Goal: Task Accomplishment & Management: Manage account settings

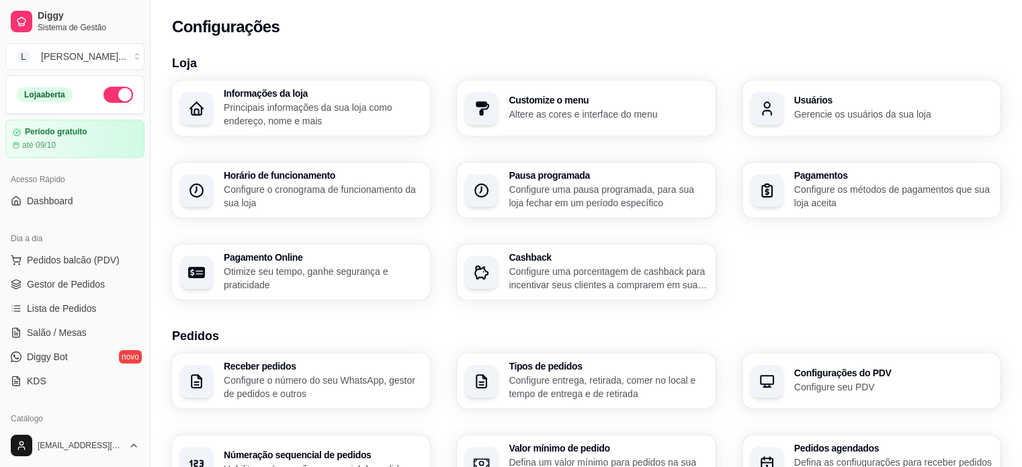
click at [301, 118] on p "Principais informações da sua loja como endereço, nome e mais" at bounding box center [323, 114] width 198 height 27
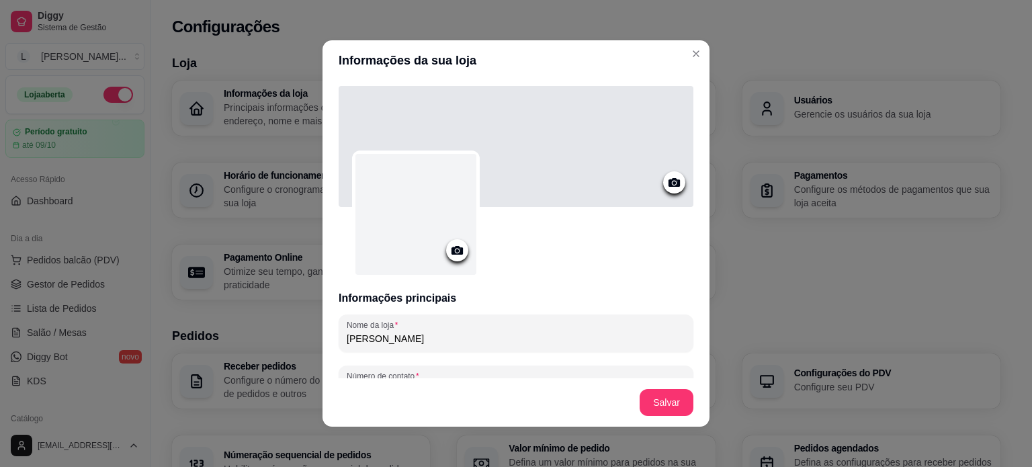
click at [451, 254] on icon at bounding box center [456, 250] width 11 height 9
click at [422, 238] on div at bounding box center [415, 214] width 121 height 121
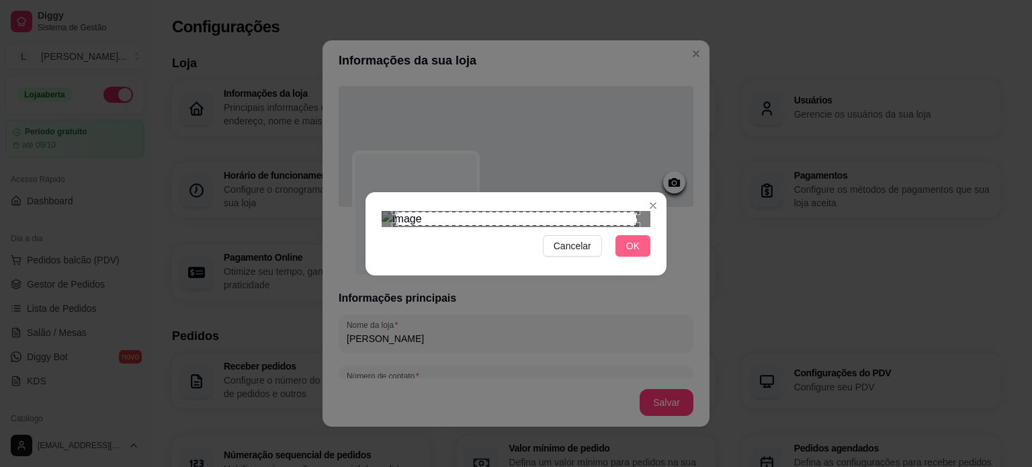
click at [625, 257] on button "OK" at bounding box center [632, 245] width 35 height 21
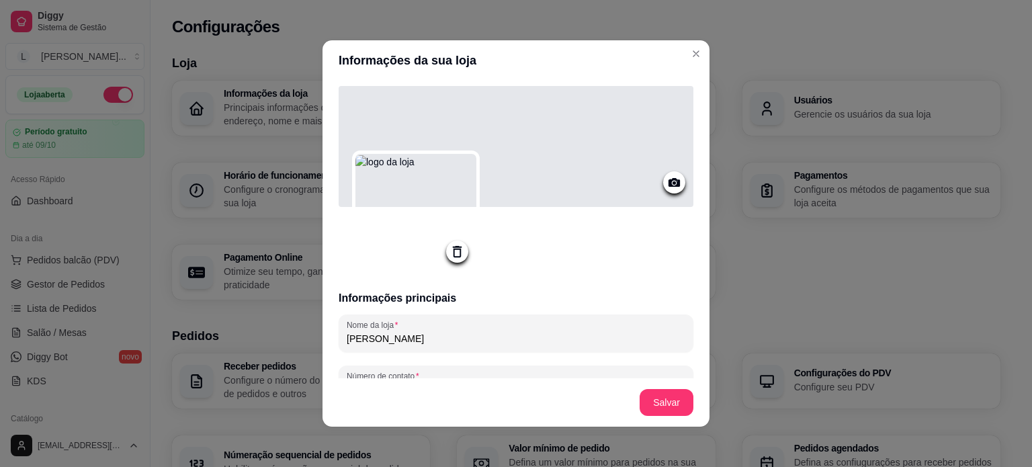
click at [449, 258] on icon at bounding box center [456, 251] width 15 height 15
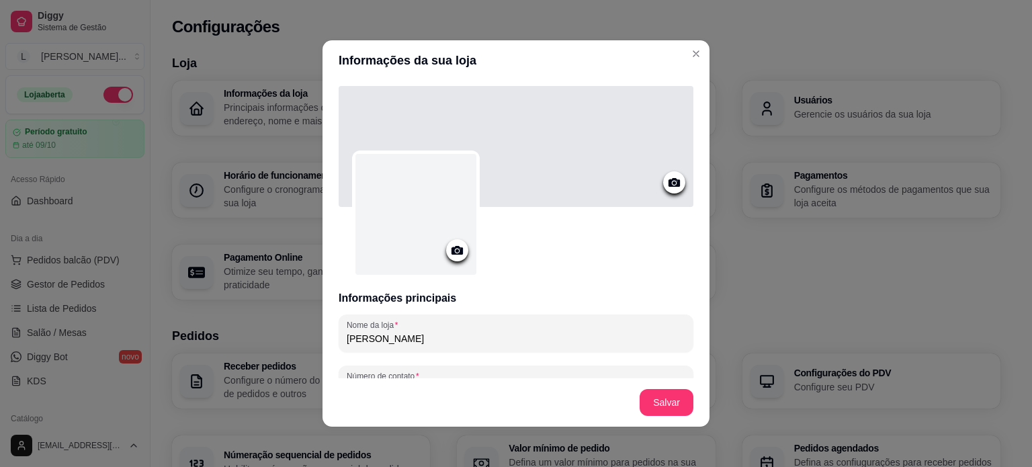
click at [446, 207] on div at bounding box center [415, 214] width 121 height 121
click at [416, 230] on div at bounding box center [415, 214] width 121 height 121
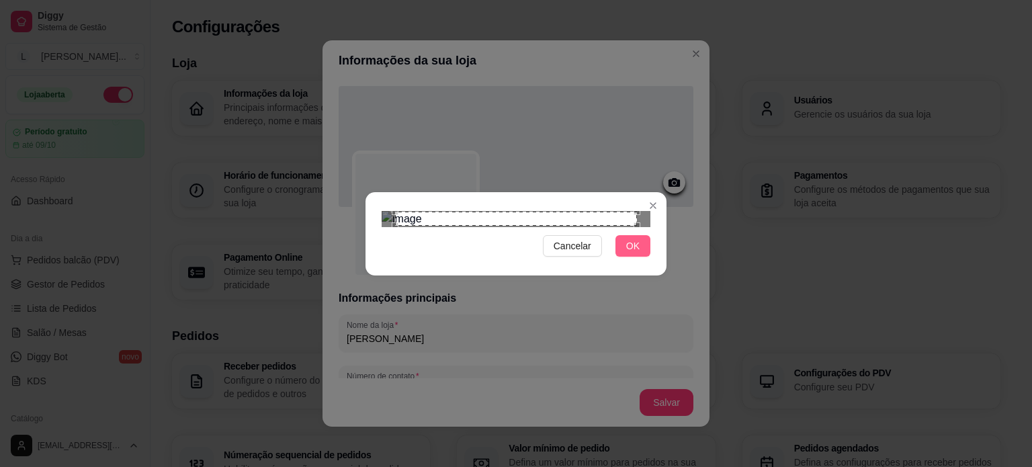
click at [638, 257] on button "OK" at bounding box center [632, 245] width 35 height 21
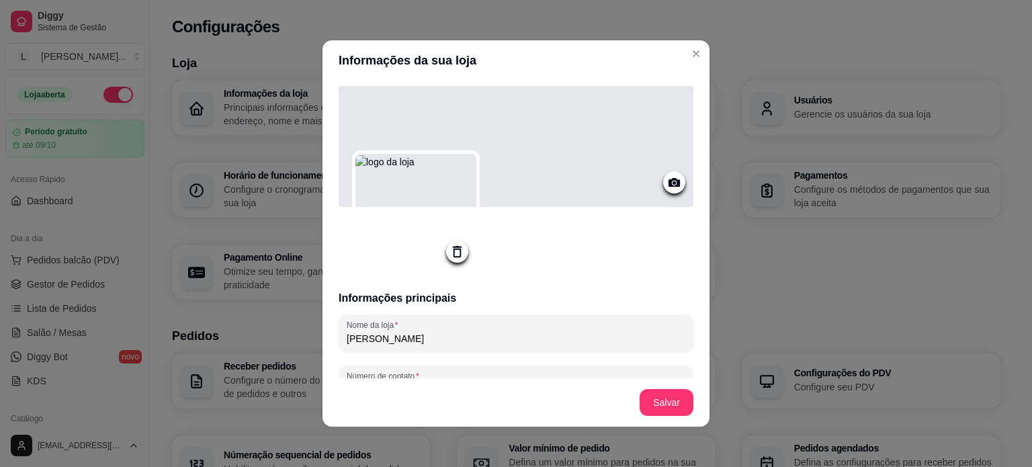
click at [666, 189] on icon at bounding box center [673, 182] width 15 height 15
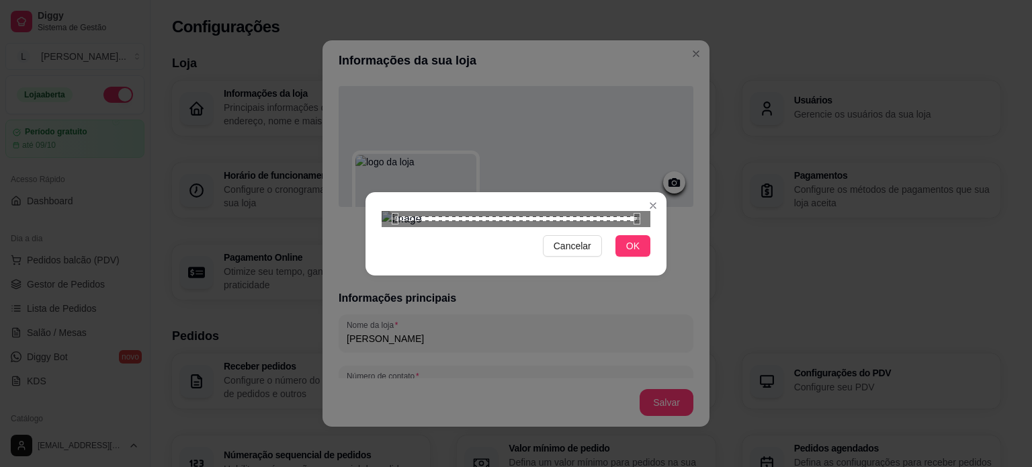
drag, startPoint x: 639, startPoint y: 373, endPoint x: 622, endPoint y: 359, distance: 21.9
click at [638, 253] on span "OK" at bounding box center [632, 245] width 13 height 15
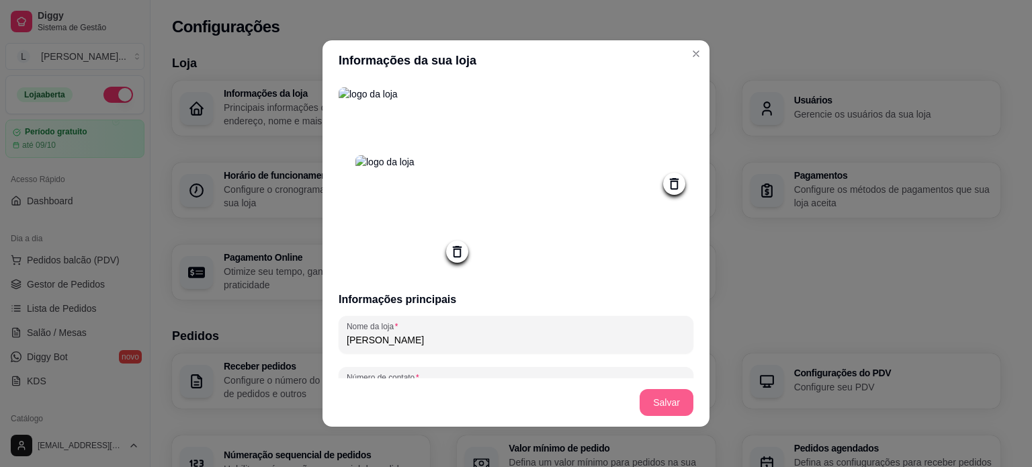
click at [669, 406] on button "Salvar" at bounding box center [666, 402] width 54 height 27
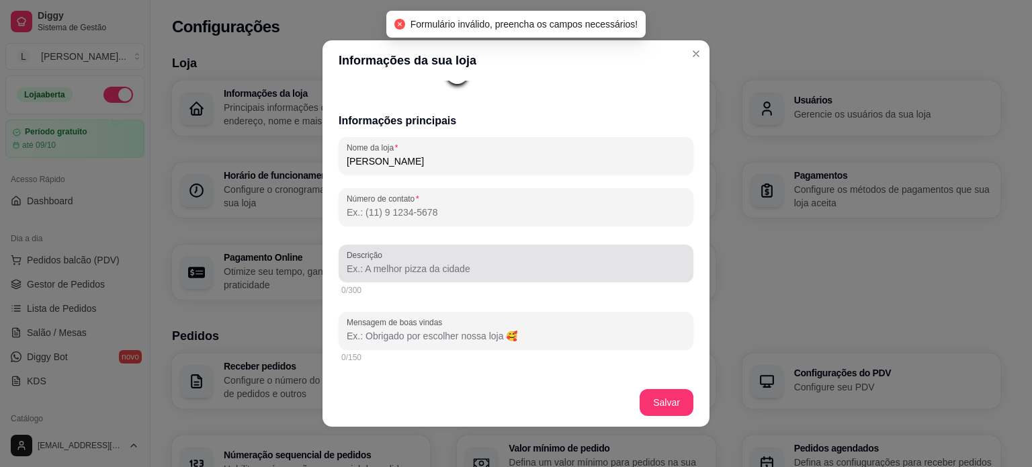
scroll to position [201, 0]
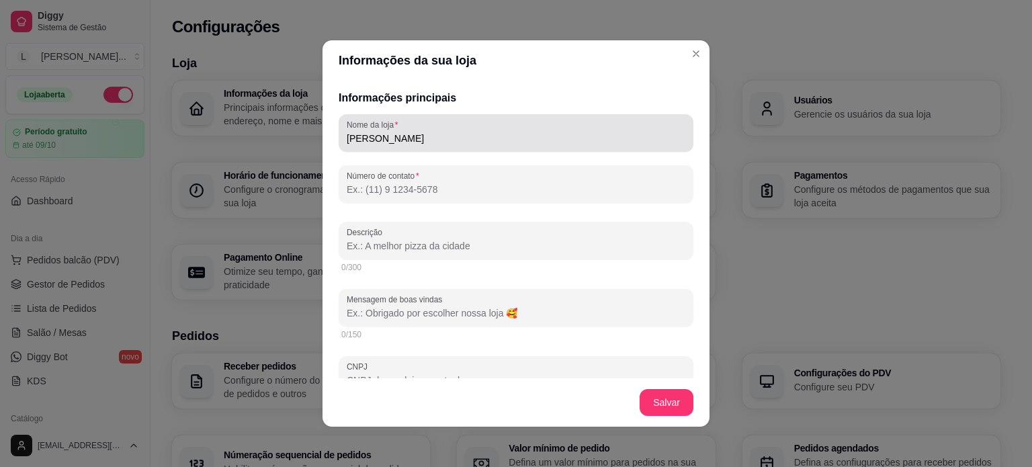
click at [425, 130] on div "[PERSON_NAME]" at bounding box center [516, 133] width 338 height 27
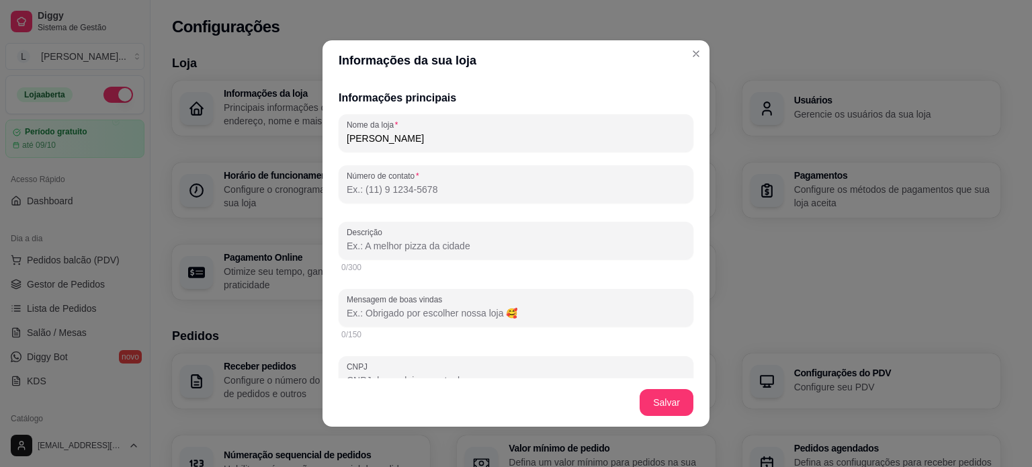
click at [414, 195] on input "Número de contato" at bounding box center [516, 189] width 338 height 13
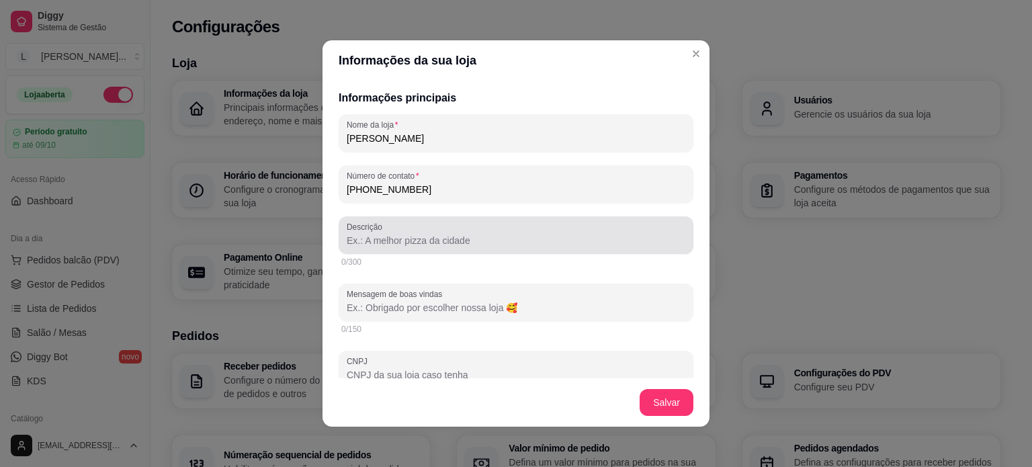
type input "[PHONE_NUMBER]"
click at [452, 242] on input "Descrição" at bounding box center [516, 240] width 338 height 13
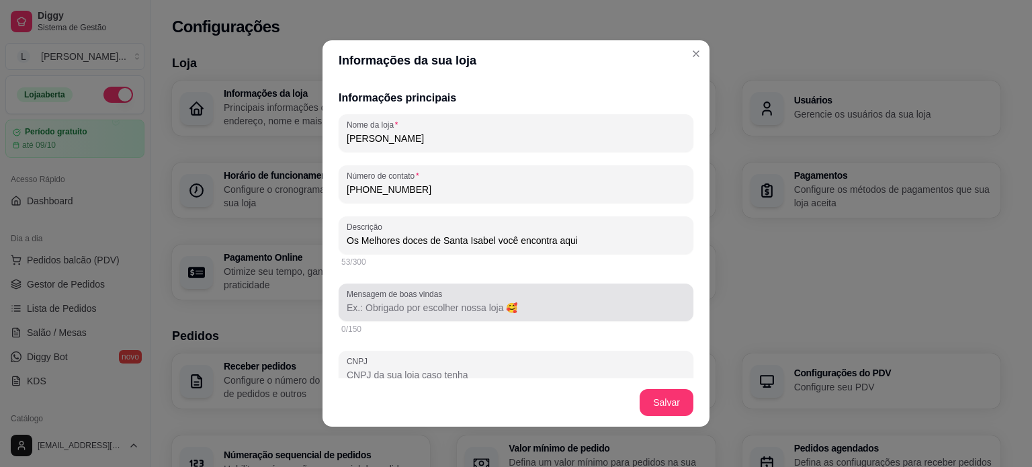
type input "Os Melhores doces de Santa Isabel você encontra aqui"
click at [559, 312] on input "Mensagem de boas vindas" at bounding box center [516, 307] width 338 height 13
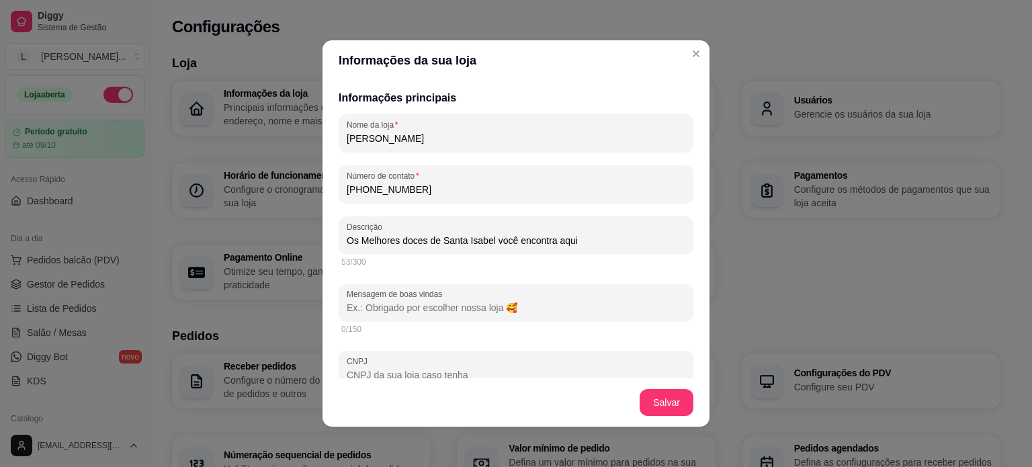
click at [559, 312] on input "Mensagem de boas vindas" at bounding box center [516, 307] width 338 height 13
click at [532, 310] on input "Mensagem de boas vindas" at bounding box center [516, 307] width 338 height 13
click at [488, 311] on input "Mensagem de boas vindas" at bounding box center [516, 307] width 338 height 13
click at [463, 310] on input "Mensagem de boas vindas" at bounding box center [516, 307] width 338 height 13
type input "o"
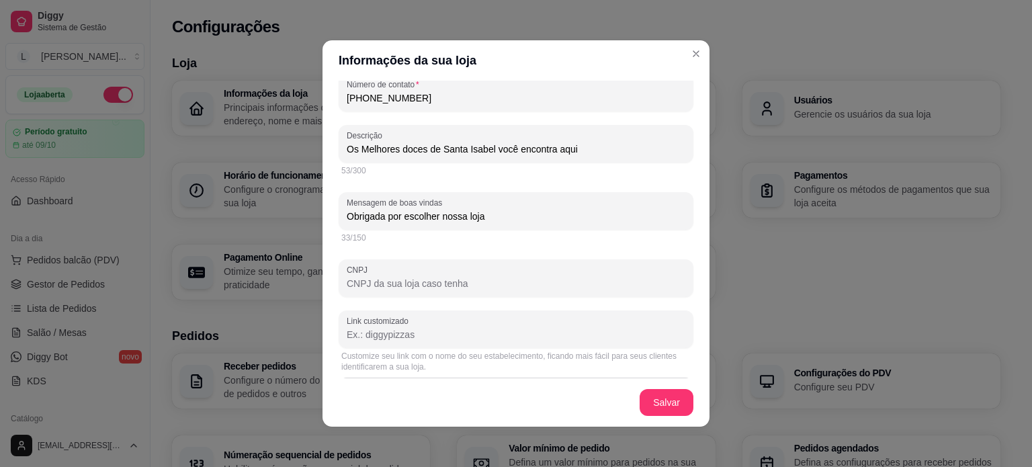
scroll to position [403, 0]
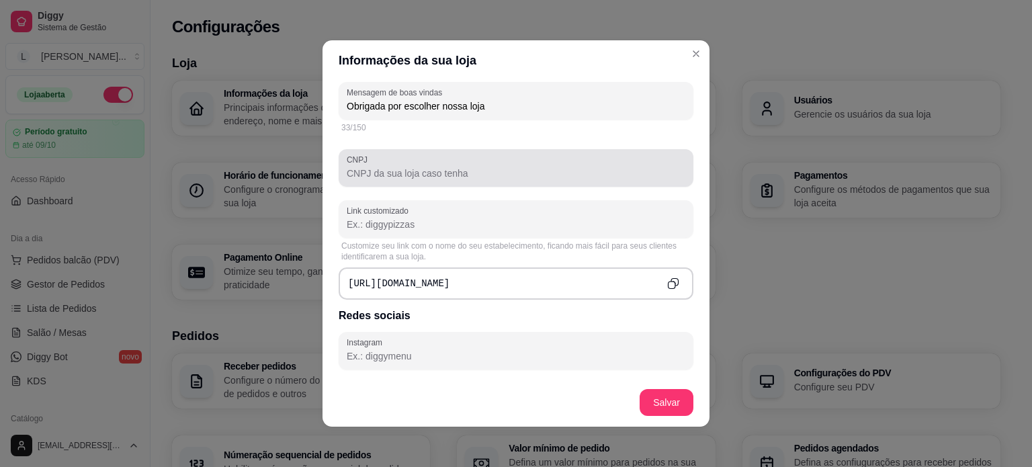
type input "Obrigada por escolher nossa loja"
click at [422, 185] on div "CNPJ" at bounding box center [515, 168] width 355 height 38
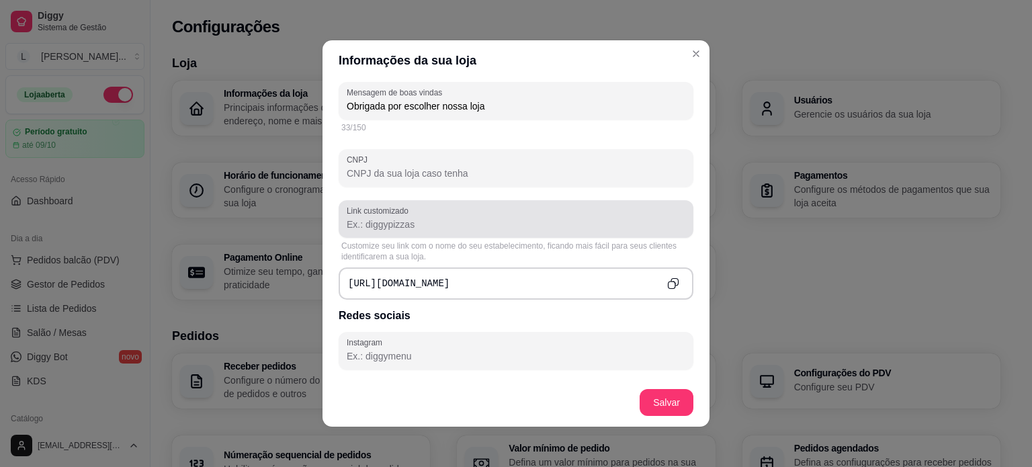
click at [424, 214] on div at bounding box center [516, 219] width 338 height 27
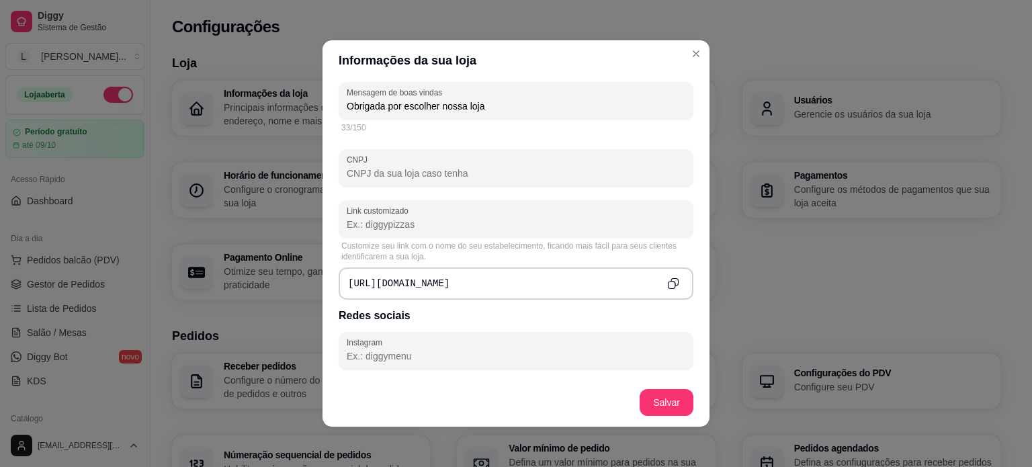
click at [422, 231] on input "Link customizado" at bounding box center [516, 224] width 338 height 13
type input "l"
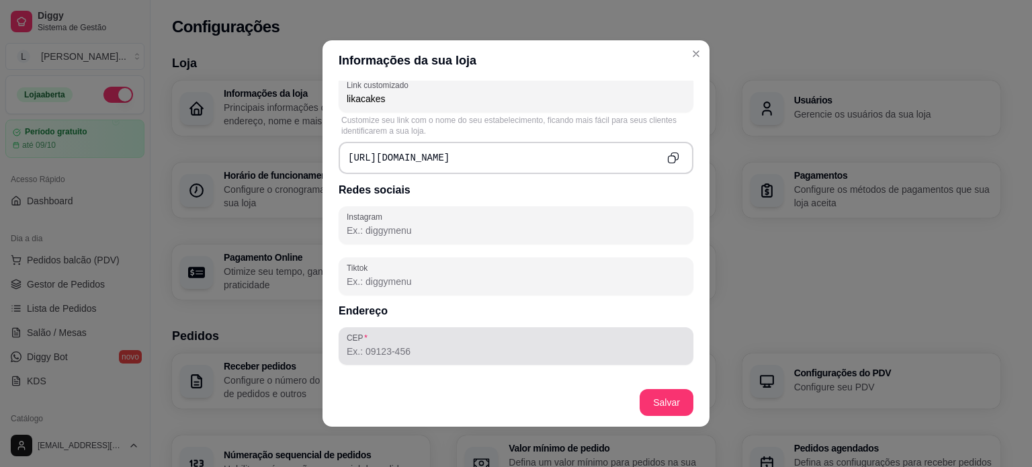
scroll to position [537, 0]
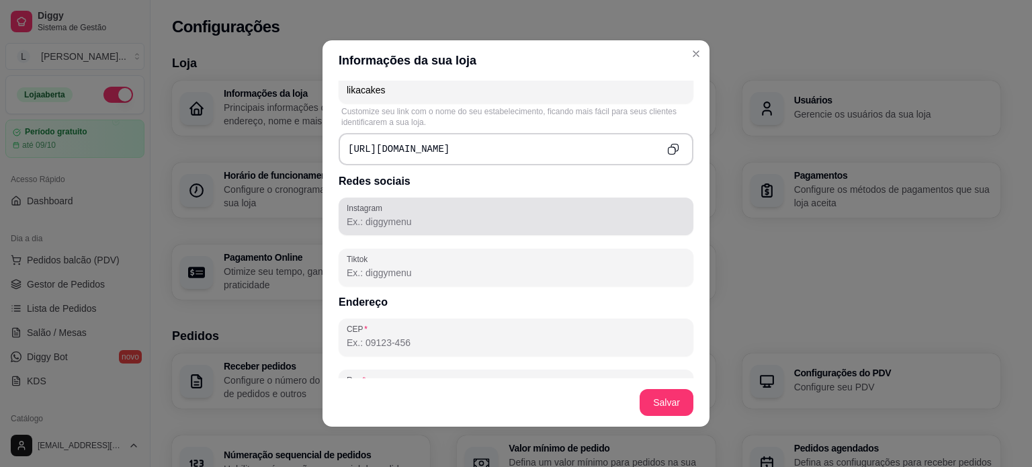
type input "likacakes"
click at [459, 235] on div "Instagram" at bounding box center [515, 216] width 355 height 38
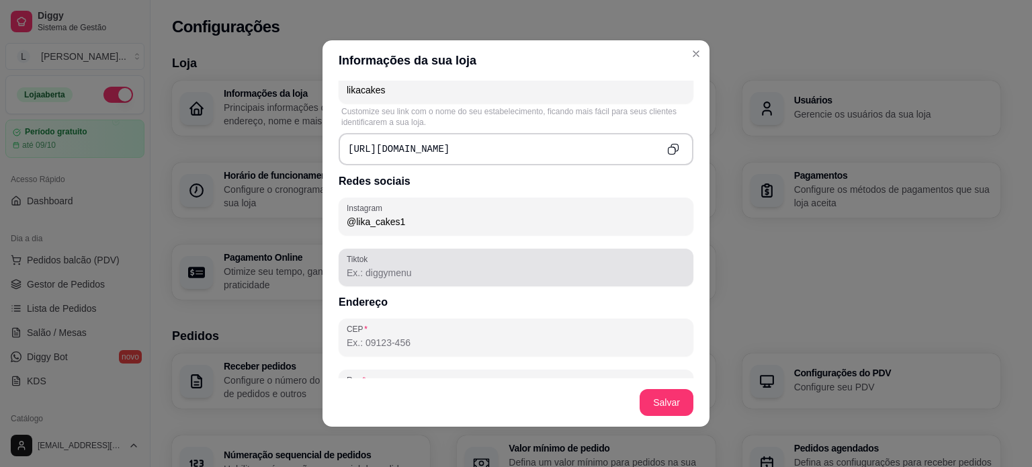
type input "@lika_cakes1"
click at [440, 251] on div "Tiktok" at bounding box center [515, 267] width 355 height 38
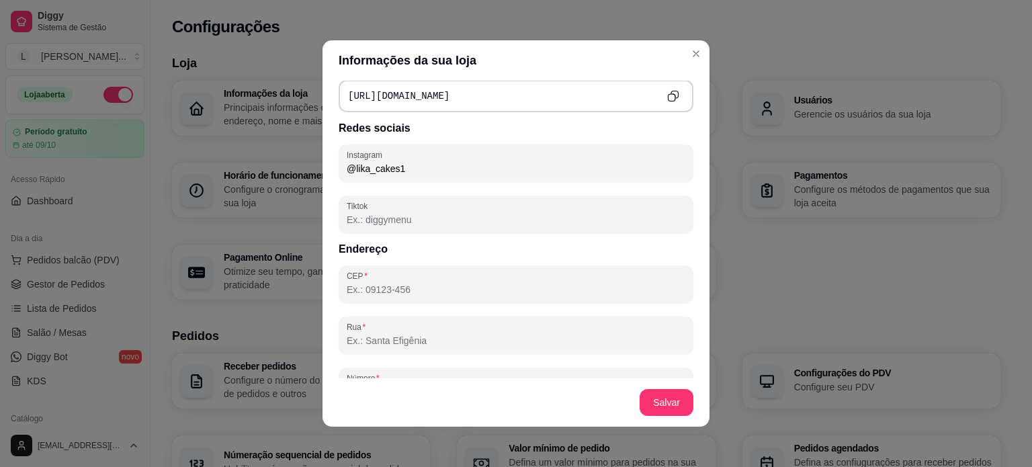
scroll to position [672, 0]
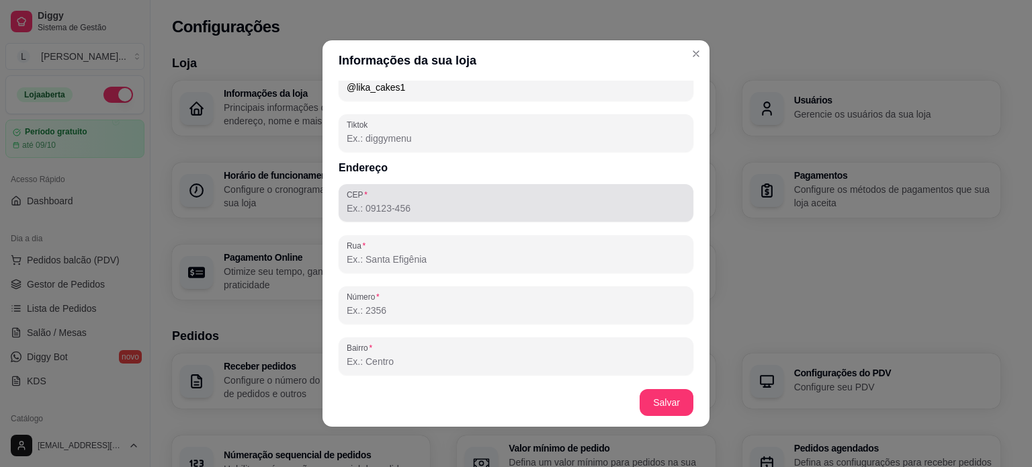
click at [378, 201] on div at bounding box center [516, 202] width 338 height 27
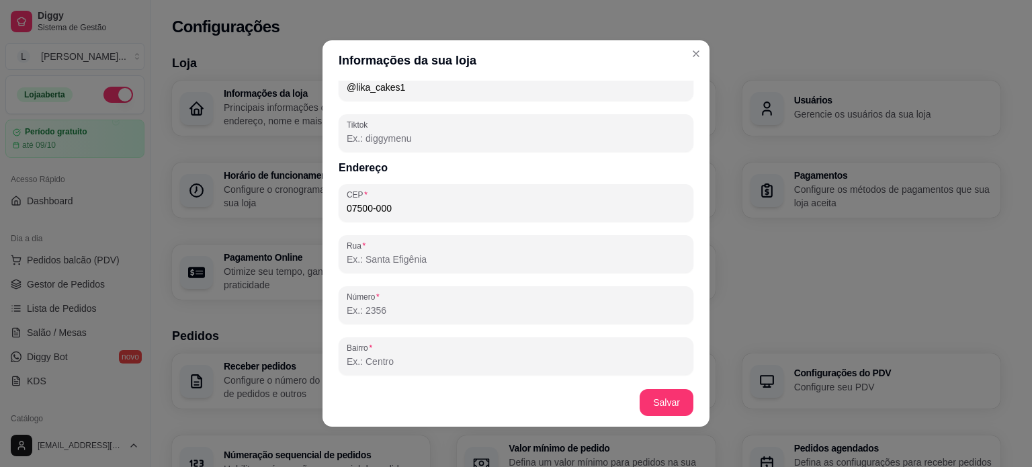
type input "07500-000"
type input "Santa Isabel"
type input "SP"
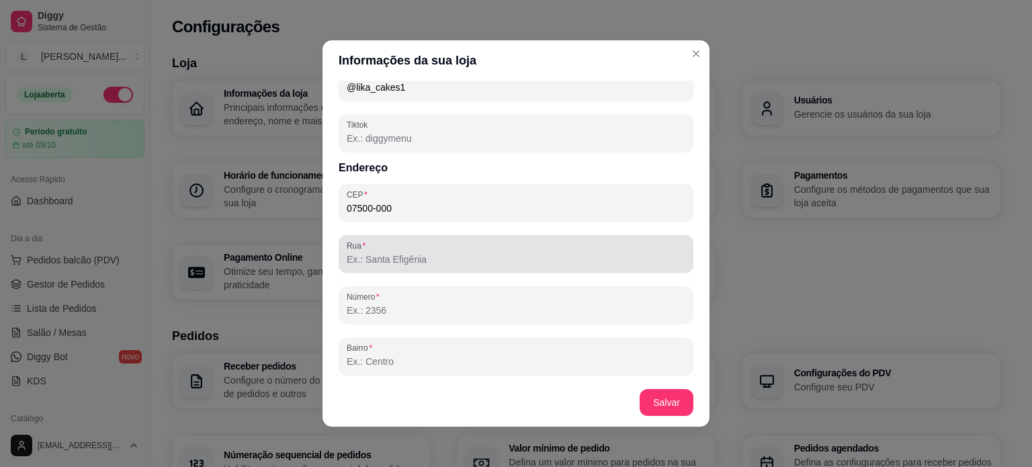
click at [406, 260] on input "Rua" at bounding box center [516, 259] width 338 height 13
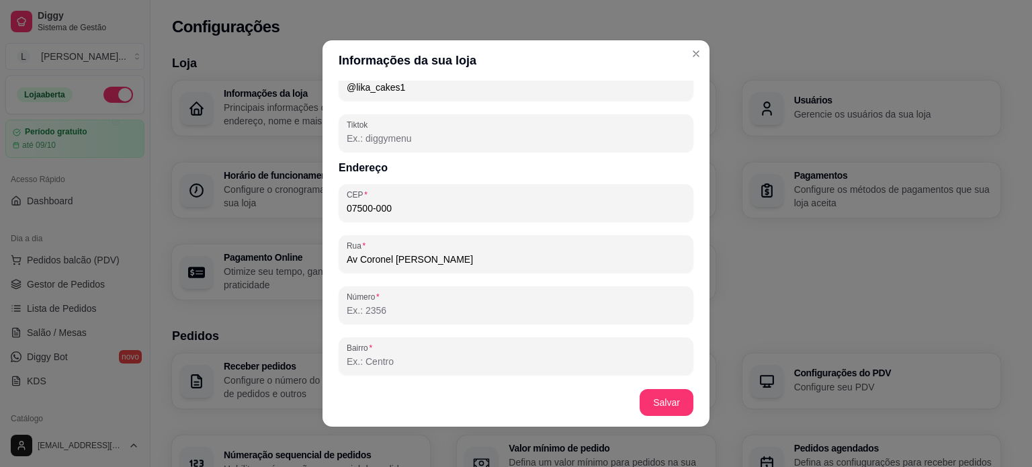
type input "Av Coronel Bertoldo"
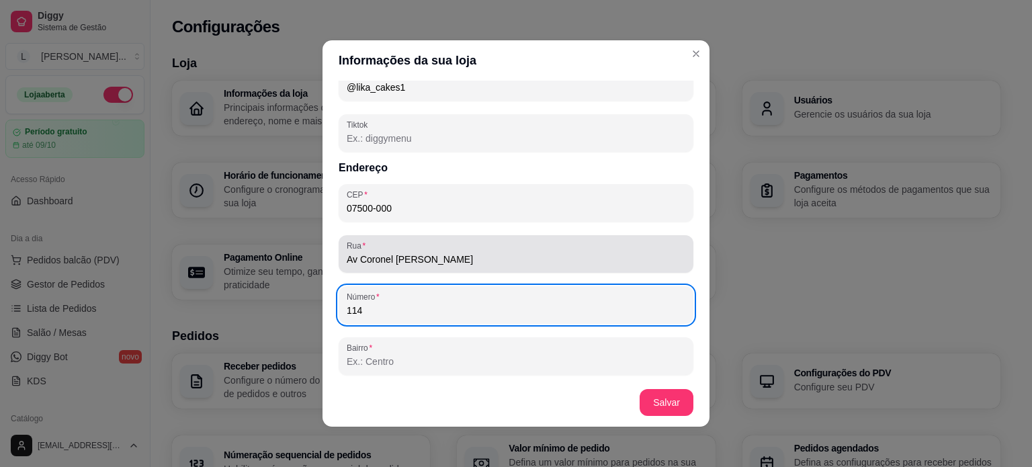
type input "114"
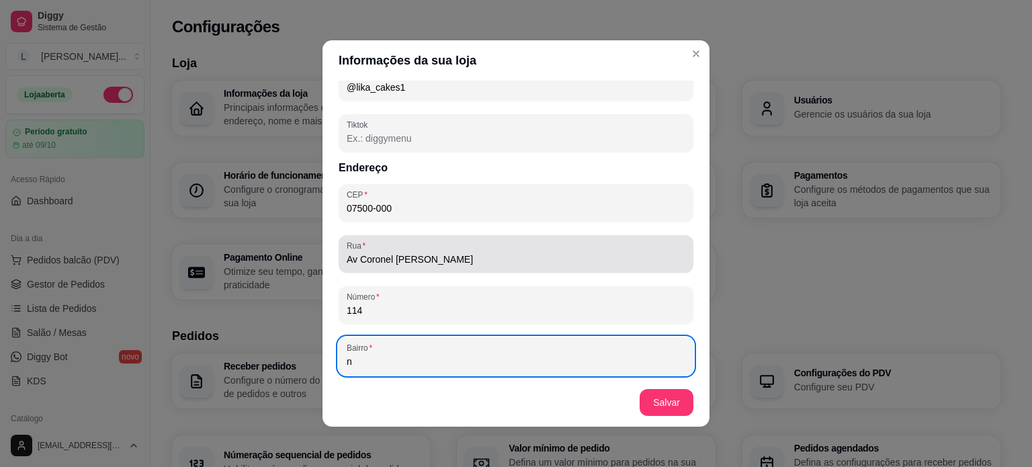
scroll to position [828, 0]
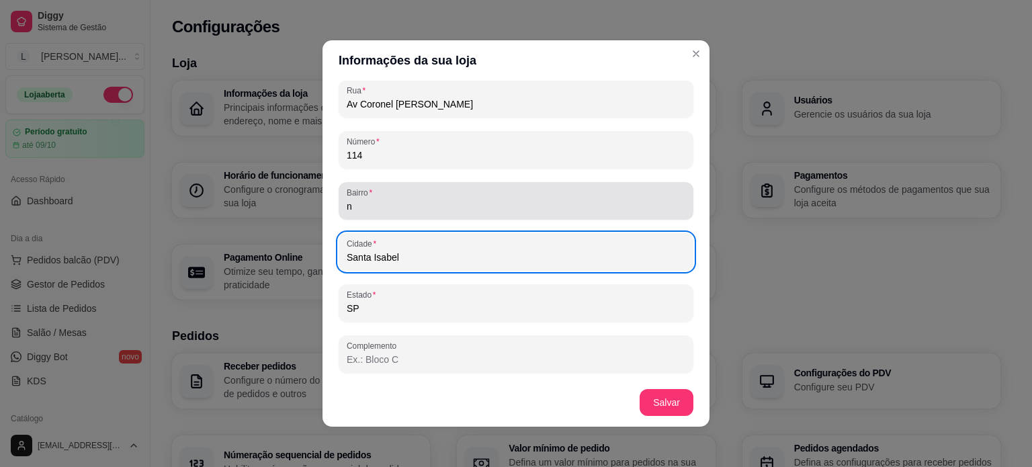
drag, startPoint x: 338, startPoint y: 206, endPoint x: 352, endPoint y: 212, distance: 14.5
click at [345, 208] on div "Bairro n" at bounding box center [515, 201] width 355 height 38
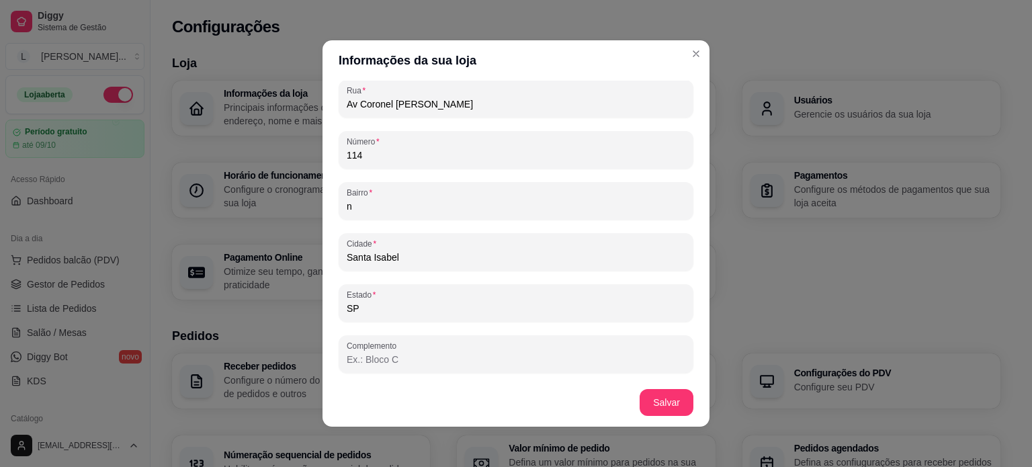
drag, startPoint x: 352, startPoint y: 212, endPoint x: 333, endPoint y: 208, distance: 19.2
click at [338, 208] on div "Bairro n" at bounding box center [515, 201] width 355 height 38
type input "Centro"
click at [381, 153] on input "114" at bounding box center [516, 154] width 338 height 13
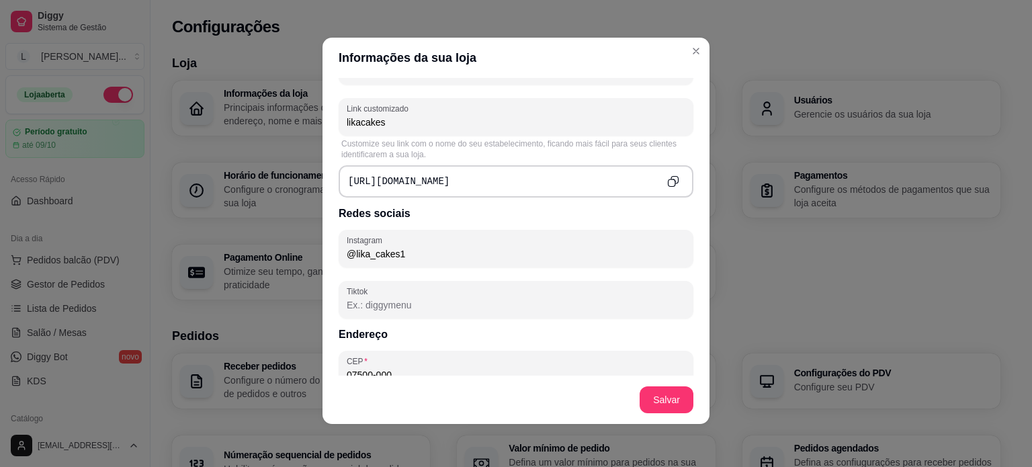
scroll to position [559, 0]
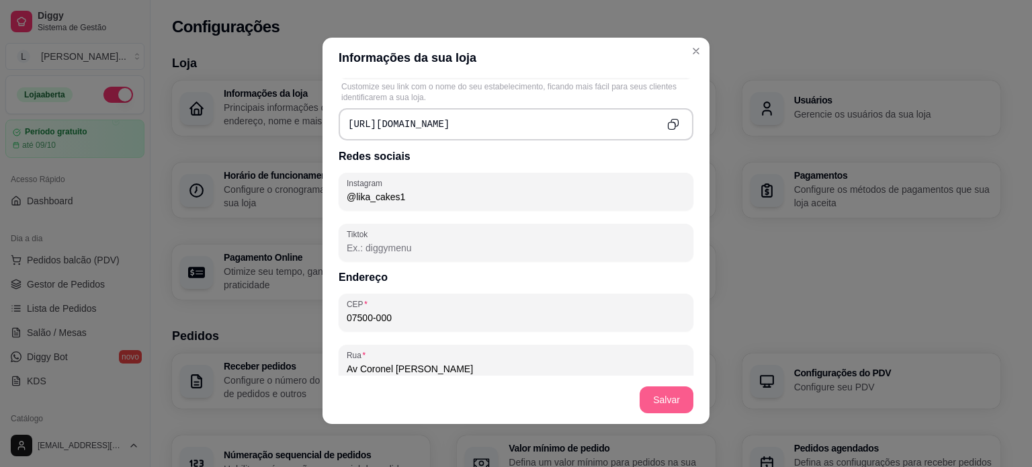
type input "114 b"
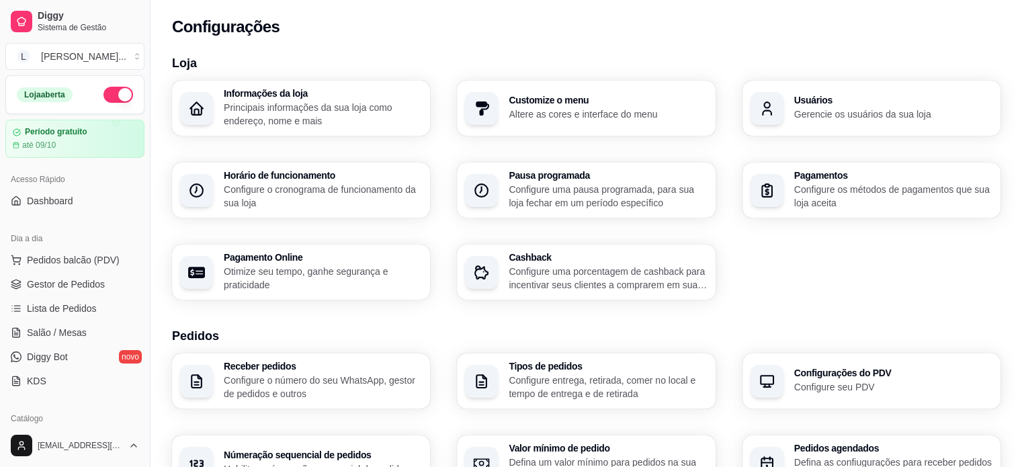
click at [576, 112] on p "Altere as cores e interface do menu" at bounding box center [607, 113] width 198 height 13
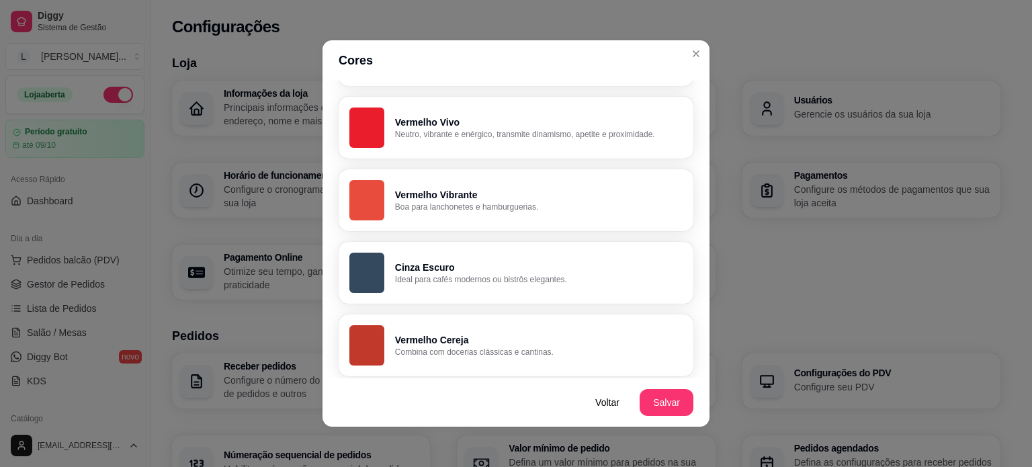
scroll to position [0, 0]
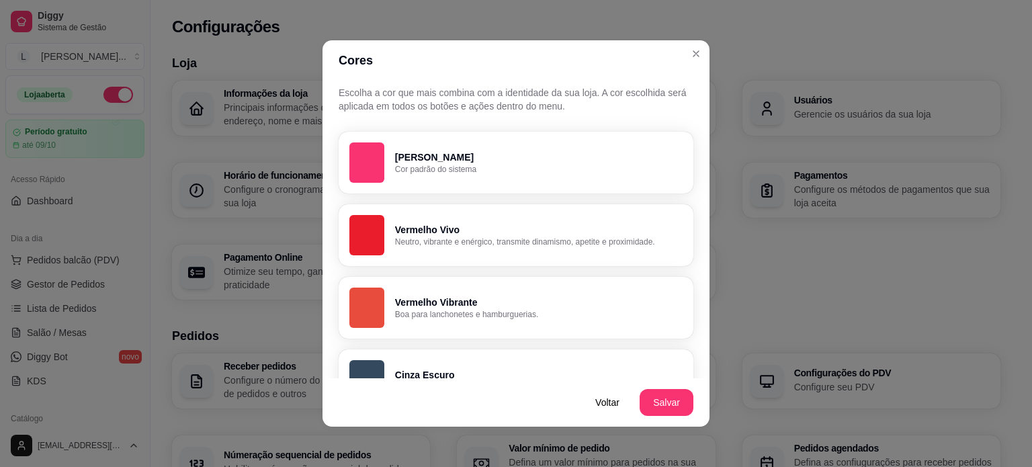
click at [415, 137] on button "Rosa Diggy Cor padrão do sistema" at bounding box center [515, 163] width 355 height 62
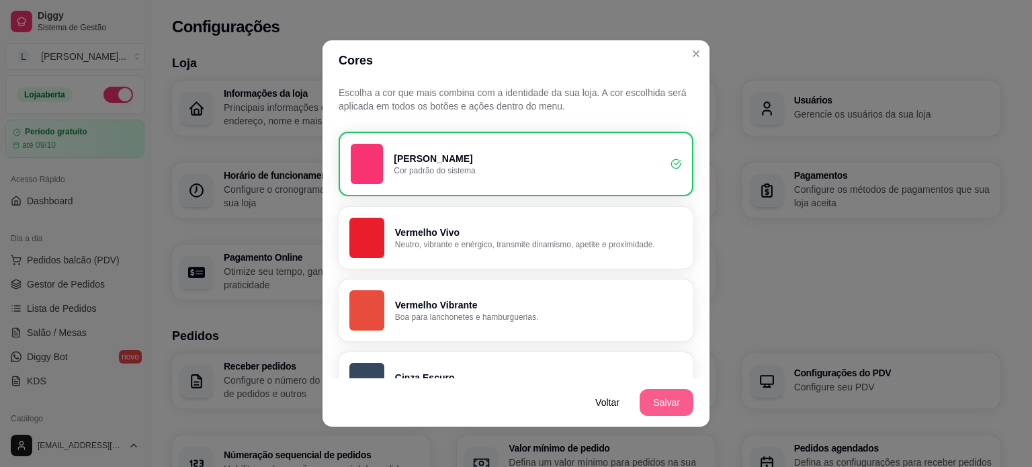
click at [639, 398] on button "Salvar" at bounding box center [666, 402] width 54 height 27
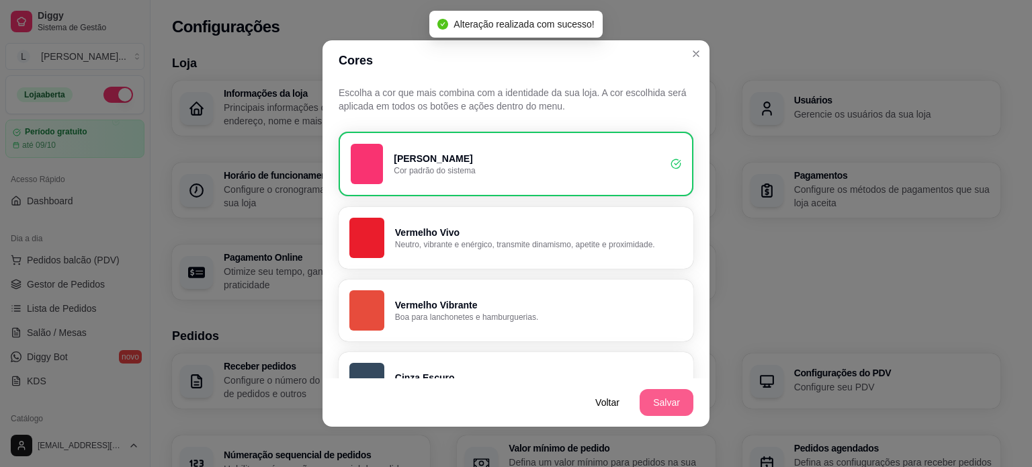
click at [655, 402] on button "Salvar" at bounding box center [666, 402] width 54 height 27
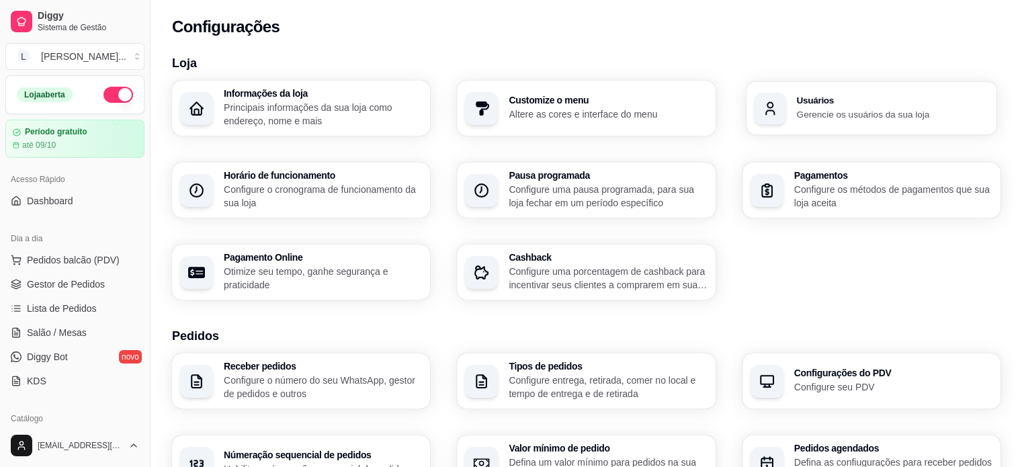
click at [830, 120] on p "Gerencie os usuários da sua loja" at bounding box center [892, 113] width 192 height 13
click at [337, 222] on div "Informações da loja Principais informações da sua loja como endereço, nome e ma…" at bounding box center [586, 190] width 828 height 219
click at [332, 193] on p "Configure o cronograma de funcionamento da sua loja" at bounding box center [323, 196] width 198 height 27
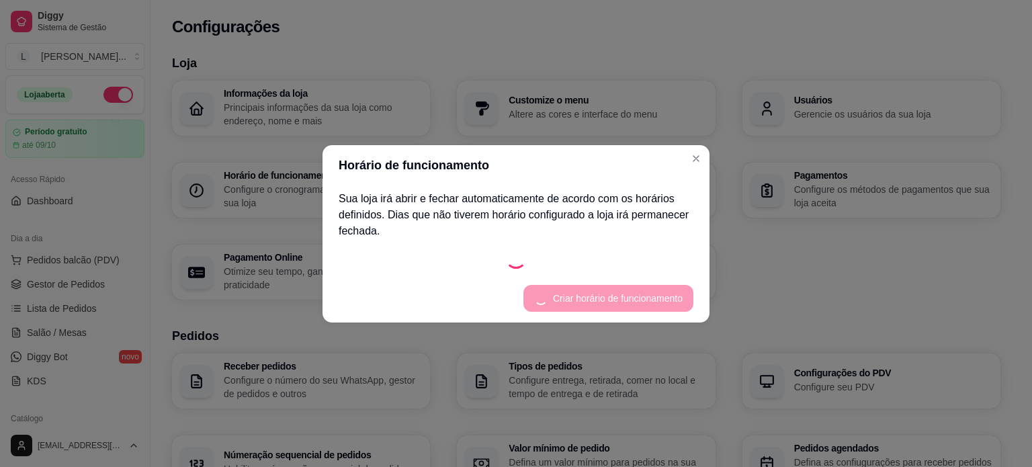
click at [649, 292] on section "Horário de funcionamento Sua loja irá abrir e fechar automaticamente de acordo …" at bounding box center [515, 233] width 387 height 177
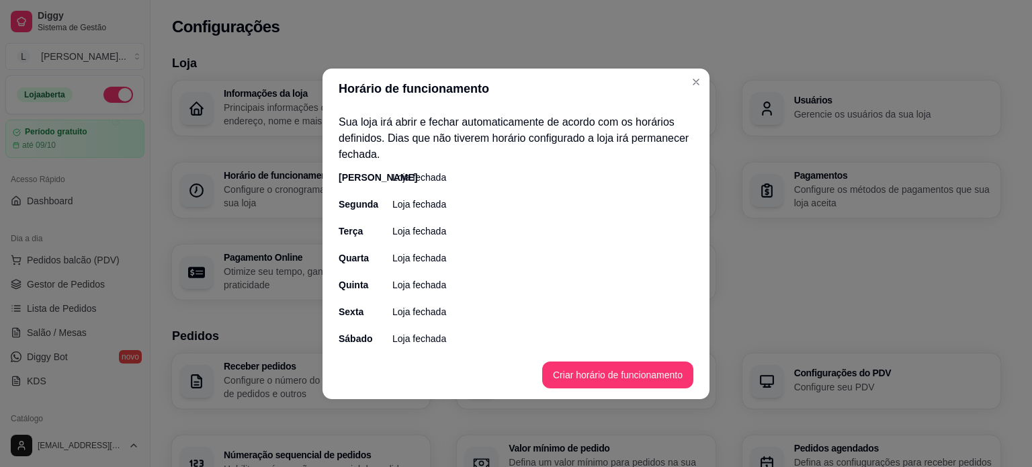
click at [408, 177] on p "Loja fechada" at bounding box center [419, 177] width 54 height 13
click at [607, 365] on button "Criar horário de funcionamento" at bounding box center [617, 374] width 151 height 27
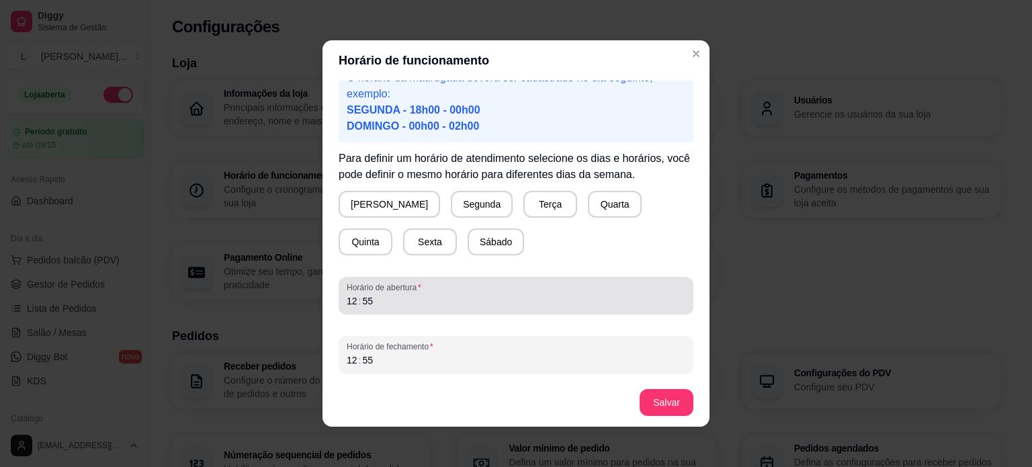
scroll to position [3, 0]
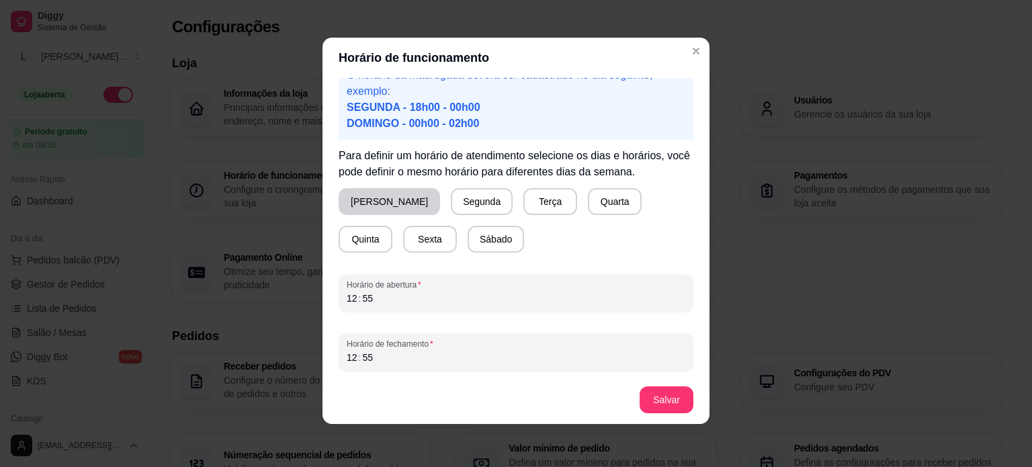
click at [361, 203] on button "Domingo" at bounding box center [388, 201] width 101 height 27
click at [377, 203] on button "Domingo" at bounding box center [387, 201] width 99 height 27
click at [451, 201] on button "Segunda" at bounding box center [482, 201] width 62 height 27
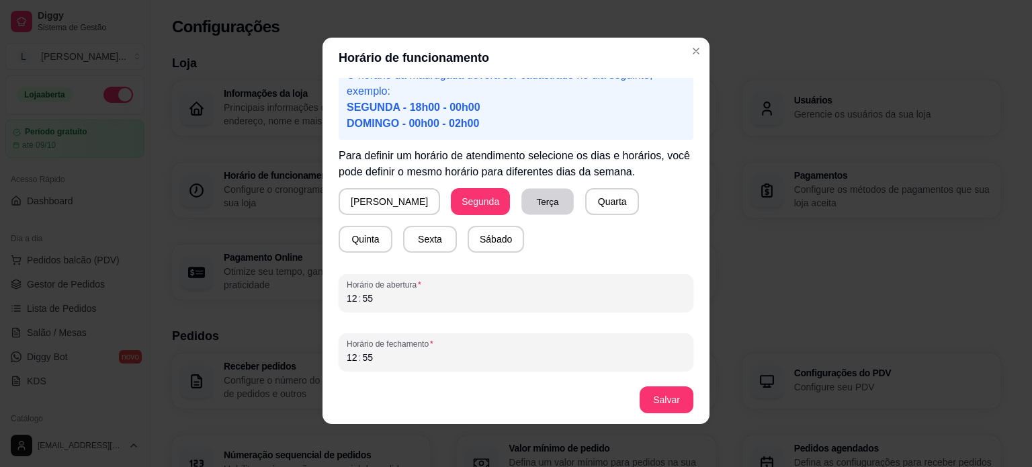
click at [521, 195] on button "Terça" at bounding box center [547, 202] width 52 height 26
click at [585, 203] on button "Quarta" at bounding box center [612, 201] width 54 height 27
click at [392, 226] on button "Quinta" at bounding box center [365, 239] width 52 height 26
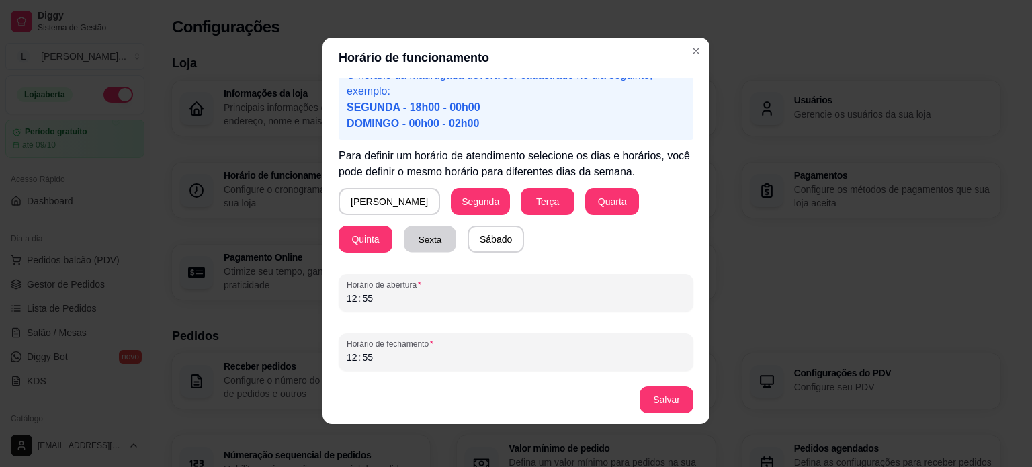
click at [404, 246] on button "Sexta" at bounding box center [430, 239] width 52 height 26
click at [467, 242] on button "Sábado" at bounding box center [495, 239] width 56 height 27
click at [408, 302] on div "12 : 55" at bounding box center [516, 298] width 338 height 16
click at [347, 304] on div "12 : 55" at bounding box center [516, 298] width 338 height 16
click at [351, 304] on div "12" at bounding box center [351, 297] width 13 height 13
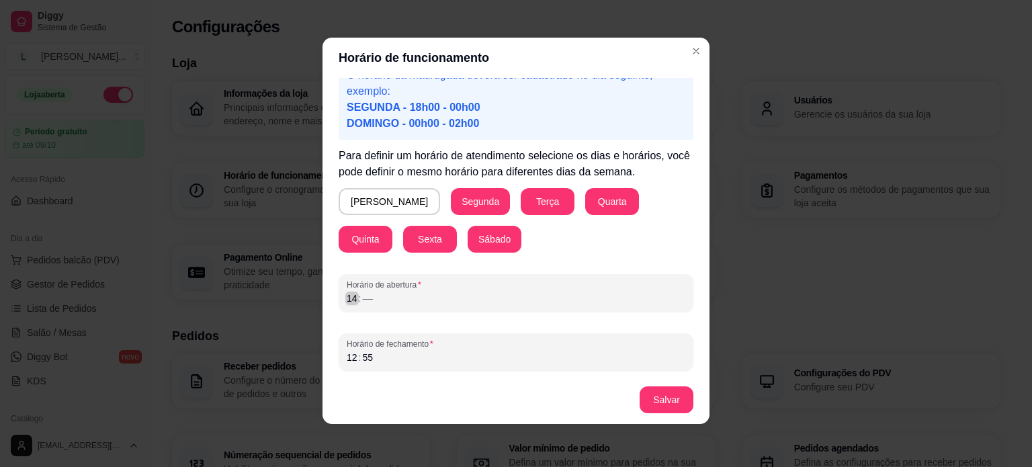
click at [357, 296] on div ":" at bounding box center [359, 297] width 5 height 13
click at [357, 369] on div "Horário de fechamento 12 : 55" at bounding box center [515, 352] width 355 height 38
click at [361, 357] on div "55" at bounding box center [367, 357] width 13 height 13
click at [345, 354] on div "12" at bounding box center [351, 357] width 13 height 13
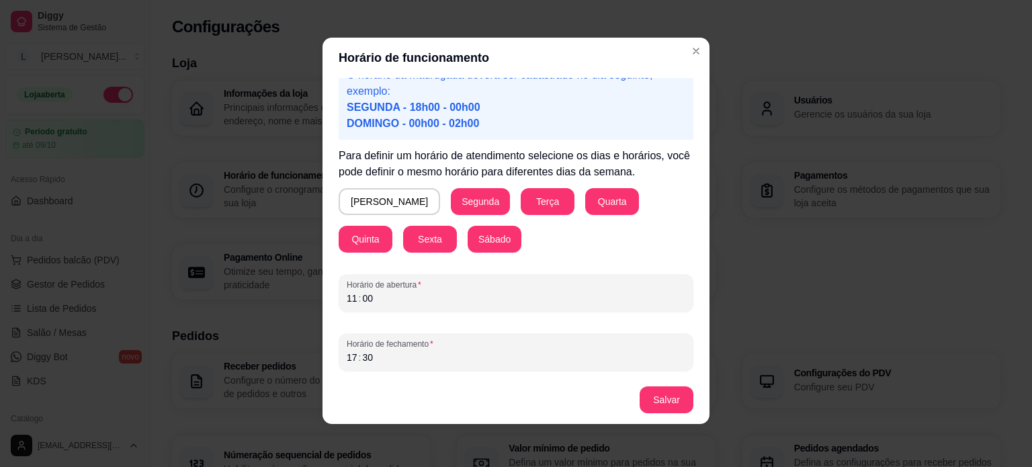
click at [660, 416] on footer "Salvar" at bounding box center [515, 399] width 387 height 48
click at [666, 398] on button "Salvar" at bounding box center [666, 399] width 54 height 27
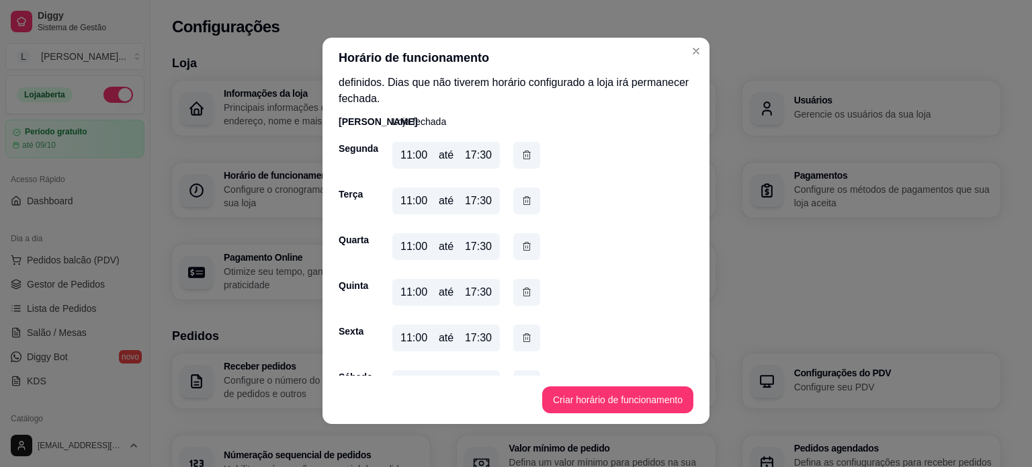
scroll to position [0, 0]
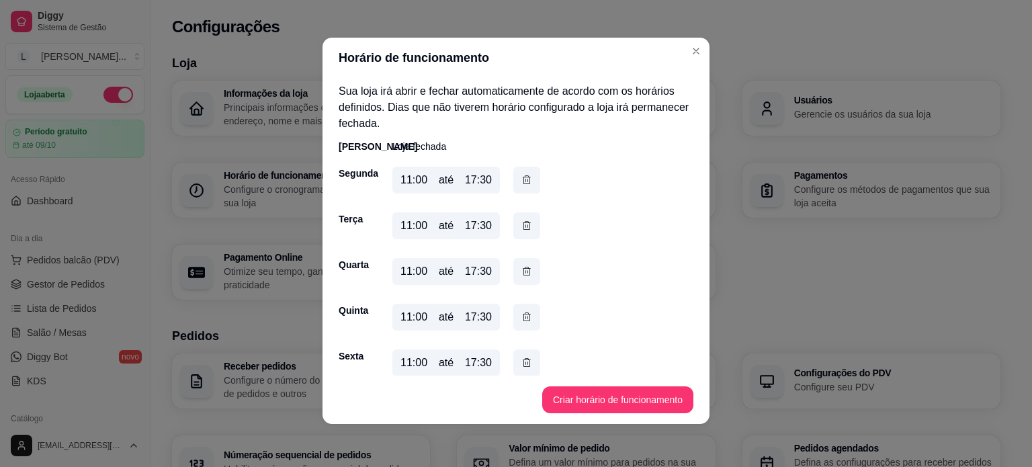
click at [680, 56] on header "Horário de funcionamento" at bounding box center [515, 58] width 387 height 40
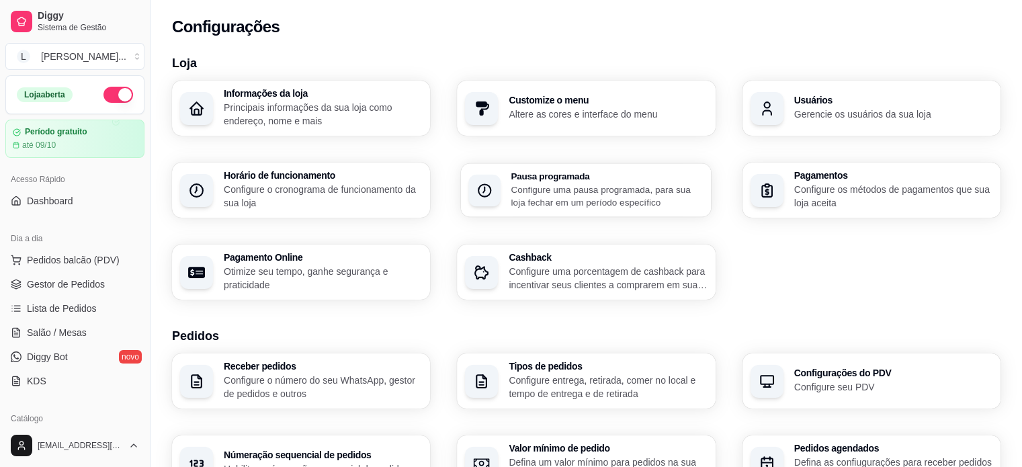
click at [531, 195] on p "Configure uma pausa programada, para sua loja fechar em um período específico" at bounding box center [607, 196] width 192 height 26
click at [872, 201] on p "Configure os métodos de pagamentos que sua loja aceita" at bounding box center [893, 196] width 198 height 27
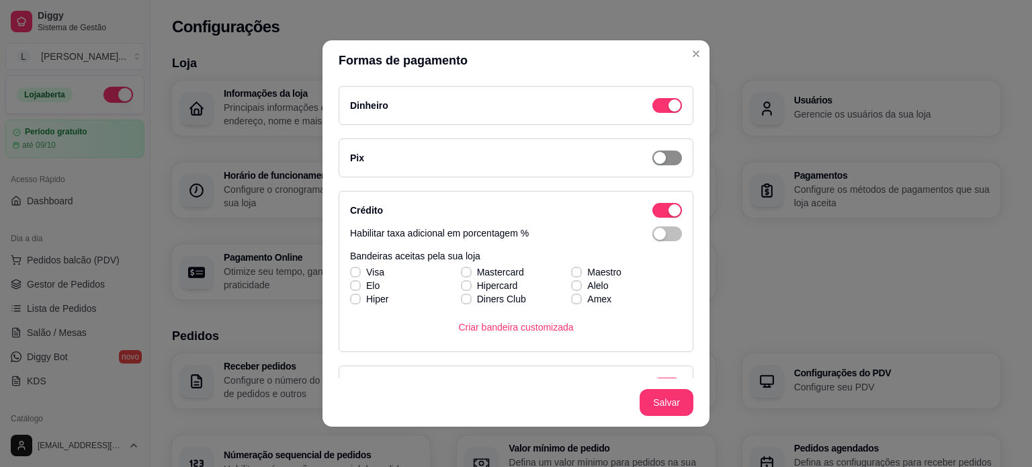
click at [655, 158] on span "button" at bounding box center [667, 157] width 30 height 15
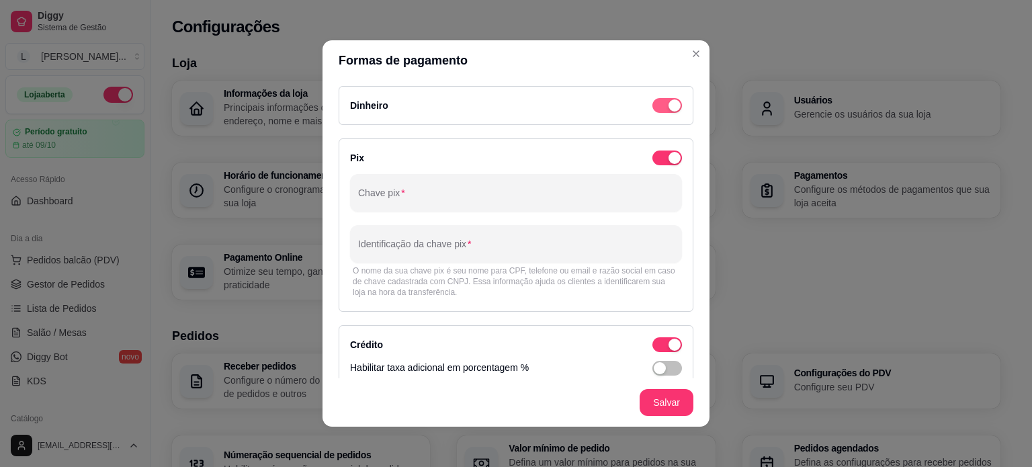
click at [668, 99] on div "button" at bounding box center [674, 105] width 12 height 12
click at [662, 99] on span "button" at bounding box center [667, 105] width 30 height 15
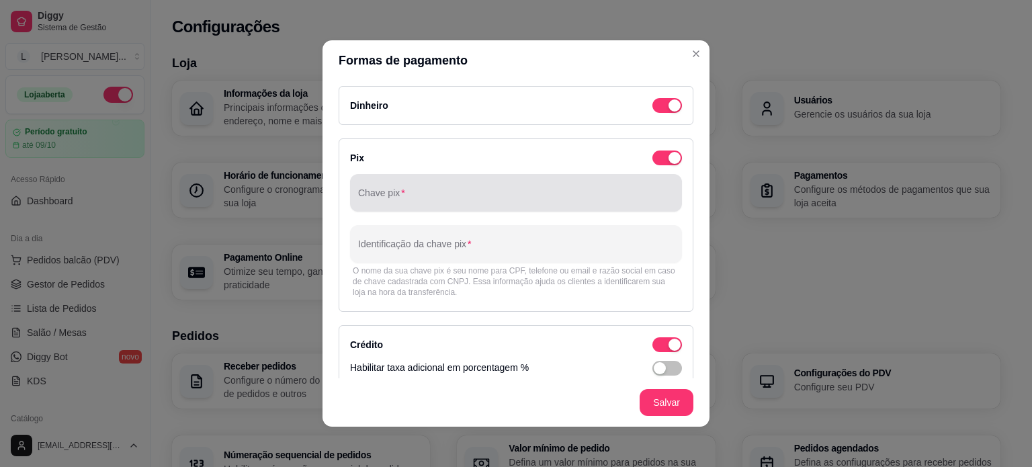
click at [486, 197] on input "Chave pix" at bounding box center [516, 197] width 316 height 13
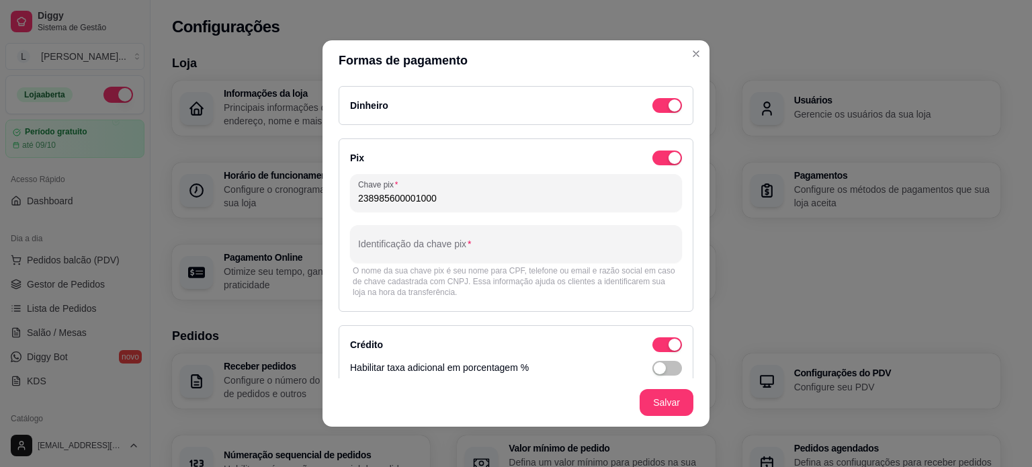
click at [421, 198] on input "238985600001000" at bounding box center [516, 197] width 316 height 13
click at [414, 197] on input "23898560000100" at bounding box center [516, 197] width 316 height 13
click at [364, 201] on input "238985600001-00" at bounding box center [516, 197] width 316 height 13
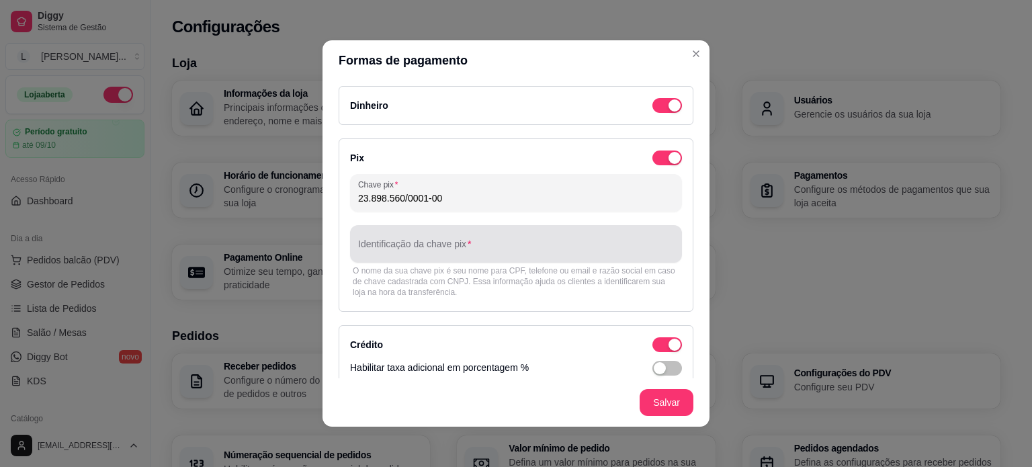
type input "23.898.560/0001-00"
click at [481, 246] on input "Identificação da chave pix" at bounding box center [516, 248] width 316 height 13
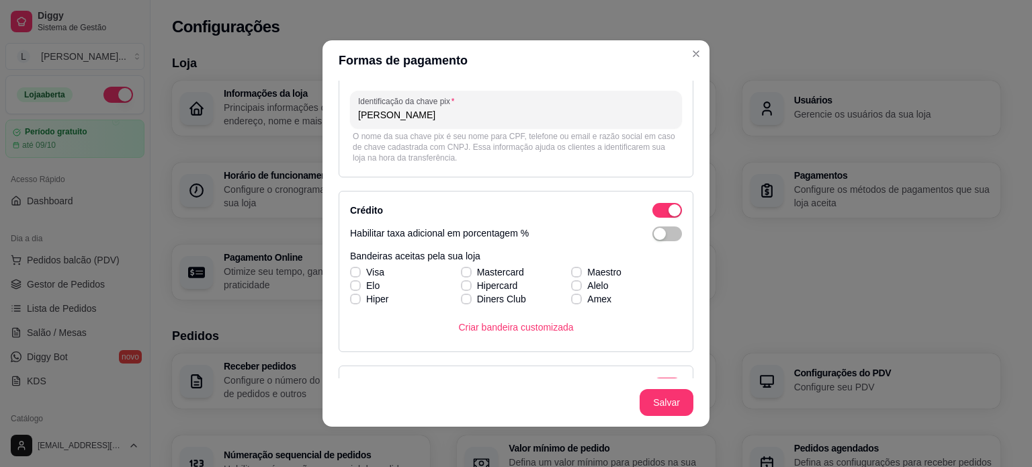
scroll to position [201, 0]
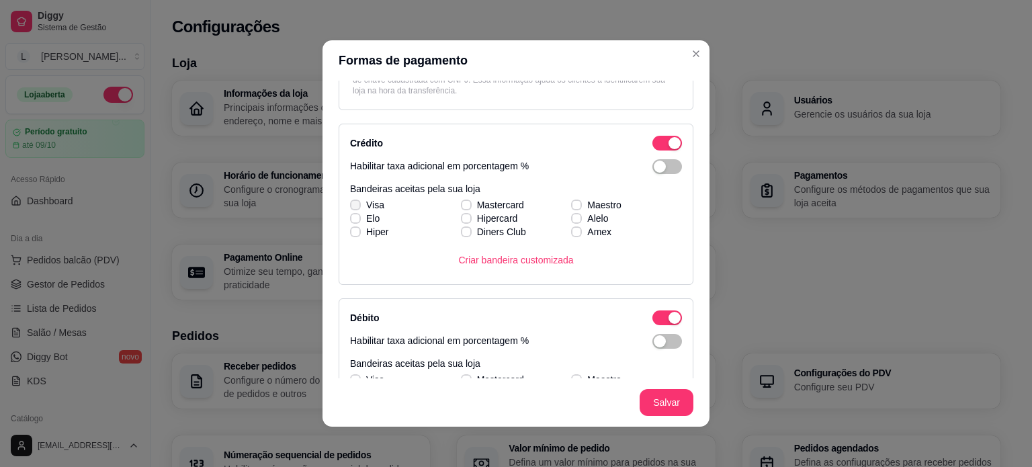
type input "Lilian Neves Da Silva"
click at [381, 204] on label "Visa" at bounding box center [367, 205] width 45 height 24
click at [358, 208] on input "Visa" at bounding box center [353, 212] width 9 height 9
checkbox input "true"
click at [366, 218] on span "Elo" at bounding box center [372, 218] width 13 height 13
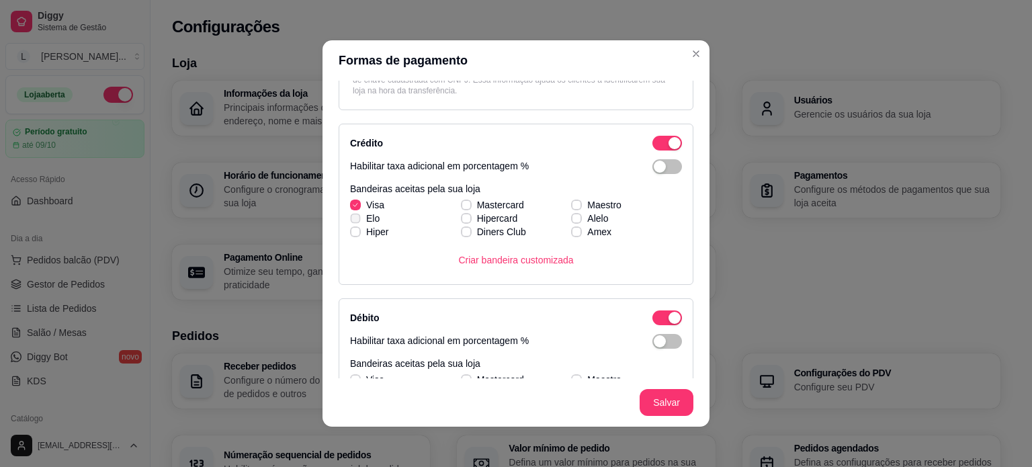
click at [358, 221] on input "Elo" at bounding box center [353, 225] width 9 height 9
click at [366, 218] on span "Elo" at bounding box center [372, 218] width 13 height 13
click at [358, 221] on input "Elo" at bounding box center [353, 225] width 9 height 9
click at [366, 217] on span "Elo" at bounding box center [372, 218] width 13 height 13
click at [358, 221] on input "Elo" at bounding box center [353, 225] width 9 height 9
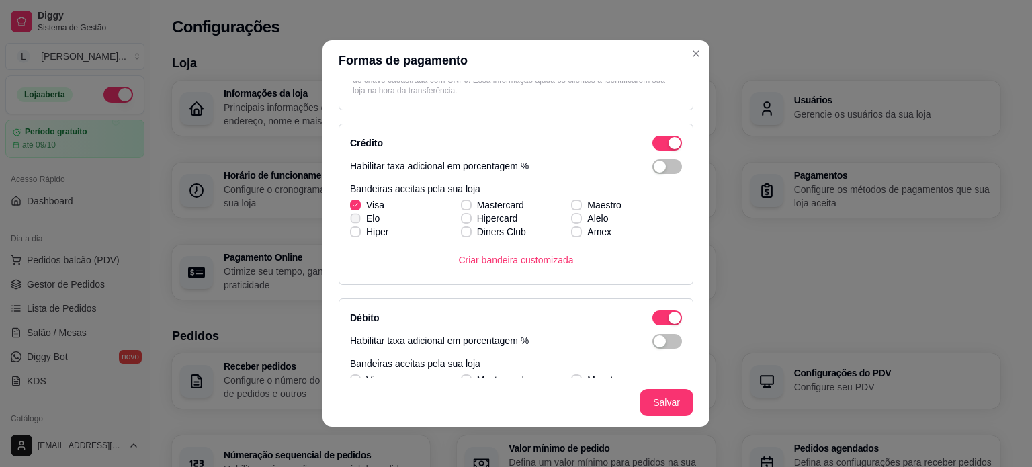
checkbox input "true"
click at [490, 194] on label "Mastercard" at bounding box center [492, 205] width 74 height 24
click at [469, 208] on input "Mastercard" at bounding box center [464, 212] width 9 height 9
checkbox input "true"
click at [587, 201] on span "Maestro" at bounding box center [604, 204] width 34 height 13
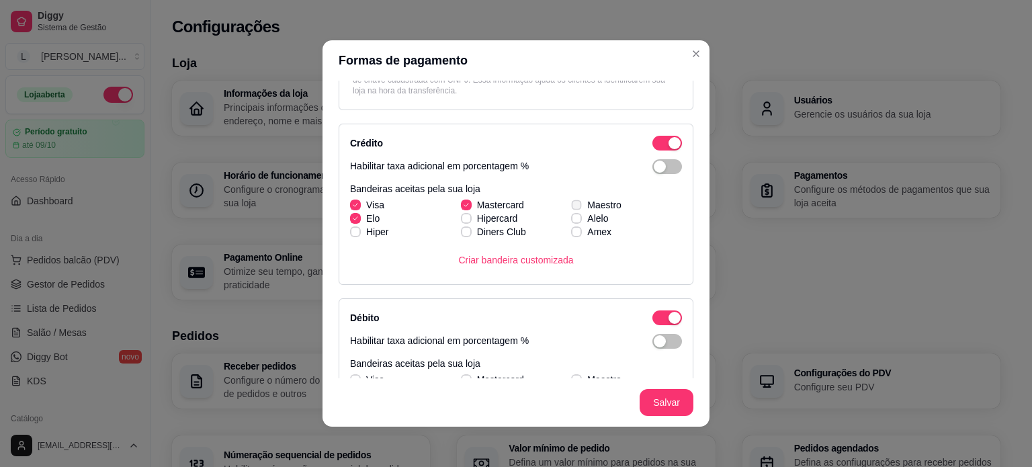
click at [578, 208] on input "Maestro" at bounding box center [574, 212] width 9 height 9
checkbox input "true"
click at [569, 220] on label "Amex" at bounding box center [590, 232] width 51 height 24
click at [570, 234] on input "Amex" at bounding box center [574, 238] width 9 height 9
click at [566, 225] on label "Amex" at bounding box center [590, 232] width 51 height 24
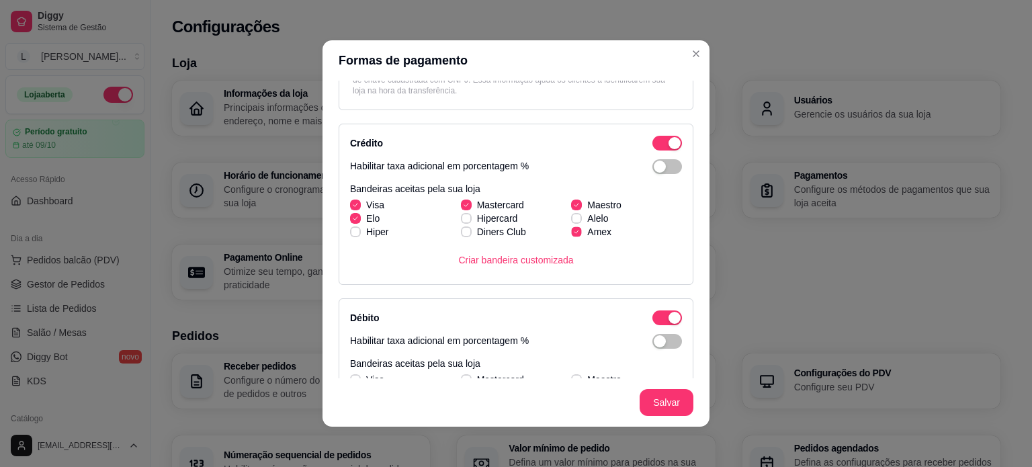
click at [570, 234] on input "Amex" at bounding box center [574, 238] width 9 height 9
checkbox input "false"
click at [345, 210] on label "Elo" at bounding box center [365, 218] width 40 height 24
click at [349, 221] on input "Elo" at bounding box center [353, 225] width 9 height 9
checkbox input "false"
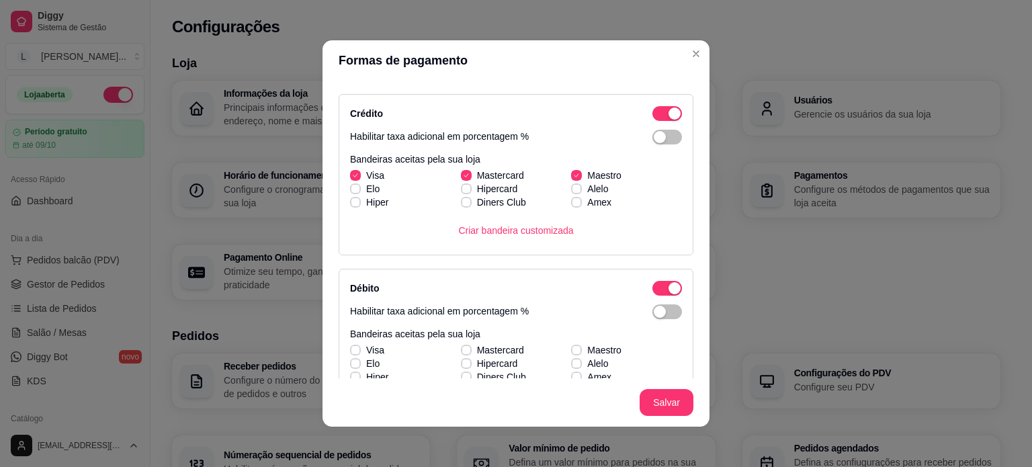
scroll to position [391, 0]
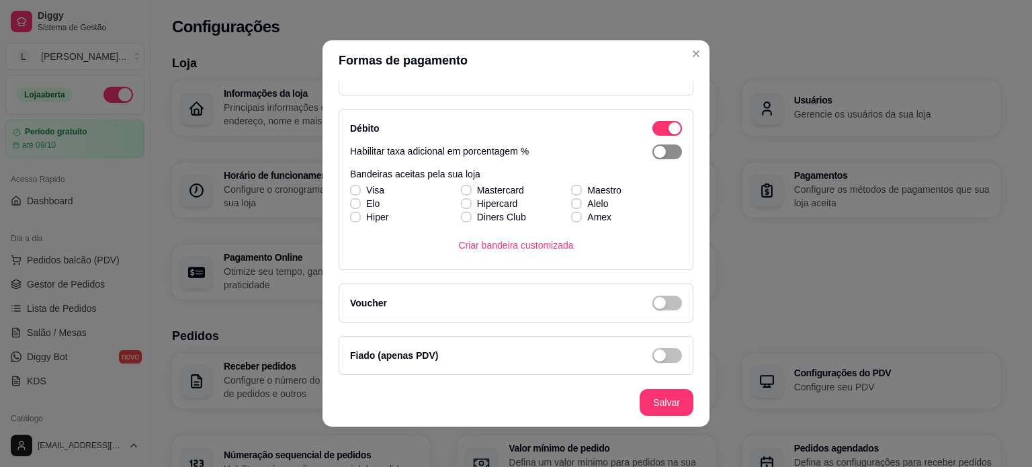
click at [653, 151] on span "button" at bounding box center [667, 151] width 30 height 15
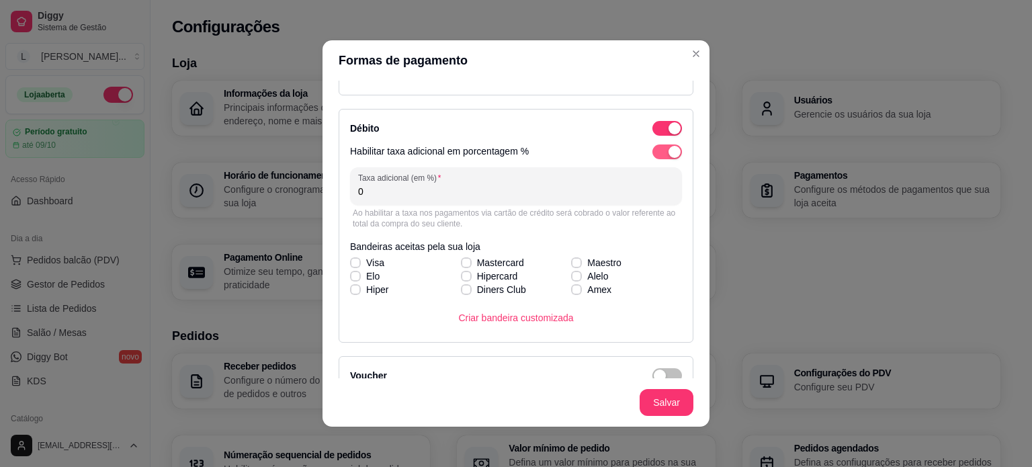
click at [668, 151] on div "button" at bounding box center [674, 152] width 12 height 12
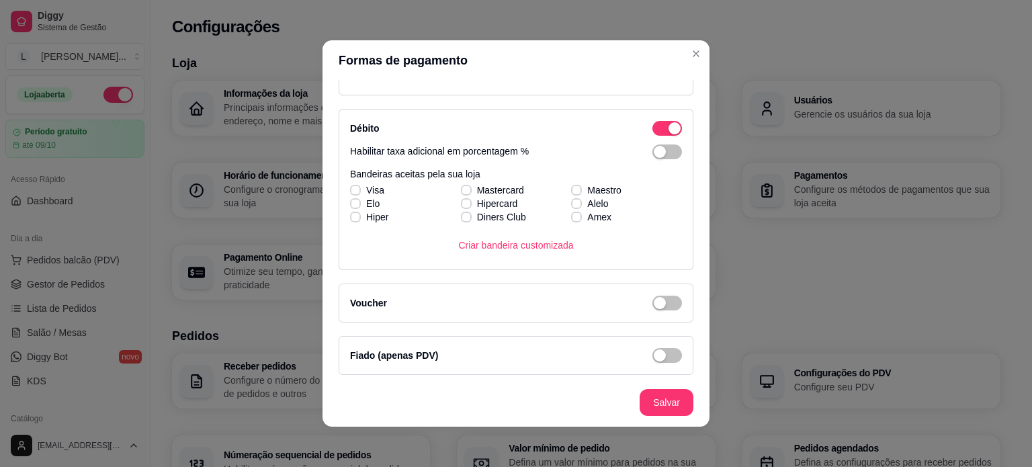
scroll to position [3, 0]
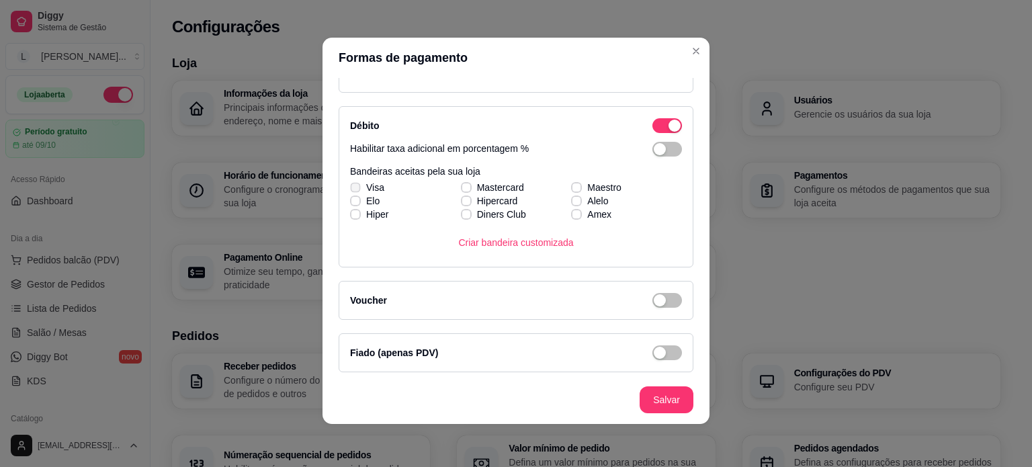
click at [381, 190] on label "Visa" at bounding box center [367, 187] width 45 height 24
click at [358, 190] on input "Visa" at bounding box center [353, 194] width 9 height 9
checkbox input "true"
click at [477, 183] on span "Mastercard" at bounding box center [500, 187] width 47 height 13
click at [469, 190] on input "Mastercard" at bounding box center [464, 194] width 9 height 9
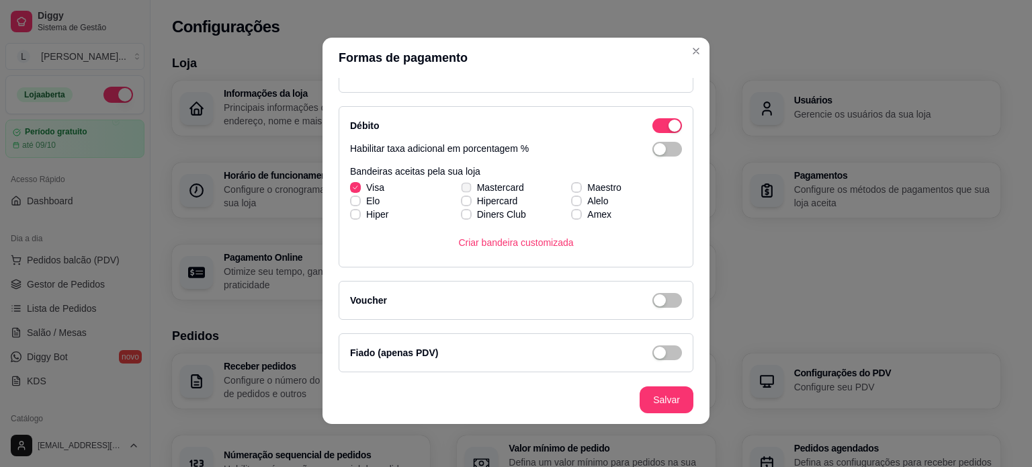
checkbox input "true"
click at [573, 179] on label "Maestro" at bounding box center [595, 187] width 61 height 24
click at [573, 190] on input "Maestro" at bounding box center [574, 194] width 9 height 9
checkbox input "true"
click at [361, 203] on label "Hiper" at bounding box center [369, 214] width 49 height 24
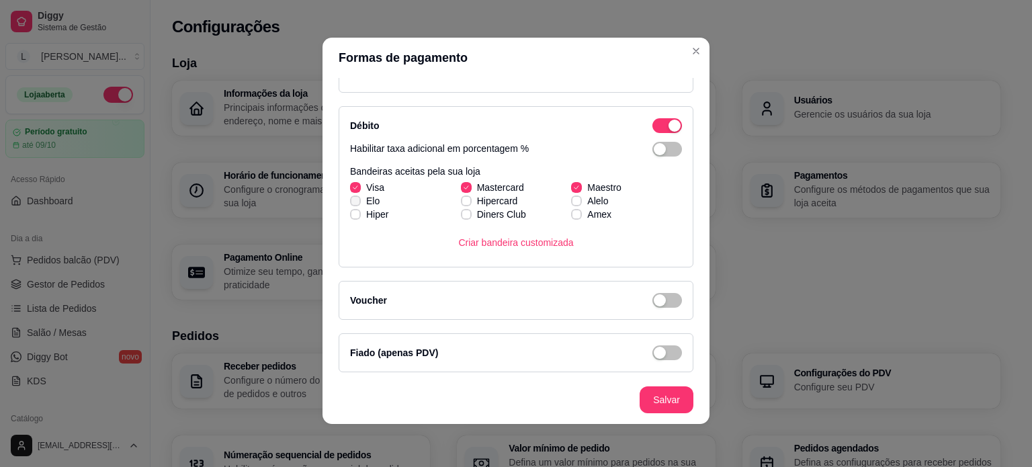
click at [358, 217] on input "Hiper" at bounding box center [353, 221] width 9 height 9
checkbox input "true"
click at [357, 193] on label "Elo" at bounding box center [365, 201] width 40 height 24
click at [357, 203] on input "Elo" at bounding box center [353, 207] width 9 height 9
checkbox input "true"
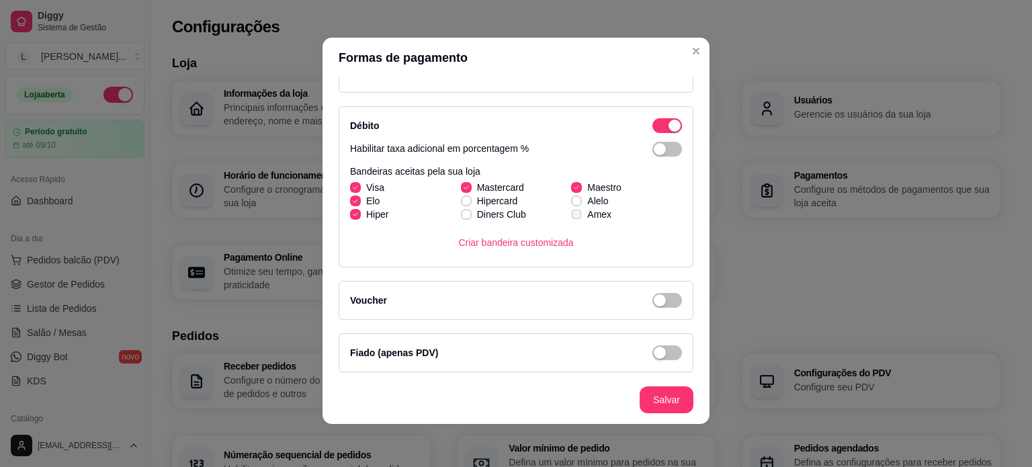
click at [587, 214] on span "Amex" at bounding box center [599, 214] width 24 height 13
click at [579, 217] on input "Amex" at bounding box center [574, 221] width 9 height 9
click at [587, 214] on span "Amex" at bounding box center [599, 214] width 24 height 13
click at [579, 217] on input "Amex" at bounding box center [574, 221] width 9 height 9
checkbox input "false"
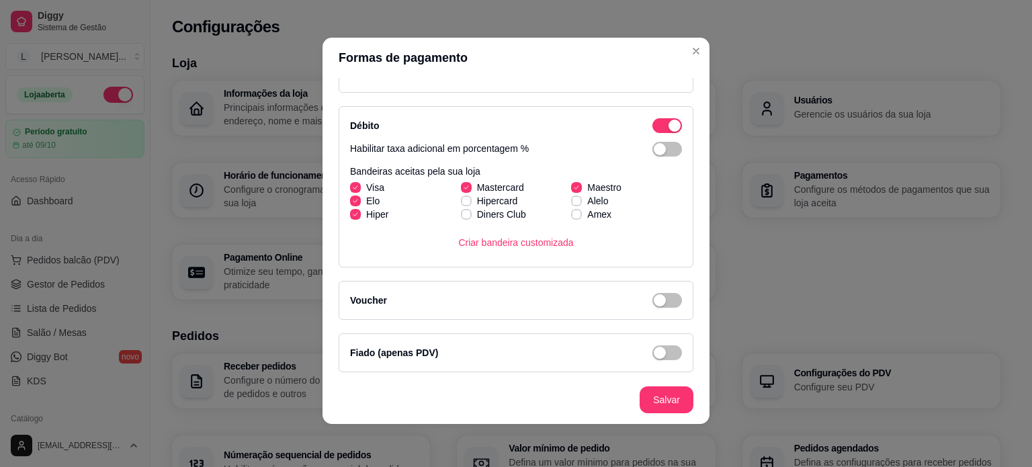
click at [495, 197] on span "Hipercard" at bounding box center [497, 200] width 41 height 13
click at [469, 203] on input "Hipercard" at bounding box center [464, 207] width 9 height 9
checkbox input "true"
click at [375, 217] on span "Hiper" at bounding box center [377, 214] width 22 height 13
click at [358, 217] on input "Hiper" at bounding box center [353, 221] width 9 height 9
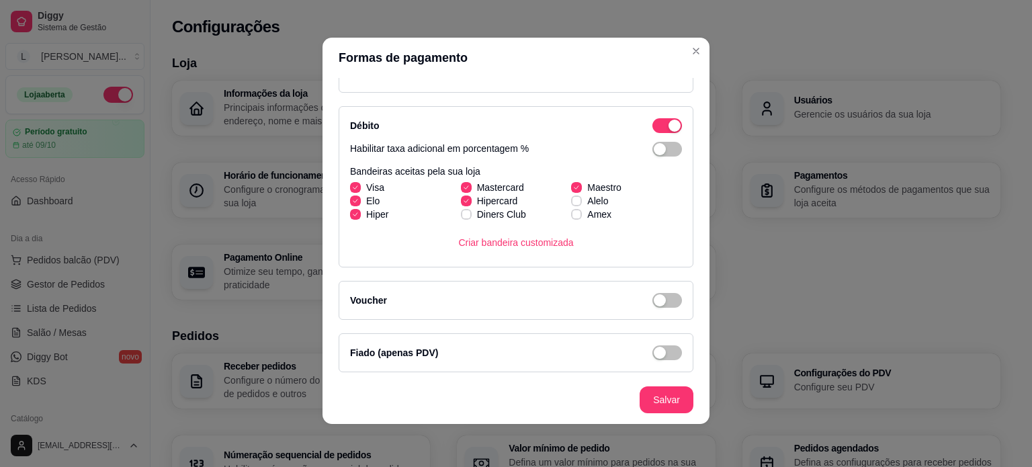
checkbox input "false"
click at [589, 205] on label "Amex" at bounding box center [590, 214] width 51 height 24
click at [579, 217] on input "Amex" at bounding box center [574, 221] width 9 height 9
checkbox input "true"
click at [653, 298] on div "button" at bounding box center [659, 300] width 12 height 12
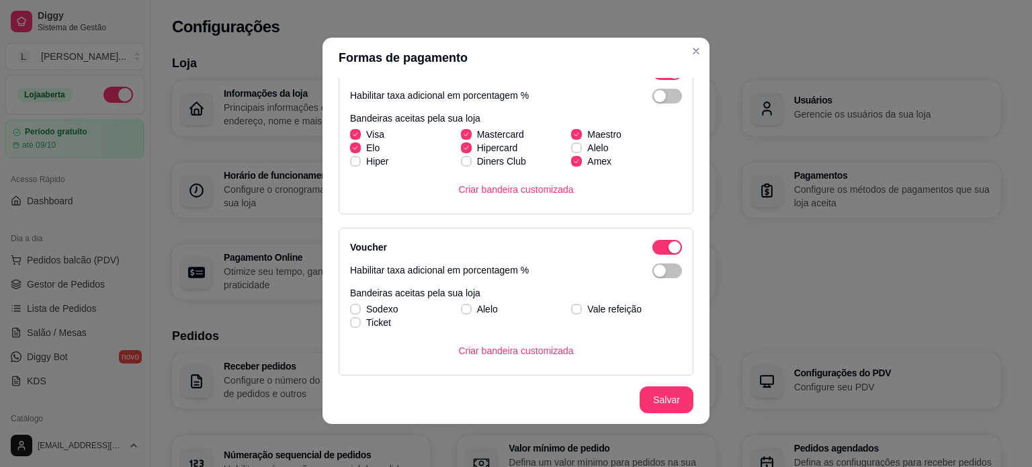
scroll to position [500, 0]
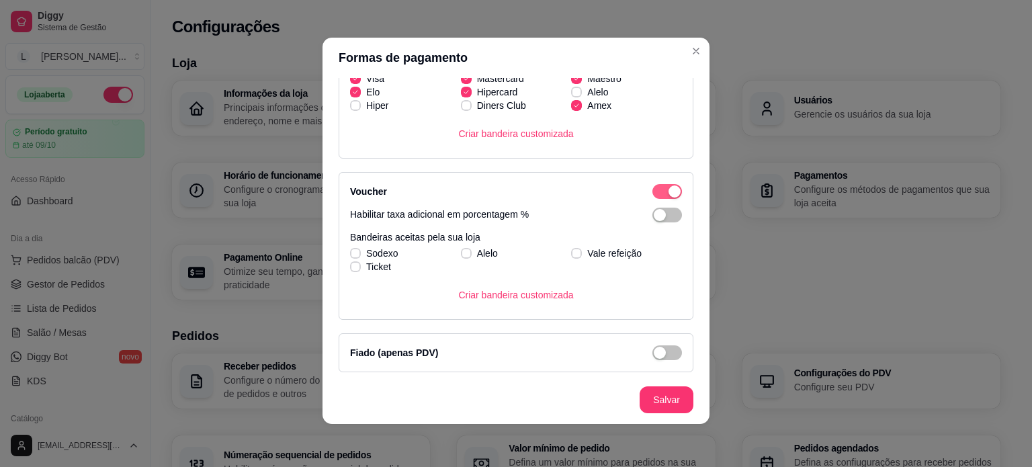
click at [652, 195] on span "button" at bounding box center [667, 191] width 30 height 15
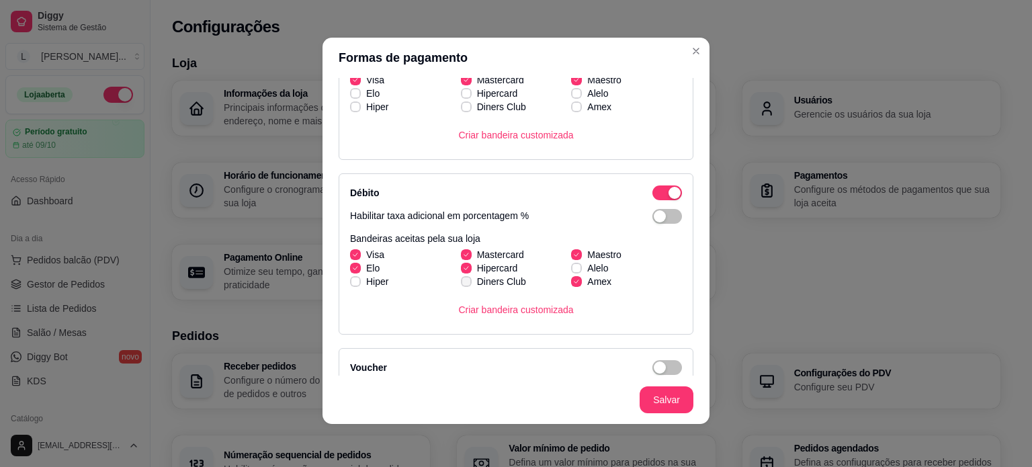
scroll to position [257, 0]
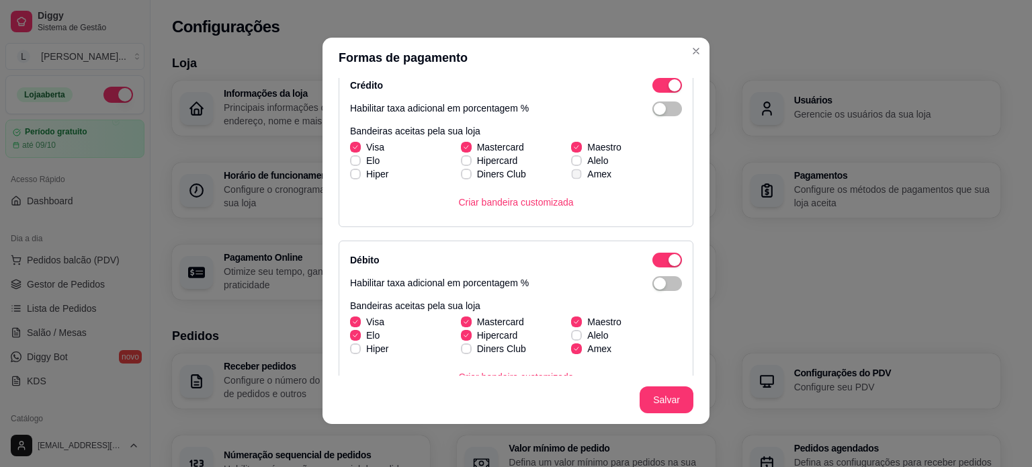
click at [573, 174] on icon at bounding box center [576, 173] width 7 height 5
click at [570, 177] on input "Amex" at bounding box center [574, 181] width 9 height 9
checkbox input "true"
click at [477, 158] on span "Hipercard" at bounding box center [497, 160] width 41 height 13
click at [469, 163] on input "Hipercard" at bounding box center [464, 167] width 9 height 9
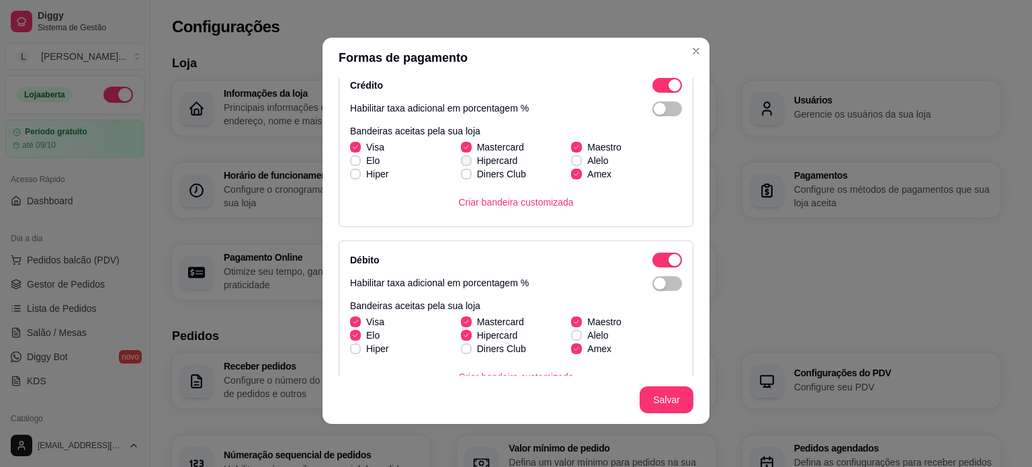
checkbox input "true"
click at [351, 158] on icon at bounding box center [355, 160] width 8 height 5
click at [351, 163] on input "Elo" at bounding box center [353, 167] width 9 height 9
checkbox input "true"
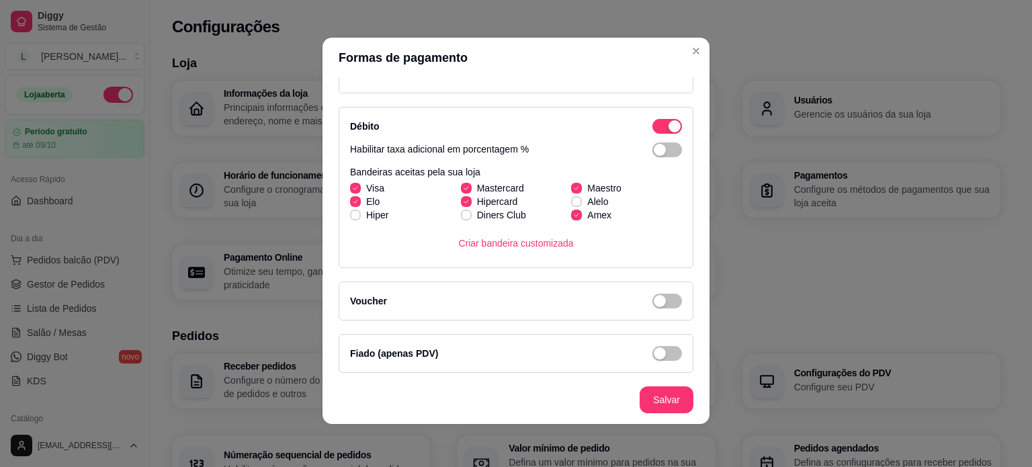
scroll to position [391, 0]
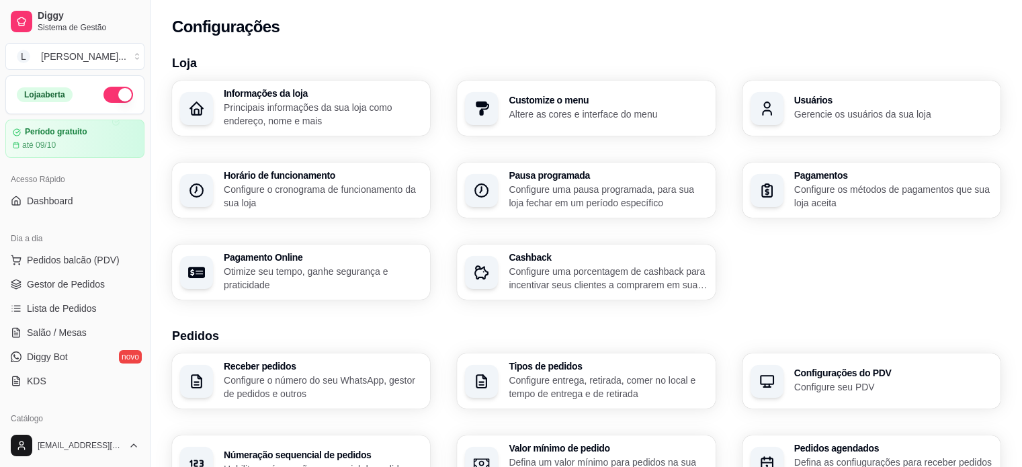
click at [326, 277] on p "Otimize seu tempo, ganhe segurança e praticidade" at bounding box center [323, 278] width 198 height 27
select select "4.98"
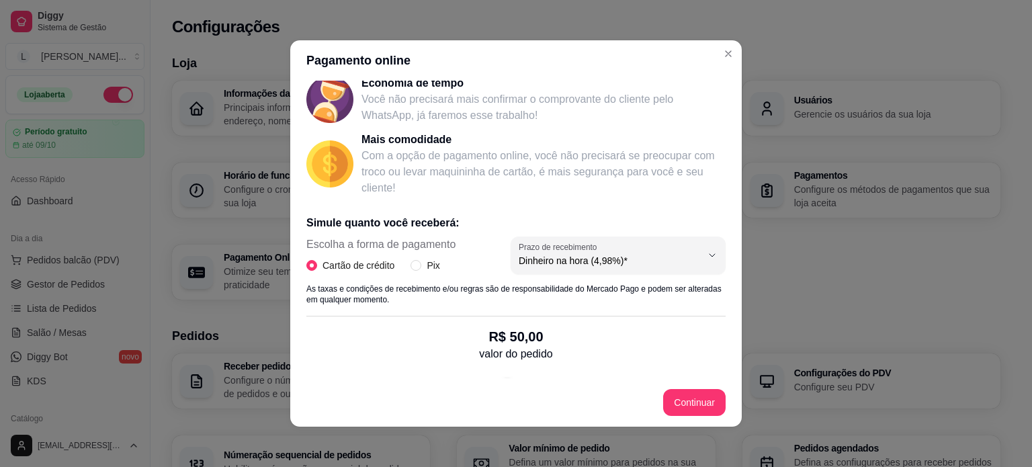
scroll to position [201, 0]
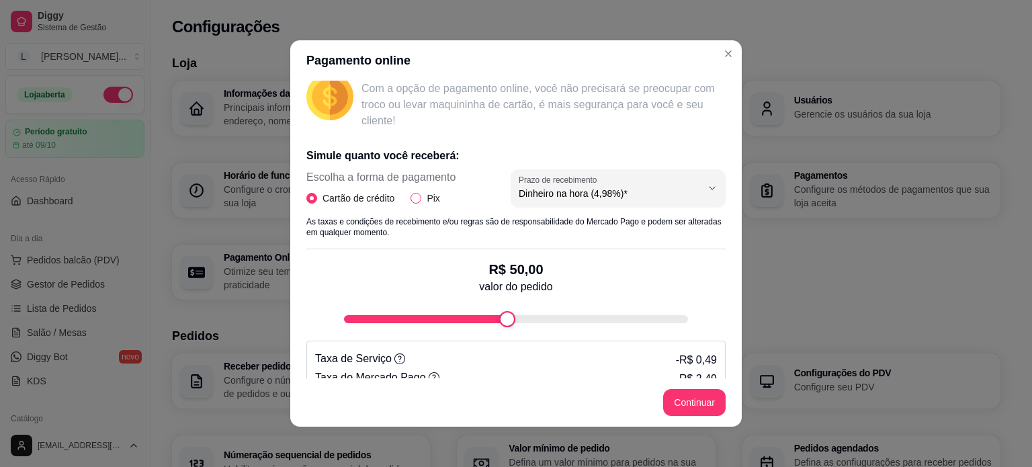
click at [421, 198] on span "Pix" at bounding box center [433, 198] width 24 height 15
click at [418, 198] on input "Pix" at bounding box center [415, 198] width 11 height 11
radio input "true"
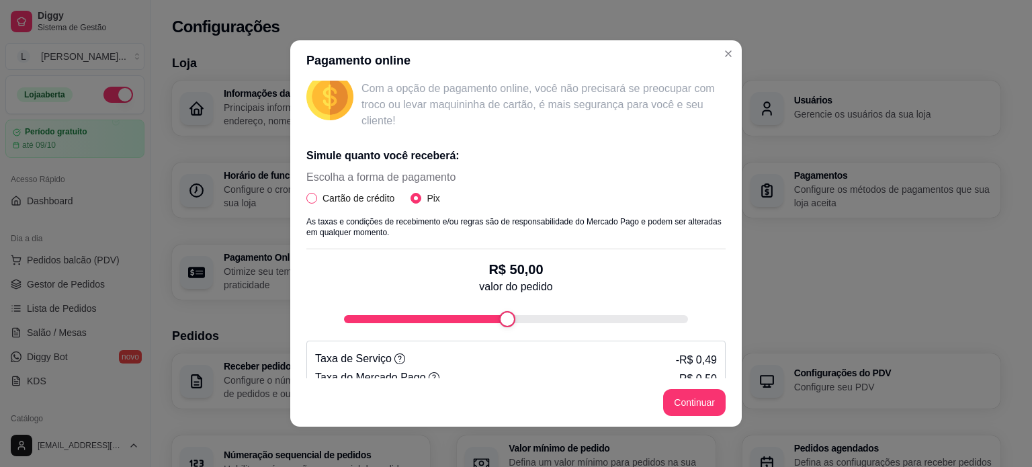
click at [351, 193] on span "Cartão de crédito" at bounding box center [358, 198] width 83 height 15
click at [317, 193] on input "Cartão de crédito" at bounding box center [311, 198] width 11 height 11
radio input "true"
radio input "false"
select select "4.98"
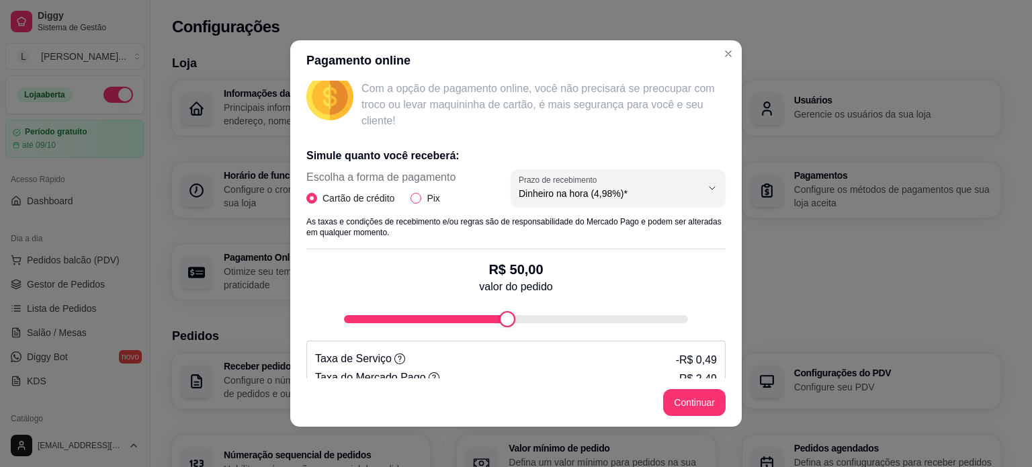
click at [421, 192] on span "Pix" at bounding box center [433, 198] width 24 height 15
click at [418, 193] on input "Pix" at bounding box center [415, 198] width 11 height 11
radio input "true"
radio input "false"
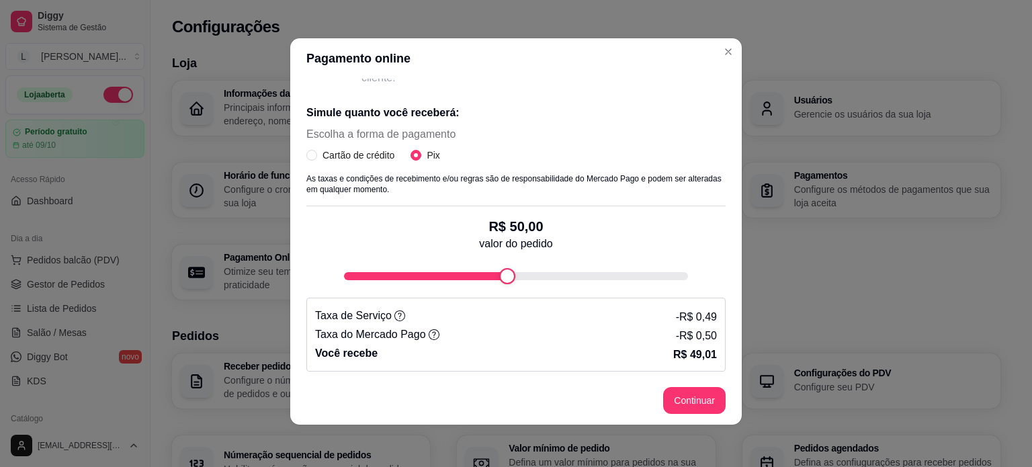
scroll to position [3, 0]
click at [319, 287] on div "Simule quanto você receberá: Escolha a forma de pagamento Cartão de crédito Pix…" at bounding box center [515, 231] width 419 height 277
drag, startPoint x: 468, startPoint y: 285, endPoint x: 496, endPoint y: 281, distance: 28.6
click at [471, 285] on div "Simule quanto você receberá: Escolha a forma de pagamento Cartão de crédito Pix…" at bounding box center [515, 231] width 419 height 277
click at [496, 281] on div "fee-calculator" at bounding box center [516, 275] width 344 height 16
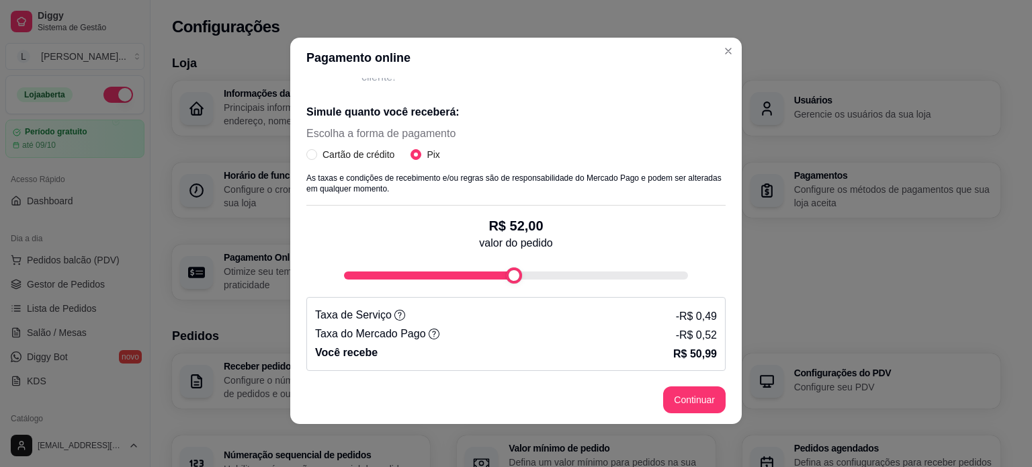
click at [505, 273] on div "fee-calculator" at bounding box center [516, 275] width 344 height 8
type input "100"
click at [701, 257] on div "R$ 100,00 valor do pedido" at bounding box center [515, 245] width 419 height 78
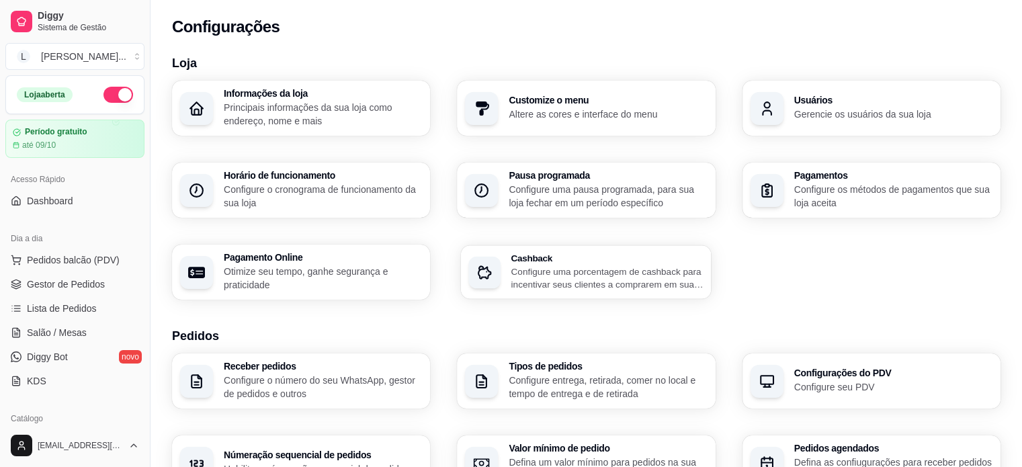
click at [642, 264] on div "Cashback Configure uma porcentagem de cashback para incentivar seus clientes a …" at bounding box center [607, 272] width 192 height 38
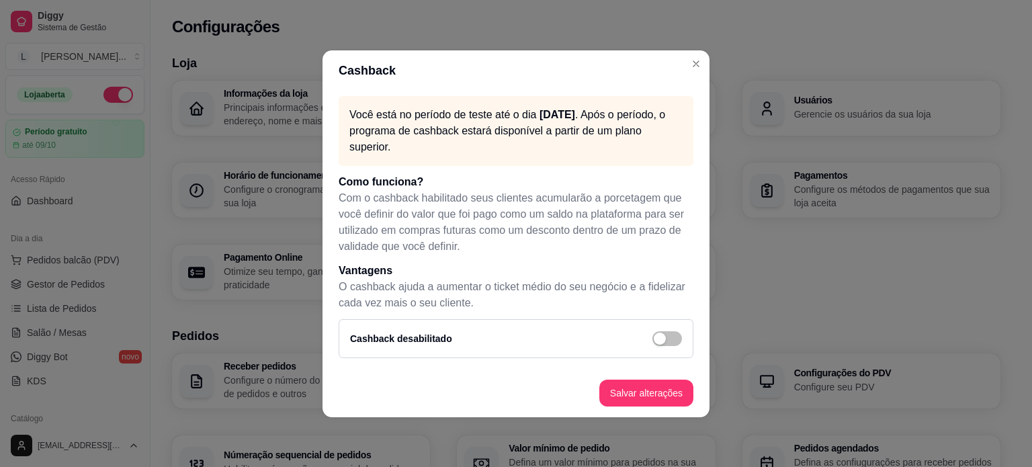
click at [682, 78] on header "Cashback" at bounding box center [515, 70] width 387 height 40
drag, startPoint x: 369, startPoint y: 194, endPoint x: 588, endPoint y: 203, distance: 219.8
click at [588, 203] on p "Com o cashback habilitado seus clientes acumularão a porcetagem que você defini…" at bounding box center [515, 222] width 355 height 64
click at [385, 220] on p "Com o cashback habilitado seus clientes acumularão a porcetagem que você defini…" at bounding box center [515, 222] width 355 height 64
drag, startPoint x: 357, startPoint y: 220, endPoint x: 565, endPoint y: 209, distance: 208.5
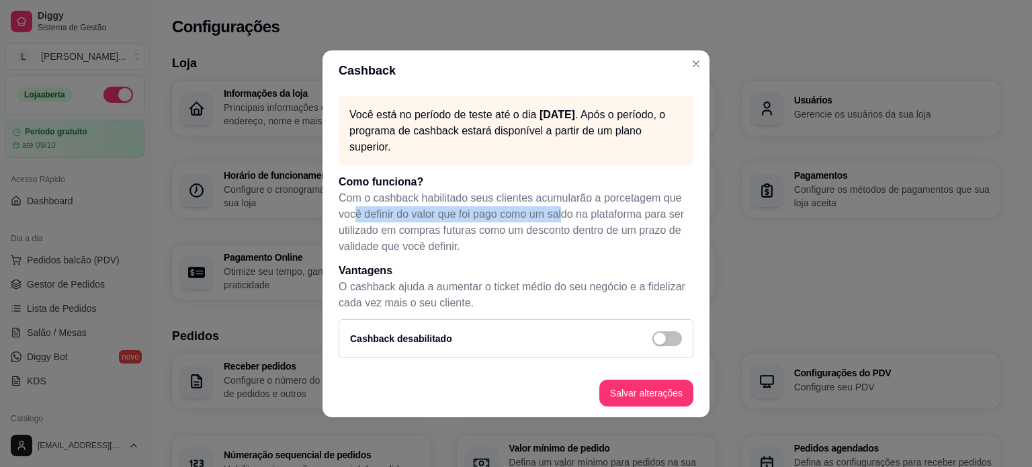
click at [565, 209] on p "Com o cashback habilitado seus clientes acumularão a porcetagem que você defini…" at bounding box center [515, 222] width 355 height 64
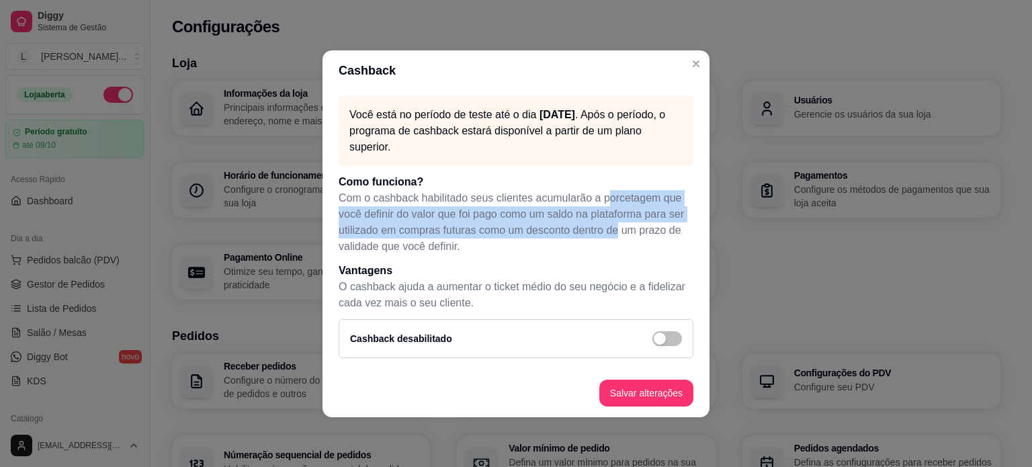
drag, startPoint x: 603, startPoint y: 206, endPoint x: 621, endPoint y: 231, distance: 31.3
click at [621, 231] on p "Com o cashback habilitado seus clientes acumularão a porcetagem que você defini…" at bounding box center [515, 222] width 355 height 64
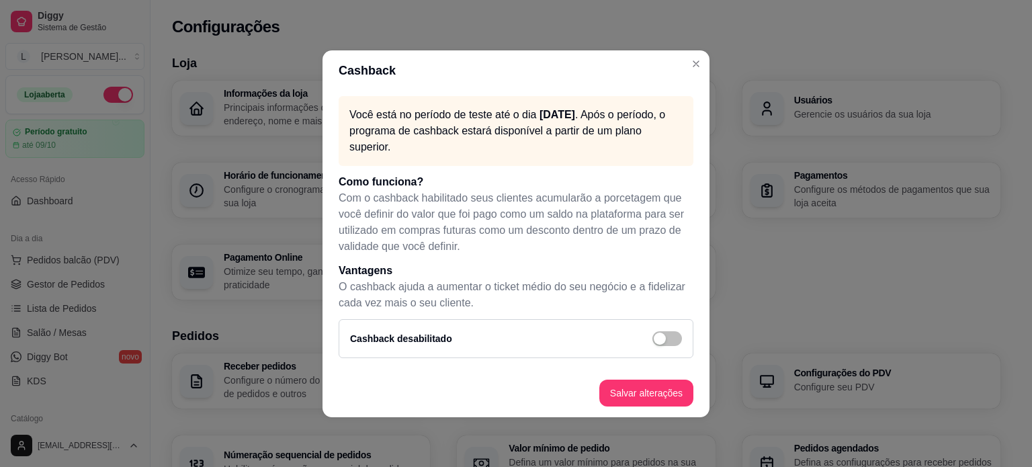
drag, startPoint x: 551, startPoint y: 243, endPoint x: 479, endPoint y: 234, distance: 72.4
click at [550, 243] on p "Com o cashback habilitado seus clientes acumularão a porcetagem que você defini…" at bounding box center [515, 222] width 355 height 64
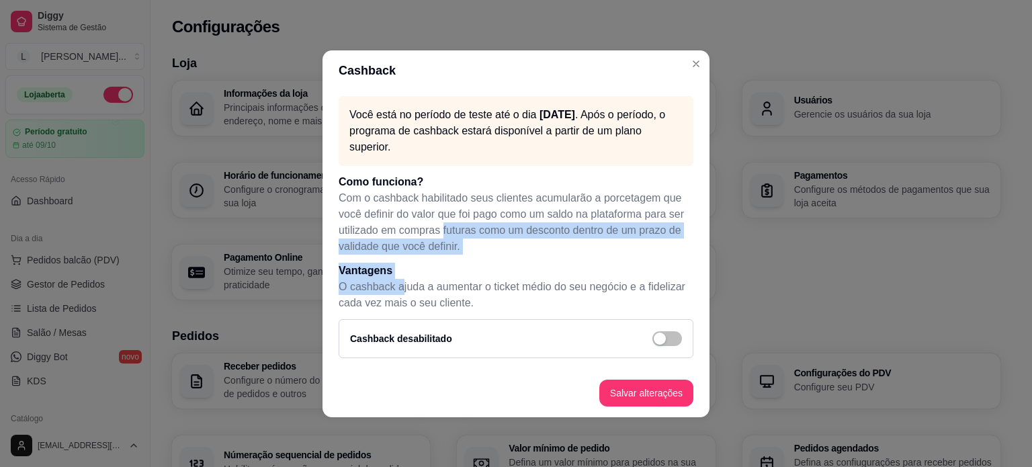
drag, startPoint x: 441, startPoint y: 236, endPoint x: 399, endPoint y: 287, distance: 65.9
click at [399, 287] on div "Você está no período de teste até o dia 09/10/25 . Após o período, o programa d…" at bounding box center [515, 230] width 387 height 278
click at [396, 258] on div "Você está no período de teste até o dia 09/10/25 . Após o período, o programa d…" at bounding box center [515, 230] width 387 height 278
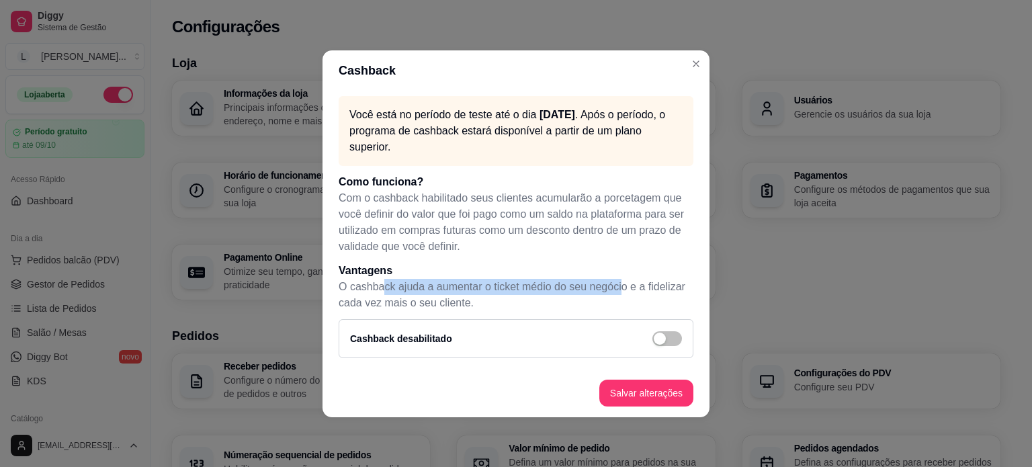
drag, startPoint x: 384, startPoint y: 288, endPoint x: 619, endPoint y: 279, distance: 235.2
click at [619, 279] on p "O cashback ajuda a aumentar o ticket médio do seu negócio e a fidelizar cada ve…" at bounding box center [515, 295] width 355 height 32
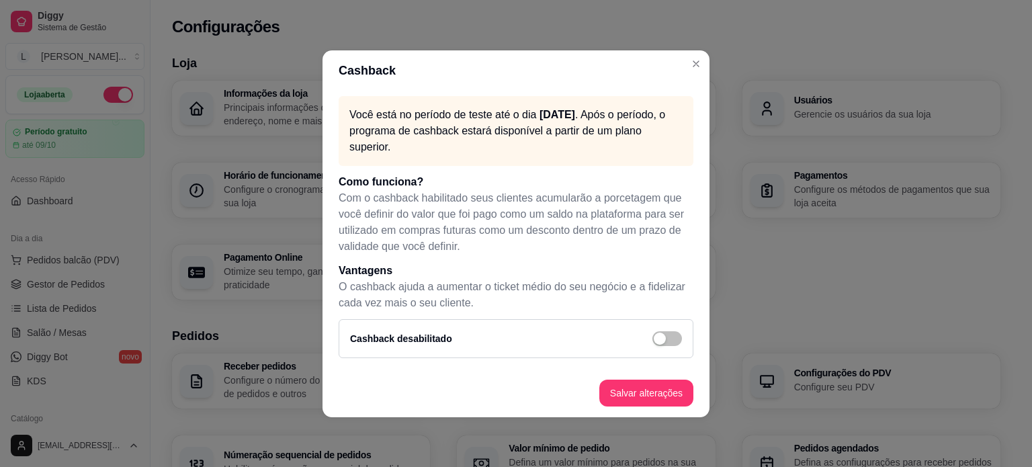
click at [623, 283] on p "O cashback ajuda a aumentar o ticket médio do seu negócio e a fidelizar cada ve…" at bounding box center [515, 295] width 355 height 32
drag, startPoint x: 416, startPoint y: 298, endPoint x: 479, endPoint y: 298, distance: 62.5
click at [439, 298] on p "O cashback ajuda a aumentar o ticket médio do seu negócio e a fidelizar cada ve…" at bounding box center [515, 295] width 355 height 32
click at [684, 335] on div "Cashback desabilitado" at bounding box center [515, 338] width 355 height 39
click at [670, 339] on span "button" at bounding box center [667, 338] width 30 height 15
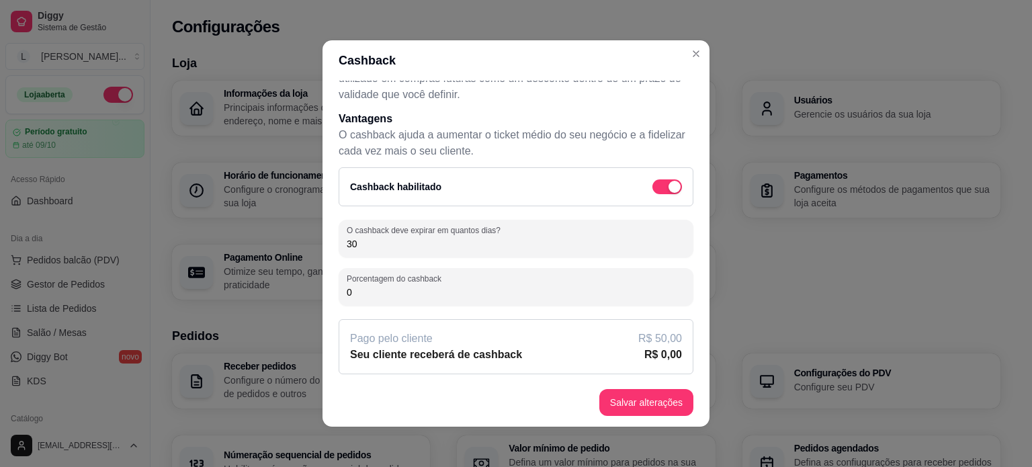
scroll to position [142, 0]
drag, startPoint x: 358, startPoint y: 244, endPoint x: 336, endPoint y: 242, distance: 22.2
click at [338, 242] on div "O cashback deve expirar em quantos dias? 30" at bounding box center [515, 238] width 355 height 38
click at [408, 237] on input "30" at bounding box center [516, 242] width 338 height 13
click at [408, 238] on input "30" at bounding box center [516, 242] width 338 height 13
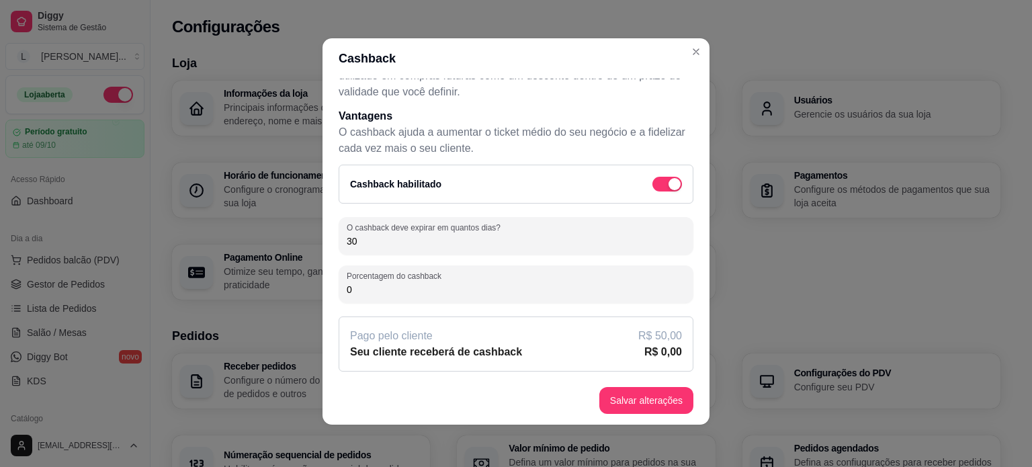
scroll to position [3, 0]
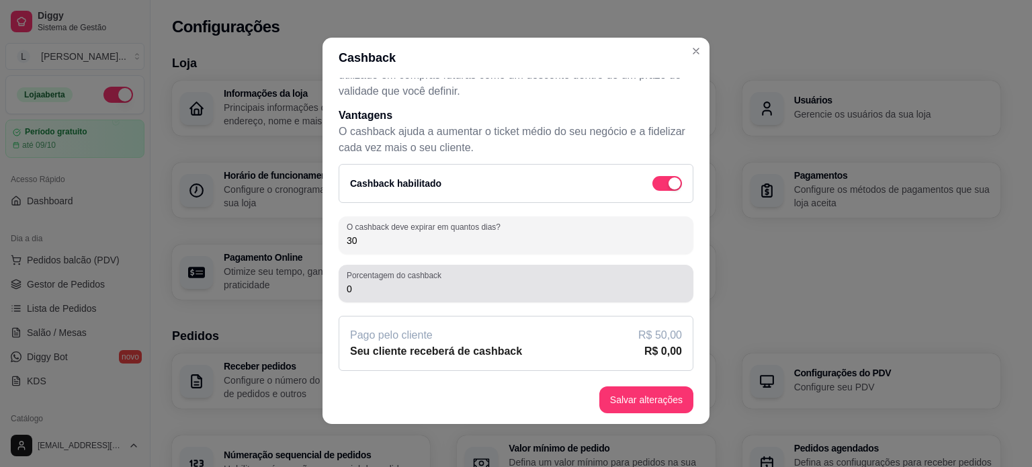
click at [395, 275] on label "Porcentagem do cashback" at bounding box center [396, 274] width 99 height 11
click at [395, 282] on input "0" at bounding box center [516, 288] width 338 height 13
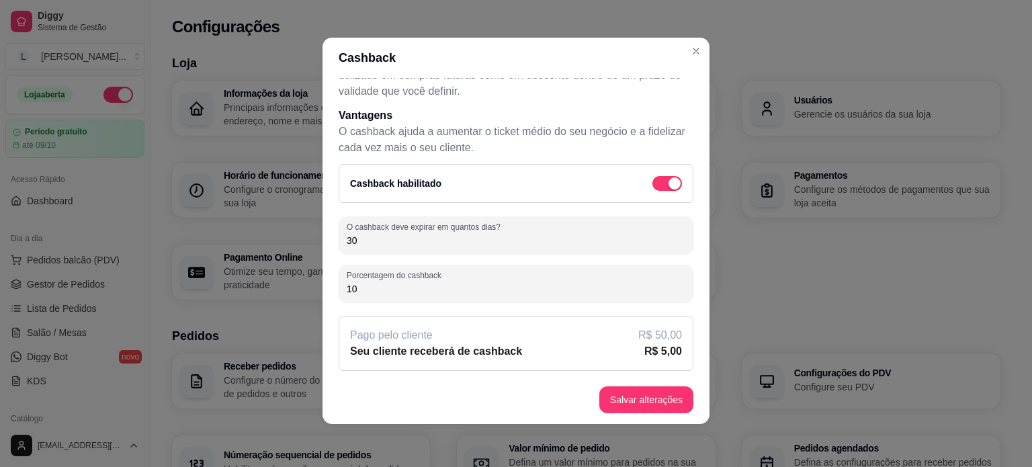
drag, startPoint x: 358, startPoint y: 284, endPoint x: 328, endPoint y: 284, distance: 29.6
click at [328, 284] on div "Você está no período de teste até o dia 09/10/25 . Após o período, o programa d…" at bounding box center [515, 227] width 387 height 298
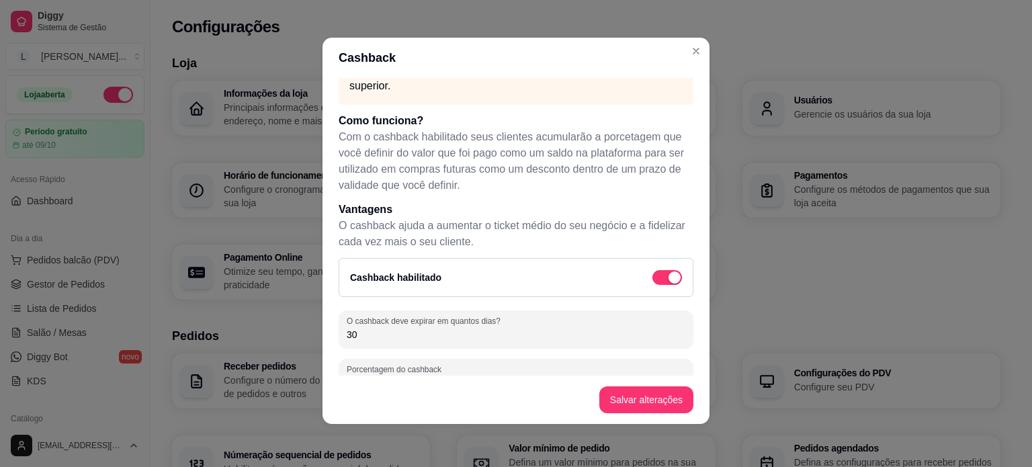
scroll to position [0, 0]
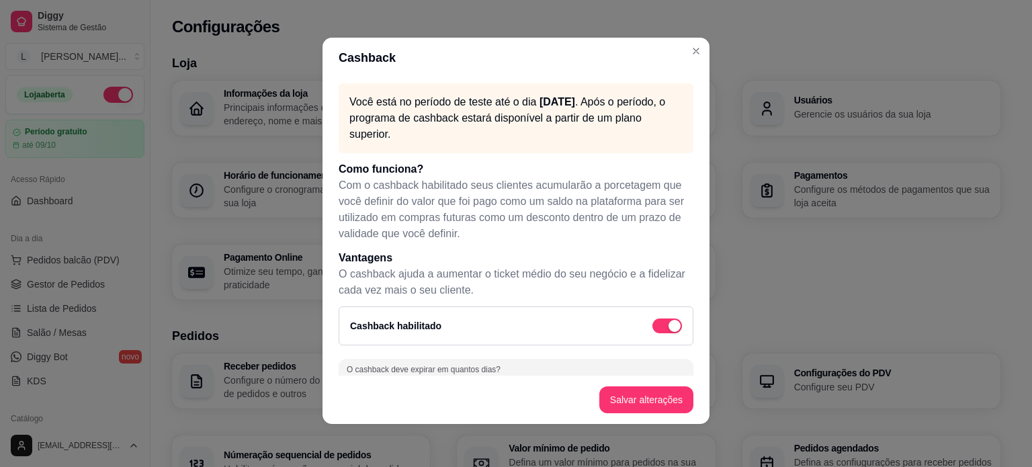
type input "5"
drag, startPoint x: 375, startPoint y: 197, endPoint x: 514, endPoint y: 182, distance: 139.8
click at [514, 182] on p "Com o cashback habilitado seus clientes acumularão a porcetagem que você defini…" at bounding box center [515, 209] width 355 height 64
click at [427, 134] on p "Você está no período de teste até o dia 09/10/25 . Após o período, o programa d…" at bounding box center [515, 118] width 333 height 48
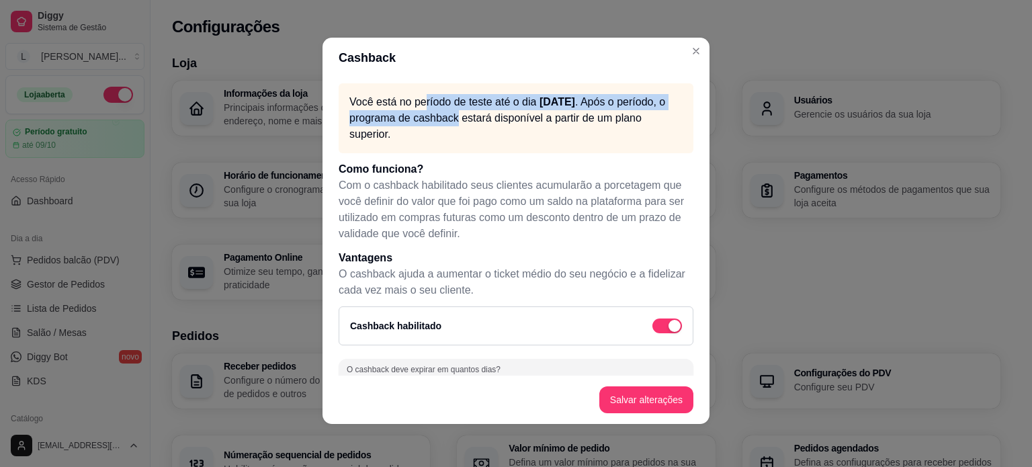
drag, startPoint x: 418, startPoint y: 99, endPoint x: 462, endPoint y: 122, distance: 49.6
click at [462, 122] on p "Você está no período de teste até o dia 09/10/25 . Após o período, o programa d…" at bounding box center [515, 118] width 333 height 48
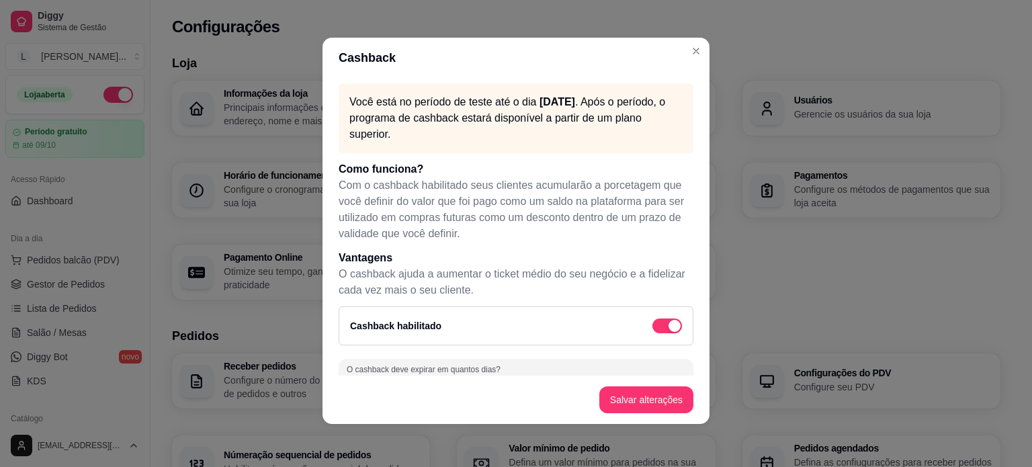
click at [446, 130] on p "Você está no período de teste até o dia 09/10/25 . Após o período, o programa d…" at bounding box center [515, 118] width 333 height 48
drag, startPoint x: 392, startPoint y: 126, endPoint x: 504, endPoint y: 141, distance: 112.6
click at [504, 141] on p "Você está no período de teste até o dia 09/10/25 . Após o período, o programa d…" at bounding box center [515, 118] width 333 height 48
click at [463, 146] on div "Você está no período de teste até o dia 09/10/25 . Após o período, o programa d…" at bounding box center [515, 118] width 355 height 70
click at [652, 330] on span "button" at bounding box center [667, 325] width 30 height 15
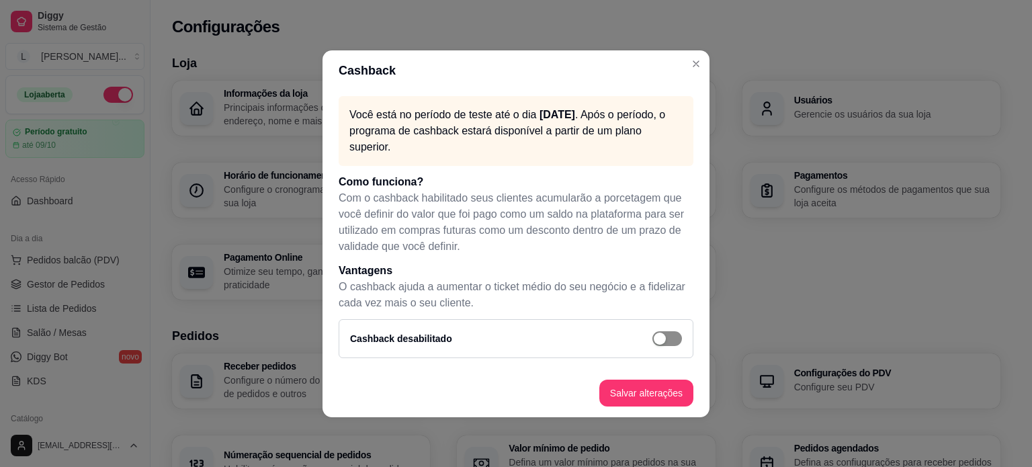
click at [664, 337] on div "button" at bounding box center [659, 338] width 12 height 12
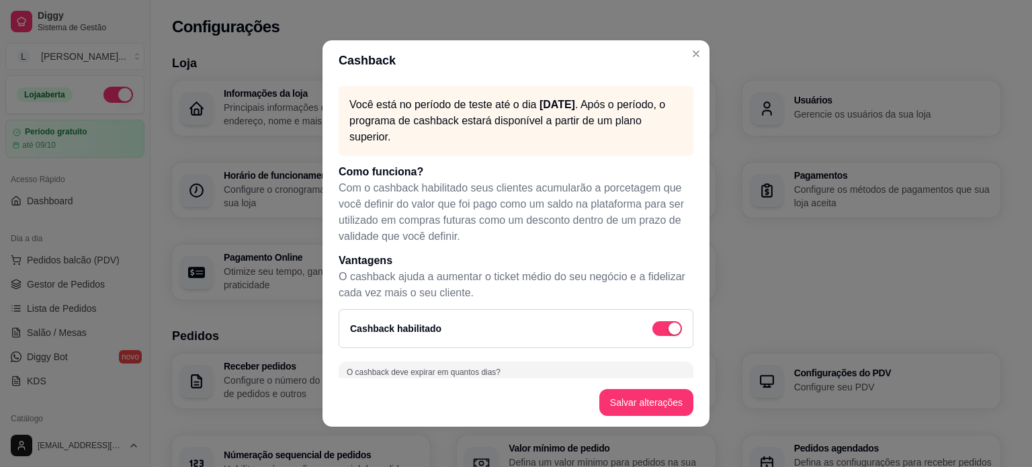
click at [482, 200] on div "Cashback Você está no período de teste até o dia 09/10/25 . Após o período, o p…" at bounding box center [516, 233] width 1032 height 467
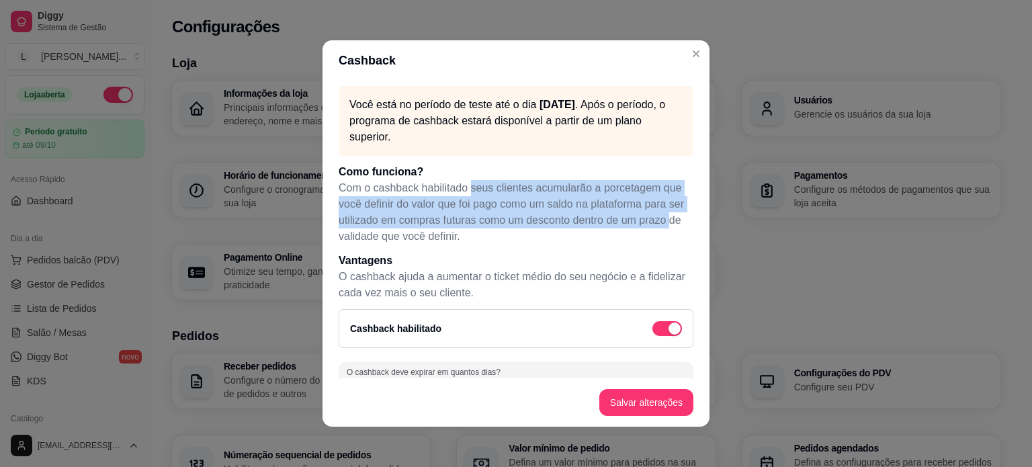
drag, startPoint x: 463, startPoint y: 186, endPoint x: 360, endPoint y: 235, distance: 113.9
click at [360, 235] on p "Com o cashback habilitado seus clientes acumularão a porcetagem que você defini…" at bounding box center [515, 212] width 355 height 64
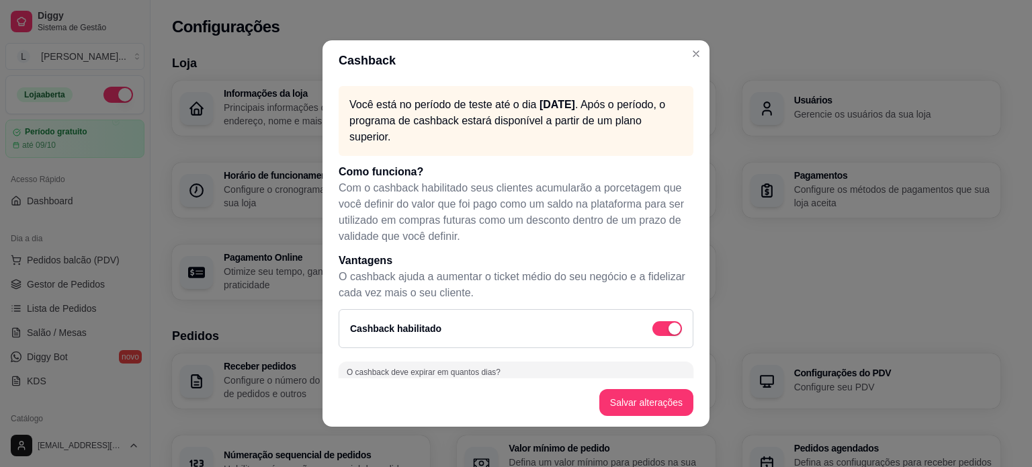
click at [351, 190] on p "Com o cashback habilitado seus clientes acumularão a porcetagem que você defini…" at bounding box center [515, 212] width 355 height 64
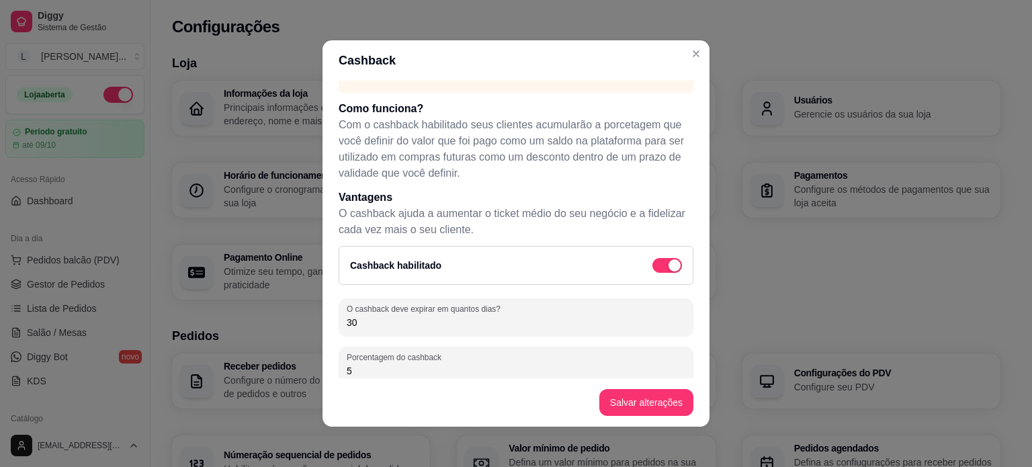
scroll to position [134, 0]
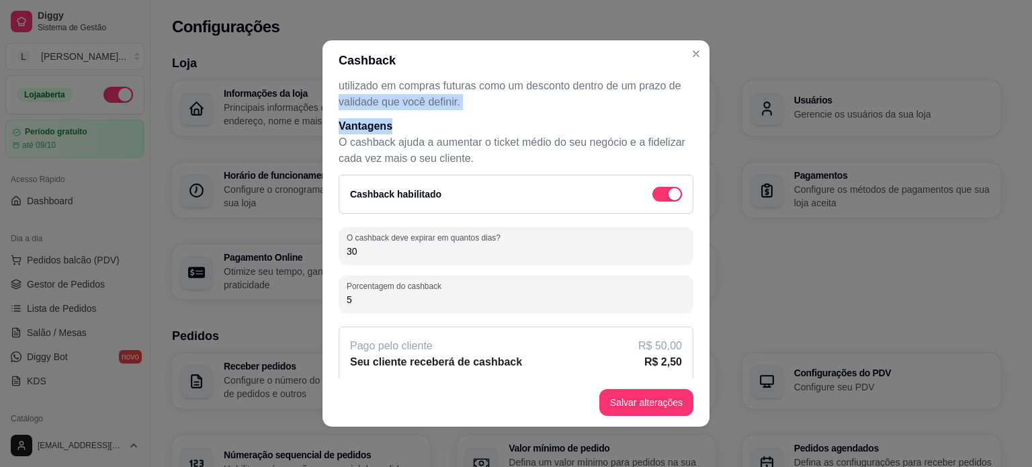
drag, startPoint x: 377, startPoint y: 109, endPoint x: 490, endPoint y: 118, distance: 113.8
click at [490, 118] on div "Você está no período de teste até o dia 09/10/25 . Após o período, o programa d…" at bounding box center [515, 230] width 387 height 298
drag, startPoint x: 475, startPoint y: 118, endPoint x: 441, endPoint y: 153, distance: 49.9
click at [474, 118] on div "Você está no período de teste até o dia 09/10/25 . Após o período, o programa d…" at bounding box center [515, 230] width 387 height 298
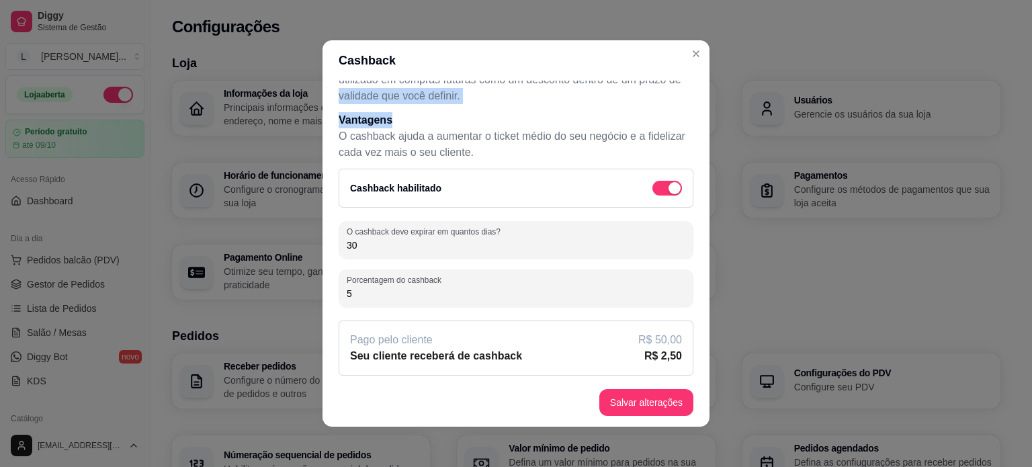
scroll to position [142, 0]
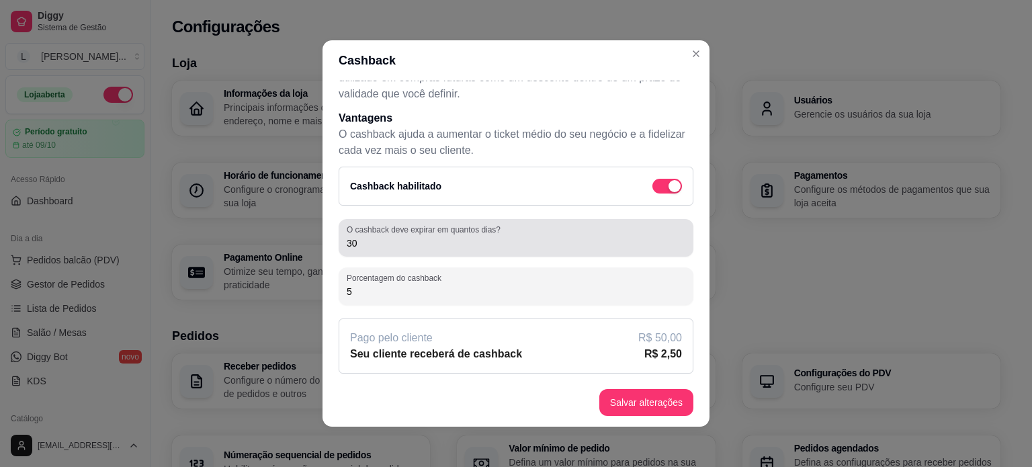
click at [433, 246] on input "30" at bounding box center [516, 242] width 338 height 13
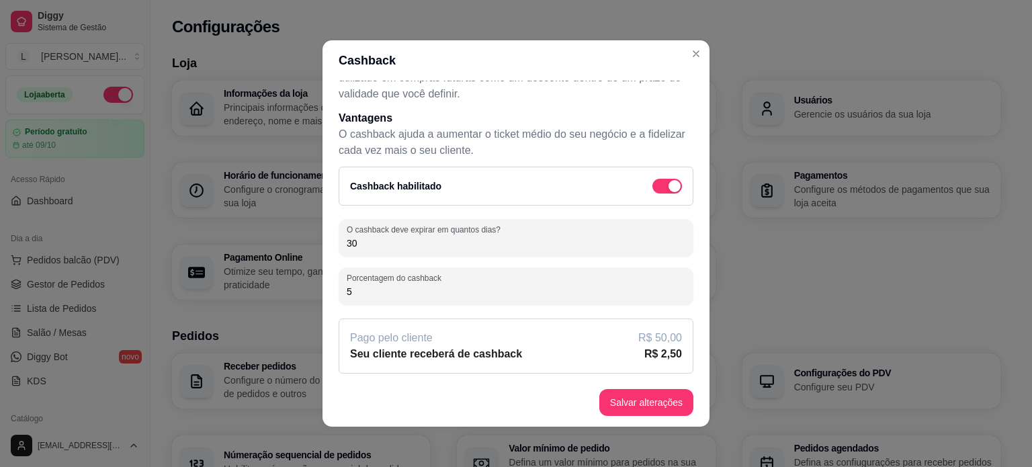
drag, startPoint x: 371, startPoint y: 242, endPoint x: 469, endPoint y: 252, distance: 99.2
click at [469, 252] on div "O cashback deve expirar em quantos dias? 30" at bounding box center [515, 238] width 355 height 38
drag, startPoint x: 396, startPoint y: 252, endPoint x: 310, endPoint y: 243, distance: 86.4
click at [310, 243] on div "Cashback Você está no período de teste até o dia 09/10/25 . Após o período, o p…" at bounding box center [516, 233] width 1032 height 467
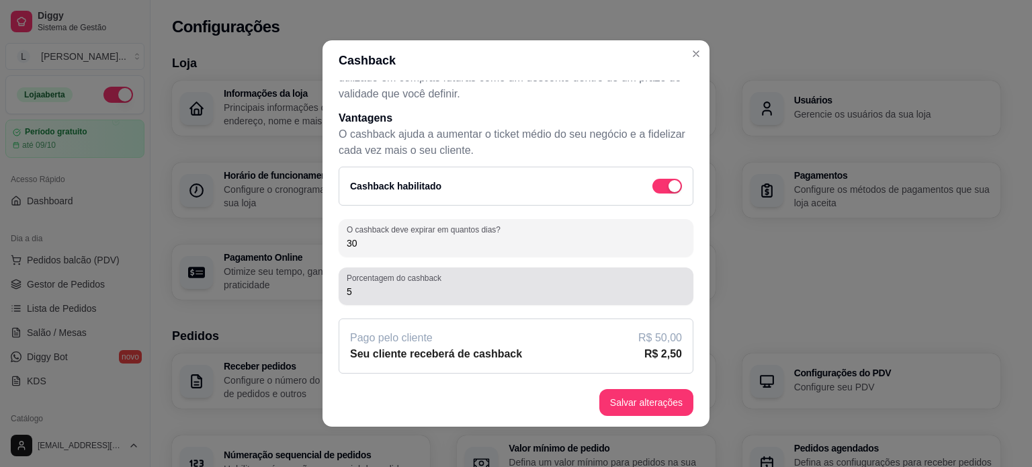
click at [403, 298] on div "5" at bounding box center [516, 286] width 338 height 27
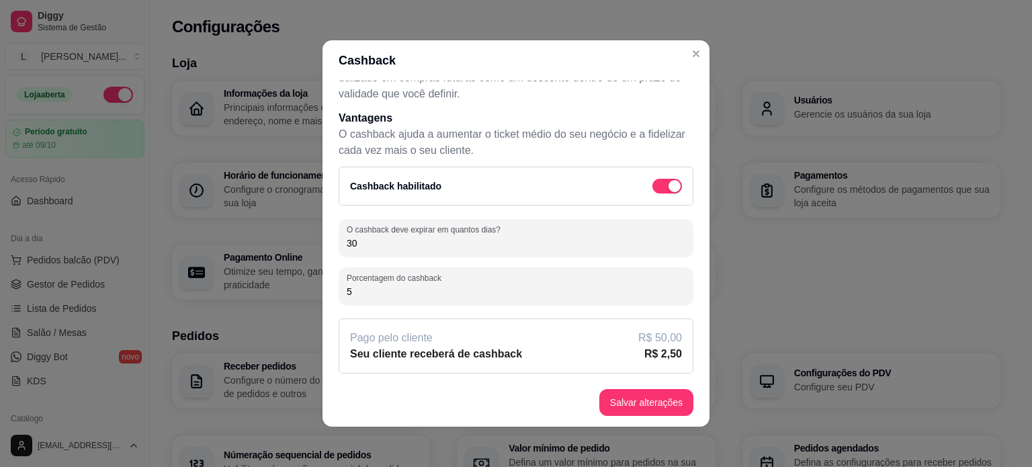
drag, startPoint x: 365, startPoint y: 301, endPoint x: 326, endPoint y: 301, distance: 39.0
click at [326, 301] on div "Você está no período de teste até o dia 09/10/25 . Após o período, o programa d…" at bounding box center [515, 230] width 387 height 298
click at [362, 292] on input "5" at bounding box center [516, 291] width 338 height 13
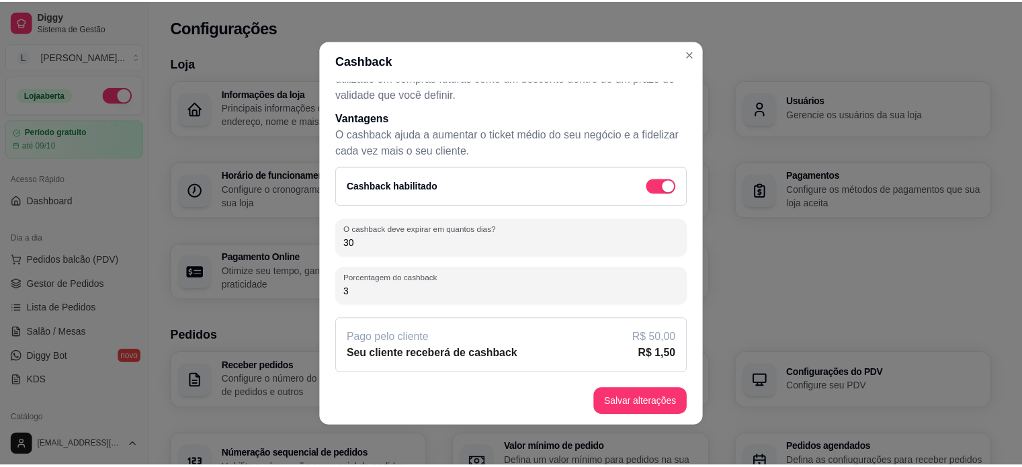
scroll to position [3, 0]
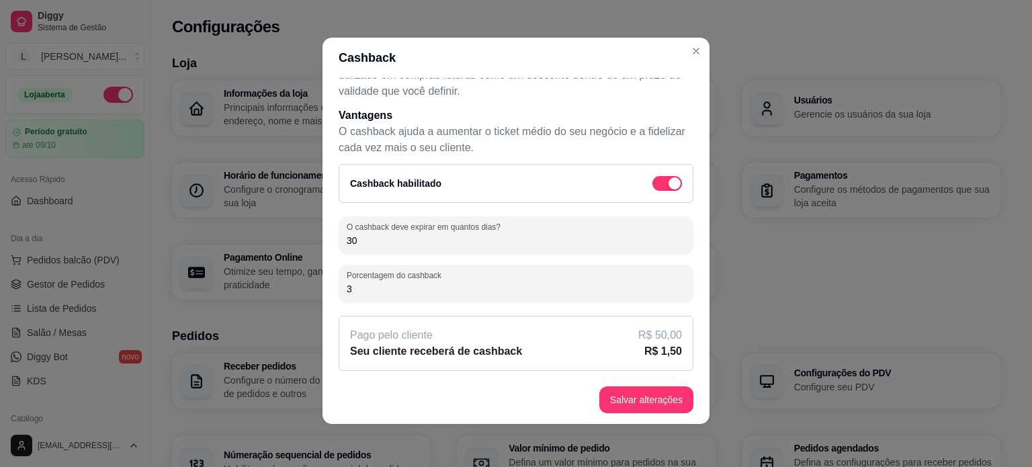
drag, startPoint x: 366, startPoint y: 290, endPoint x: 328, endPoint y: 287, distance: 38.4
click at [328, 287] on div "Você está no período de teste até o dia 09/10/25 . Após o período, o programa d…" at bounding box center [515, 227] width 387 height 298
type input "4"
type input "5"
click at [289, 304] on div "Cashback Você está no período de teste até o dia 09/10/25 . Após o período, o p…" at bounding box center [516, 233] width 1032 height 467
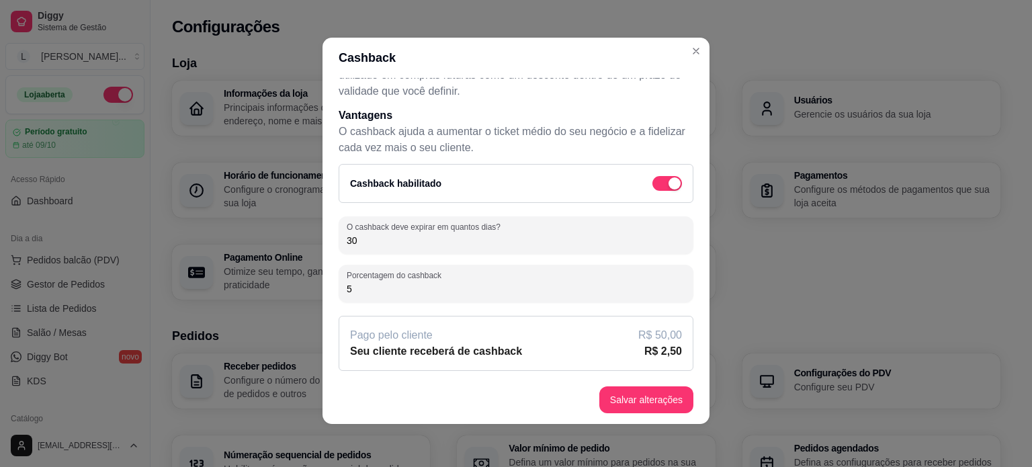
drag, startPoint x: 375, startPoint y: 286, endPoint x: 341, endPoint y: 309, distance: 41.7
click at [341, 309] on div "O cashback deve expirar em quantos dias? 30 Porcentagem do cashback 5 Pago pelo…" at bounding box center [515, 293] width 355 height 154
click at [552, 310] on div "O cashback deve expirar em quantos dias? 30 Porcentagem do cashback 5 Pago pelo…" at bounding box center [515, 293] width 355 height 154
click at [464, 287] on input "5" at bounding box center [516, 288] width 338 height 13
drag, startPoint x: 412, startPoint y: 295, endPoint x: 313, endPoint y: 297, distance: 98.7
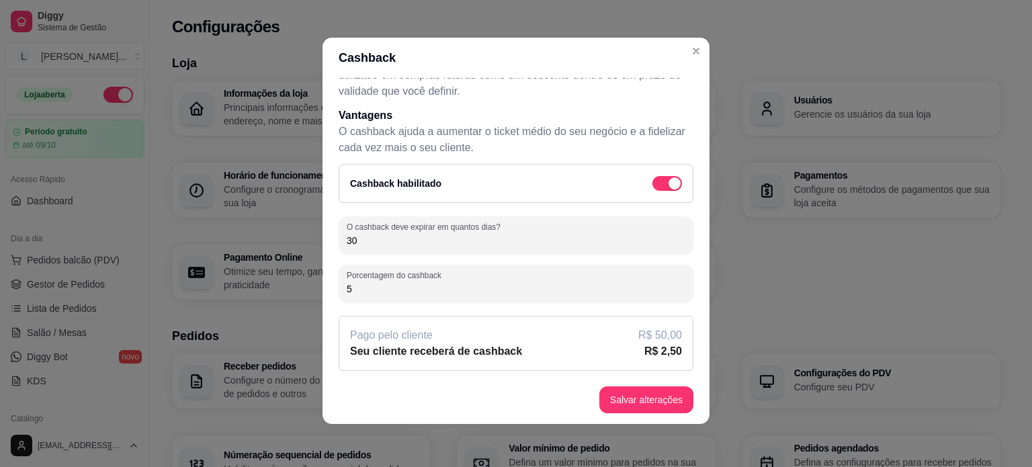
click at [313, 297] on div "Cashback Você está no período de teste até o dia 09/10/25 . Após o período, o p…" at bounding box center [516, 233] width 1032 height 467
type input "3"
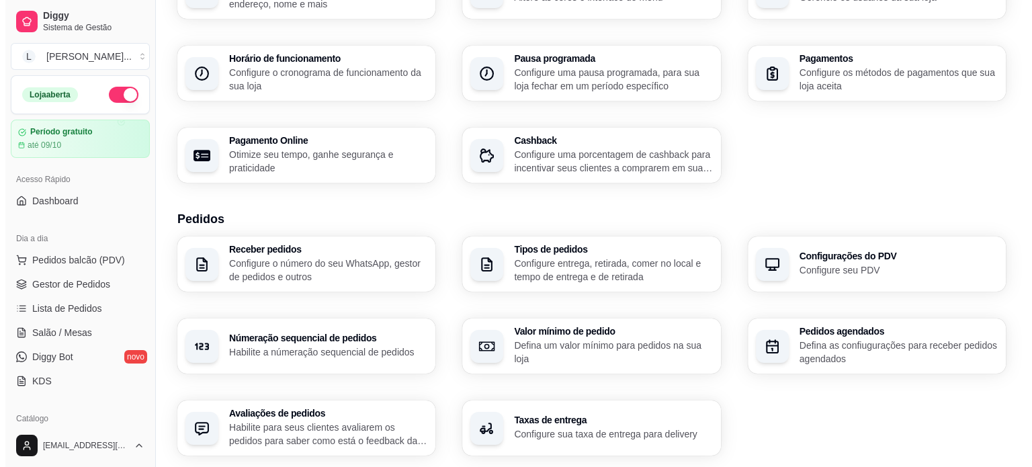
scroll to position [134, 0]
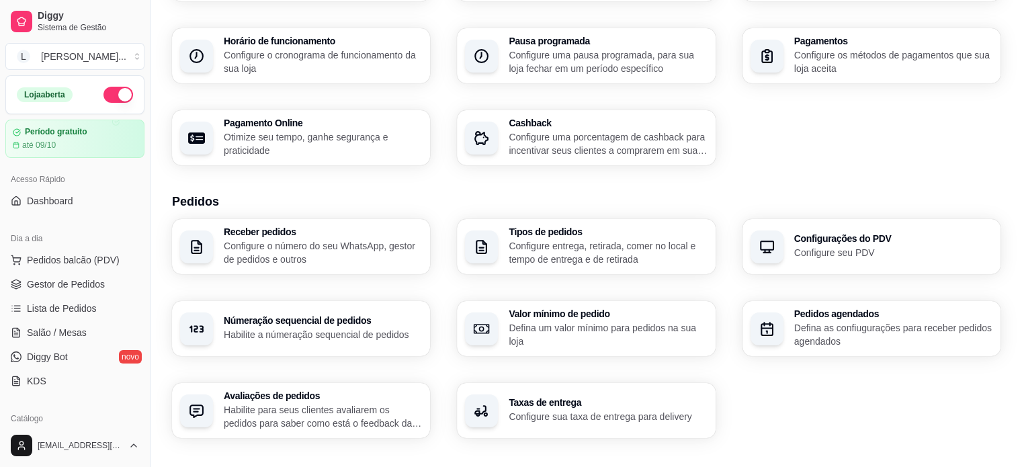
click at [323, 247] on p "Configure o número do seu WhatsApp, gestor de pedidos e outros" at bounding box center [323, 252] width 198 height 27
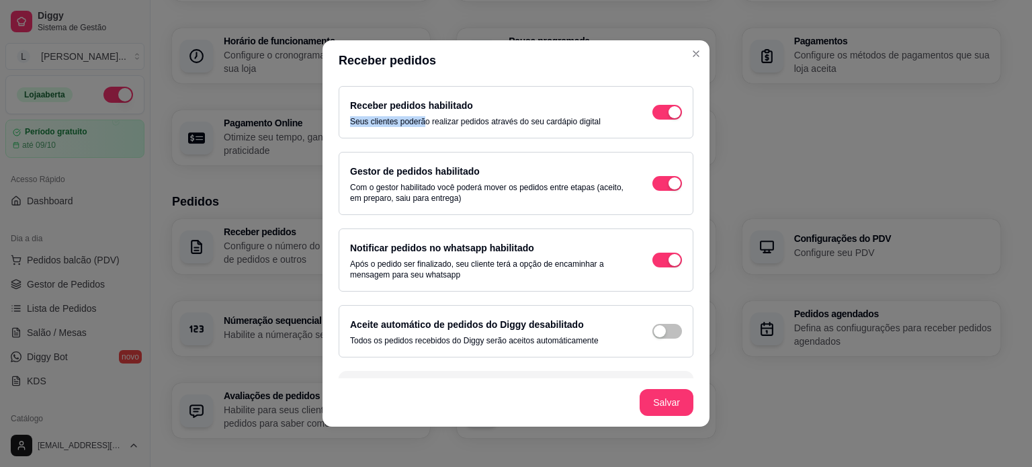
drag, startPoint x: 416, startPoint y: 121, endPoint x: 557, endPoint y: 112, distance: 140.6
click at [557, 112] on div "Receber pedidos habilitado Seus clientes poderão realizar pedidos através do se…" at bounding box center [475, 112] width 251 height 30
click at [564, 112] on div "Receber pedidos habilitado Seus clientes poderão realizar pedidos através do se…" at bounding box center [475, 112] width 251 height 30
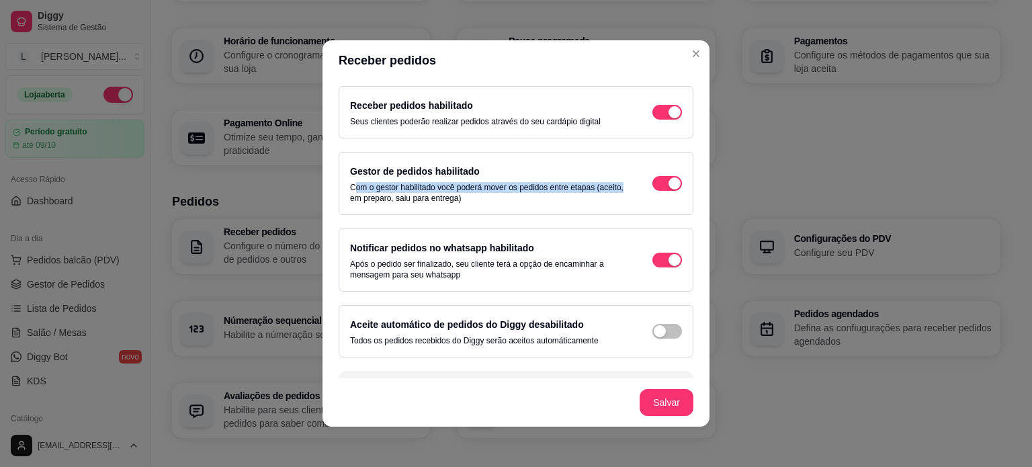
drag, startPoint x: 349, startPoint y: 186, endPoint x: 370, endPoint y: 193, distance: 21.9
click at [370, 193] on p "Com o gestor habilitado você poderá mover os pedidos entre etapas (aceito, em p…" at bounding box center [487, 192] width 275 height 21
drag, startPoint x: 389, startPoint y: 203, endPoint x: 329, endPoint y: 203, distance: 59.8
click at [329, 203] on div "Receber pedidos habilitado Seus clientes poderão realizar pedidos através do se…" at bounding box center [515, 230] width 387 height 298
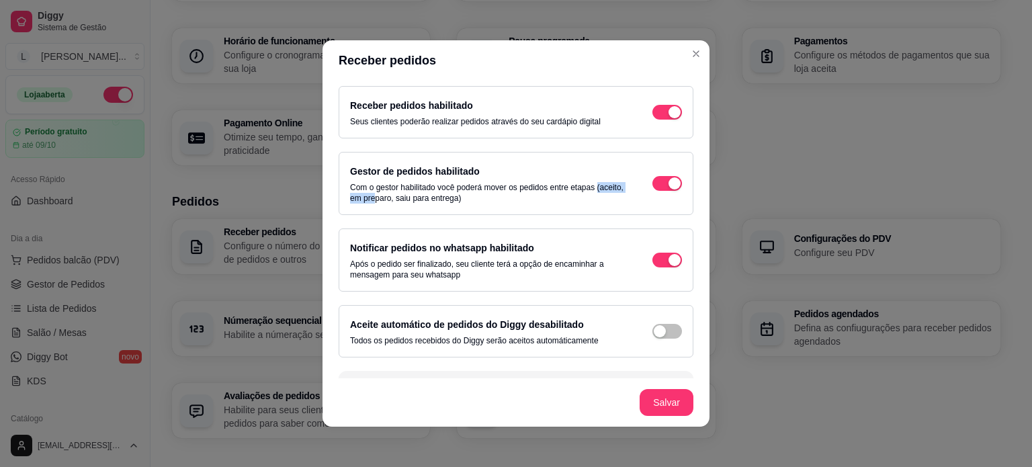
click at [359, 194] on p "Com o gestor habilitado você poderá mover os pedidos entre etapas (aceito, em p…" at bounding box center [487, 192] width 275 height 21
click at [449, 190] on p "Com o gestor habilitado você poderá mover os pedidos entre etapas (aceito, em p…" at bounding box center [487, 192] width 275 height 21
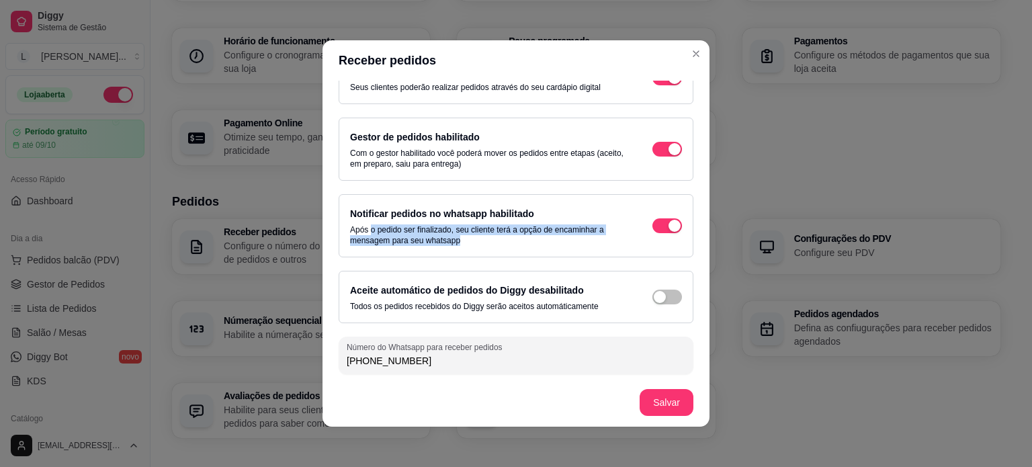
drag, startPoint x: 365, startPoint y: 228, endPoint x: 545, endPoint y: 239, distance: 180.4
click at [545, 239] on p "Após o pedido ser finalizado, seu cliente terá a opção de encaminhar a mensagem…" at bounding box center [487, 234] width 275 height 21
click at [459, 238] on p "Após o pedido ser finalizado, seu cliente terá a opção de encaminhar a mensagem…" at bounding box center [487, 234] width 275 height 21
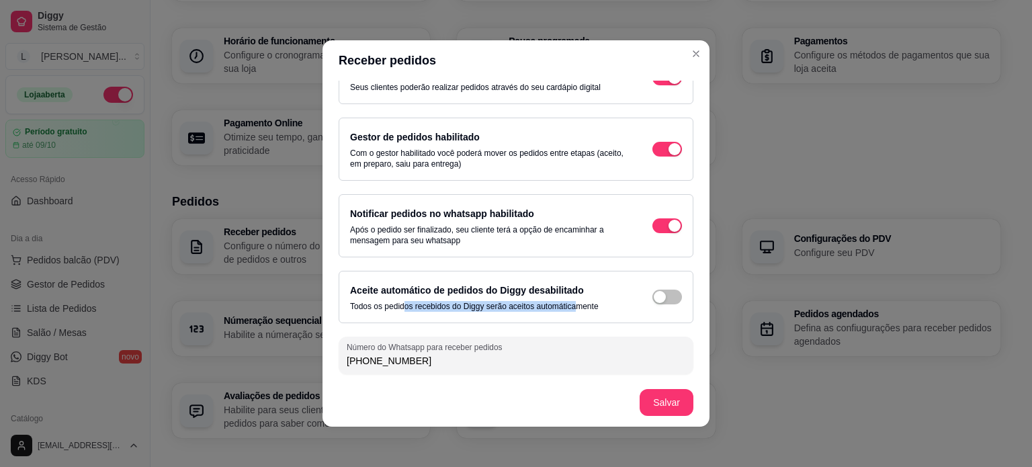
drag, startPoint x: 414, startPoint y: 305, endPoint x: 567, endPoint y: 305, distance: 152.5
click at [567, 305] on p "Todos os pedidos recebidos do Diggy serão aceitos automáticamente" at bounding box center [474, 306] width 248 height 11
click at [529, 308] on p "Todos os pedidos recebidos do Diggy serão aceitos automáticamente" at bounding box center [474, 306] width 248 height 11
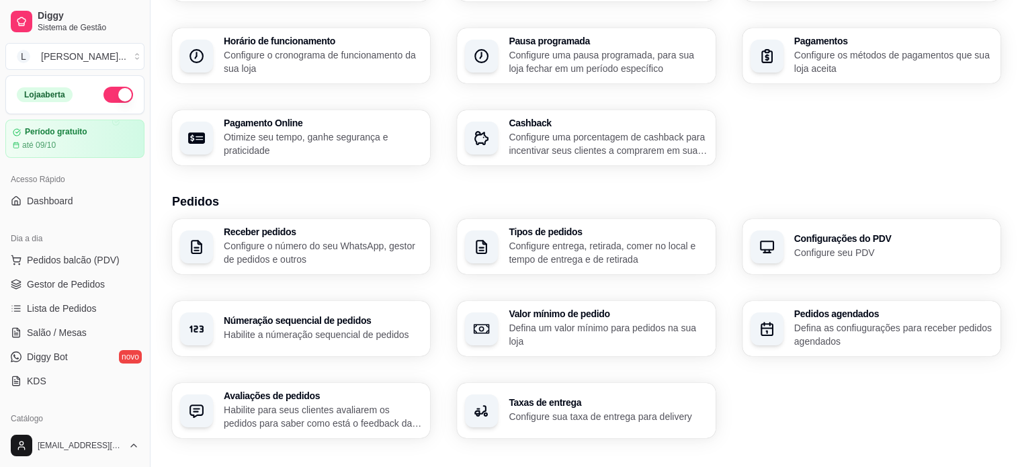
click at [599, 248] on p "Configure entrega, retirada, comer no local e tempo de entrega e de retirada" at bounding box center [607, 252] width 198 height 27
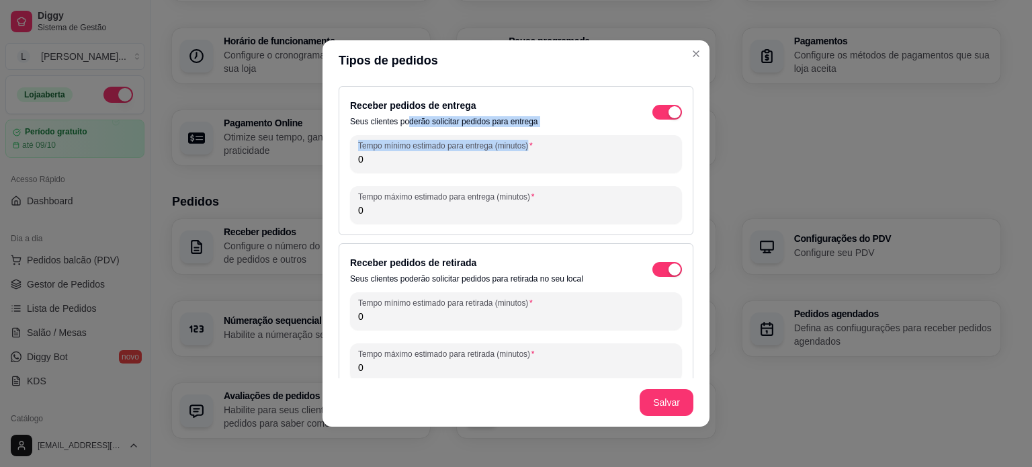
drag, startPoint x: 404, startPoint y: 119, endPoint x: 516, endPoint y: 128, distance: 113.2
click at [516, 128] on div "Receber pedidos de entrega Seus clientes poderão solicitar pedidos para entrega…" at bounding box center [515, 160] width 355 height 149
click at [516, 130] on div "Receber pedidos de entrega Seus clientes poderão solicitar pedidos para entrega…" at bounding box center [515, 160] width 355 height 149
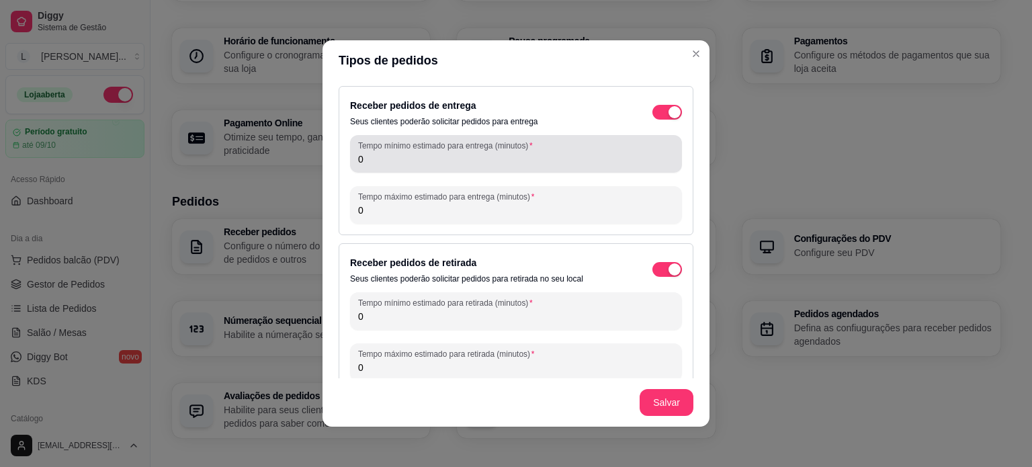
click at [455, 172] on div "Tempo mínimo estimado para entrega (minutos) 0" at bounding box center [516, 154] width 332 height 38
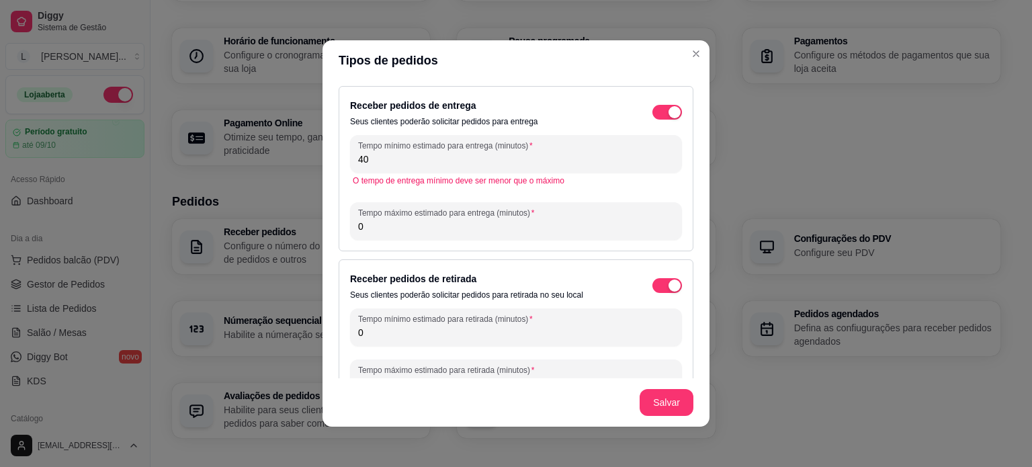
drag, startPoint x: 355, startPoint y: 161, endPoint x: 343, endPoint y: 161, distance: 12.1
click at [343, 161] on div "Receber pedidos de entrega Seus clientes poderão solicitar pedidos para entrega…" at bounding box center [515, 168] width 355 height 165
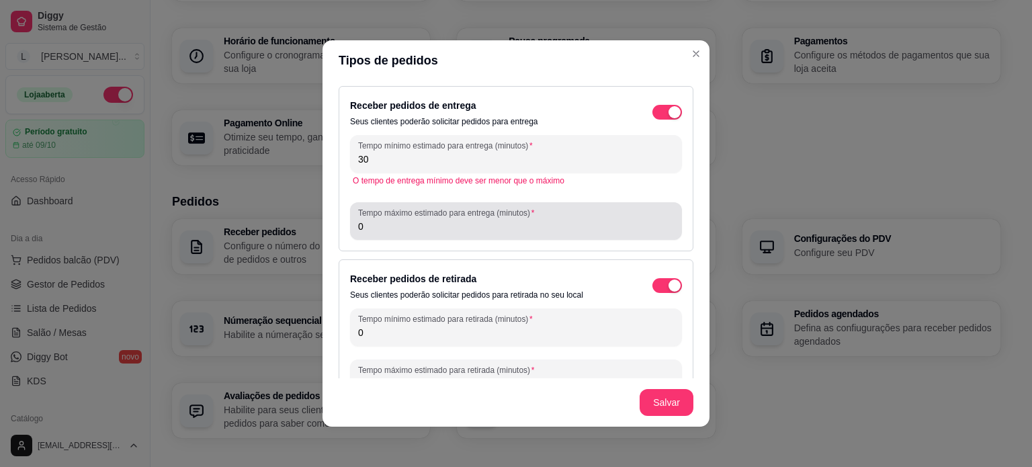
type input "30"
click at [373, 218] on div "0" at bounding box center [516, 221] width 316 height 27
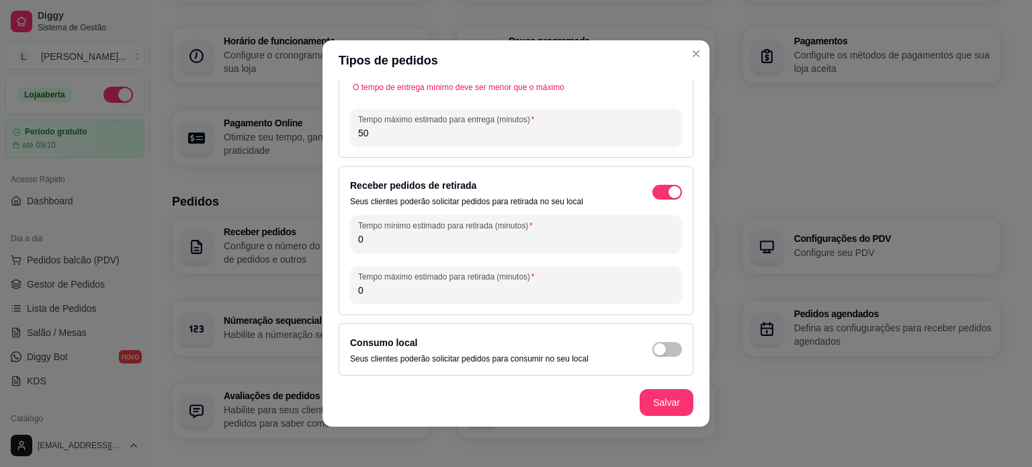
scroll to position [95, 0]
type input "50"
click at [533, 192] on div "Receber pedidos de retirada Seus clientes poderão solicitar pedidos para retira…" at bounding box center [466, 191] width 233 height 30
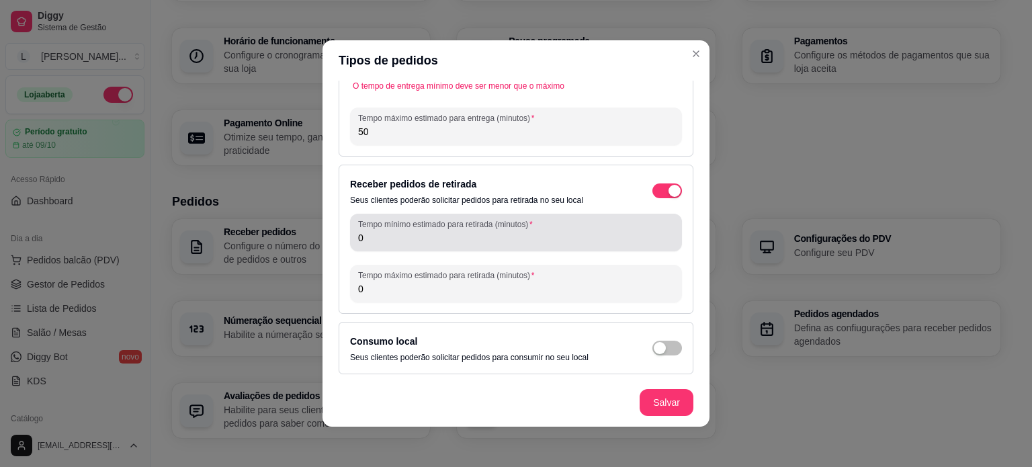
click at [387, 227] on label "Tempo mínimo estimado para retirada (minutos)" at bounding box center [447, 223] width 179 height 11
click at [387, 231] on input "0" at bounding box center [516, 237] width 316 height 13
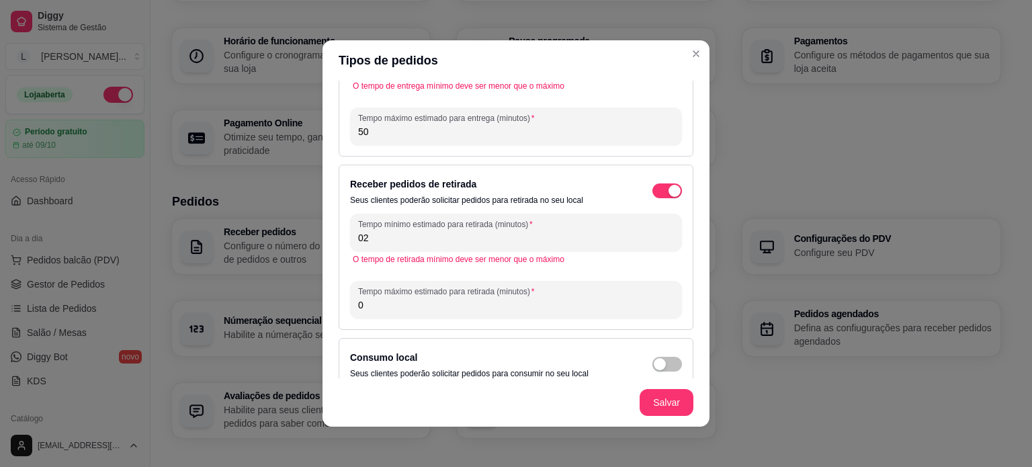
type input "0"
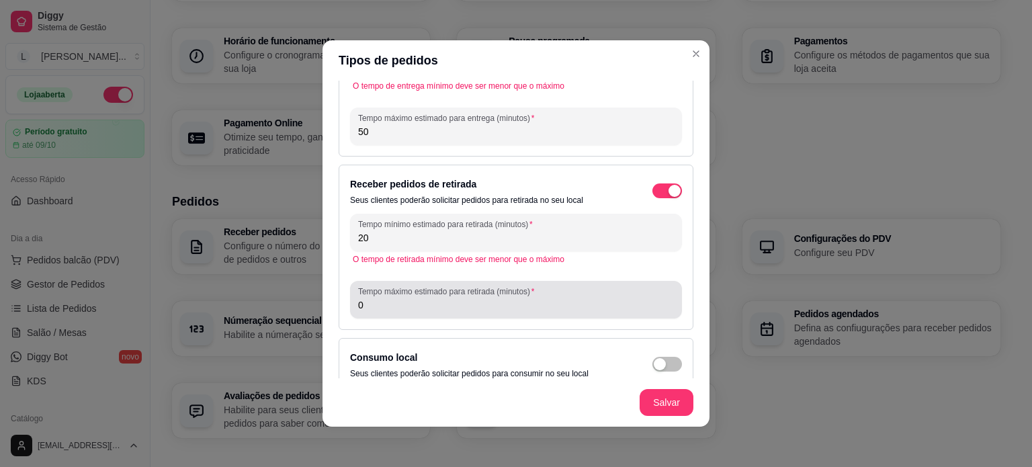
type input "20"
click at [390, 312] on div "0" at bounding box center [516, 299] width 316 height 27
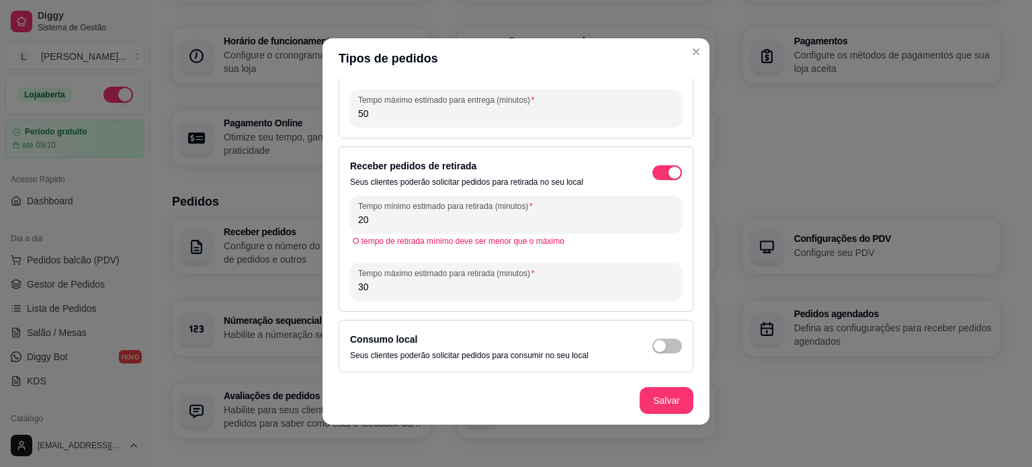
scroll to position [3, 0]
type input "30"
click at [650, 330] on div "Consumo local Seus clientes poderão solicitar pedidos para consumir no seu local" at bounding box center [516, 345] width 332 height 30
click at [655, 343] on span "button" at bounding box center [667, 345] width 30 height 15
click at [668, 343] on div "button" at bounding box center [674, 345] width 12 height 12
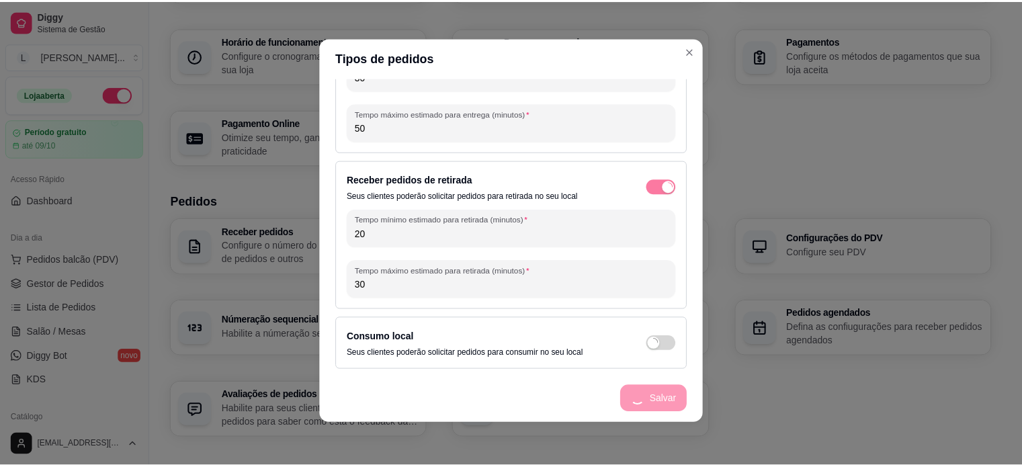
scroll to position [79, 0]
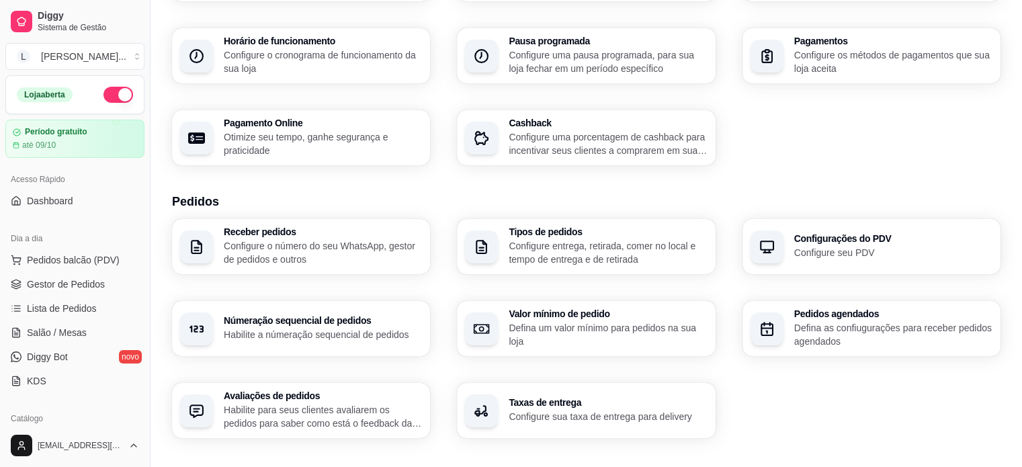
click at [821, 257] on p "Configure seu PDV" at bounding box center [893, 252] width 198 height 13
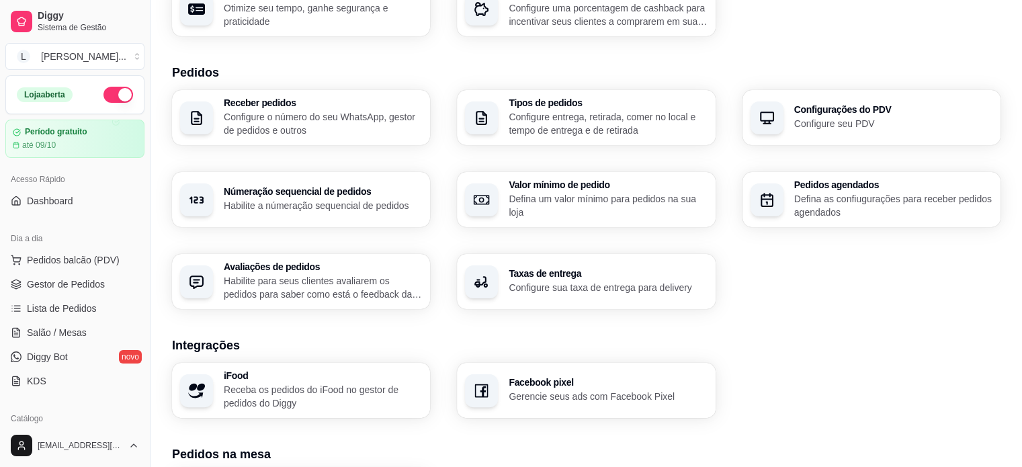
scroll to position [269, 0]
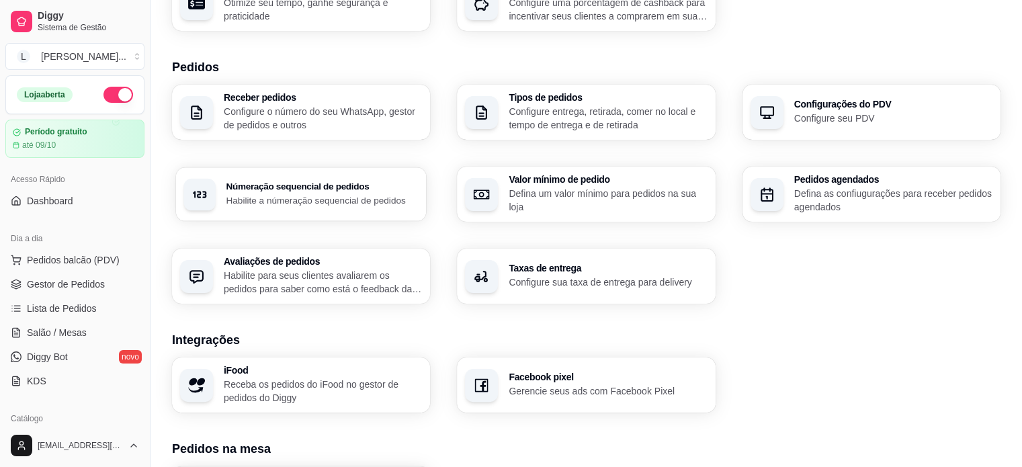
click at [300, 190] on h3 "Númeração sequencial de pedidos" at bounding box center [322, 186] width 192 height 9
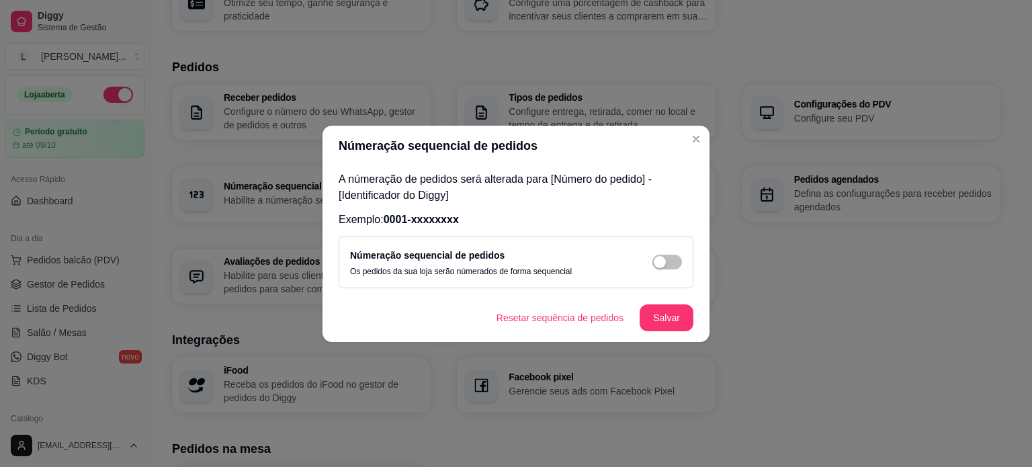
drag, startPoint x: 677, startPoint y: 253, endPoint x: 672, endPoint y: 273, distance: 20.9
click at [677, 254] on div "Númeração sequencial de pedidos Os pedidos da sua loja serão númerados de forma…" at bounding box center [516, 262] width 332 height 30
click at [672, 273] on div "Númeração sequencial de pedidos Os pedidos da sua loja serão númerados de forma…" at bounding box center [516, 262] width 332 height 30
click at [664, 263] on div "button" at bounding box center [659, 262] width 12 height 12
click at [652, 321] on button "Salvar" at bounding box center [666, 317] width 52 height 26
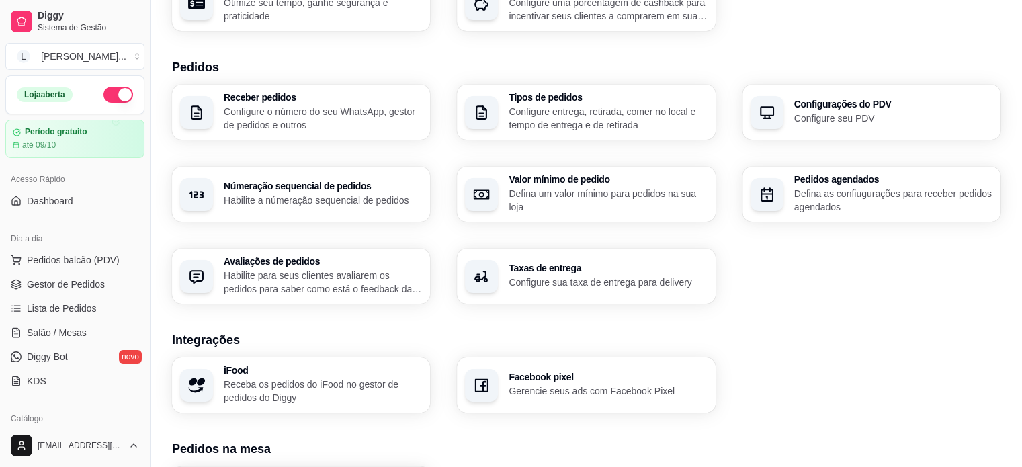
click at [579, 201] on p "Defina um valor mínimo para pedidos na sua loja" at bounding box center [607, 200] width 198 height 27
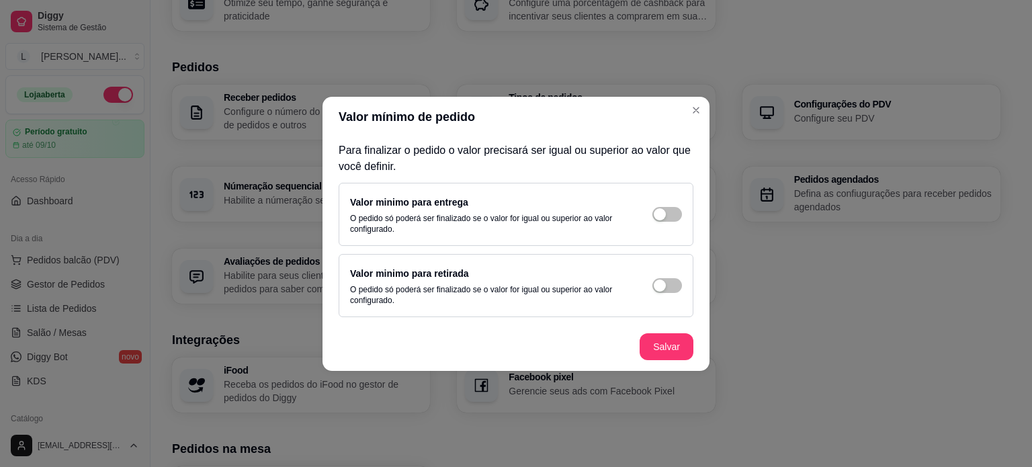
click at [690, 122] on header "Valor mínimo de pedido" at bounding box center [515, 117] width 387 height 40
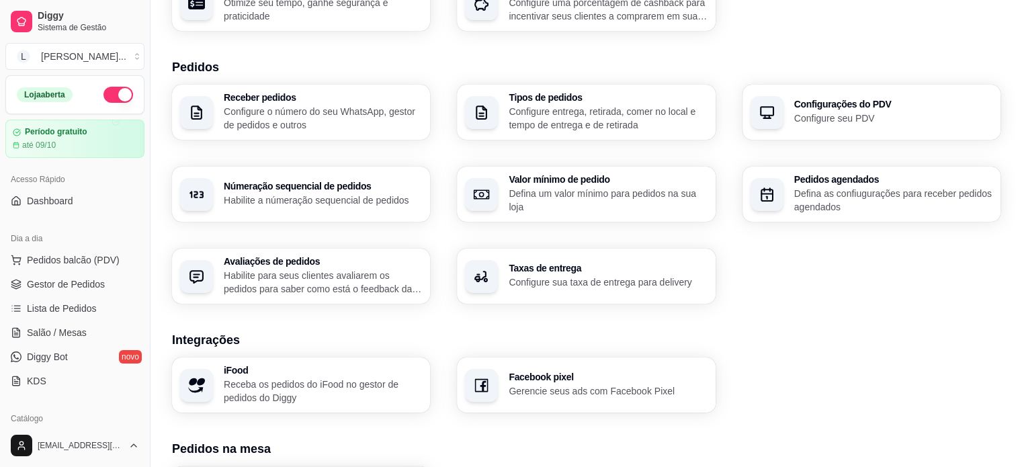
click at [790, 189] on div "Pedidos agendados Defina as confiugurações para receber pedidos agendados" at bounding box center [871, 194] width 258 height 55
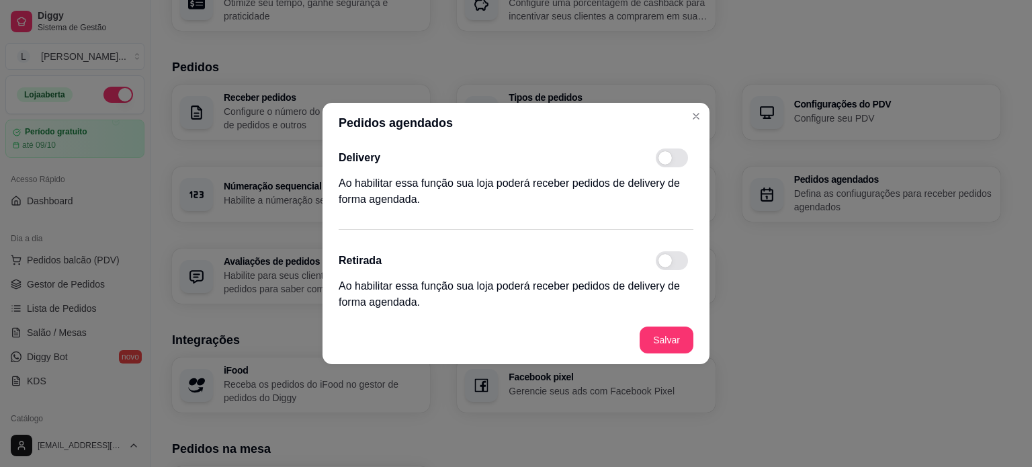
click at [693, 127] on header "Pedidos agendados" at bounding box center [515, 123] width 387 height 40
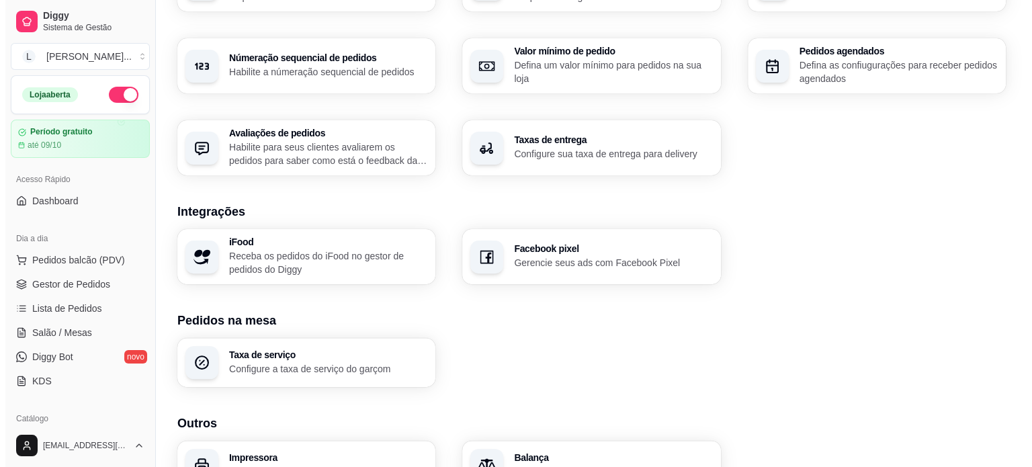
scroll to position [403, 0]
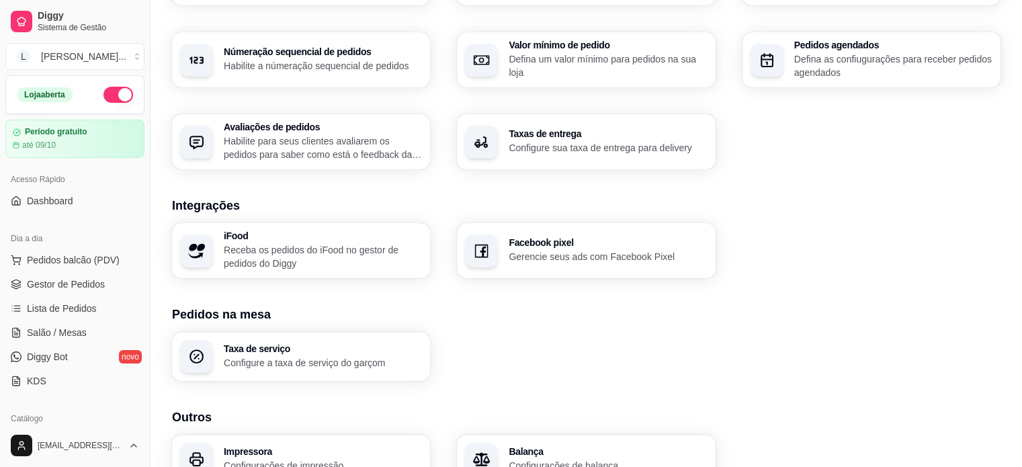
click at [262, 146] on p "Habilite para seus clientes avaliarem os pedidos para saber como está o feedbac…" at bounding box center [323, 147] width 198 height 27
click at [602, 150] on p "Configure sua taxa de entrega para delivery" at bounding box center [607, 147] width 198 height 13
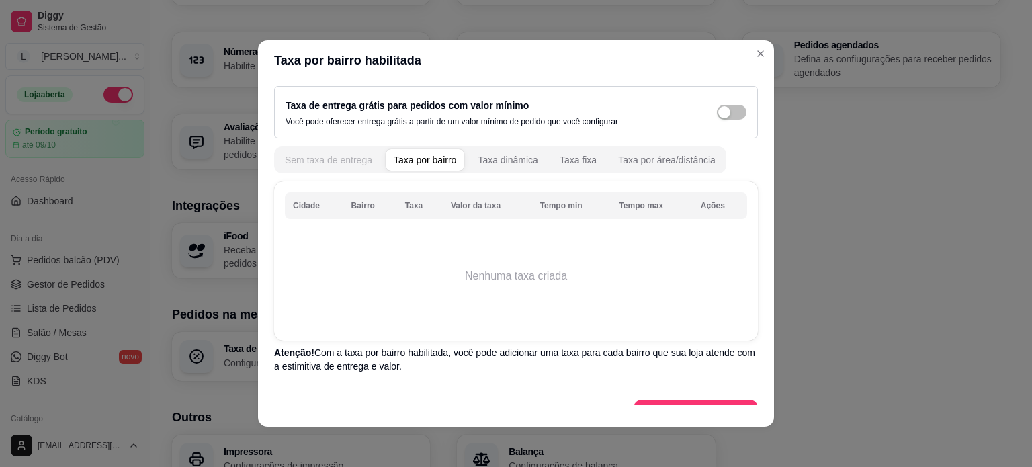
click at [322, 155] on div "Sem taxa de entrega" at bounding box center [328, 159] width 87 height 13
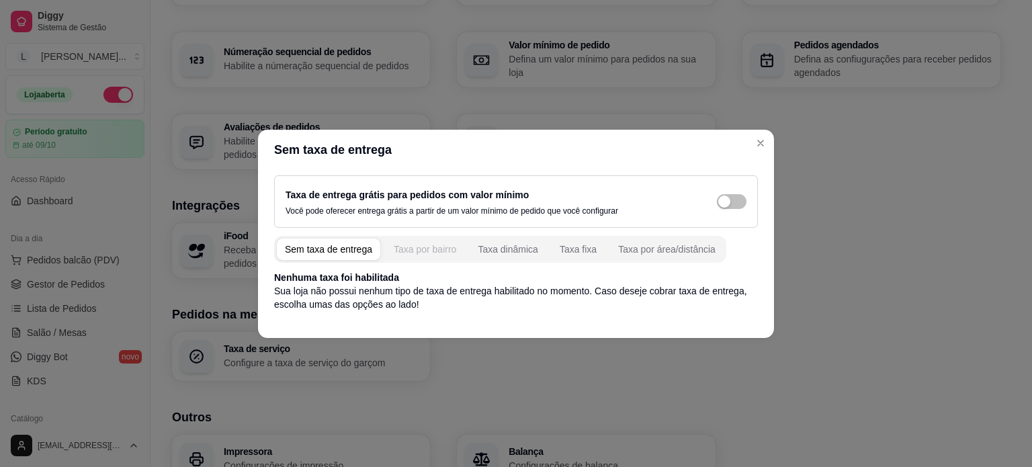
click at [422, 249] on div "Taxa por bairro" at bounding box center [425, 248] width 62 height 13
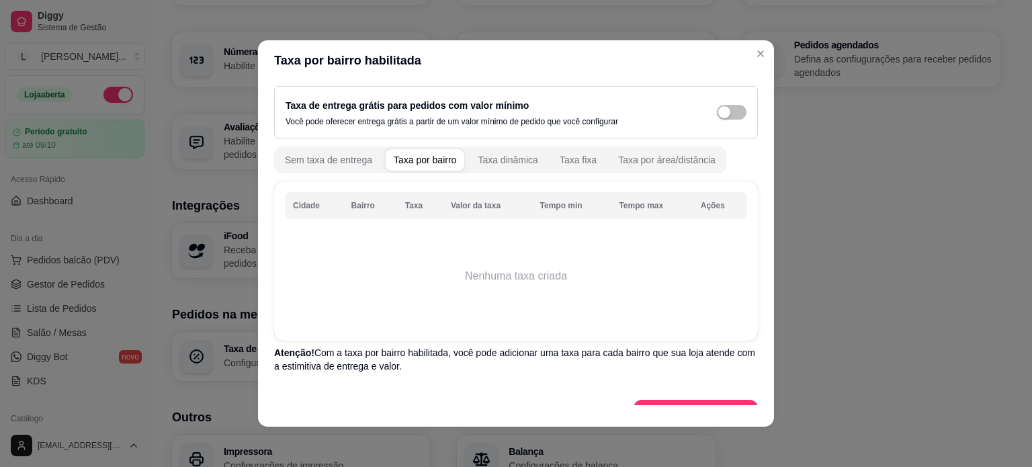
click at [303, 203] on th "Cidade" at bounding box center [314, 205] width 58 height 27
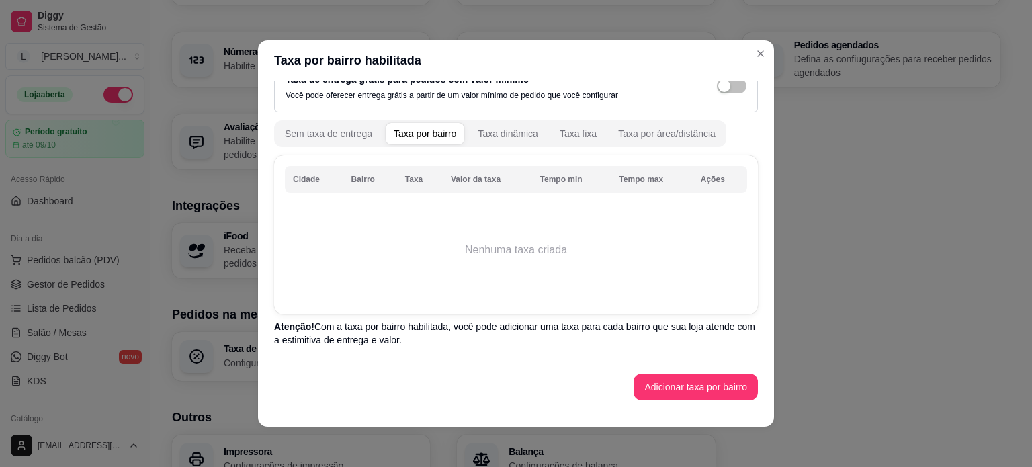
scroll to position [3, 0]
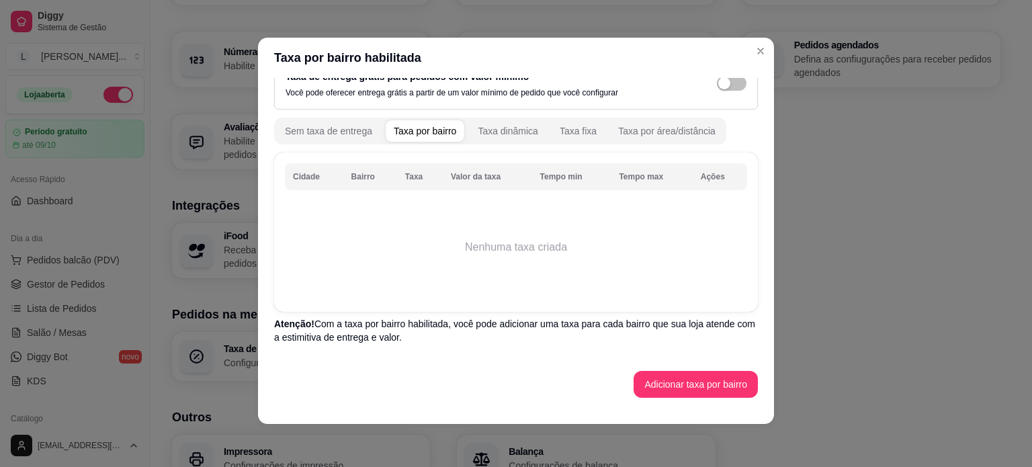
click at [479, 118] on div "Sem taxa de entrega Taxa por bairro Taxa dinâmica Taxa fixa Taxa por área/distâ…" at bounding box center [500, 131] width 452 height 27
click at [492, 136] on div "Taxa dinâmica" at bounding box center [508, 130] width 60 height 13
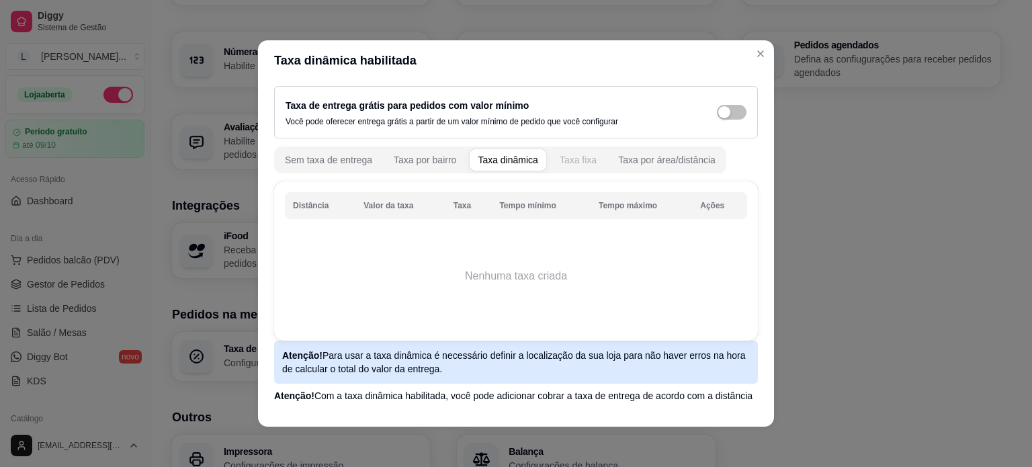
click at [565, 159] on div "Taxa fixa" at bounding box center [577, 159] width 37 height 13
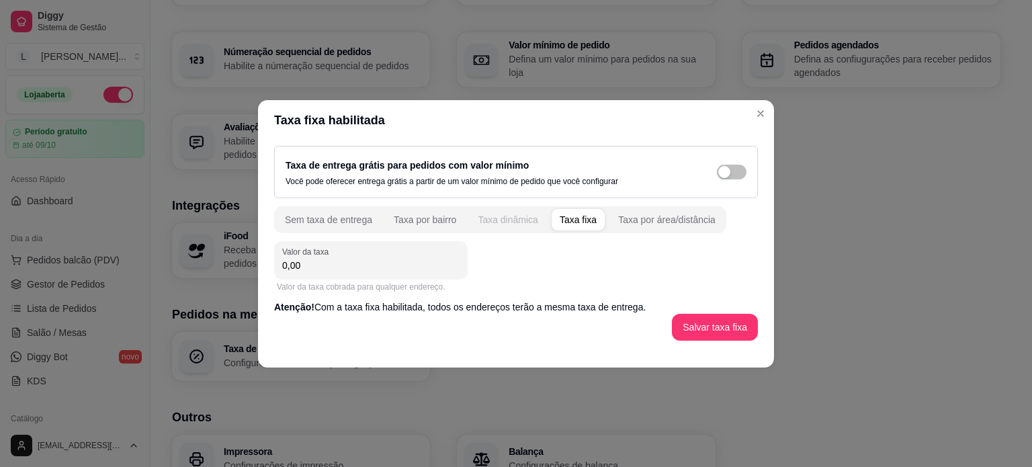
click at [498, 209] on button "Taxa dinâmica" at bounding box center [507, 219] width 77 height 21
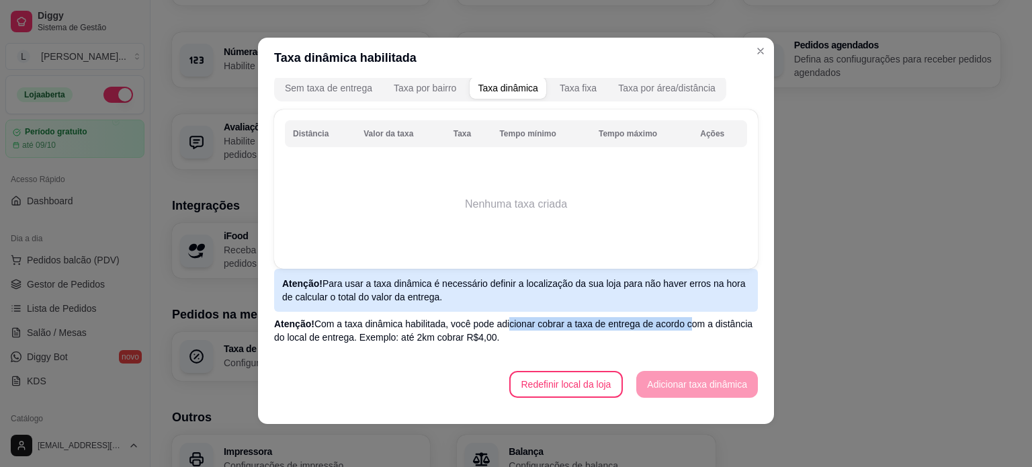
drag, startPoint x: 513, startPoint y: 325, endPoint x: 680, endPoint y: 322, distance: 167.3
click at [680, 322] on p "Atenção! Com a taxa dinâmica habilitada, você pode adicionar cobrar a taxa de e…" at bounding box center [516, 330] width 484 height 27
drag, startPoint x: 288, startPoint y: 340, endPoint x: 553, endPoint y: 339, distance: 265.3
click at [553, 339] on p "Atenção! Com a taxa dinâmica habilitada, você pode adicionar cobrar a taxa de e…" at bounding box center [516, 330] width 484 height 27
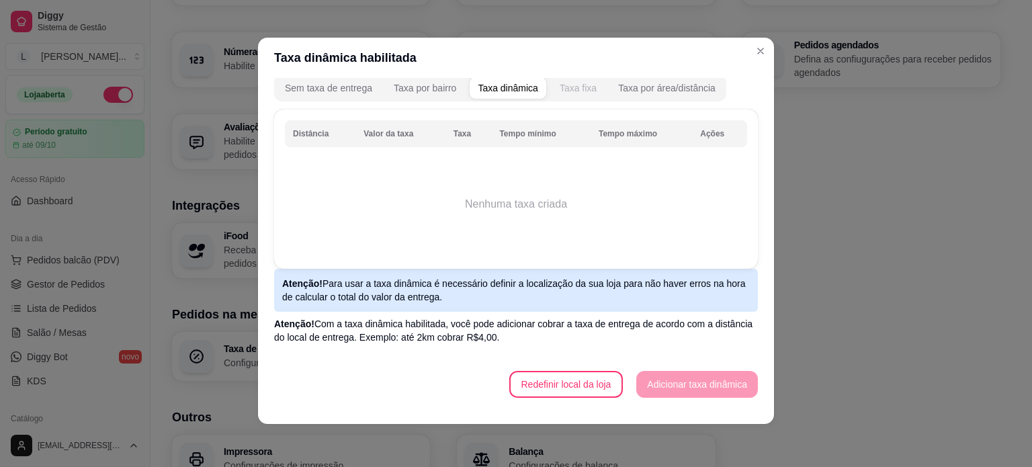
click at [551, 95] on button "Taxa fixa" at bounding box center [577, 87] width 53 height 21
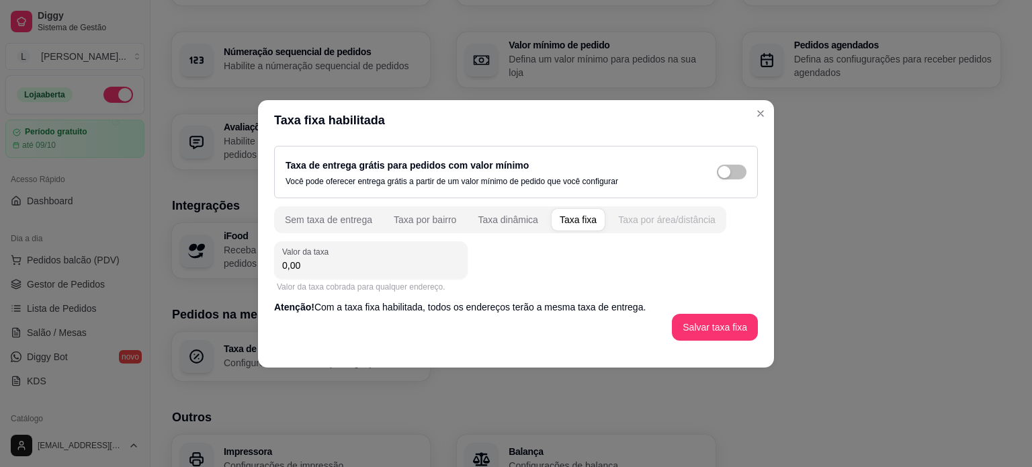
click at [638, 217] on div "Taxa por área/distância" at bounding box center [666, 219] width 97 height 13
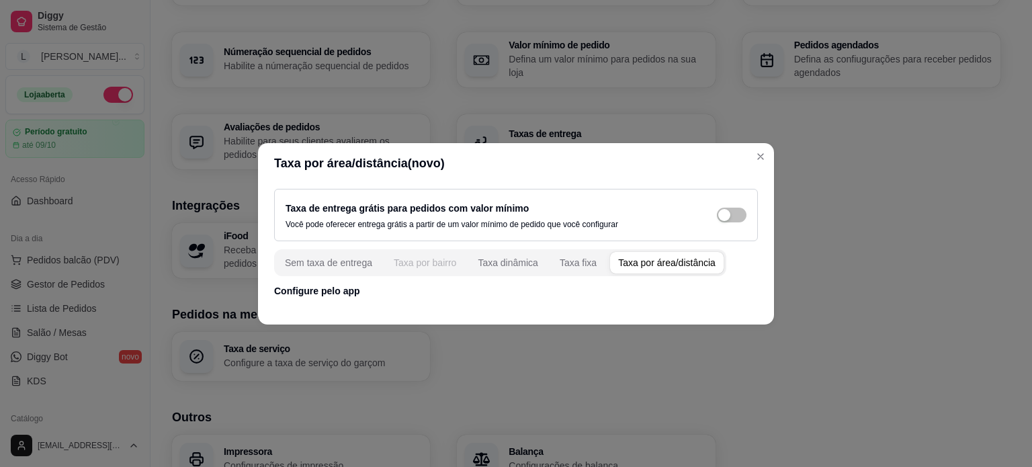
click at [405, 263] on div "Taxa por bairro" at bounding box center [425, 262] width 62 height 13
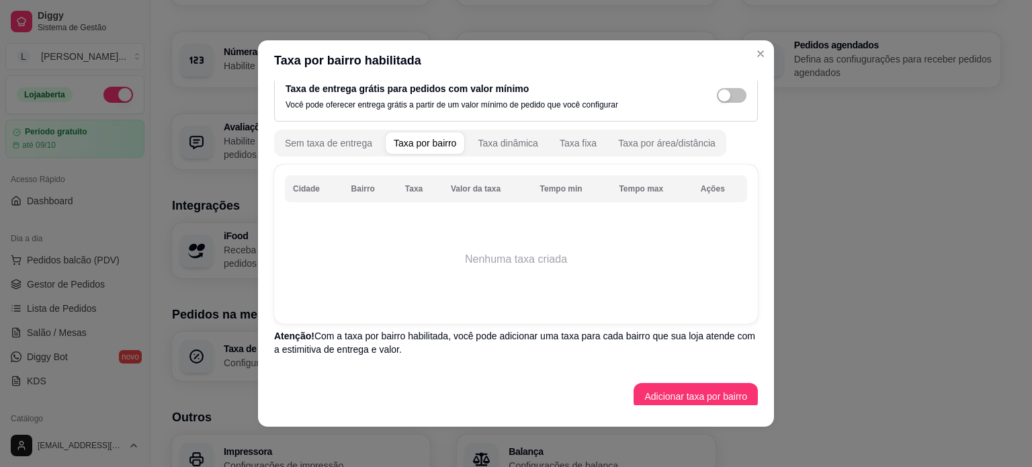
scroll to position [26, 0]
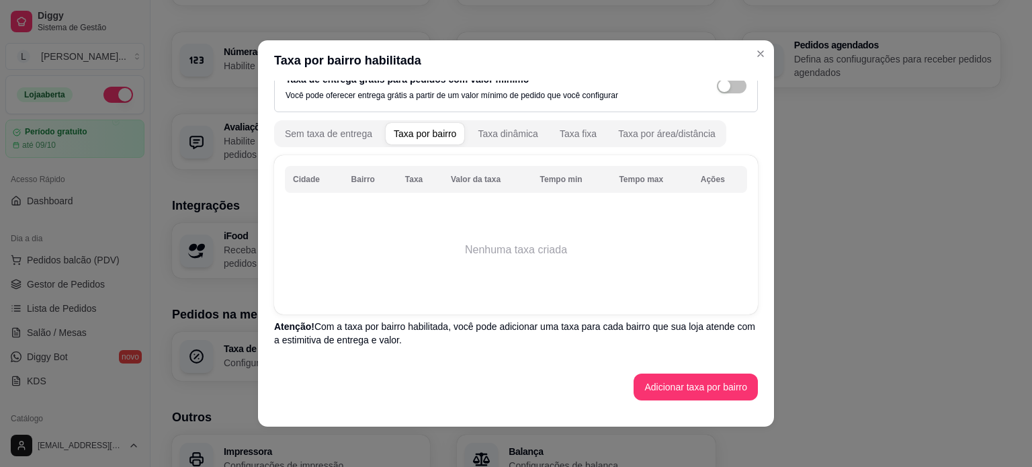
click at [664, 388] on button "Adicionar taxa por bairro" at bounding box center [695, 386] width 124 height 27
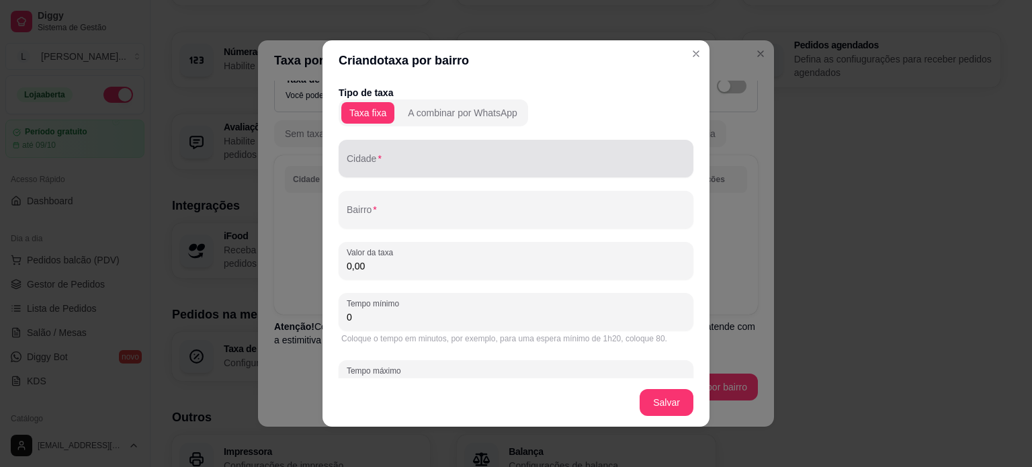
click at [373, 167] on input "Cidade" at bounding box center [516, 163] width 338 height 13
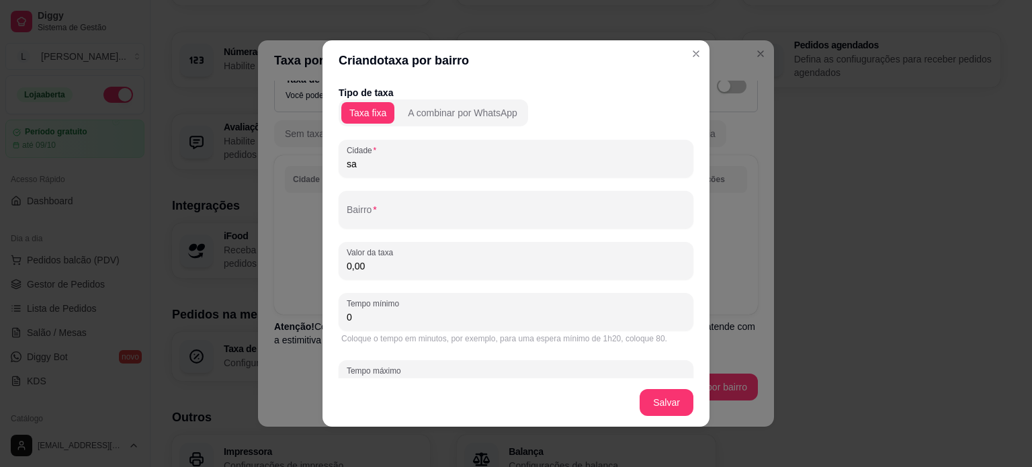
type input "s"
type input "A"
type input "Santa Isabel"
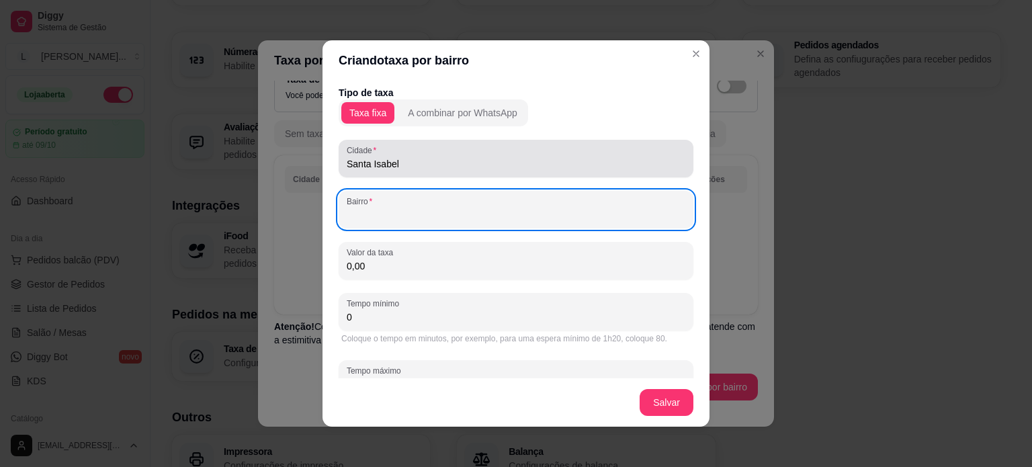
type input "c"
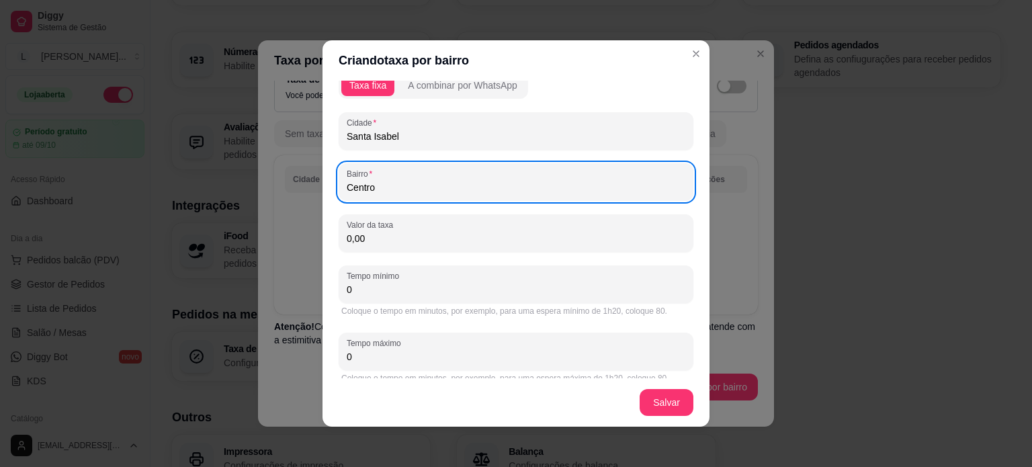
scroll to position [40, 0]
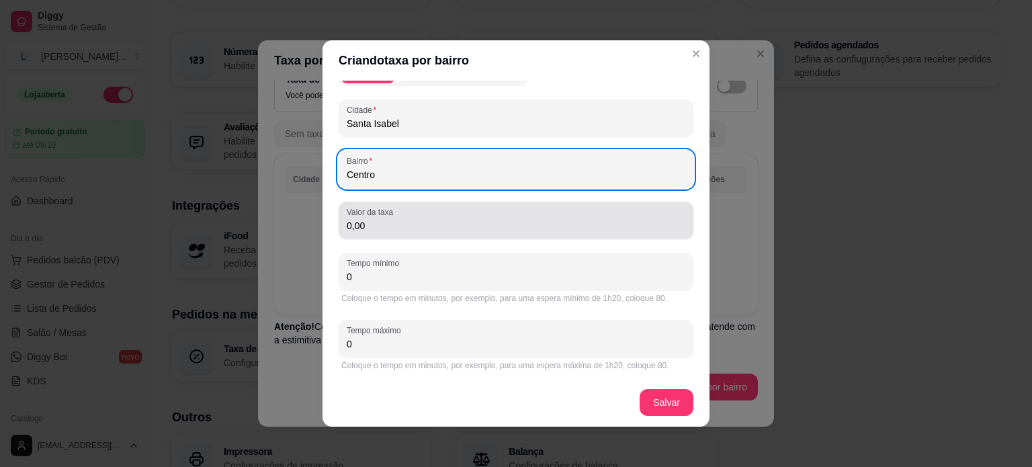
type input "Centro"
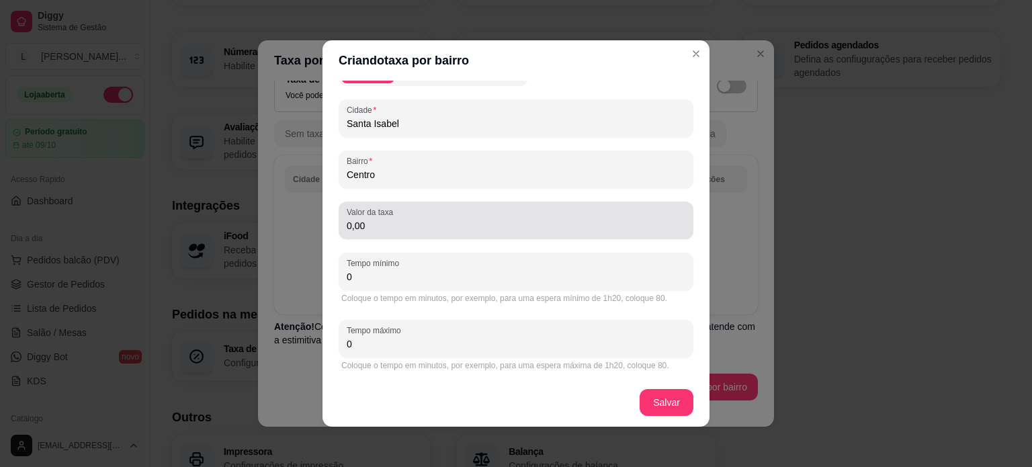
click at [371, 234] on div "Valor da taxa 0,00" at bounding box center [515, 220] width 355 height 38
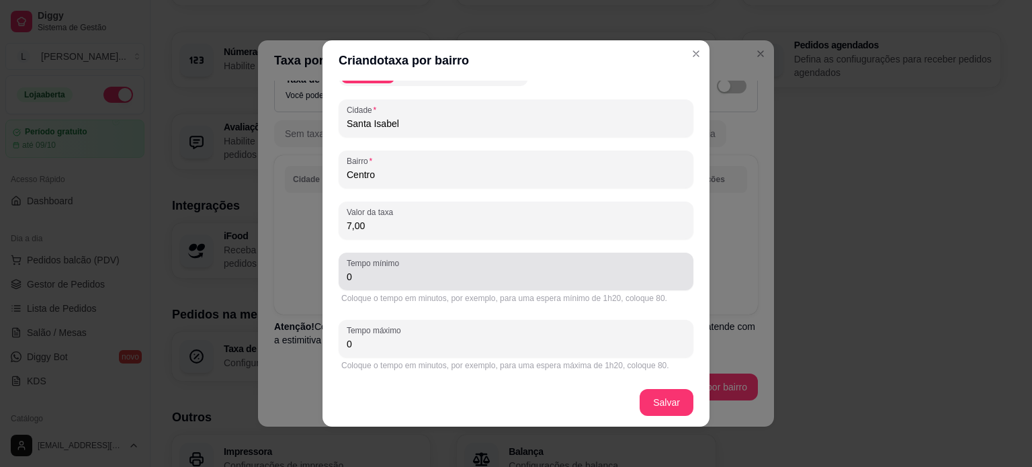
type input "7,00"
click at [398, 279] on input "0" at bounding box center [516, 276] width 338 height 13
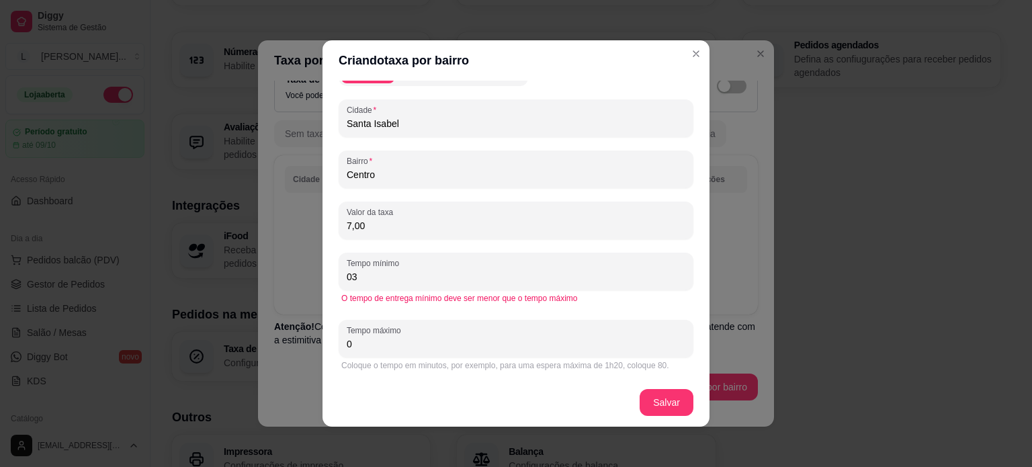
type input "0"
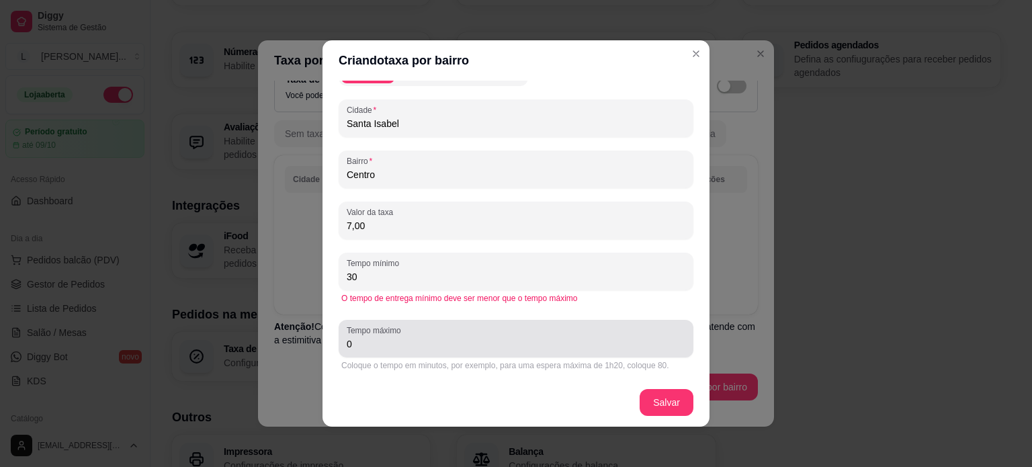
type input "30"
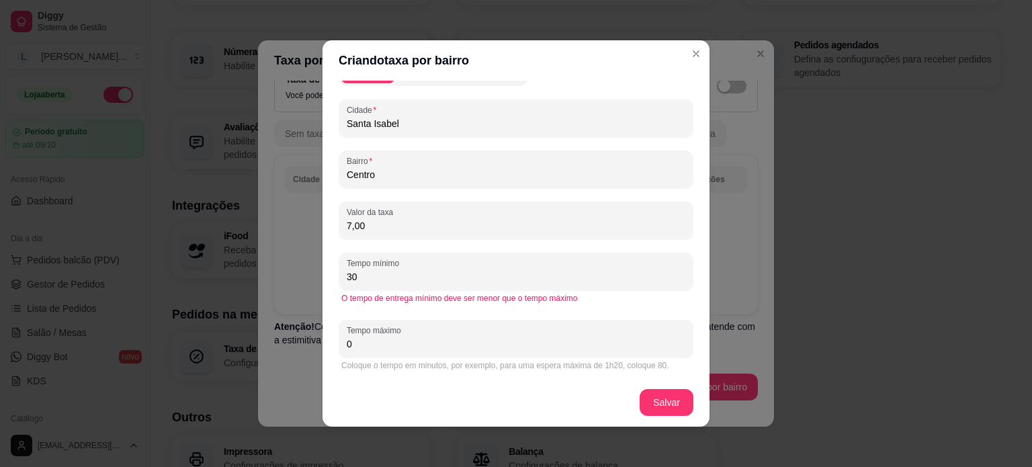
click at [373, 357] on div "Coloque o tempo em minutos, por exemplo, para uma espera máxima de 1h20, coloqu…" at bounding box center [515, 365] width 355 height 16
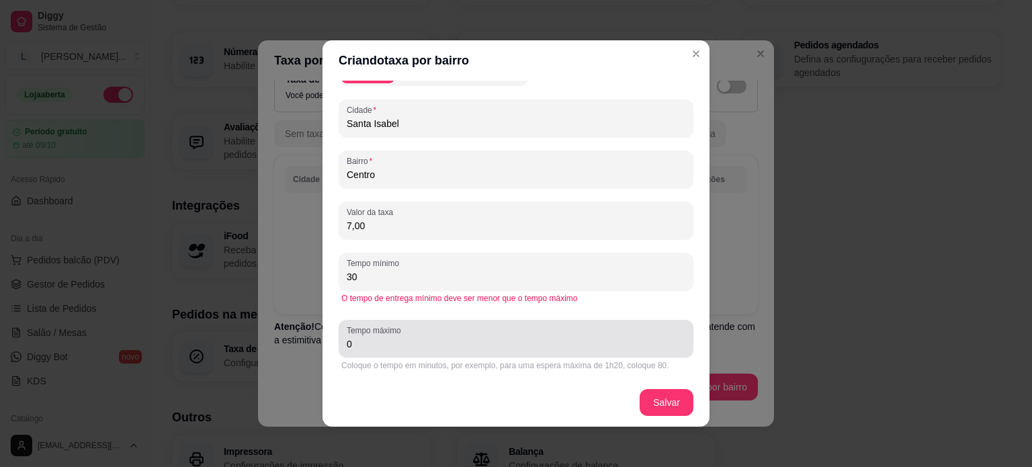
click at [392, 341] on input "0" at bounding box center [516, 343] width 338 height 13
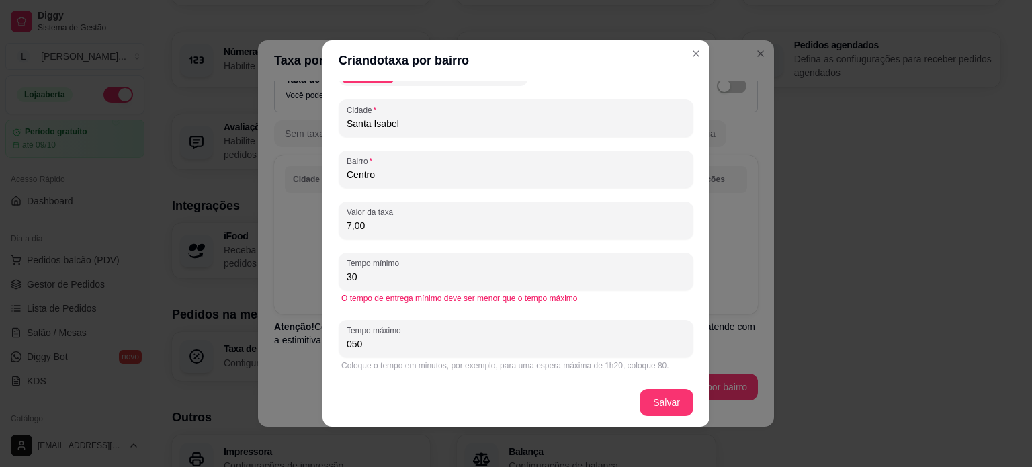
type input "050"
drag, startPoint x: 527, startPoint y: 367, endPoint x: 655, endPoint y: 394, distance: 130.9
click at [653, 394] on section "Criando taxa por bairro Tipo de taxa Taxa fixa A combinar por WhatsApp Cidade S…" at bounding box center [515, 233] width 387 height 386
drag, startPoint x: 373, startPoint y: 343, endPoint x: 259, endPoint y: 332, distance: 115.3
click at [259, 332] on div "Criando taxa por bairro Tipo de taxa Taxa fixa A combinar por WhatsApp Cidade S…" at bounding box center [516, 233] width 1032 height 467
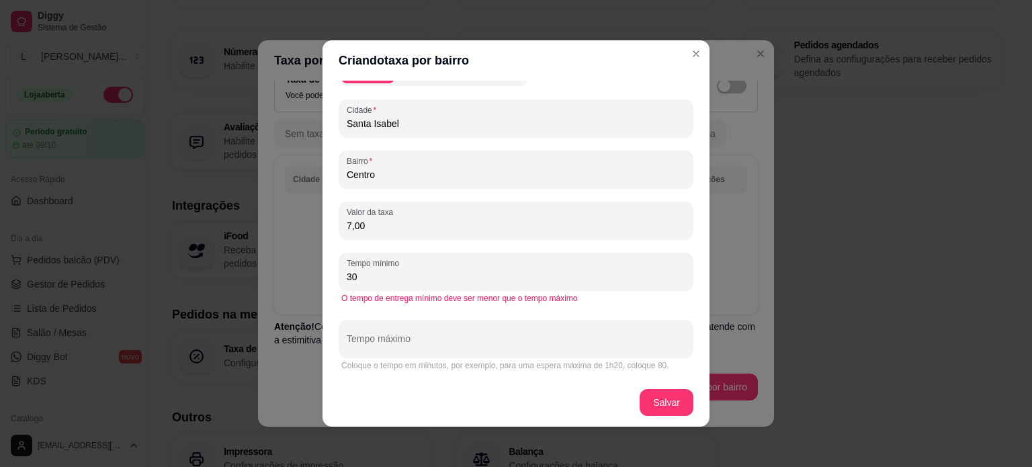
drag, startPoint x: 451, startPoint y: 279, endPoint x: 300, endPoint y: 274, distance: 150.5
click at [300, 274] on div "Criando taxa por bairro Tipo de taxa Taxa fixa A combinar por WhatsApp Cidade S…" at bounding box center [516, 233] width 1032 height 467
click at [437, 304] on div "O tempo de entrega mínimo deve ser menor que o tempo máximo" at bounding box center [515, 298] width 355 height 16
click at [424, 317] on div "Tipo de taxa Taxa fixa A combinar por WhatsApp Cidade Santa Isabel Bairro Centr…" at bounding box center [515, 210] width 355 height 328
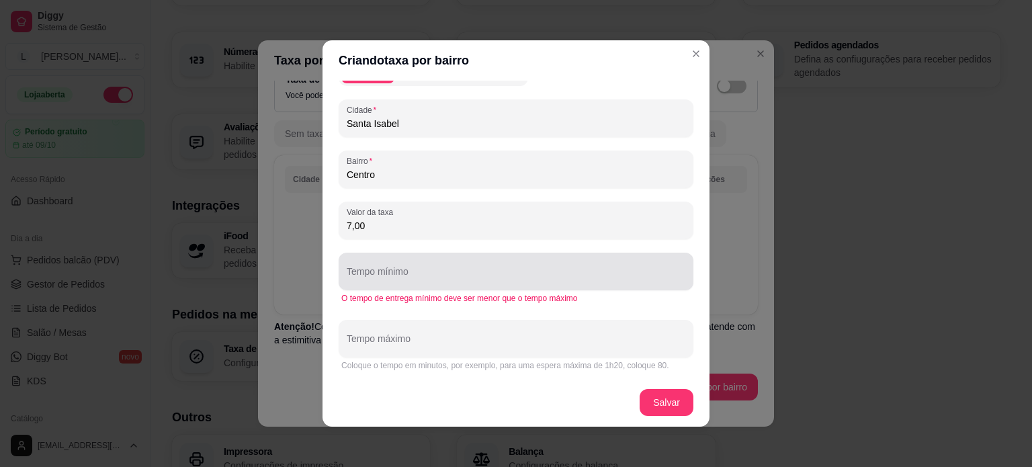
click at [384, 285] on div "Tempo mínimo" at bounding box center [515, 272] width 355 height 38
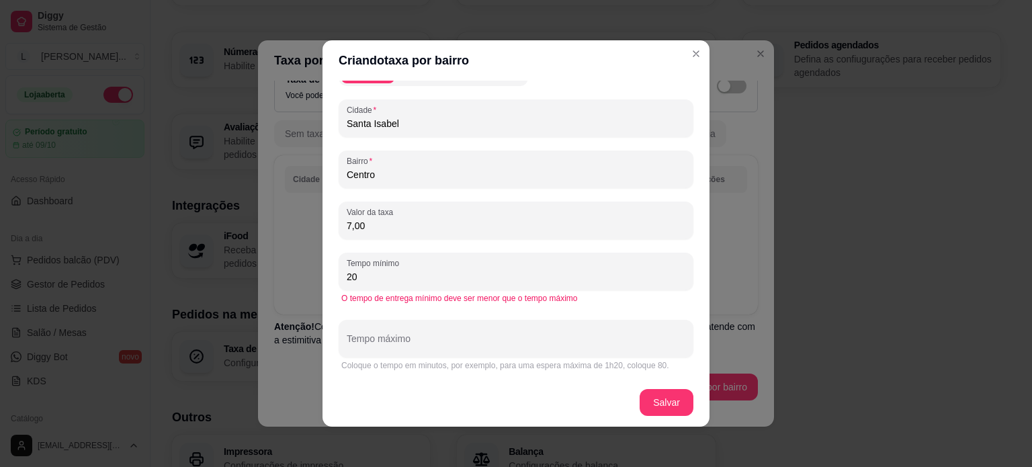
type input "20"
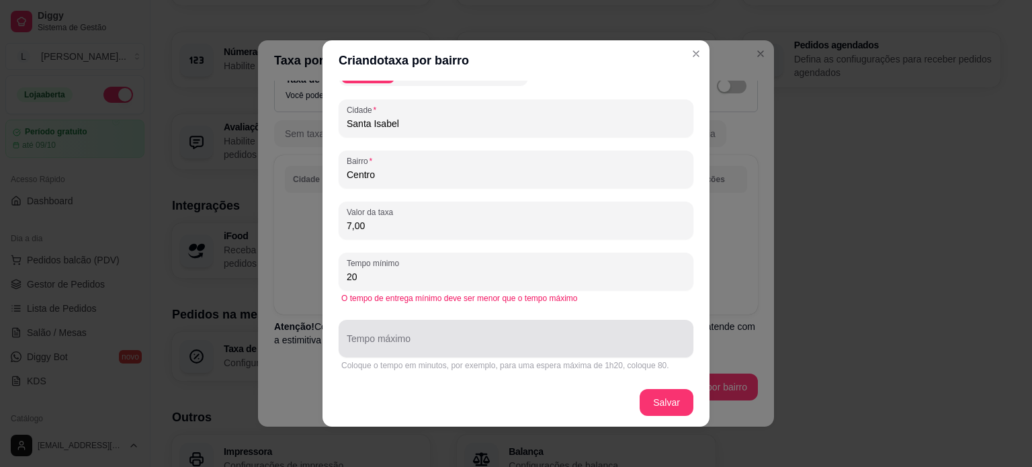
click at [399, 328] on div at bounding box center [516, 338] width 338 height 27
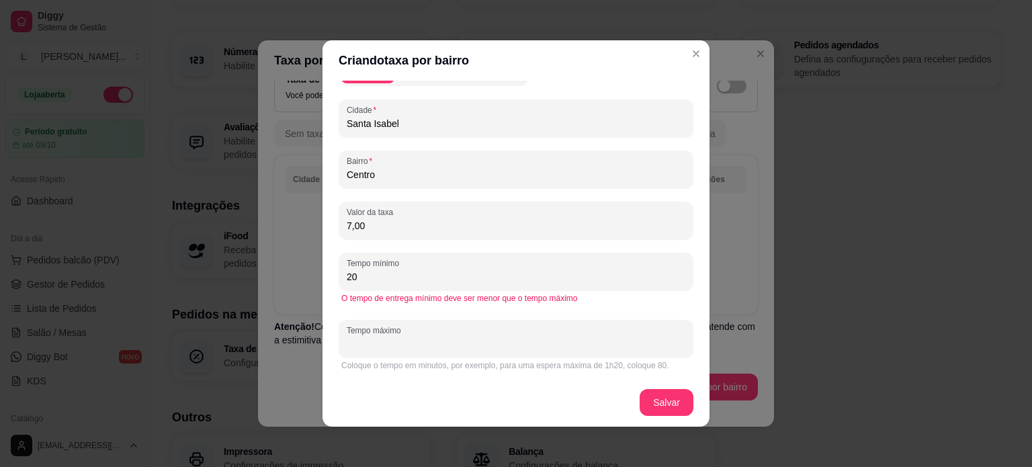
click at [400, 343] on input "Tempo máximo" at bounding box center [516, 343] width 338 height 13
click at [535, 417] on footer "Salvar" at bounding box center [515, 402] width 387 height 48
drag, startPoint x: 437, startPoint y: 358, endPoint x: 352, endPoint y: 353, distance: 85.5
click at [352, 354] on div "Tempo máximo 30 Coloque o tempo em minutos, por exemplo, para uma espera máxima…" at bounding box center [515, 347] width 355 height 54
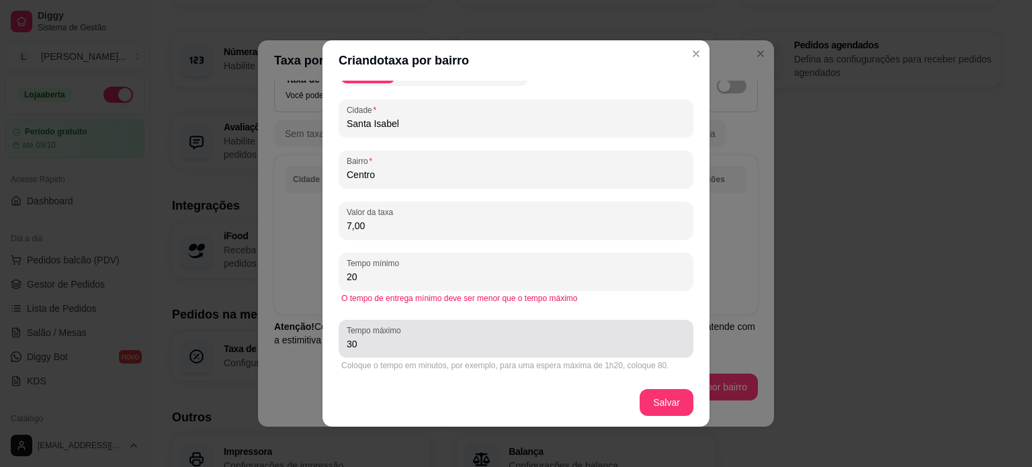
click at [373, 332] on label "Tempo máximo" at bounding box center [376, 329] width 58 height 11
click at [373, 337] on input "30" at bounding box center [516, 343] width 338 height 13
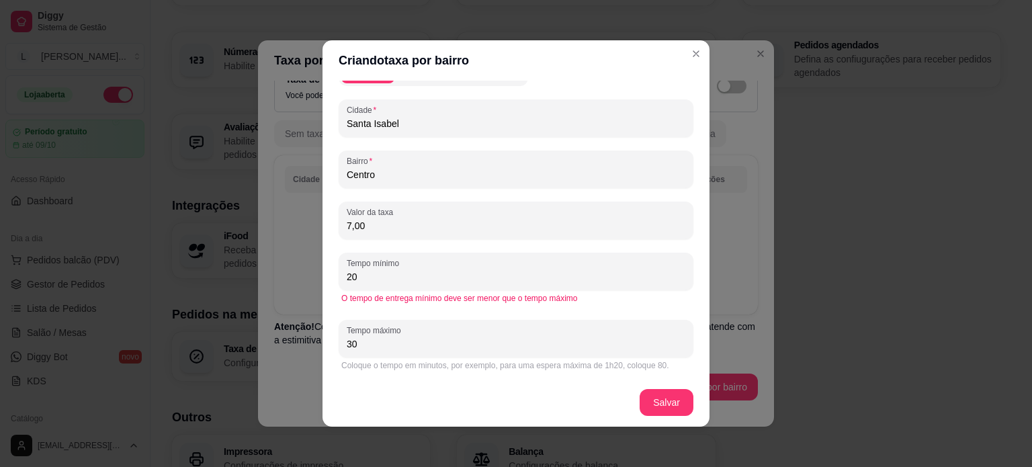
drag, startPoint x: 369, startPoint y: 346, endPoint x: 298, endPoint y: 341, distance: 71.3
click at [298, 341] on div "Criando taxa por bairro Tipo de taxa Taxa fixa A combinar por WhatsApp Cidade S…" at bounding box center [516, 233] width 1032 height 467
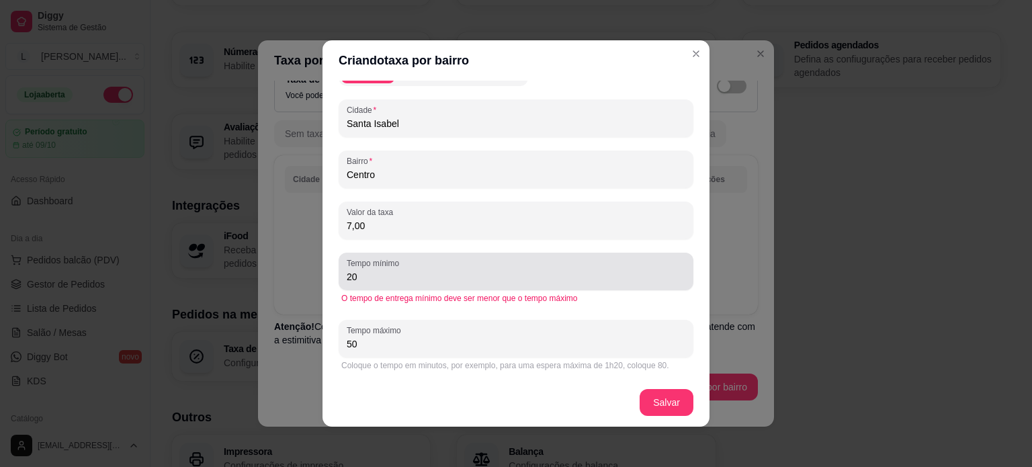
type input "50"
drag, startPoint x: 371, startPoint y: 279, endPoint x: 334, endPoint y: 273, distance: 36.7
click at [338, 273] on div "Tempo mínimo 20" at bounding box center [515, 272] width 355 height 38
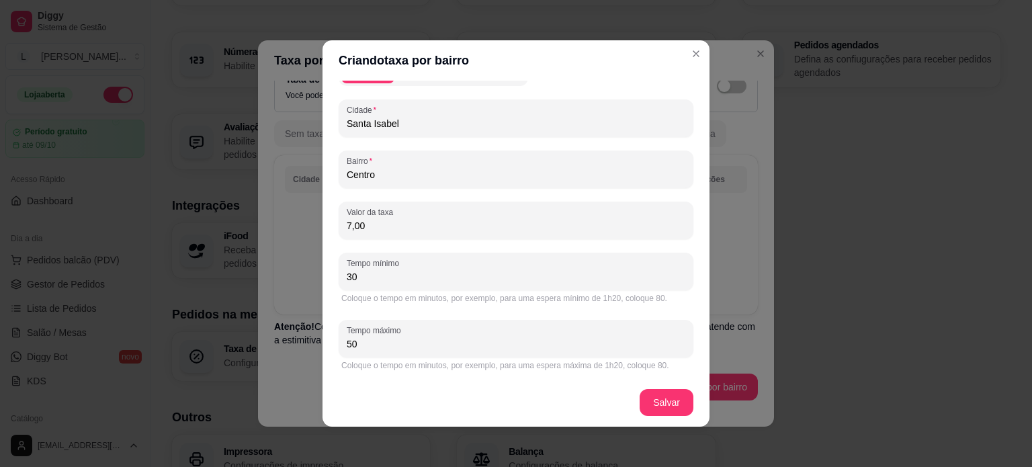
type input "30"
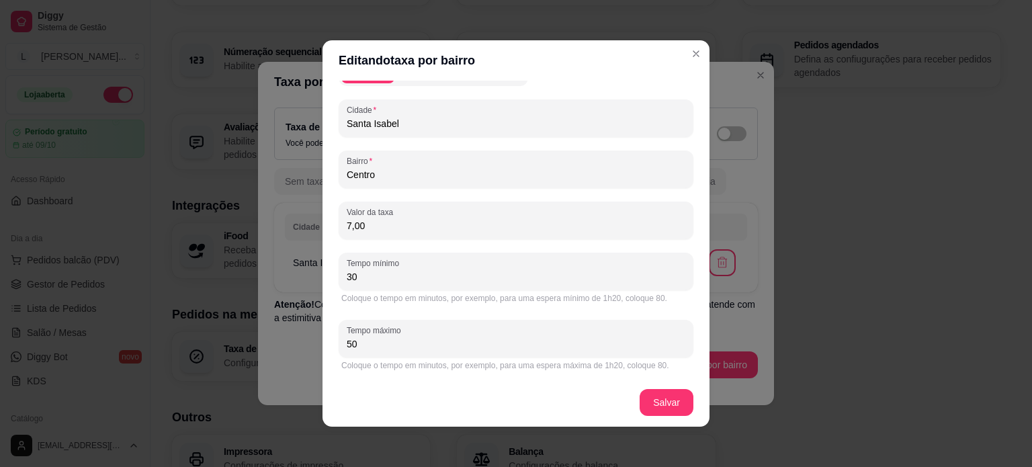
click at [702, 51] on header "Editando taxa por bairro" at bounding box center [515, 60] width 387 height 40
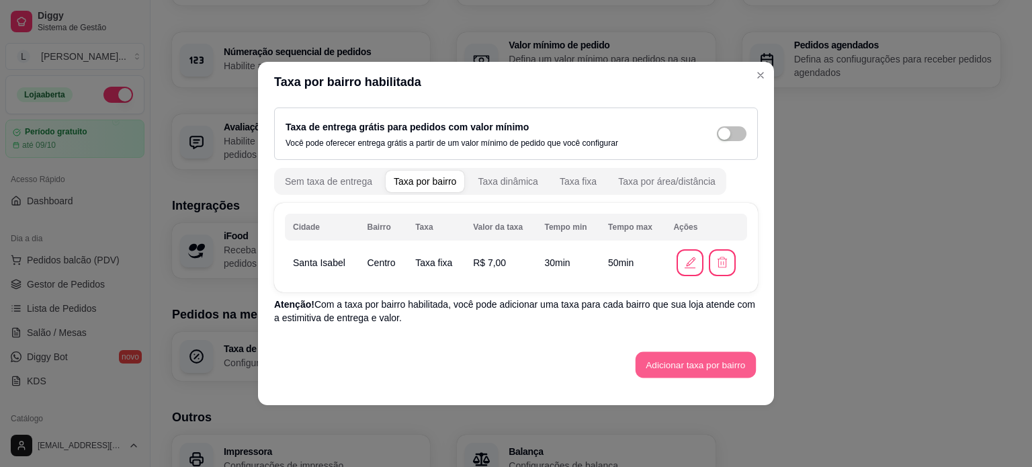
click at [703, 373] on button "Adicionar taxa por bairro" at bounding box center [695, 365] width 120 height 26
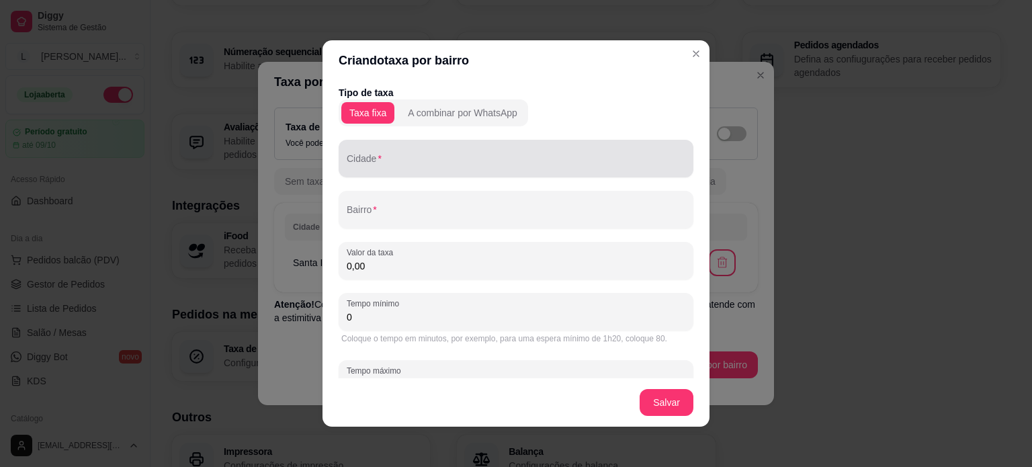
click at [375, 174] on div "Cidade" at bounding box center [515, 159] width 355 height 38
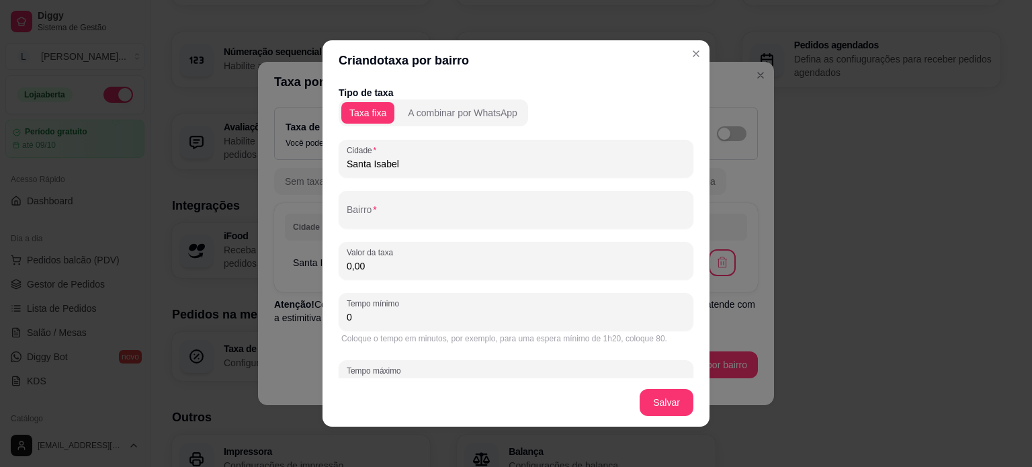
type input "Santa Isabel"
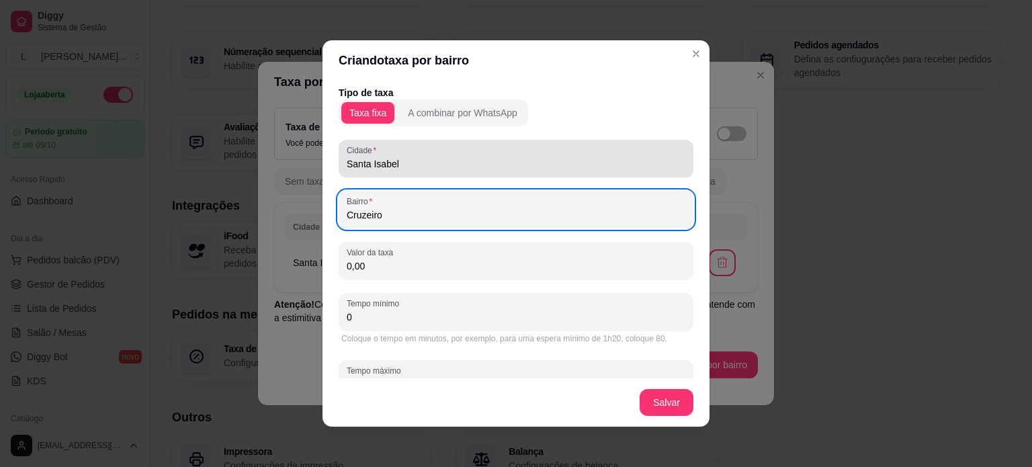
type input "Cruzeiro"
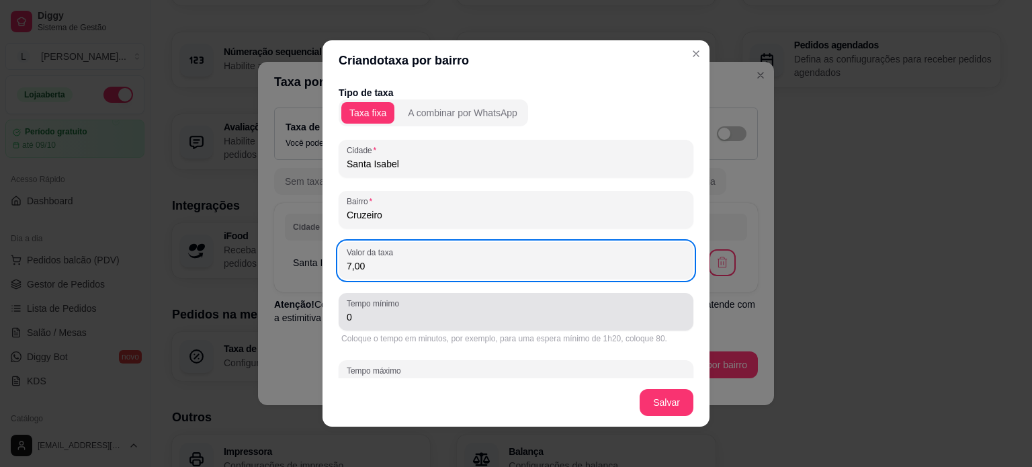
type input "7,00"
click at [381, 322] on input "0" at bounding box center [516, 316] width 338 height 13
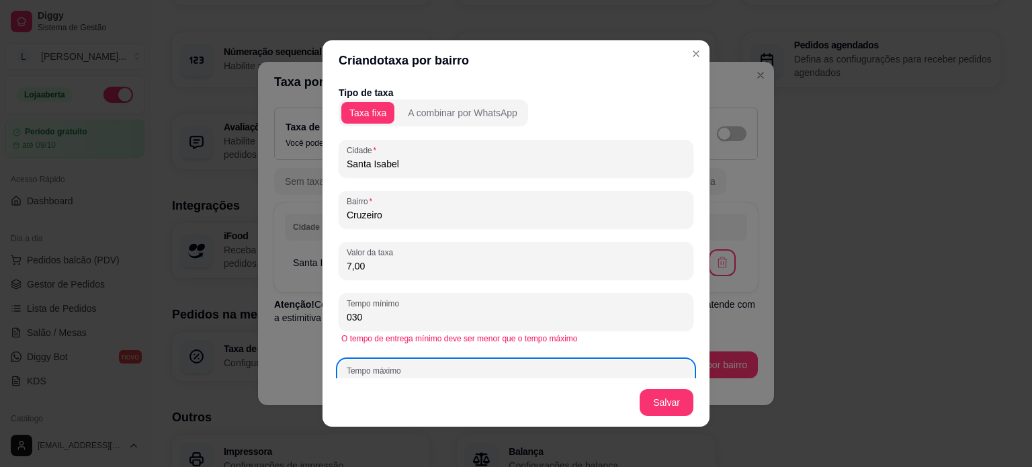
scroll to position [13, 0]
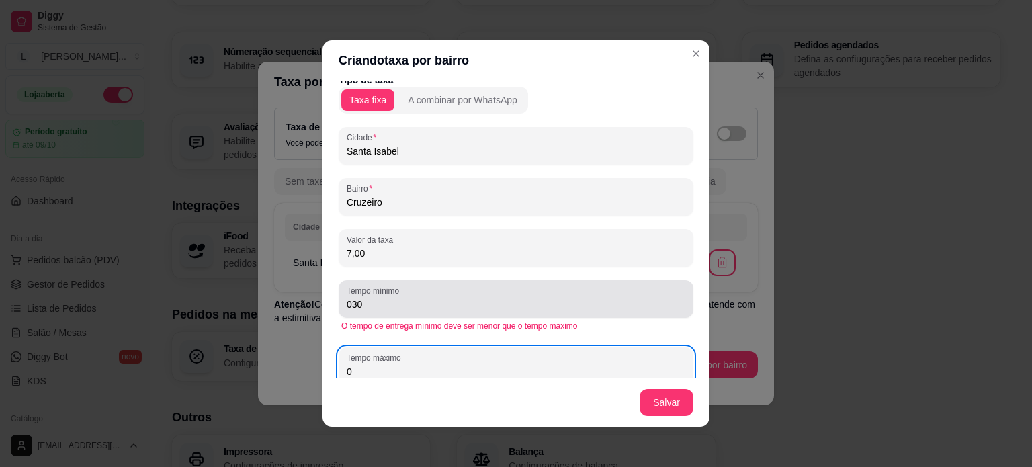
click at [338, 302] on div "Tempo mínimo 030" at bounding box center [515, 299] width 355 height 38
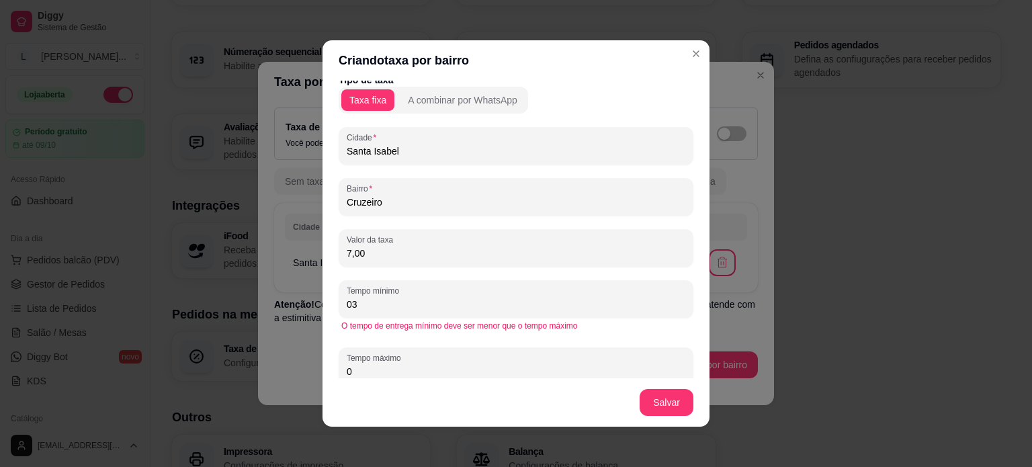
type input "0"
type input "6"
type input "30"
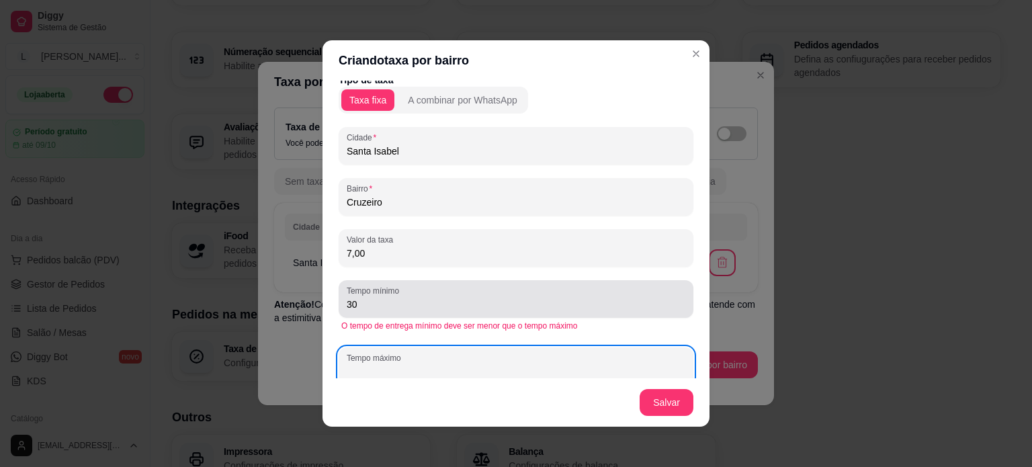
type input "6"
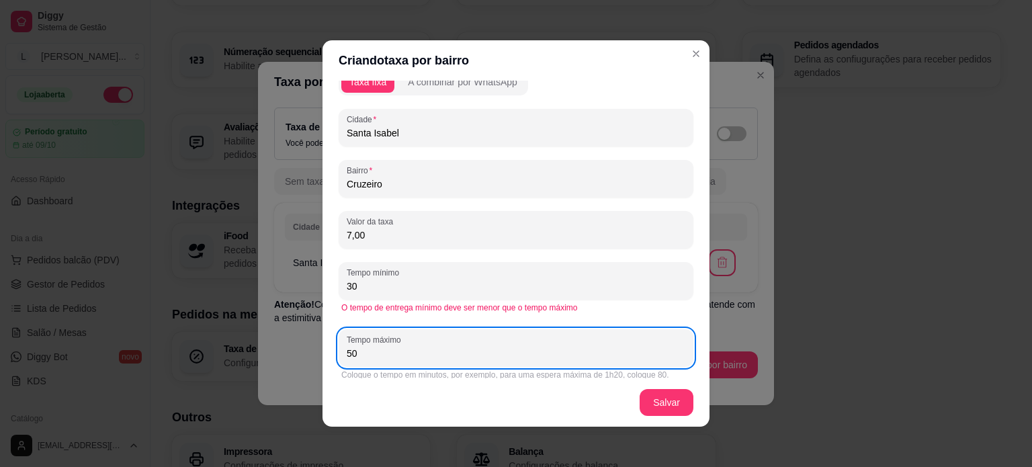
scroll to position [40, 0]
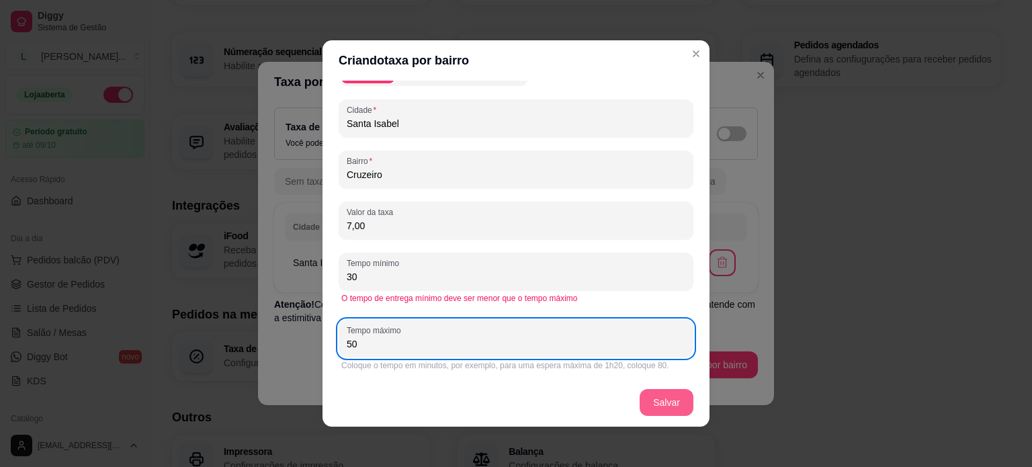
type input "50"
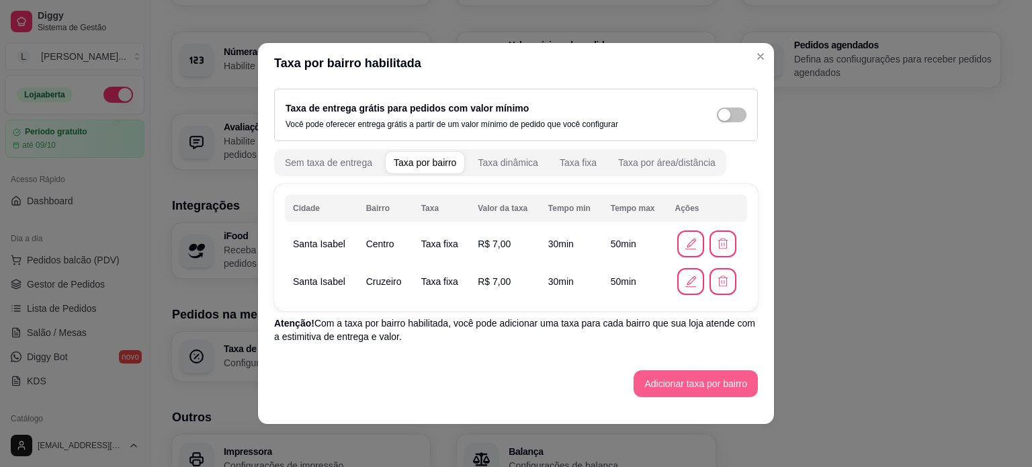
click at [727, 389] on button "Adicionar taxa por bairro" at bounding box center [695, 383] width 124 height 27
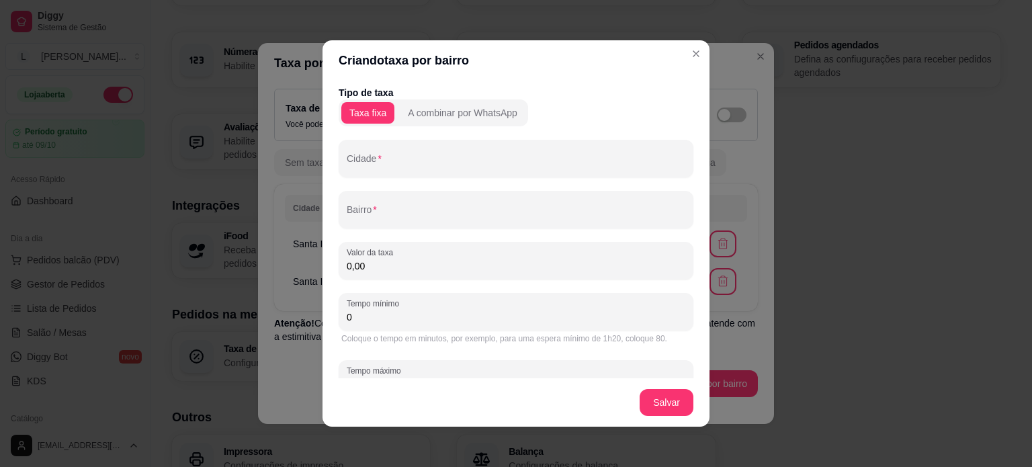
click at [398, 177] on div "Tipo de taxa Taxa fixa A combinar por WhatsApp Cidade Bairro Valor da taxa 0,00…" at bounding box center [515, 250] width 355 height 328
click at [398, 169] on input "Cidade" at bounding box center [516, 163] width 338 height 13
type input "Parque São Benedito"
click at [398, 169] on input "Parque São Benedito" at bounding box center [516, 163] width 338 height 13
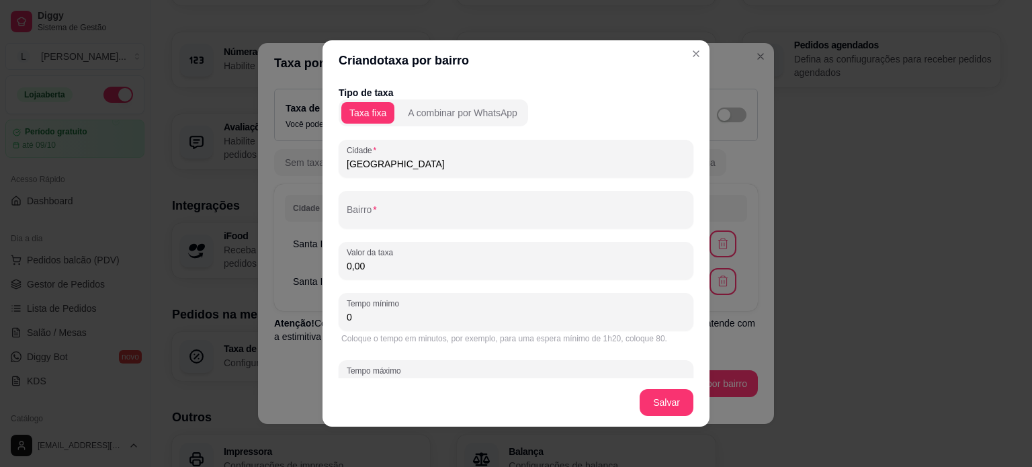
click at [398, 169] on input "Parque São Benedito" at bounding box center [516, 163] width 338 height 13
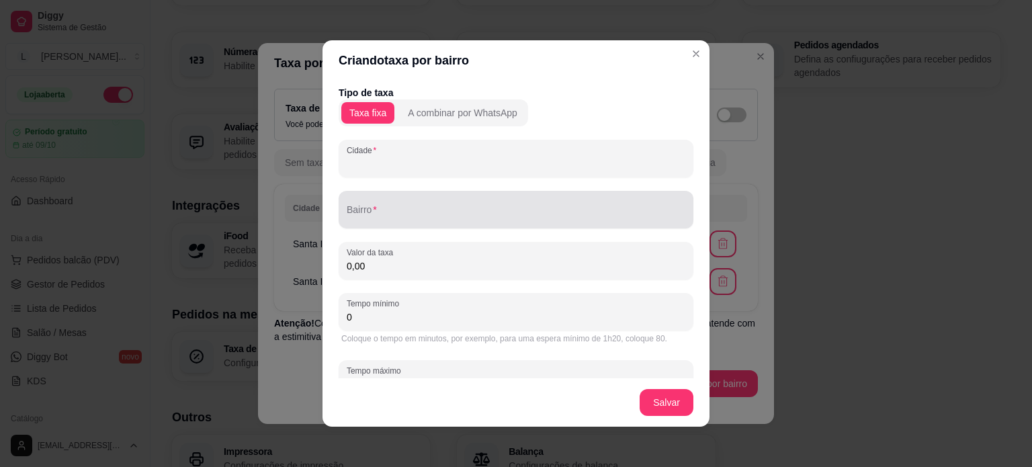
click at [365, 222] on div at bounding box center [516, 209] width 338 height 27
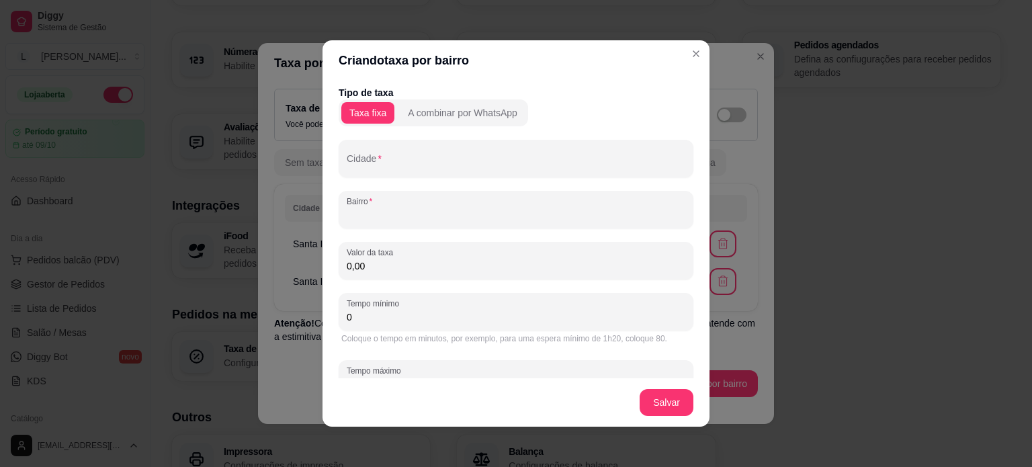
paste input "Parque São Benedito"
type input "Parque São Benedito"
click at [375, 160] on input "Cidade" at bounding box center [516, 163] width 338 height 13
type input "Santa Isabel"
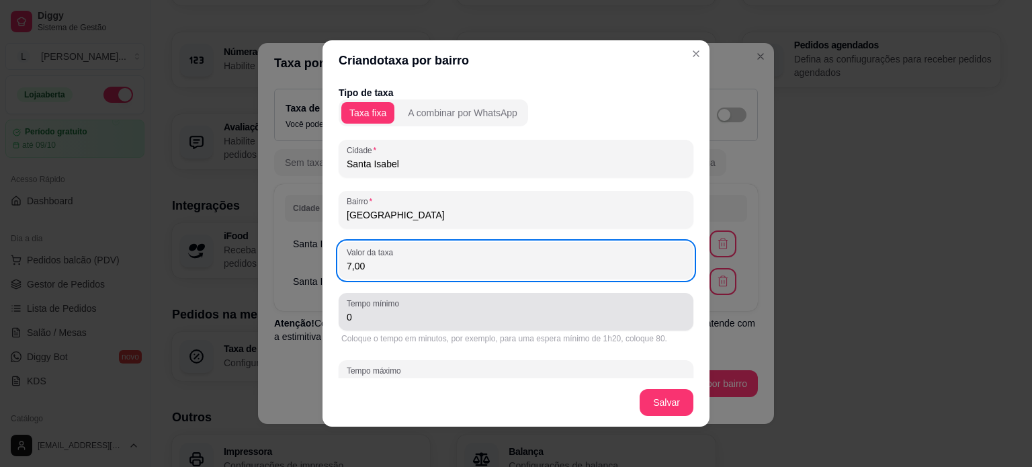
type input "7,00"
click at [377, 335] on div "Coloque o tempo em minutos, por exemplo, para uma espera mínimo de 1h20, coloqu…" at bounding box center [515, 338] width 349 height 11
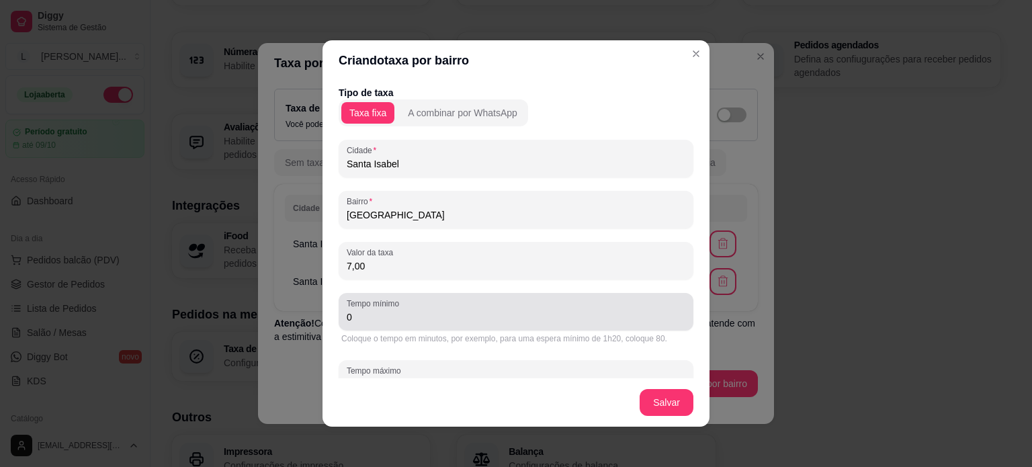
click at [390, 314] on input "0" at bounding box center [516, 316] width 338 height 13
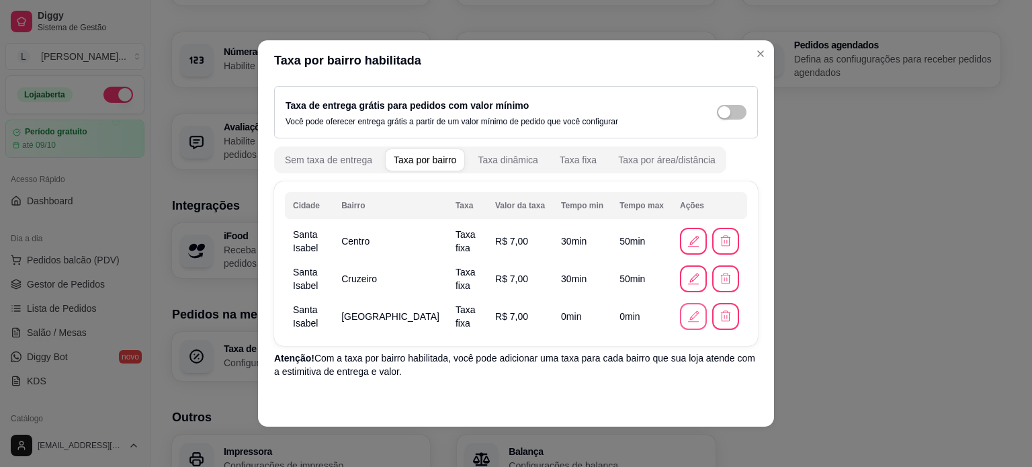
click at [686, 318] on icon "button" at bounding box center [693, 316] width 15 height 15
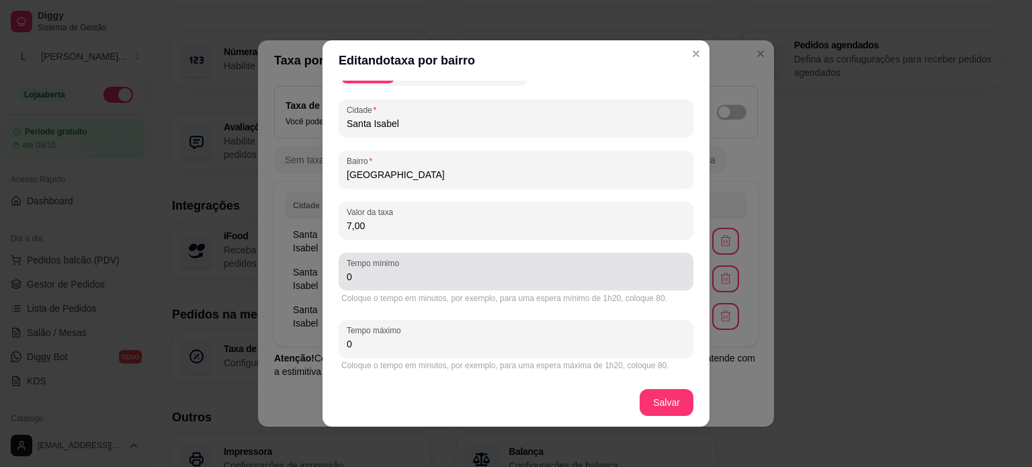
click at [400, 270] on input "0" at bounding box center [516, 276] width 338 height 13
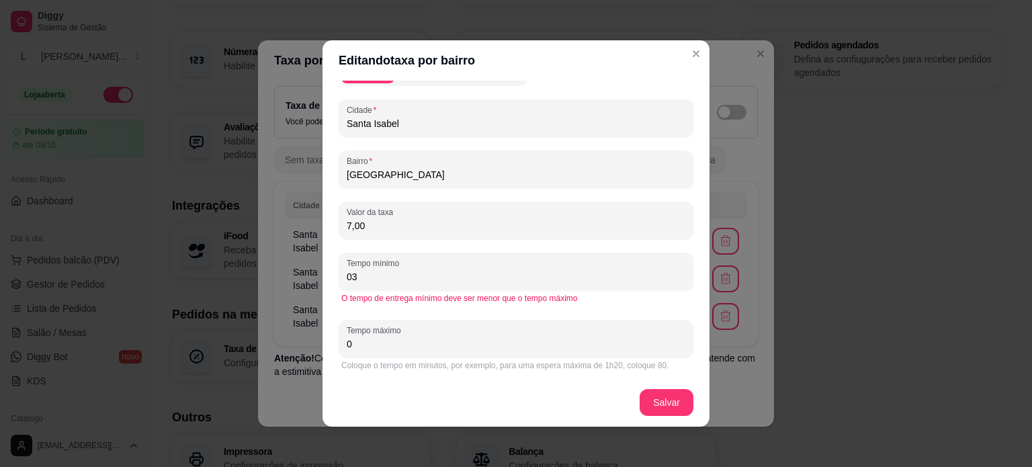
type input "0"
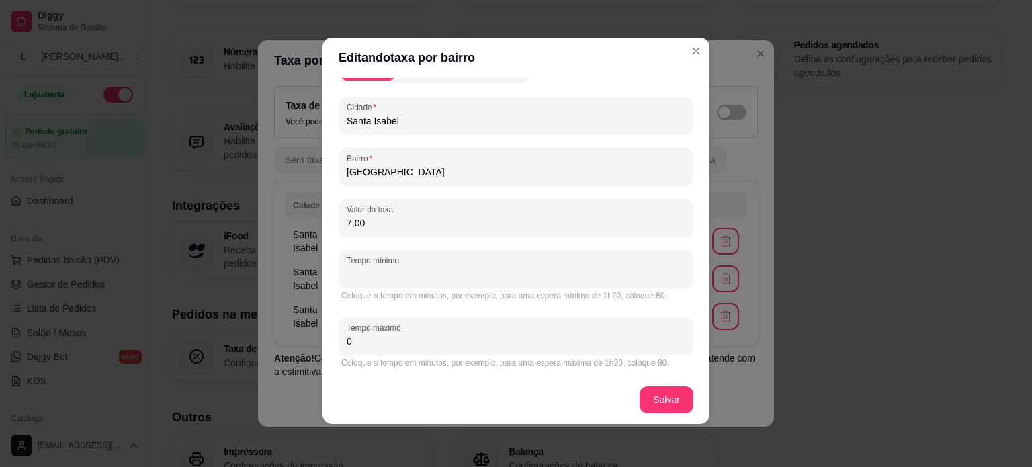
click at [369, 273] on input "Tempo mínimo" at bounding box center [516, 273] width 338 height 13
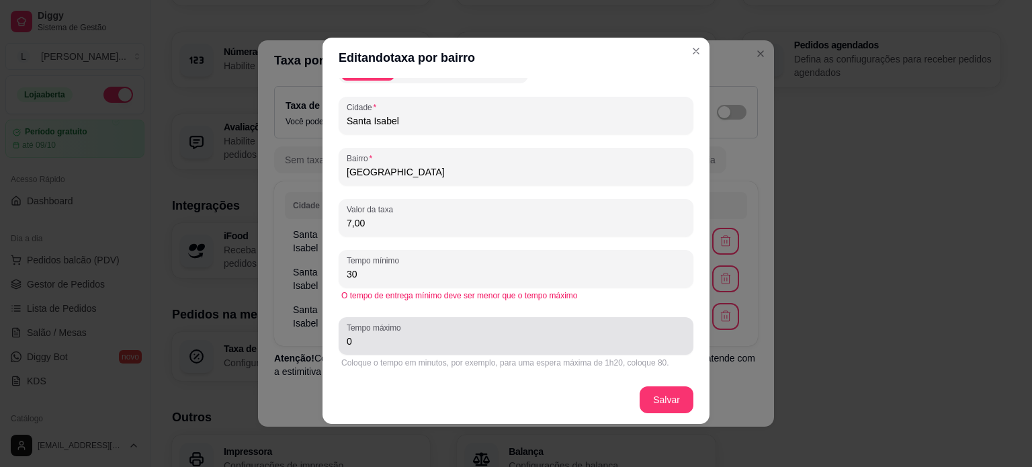
type input "30"
click at [360, 337] on input "0" at bounding box center [516, 340] width 338 height 13
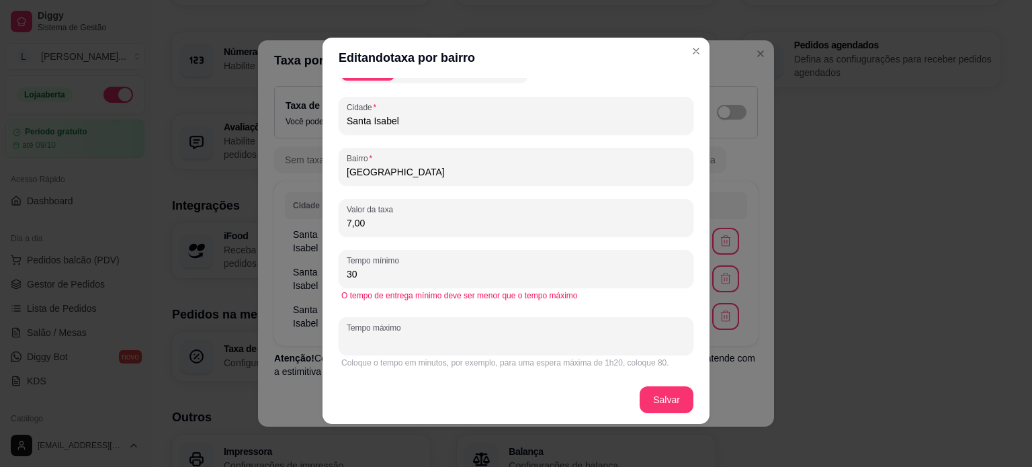
type input "5"
type input "40"
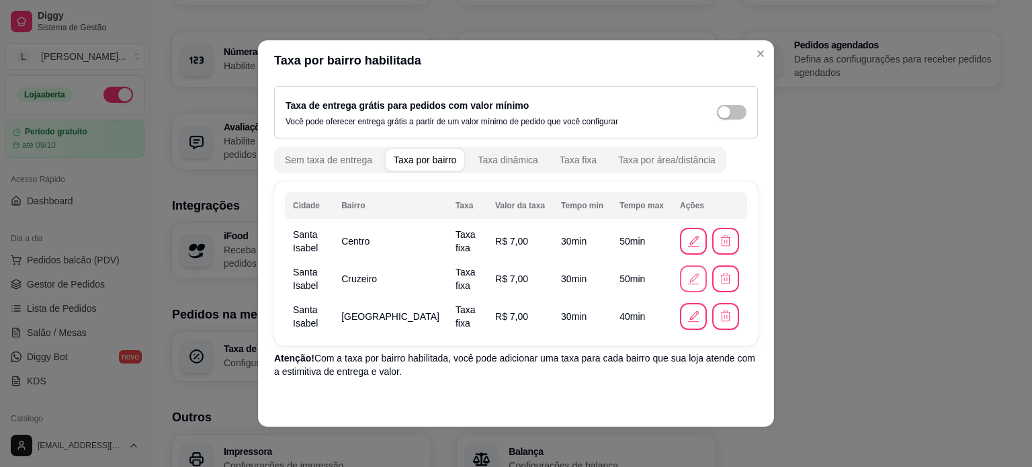
click at [680, 285] on button "button" at bounding box center [693, 278] width 27 height 27
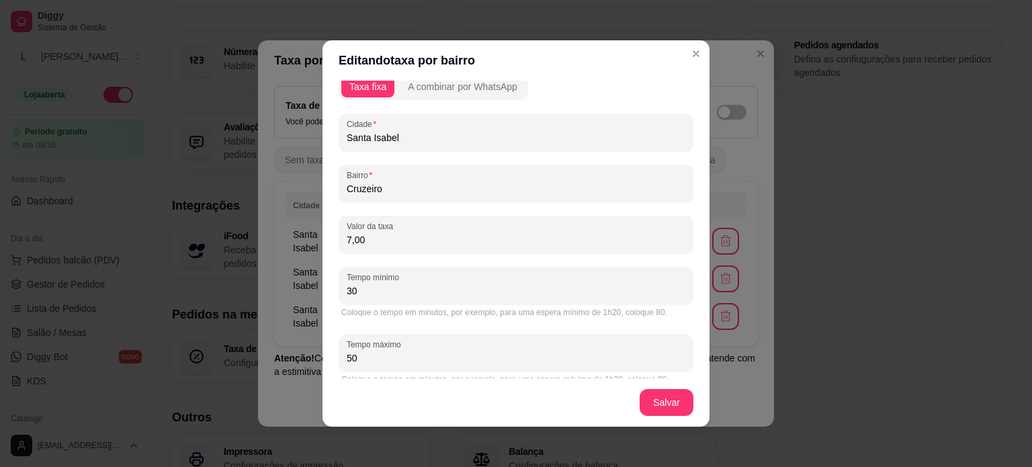
scroll to position [40, 0]
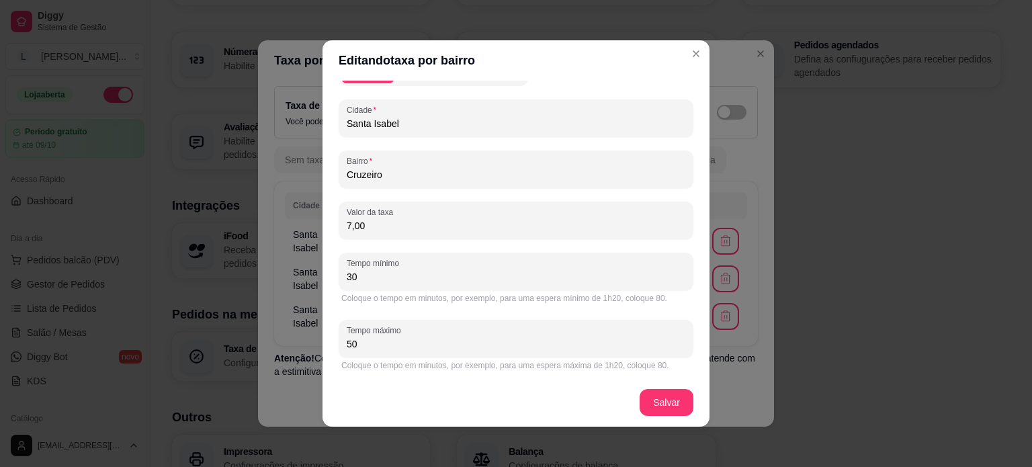
drag, startPoint x: 357, startPoint y: 342, endPoint x: 341, endPoint y: 345, distance: 16.5
click at [347, 345] on input "50" at bounding box center [516, 343] width 338 height 13
type input "40"
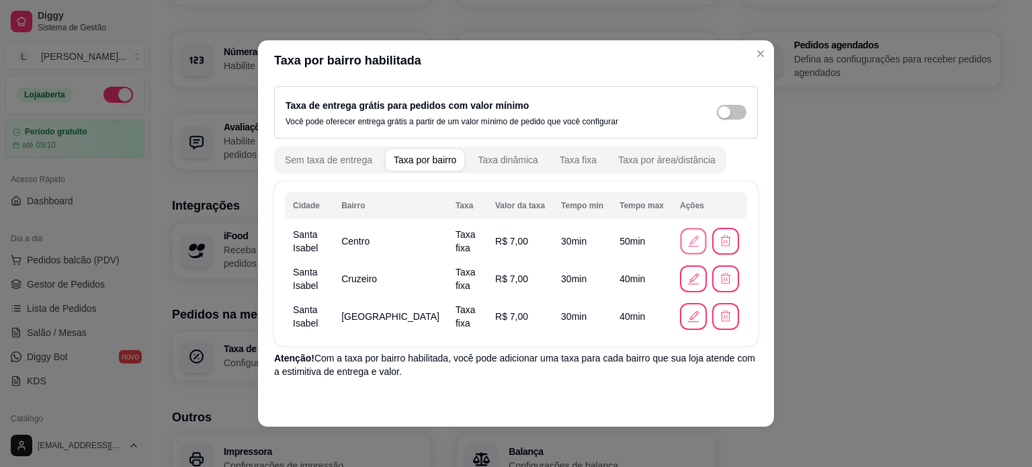
click at [686, 249] on button "button" at bounding box center [693, 241] width 26 height 26
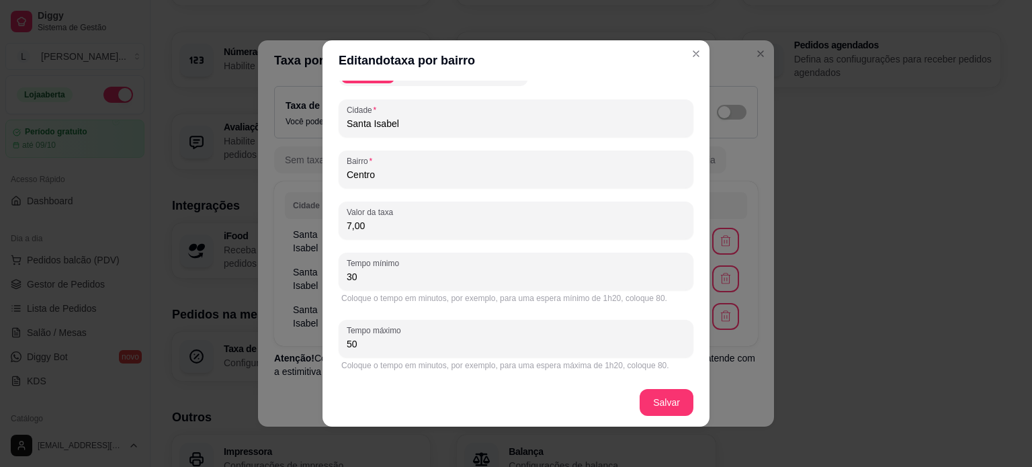
drag, startPoint x: 347, startPoint y: 347, endPoint x: 329, endPoint y: 347, distance: 18.1
click at [328, 347] on div "Tipo de taxa Taxa fixa A combinar por WhatsApp Cidade Santa Isabel Bairro Centr…" at bounding box center [515, 230] width 387 height 298
type input "40"
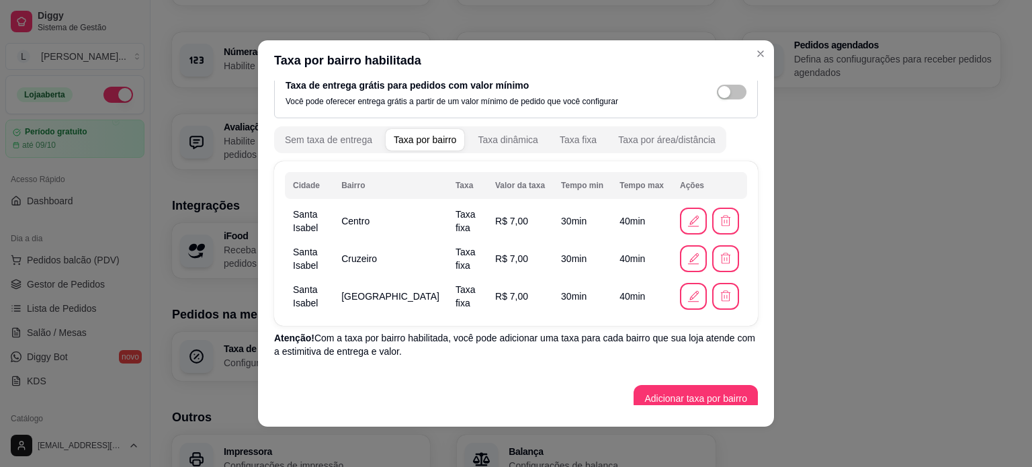
scroll to position [32, 0]
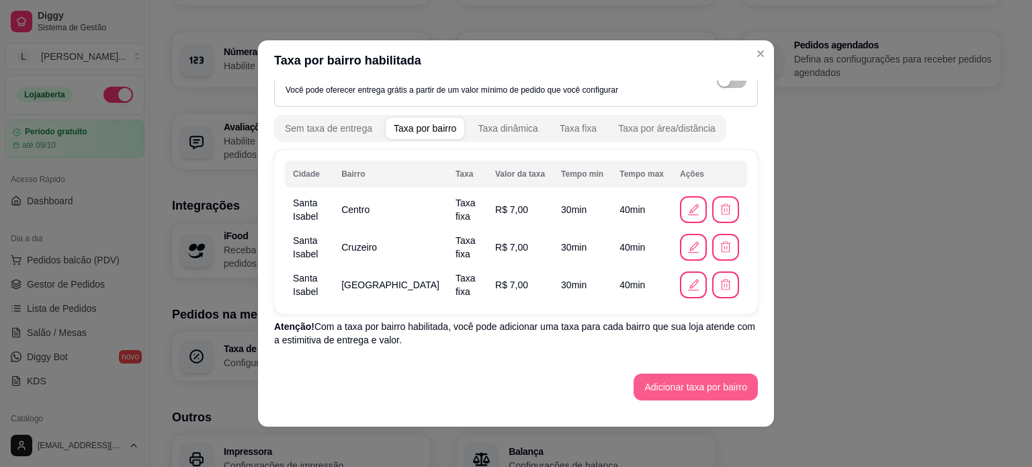
click at [654, 393] on button "Adicionar taxa por bairro" at bounding box center [695, 386] width 124 height 27
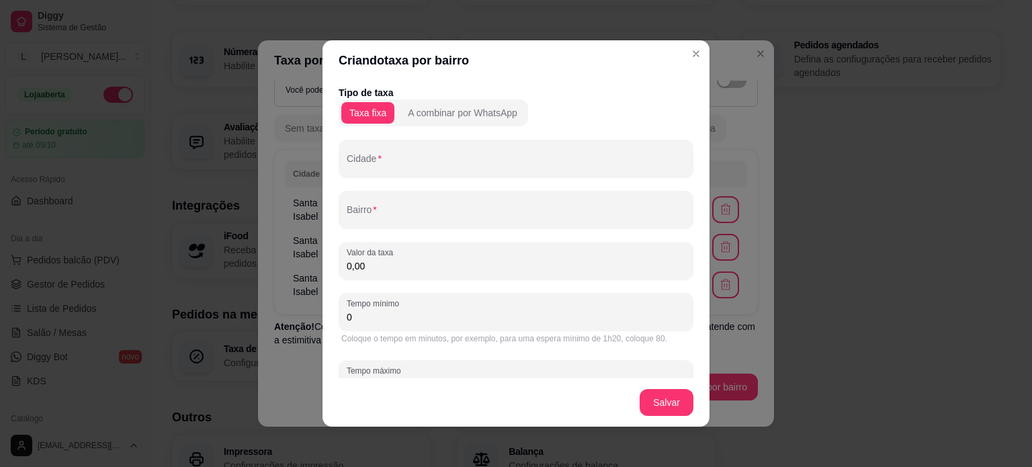
drag, startPoint x: 670, startPoint y: 46, endPoint x: 676, endPoint y: 58, distance: 13.2
click at [673, 50] on header "Criando taxa por bairro" at bounding box center [515, 60] width 387 height 40
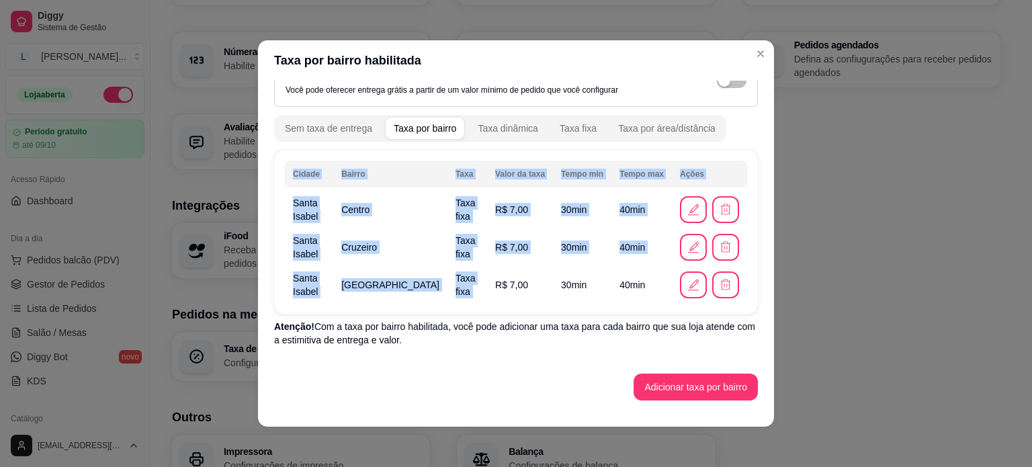
drag, startPoint x: 523, startPoint y: 291, endPoint x: 529, endPoint y: 302, distance: 12.7
click at [530, 304] on div "Cidade Bairro Taxa Valor da taxa Tempo min Tempo max Ações Santa Isabel Centro …" at bounding box center [516, 232] width 484 height 165
click at [625, 291] on td "40 min" at bounding box center [641, 285] width 60 height 38
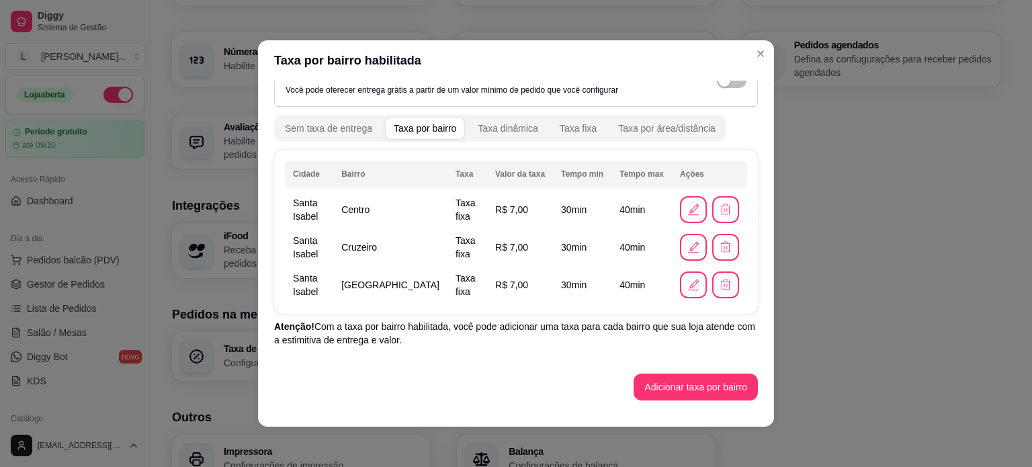
drag, startPoint x: 330, startPoint y: 291, endPoint x: 317, endPoint y: 271, distance: 24.8
click at [317, 271] on td "Santa Isabel" at bounding box center [309, 285] width 48 height 38
drag, startPoint x: 498, startPoint y: 210, endPoint x: 376, endPoint y: 247, distance: 127.2
click at [376, 247] on span "Cruzeiro" at bounding box center [359, 247] width 36 height 11
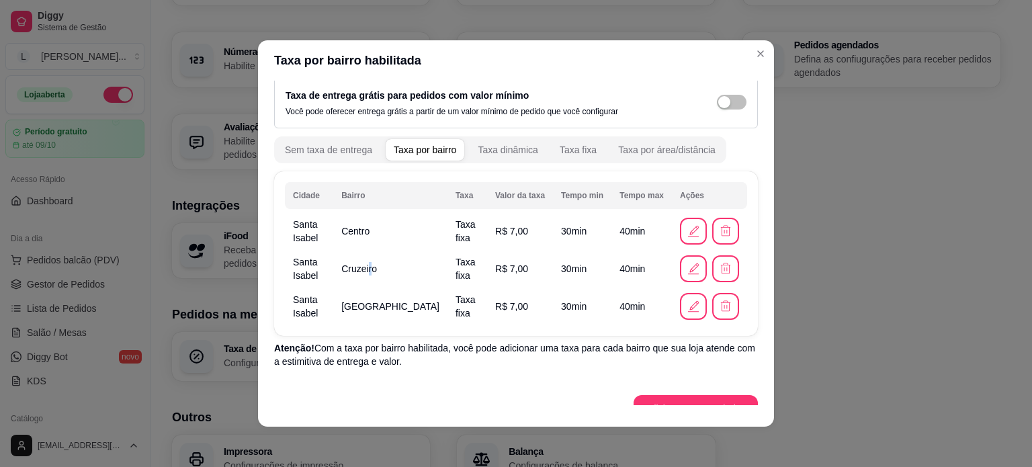
scroll to position [0, 0]
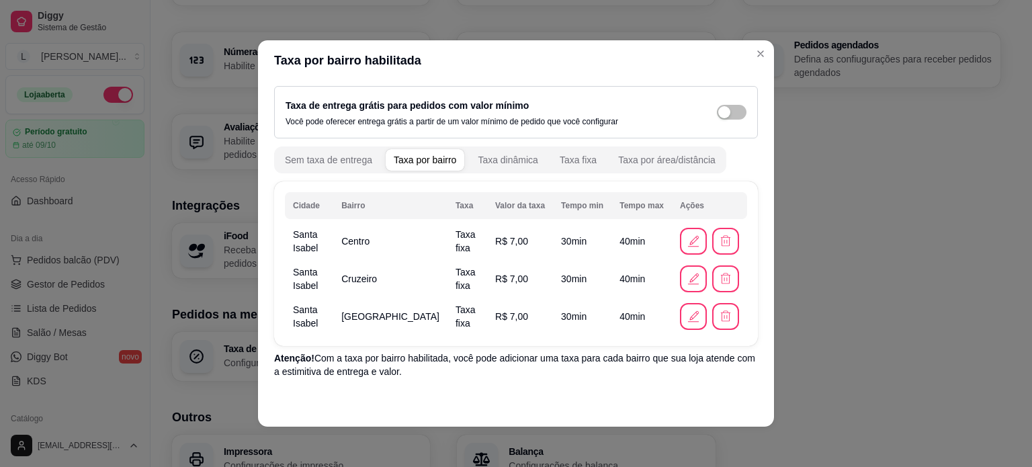
click at [447, 276] on td "Taxa fixa" at bounding box center [467, 279] width 40 height 38
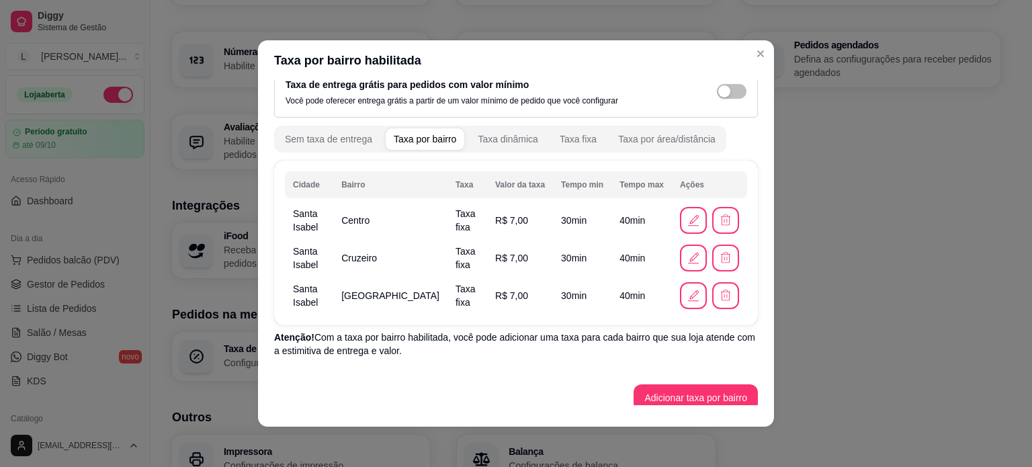
scroll to position [32, 0]
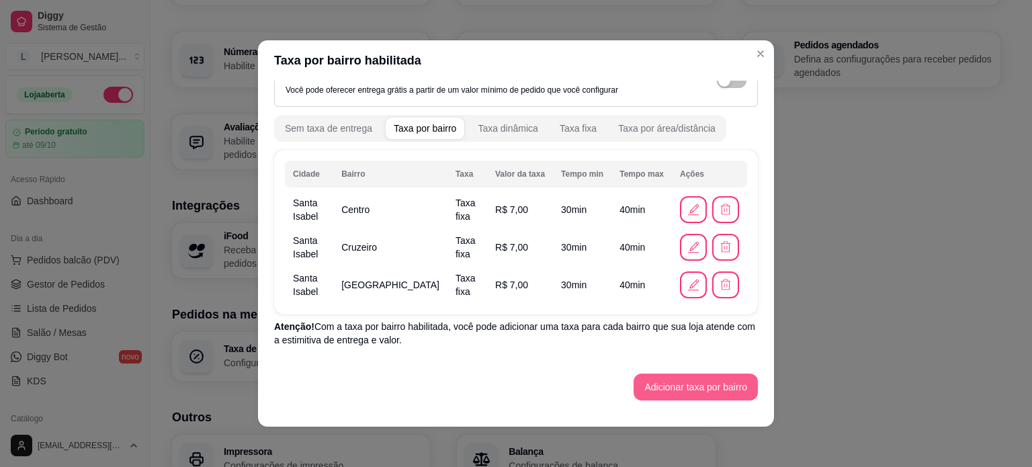
click at [650, 380] on button "Adicionar taxa por bairro" at bounding box center [695, 386] width 124 height 27
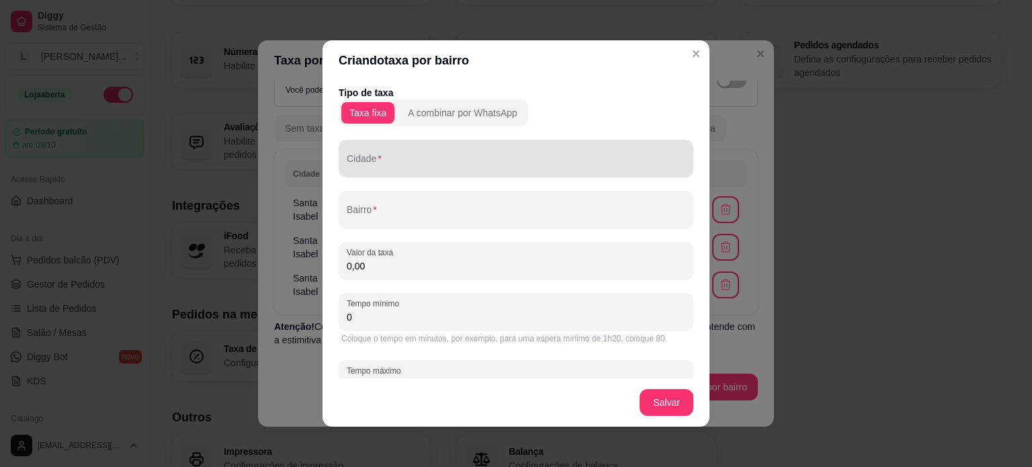
click at [358, 162] on input "Cidade" at bounding box center [516, 163] width 338 height 13
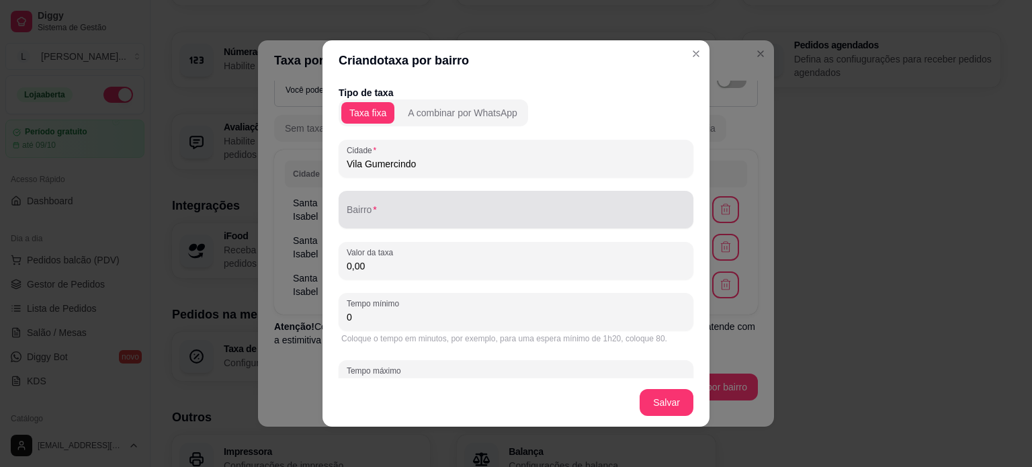
type input "Vila Gumercindo"
click at [390, 218] on input "Bairro" at bounding box center [516, 214] width 338 height 13
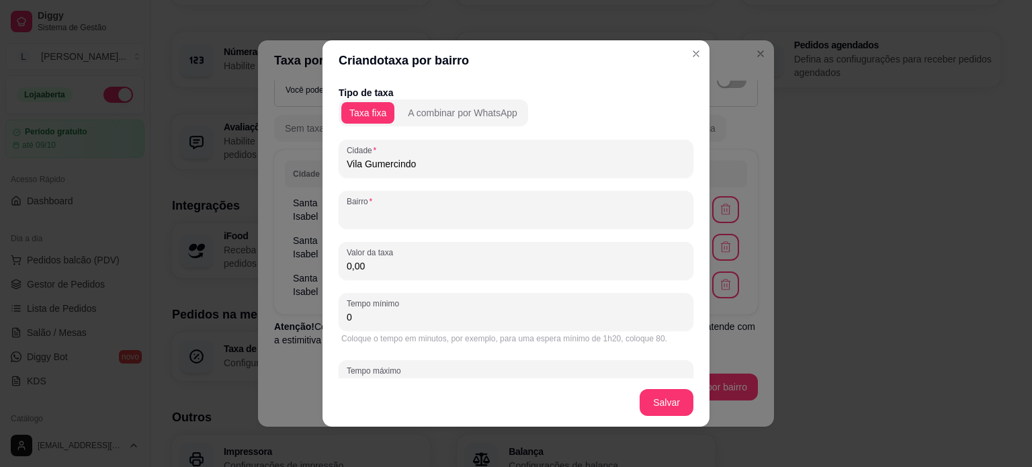
click at [360, 217] on input "Bairro" at bounding box center [516, 214] width 338 height 13
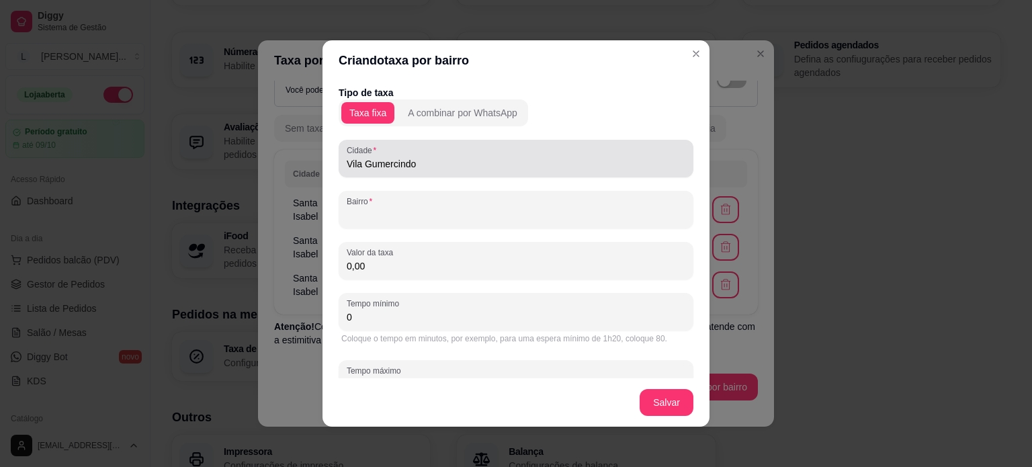
click at [389, 162] on input "Vila Gumercindo" at bounding box center [516, 163] width 338 height 13
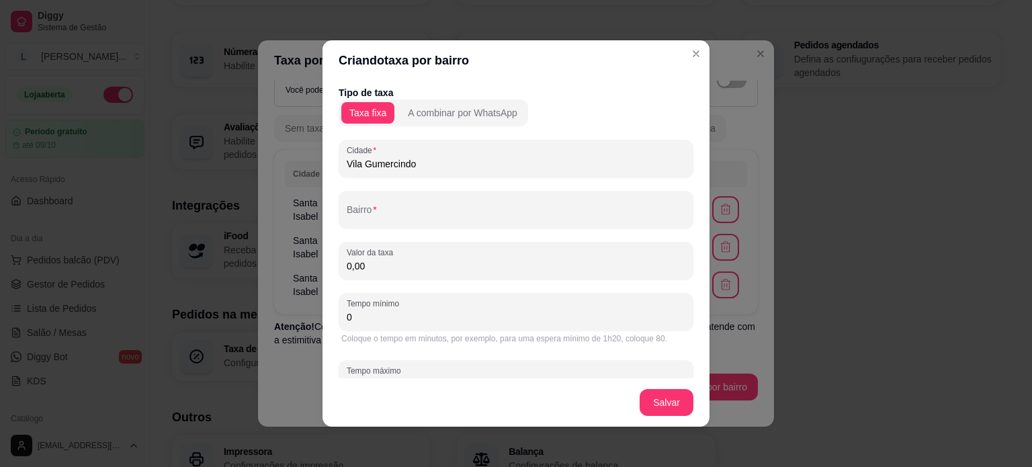
click at [389, 162] on input "Vila Gumercindo" at bounding box center [516, 163] width 338 height 13
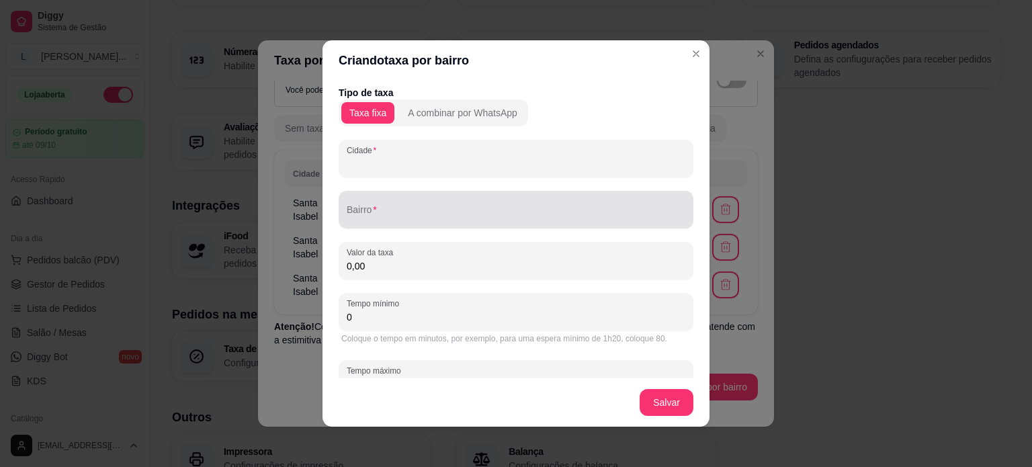
click at [366, 219] on input "Bairro" at bounding box center [516, 214] width 338 height 13
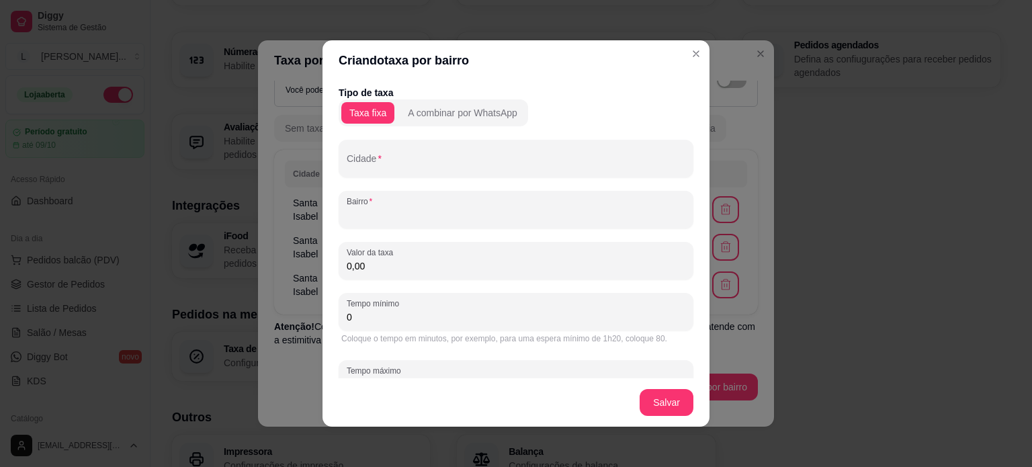
paste input "Vila Gumercindo"
type input "Vila Gumercindo"
click at [371, 182] on div "Tipo de taxa Taxa fixa A combinar por WhatsApp Cidade Bairro Vila Gumercindo Va…" at bounding box center [515, 250] width 355 height 328
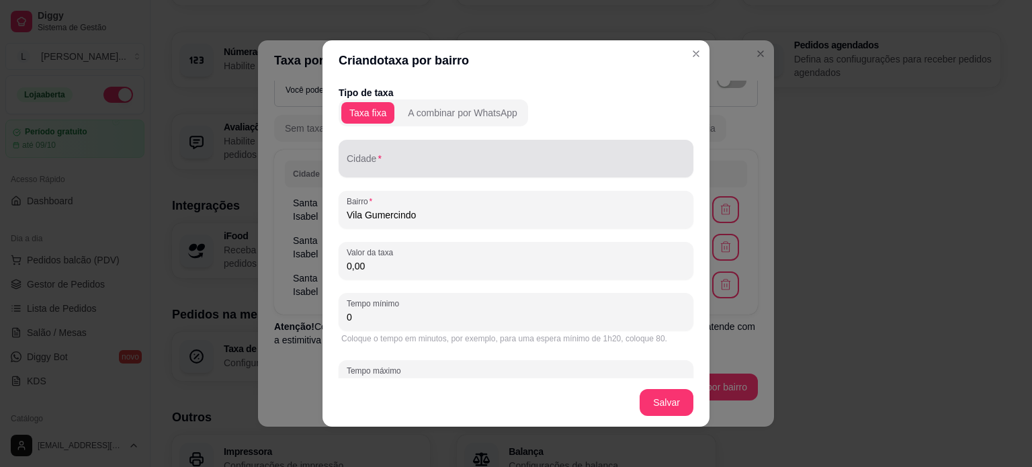
click at [371, 173] on div "Cidade" at bounding box center [515, 159] width 355 height 38
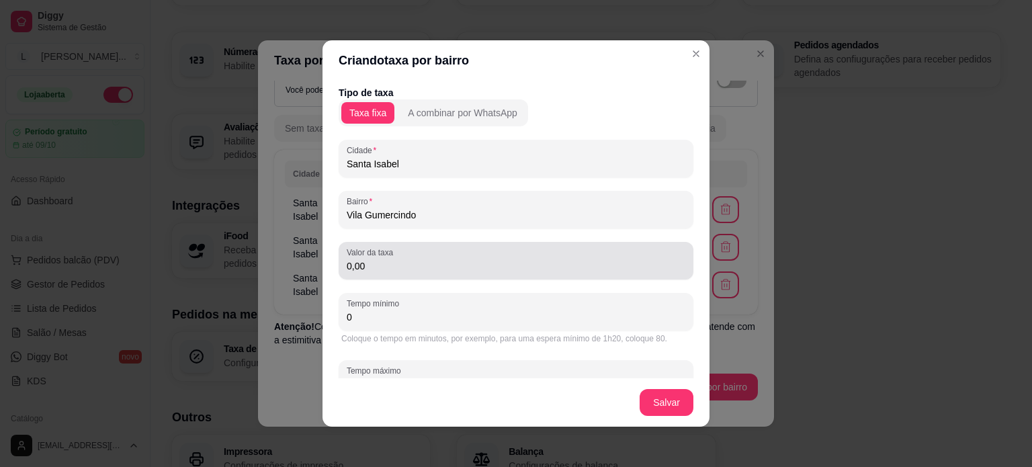
type input "Santa Isabel"
click at [349, 271] on input "0,00" at bounding box center [516, 265] width 338 height 13
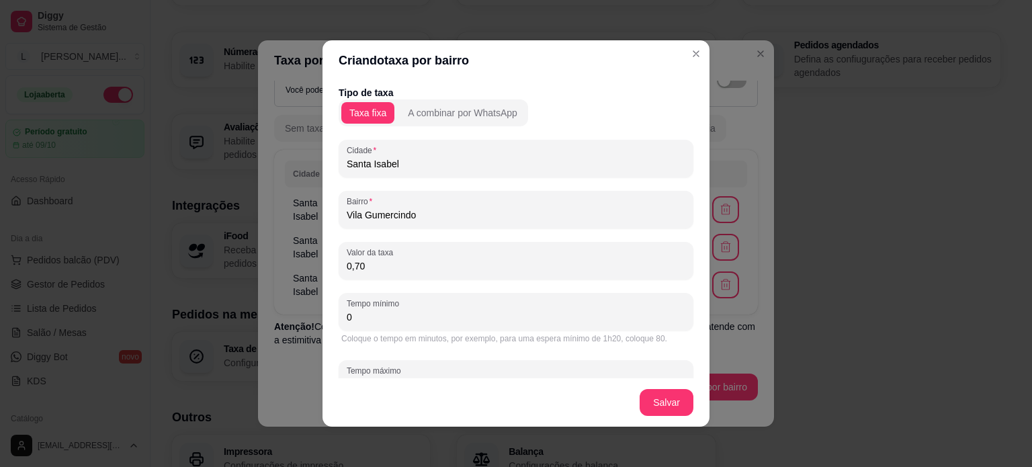
type input "7,00"
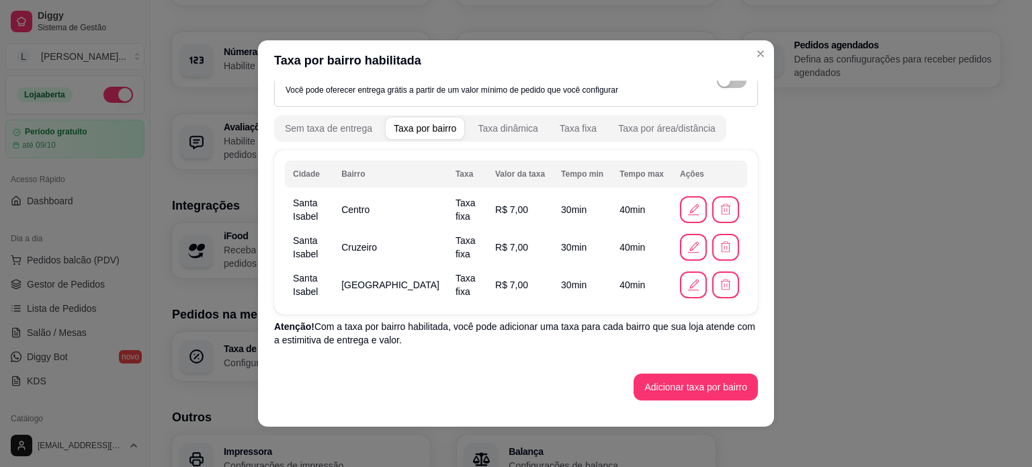
scroll to position [3, 0]
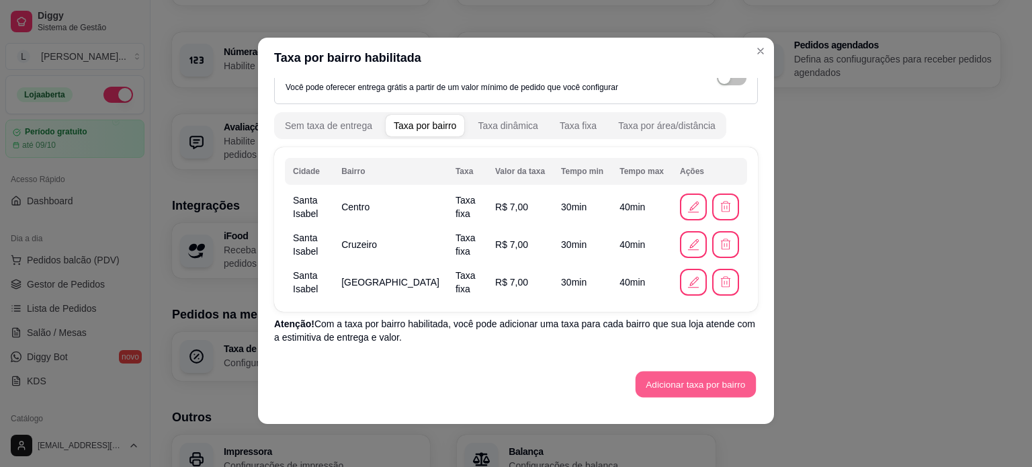
click at [647, 391] on button "Adicionar taxa por bairro" at bounding box center [695, 384] width 120 height 26
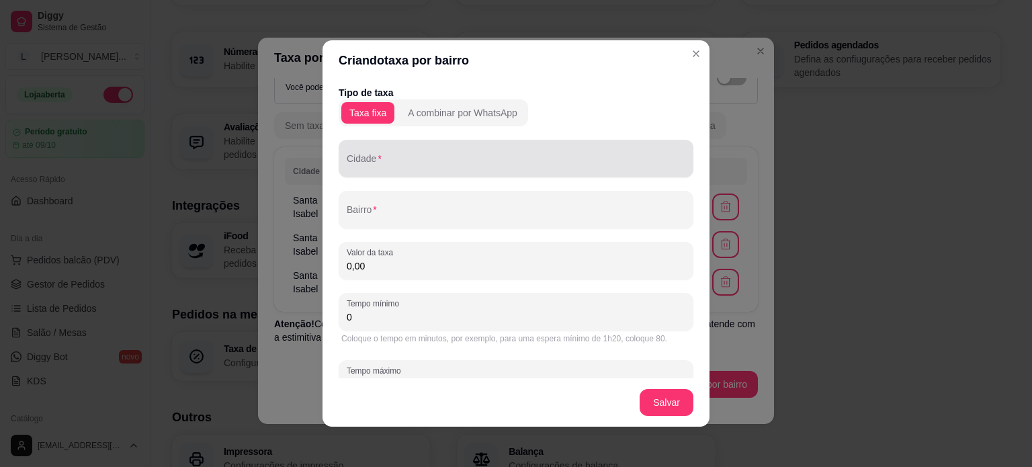
click at [400, 152] on div at bounding box center [516, 158] width 338 height 27
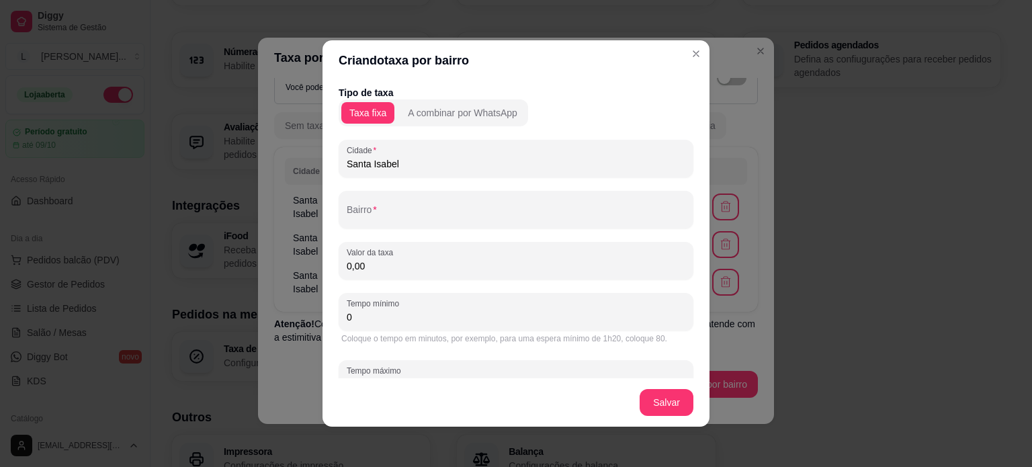
type input "Santa Isabel"
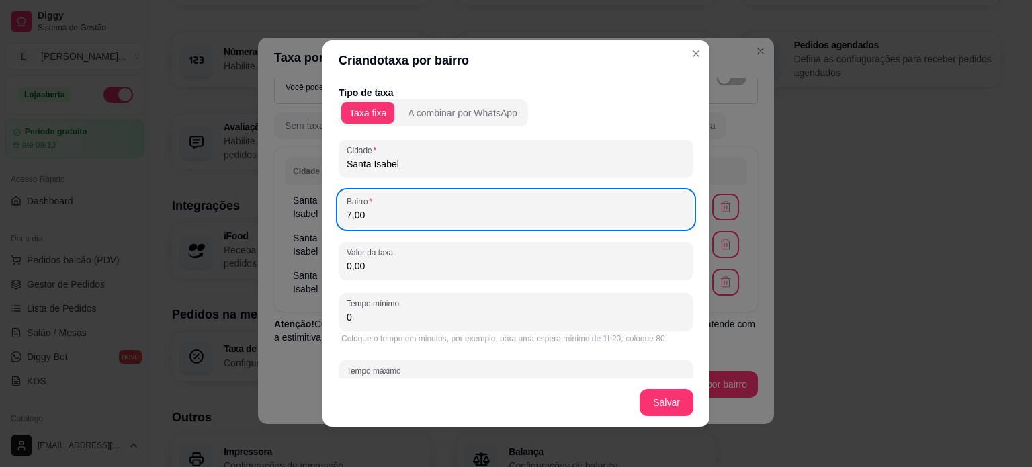
type input "7,00"
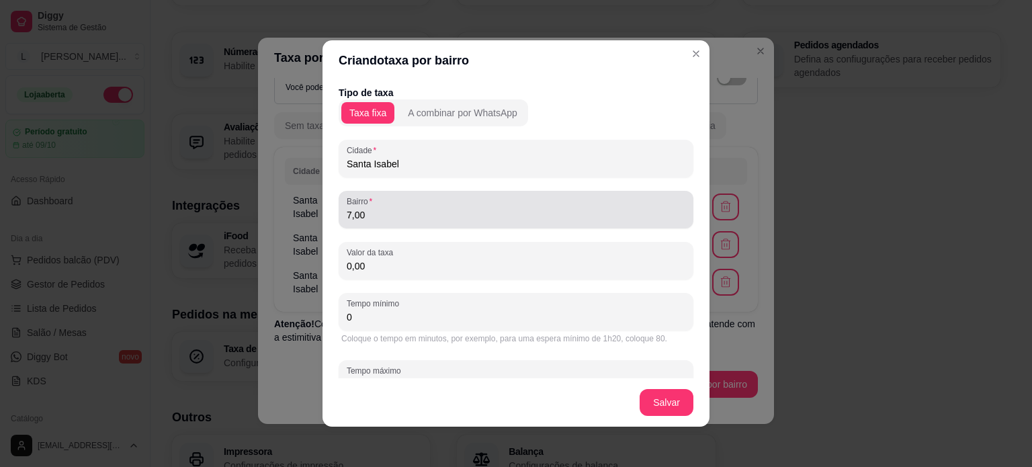
drag, startPoint x: 392, startPoint y: 223, endPoint x: 325, endPoint y: 226, distance: 67.2
click at [325, 226] on div "Tipo de taxa Taxa fixa A combinar por WhatsApp Cidade Santa Isabel Bairro 7,00 …" at bounding box center [515, 230] width 387 height 298
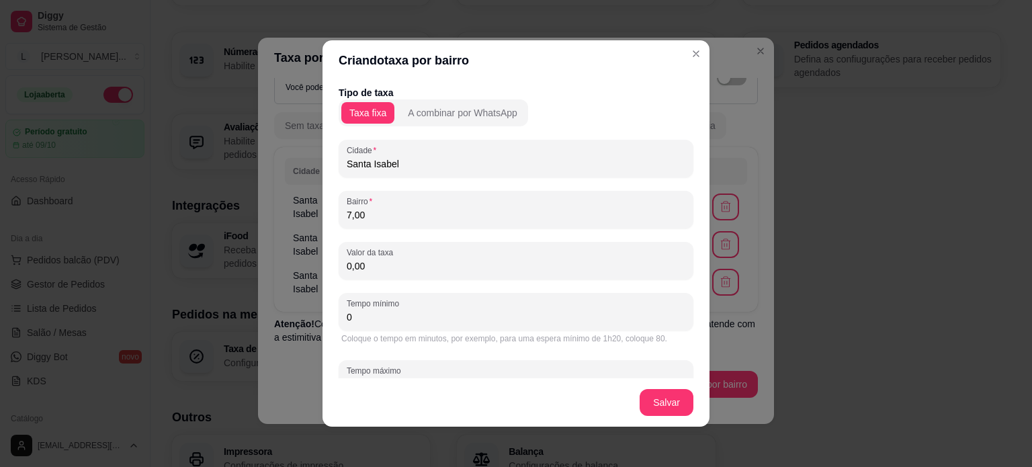
click at [369, 209] on input "7,00" at bounding box center [516, 214] width 338 height 13
drag, startPoint x: 344, startPoint y: 210, endPoint x: 332, endPoint y: 212, distance: 12.2
click at [332, 212] on div "Tipo de taxa Taxa fixa A combinar por WhatsApp Cidade Santa Isabel Bairro 7,00 …" at bounding box center [515, 230] width 387 height 298
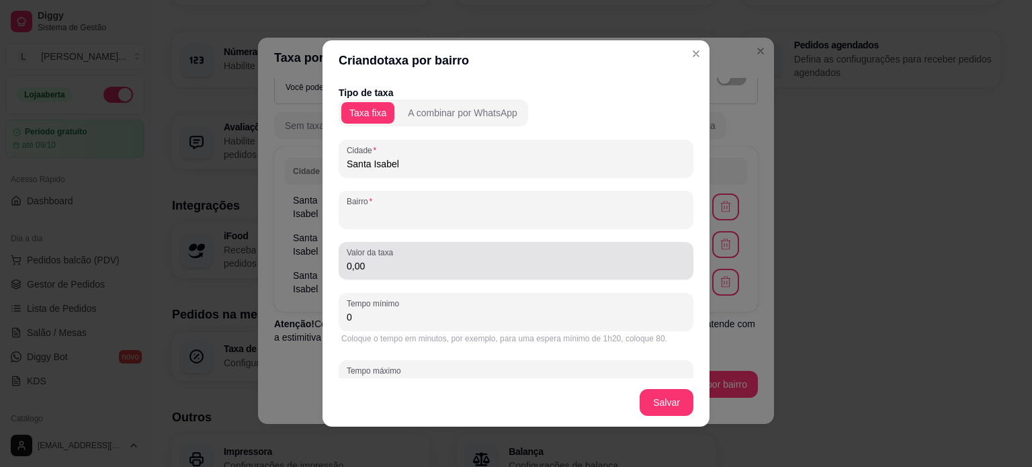
click at [363, 265] on input "0,00" at bounding box center [516, 265] width 338 height 13
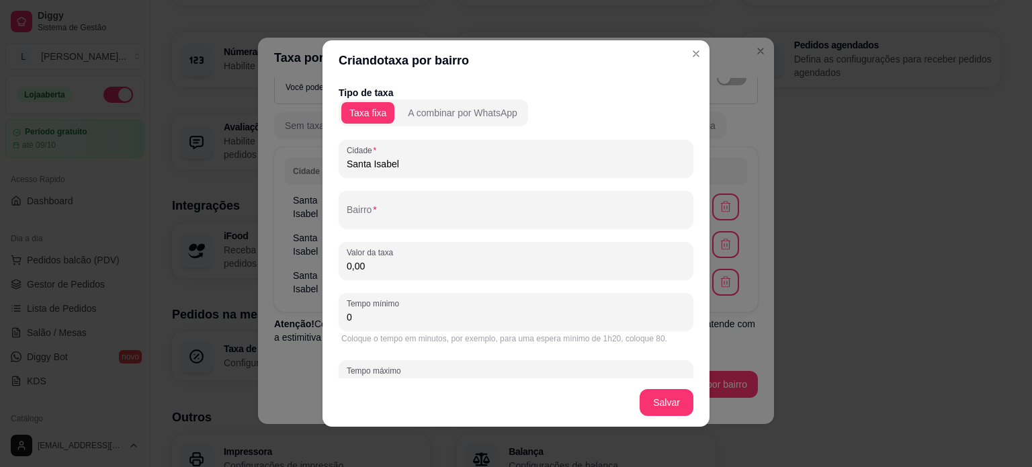
paste input "7"
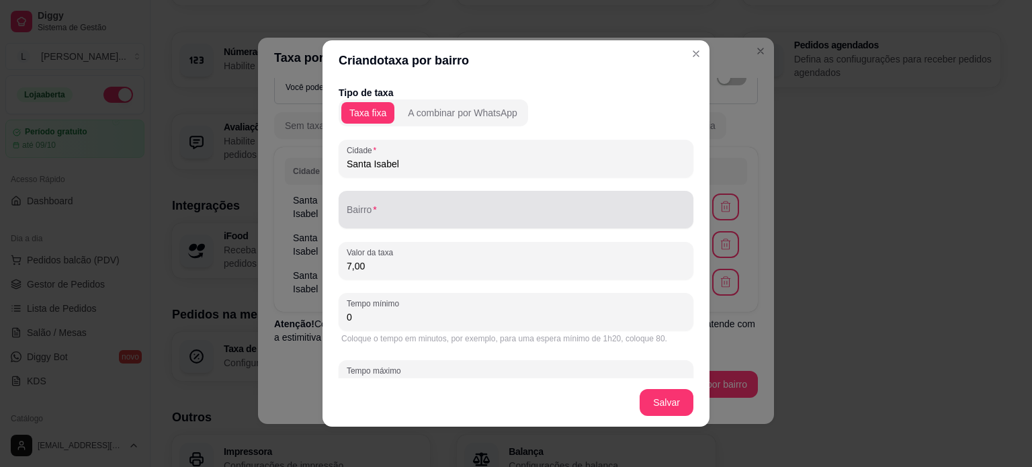
type input "7,00"
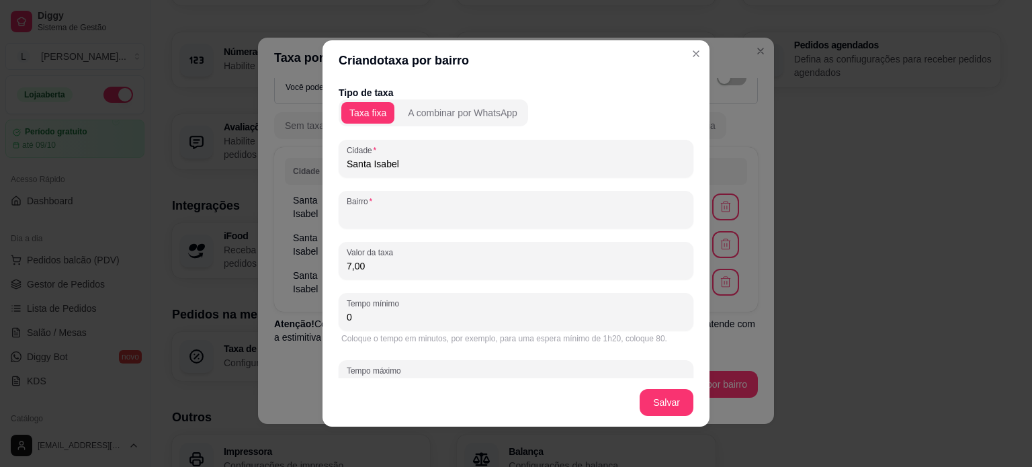
click at [365, 217] on input "Bairro" at bounding box center [516, 214] width 338 height 13
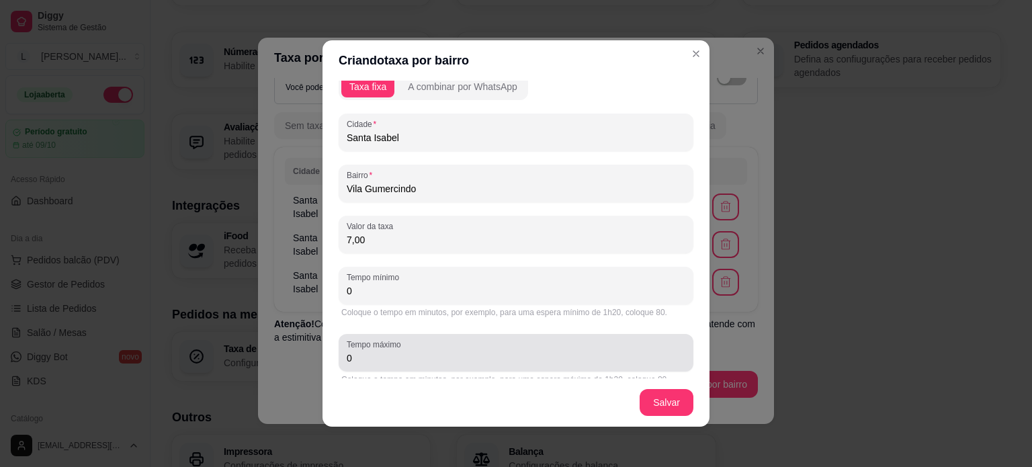
scroll to position [40, 0]
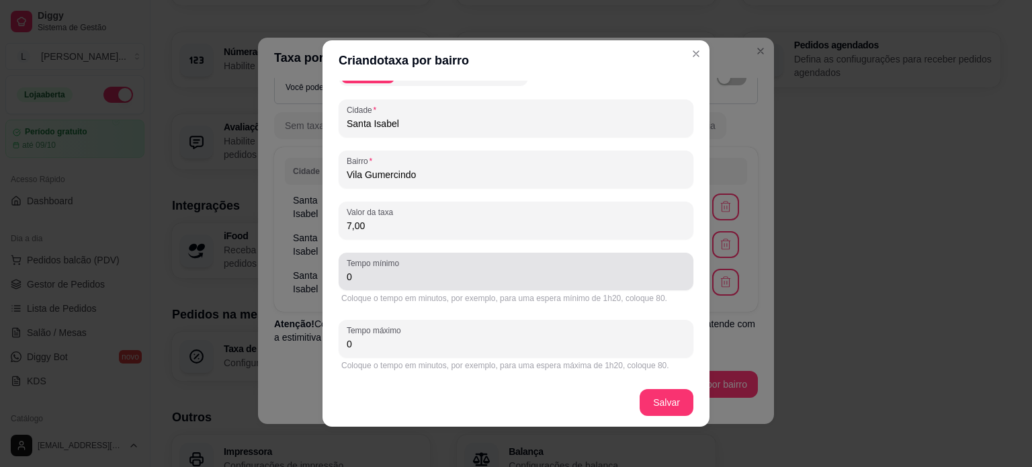
type input "Vila Gumercindo"
click at [365, 279] on input "0" at bounding box center [516, 276] width 338 height 13
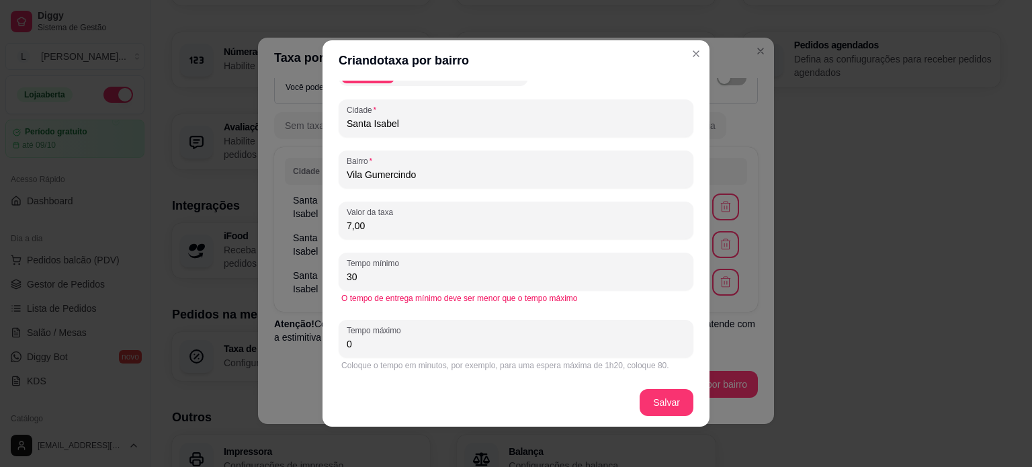
type input "30"
drag, startPoint x: 452, startPoint y: 353, endPoint x: 330, endPoint y: 347, distance: 121.7
click at [330, 347] on div "Tipo de taxa Taxa fixa A combinar por WhatsApp Cidade Santa Isabel Bairro Vila …" at bounding box center [515, 230] width 387 height 298
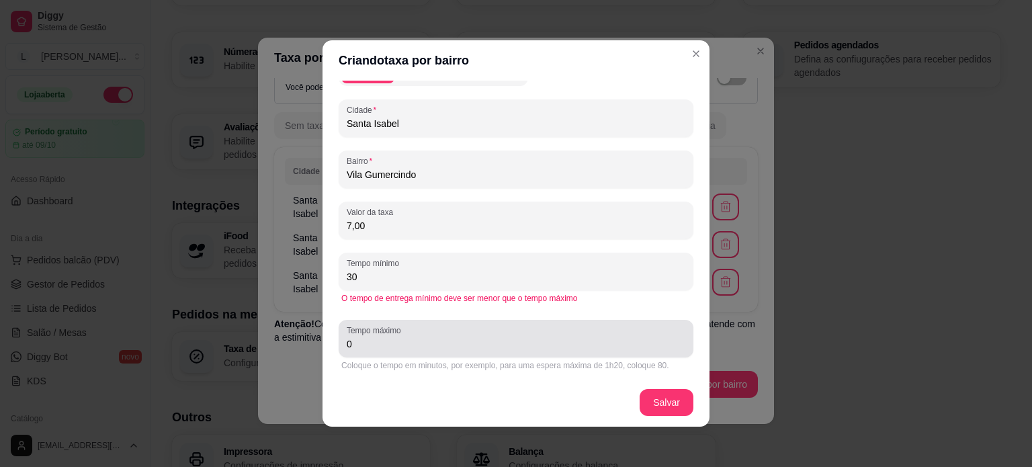
click at [406, 334] on div "0" at bounding box center [516, 338] width 338 height 27
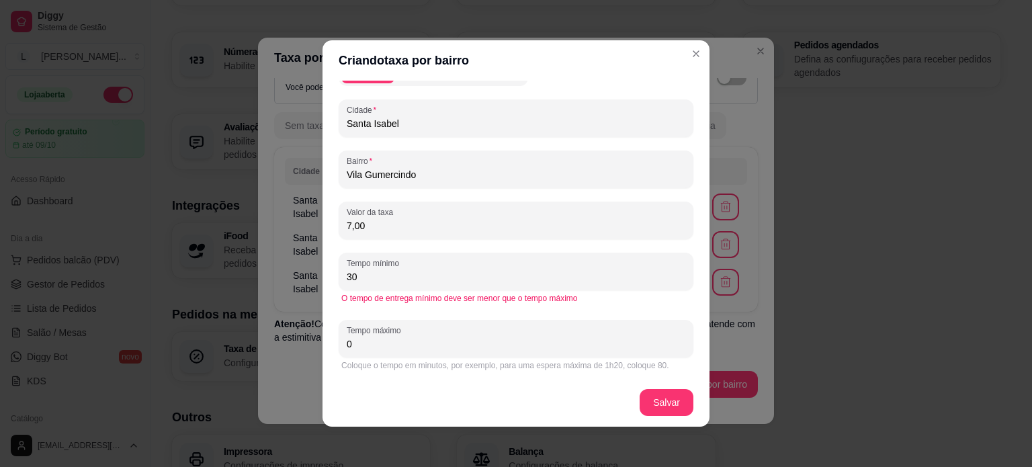
click at [406, 334] on div "0" at bounding box center [516, 338] width 338 height 27
type input "40"
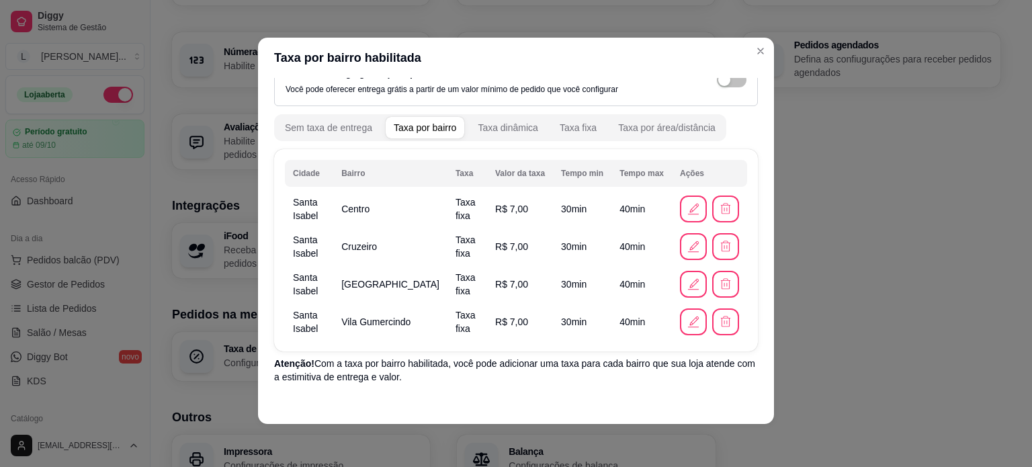
scroll to position [69, 0]
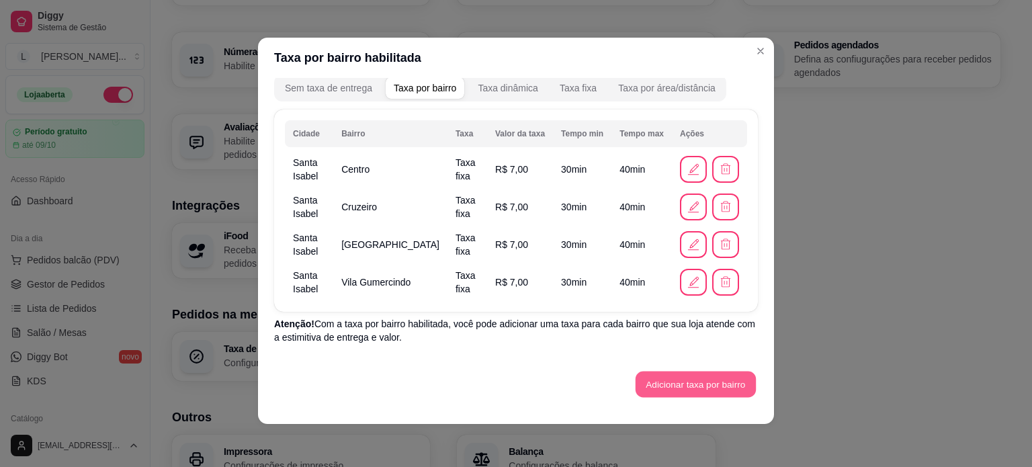
click at [661, 383] on button "Adicionar taxa por bairro" at bounding box center [695, 384] width 120 height 26
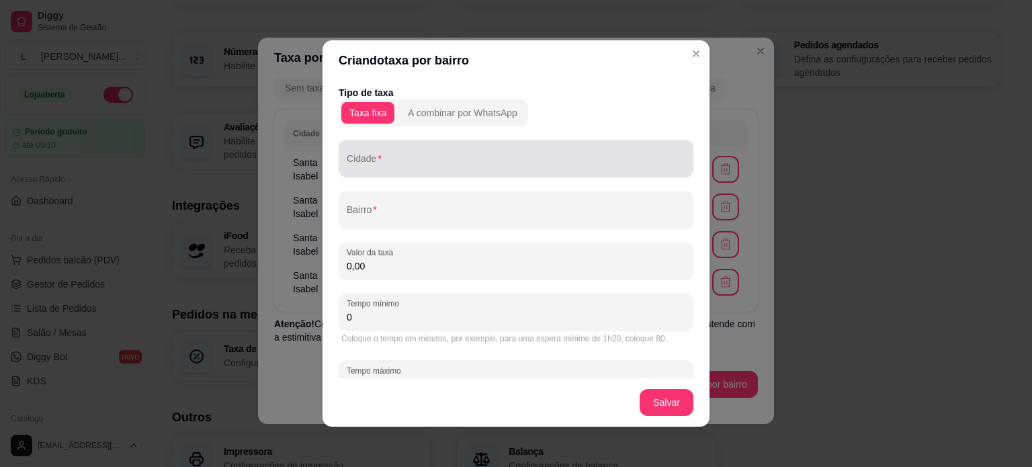
click at [351, 166] on input "Cidade" at bounding box center [516, 163] width 338 height 13
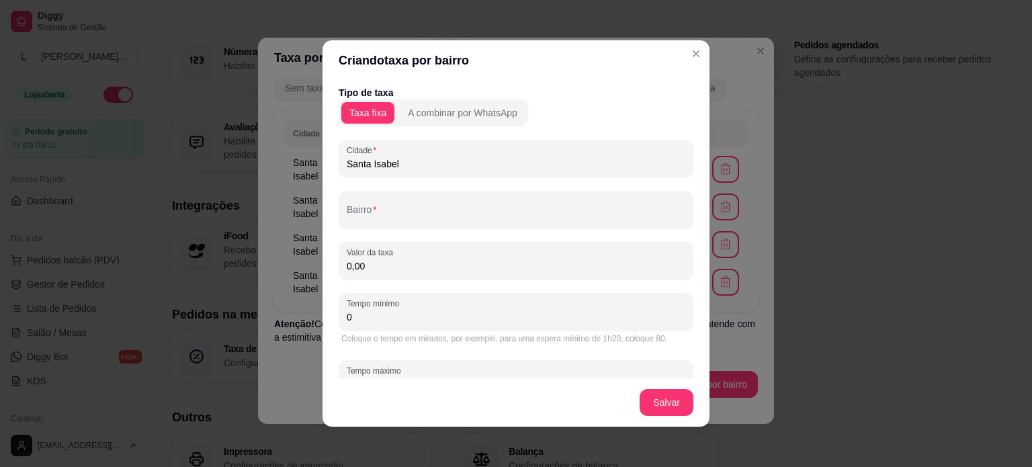
type input "Santa Isabel"
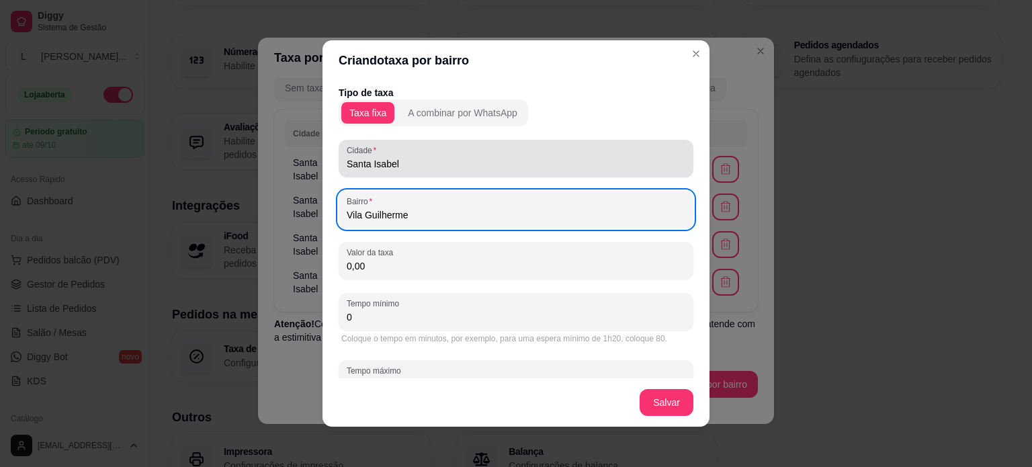
type input "Vila Guilherme"
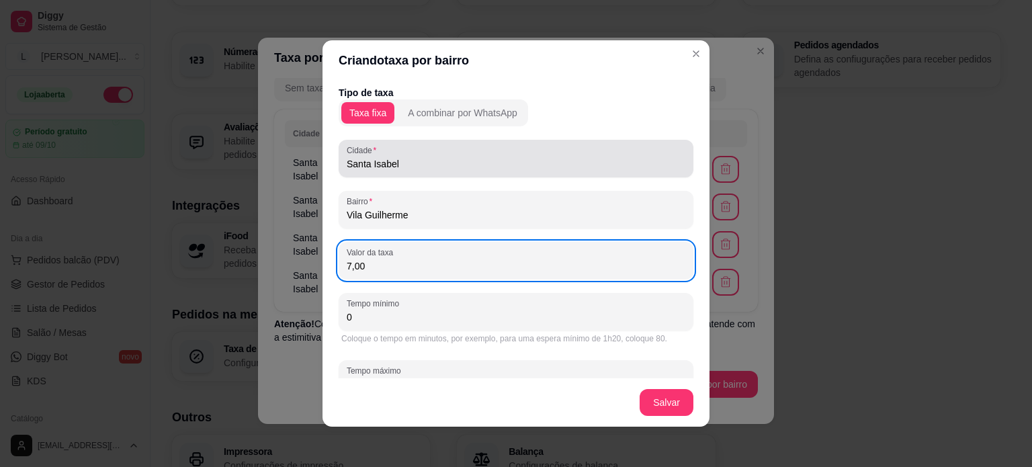
type input "7,00"
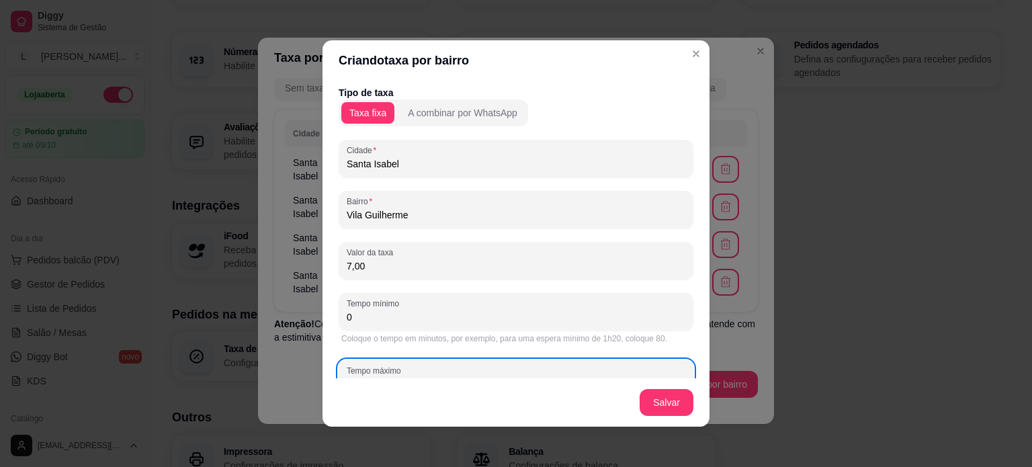
scroll to position [13, 0]
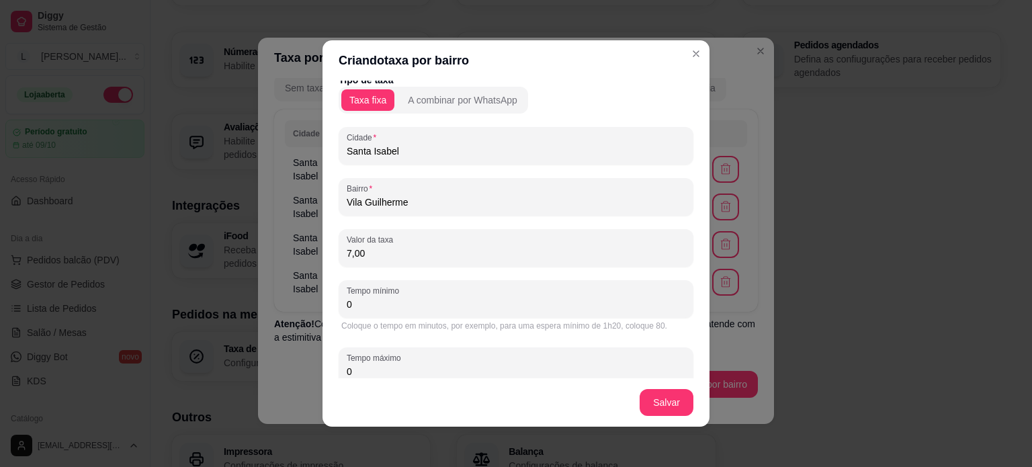
drag, startPoint x: 370, startPoint y: 304, endPoint x: 303, endPoint y: 309, distance: 67.3
click at [303, 309] on div "Criando taxa por bairro Tipo de taxa Taxa fixa A combinar por WhatsApp Cidade S…" at bounding box center [516, 233] width 1032 height 467
type input "30"
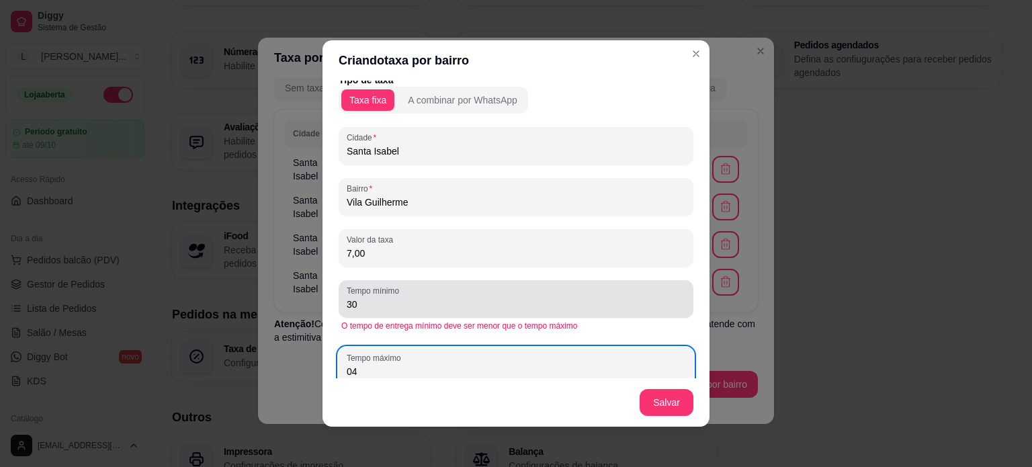
type input "0"
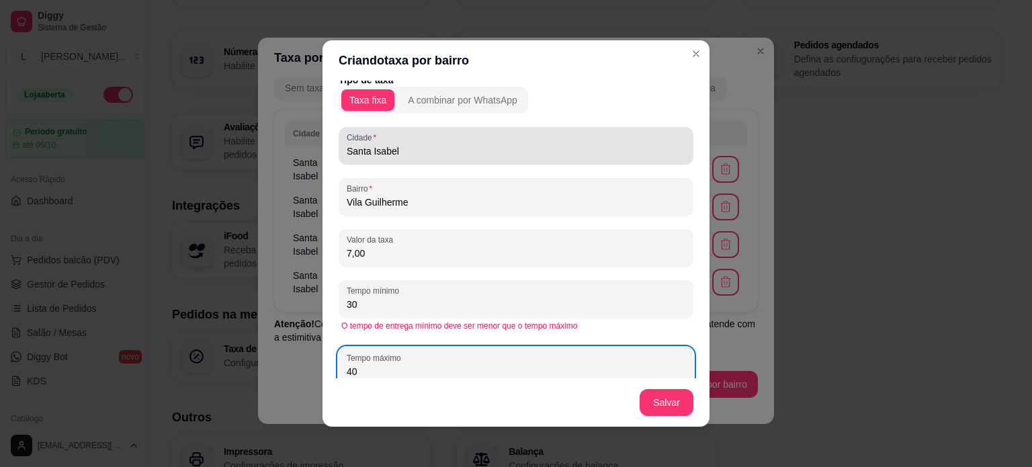
type input "40"
click at [369, 152] on input "Santa Isabel" at bounding box center [516, 150] width 338 height 13
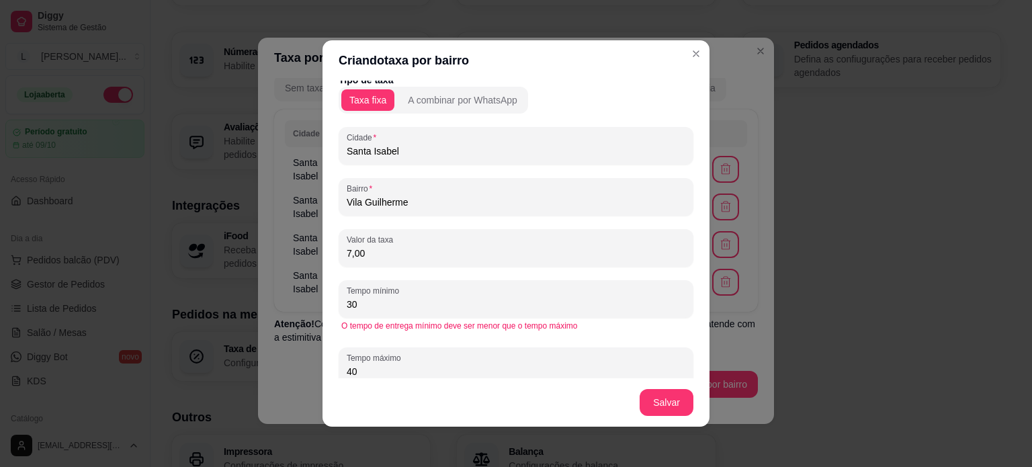
click at [369, 152] on input "Santa Isabel" at bounding box center [516, 150] width 338 height 13
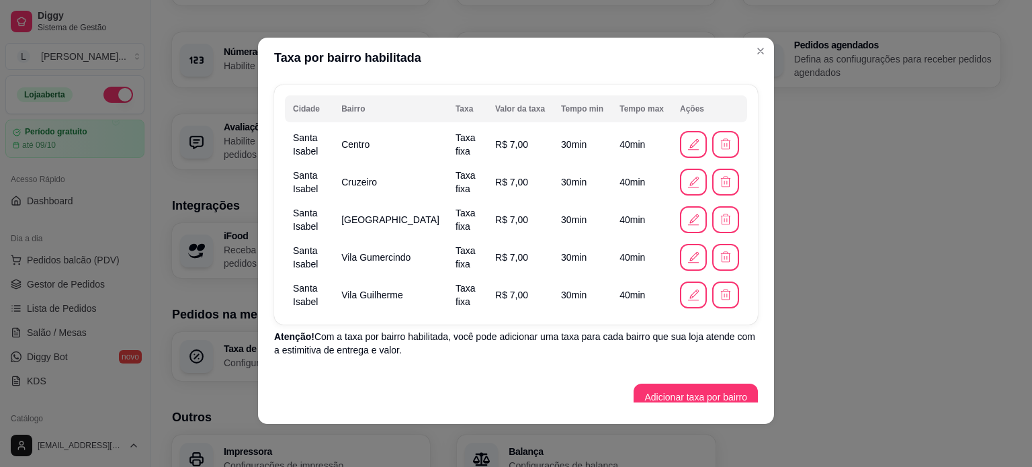
scroll to position [107, 0]
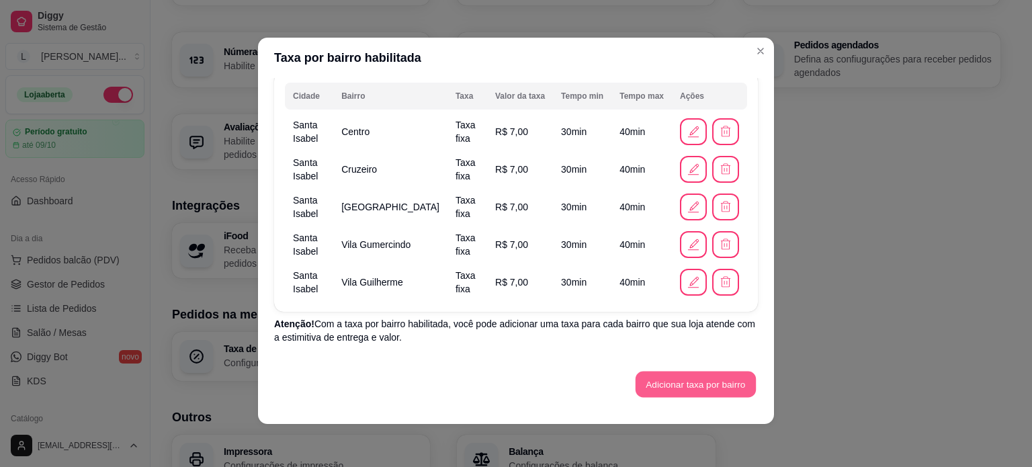
click at [653, 381] on button "Adicionar taxa por bairro" at bounding box center [695, 384] width 120 height 26
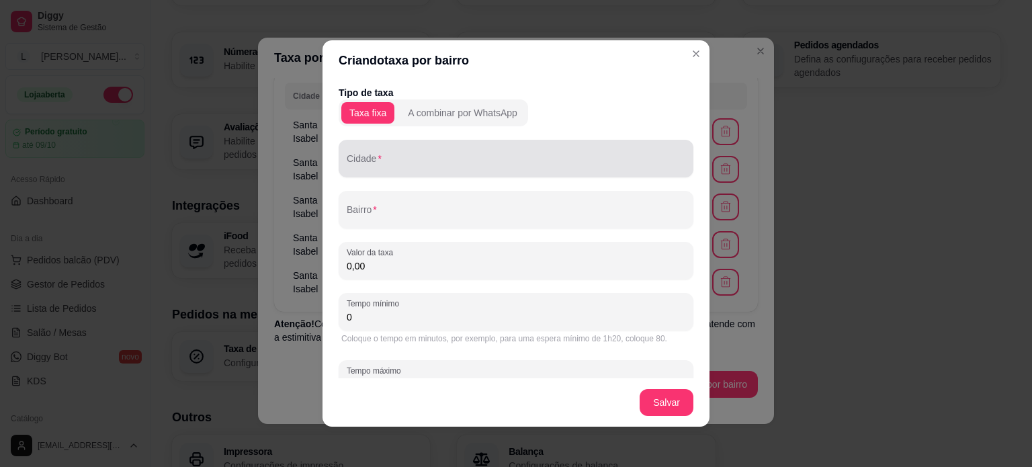
click at [390, 154] on div at bounding box center [516, 158] width 338 height 27
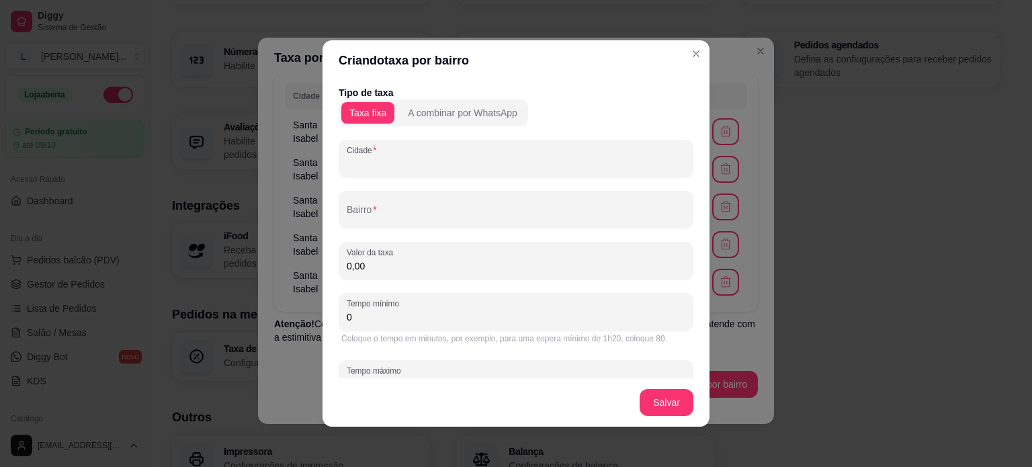
paste input "Santa Isabel"
type input "Santa Isabel"
click at [435, 109] on div "A combinar por WhatsApp" at bounding box center [462, 112] width 109 height 13
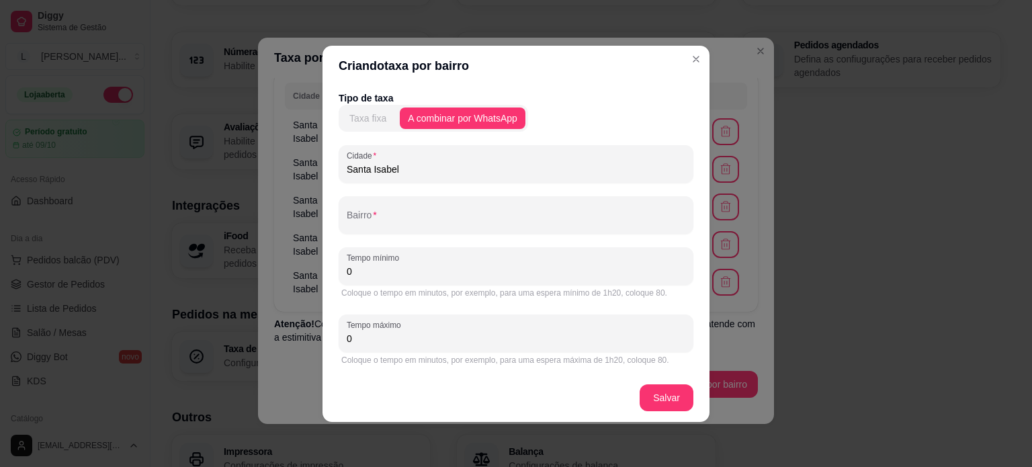
click at [387, 118] on button "Taxa fixa" at bounding box center [367, 117] width 53 height 21
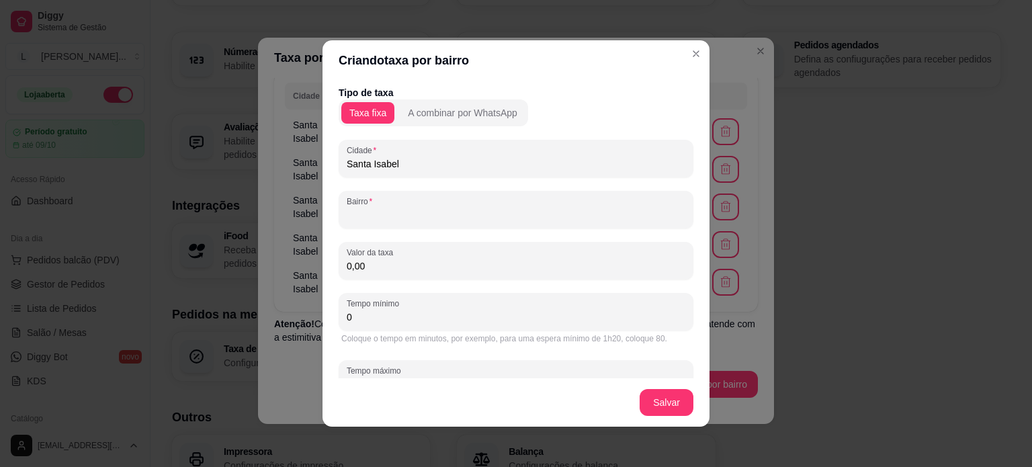
click at [363, 208] on div "Bairro" at bounding box center [515, 210] width 355 height 38
type input "Novo éden"
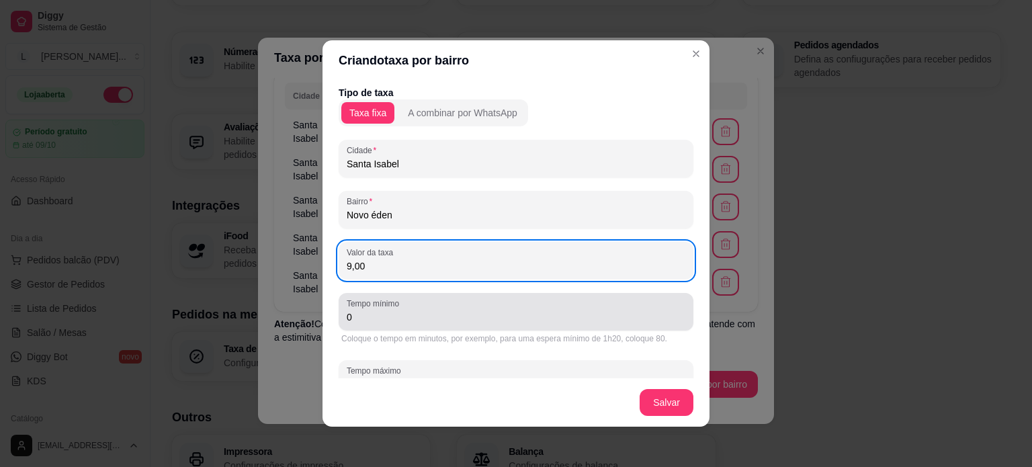
type input "9,00"
click at [353, 313] on input "0" at bounding box center [516, 316] width 338 height 13
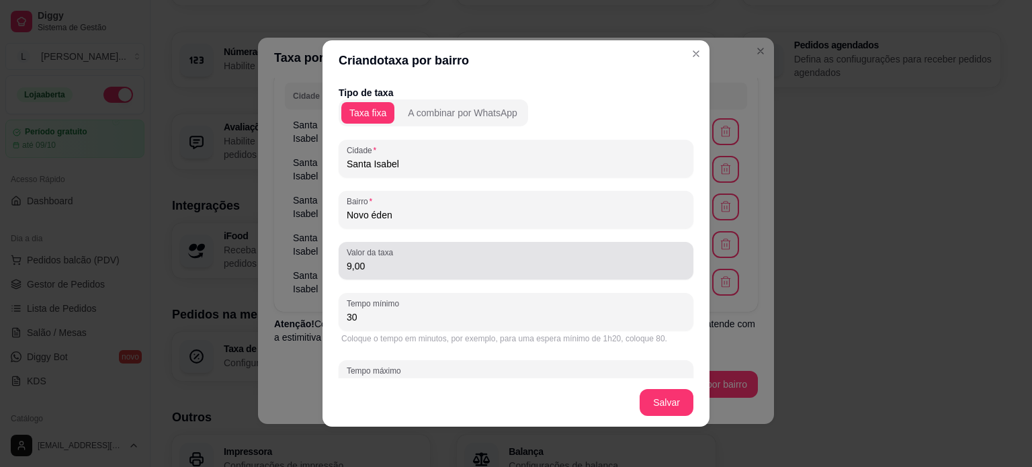
type input "30"
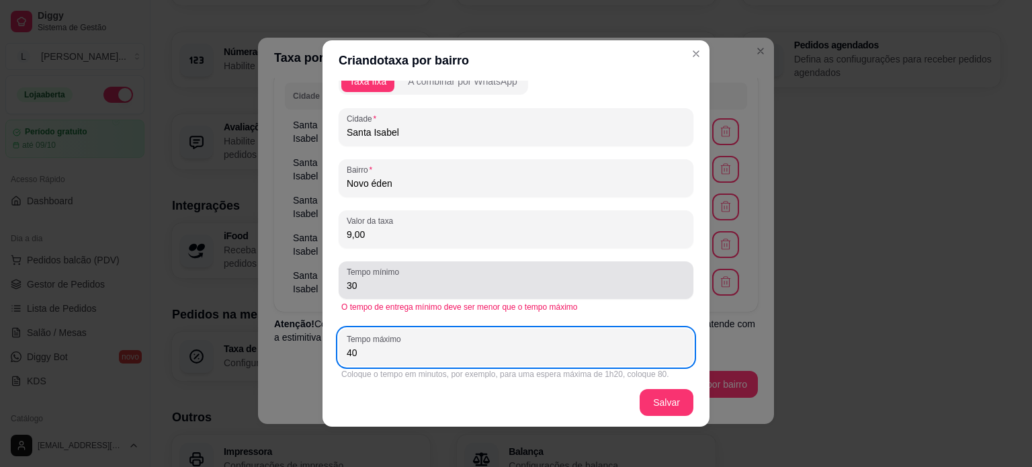
scroll to position [40, 0]
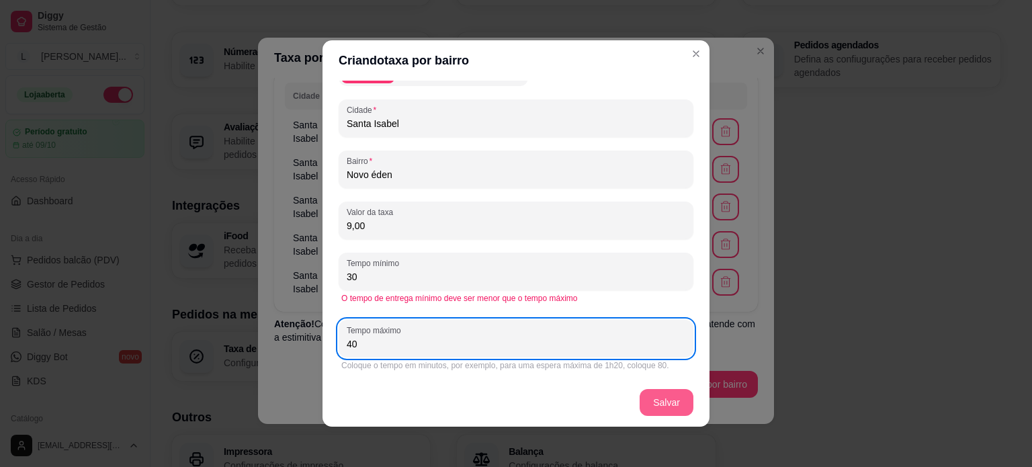
type input "40"
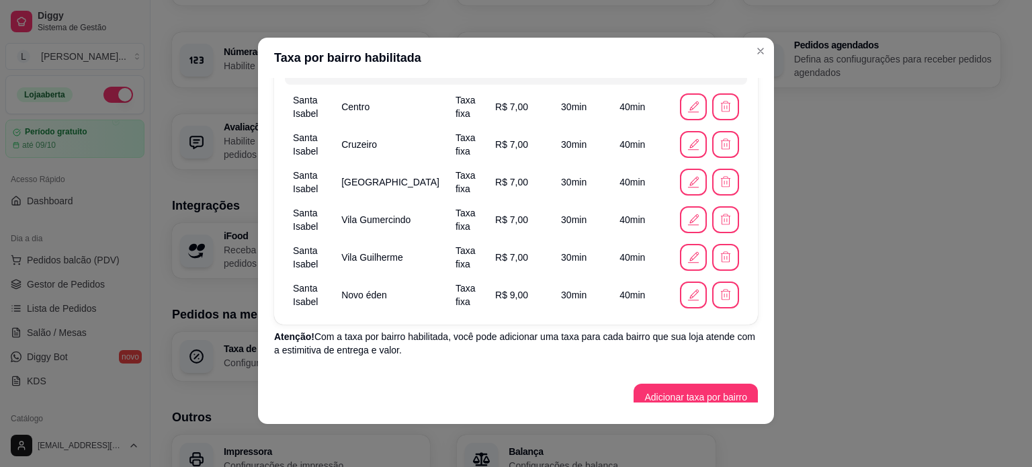
scroll to position [144, 0]
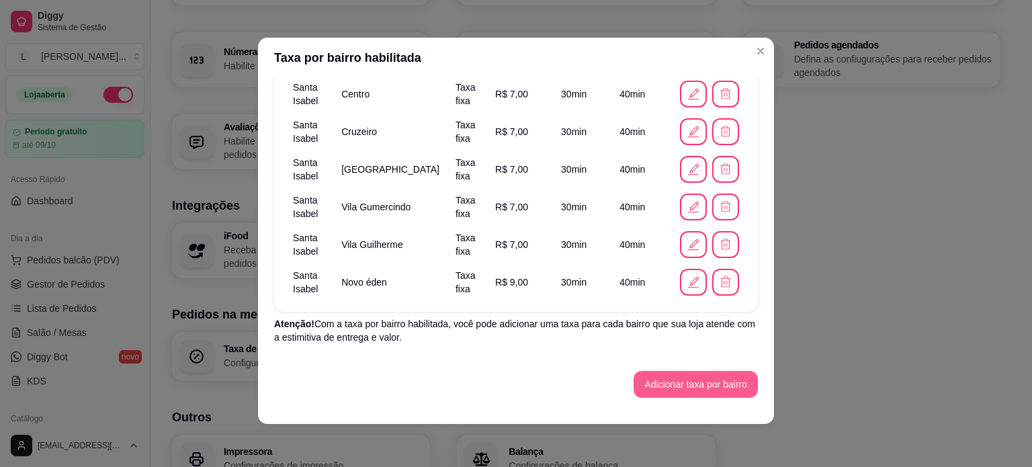
click at [664, 381] on button "Adicionar taxa por bairro" at bounding box center [695, 384] width 124 height 27
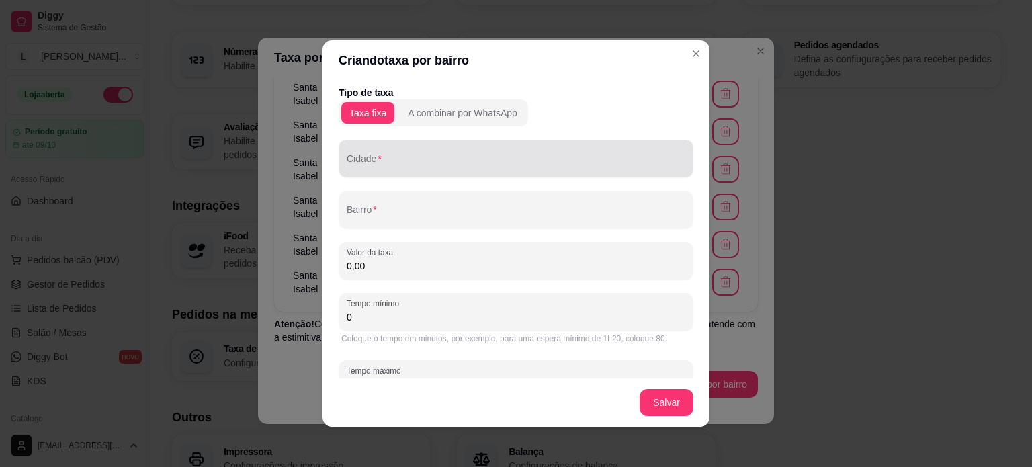
click at [355, 161] on input "Cidade" at bounding box center [516, 163] width 338 height 13
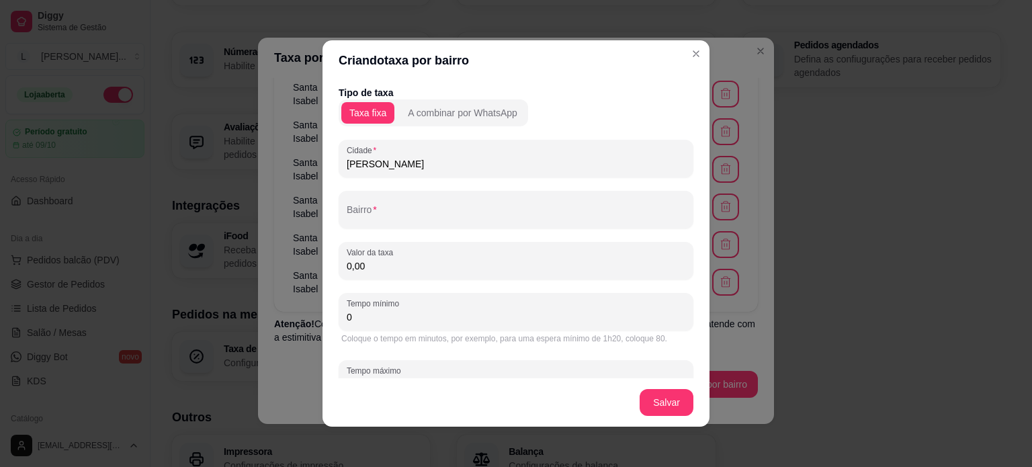
type input "J"
click at [454, 98] on p "Tipo de taxa" at bounding box center [515, 92] width 355 height 13
click at [448, 113] on div "A combinar por WhatsApp" at bounding box center [462, 112] width 109 height 13
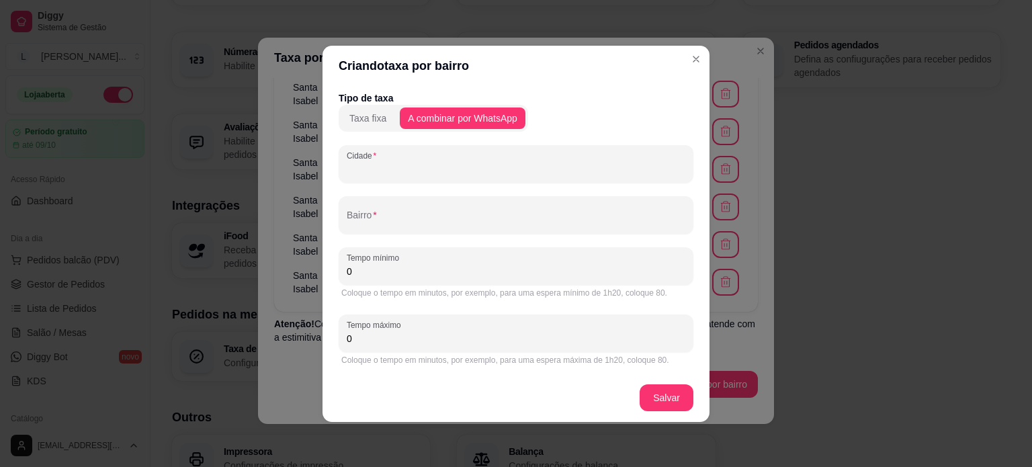
click at [383, 164] on input "Cidade" at bounding box center [516, 169] width 338 height 13
paste input "Santa Isabel"
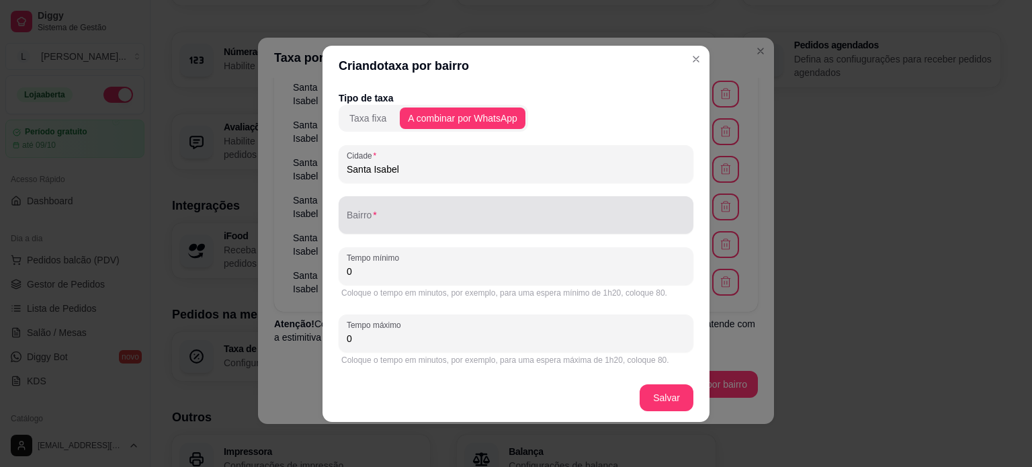
type input "Santa Isabel"
click at [415, 230] on div "Bairro" at bounding box center [515, 215] width 355 height 38
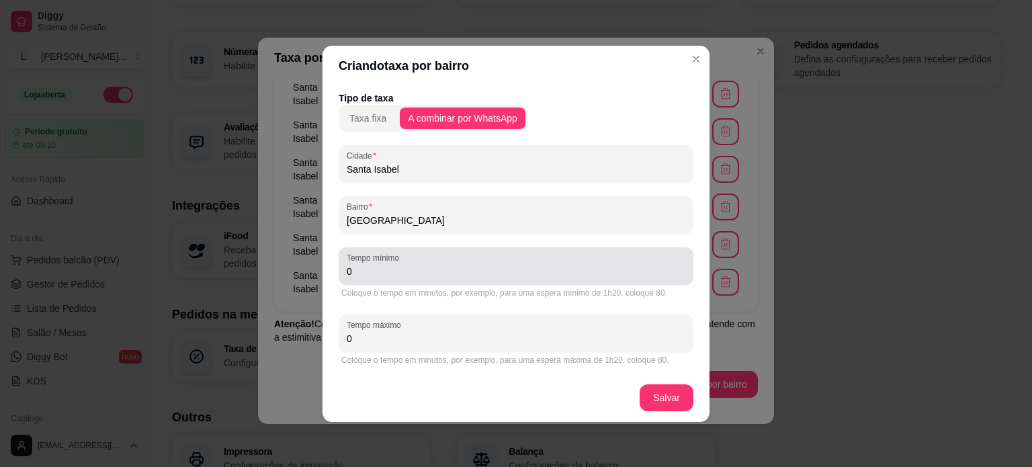
type input "Jardim Eldorado"
click at [394, 283] on div "Tempo mínimo 0" at bounding box center [515, 266] width 355 height 38
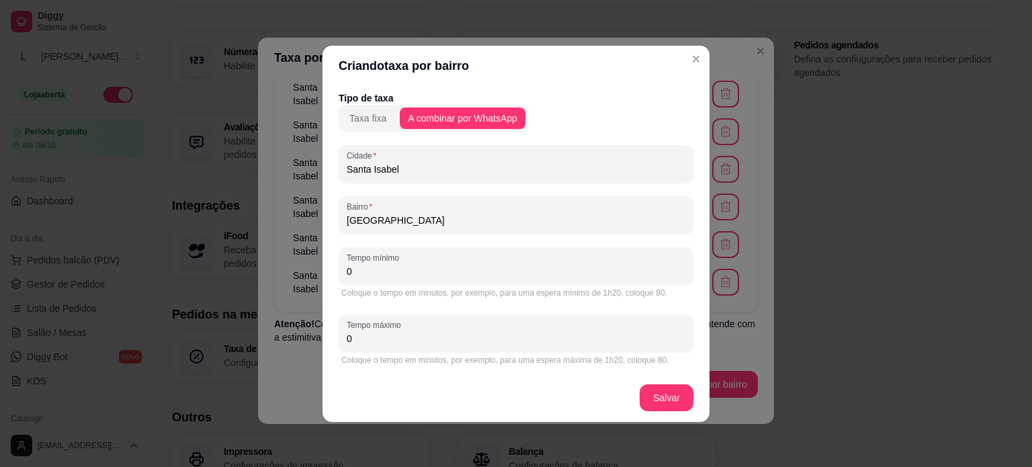
drag, startPoint x: 390, startPoint y: 275, endPoint x: 288, endPoint y: 292, distance: 102.9
click at [288, 292] on div "Criando taxa por bairro Tipo de taxa Taxa fixa A combinar por WhatsApp Cidade S…" at bounding box center [516, 233] width 1032 height 467
type input "30"
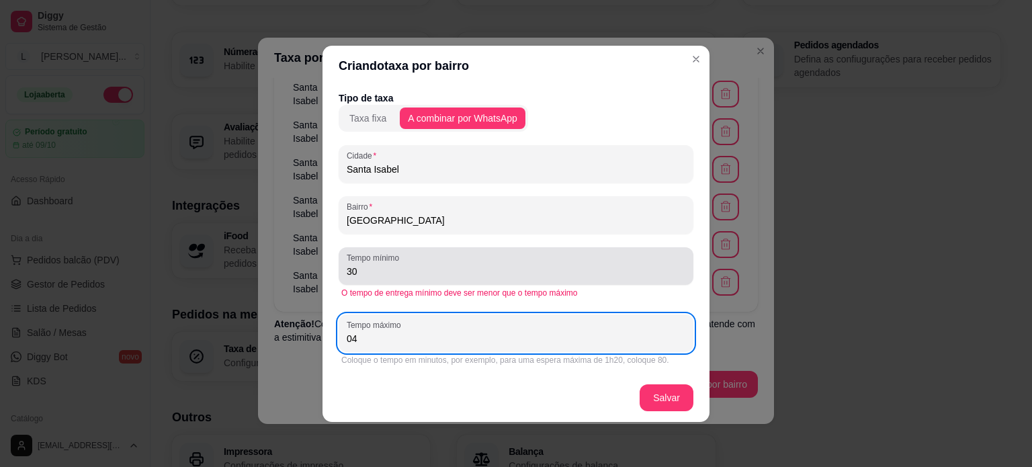
type input "0"
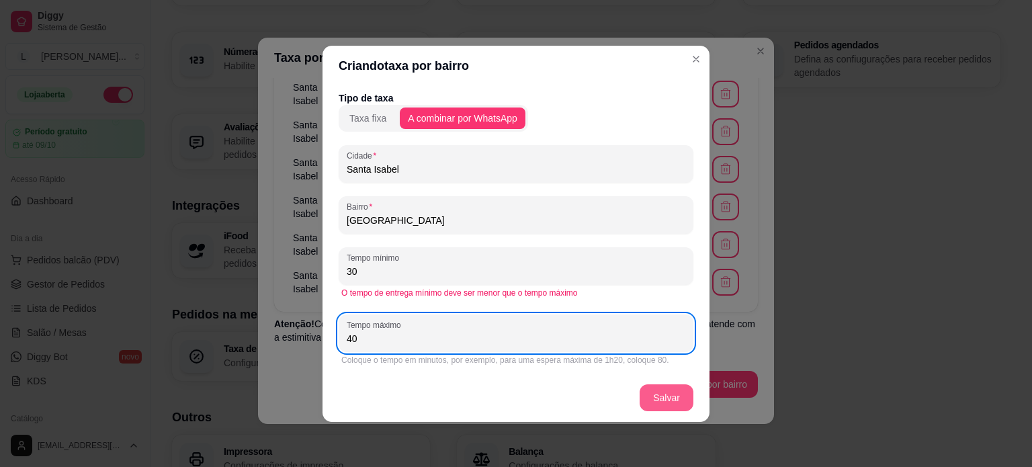
type input "40"
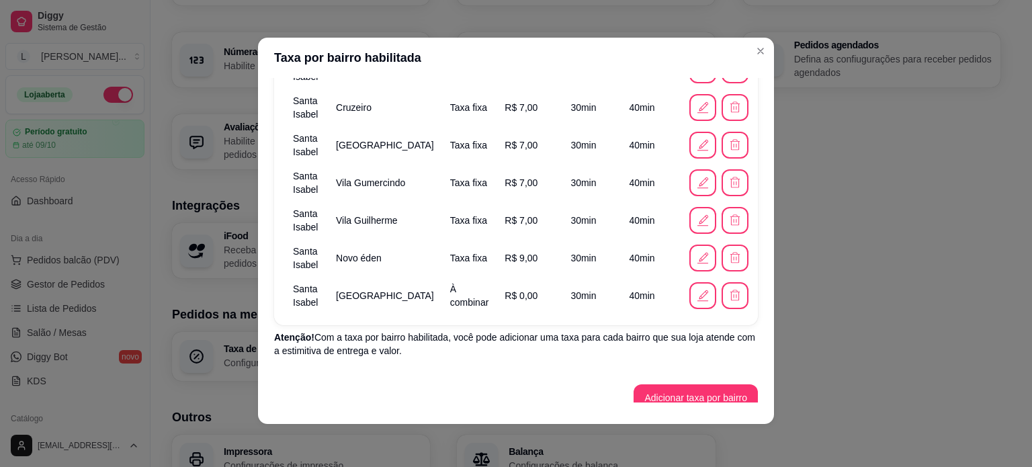
scroll to position [182, 0]
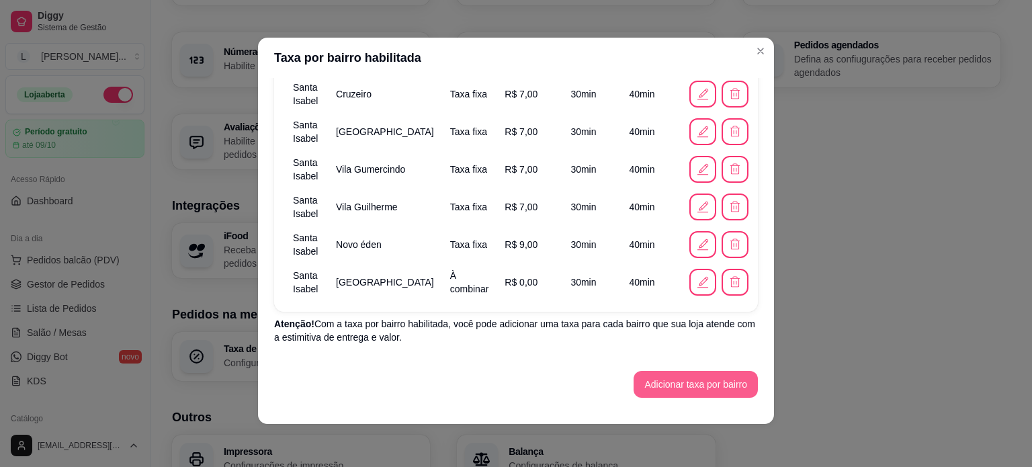
click at [674, 378] on button "Adicionar taxa por bairro" at bounding box center [695, 384] width 124 height 27
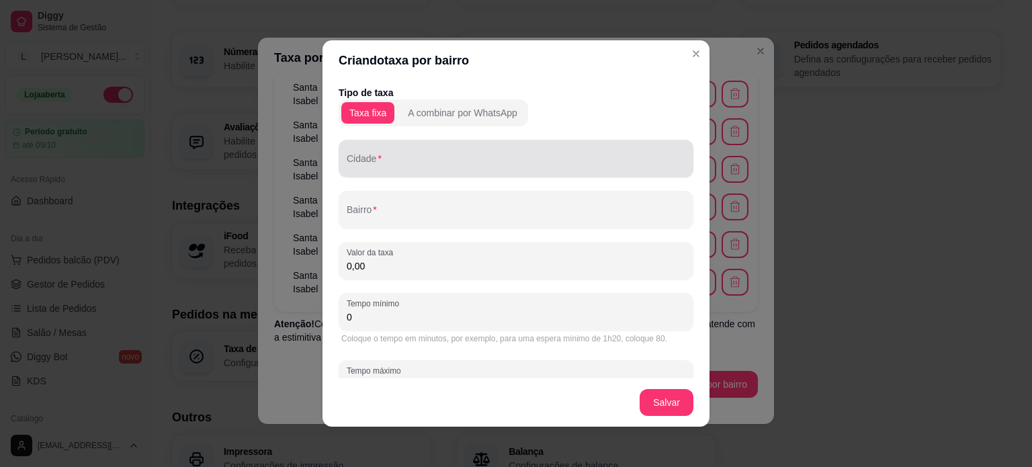
click at [359, 169] on input "Cidade" at bounding box center [516, 163] width 338 height 13
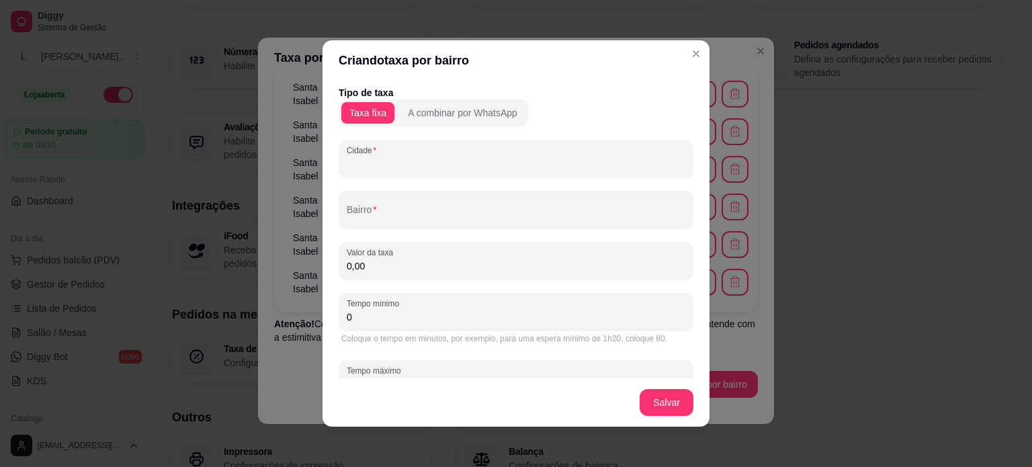
paste input "Santa Isabel"
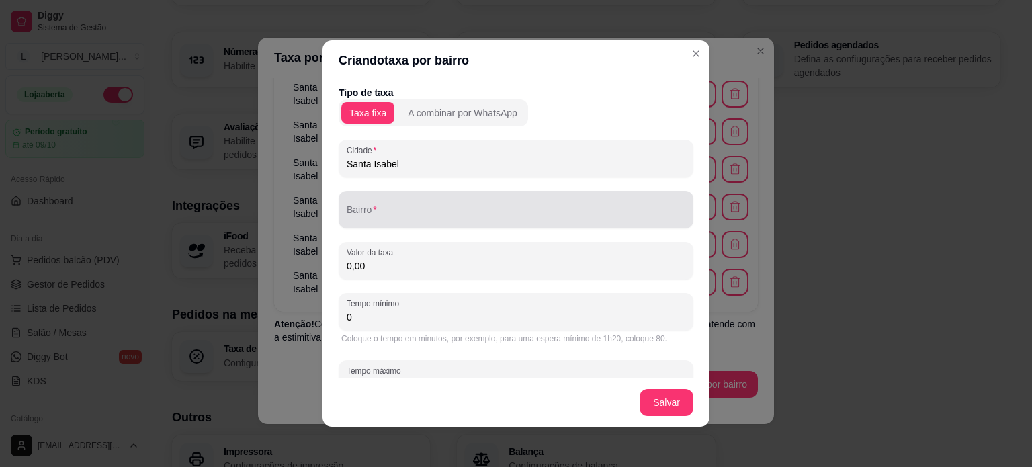
type input "Santa Isabel"
click at [396, 199] on div at bounding box center [516, 209] width 338 height 27
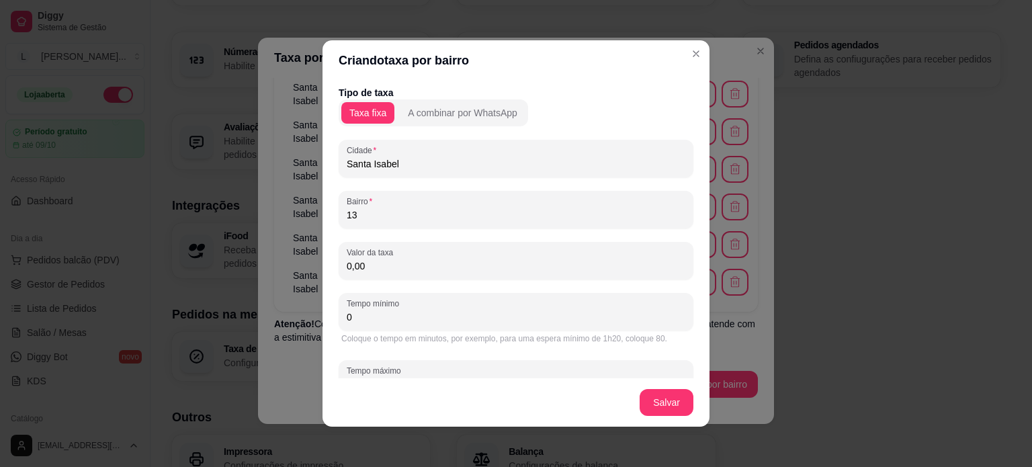
type input "1"
type input "t"
type input "Treze de Maio"
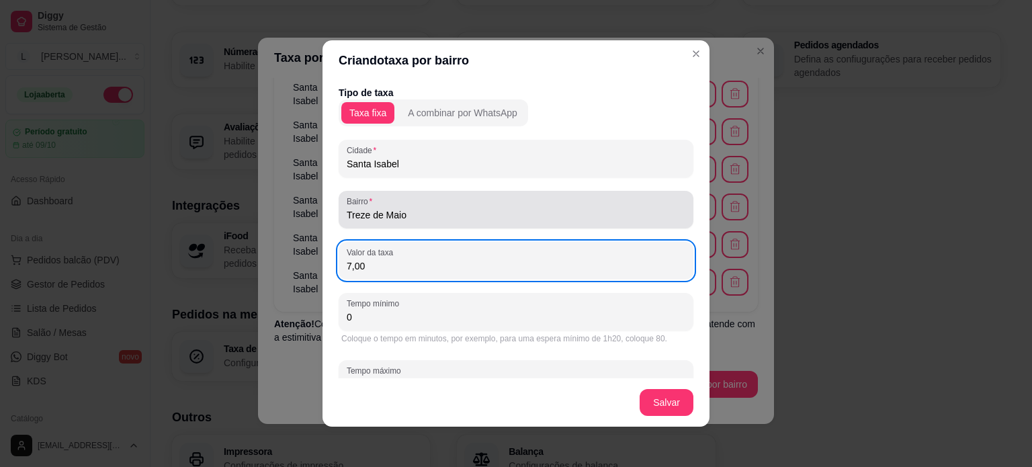
type input "7,00"
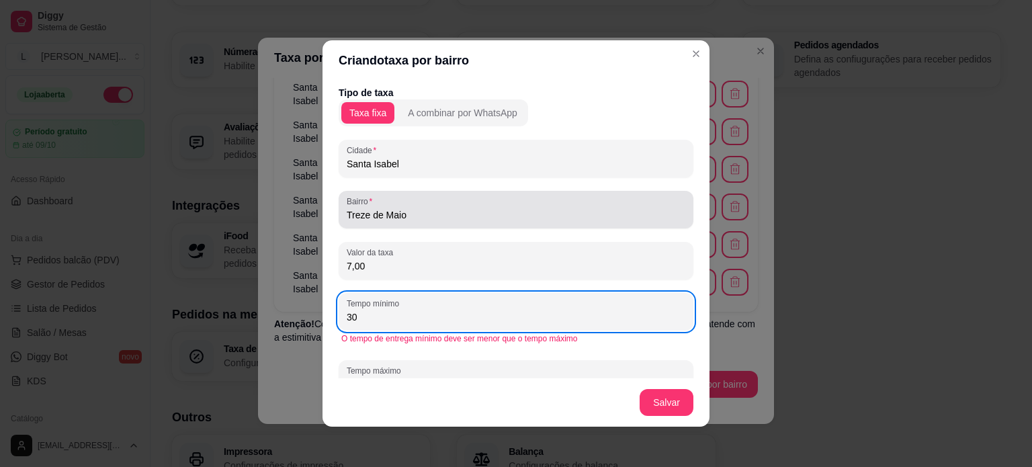
type input "30"
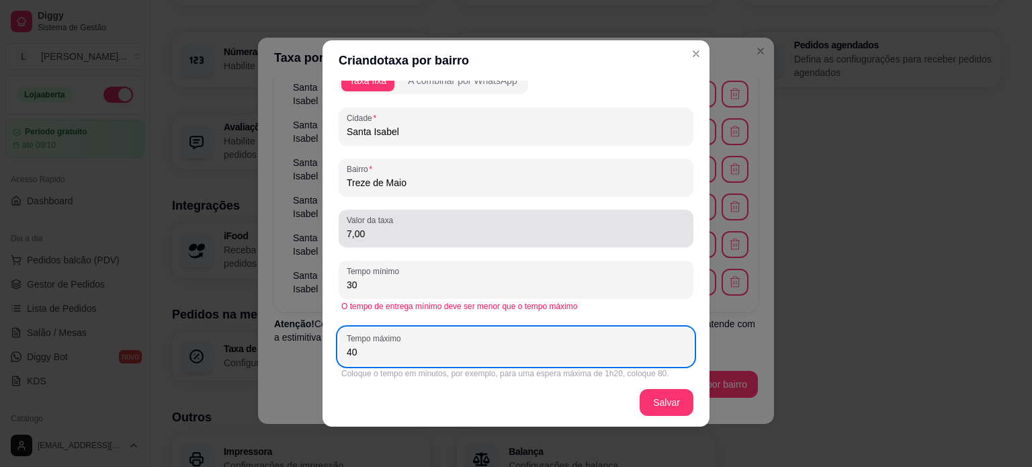
scroll to position [40, 0]
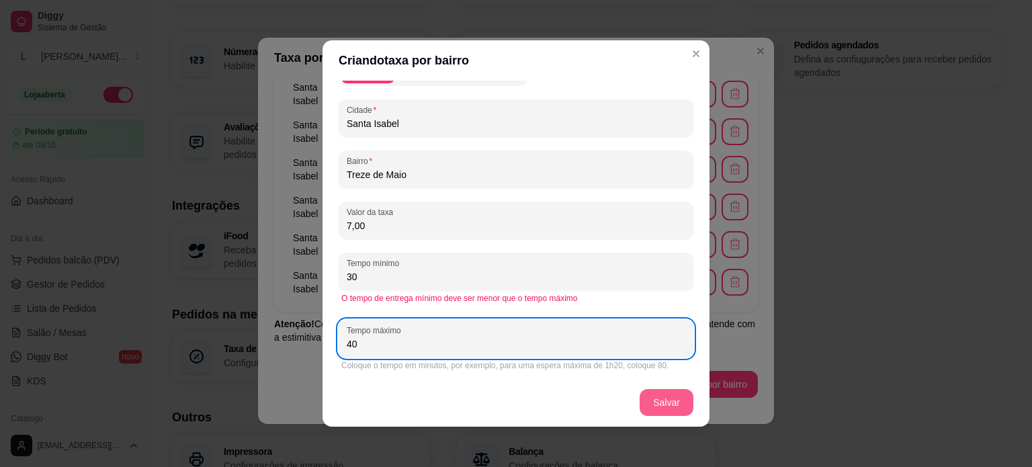
type input "40"
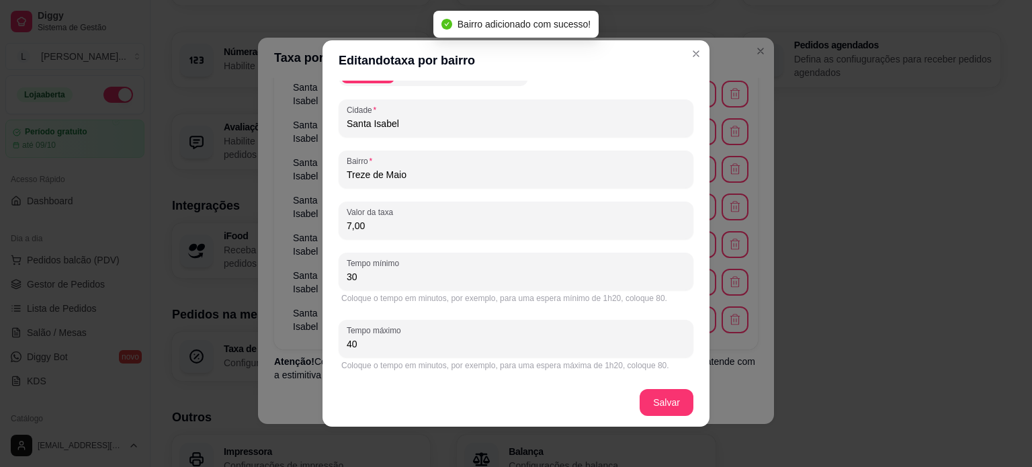
click at [672, 62] on header "Editando taxa por bairro" at bounding box center [515, 60] width 387 height 40
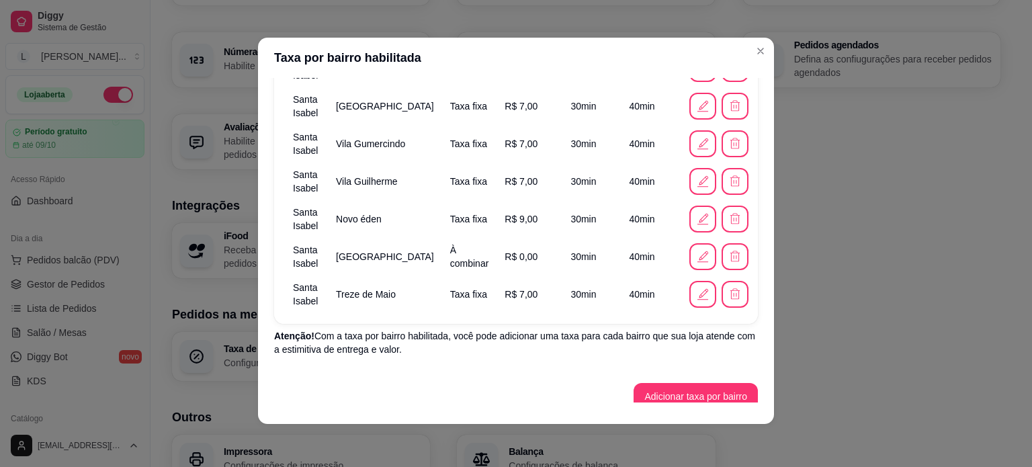
scroll to position [220, 0]
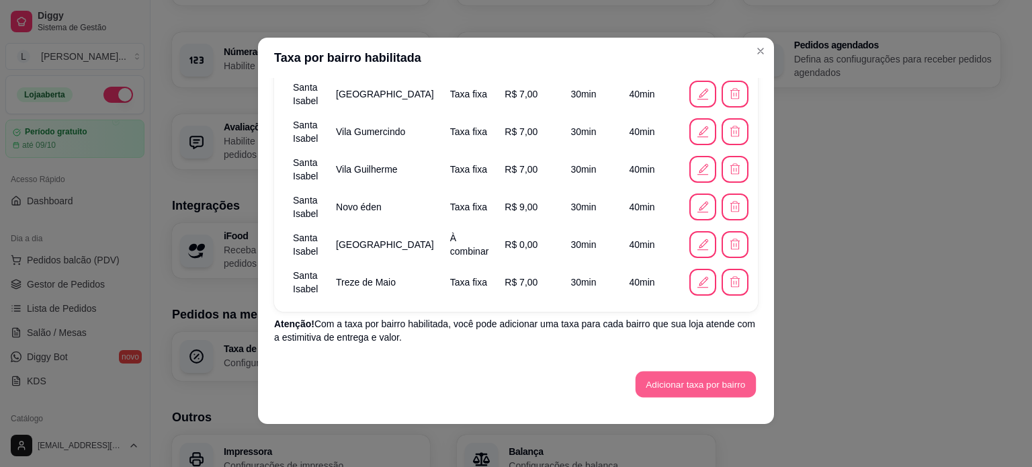
click at [695, 393] on button "Adicionar taxa por bairro" at bounding box center [695, 384] width 120 height 26
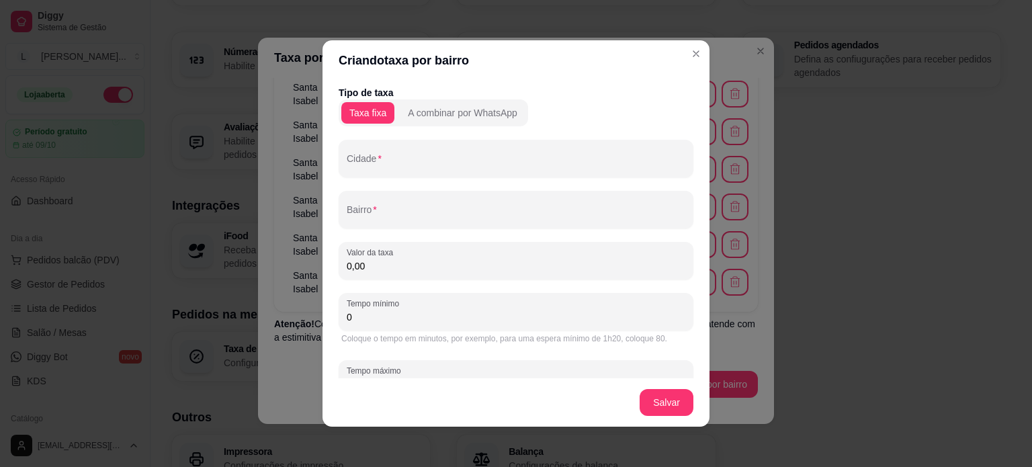
click at [408, 183] on div "Tipo de taxa Taxa fixa A combinar por WhatsApp Cidade Bairro Valor da taxa 0,00…" at bounding box center [515, 250] width 355 height 328
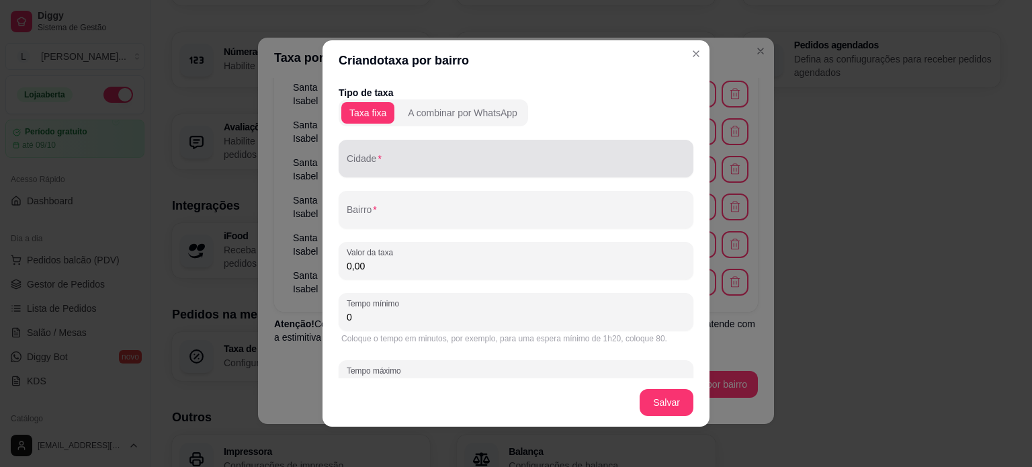
click at [404, 171] on div at bounding box center [516, 158] width 338 height 27
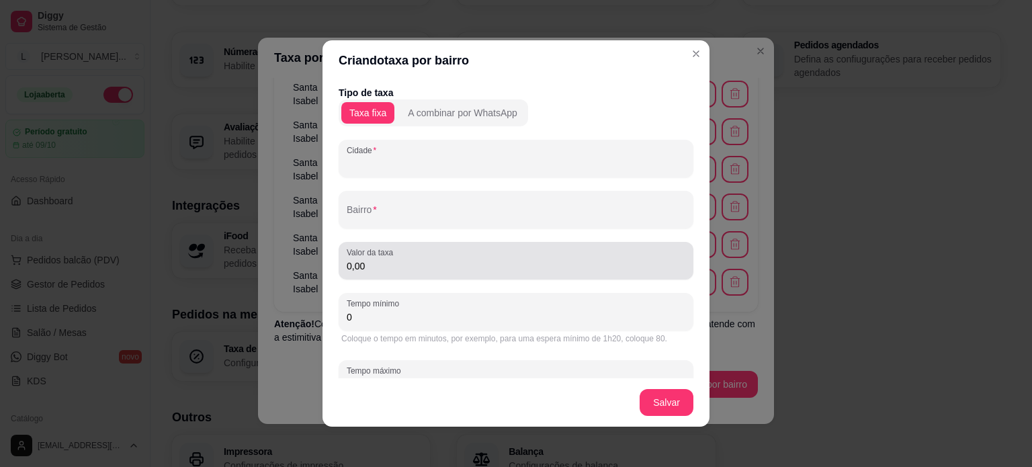
paste input "Santa Isabel"
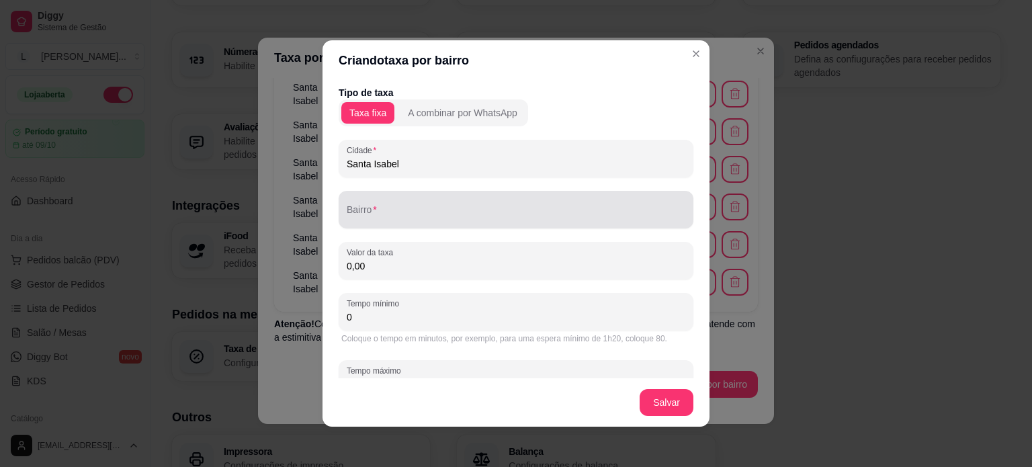
type input "Santa Isabel"
click at [400, 215] on input "Bairro" at bounding box center [516, 214] width 338 height 13
click at [408, 207] on div "Chácaras" at bounding box center [516, 209] width 338 height 27
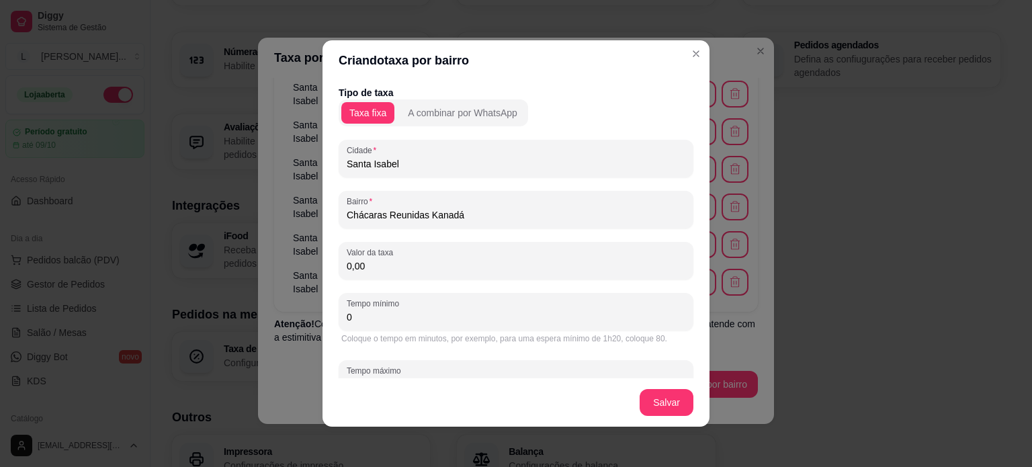
type input "Chácaras Reunidas Kanadá"
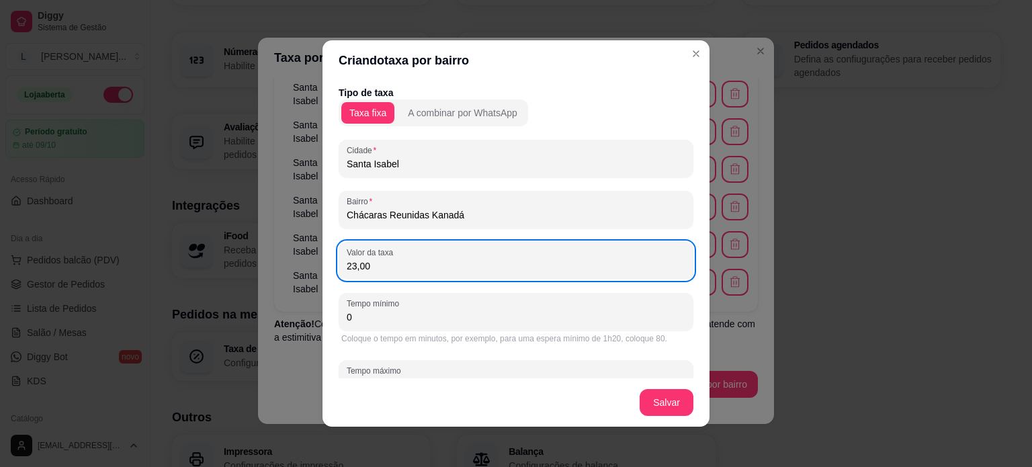
drag, startPoint x: 347, startPoint y: 260, endPoint x: 403, endPoint y: 289, distance: 63.7
click at [351, 265] on input "23,00" at bounding box center [516, 265] width 338 height 13
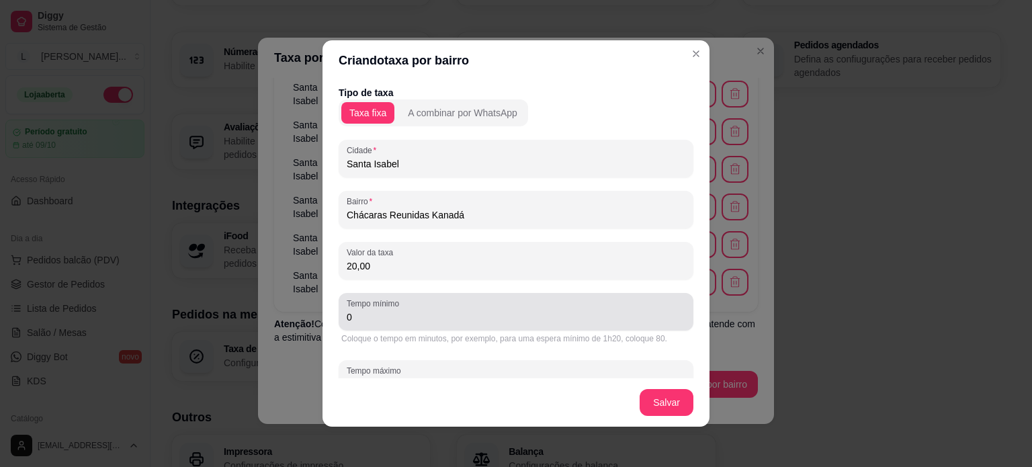
type input "20,00"
click at [412, 294] on div "Tempo mínimo 0" at bounding box center [515, 312] width 355 height 38
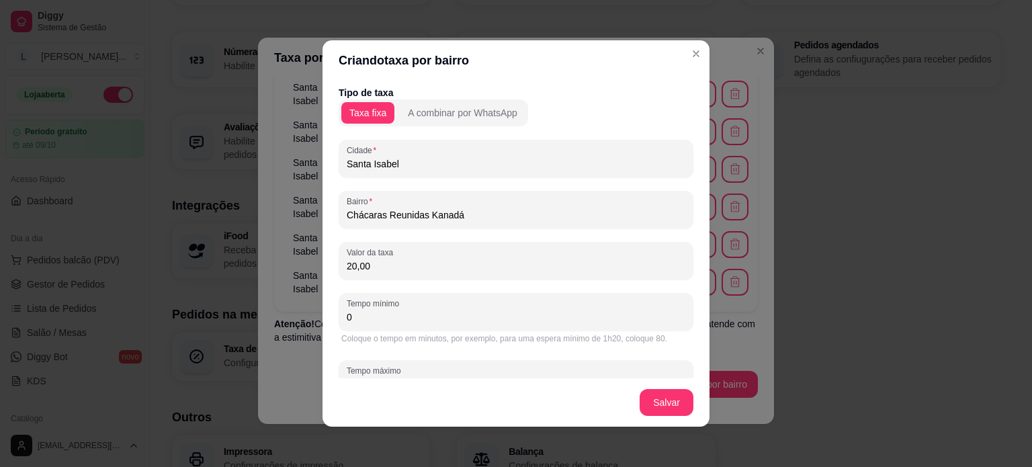
scroll to position [40, 0]
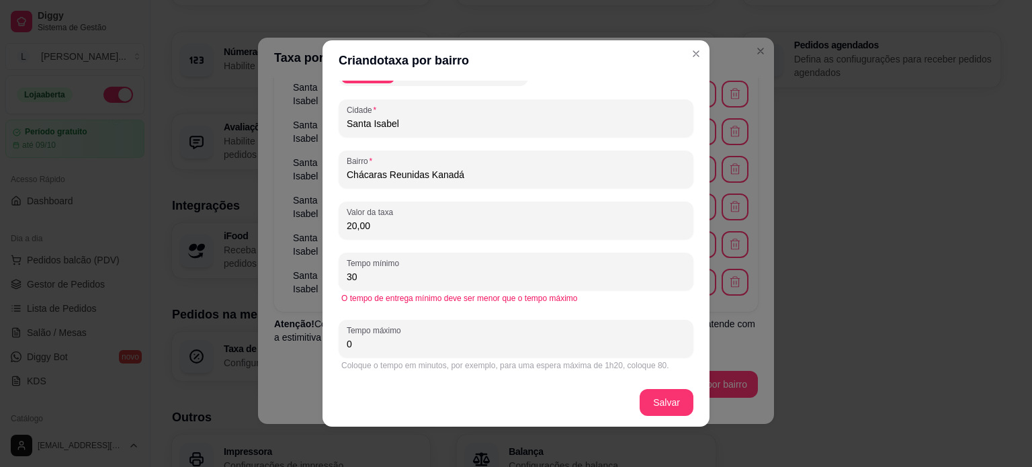
type input "30"
drag, startPoint x: 351, startPoint y: 347, endPoint x: 316, endPoint y: 347, distance: 34.9
click at [316, 347] on div "Criando taxa por bairro Tipo de taxa Taxa fixa A combinar por WhatsApp Cidade S…" at bounding box center [516, 233] width 1032 height 467
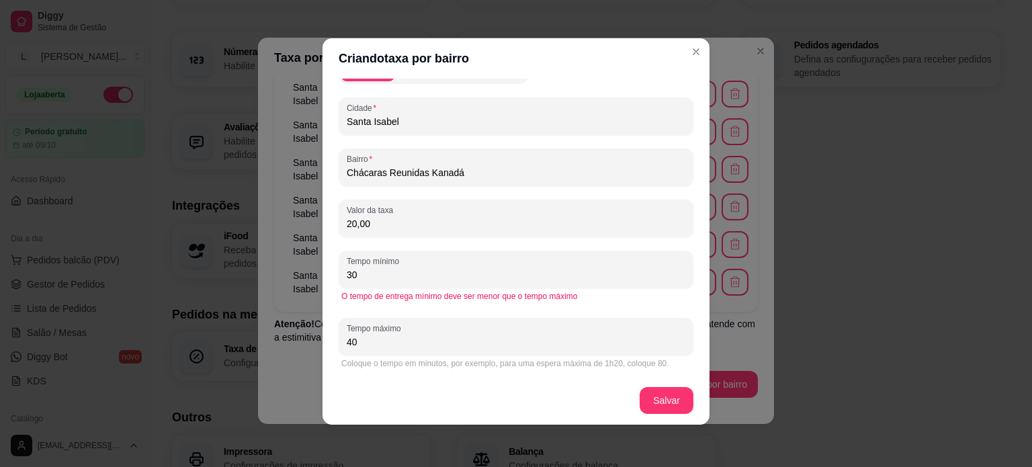
scroll to position [3, 0]
type input "40"
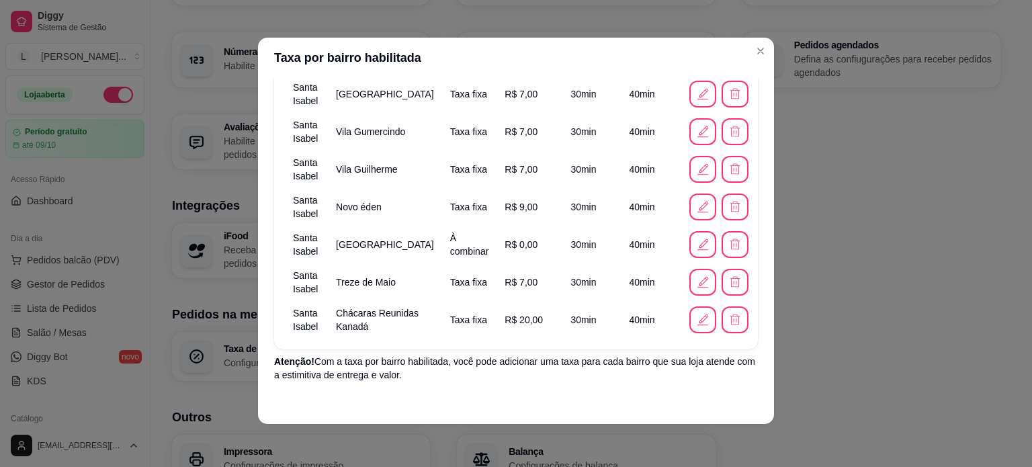
scroll to position [257, 0]
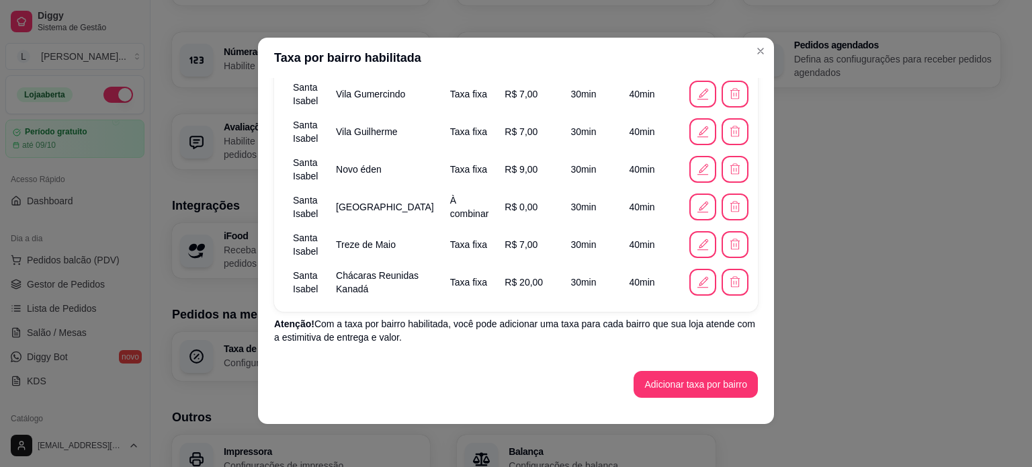
click at [678, 402] on footer at bounding box center [516, 412] width 516 height 21
click at [664, 377] on button "Adicionar taxa por bairro" at bounding box center [695, 384] width 120 height 26
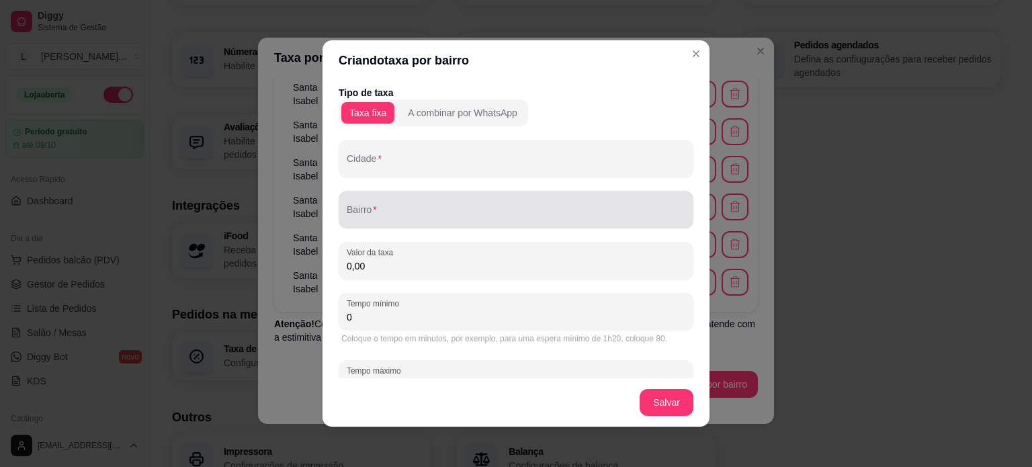
click at [369, 180] on div "Tipo de taxa Taxa fixa A combinar por WhatsApp Cidade Bairro Valor da taxa 0,00…" at bounding box center [515, 250] width 355 height 328
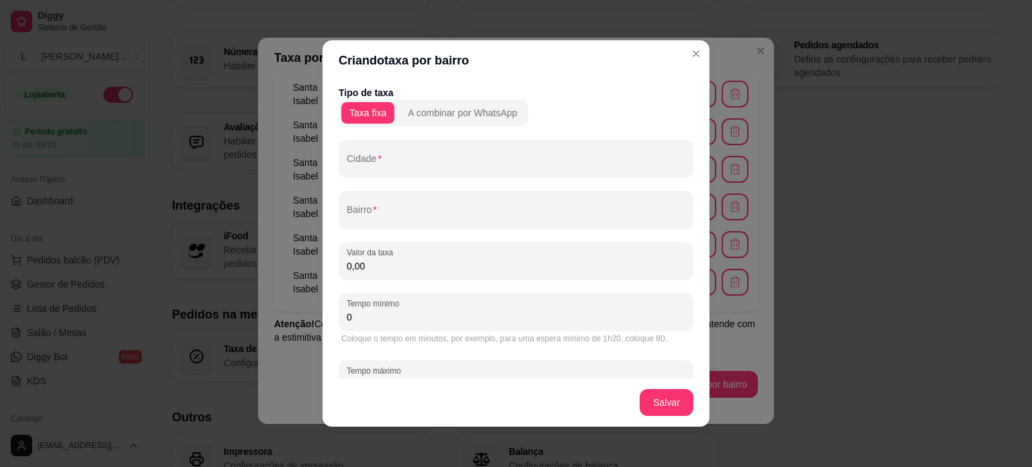
click at [363, 163] on input "Cidade" at bounding box center [516, 163] width 338 height 13
paste input "Santa Isabel"
type input "Santa Isabel"
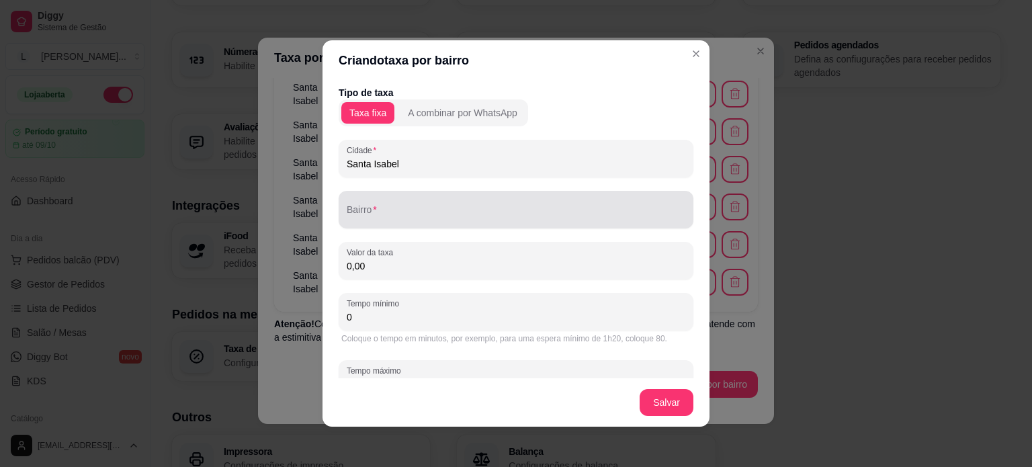
click at [408, 205] on div at bounding box center [516, 209] width 338 height 27
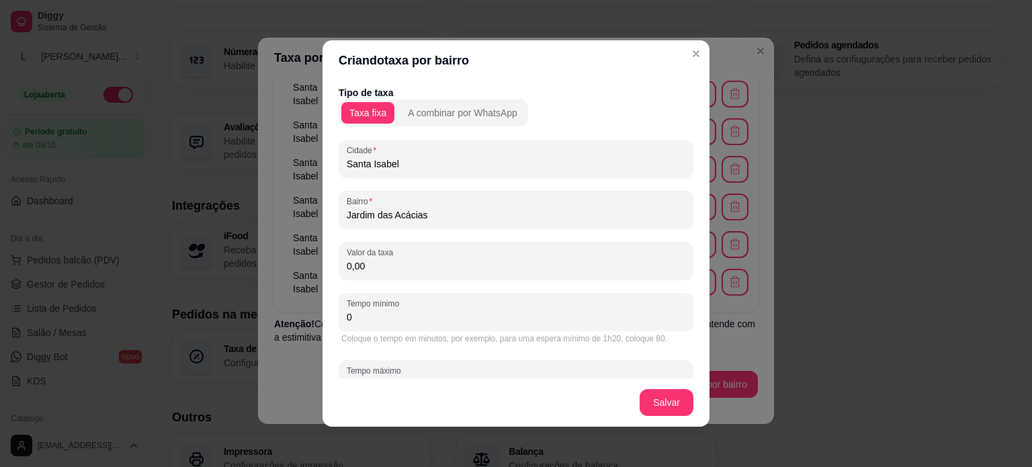
type input "Jardim das Acácias"
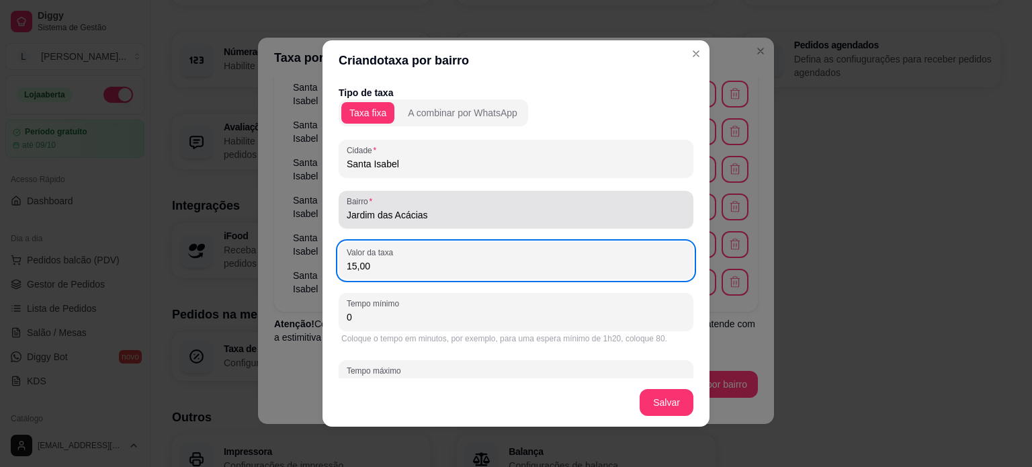
type input "15,00"
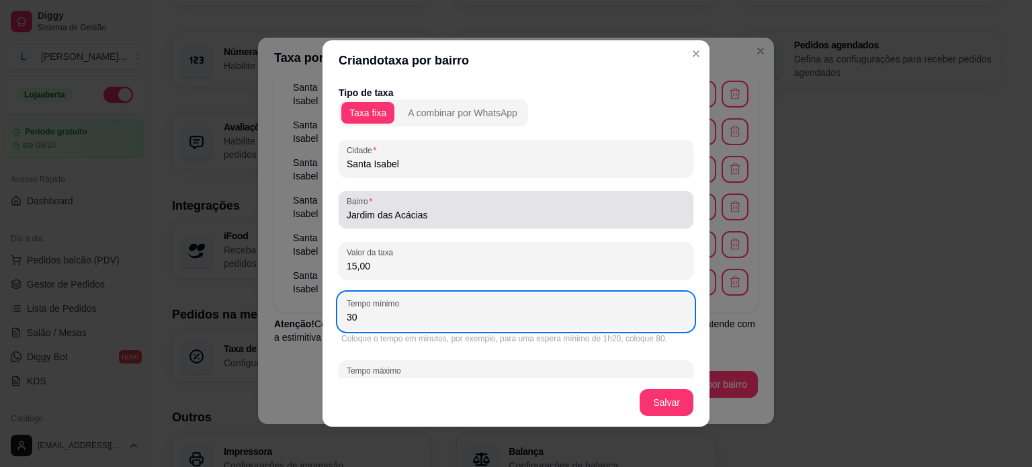
type input "30"
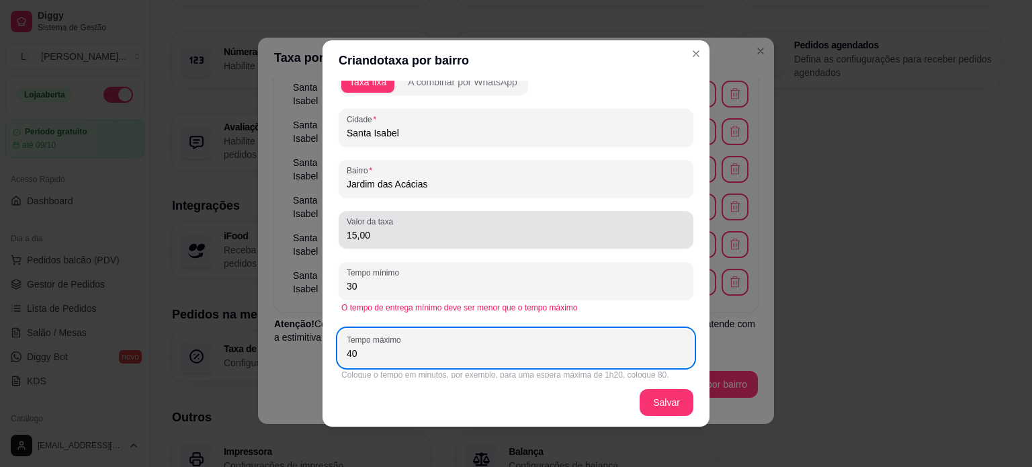
scroll to position [40, 0]
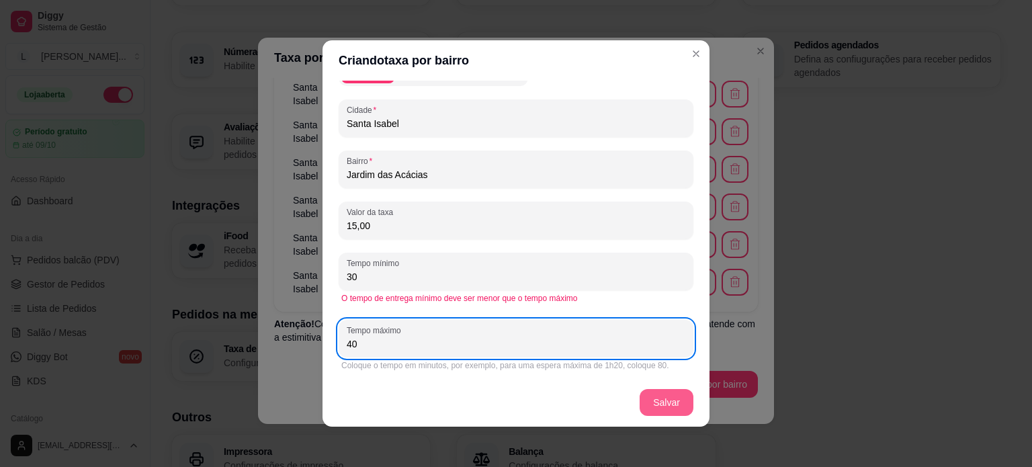
type input "40"
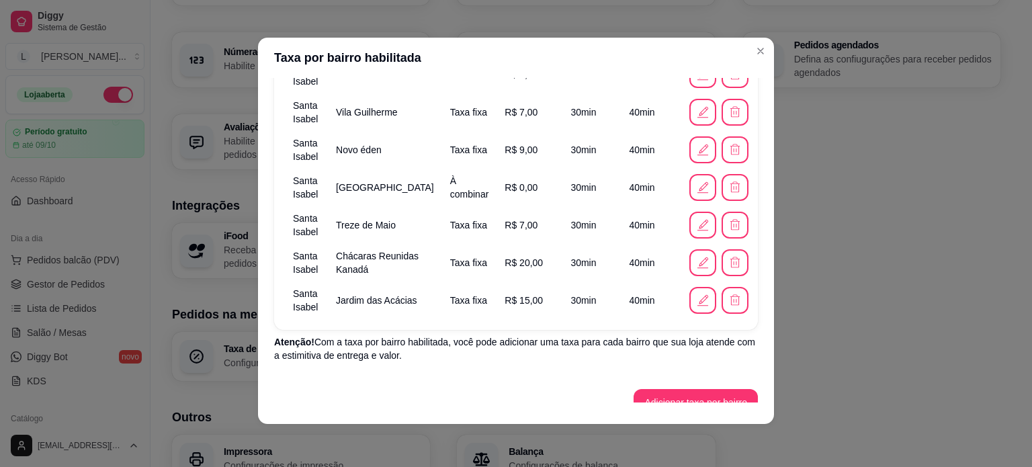
scroll to position [295, 0]
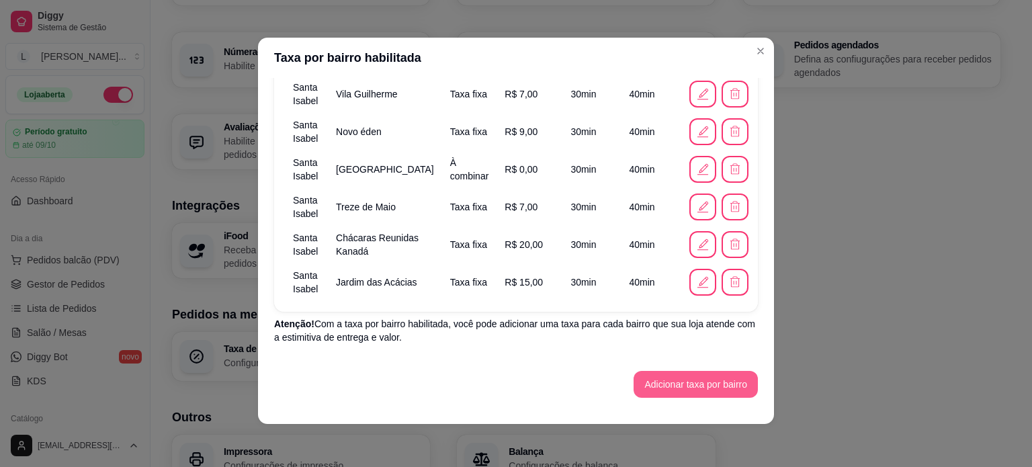
click at [680, 373] on button "Adicionar taxa por bairro" at bounding box center [695, 384] width 124 height 27
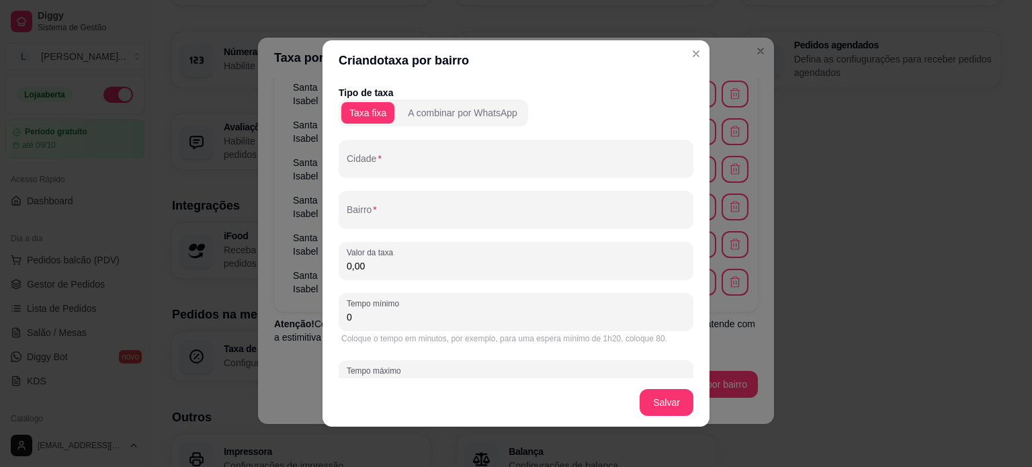
click at [384, 181] on div "Tipo de taxa Taxa fixa A combinar por WhatsApp Cidade Bairro Valor da taxa 0,00…" at bounding box center [515, 250] width 355 height 328
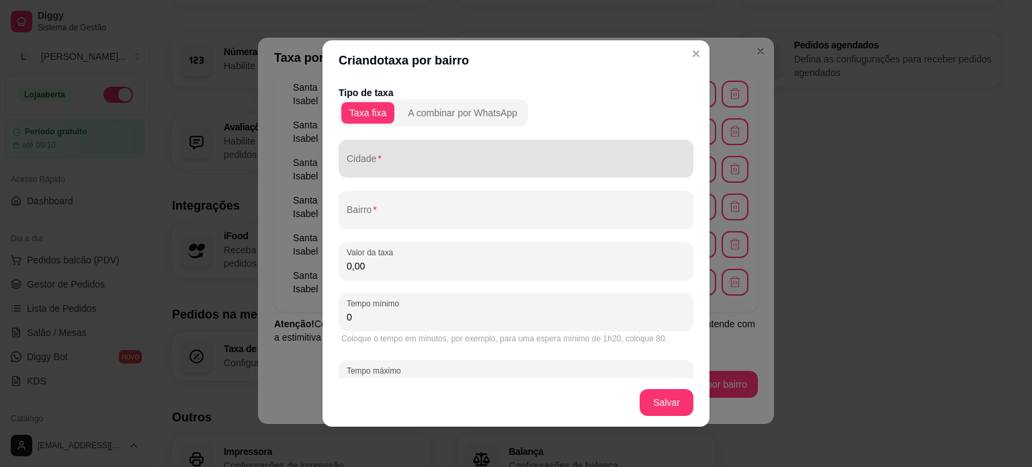
click at [375, 150] on div at bounding box center [516, 158] width 338 height 27
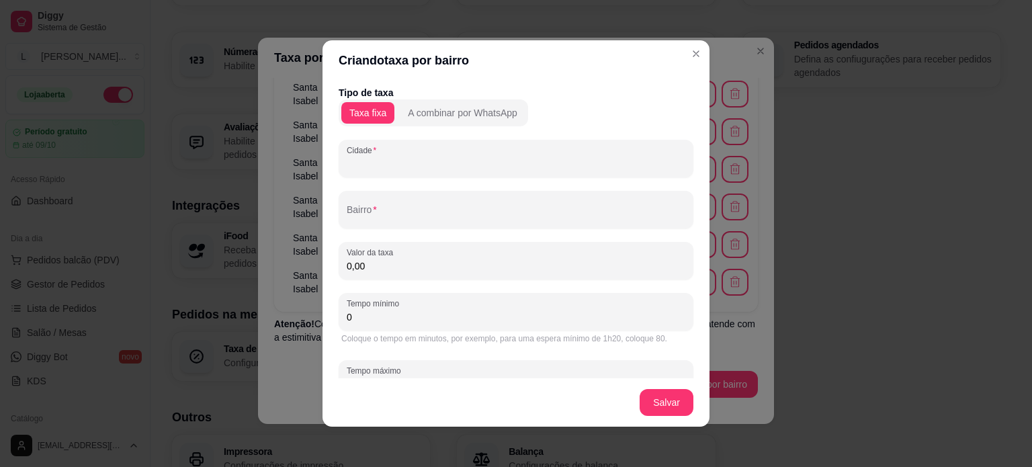
click at [375, 150] on div at bounding box center [516, 158] width 338 height 27
paste input "Santa Isabel"
type input "Santa Isabel"
click at [379, 220] on input "Bairro" at bounding box center [516, 214] width 338 height 13
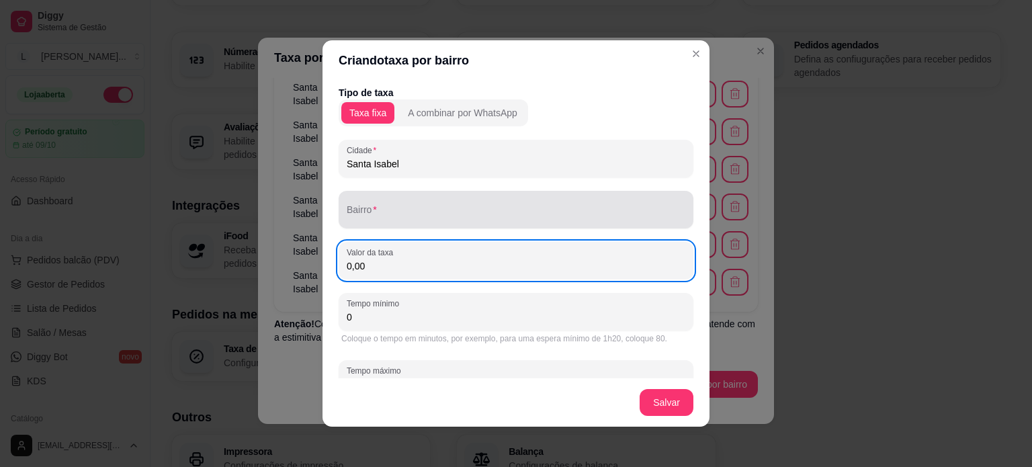
click at [380, 211] on input "Bairro" at bounding box center [516, 214] width 338 height 13
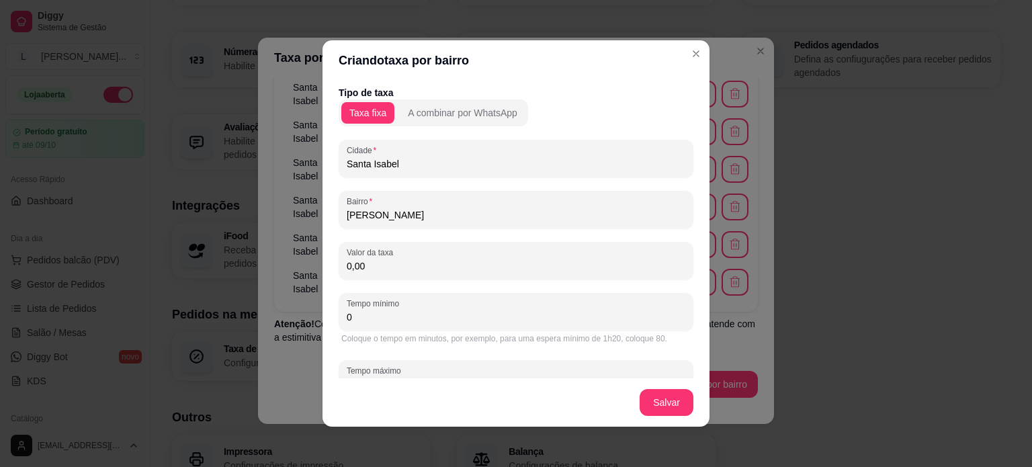
type input "J"
click at [433, 97] on p "Tipo de taxa" at bounding box center [515, 92] width 355 height 13
click at [431, 107] on div "A combinar por WhatsApp" at bounding box center [462, 112] width 109 height 13
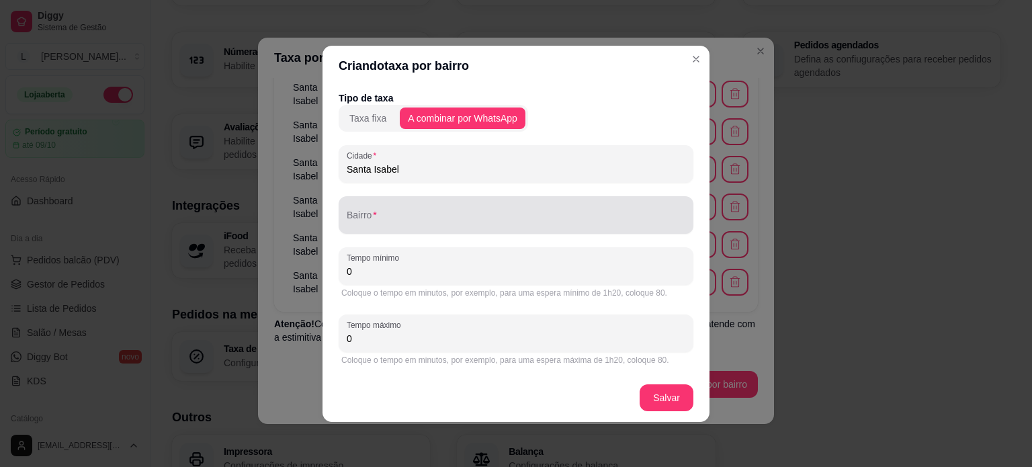
click at [381, 228] on div "Bairro" at bounding box center [515, 215] width 355 height 38
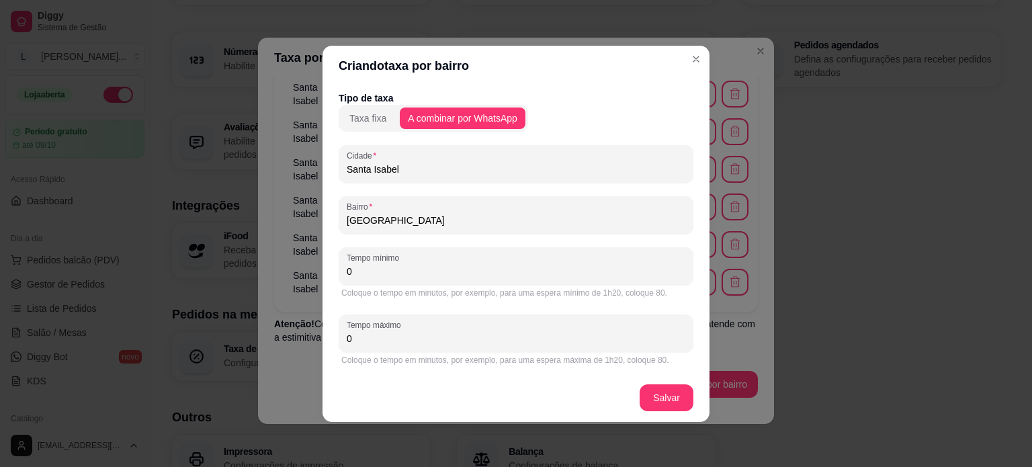
type input "Jardim Portugal"
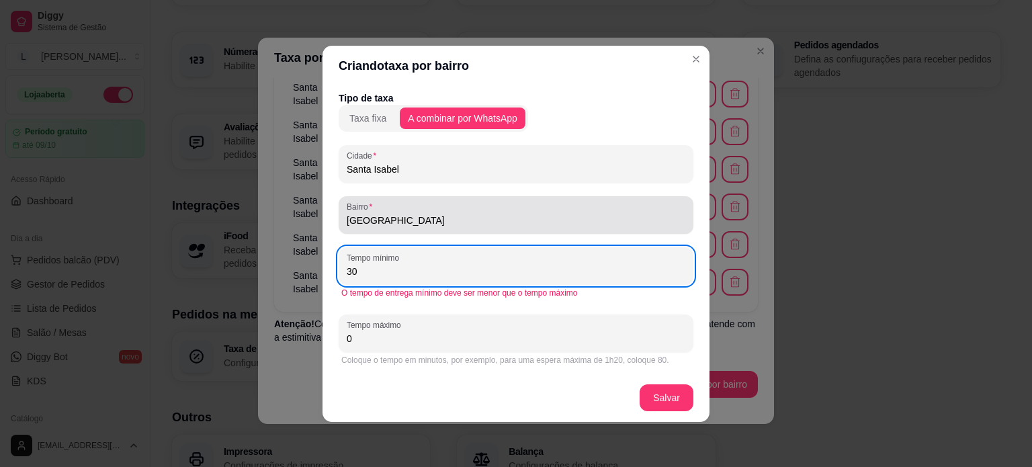
type input "30"
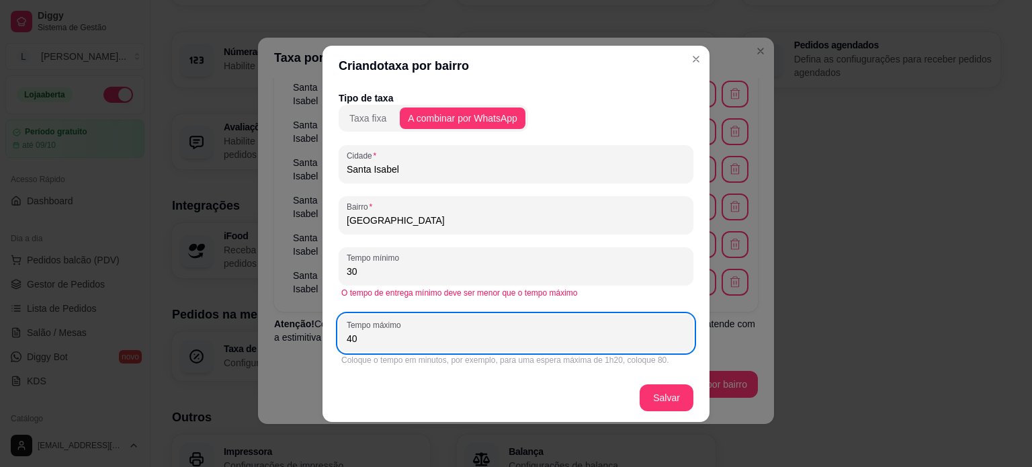
type input "40"
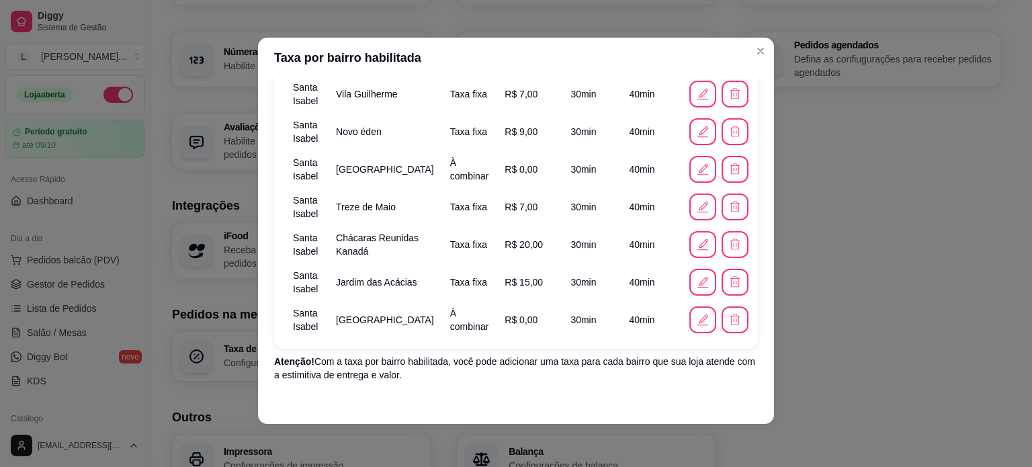
scroll to position [332, 0]
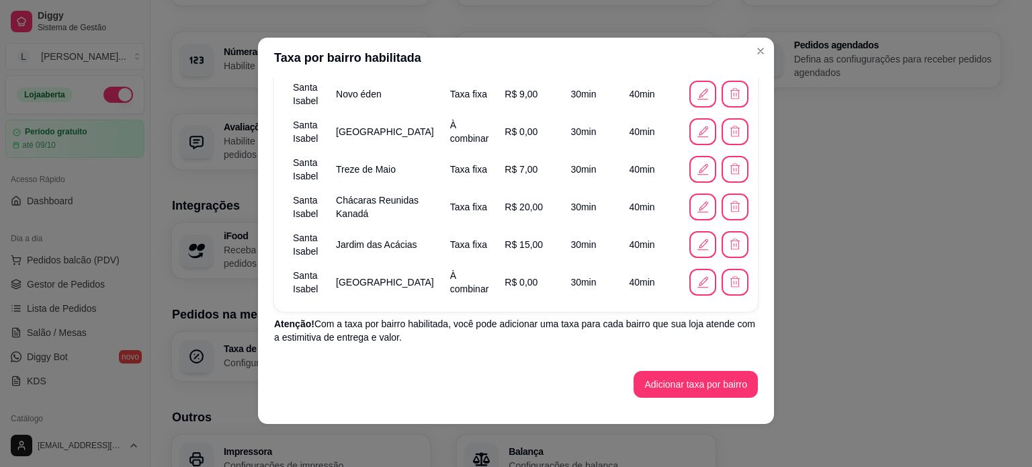
click at [504, 286] on span "R$ 0,00" at bounding box center [520, 282] width 33 height 11
click at [696, 283] on icon "button" at bounding box center [703, 282] width 14 height 14
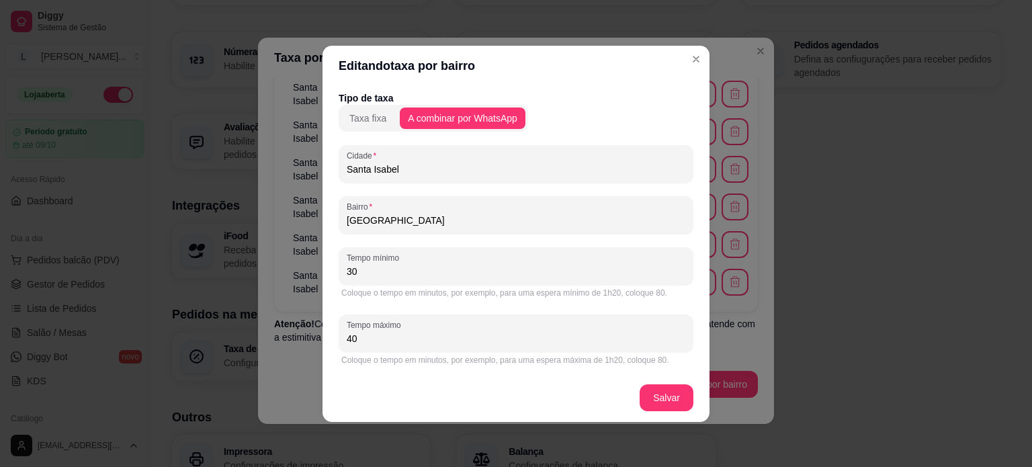
click at [386, 109] on button "Taxa fixa" at bounding box center [367, 117] width 53 height 21
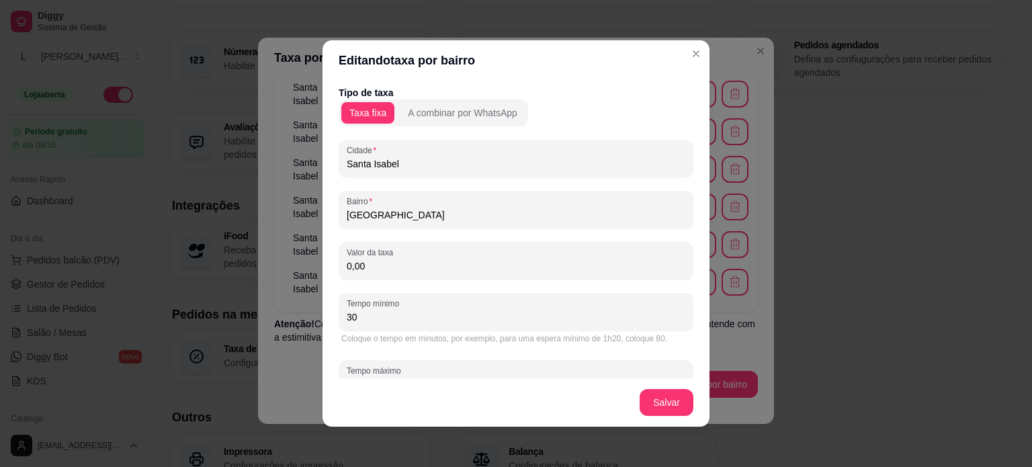
drag, startPoint x: 392, startPoint y: 264, endPoint x: 313, endPoint y: 264, distance: 78.6
click at [313, 264] on div "Editando taxa por bairro Tipo de taxa Taxa fixa A combinar por WhatsApp Cidade …" at bounding box center [516, 233] width 1032 height 467
type input "15,00"
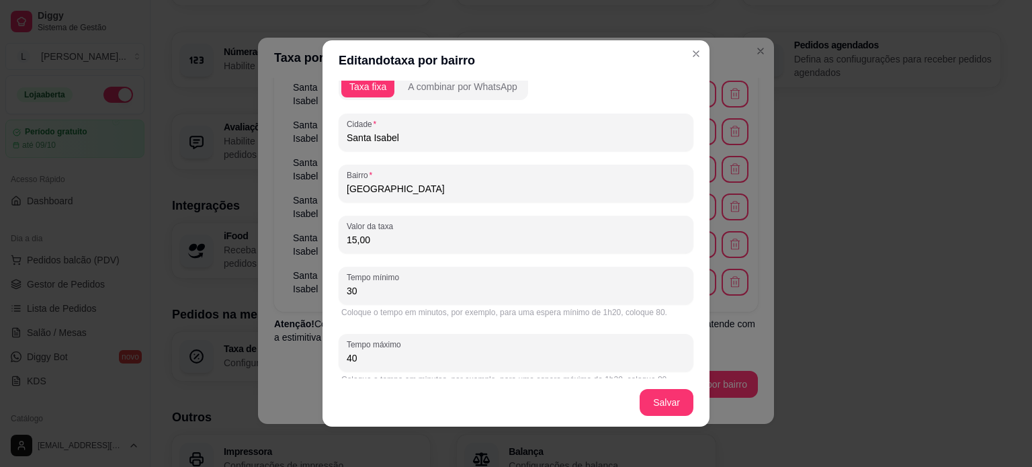
scroll to position [40, 0]
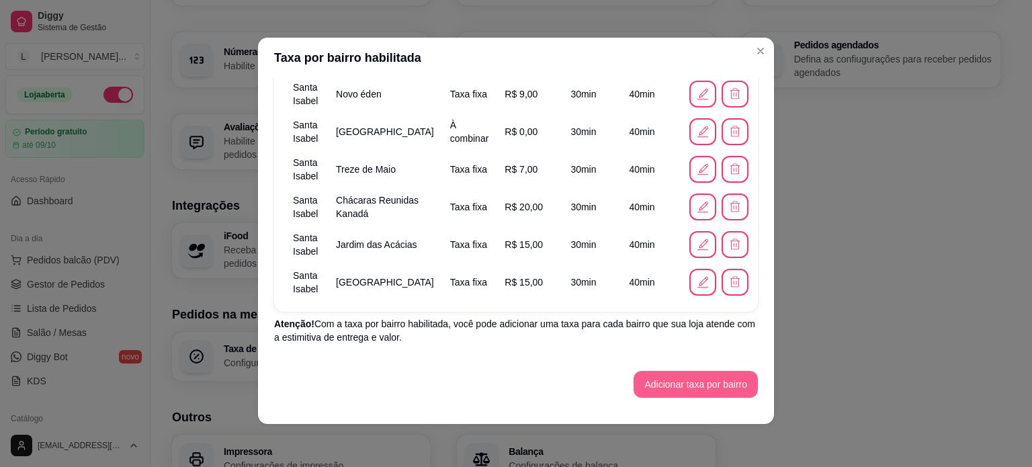
click at [668, 382] on button "Adicionar taxa por bairro" at bounding box center [695, 384] width 124 height 27
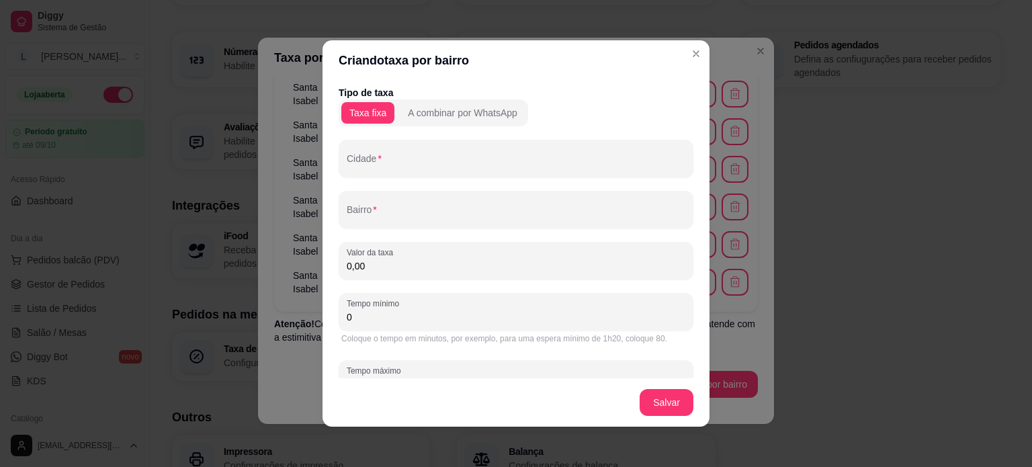
click at [364, 154] on div at bounding box center [516, 158] width 338 height 27
paste input "Santa Isabel"
type input "Santa Isabel"
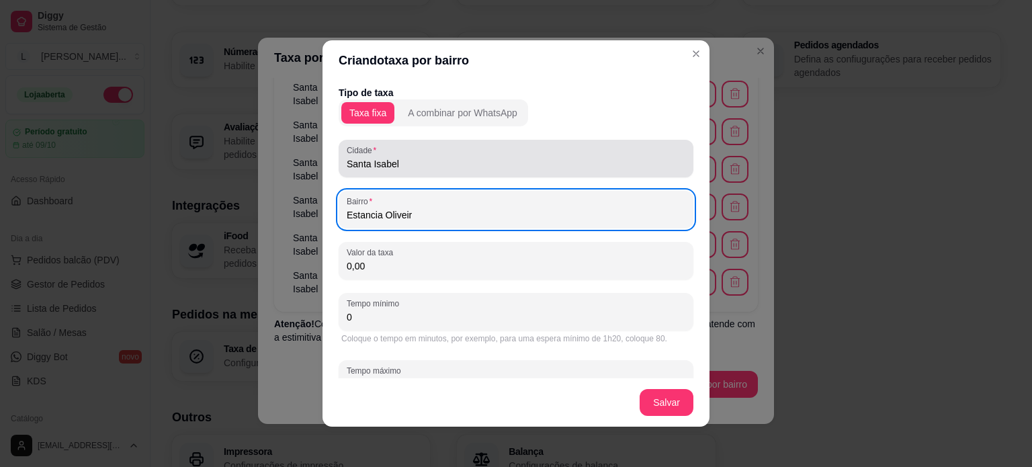
type input "Estancia Oliveira"
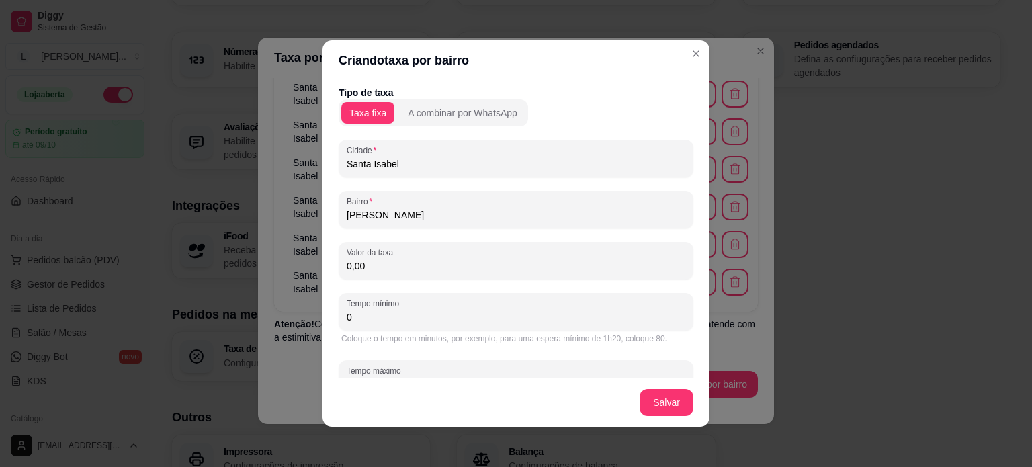
drag, startPoint x: 416, startPoint y: 213, endPoint x: 328, endPoint y: 214, distance: 87.3
click at [326, 214] on div "Tipo de taxa Taxa fixa A combinar por WhatsApp Cidade Santa Isabel Bairro Estan…" at bounding box center [515, 230] width 387 height 298
click at [430, 214] on input "Bairro" at bounding box center [516, 214] width 338 height 13
type input "Parque Santa Tereza"
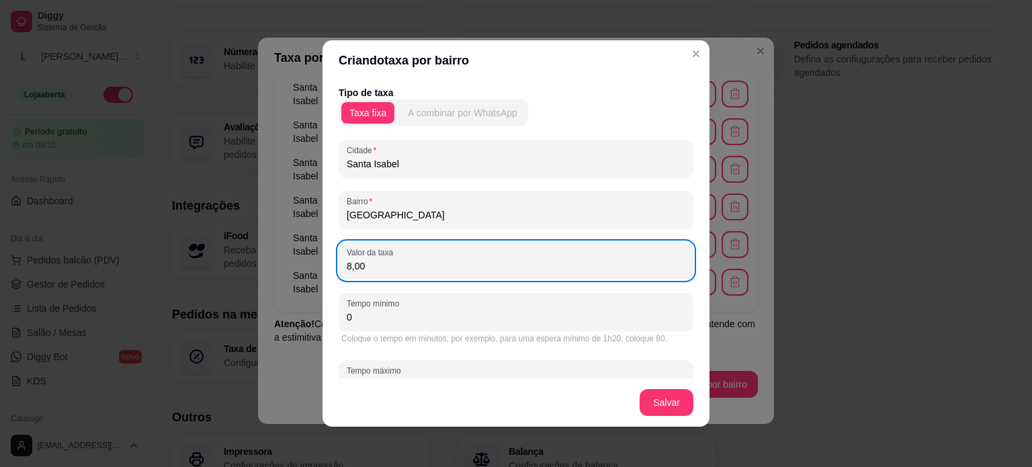
type input "8,00"
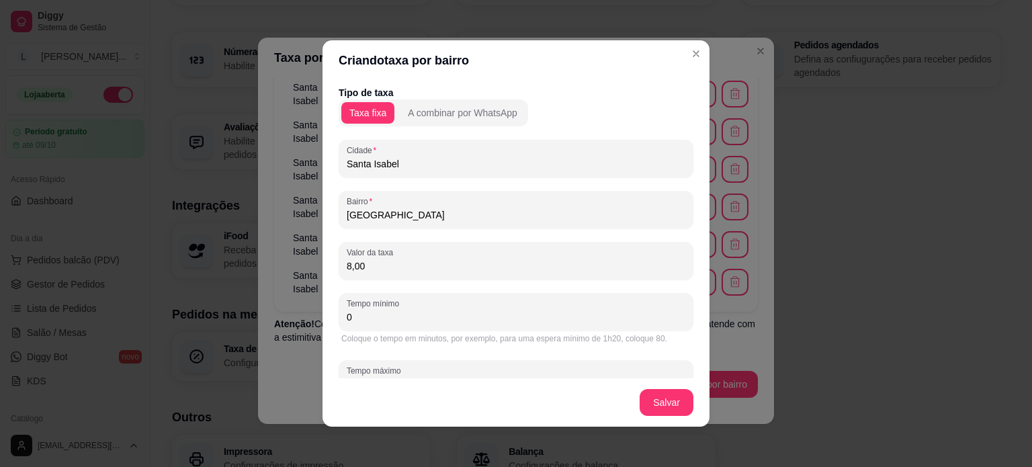
drag, startPoint x: 322, startPoint y: 164, endPoint x: 349, endPoint y: 310, distance: 148.9
click at [349, 310] on div "0" at bounding box center [516, 311] width 338 height 27
drag, startPoint x: 347, startPoint y: 314, endPoint x: 322, endPoint y: 318, distance: 24.6
click at [322, 318] on div "Tipo de taxa Taxa fixa A combinar por WhatsApp Cidade Santa Isabel Bairro Parqu…" at bounding box center [515, 230] width 387 height 298
type input "30"
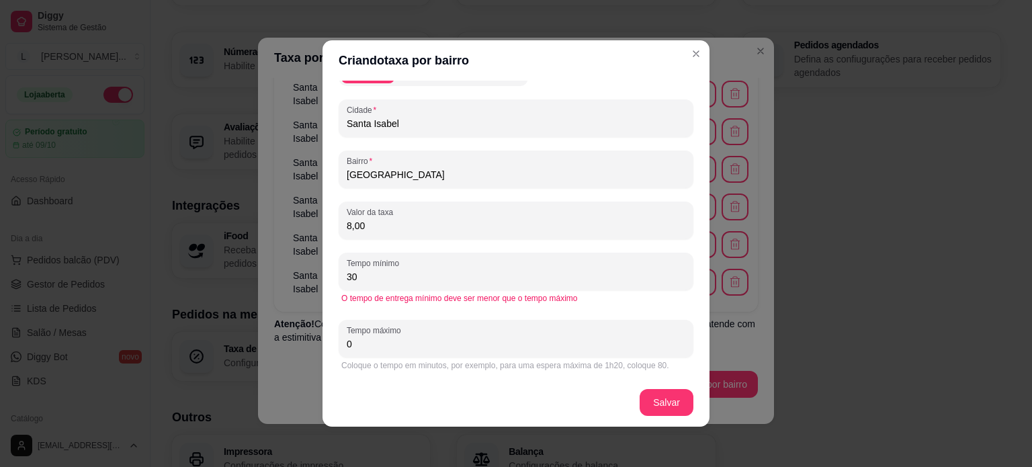
click at [339, 349] on div "Tempo máximo 0" at bounding box center [515, 339] width 355 height 38
type input "40"
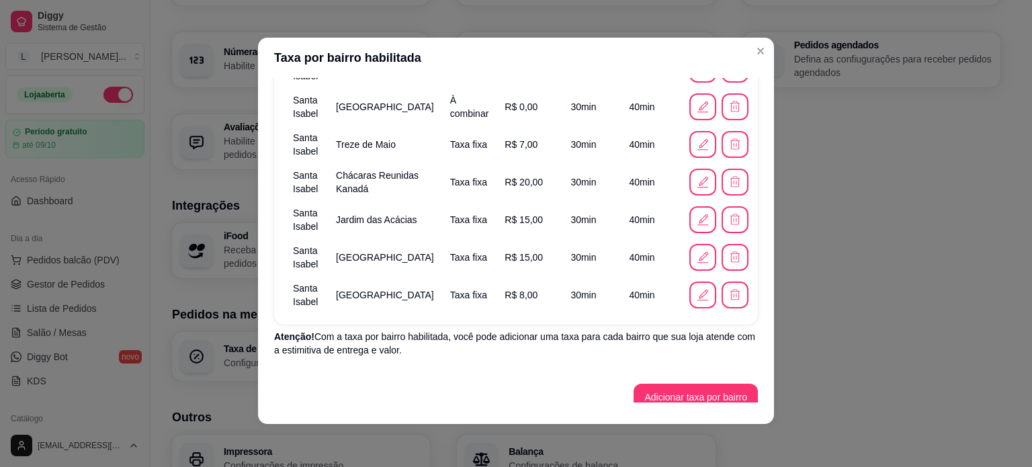
scroll to position [370, 0]
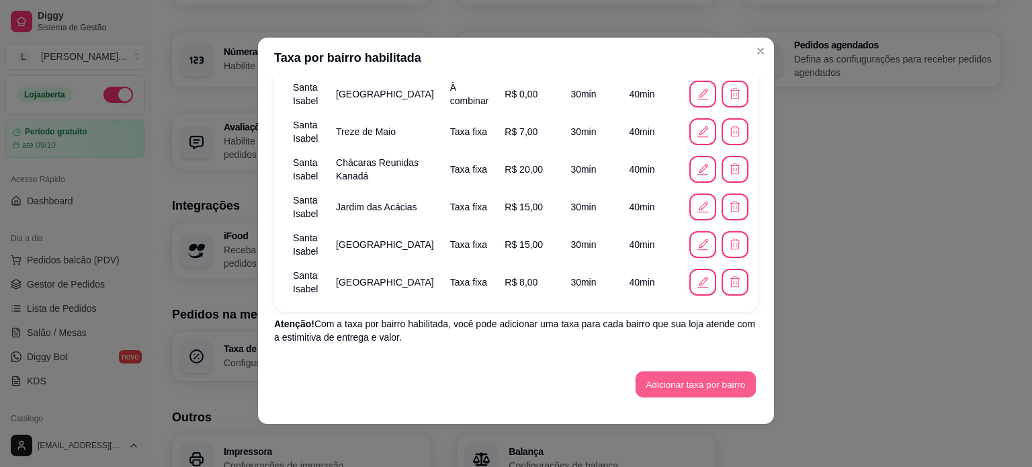
click at [673, 374] on button "Adicionar taxa por bairro" at bounding box center [695, 384] width 120 height 26
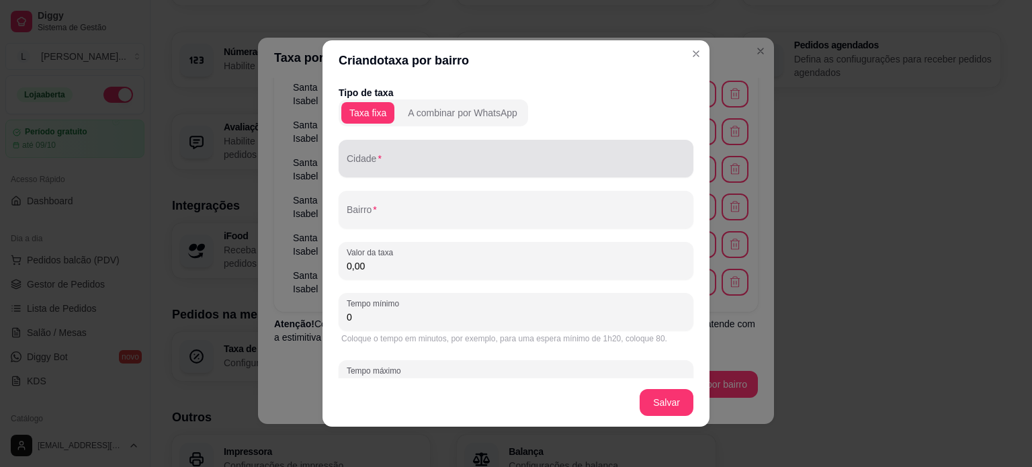
click at [365, 156] on div at bounding box center [516, 158] width 338 height 27
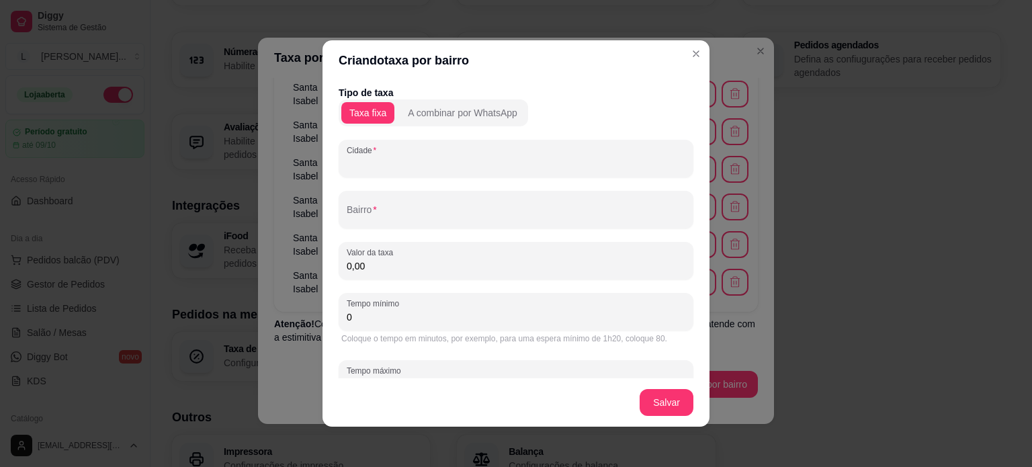
paste input "Santa Isabel"
type input "Santa Isabel"
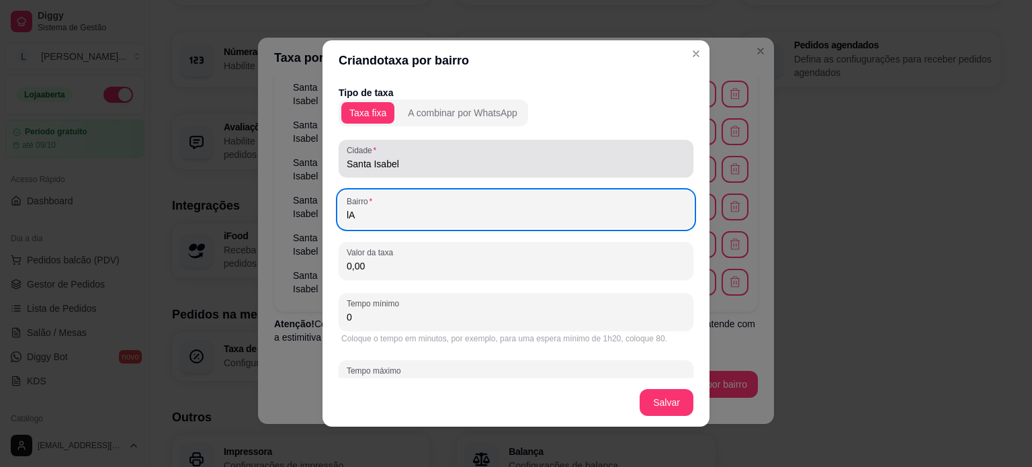
type input "l"
type input "Lanifício"
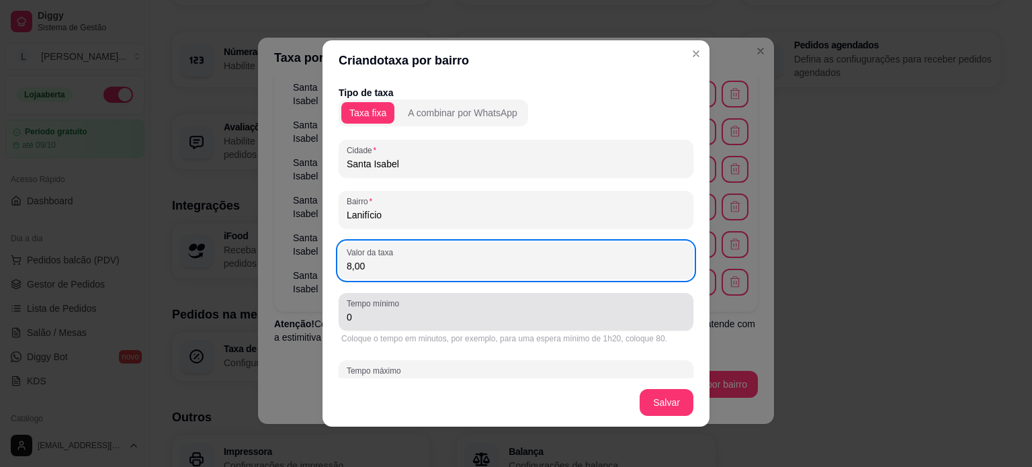
type input "8,00"
click at [373, 316] on input "0" at bounding box center [516, 316] width 338 height 13
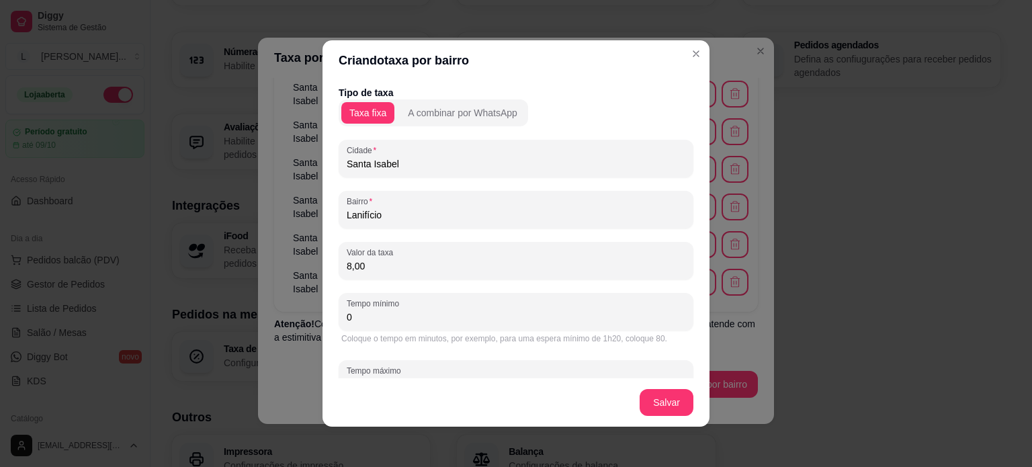
drag, startPoint x: 357, startPoint y: 316, endPoint x: 341, endPoint y: 316, distance: 16.1
click at [347, 316] on input "0" at bounding box center [516, 316] width 338 height 13
type input "30"
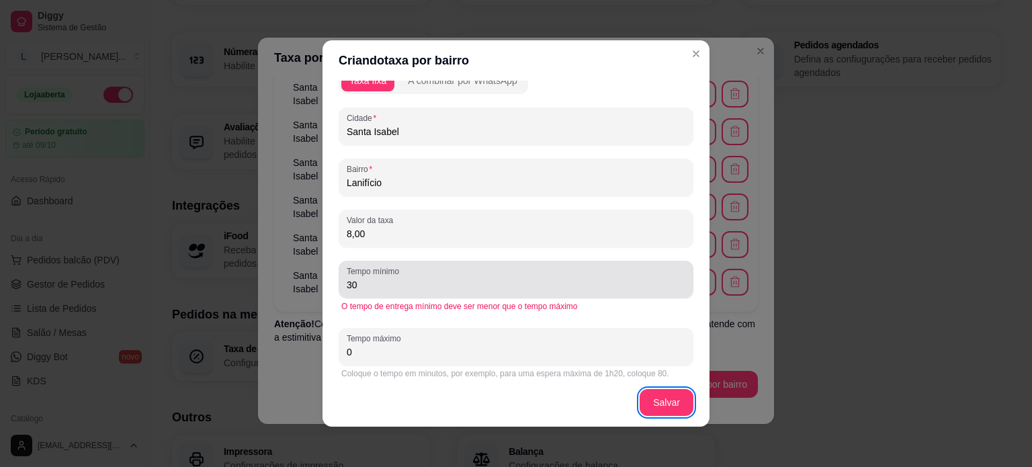
scroll to position [40, 0]
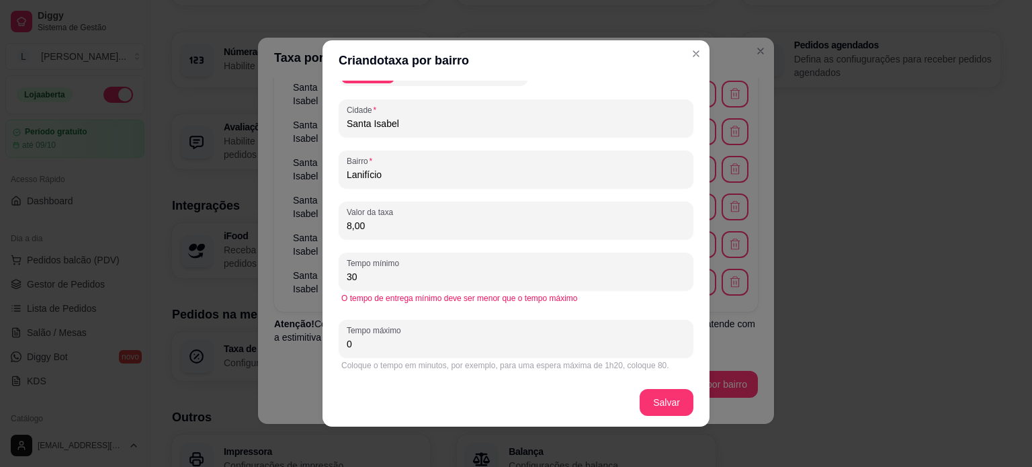
drag, startPoint x: 359, startPoint y: 341, endPoint x: 314, endPoint y: 343, distance: 45.1
click at [314, 343] on div "Criando taxa por bairro Tipo de taxa Taxa fixa A combinar por WhatsApp Cidade S…" at bounding box center [516, 233] width 1032 height 467
type input "40"
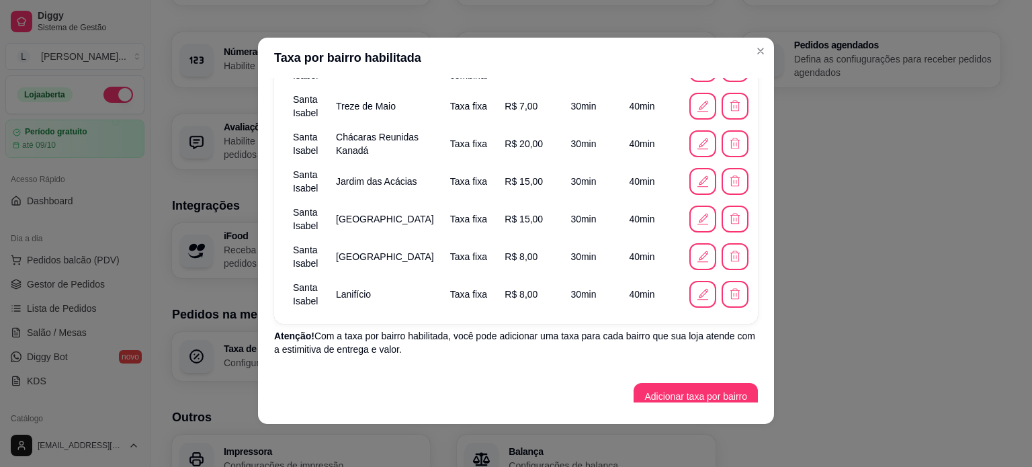
scroll to position [408, 0]
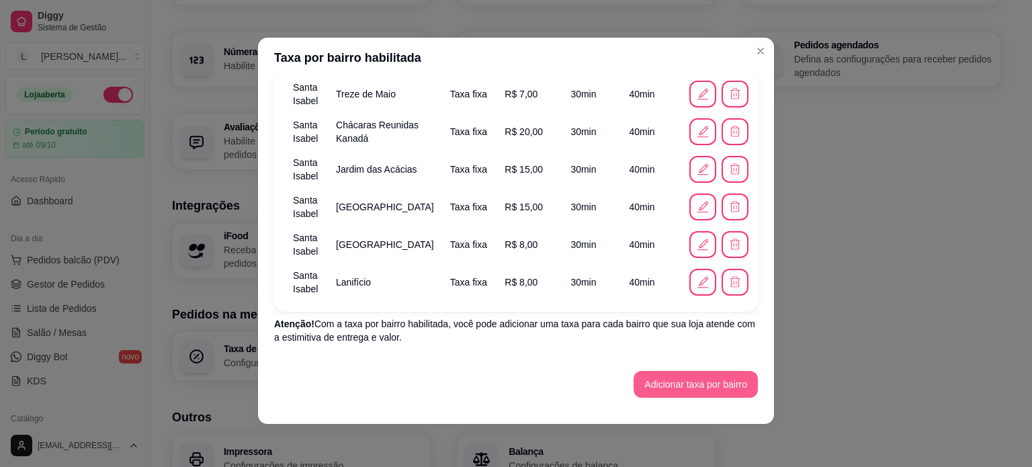
click at [680, 396] on button "Adicionar taxa por bairro" at bounding box center [695, 384] width 124 height 27
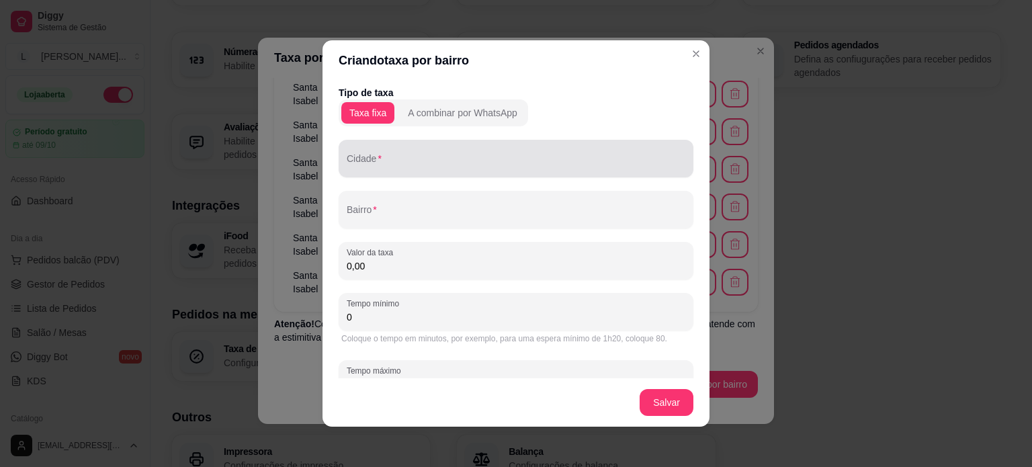
click at [406, 158] on input "Cidade" at bounding box center [516, 163] width 338 height 13
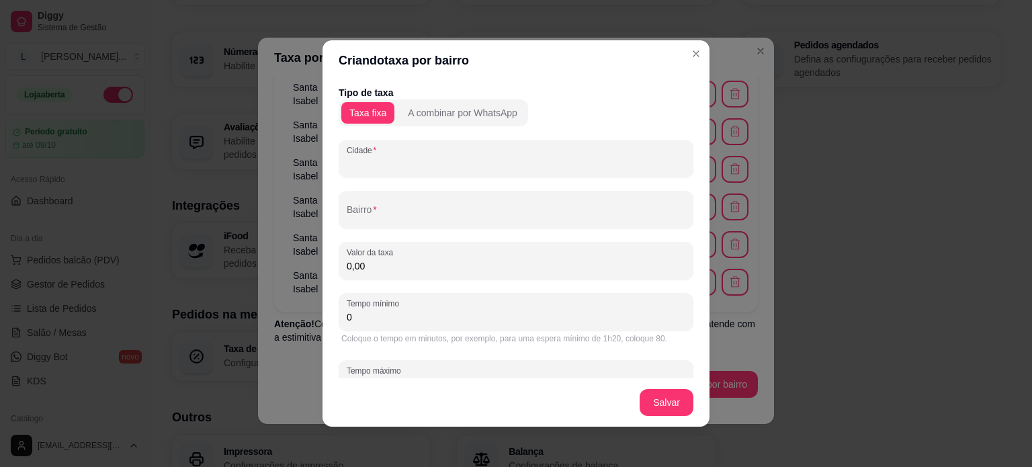
paste input "Santa Isabel"
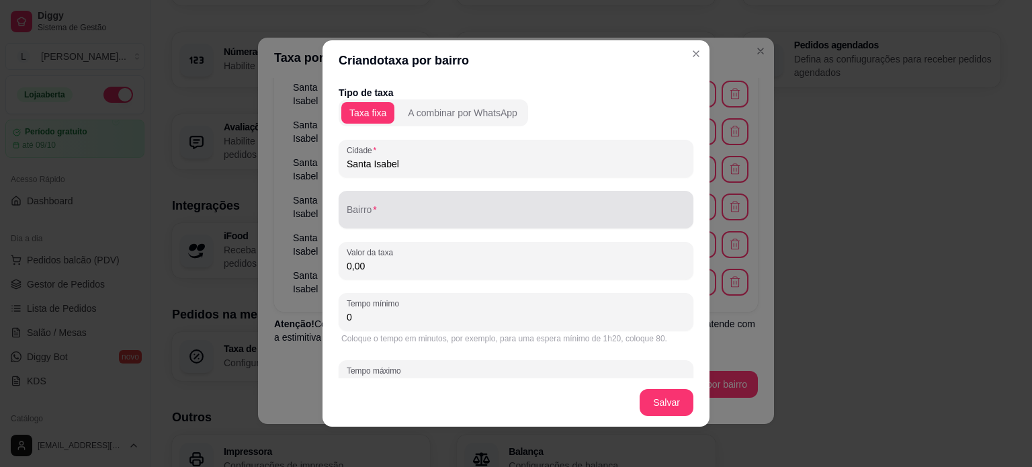
type input "Santa Isabel"
click at [379, 211] on input "Bairro" at bounding box center [516, 214] width 338 height 13
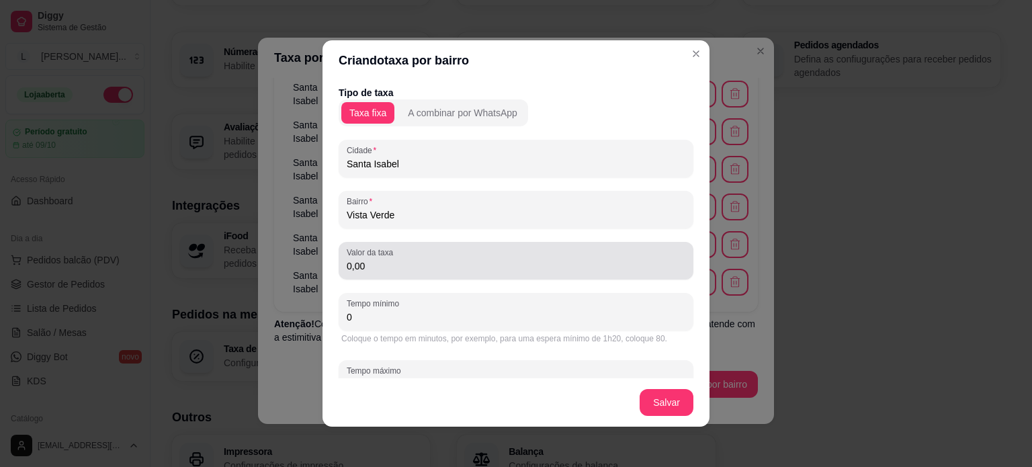
type input "Vista Verde"
click at [423, 265] on input "0,00" at bounding box center [516, 265] width 338 height 13
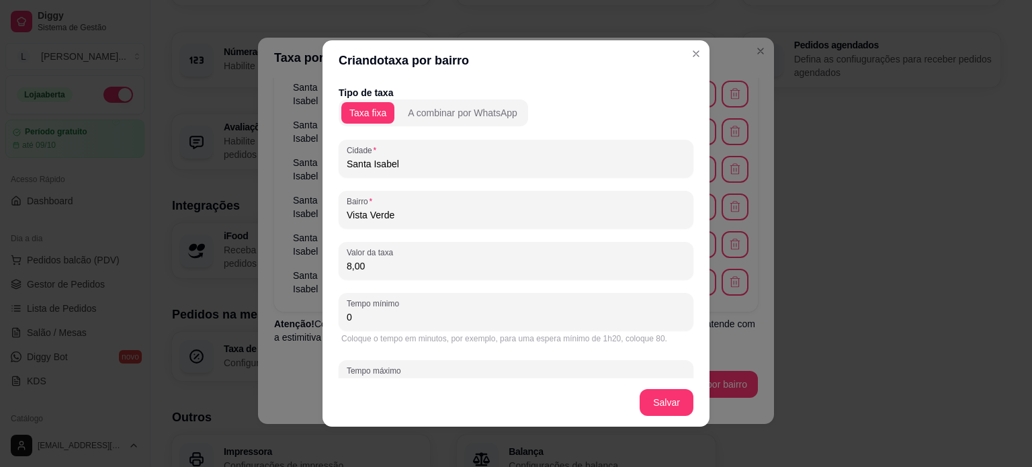
type input "8,00"
drag, startPoint x: 368, startPoint y: 298, endPoint x: 351, endPoint y: 318, distance: 27.2
drag, startPoint x: 351, startPoint y: 318, endPoint x: 323, endPoint y: 318, distance: 27.5
click at [323, 318] on div "Tipo de taxa Taxa fixa A combinar por WhatsApp Cidade Santa Isabel Bairro Vista…" at bounding box center [515, 230] width 387 height 298
type input "30"
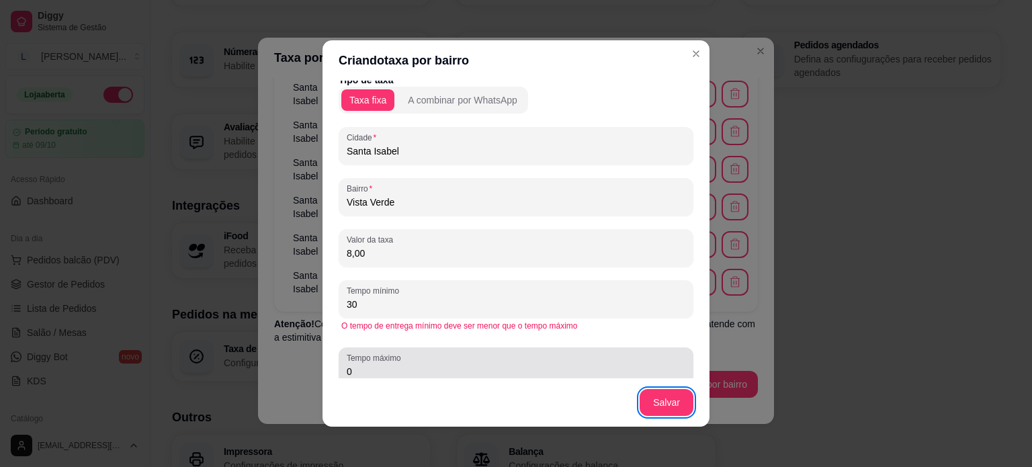
scroll to position [40, 0]
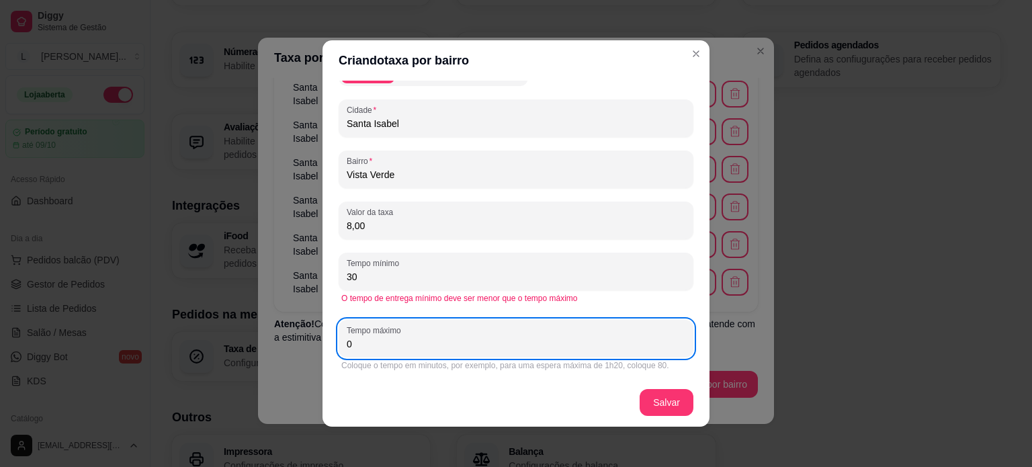
drag, startPoint x: 363, startPoint y: 351, endPoint x: 328, endPoint y: 311, distance: 53.3
click at [313, 343] on div "Criando taxa por bairro Tipo de taxa Taxa fixa A combinar por WhatsApp Cidade S…" at bounding box center [516, 233] width 1032 height 467
type input "40"
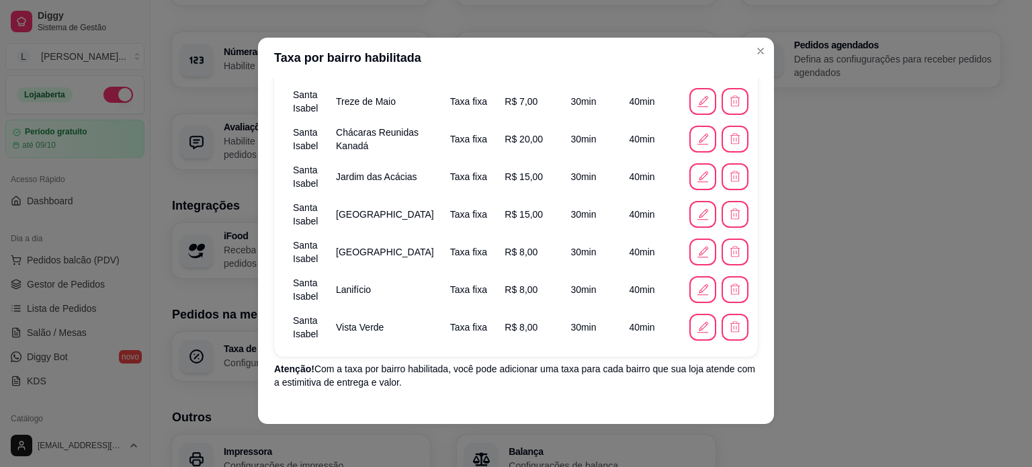
scroll to position [445, 0]
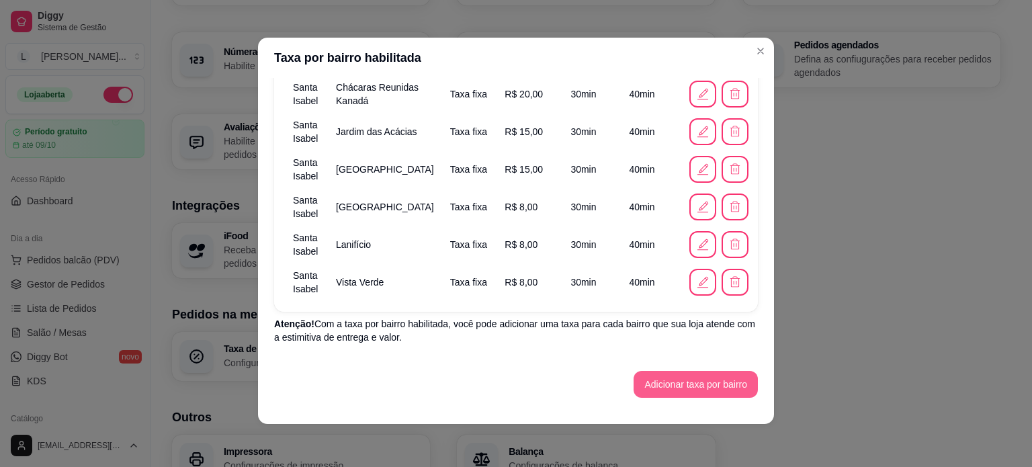
click at [641, 393] on button "Adicionar taxa por bairro" at bounding box center [695, 384] width 124 height 27
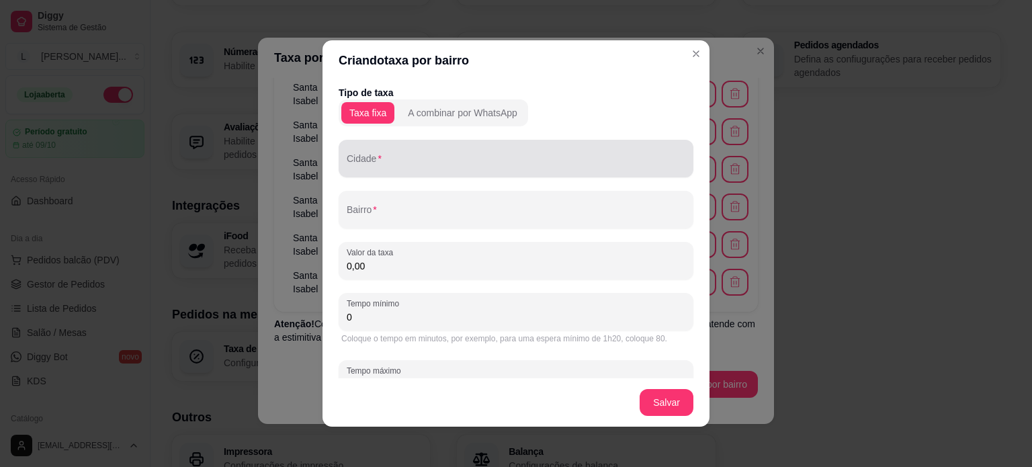
click at [350, 151] on div at bounding box center [516, 158] width 338 height 27
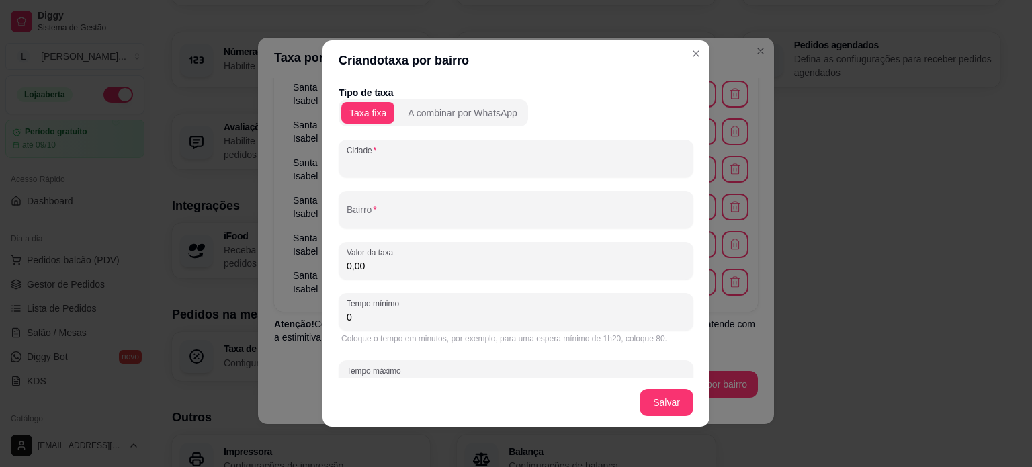
paste input "Santa Isabel"
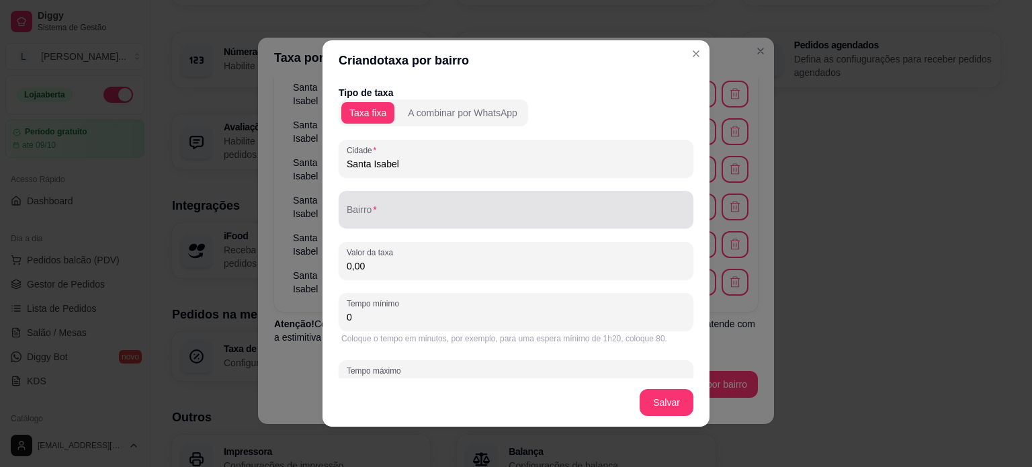
type input "Santa Isabel"
click at [368, 211] on div "Bairro" at bounding box center [515, 210] width 355 height 38
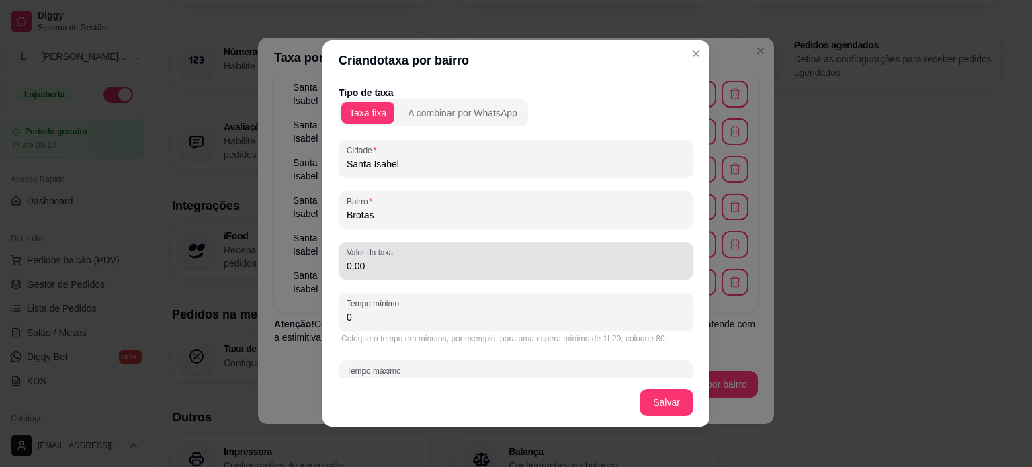
type input "Brotas"
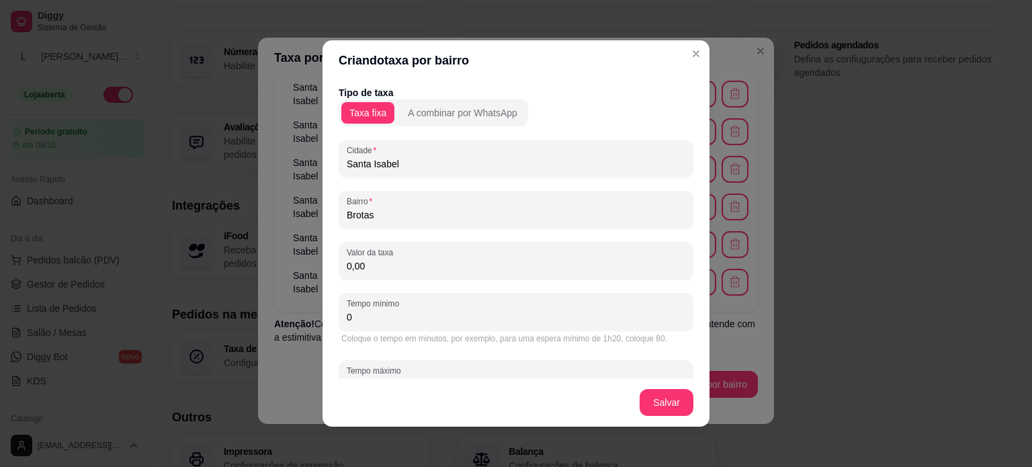
drag, startPoint x: 375, startPoint y: 264, endPoint x: 345, endPoint y: 273, distance: 31.7
click at [338, 265] on div "Valor da taxa 0,00" at bounding box center [515, 261] width 355 height 38
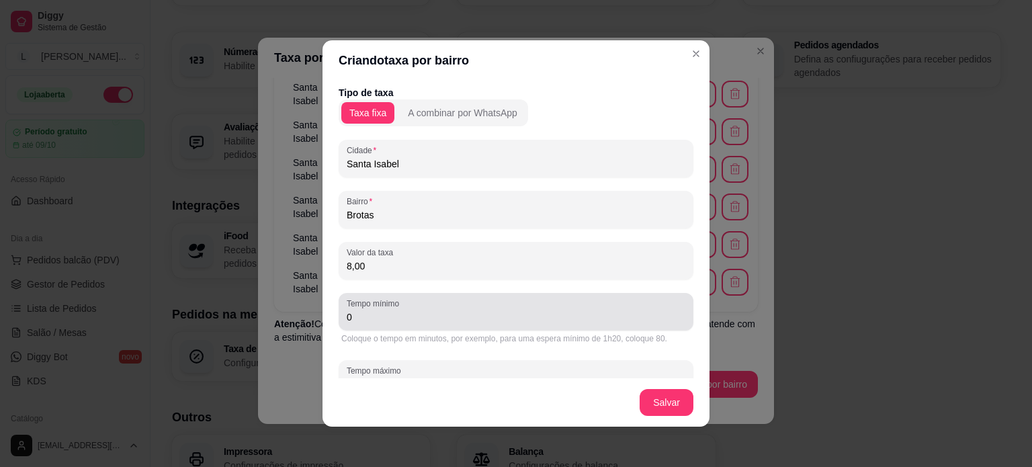
type input "8,00"
click at [366, 308] on label "Tempo mínimo" at bounding box center [375, 303] width 57 height 11
click at [366, 310] on input "0" at bounding box center [516, 316] width 338 height 13
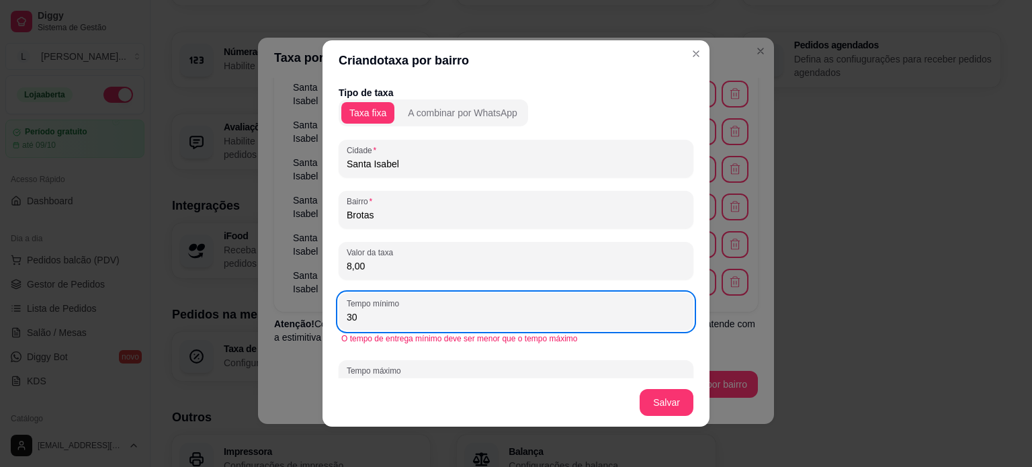
type input "30"
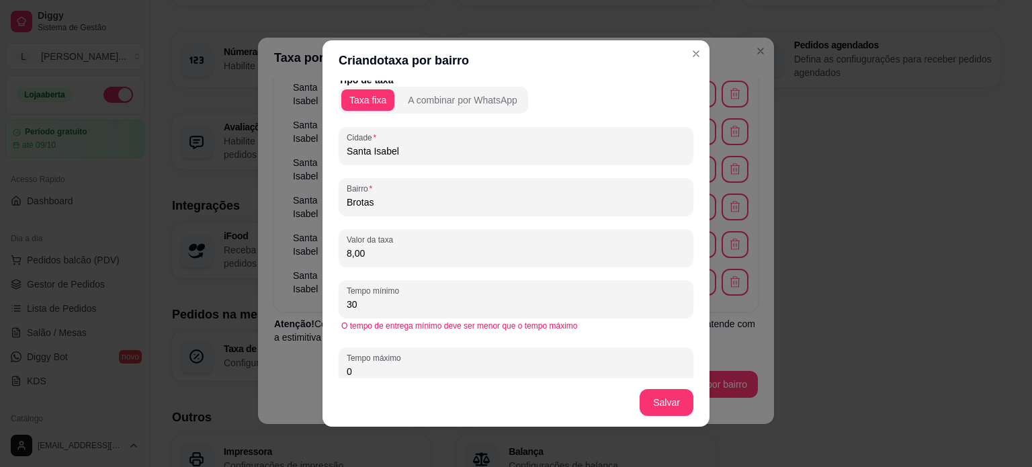
click at [328, 381] on footer "Salvar" at bounding box center [515, 402] width 387 height 48
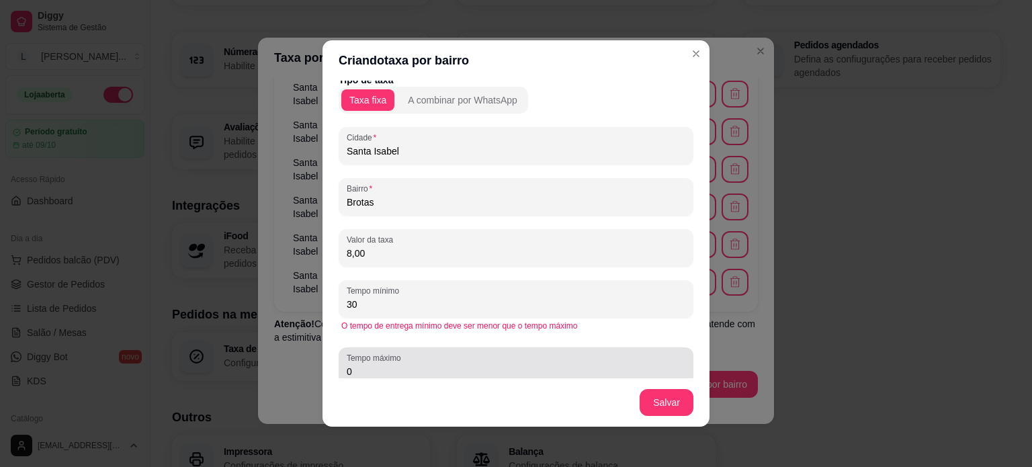
drag, startPoint x: 359, startPoint y: 367, endPoint x: 328, endPoint y: 363, distance: 31.2
click at [329, 363] on div "Tipo de taxa Taxa fixa A combinar por WhatsApp Cidade Santa Isabel Bairro Brota…" at bounding box center [515, 230] width 387 height 298
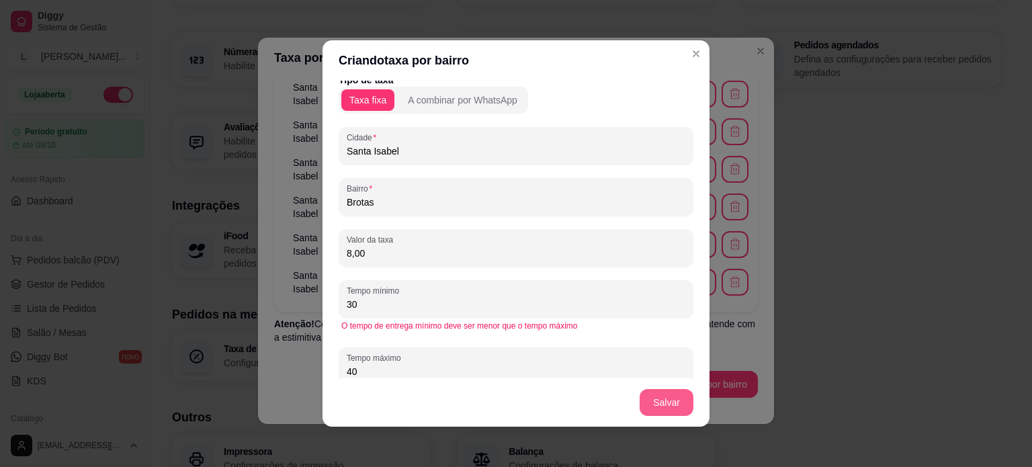
type input "40"
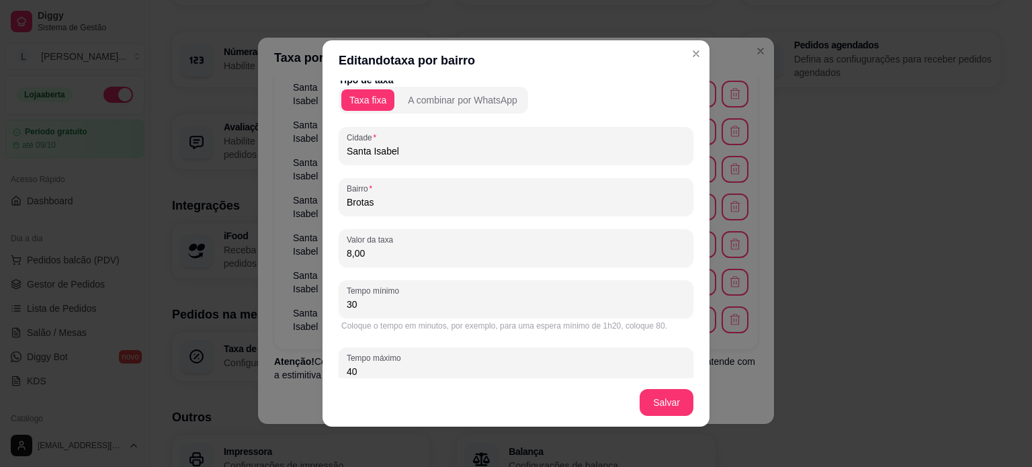
click at [625, 412] on footer "Salvar" at bounding box center [515, 402] width 387 height 48
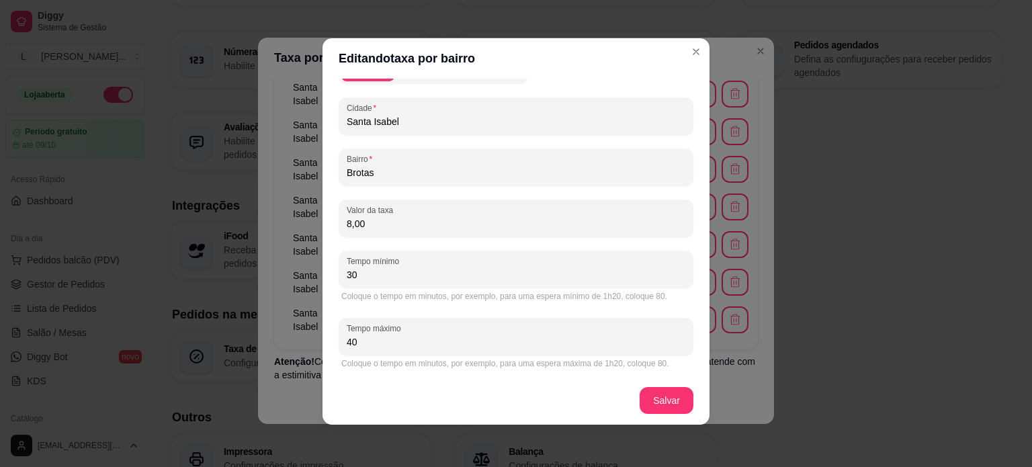
scroll to position [3, 0]
click at [684, 62] on header "Editando taxa por bairro" at bounding box center [515, 58] width 387 height 40
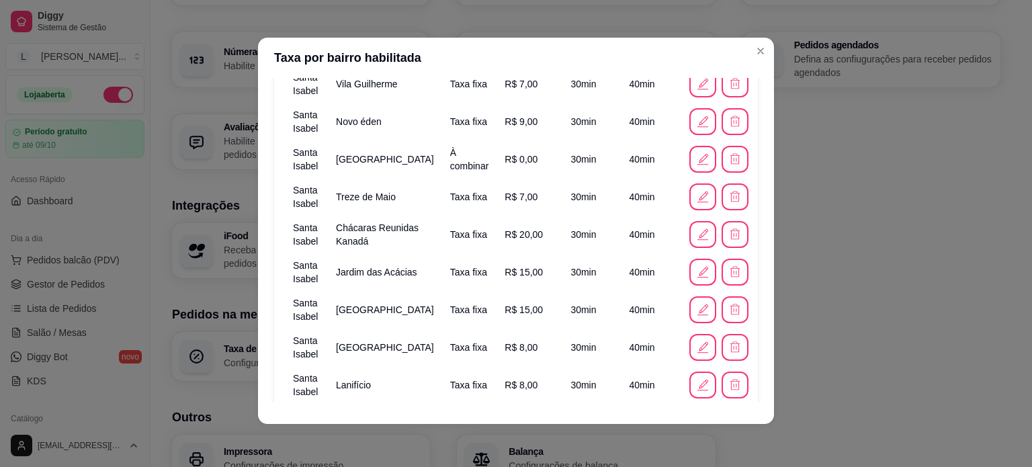
scroll to position [281, 0]
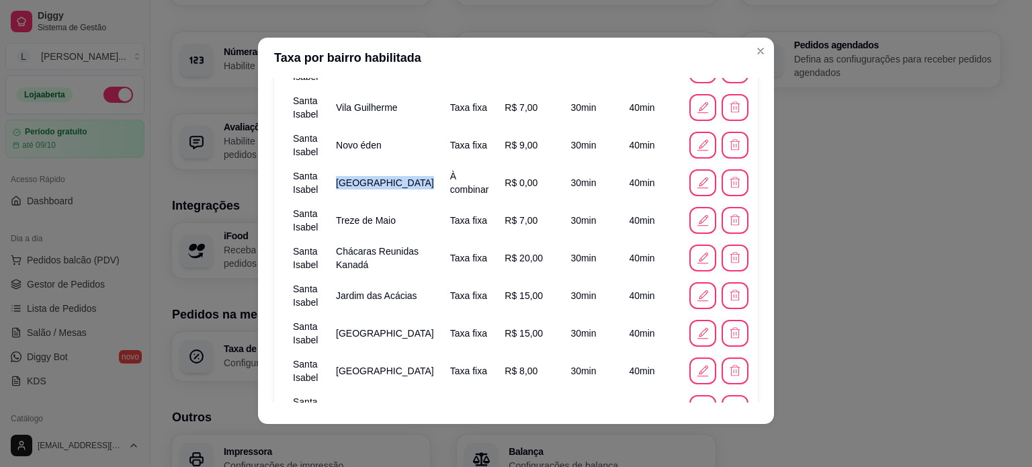
drag, startPoint x: 406, startPoint y: 169, endPoint x: 466, endPoint y: 187, distance: 63.1
click at [466, 187] on tr "Santa Isabel Jardim Eldorado À combinar R$ 0,00 30 min 40 min" at bounding box center [520, 183] width 471 height 38
click at [466, 187] on td "À combinar" at bounding box center [469, 183] width 55 height 38
drag, startPoint x: 466, startPoint y: 187, endPoint x: 322, endPoint y: 182, distance: 143.8
click at [322, 182] on tr "Santa Isabel Jardim Eldorado À combinar R$ 0,00 30 min 40 min" at bounding box center [520, 183] width 471 height 38
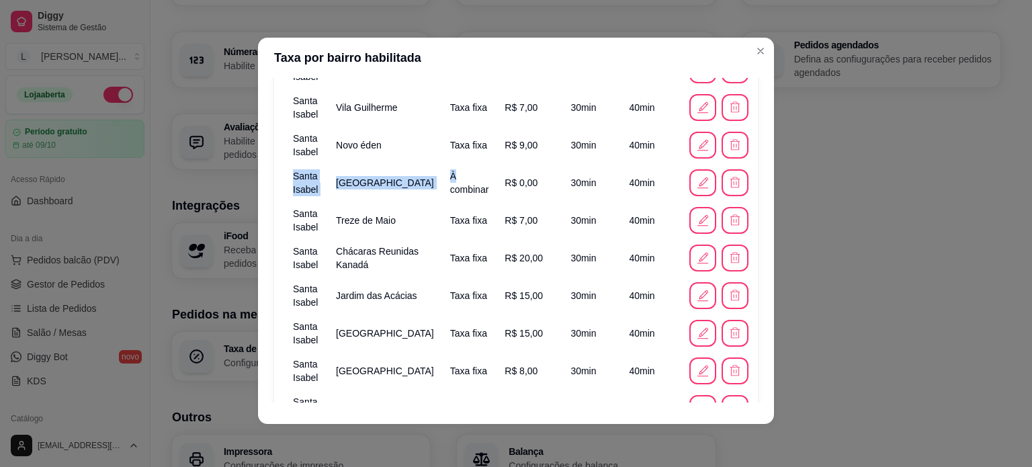
click at [320, 182] on td "Santa Isabel" at bounding box center [306, 183] width 43 height 38
drag, startPoint x: 285, startPoint y: 177, endPoint x: 639, endPoint y: 183, distance: 354.0
click at [639, 183] on tr "Santa Isabel Jardim Eldorado À combinar R$ 0,00 30 min 40 min" at bounding box center [520, 183] width 471 height 38
click at [624, 182] on td "40 min" at bounding box center [651, 183] width 60 height 38
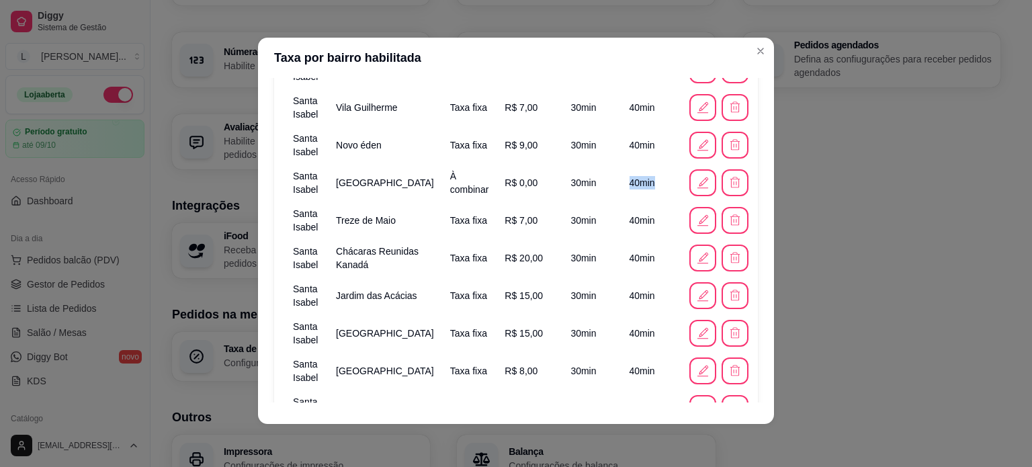
click at [624, 182] on td "40 min" at bounding box center [651, 183] width 60 height 38
click at [562, 191] on td "30 min" at bounding box center [591, 183] width 58 height 38
click at [562, 192] on td "30 min" at bounding box center [591, 183] width 58 height 38
click at [562, 185] on td "30 min" at bounding box center [591, 183] width 58 height 38
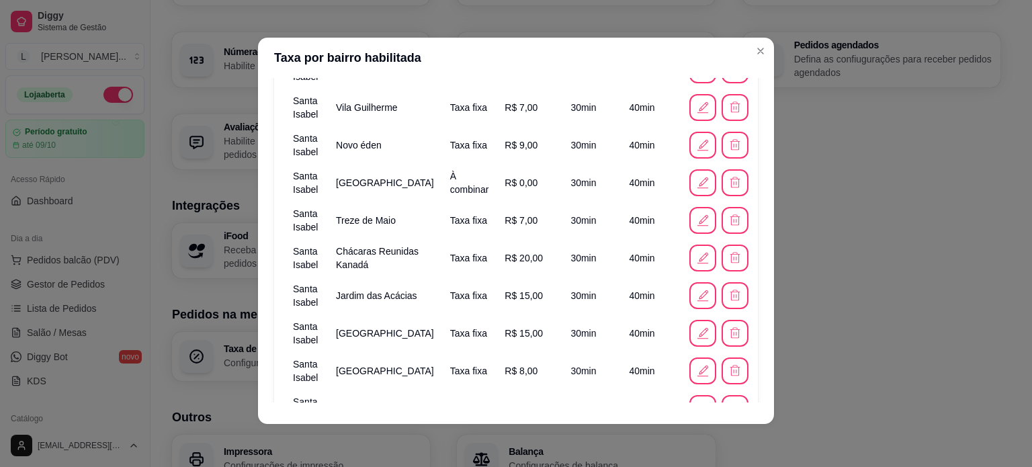
click at [442, 182] on td "À combinar" at bounding box center [469, 183] width 55 height 38
drag, startPoint x: 386, startPoint y: 184, endPoint x: 322, endPoint y: 171, distance: 65.7
click at [296, 178] on tr "Santa Isabel Jardim Eldorado À combinar R$ 0,00 30 min 40 min" at bounding box center [520, 183] width 471 height 38
click at [322, 171] on td "Santa Isabel" at bounding box center [306, 183] width 43 height 38
drag, startPoint x: 377, startPoint y: 174, endPoint x: 602, endPoint y: 191, distance: 225.6
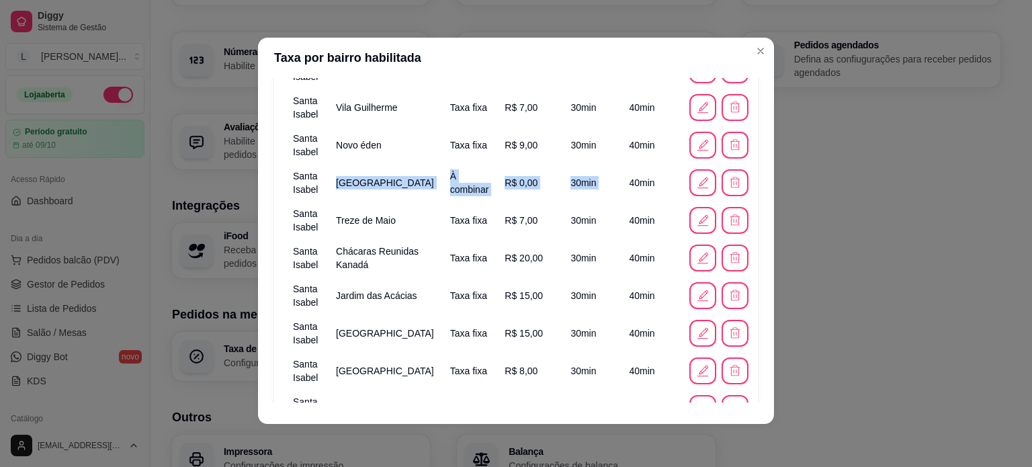
click at [599, 191] on tr "Santa Isabel Jardim Eldorado À combinar R$ 0,00 30 min 40 min" at bounding box center [520, 183] width 471 height 38
click at [640, 185] on td "40 min" at bounding box center [651, 183] width 60 height 38
drag, startPoint x: 640, startPoint y: 185, endPoint x: 308, endPoint y: 169, distance: 332.2
click at [308, 169] on tr "Santa Isabel Jardim Eldorado À combinar R$ 0,00 30 min 40 min" at bounding box center [520, 183] width 471 height 38
click at [449, 181] on td "À combinar" at bounding box center [469, 183] width 55 height 38
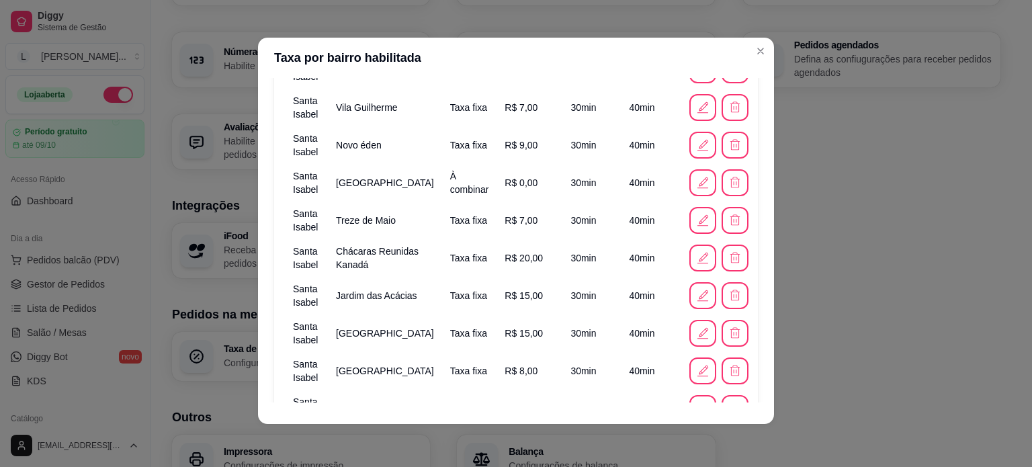
click at [496, 179] on td "R$ 0,00" at bounding box center [529, 183] width 66 height 38
drag, startPoint x: 482, startPoint y: 195, endPoint x: 615, endPoint y: 198, distance: 133.0
click at [615, 198] on tr "Santa Isabel Jardim Eldorado À combinar R$ 0,00 30 min 40 min" at bounding box center [520, 183] width 471 height 38
click at [621, 183] on td "40 min" at bounding box center [651, 183] width 60 height 38
drag, startPoint x: 527, startPoint y: 182, endPoint x: 508, endPoint y: 185, distance: 18.3
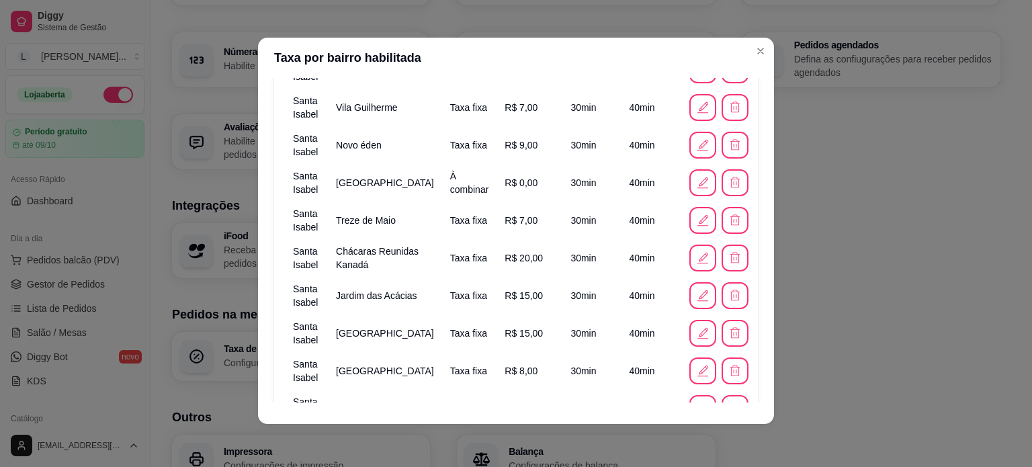
click at [524, 182] on td "R$ 0,00" at bounding box center [529, 183] width 66 height 38
click at [450, 186] on span "À combinar" at bounding box center [469, 183] width 39 height 24
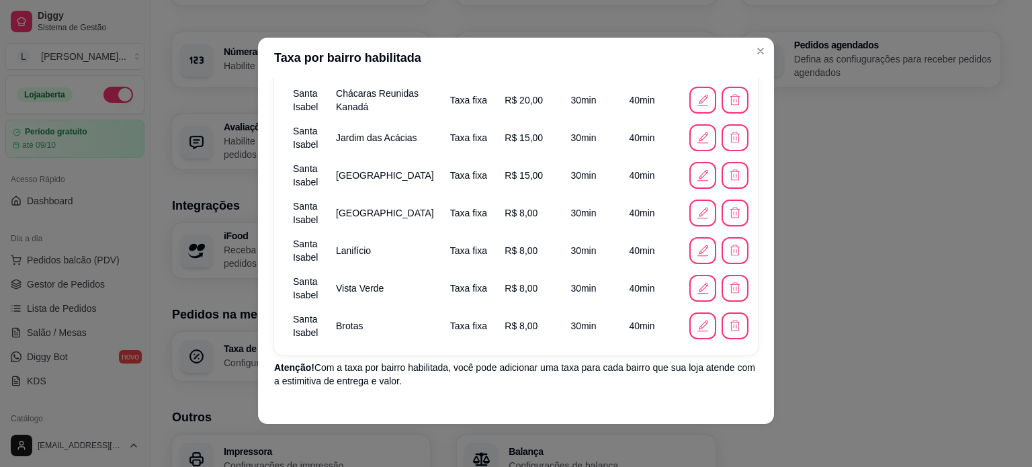
scroll to position [483, 0]
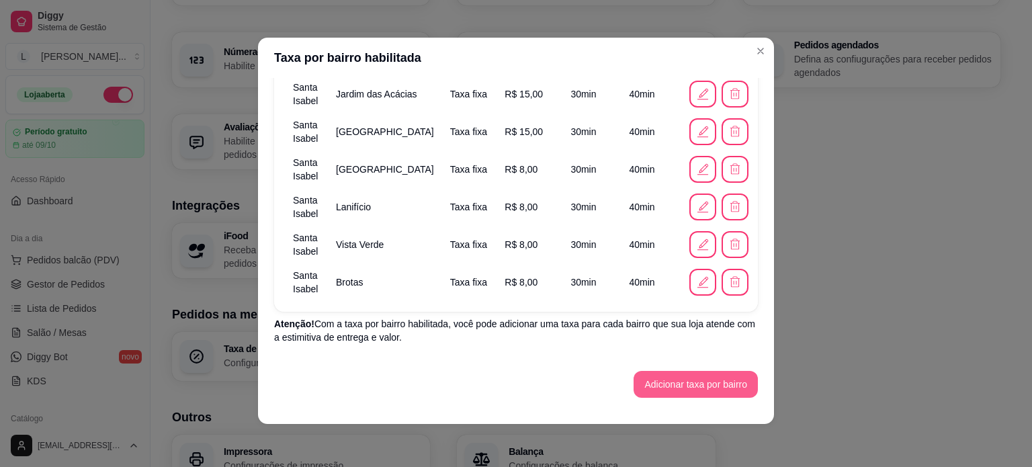
click at [638, 373] on button "Adicionar taxa por bairro" at bounding box center [695, 384] width 124 height 27
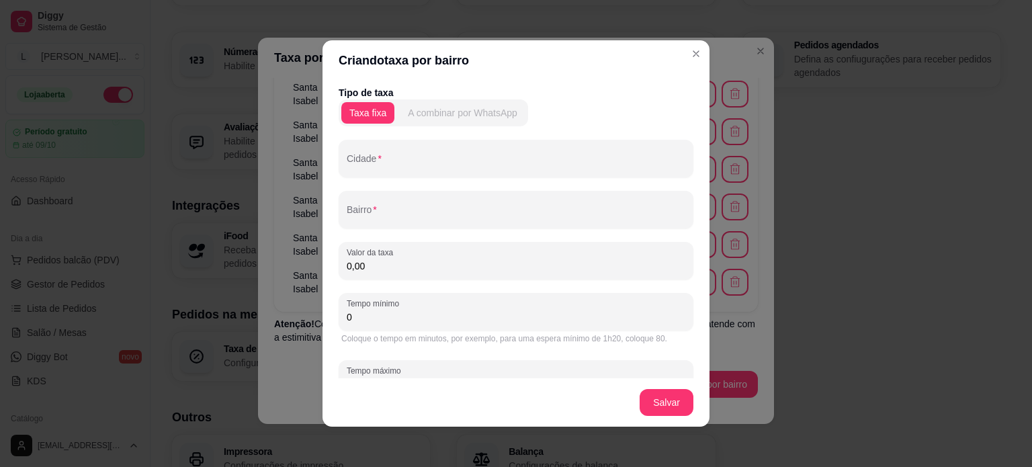
click at [408, 113] on div "A combinar por WhatsApp" at bounding box center [462, 112] width 109 height 13
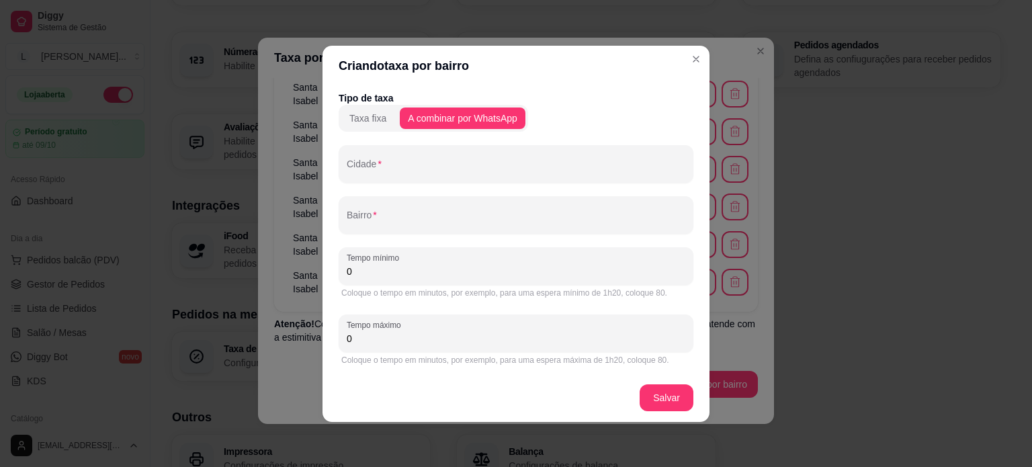
click at [352, 120] on div "Taxa fixa" at bounding box center [367, 117] width 37 height 13
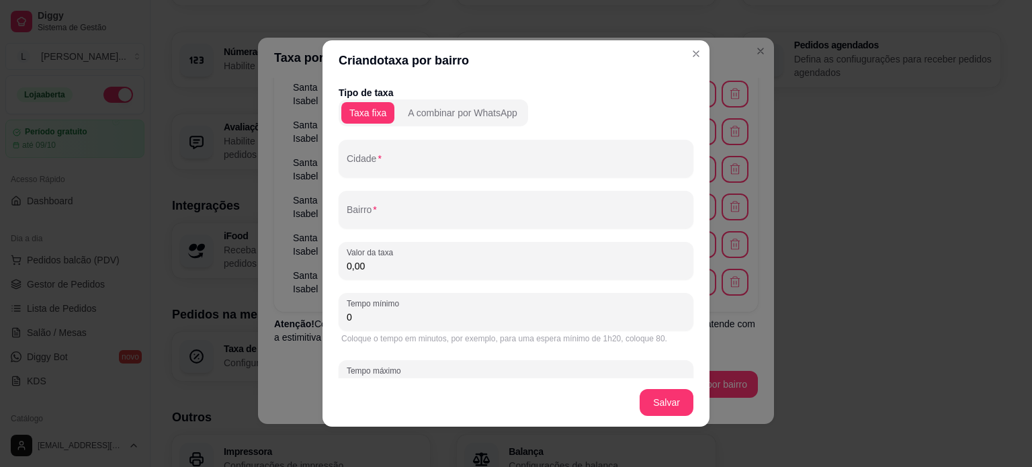
click at [680, 50] on header "Criando taxa por bairro" at bounding box center [515, 60] width 387 height 40
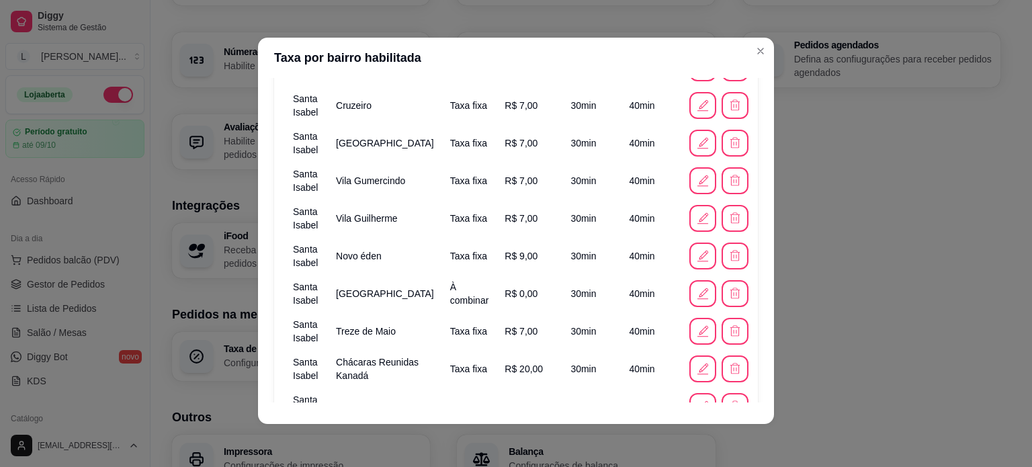
scroll to position [147, 0]
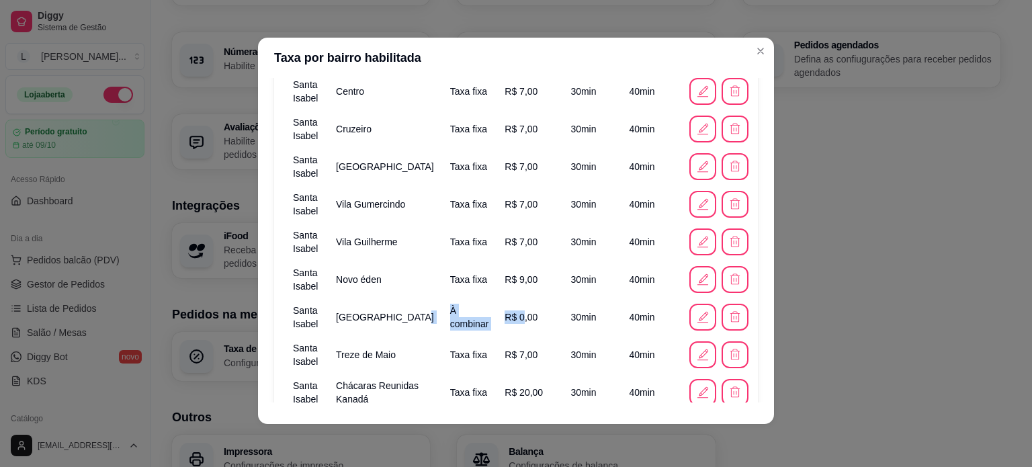
drag, startPoint x: 404, startPoint y: 314, endPoint x: 504, endPoint y: 321, distance: 100.3
click at [504, 321] on tr "Santa Isabel Jardim Eldorado À combinar R$ 0,00 30 min 40 min" at bounding box center [520, 317] width 471 height 38
drag, startPoint x: 512, startPoint y: 320, endPoint x: 593, endPoint y: 318, distance: 81.3
click at [526, 320] on td "R$ 0,00" at bounding box center [529, 317] width 66 height 38
drag, startPoint x: 607, startPoint y: 313, endPoint x: 344, endPoint y: 303, distance: 263.5
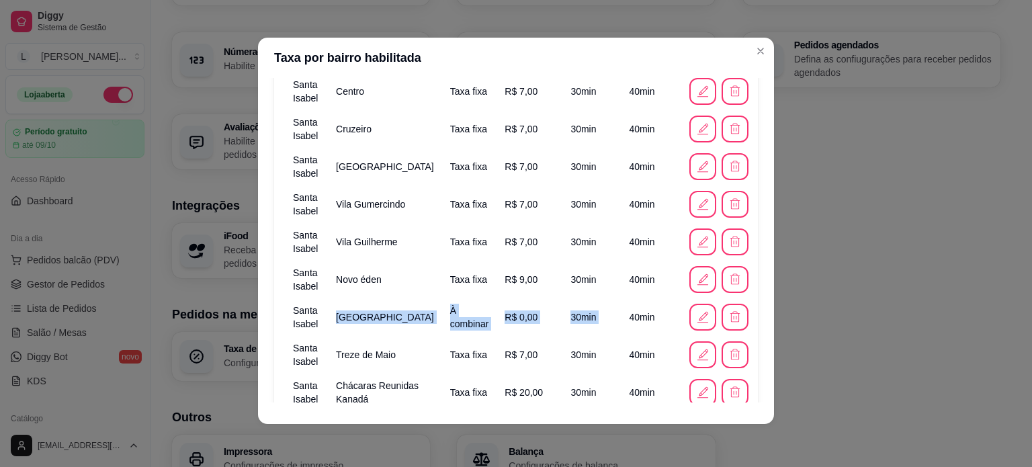
click at [344, 303] on tr "Santa Isabel Jardim Eldorado À combinar R$ 0,00 30 min 40 min" at bounding box center [520, 317] width 471 height 38
click at [562, 277] on td "30 min" at bounding box center [591, 280] width 58 height 38
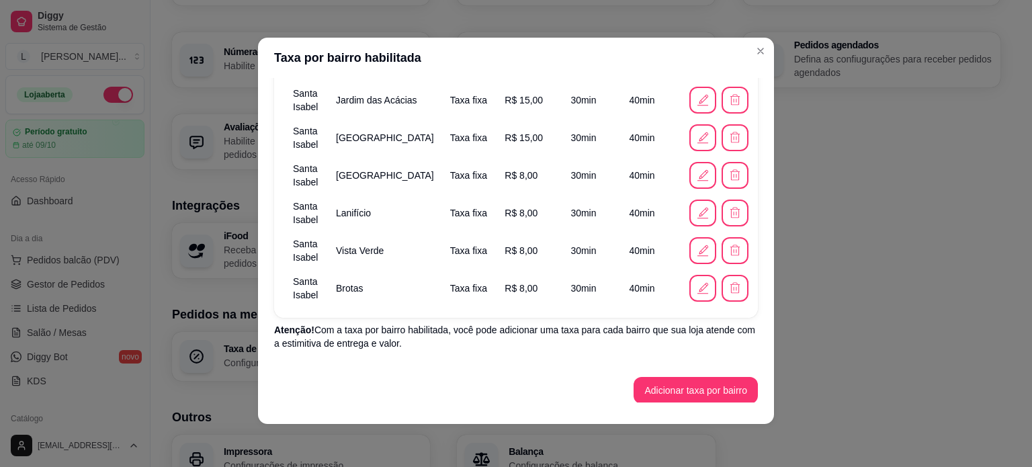
scroll to position [483, 0]
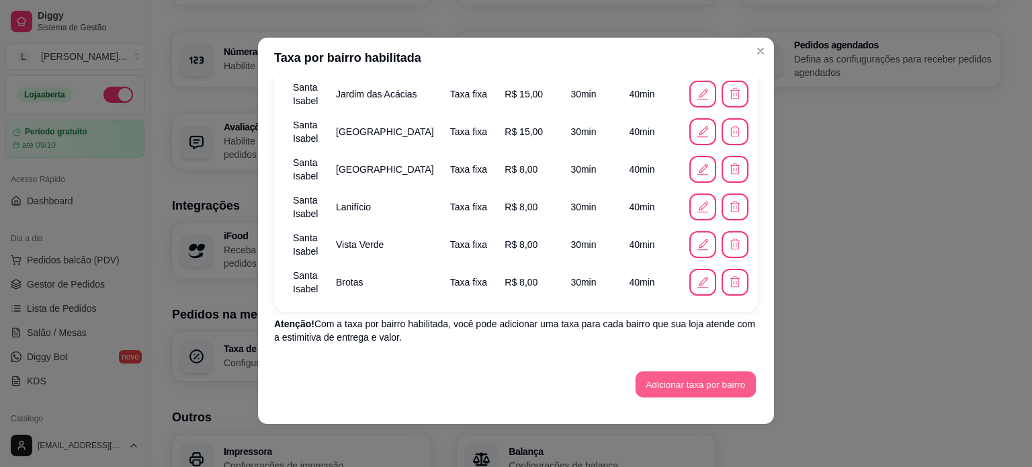
click at [665, 376] on button "Adicionar taxa por bairro" at bounding box center [695, 384] width 120 height 26
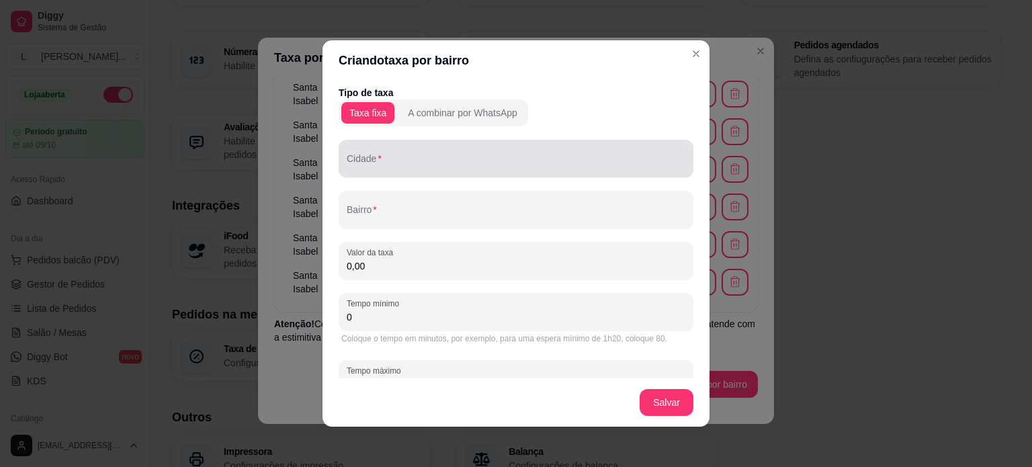
click at [347, 150] on div at bounding box center [516, 158] width 338 height 27
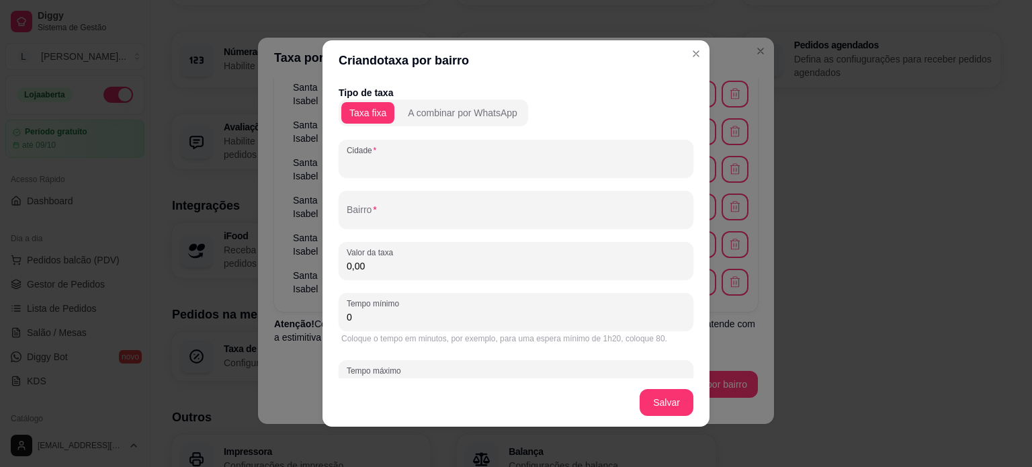
paste input "R$32,90 cenoura com brigadeiro R$37,90 ferrero rocher R$32,90 limão R$37,90 nin…"
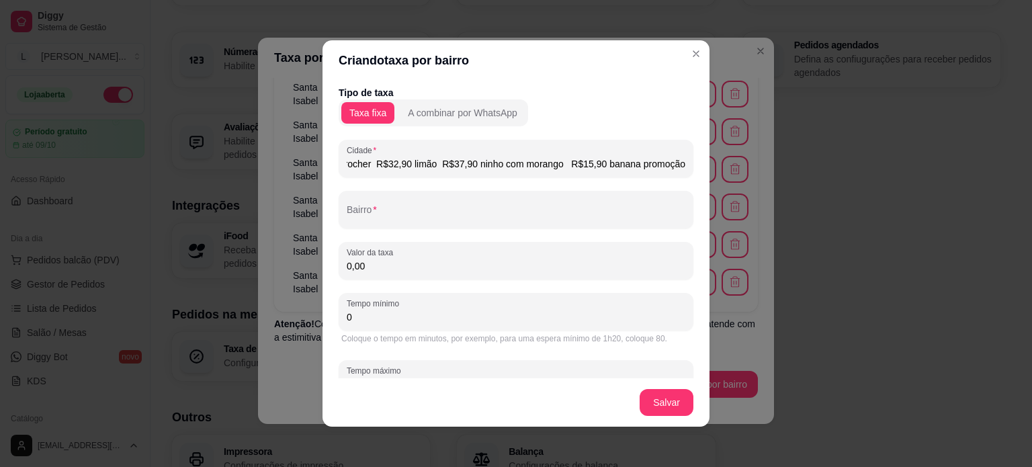
scroll to position [0, 0]
drag, startPoint x: 662, startPoint y: 161, endPoint x: 258, endPoint y: 179, distance: 404.7
click at [258, 179] on div "Criando taxa por bairro Tipo de taxa Taxa fixa A combinar por WhatsApp Cidade R…" at bounding box center [516, 233] width 1032 height 467
type input "o"
click at [383, 173] on div "Cidade" at bounding box center [515, 159] width 355 height 38
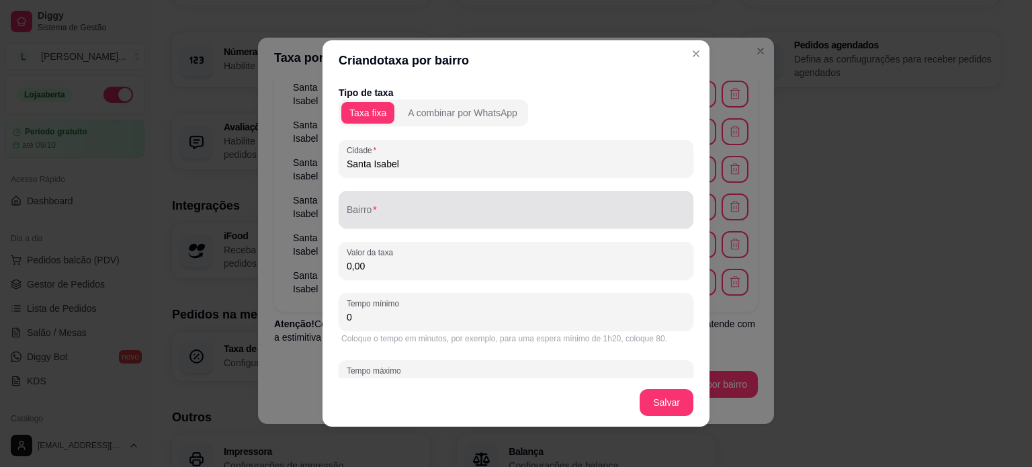
type input "Santa Isabel"
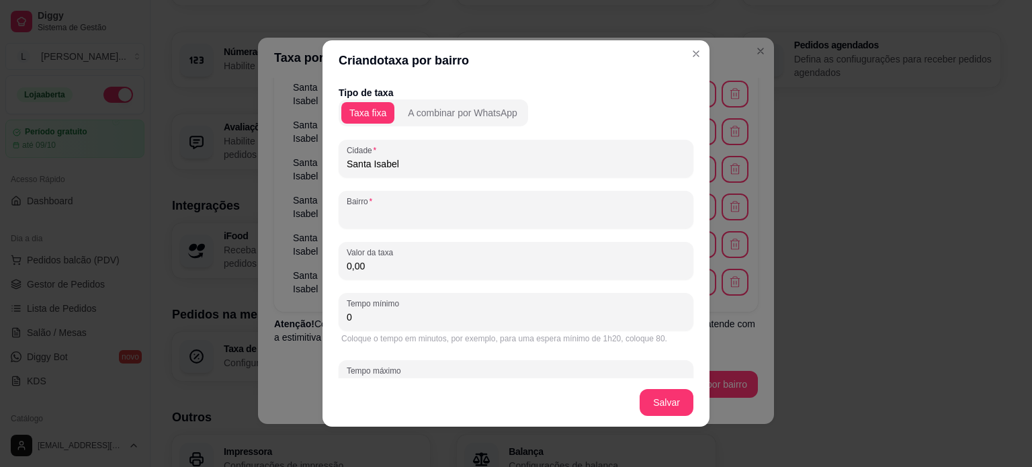
click at [390, 220] on input "Bairro" at bounding box center [516, 214] width 338 height 13
type input "Monte Serrat"
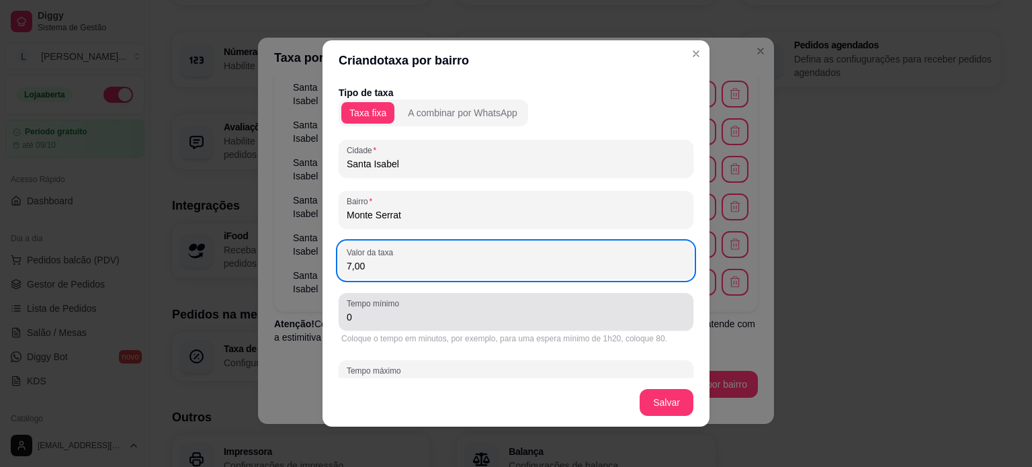
type input "7,00"
click at [375, 304] on label "Tempo mínimo" at bounding box center [375, 303] width 57 height 11
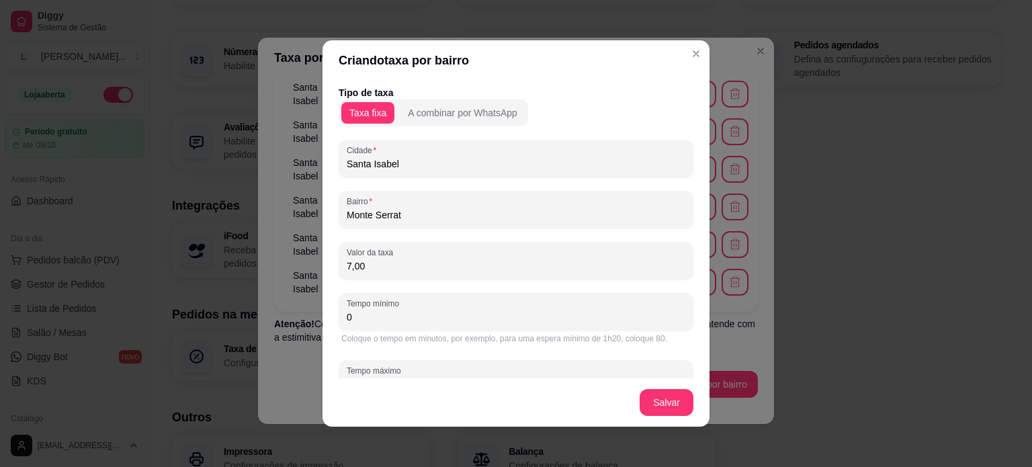
drag, startPoint x: 366, startPoint y: 317, endPoint x: 342, endPoint y: 322, distance: 24.6
click at [347, 322] on input "0" at bounding box center [516, 316] width 338 height 13
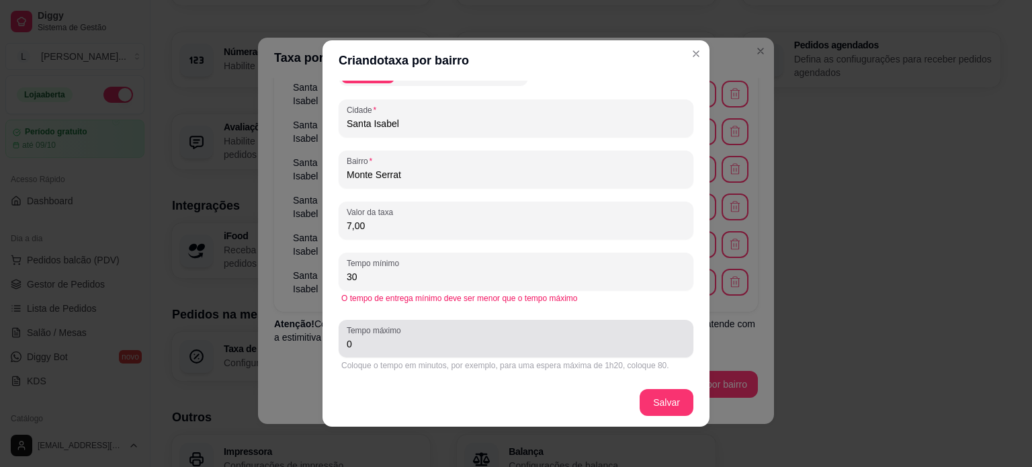
type input "30"
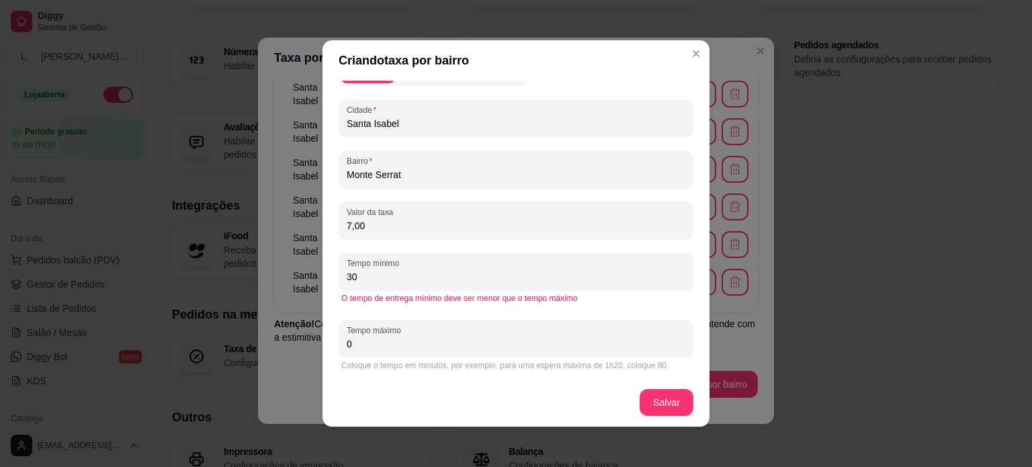
drag, startPoint x: 357, startPoint y: 347, endPoint x: 333, endPoint y: 350, distance: 24.4
click at [338, 350] on div "Tempo máximo 0" at bounding box center [515, 339] width 355 height 38
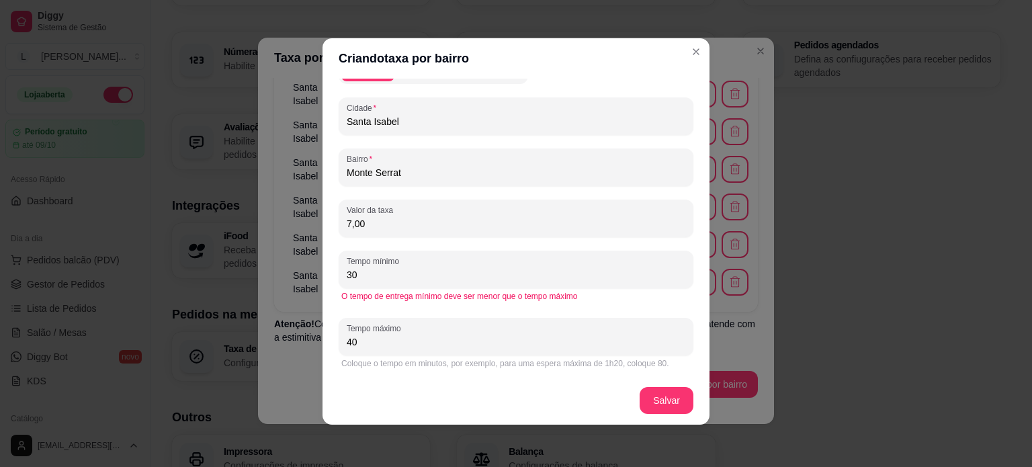
scroll to position [3, 0]
type input "40"
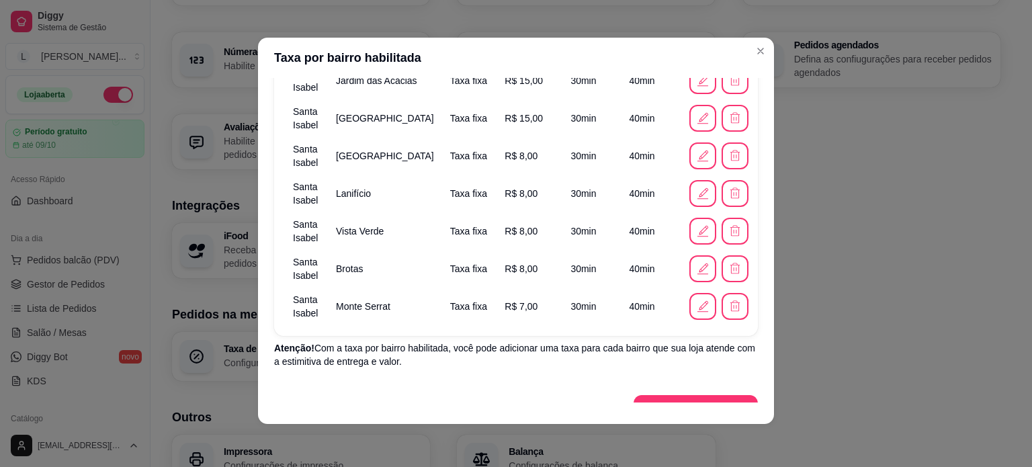
scroll to position [520, 0]
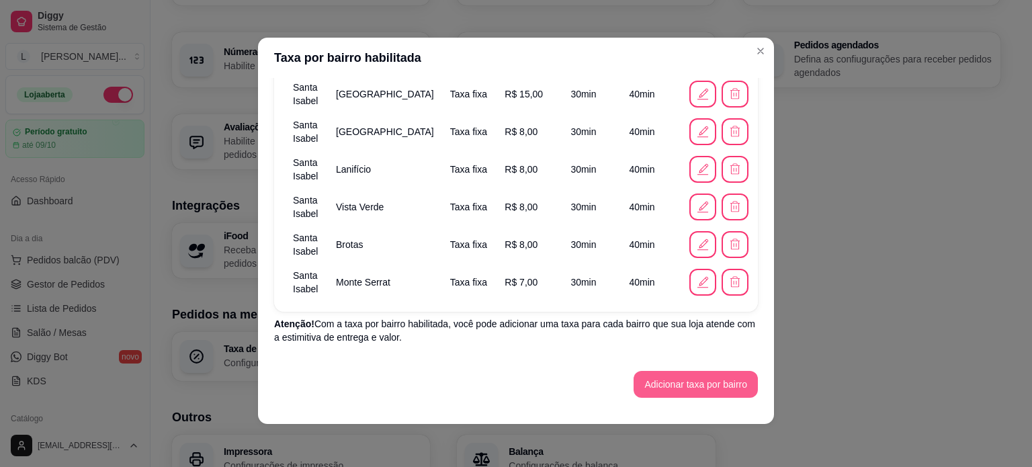
click at [650, 380] on button "Adicionar taxa por bairro" at bounding box center [695, 384] width 124 height 27
click at [681, 389] on button "Adicionar taxa por bairro" at bounding box center [695, 384] width 120 height 26
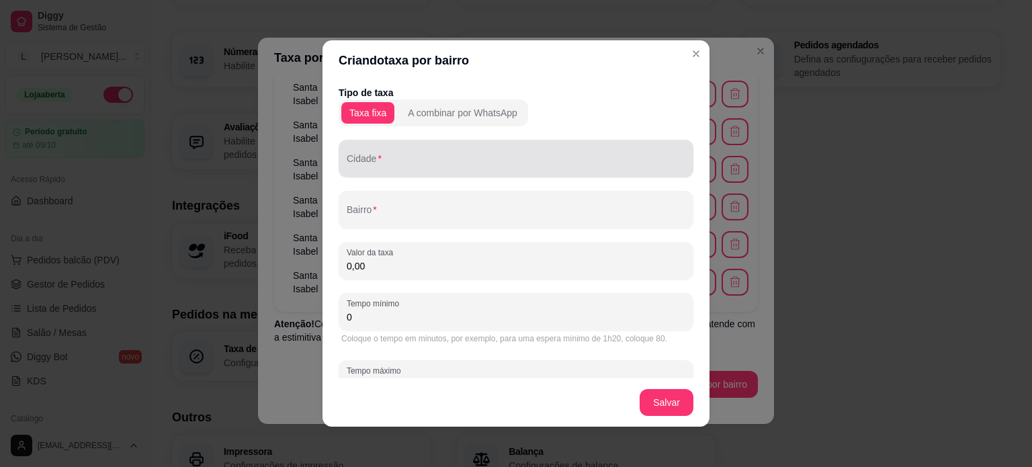
click at [424, 169] on input "Cidade" at bounding box center [516, 163] width 338 height 13
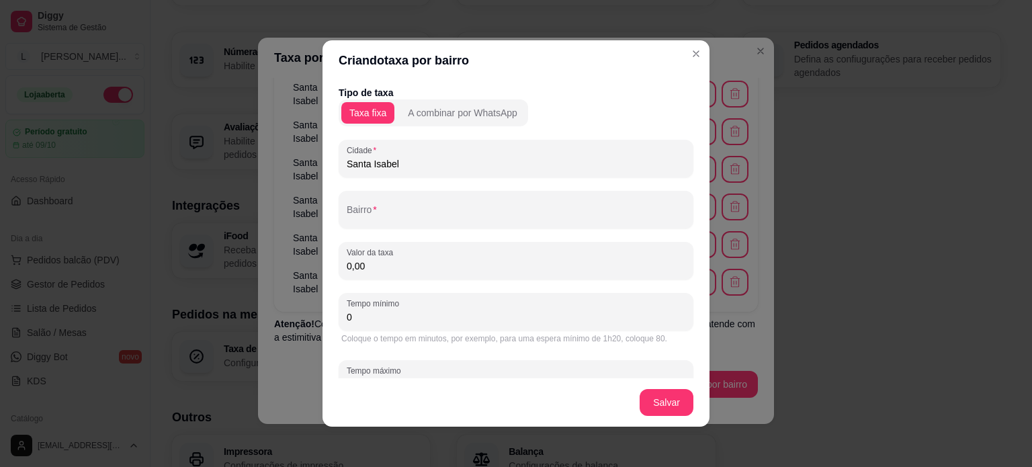
type input "Santa Isabel"
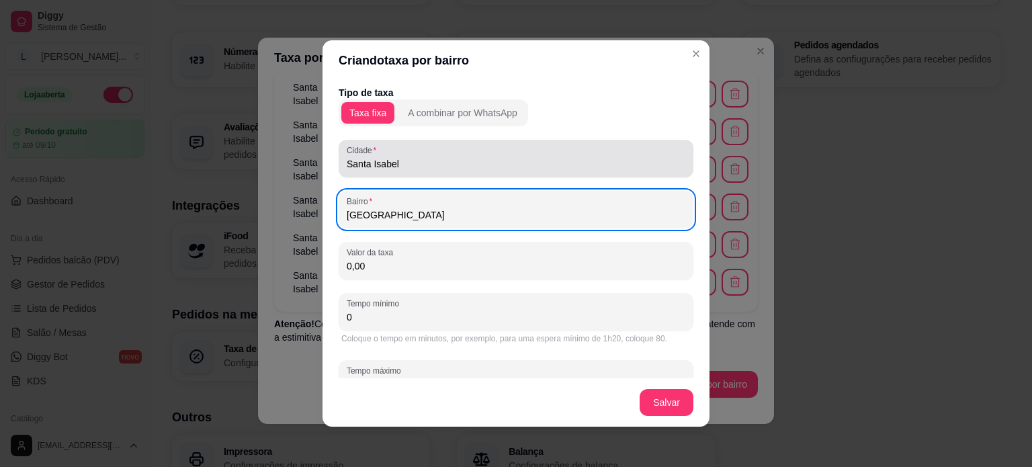
type input "Vila Nova"
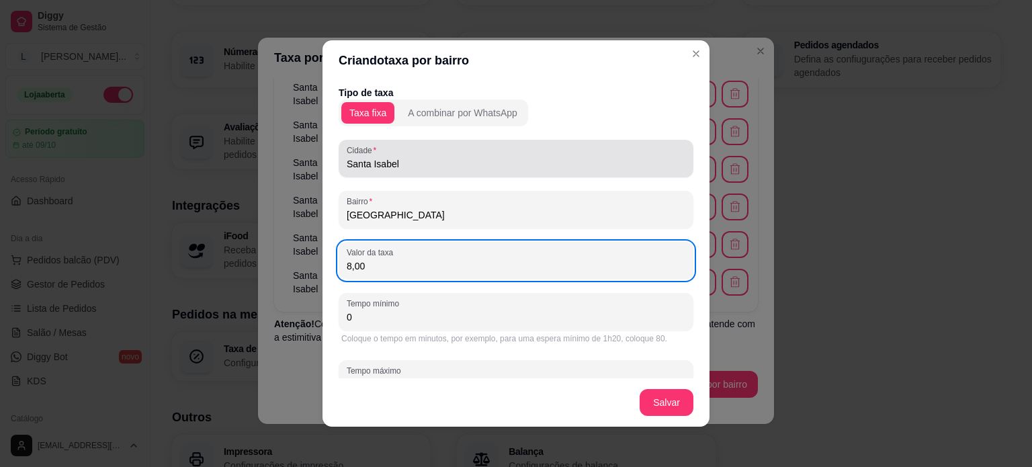
type input "8,00"
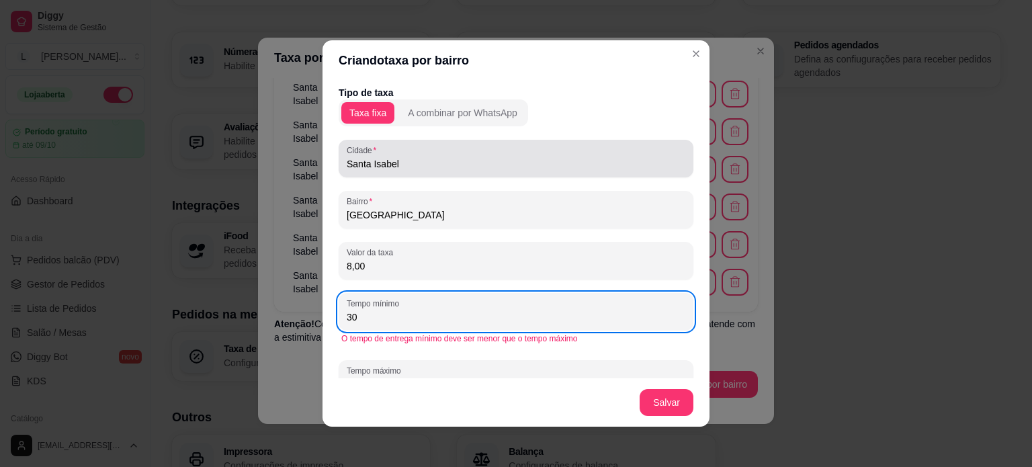
type input "30"
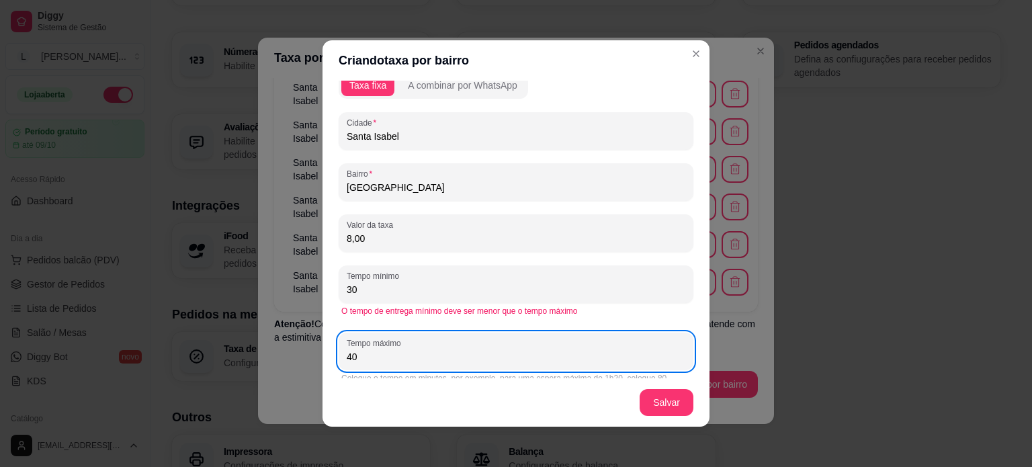
scroll to position [40, 0]
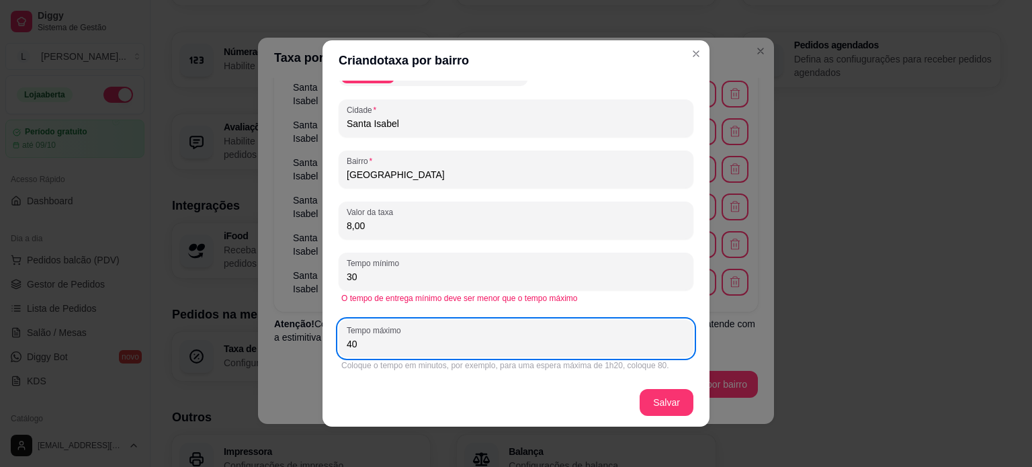
type input "40"
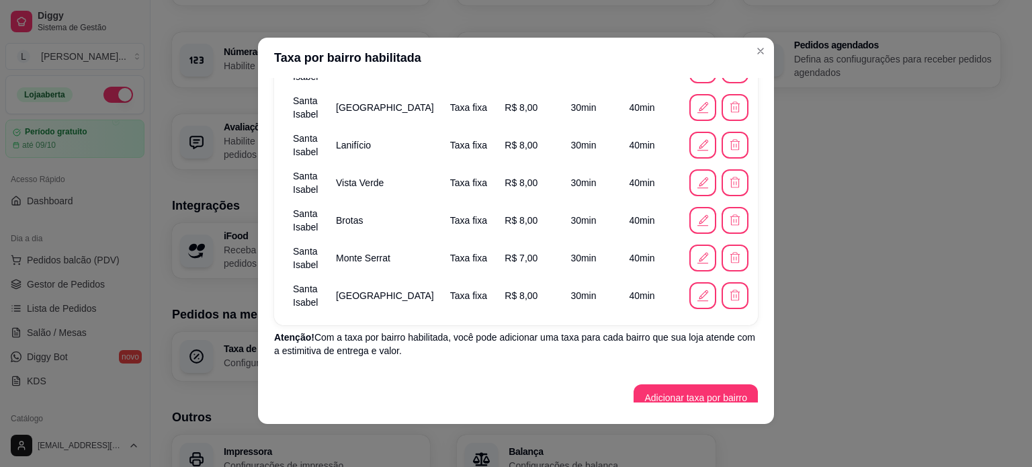
scroll to position [558, 0]
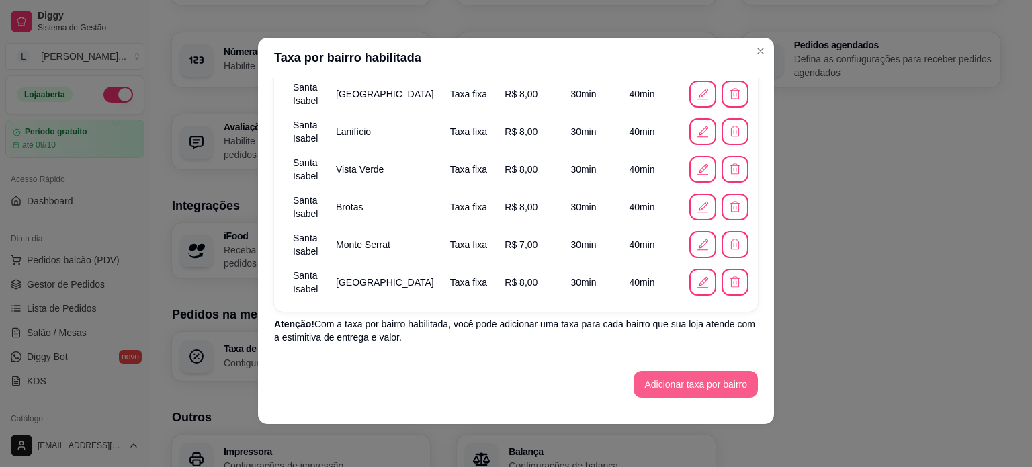
click at [666, 380] on button "Adicionar taxa por bairro" at bounding box center [695, 384] width 124 height 27
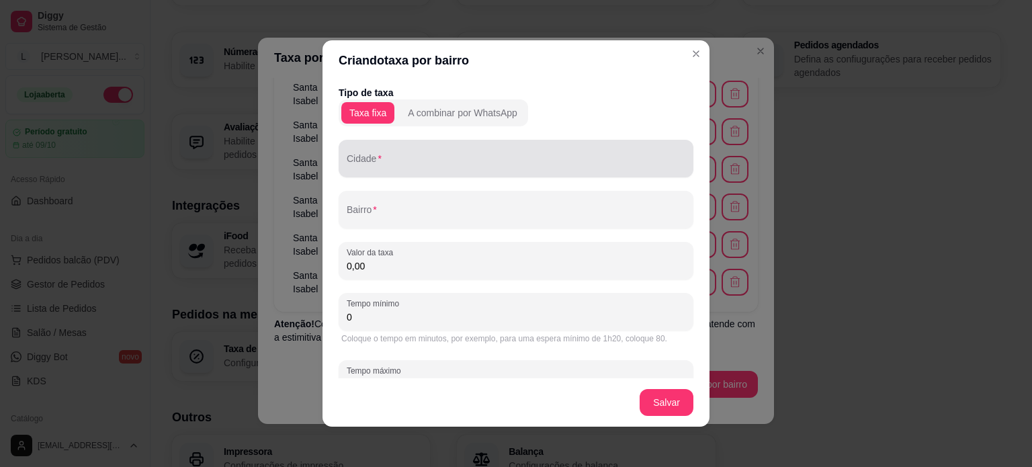
click at [373, 145] on div at bounding box center [516, 158] width 338 height 27
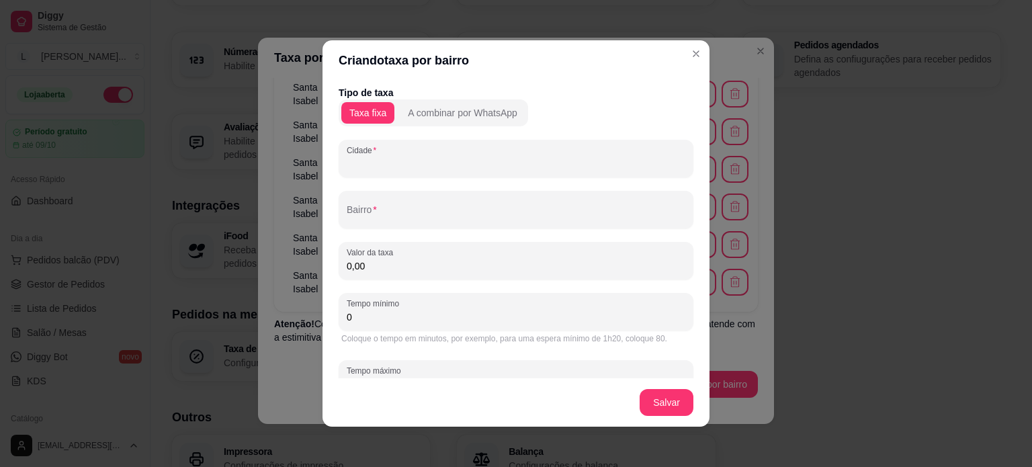
paste input "R$32,90 cenoura com brigadeiro R$37,90 ferrero rocher R$32,90 limão R$37,90 nin…"
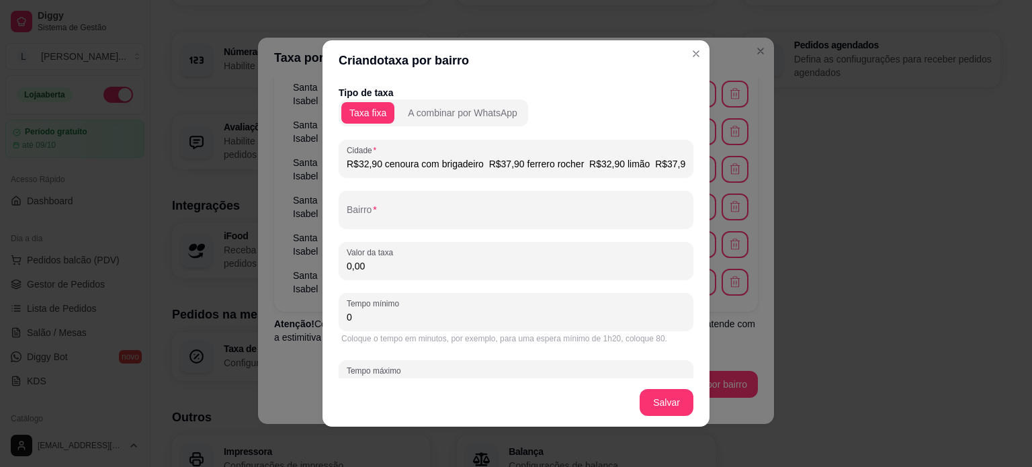
type input "R$32,90 cenoura com brigadeiro R$37,90 ferrero rocher R$32,90 limão R$37,90 nin…"
click at [373, 145] on label "Cidade" at bounding box center [364, 149] width 34 height 11
click at [373, 157] on input "R$32,90 cenoura com brigadeiro R$37,90 ferrero rocher R$32,90 limão R$37,90 nin…" at bounding box center [516, 163] width 338 height 13
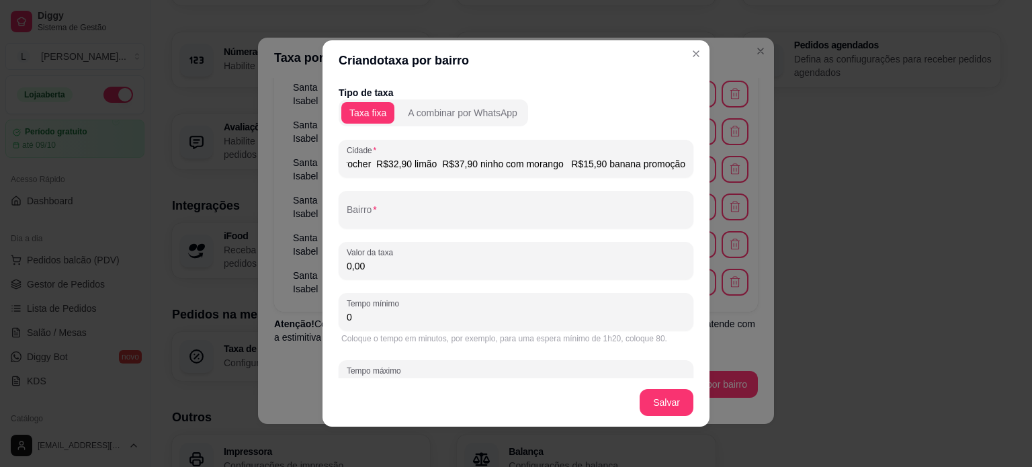
click at [388, 166] on input "R$32,90 cenoura com brigadeiro R$37,90 ferrero rocher R$32,90 limão R$37,90 nin…" at bounding box center [516, 163] width 338 height 13
click at [390, 167] on input "R$32,90 cenoura com brigadeiro R$37,90 ferrero rocher R$32,90 limão R$37,90 nin…" at bounding box center [516, 163] width 338 height 13
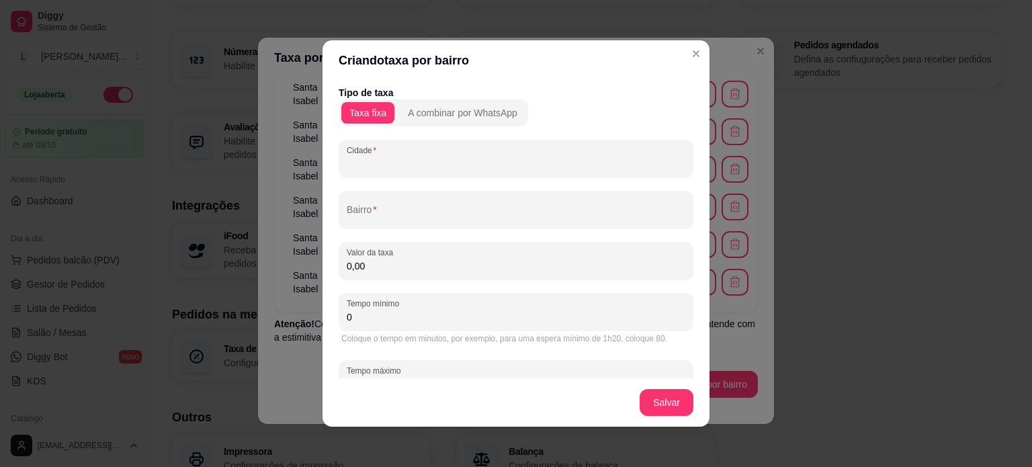
scroll to position [0, 0]
type input "Santa Isabel"
click at [375, 155] on label "Cidade" at bounding box center [364, 149] width 34 height 11
click at [375, 157] on input "Santa Isabel" at bounding box center [516, 163] width 338 height 13
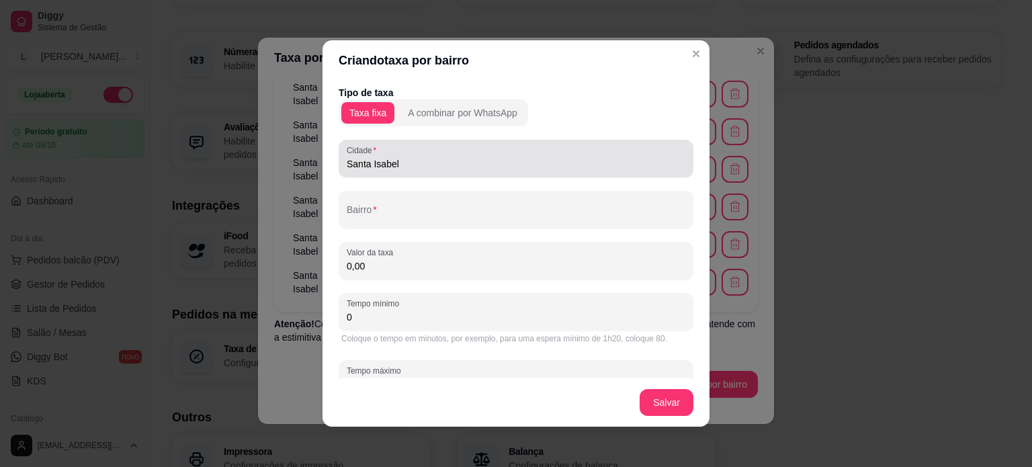
click at [375, 155] on label "Cidade" at bounding box center [364, 149] width 34 height 11
click at [375, 157] on input "Santa Isabel" at bounding box center [516, 163] width 338 height 13
click at [378, 156] on div "Santa Isabel" at bounding box center [516, 158] width 338 height 27
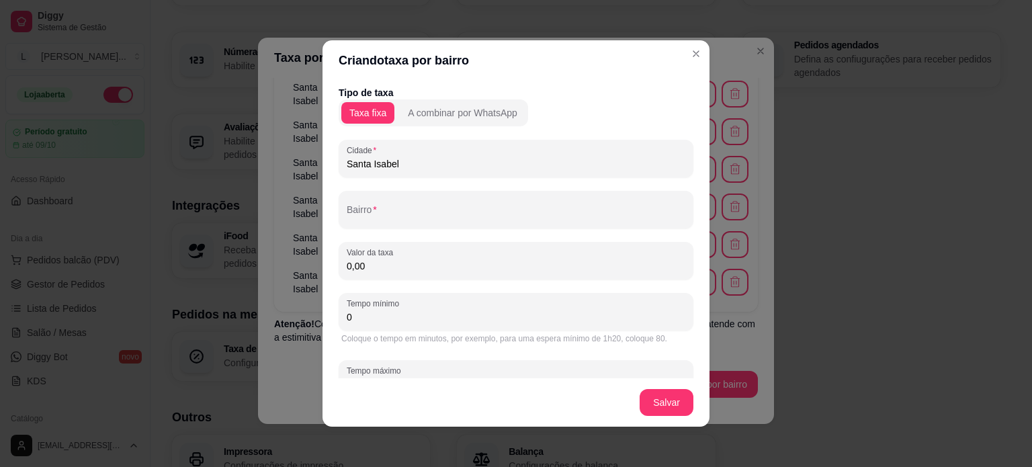
click at [378, 156] on div "Santa Isabel" at bounding box center [516, 158] width 338 height 27
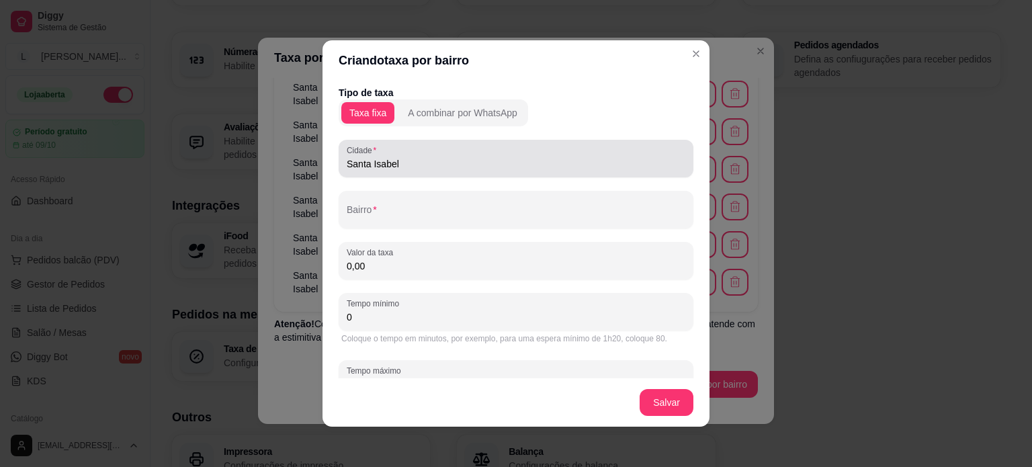
click at [378, 156] on div "Santa Isabel" at bounding box center [516, 158] width 338 height 27
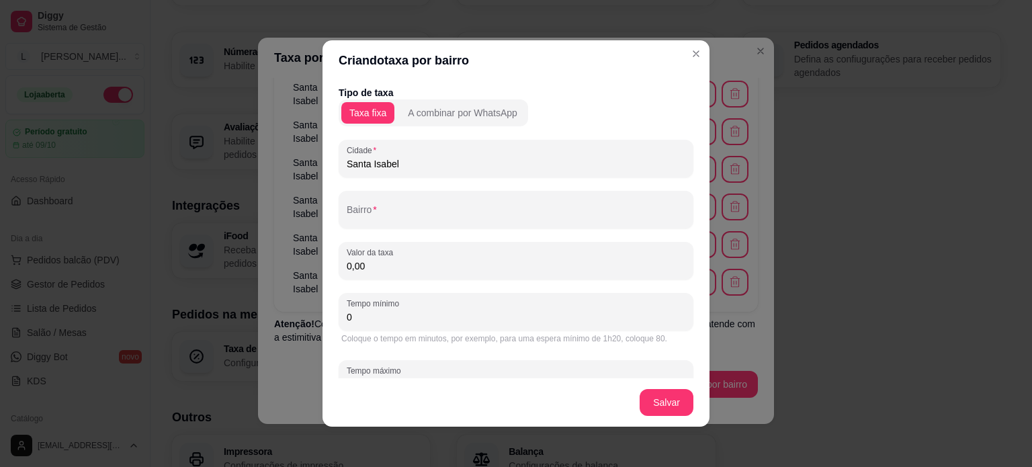
click at [382, 166] on input "Santa Isabel" at bounding box center [516, 163] width 338 height 13
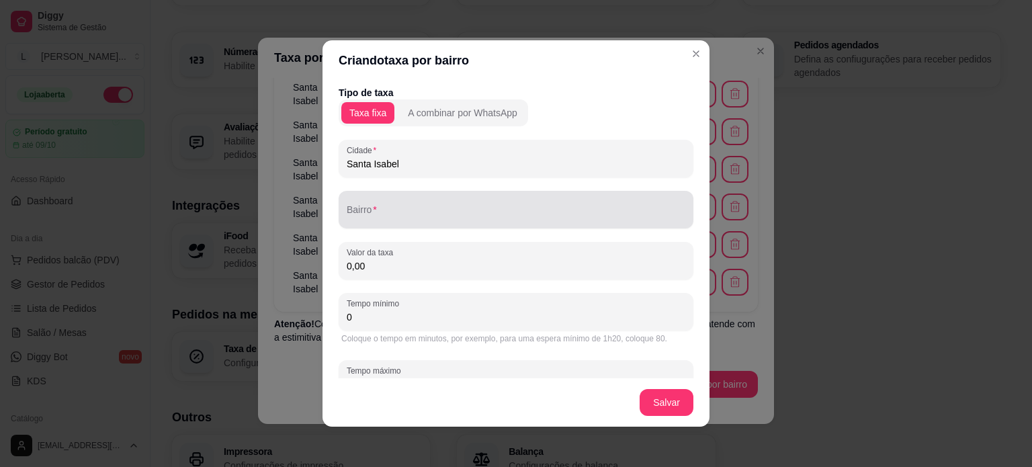
click at [365, 218] on input "Bairro" at bounding box center [516, 214] width 338 height 13
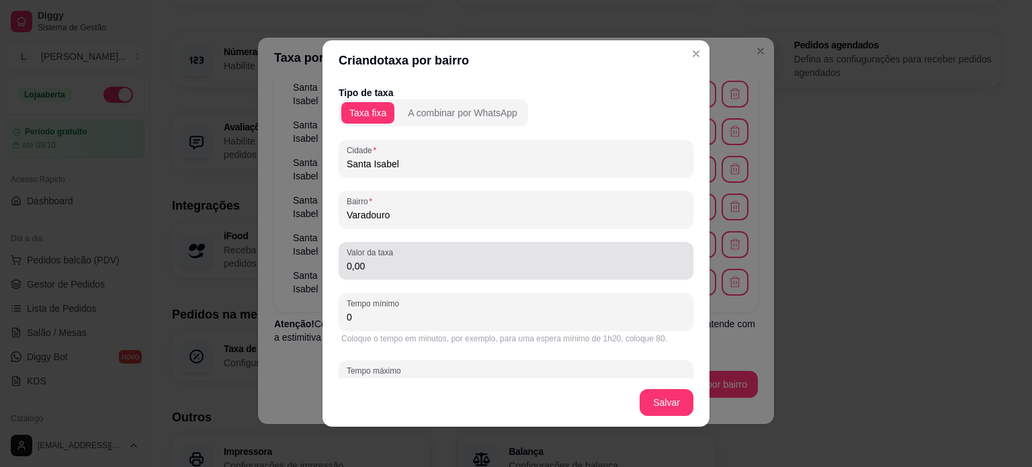
type input "Varadouro"
click at [382, 271] on input "0,00" at bounding box center [516, 265] width 338 height 13
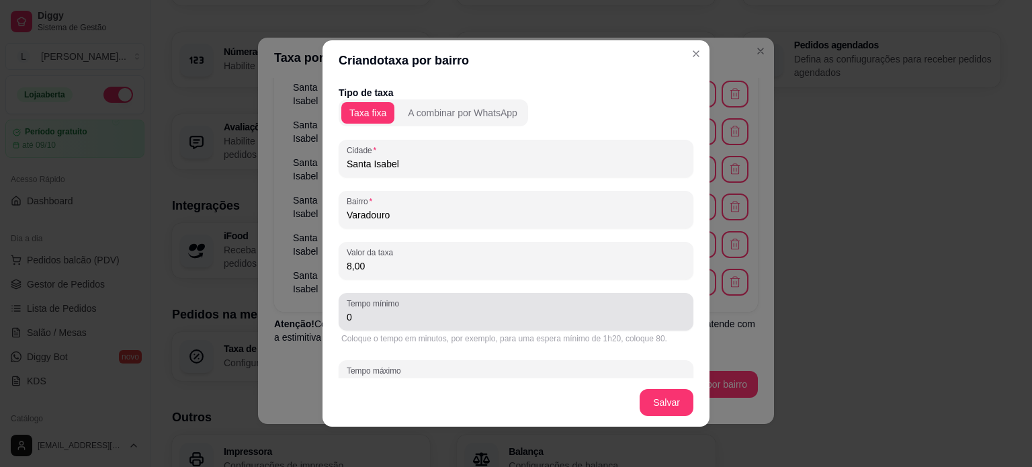
type input "8,00"
drag, startPoint x: 387, startPoint y: 308, endPoint x: 383, endPoint y: 316, distance: 8.1
click at [384, 314] on div "Tempo mínimo 0" at bounding box center [515, 312] width 355 height 38
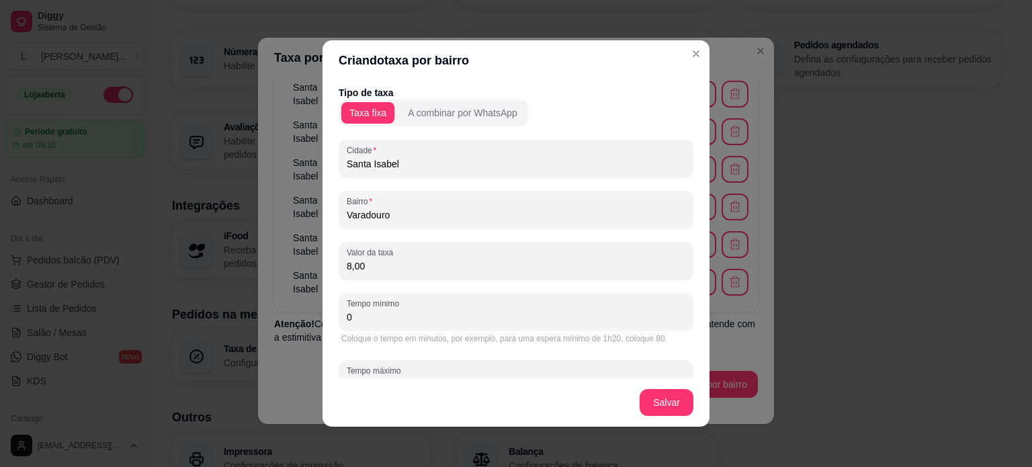
drag, startPoint x: 355, startPoint y: 322, endPoint x: 334, endPoint y: 322, distance: 20.2
click at [338, 322] on div "Tempo mínimo 0" at bounding box center [515, 312] width 355 height 38
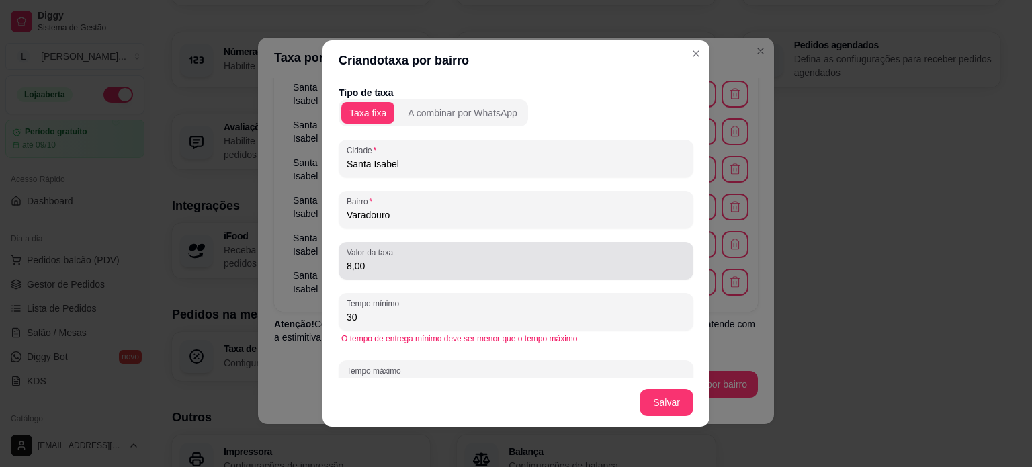
scroll to position [40, 0]
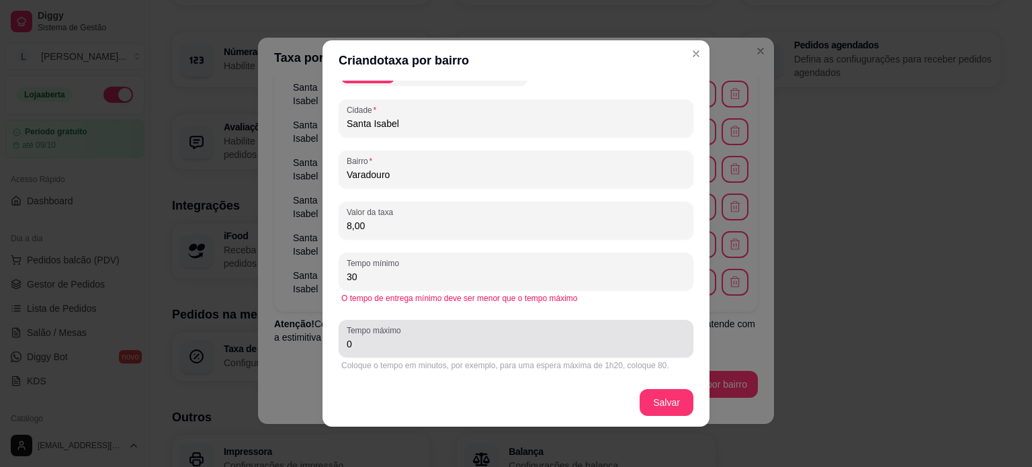
type input "30"
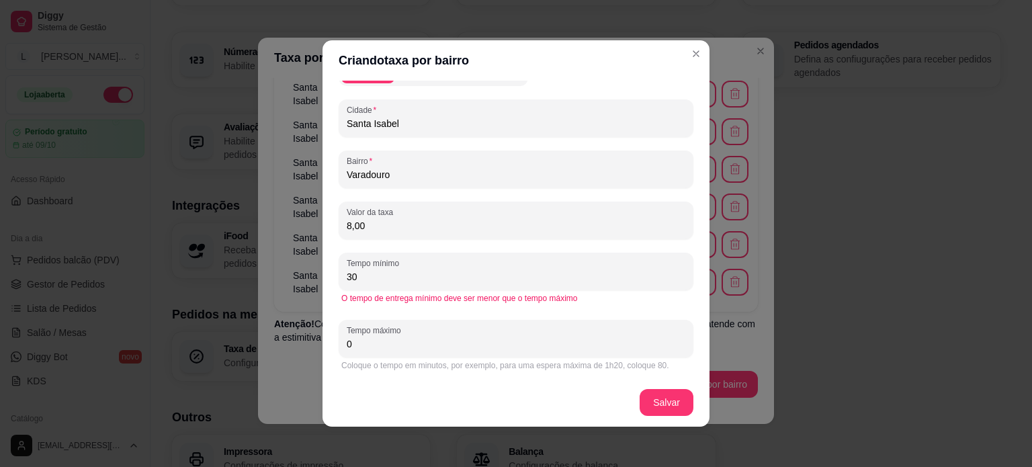
click at [324, 343] on div "Tipo de taxa Taxa fixa A combinar por WhatsApp Cidade Santa Isabel Bairro Varad…" at bounding box center [515, 230] width 387 height 298
type input "40"
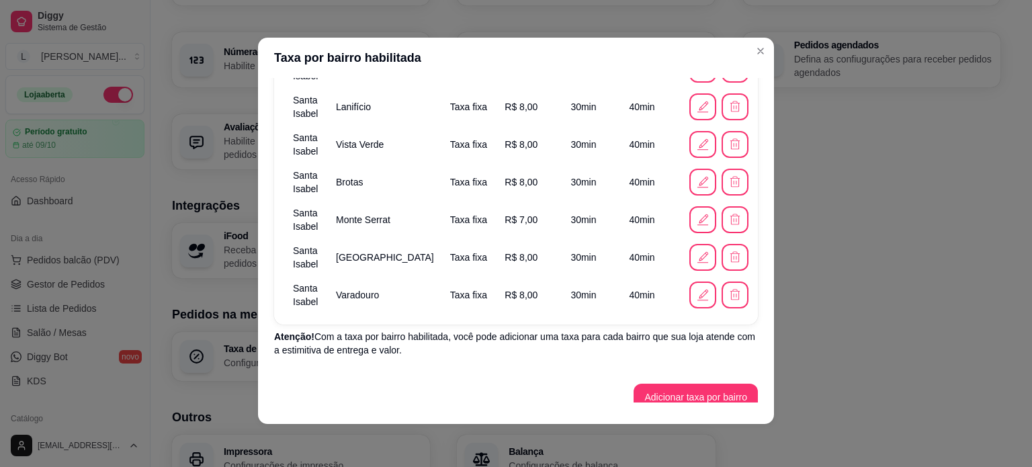
scroll to position [596, 0]
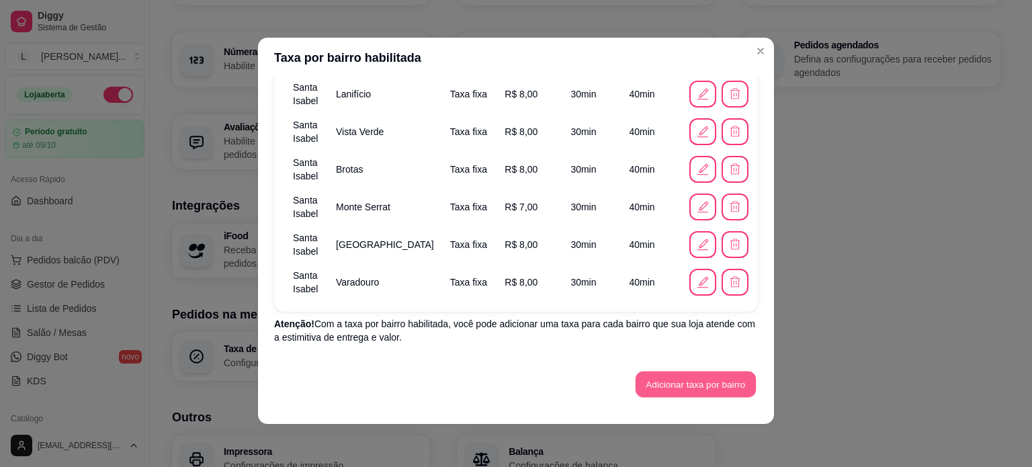
click at [704, 375] on button "Adicionar taxa por bairro" at bounding box center [695, 384] width 120 height 26
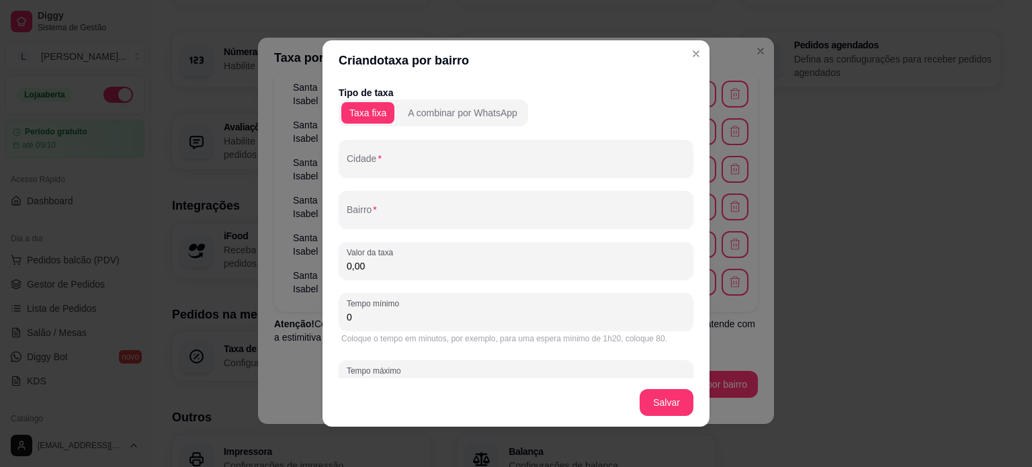
click at [387, 172] on div "Cidade" at bounding box center [515, 159] width 355 height 38
paste input "Santa Isabel"
type input "Santa Isabel"
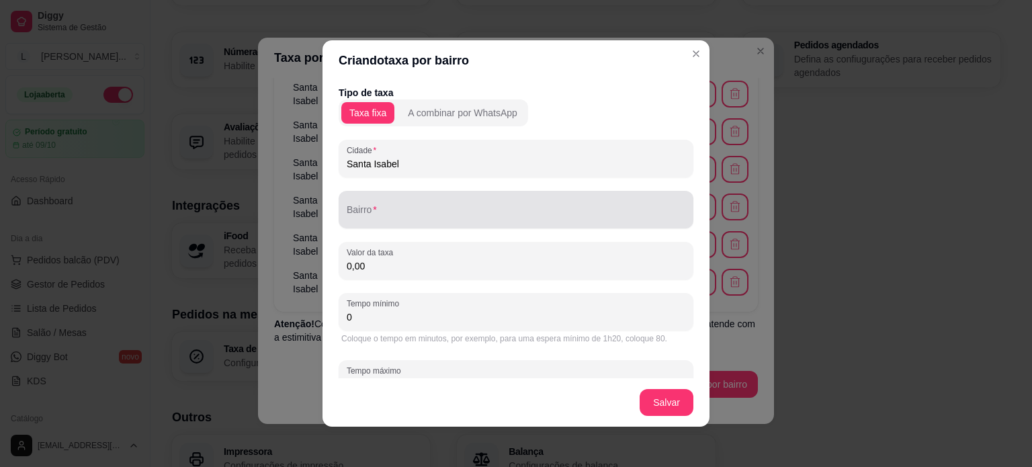
click at [371, 207] on div at bounding box center [516, 209] width 338 height 27
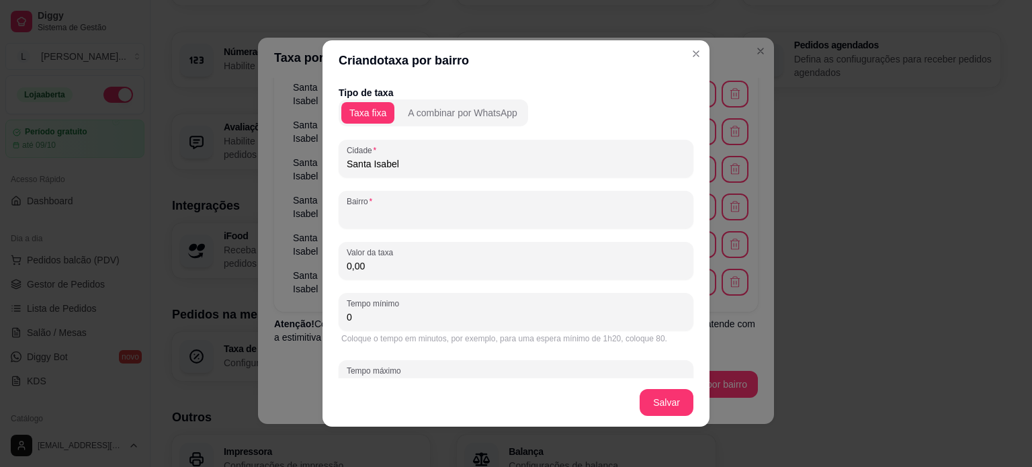
click at [368, 214] on input "Bairro" at bounding box center [516, 214] width 338 height 13
type input "Recanto Alpina"
click at [359, 265] on input "0,00" at bounding box center [516, 265] width 338 height 13
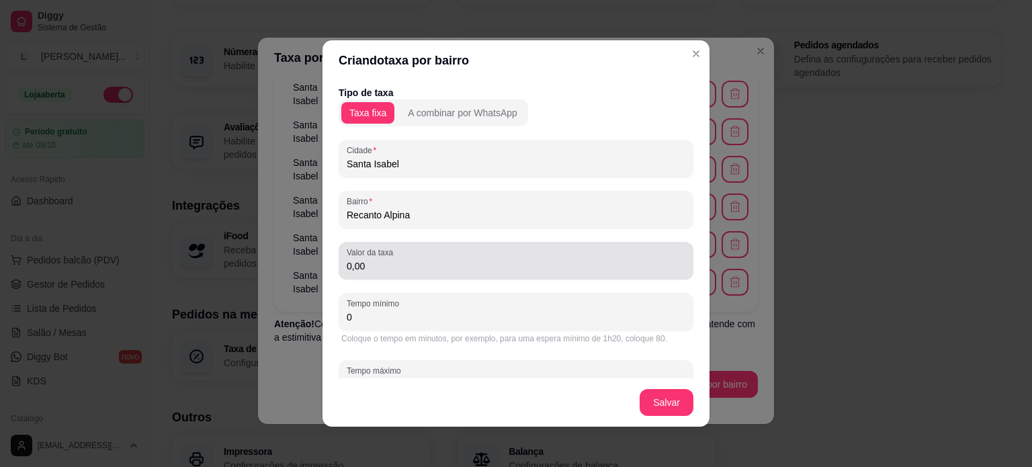
drag, startPoint x: 363, startPoint y: 279, endPoint x: 337, endPoint y: 276, distance: 25.7
click at [338, 276] on div "Valor da taxa 0,00" at bounding box center [515, 261] width 355 height 38
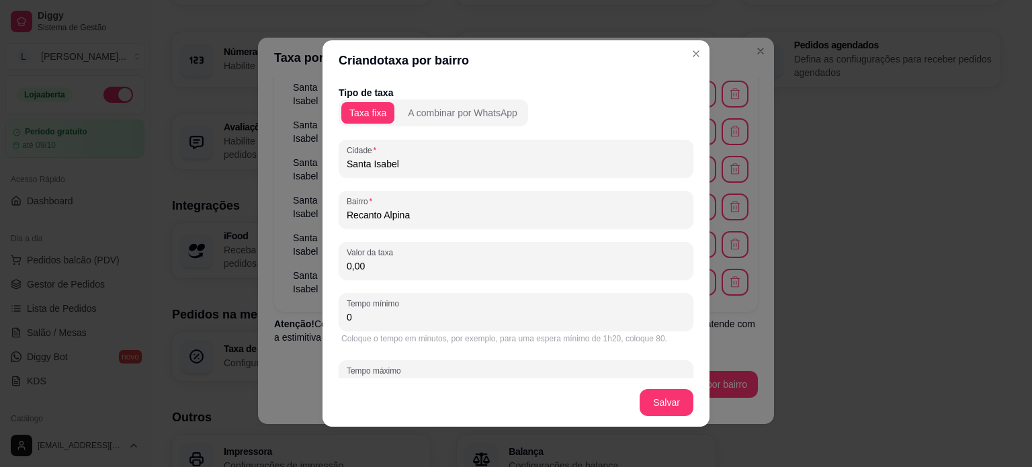
drag, startPoint x: 370, startPoint y: 271, endPoint x: 337, endPoint y: 271, distance: 32.9
click at [338, 271] on div "Valor da taxa 0,00" at bounding box center [515, 261] width 355 height 38
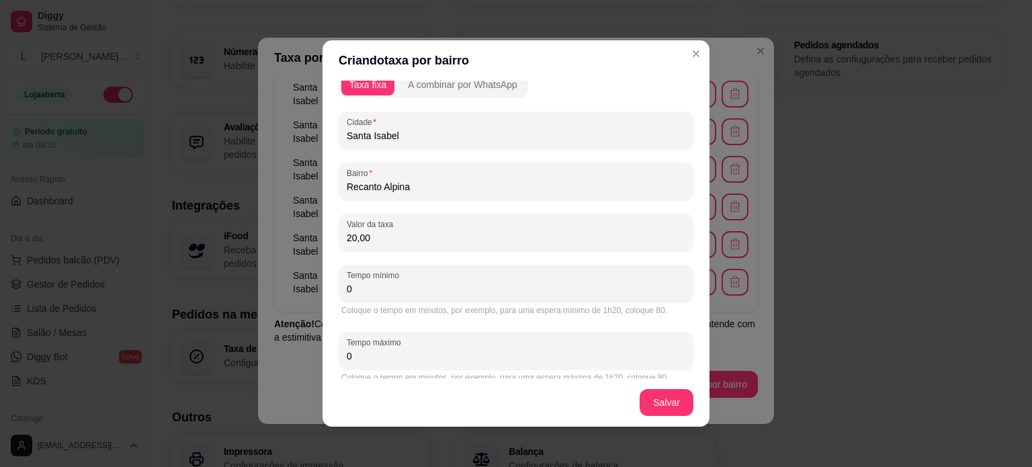
scroll to position [40, 0]
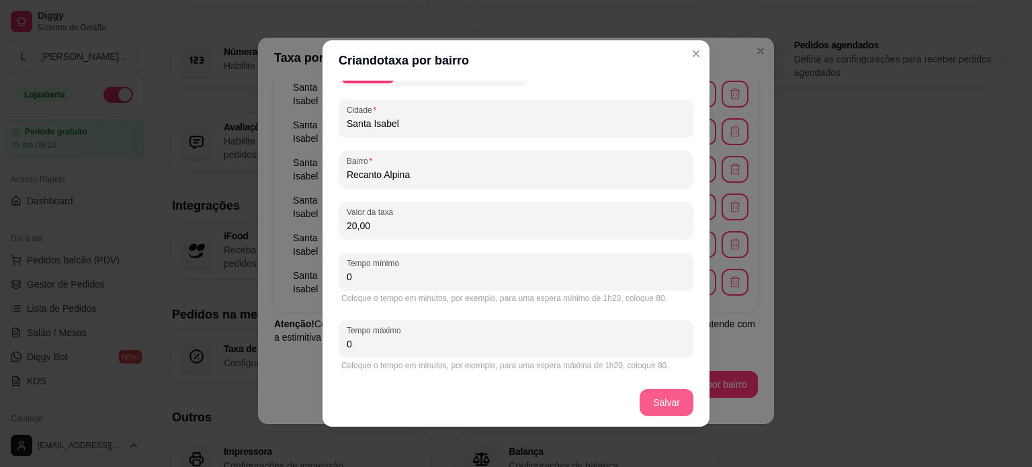
type input "20,00"
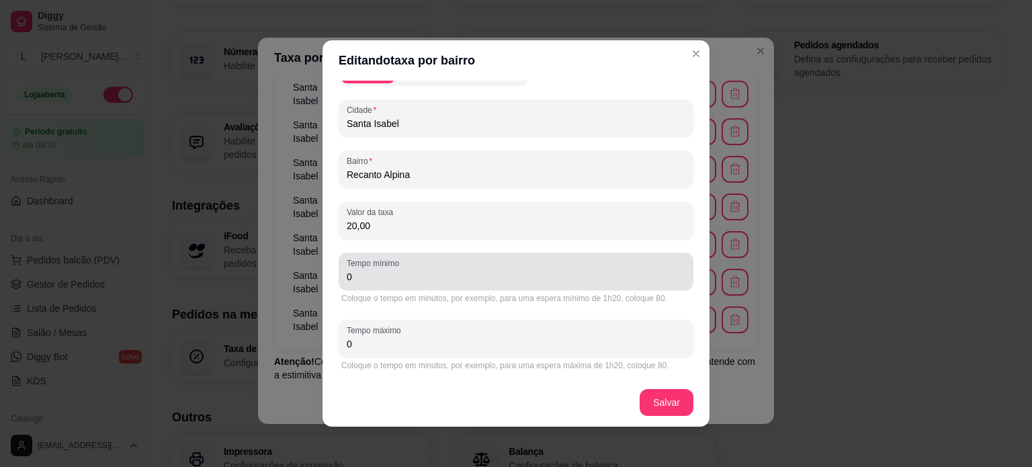
click at [376, 265] on label "Tempo mínimo" at bounding box center [375, 262] width 57 height 11
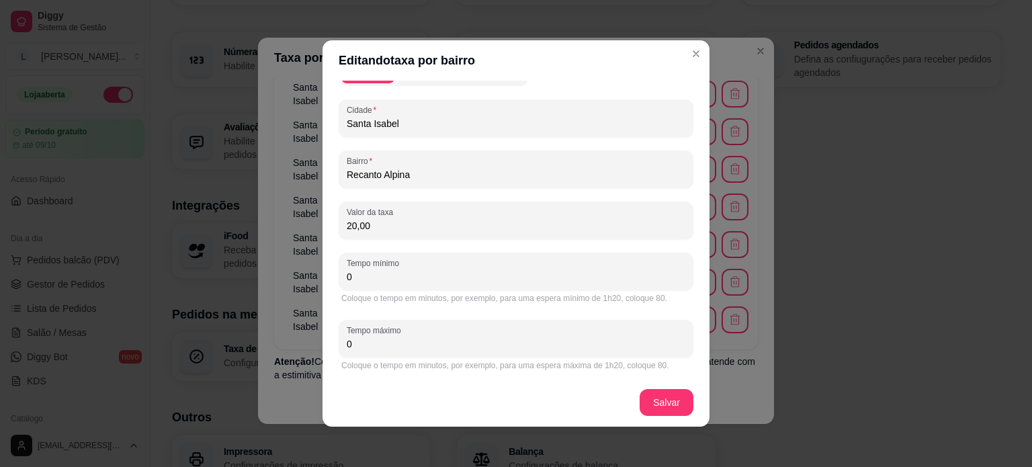
drag, startPoint x: 371, startPoint y: 276, endPoint x: 338, endPoint y: 284, distance: 33.2
click at [356, 286] on div "Tempo mínimo 0" at bounding box center [515, 272] width 355 height 38
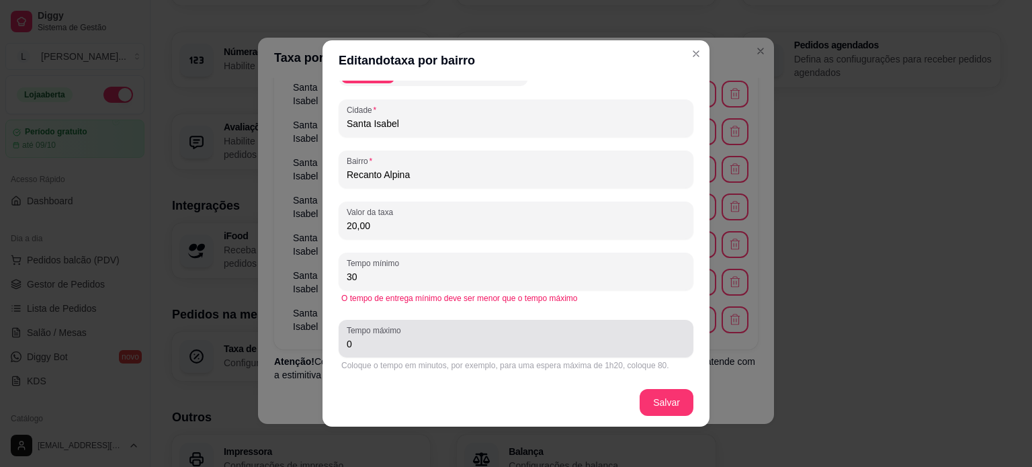
type input "30"
drag, startPoint x: 351, startPoint y: 332, endPoint x: 330, endPoint y: 335, distance: 20.3
click at [330, 335] on div "Tipo de taxa Taxa fixa A combinar por WhatsApp Cidade Santa Isabel Bairro Recan…" at bounding box center [515, 230] width 387 height 298
click at [338, 352] on div "Tempo máximo 0" at bounding box center [515, 339] width 355 height 38
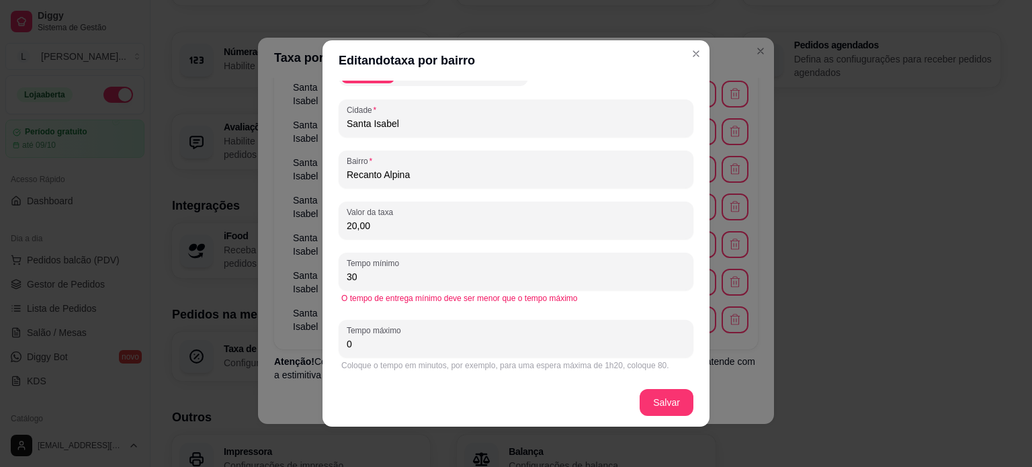
drag, startPoint x: 363, startPoint y: 343, endPoint x: 320, endPoint y: 339, distance: 43.8
click at [322, 339] on div "Tipo de taxa Taxa fixa A combinar por WhatsApp Cidade Santa Isabel Bairro Recan…" at bounding box center [515, 230] width 387 height 298
type input "40"
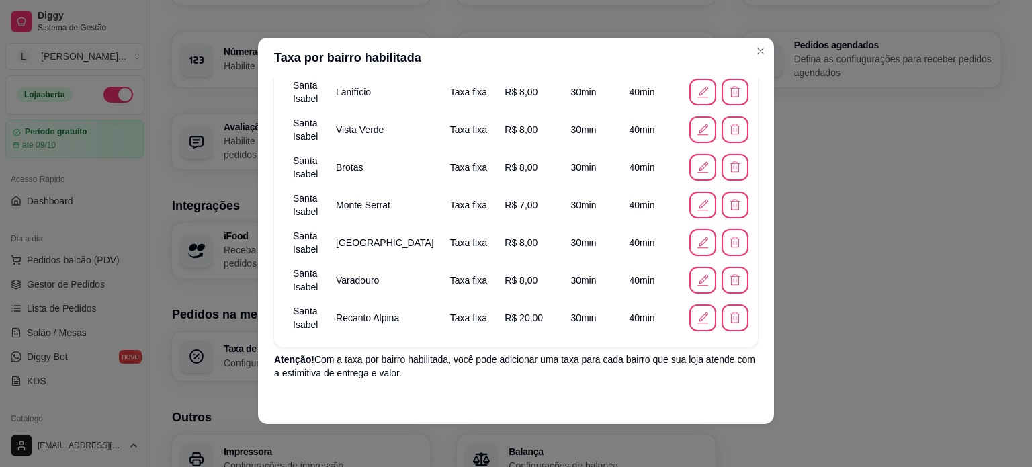
scroll to position [633, 0]
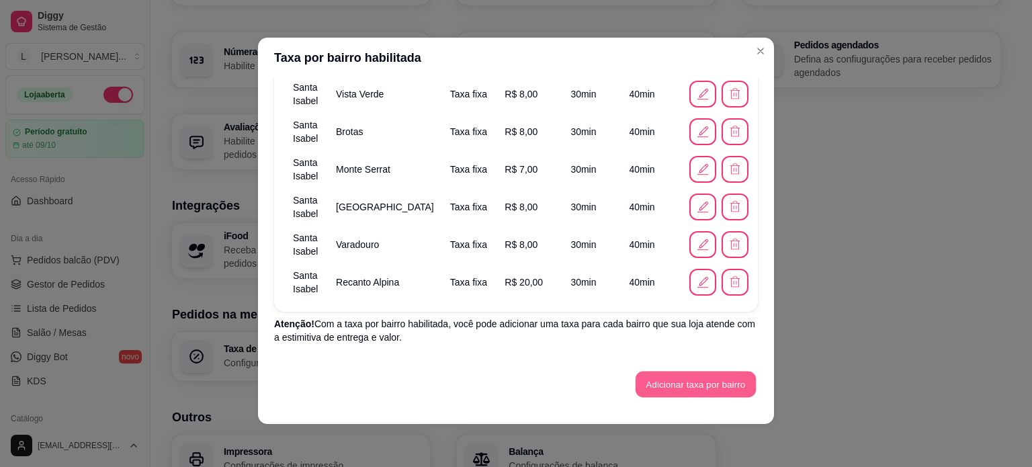
click at [725, 394] on button "Adicionar taxa por bairro" at bounding box center [695, 384] width 120 height 26
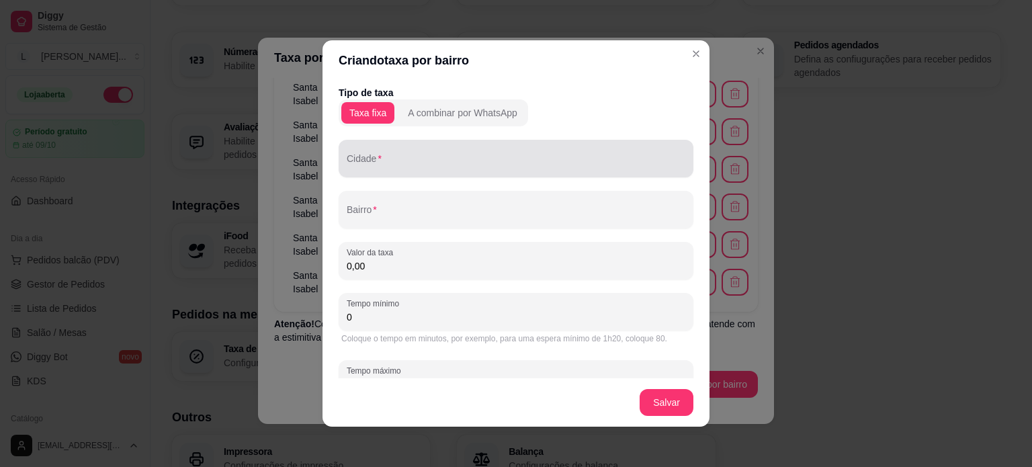
click at [388, 166] on input "Cidade" at bounding box center [516, 163] width 338 height 13
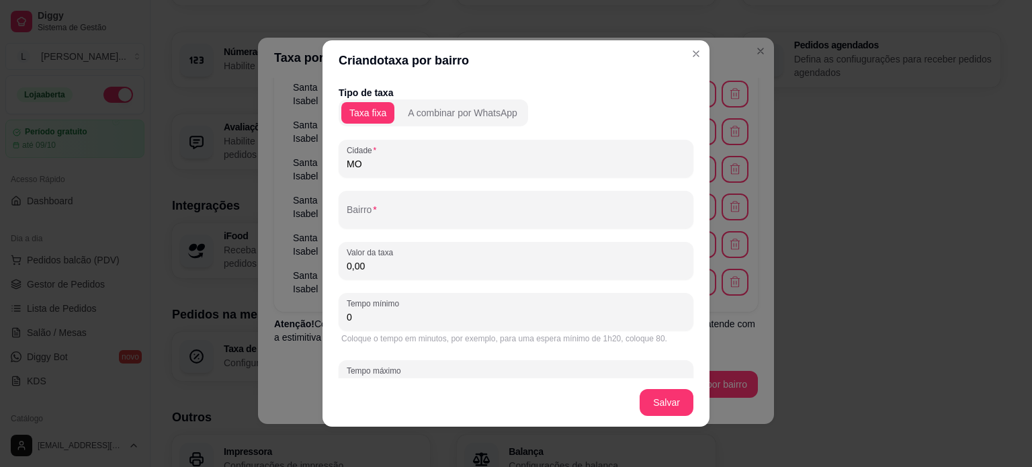
type input "M"
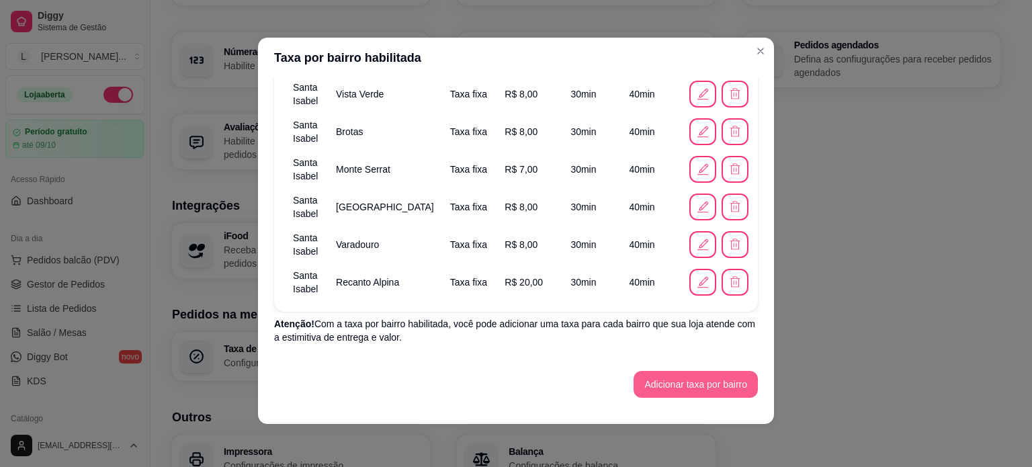
click at [635, 383] on button "Adicionar taxa por bairro" at bounding box center [695, 384] width 124 height 27
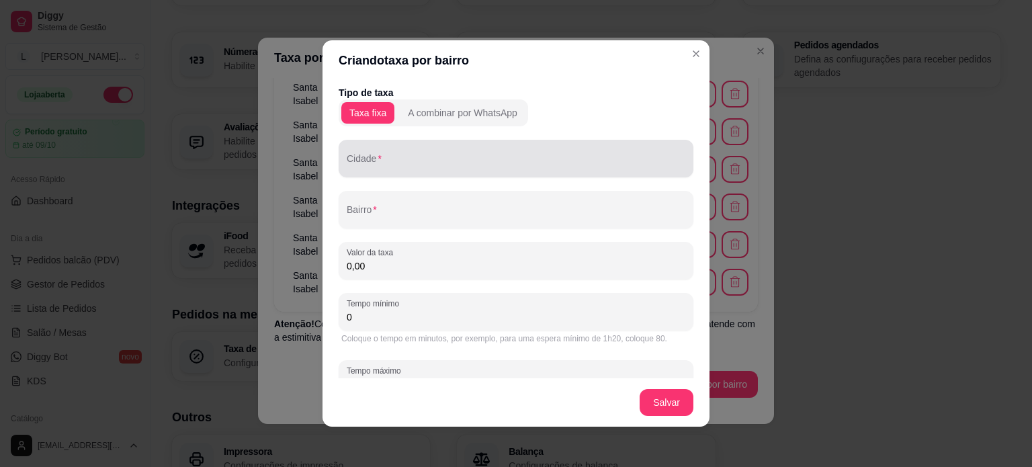
click at [347, 150] on div at bounding box center [516, 158] width 338 height 27
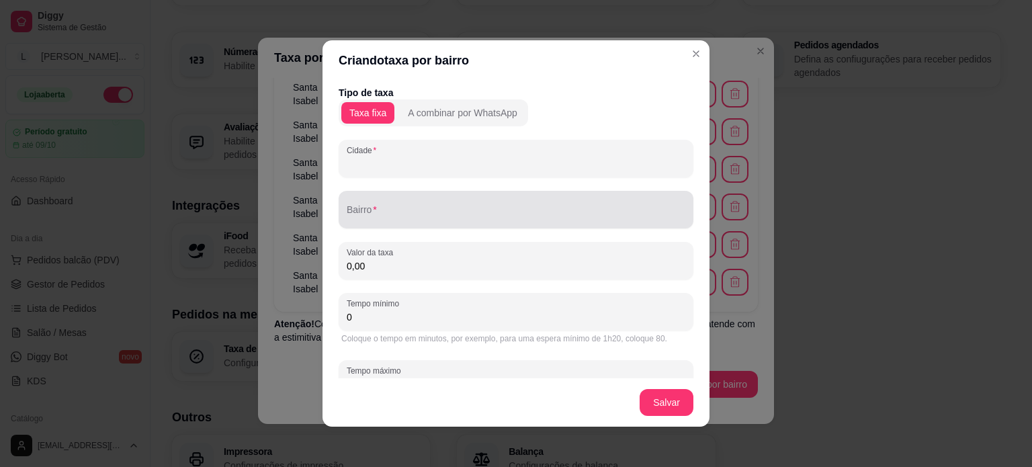
paste input "Santa Isabel"
type input "Santa Isabel"
click at [367, 204] on div at bounding box center [516, 209] width 338 height 27
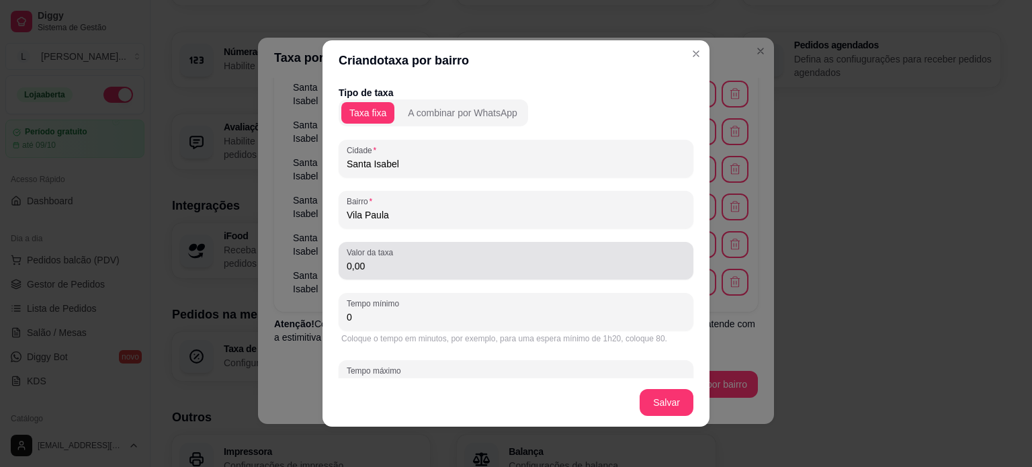
type input "Vila Paula"
drag, startPoint x: 390, startPoint y: 275, endPoint x: 264, endPoint y: 277, distance: 126.3
click at [264, 277] on div "Criando taxa por bairro Tipo de taxa Taxa fixa A combinar por WhatsApp Cidade S…" at bounding box center [516, 233] width 1032 height 467
click at [402, 271] on input "0,00" at bounding box center [516, 265] width 338 height 13
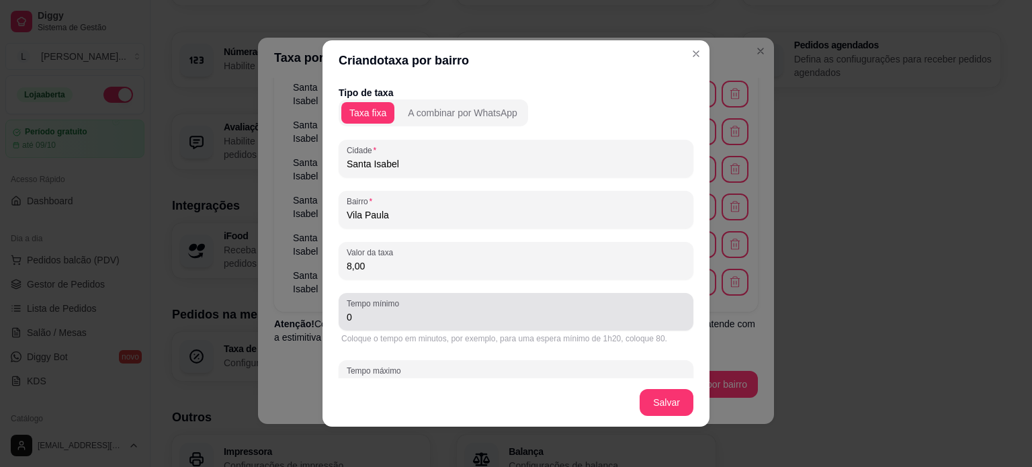
type input "8,00"
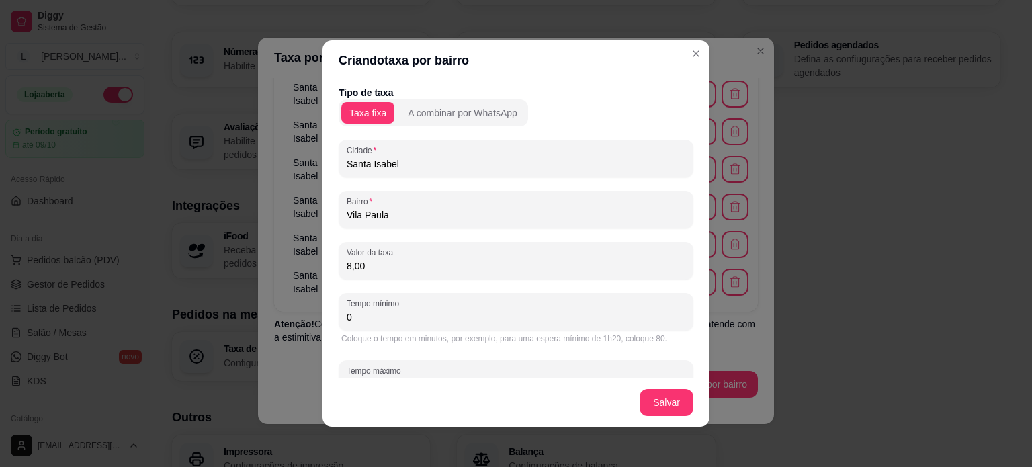
drag, startPoint x: 359, startPoint y: 322, endPoint x: 323, endPoint y: 316, distance: 36.7
click at [323, 316] on div "Tipo de taxa Taxa fixa A combinar por WhatsApp Cidade Santa Isabel Bairro Vila …" at bounding box center [515, 230] width 387 height 298
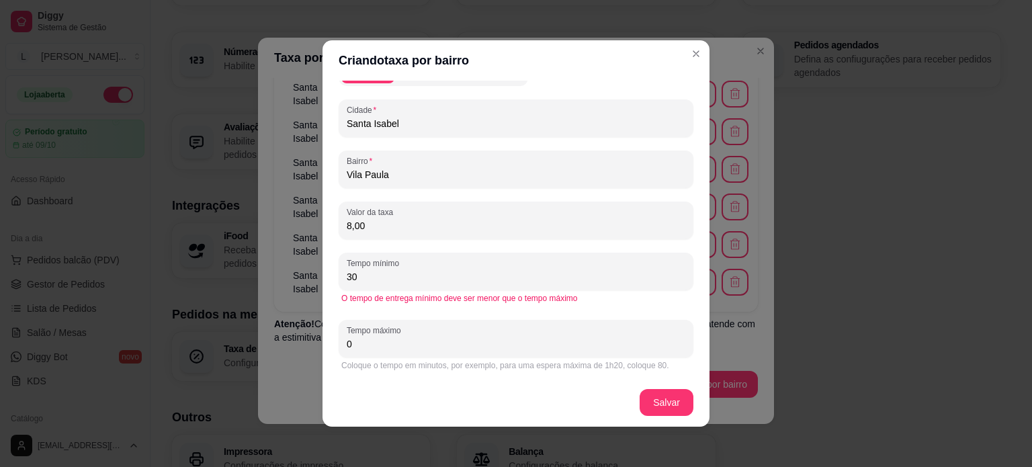
type input "30"
drag, startPoint x: 361, startPoint y: 345, endPoint x: 332, endPoint y: 345, distance: 28.9
click at [332, 345] on div "Tipo de taxa Taxa fixa A combinar por WhatsApp Cidade Santa Isabel Bairro Vila …" at bounding box center [515, 230] width 387 height 298
type input "40"
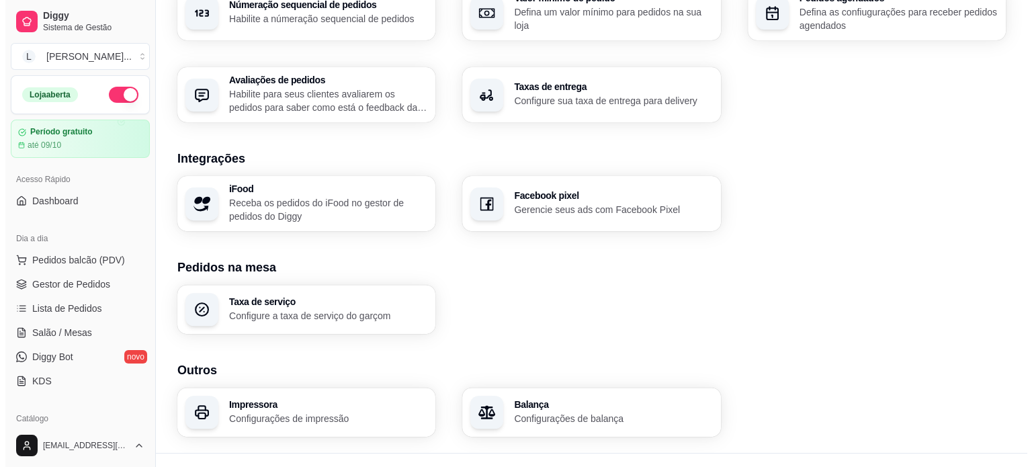
scroll to position [473, 0]
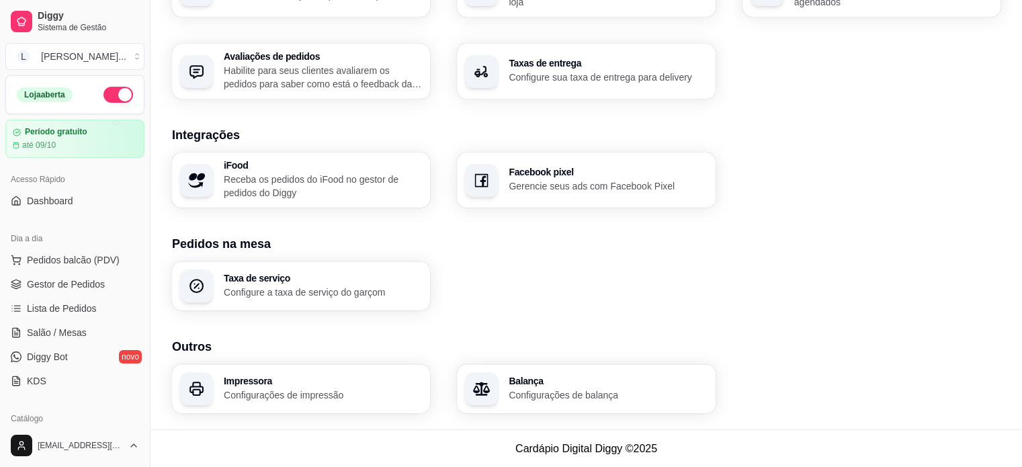
click at [316, 274] on h3 "Taxa de serviço" at bounding box center [323, 277] width 198 height 9
click at [349, 375] on div "Impressora Configurações de impressão" at bounding box center [301, 388] width 258 height 49
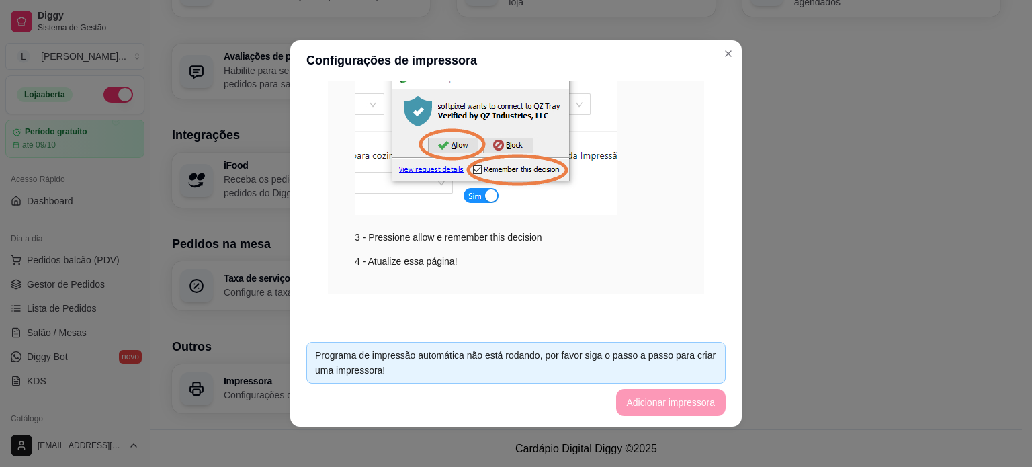
scroll to position [3, 0]
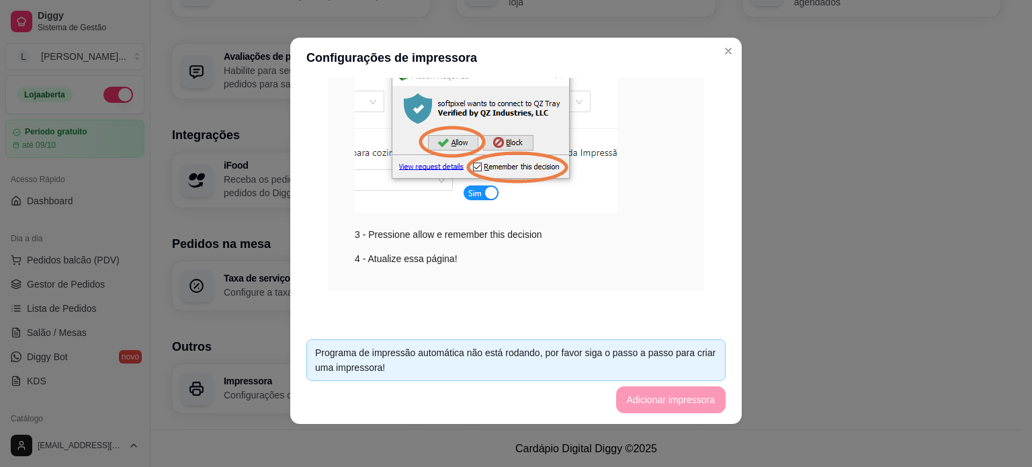
click at [676, 393] on footer "Programa de impressão automática não está rodando, por favor siga o passo a pas…" at bounding box center [515, 375] width 451 height 95
click at [674, 400] on footer "Programa de impressão automática não está rodando, por favor siga o passo a pas…" at bounding box center [515, 375] width 451 height 95
click at [523, 361] on div "Programa de impressão automática não está rodando, por favor siga o passo a pas…" at bounding box center [516, 360] width 402 height 30
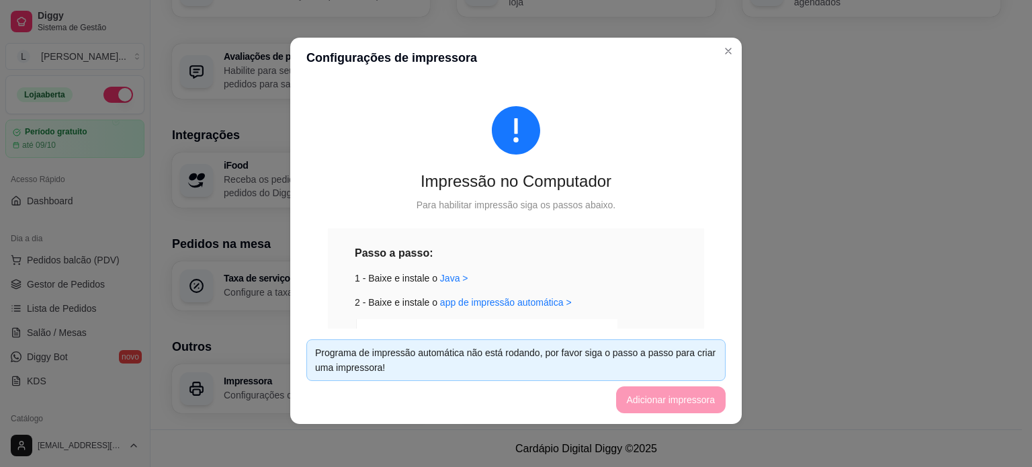
scroll to position [0, 0]
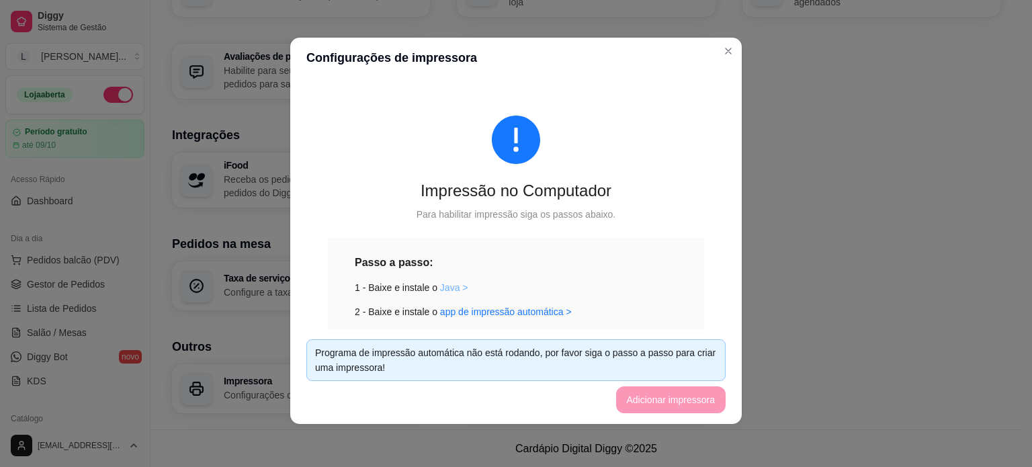
click at [449, 289] on link "Java >" at bounding box center [454, 287] width 28 height 11
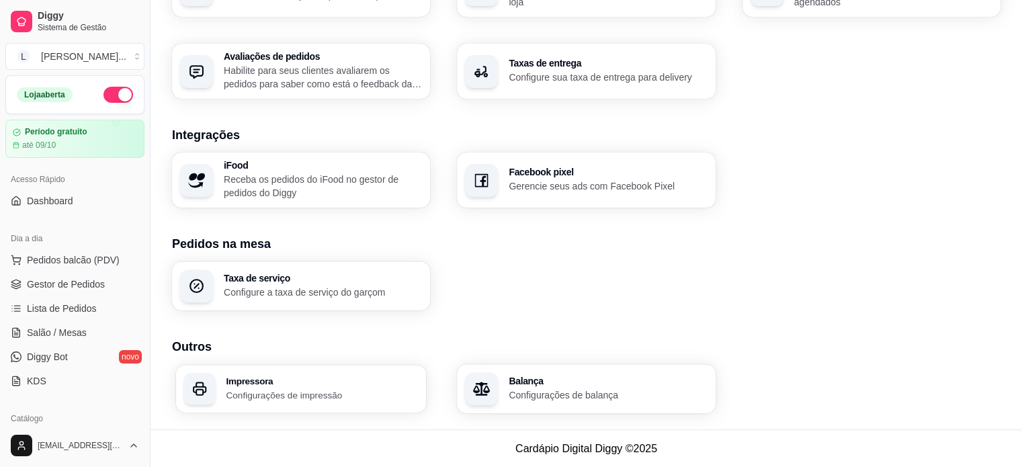
click at [341, 381] on h3 "Impressora" at bounding box center [322, 380] width 192 height 9
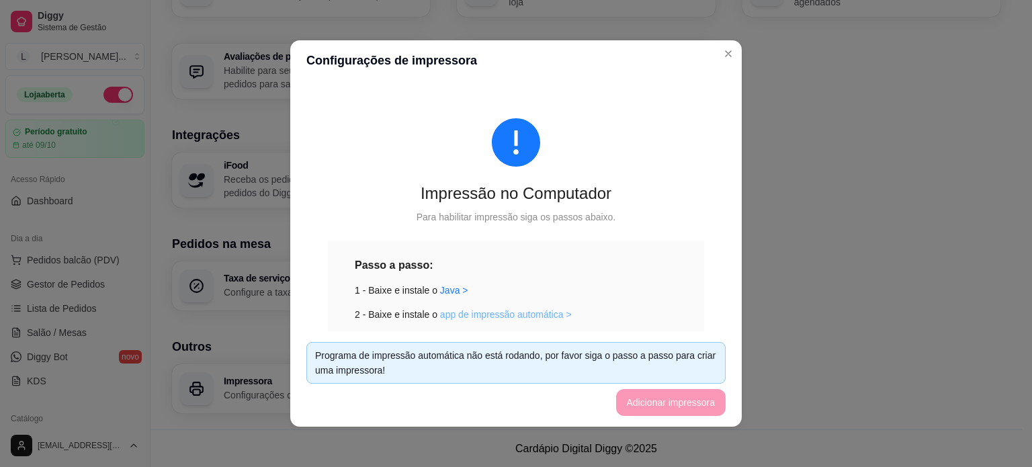
click at [467, 311] on link "app de impressão automática >" at bounding box center [506, 314] width 132 height 11
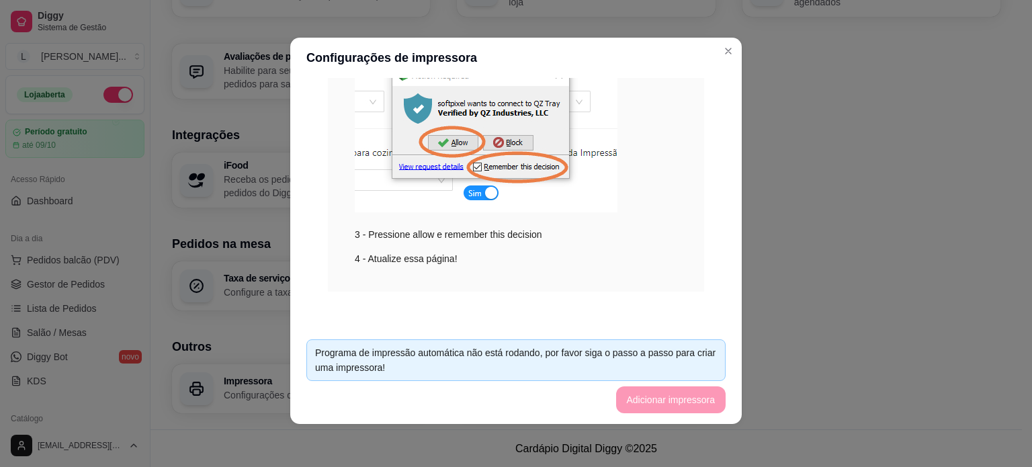
scroll to position [293, 0]
click at [690, 192] on div "Impressão no Computador Para habilitar impressão siga os passos abaixo. Passo a…" at bounding box center [515, 56] width 419 height 533
click at [594, 295] on div "Impressão no Computador Para habilitar impressão siga os passos abaixo. Passo a…" at bounding box center [515, 56] width 419 height 533
click at [612, 148] on div "3 - Pressione allow e remember this decision" at bounding box center [516, 139] width 322 height 206
click at [442, 154] on img at bounding box center [486, 124] width 263 height 177
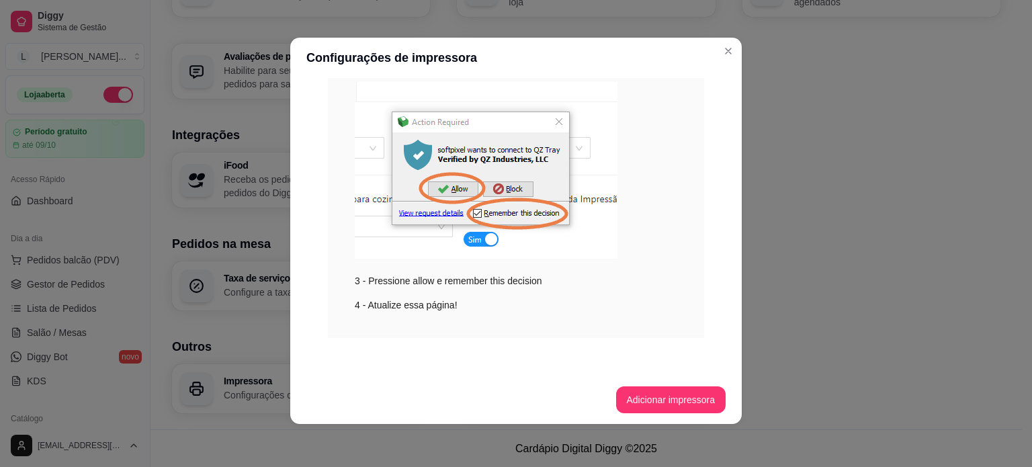
scroll to position [246, 0]
click at [664, 400] on button "Adicionar impressora" at bounding box center [671, 399] width 110 height 27
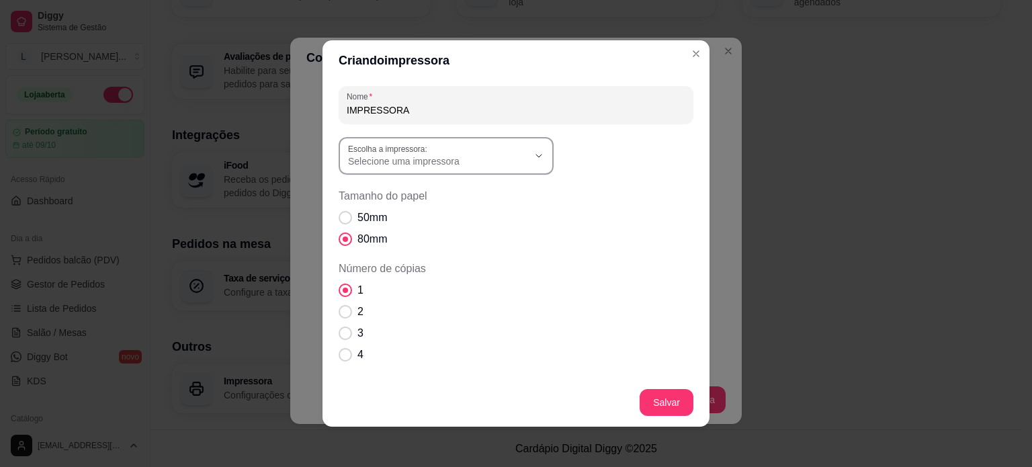
click at [406, 152] on label "Escolha a impressora:" at bounding box center [390, 148] width 84 height 11
click at [421, 255] on li "POS58 10.0.0.6" at bounding box center [441, 259] width 196 height 21
type input "POS58 10.0.0.6"
select select "POS58 10.0.0.6"
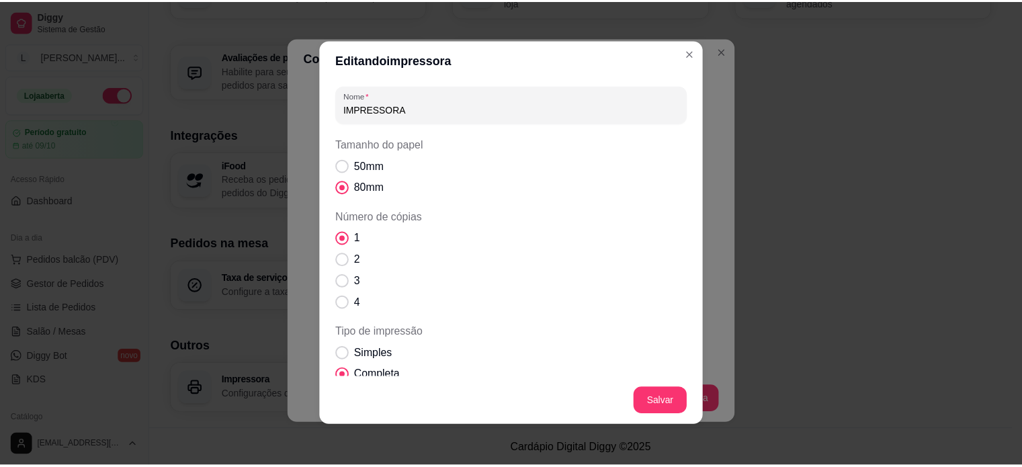
scroll to position [0, 0]
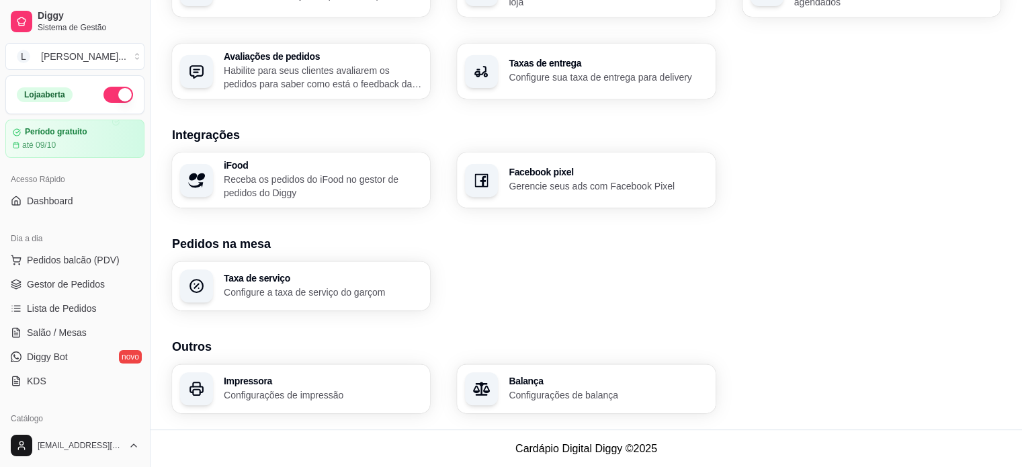
click at [348, 384] on h3 "Impressora" at bounding box center [323, 380] width 198 height 9
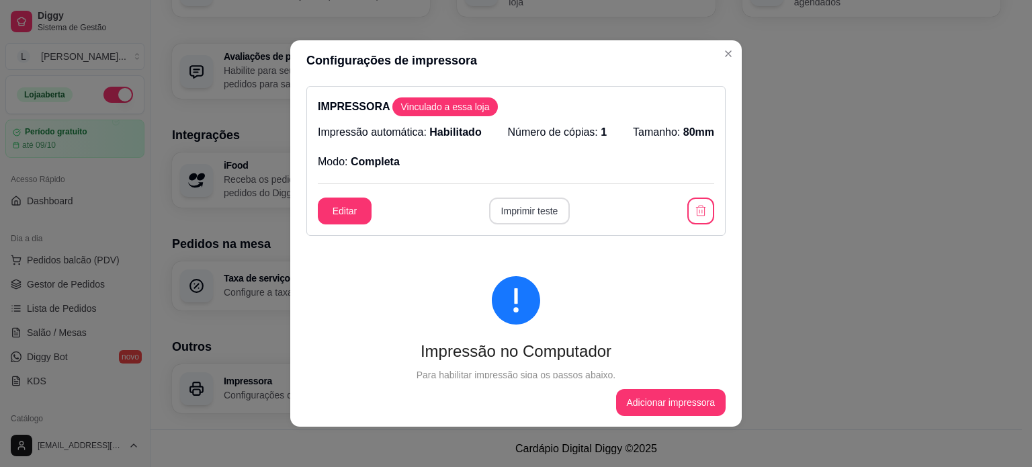
click at [541, 213] on button "Imprimir teste" at bounding box center [529, 210] width 81 height 27
click at [725, 64] on header "Configurações de impressora" at bounding box center [515, 60] width 451 height 40
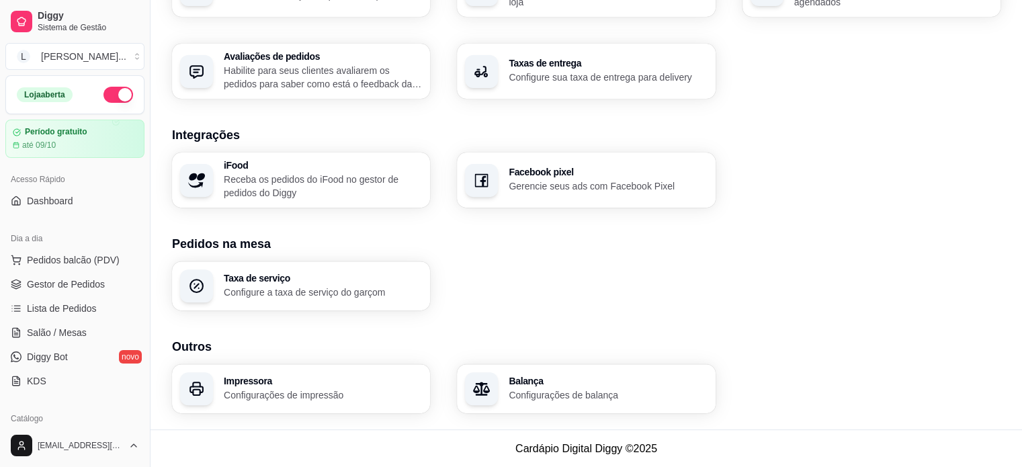
click at [285, 345] on h3 "Outros" at bounding box center [586, 346] width 828 height 19
click at [285, 378] on h3 "Impressora" at bounding box center [322, 380] width 192 height 9
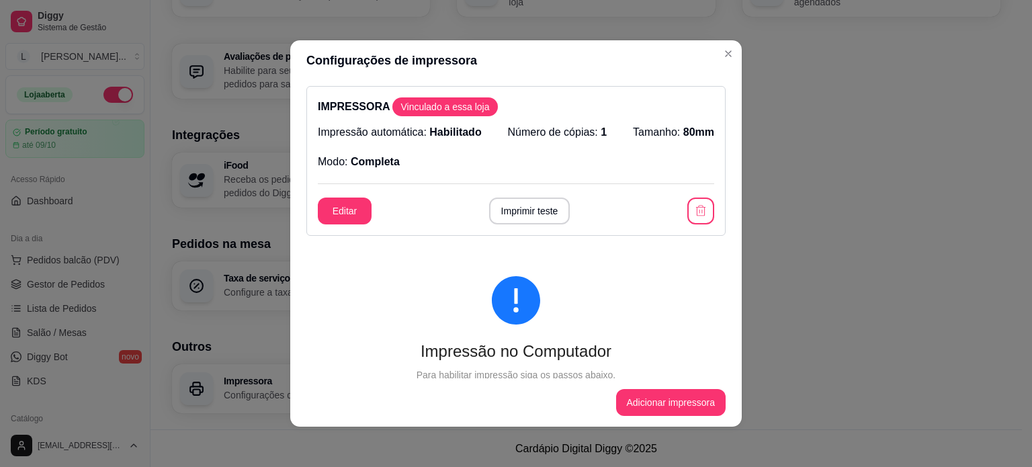
click at [717, 72] on header "Configurações de impressora" at bounding box center [515, 60] width 451 height 40
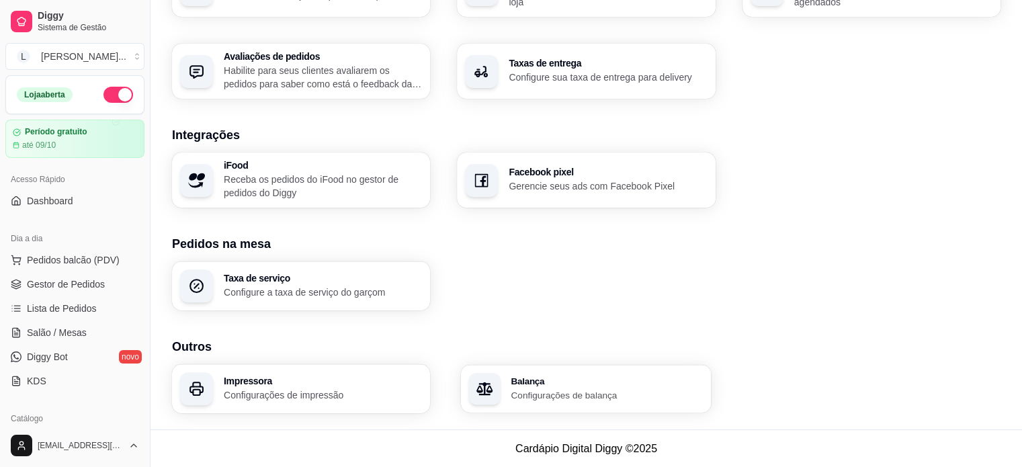
click at [570, 381] on h3 "Balança" at bounding box center [607, 380] width 192 height 9
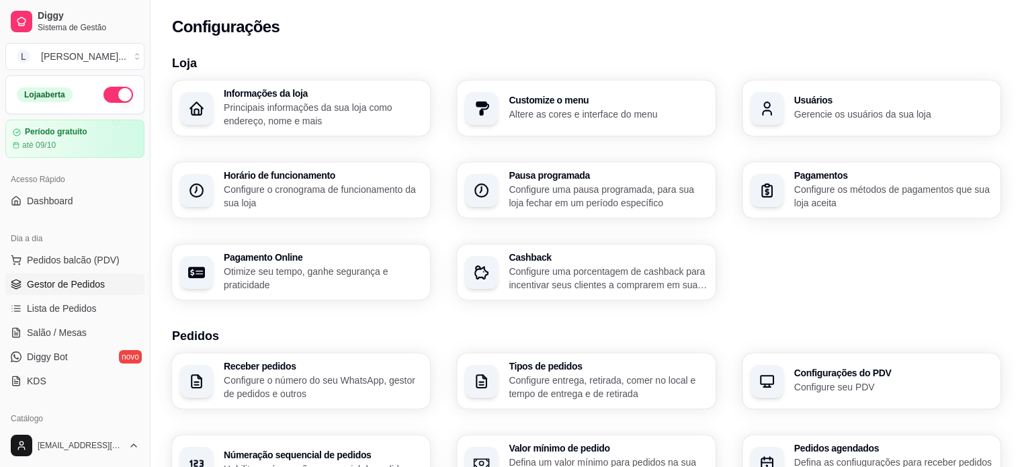
click at [51, 281] on span "Gestor de Pedidos" at bounding box center [66, 283] width 78 height 13
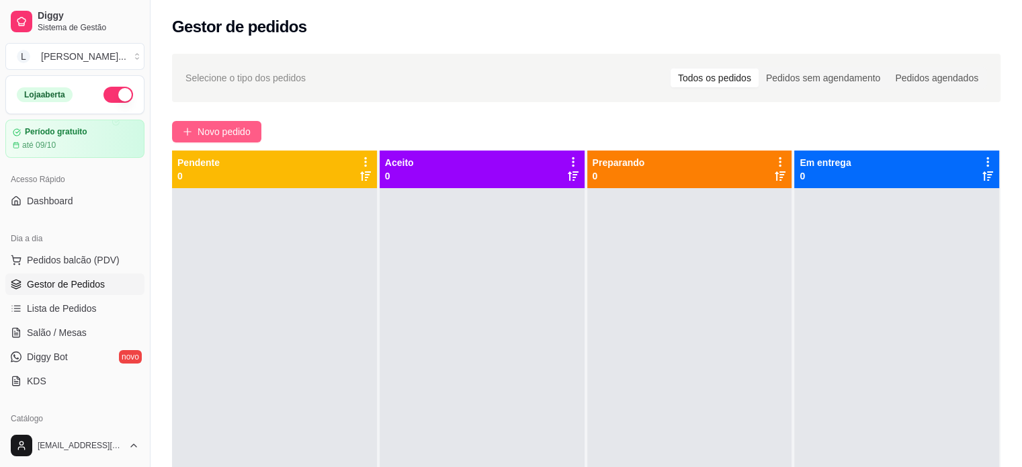
click at [220, 137] on span "Novo pedido" at bounding box center [223, 131] width 53 height 15
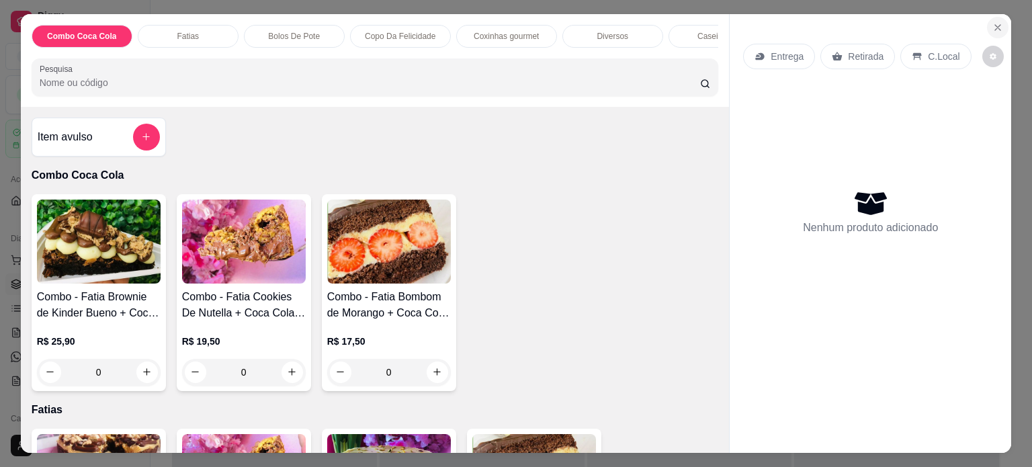
click at [993, 22] on icon "Close" at bounding box center [997, 27] width 11 height 11
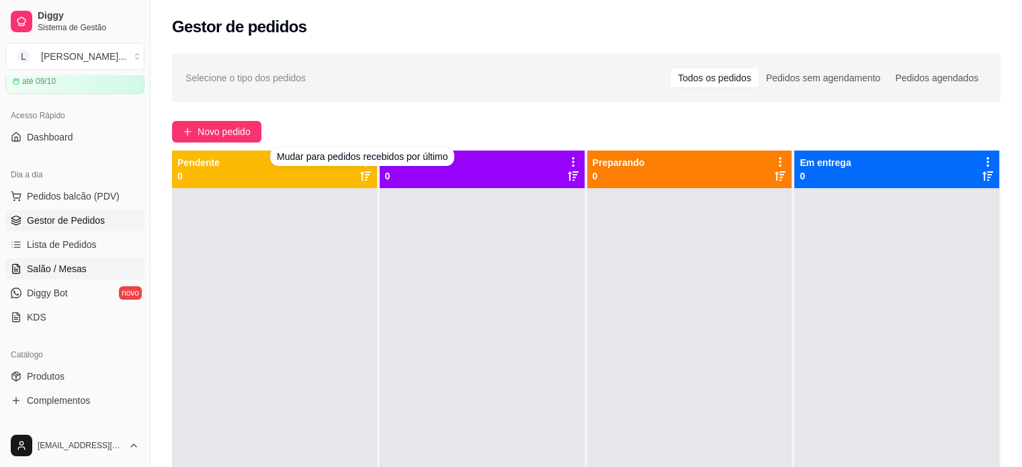
scroll to position [67, 0]
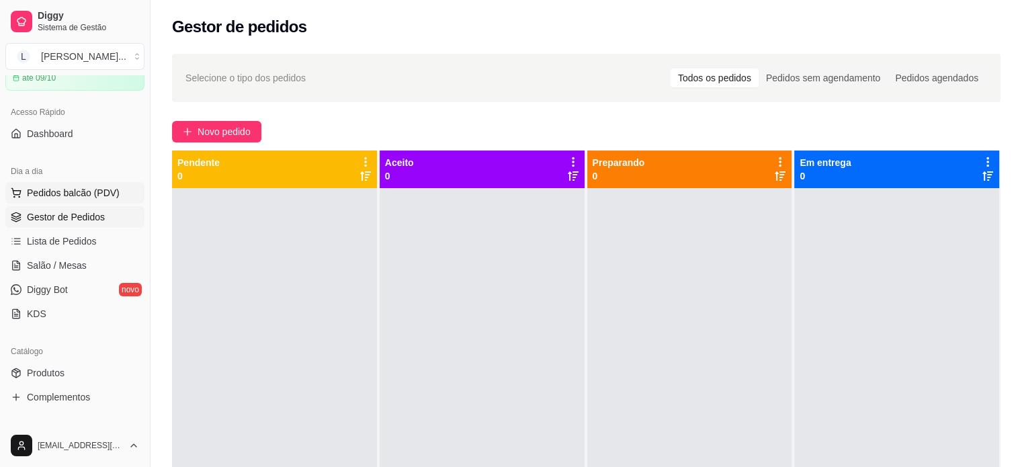
click at [87, 190] on span "Pedidos balcão (PDV)" at bounding box center [73, 192] width 93 height 13
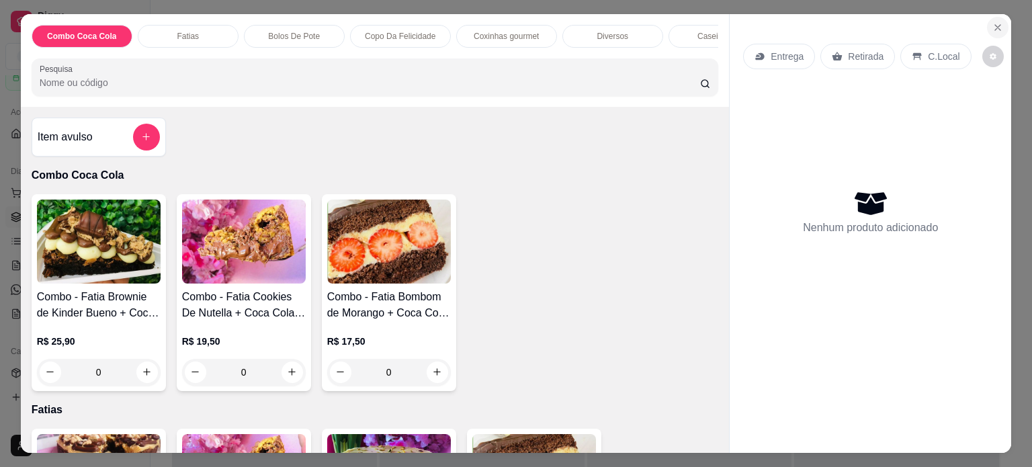
click at [998, 21] on button "Close" at bounding box center [997, 27] width 21 height 21
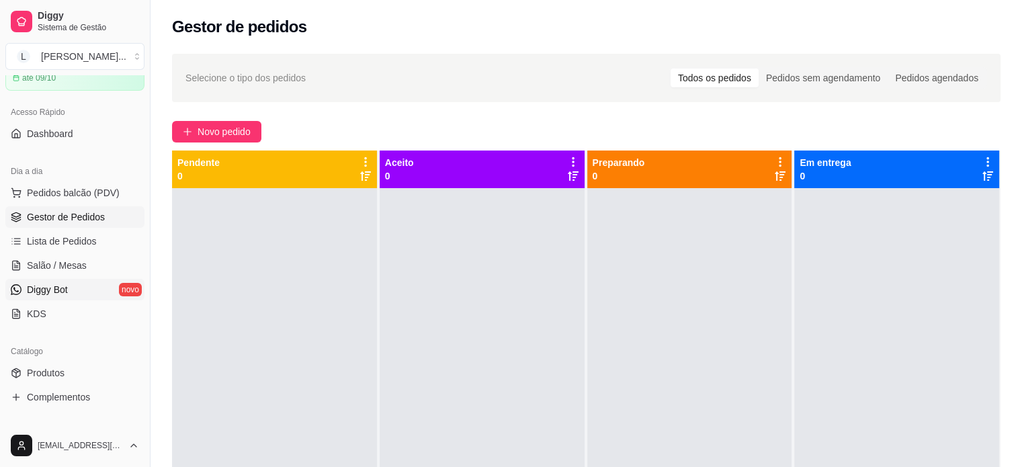
click at [77, 283] on link "Diggy Bot novo" at bounding box center [74, 289] width 139 height 21
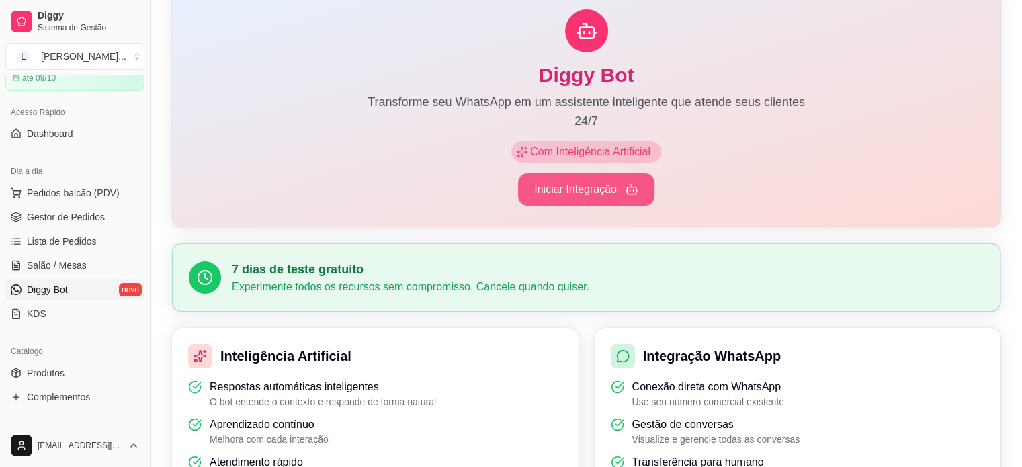
scroll to position [67, 0]
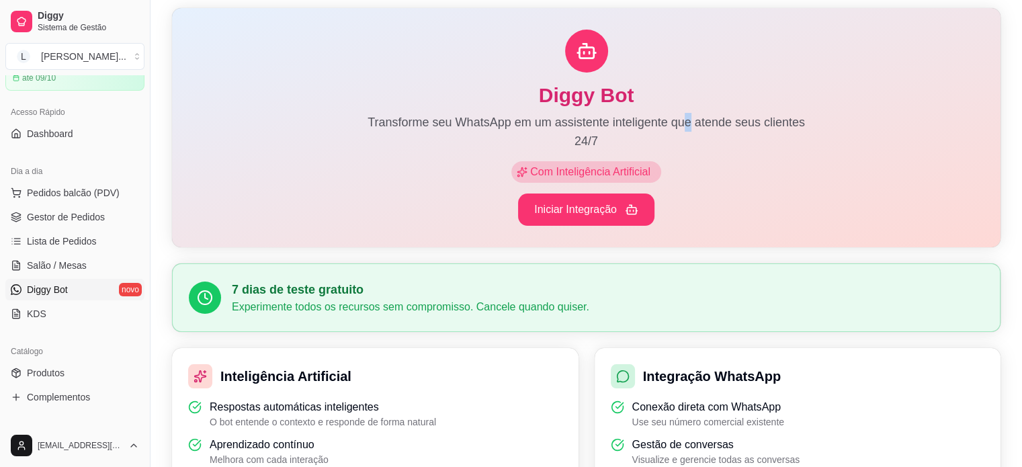
click at [691, 127] on p "Transforme seu WhatsApp em um assistente inteligente que atende seus clientes 2…" at bounding box center [586, 132] width 451 height 38
click at [543, 150] on p "Transforme seu WhatsApp em um assistente inteligente que atende seus clientes 2…" at bounding box center [586, 132] width 451 height 38
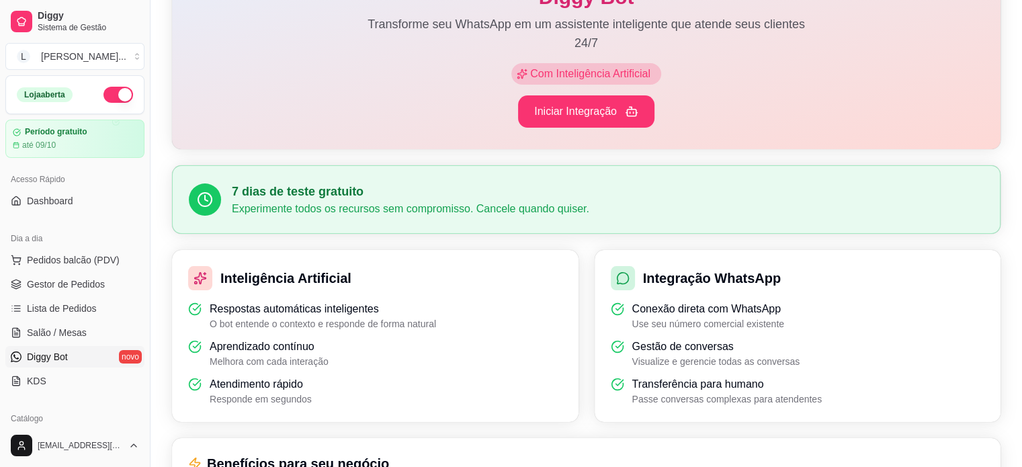
scroll to position [199, 0]
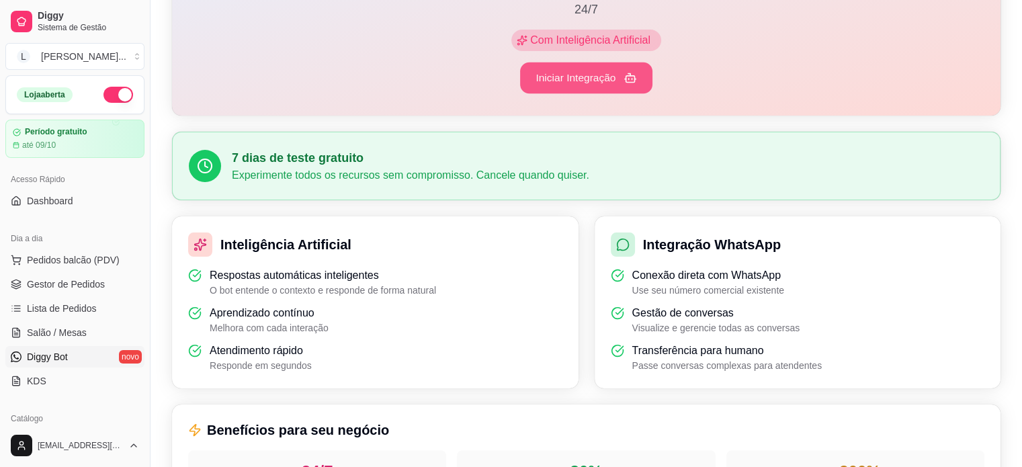
click at [553, 79] on button "Iniciar Integração" at bounding box center [586, 78] width 132 height 32
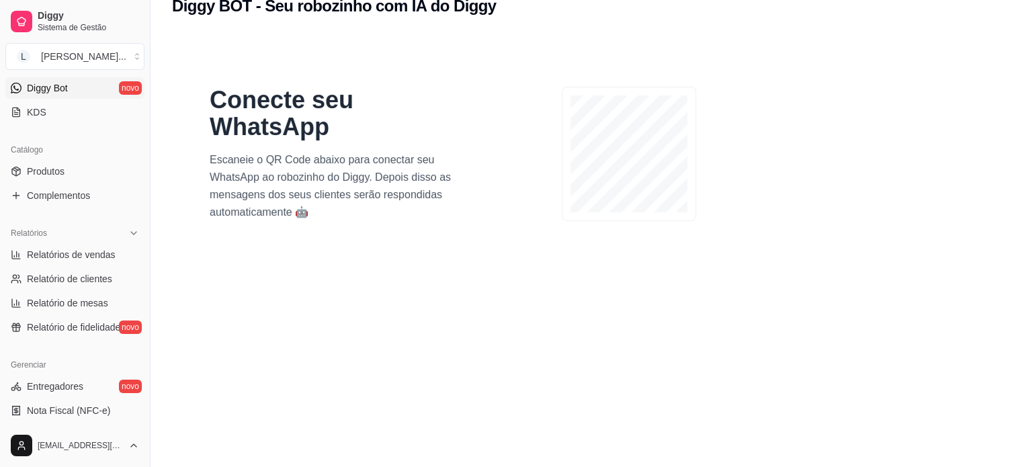
scroll to position [0, 0]
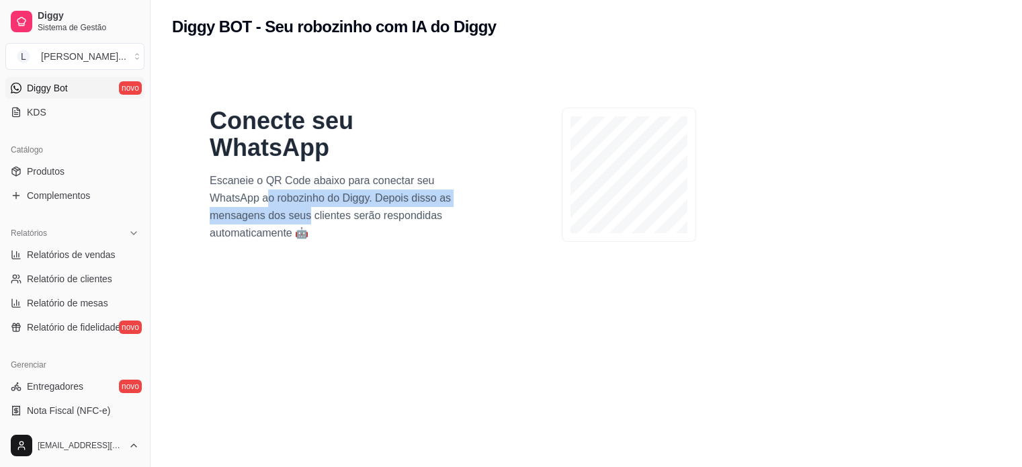
drag, startPoint x: 267, startPoint y: 190, endPoint x: 307, endPoint y: 212, distance: 45.1
click at [306, 210] on p "Escaneie o QR Code abaixo para conectar seu WhatsApp ao robozinho do Diggy. Dep…" at bounding box center [339, 207] width 258 height 70
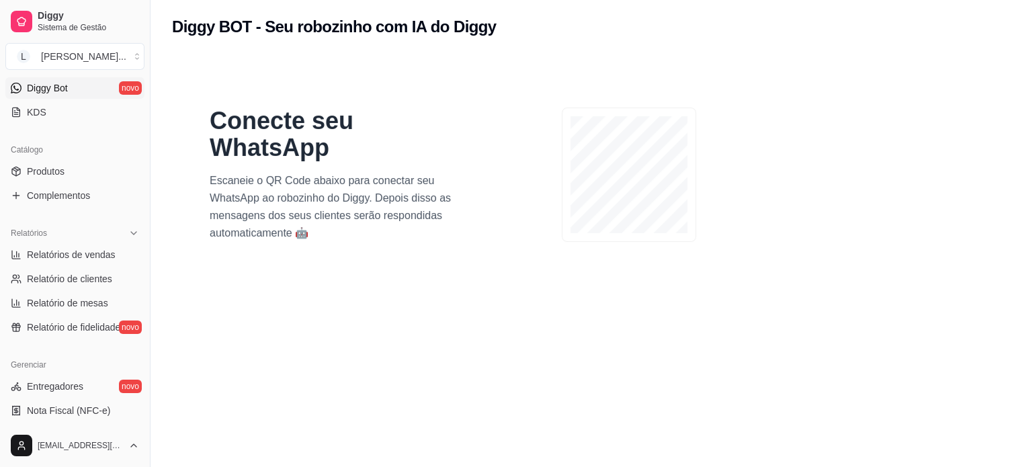
drag, startPoint x: 331, startPoint y: 238, endPoint x: 397, endPoint y: 251, distance: 67.2
click at [332, 238] on p "Escaneie o QR Code abaixo para conectar seu WhatsApp ao robozinho do Diggy. Dep…" at bounding box center [339, 207] width 258 height 70
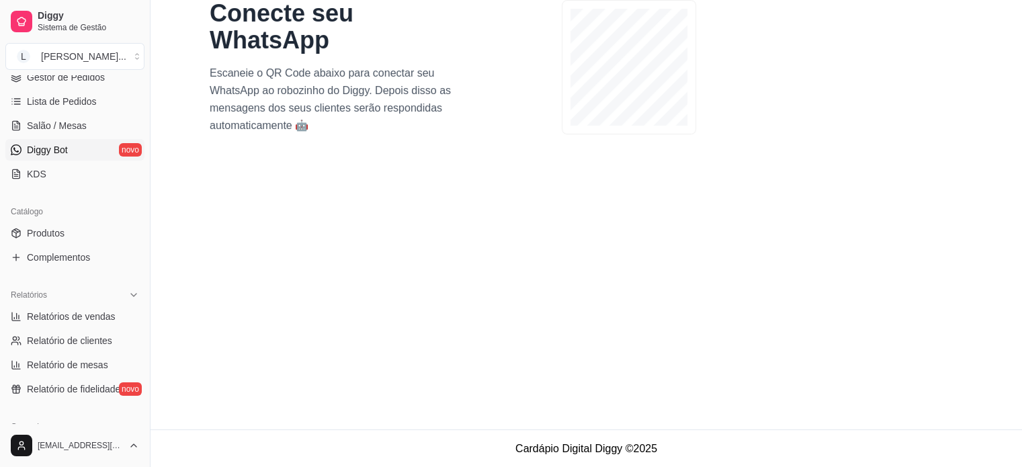
scroll to position [201, 0]
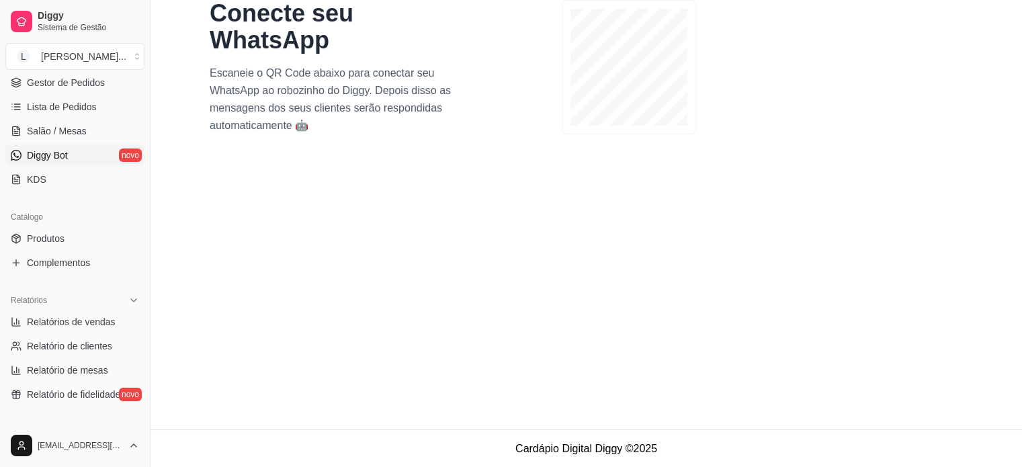
click at [87, 156] on link "Diggy Bot novo" at bounding box center [74, 154] width 139 height 21
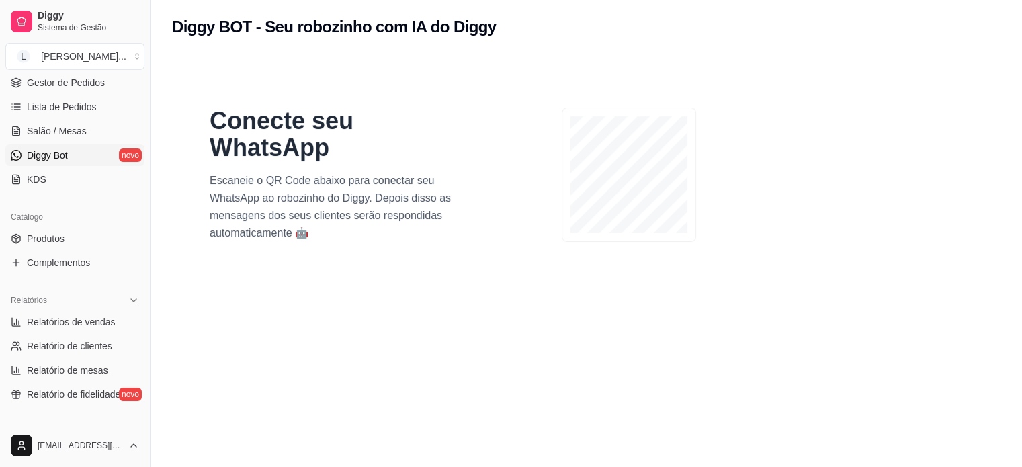
click at [87, 156] on link "Diggy Bot novo" at bounding box center [74, 154] width 139 height 21
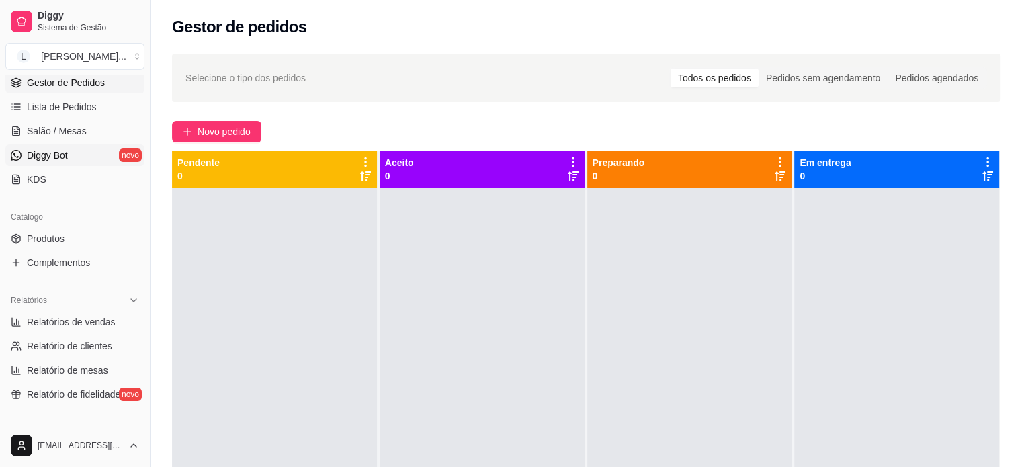
click at [85, 144] on link "Diggy Bot novo" at bounding box center [74, 154] width 139 height 21
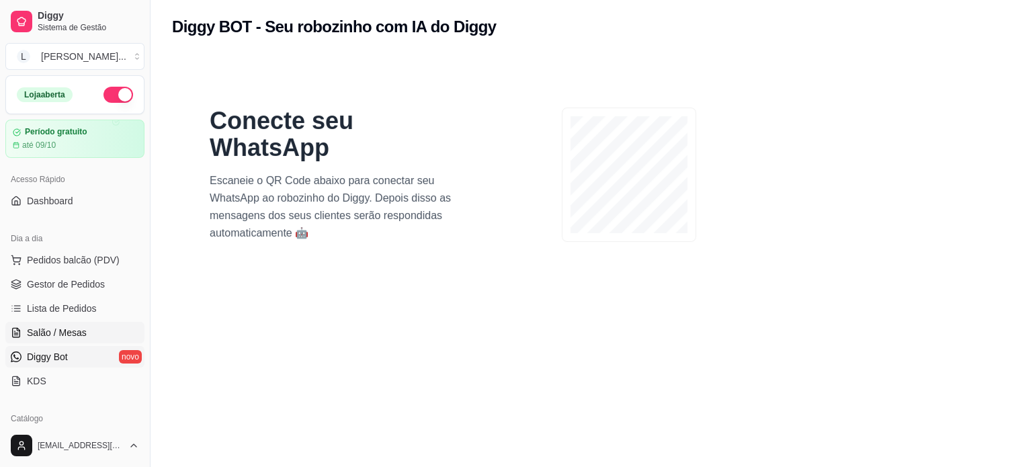
click at [69, 334] on span "Salão / Mesas" at bounding box center [57, 332] width 60 height 13
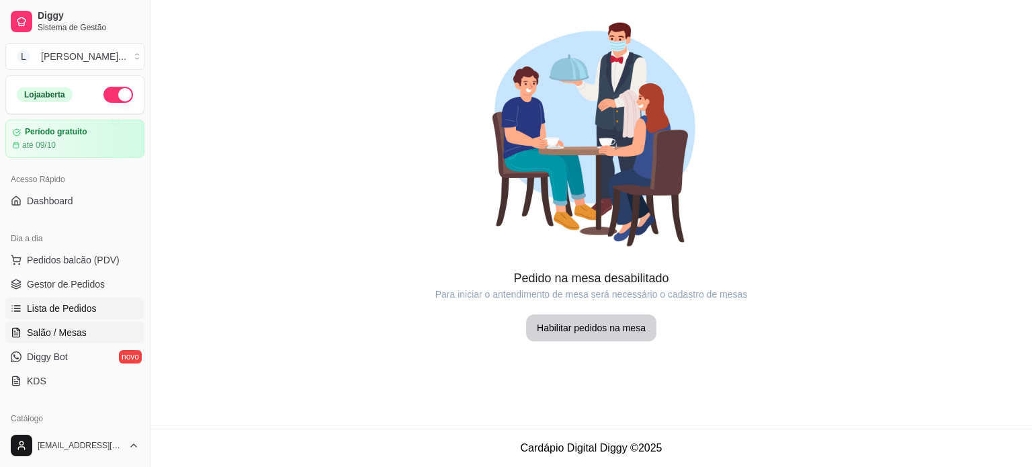
click at [83, 316] on link "Lista de Pedidos" at bounding box center [74, 308] width 139 height 21
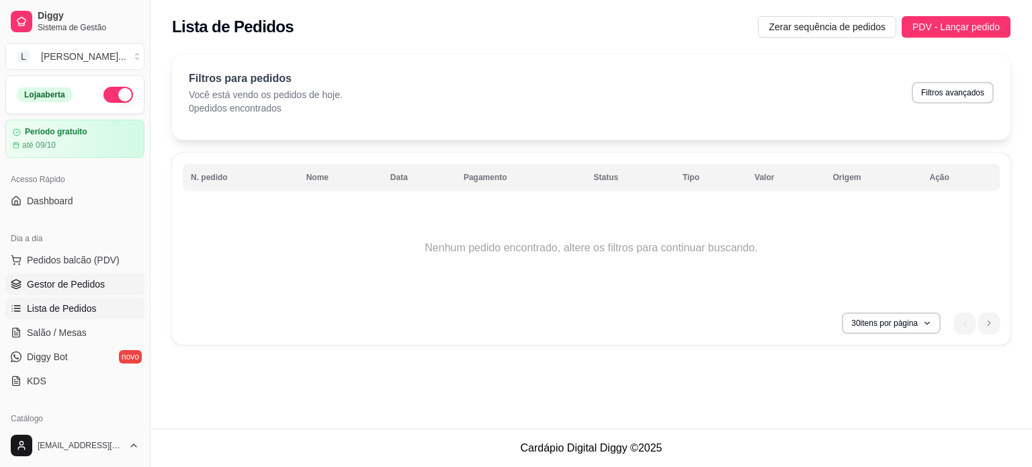
click at [64, 287] on span "Gestor de Pedidos" at bounding box center [66, 283] width 78 height 13
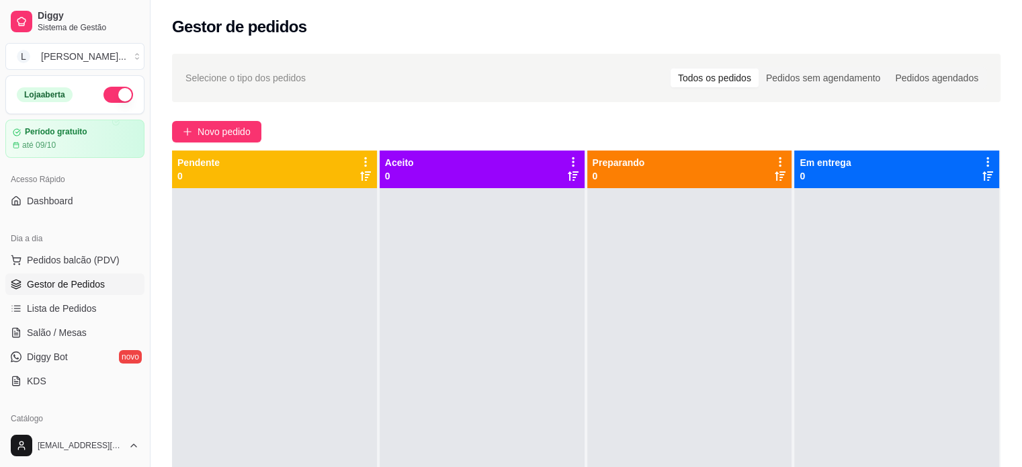
click at [81, 345] on ul "Pedidos balcão (PDV) Gestor de Pedidos Lista de Pedidos Salão / Mesas Diggy Bot…" at bounding box center [74, 320] width 139 height 142
click at [73, 351] on link "Diggy Bot novo" at bounding box center [74, 356] width 139 height 21
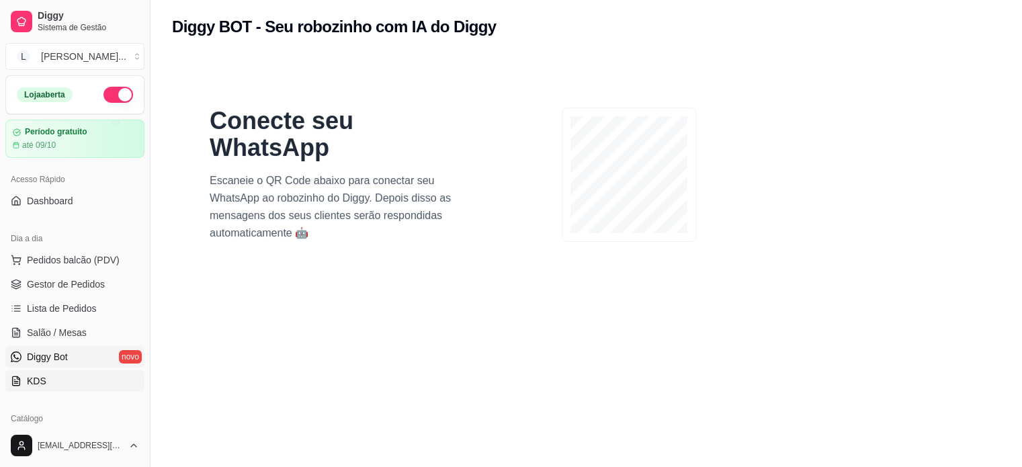
click at [73, 377] on link "KDS" at bounding box center [74, 380] width 139 height 21
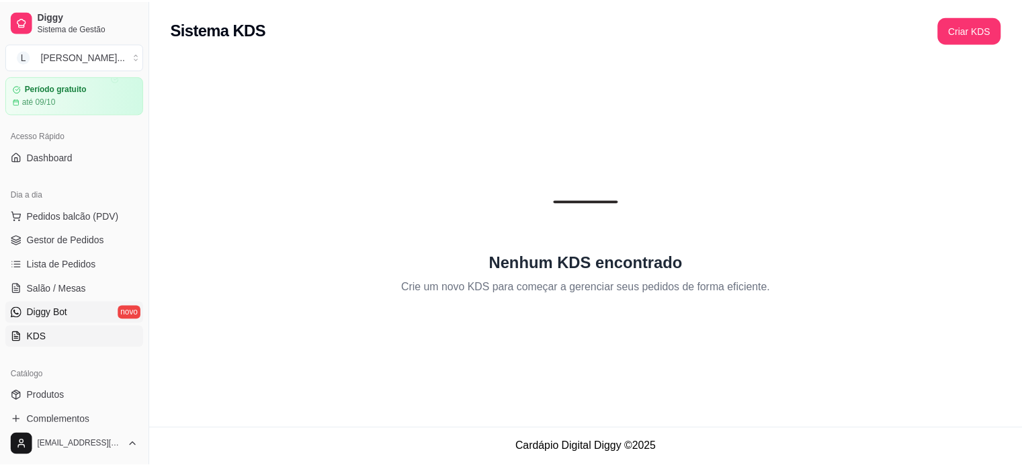
scroll to position [67, 0]
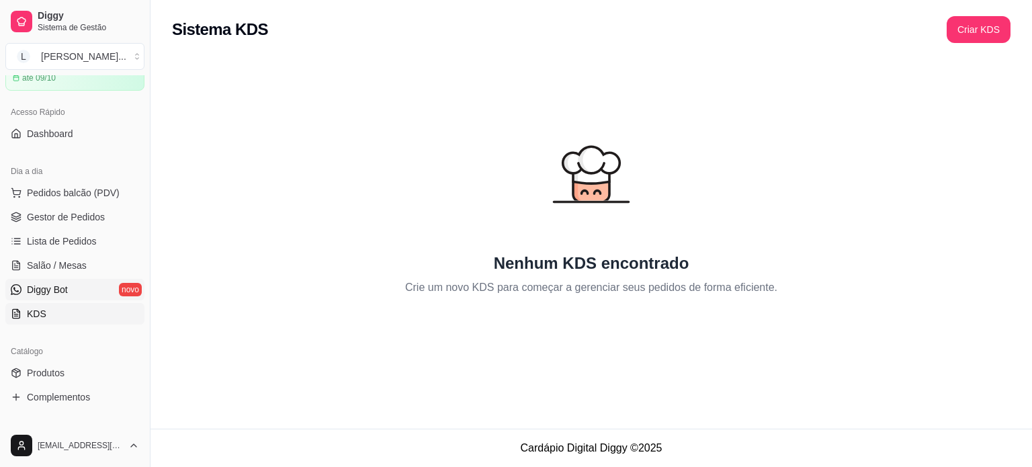
click at [64, 287] on span "Diggy Bot" at bounding box center [47, 289] width 41 height 13
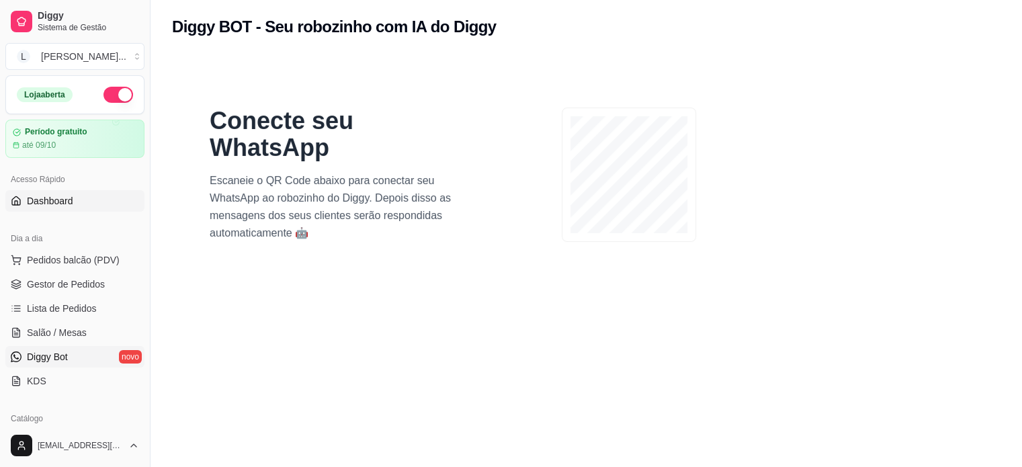
click at [58, 195] on span "Dashboard" at bounding box center [50, 200] width 46 height 13
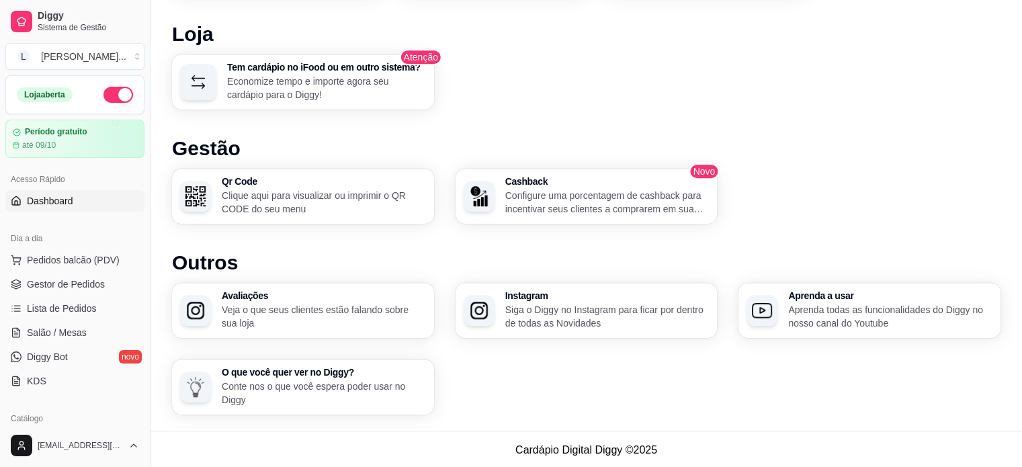
scroll to position [809, 0]
click at [84, 285] on span "Gestor de Pedidos" at bounding box center [66, 283] width 78 height 13
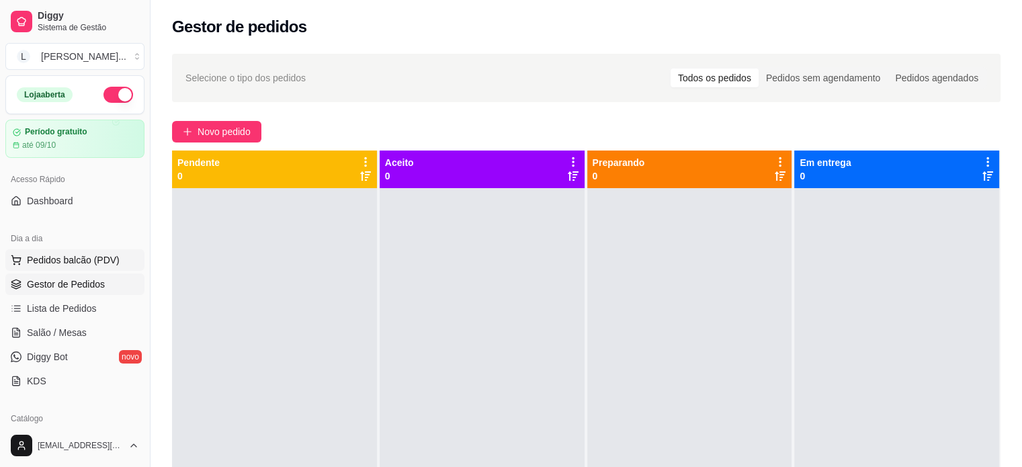
click at [87, 266] on button "Pedidos balcão (PDV)" at bounding box center [74, 259] width 139 height 21
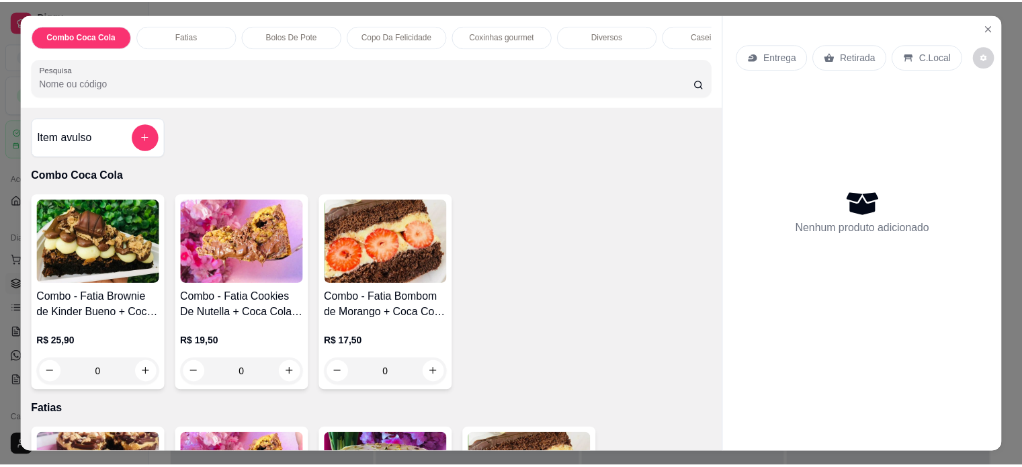
scroll to position [67, 0]
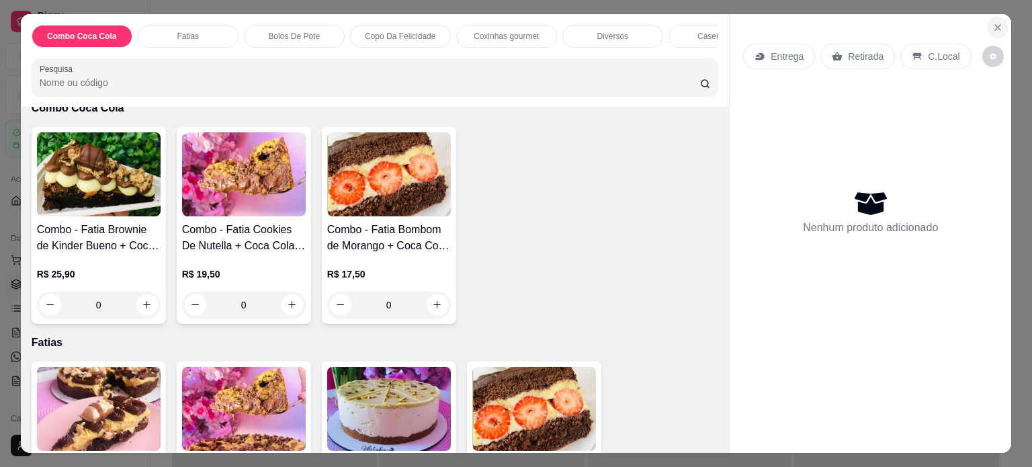
click at [987, 27] on button "Close" at bounding box center [997, 27] width 21 height 21
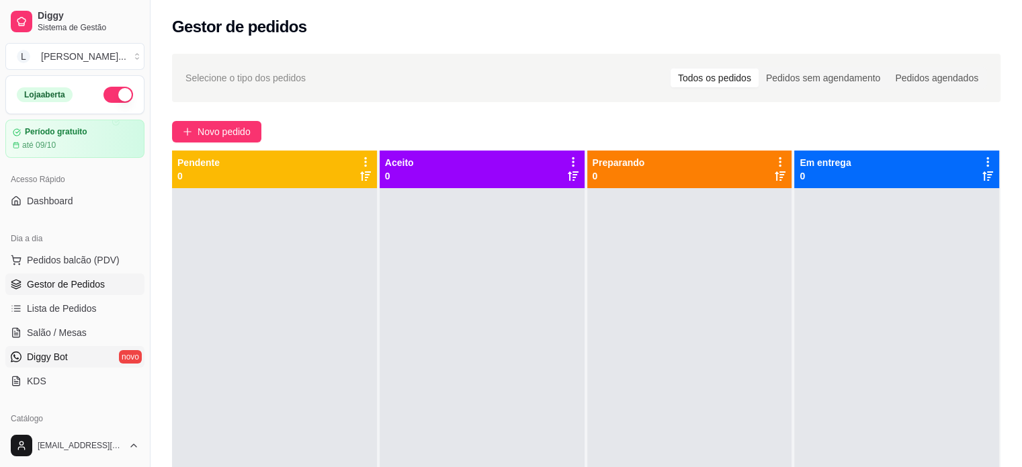
click at [99, 365] on link "Diggy Bot novo" at bounding box center [74, 356] width 139 height 21
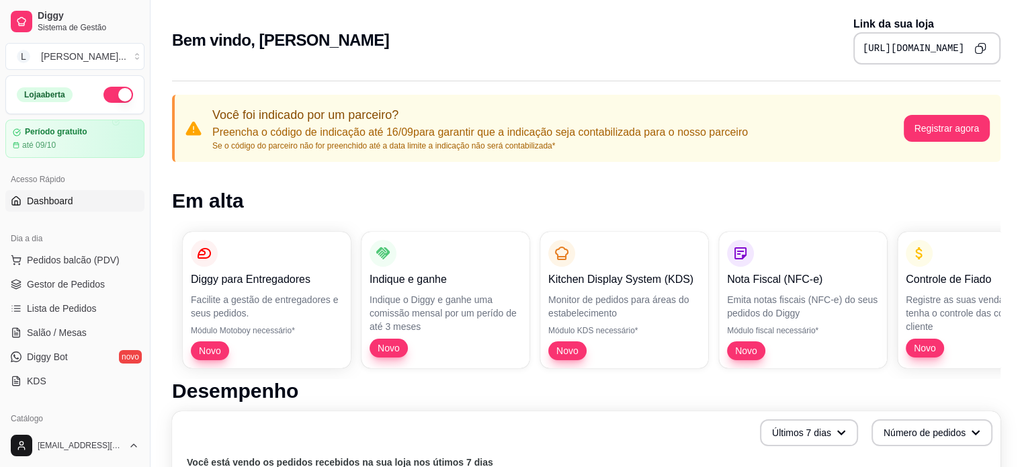
scroll to position [809, 0]
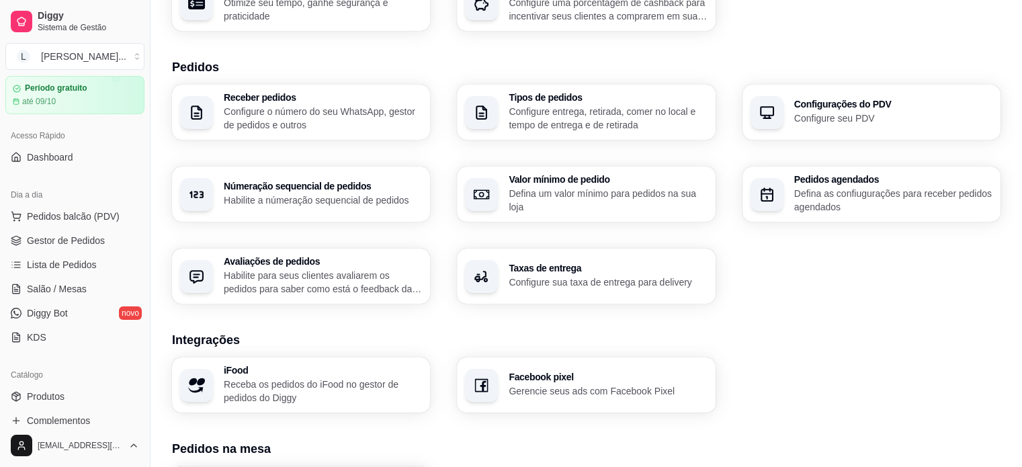
scroll to position [67, 0]
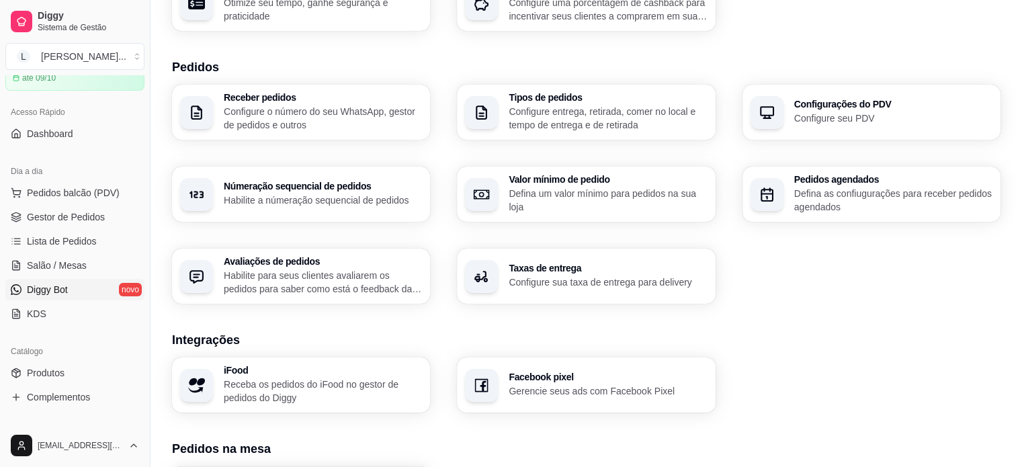
click at [40, 287] on span "Diggy Bot" at bounding box center [47, 289] width 41 height 13
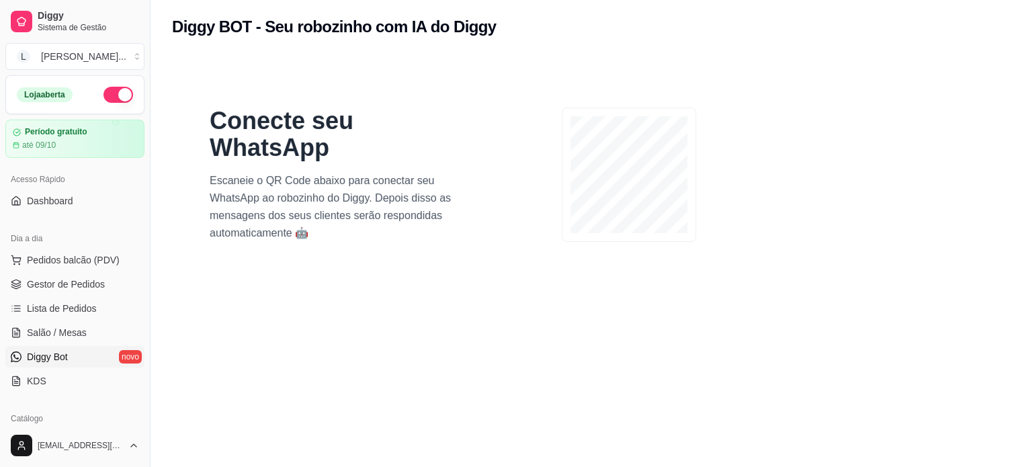
drag, startPoint x: 531, startPoint y: 250, endPoint x: 523, endPoint y: 250, distance: 8.1
drag, startPoint x: 523, startPoint y: 250, endPoint x: 248, endPoint y: 322, distance: 284.7
click at [248, 323] on section "Conecte seu WhatsApp Escaneie o QR Code abaixo para conectar seu WhatsApp ao ro…" at bounding box center [586, 287] width 828 height 467
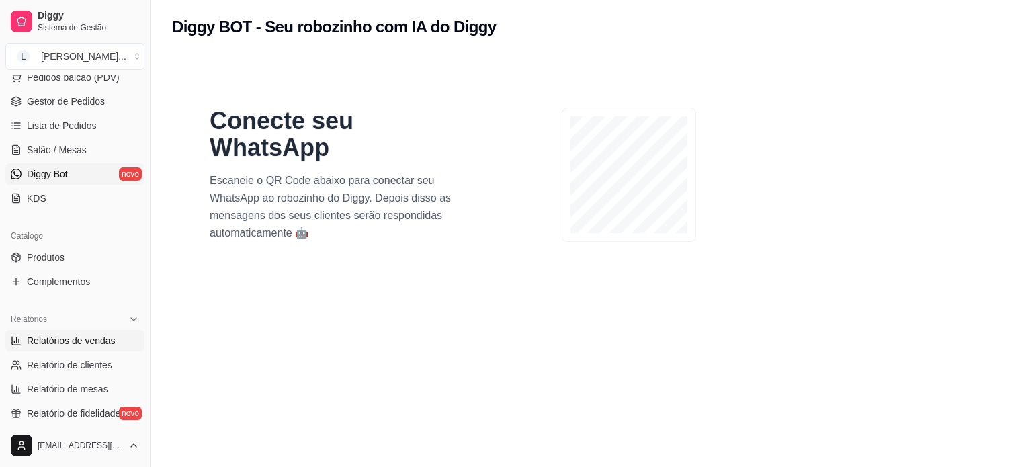
scroll to position [201, 0]
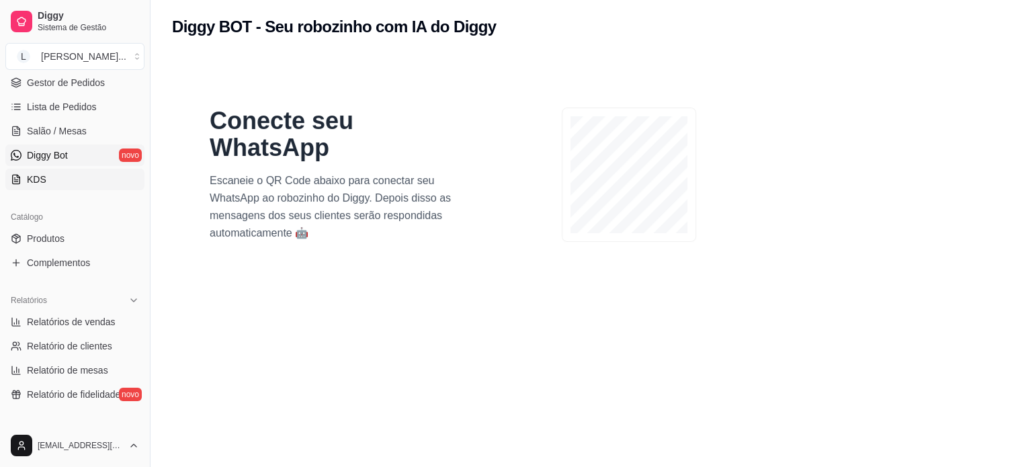
click at [62, 183] on link "KDS" at bounding box center [74, 179] width 139 height 21
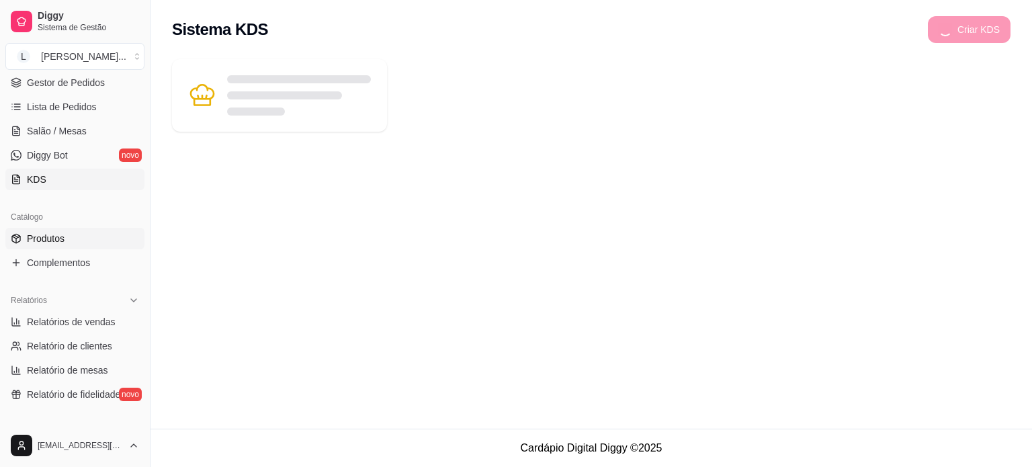
click at [45, 236] on span "Produtos" at bounding box center [46, 238] width 38 height 13
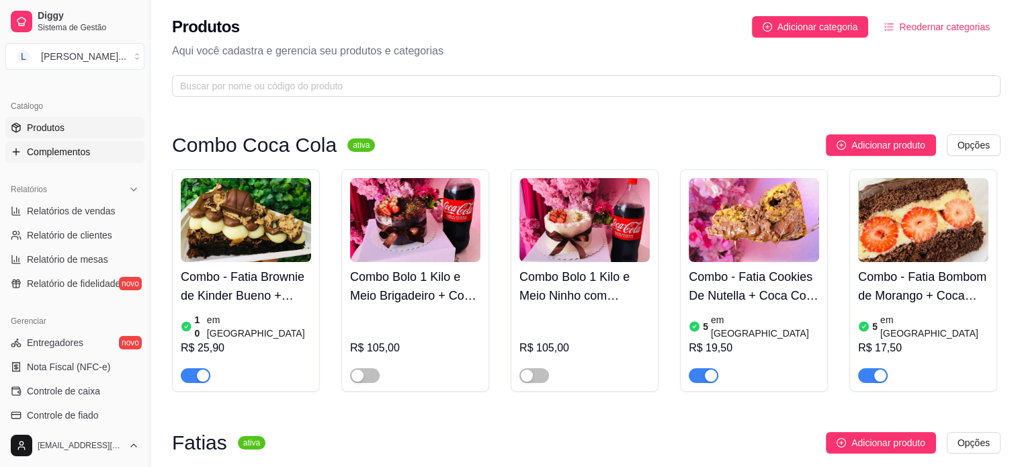
scroll to position [336, 0]
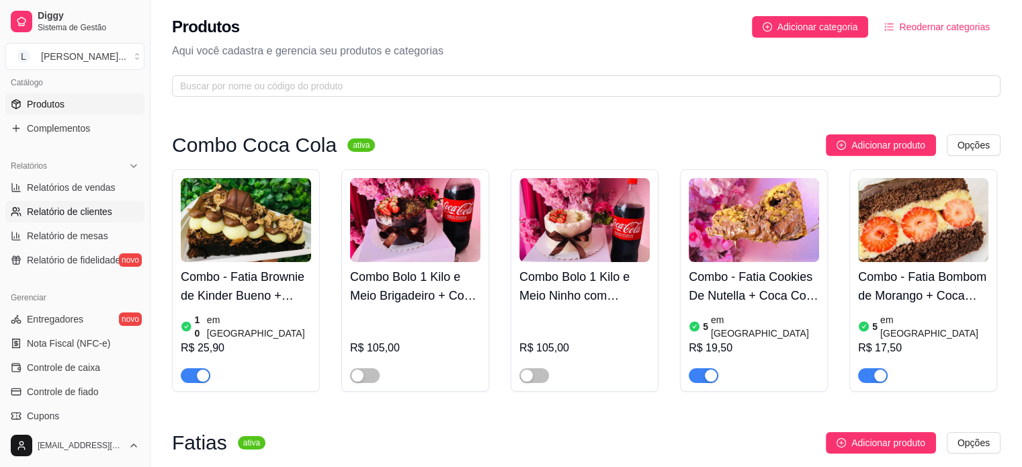
click at [55, 201] on link "Relatório de clientes" at bounding box center [74, 211] width 139 height 21
select select "30"
select select "HIGHEST_TOTAL_SPENT_WITH_ORDERS"
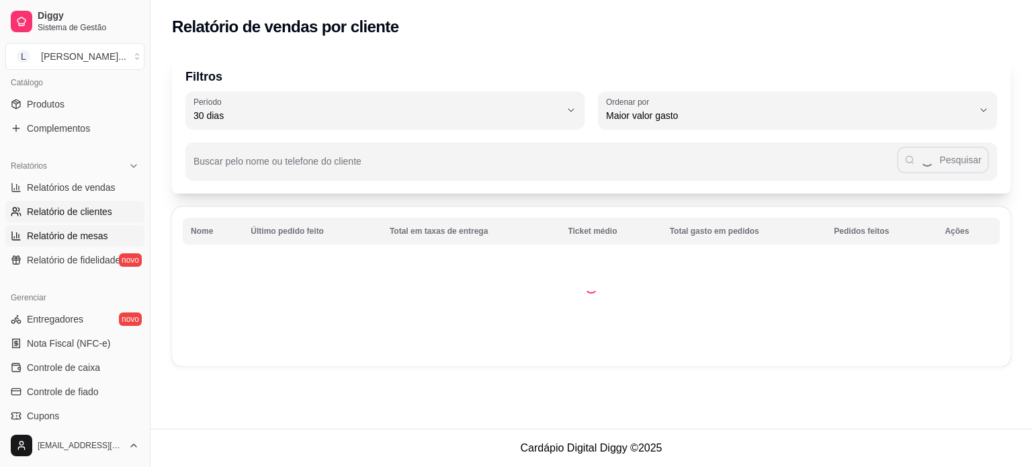
click at [56, 235] on span "Relatório de mesas" at bounding box center [67, 235] width 81 height 13
select select "TOTAL_OF_ORDERS"
select select "7"
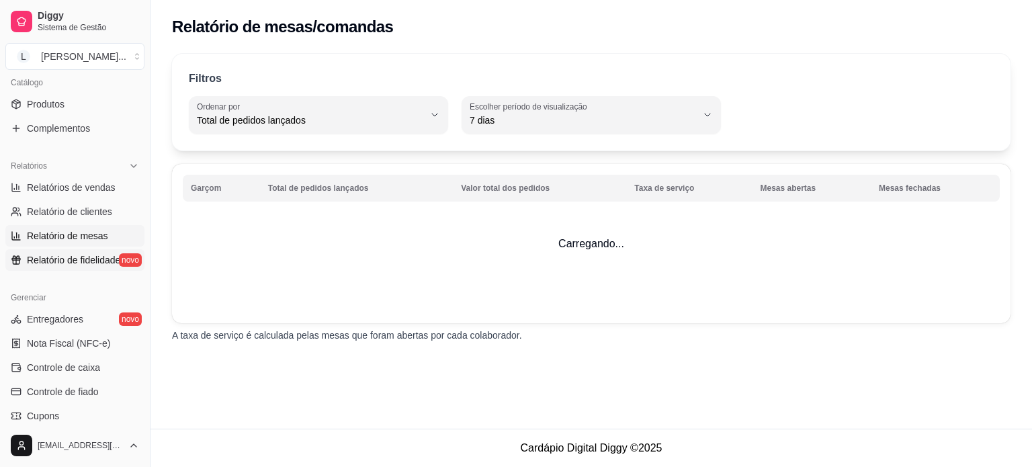
click at [57, 256] on span "Relatório de fidelidade" at bounding box center [73, 259] width 93 height 13
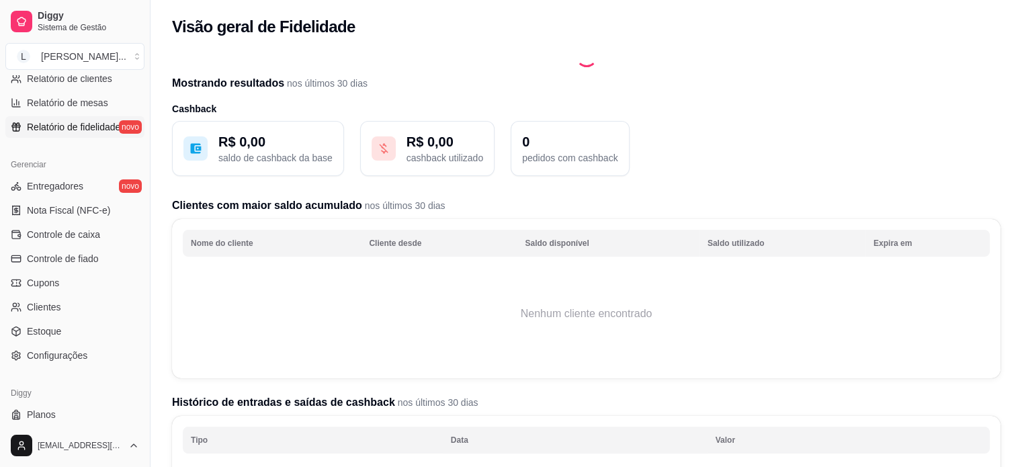
scroll to position [470, 0]
click at [71, 187] on span "Entregadores" at bounding box center [55, 184] width 56 height 13
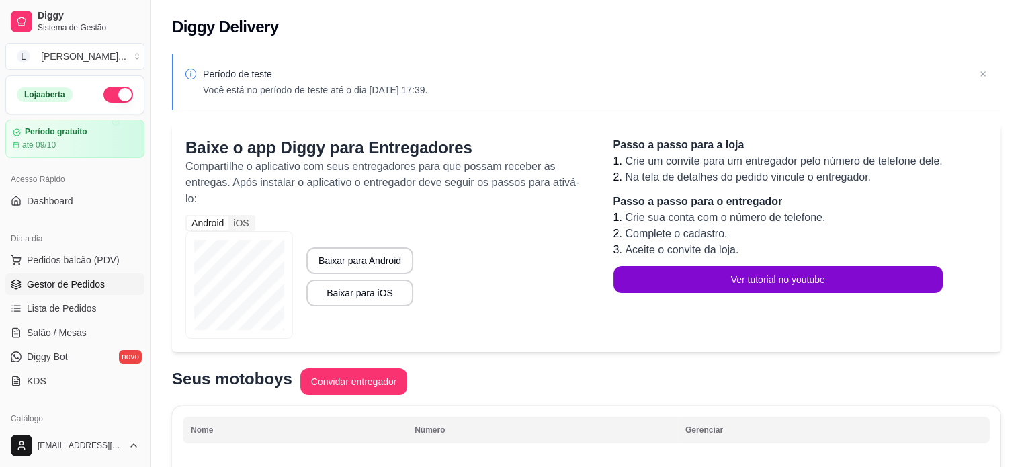
click at [61, 287] on span "Gestor de Pedidos" at bounding box center [66, 283] width 78 height 13
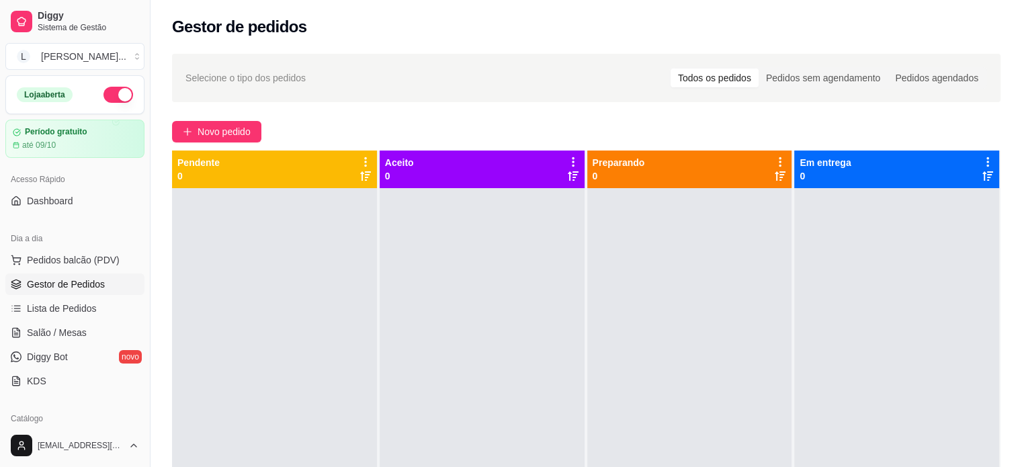
click at [84, 345] on ul "Pedidos balcão (PDV) Gestor de Pedidos Lista de Pedidos Salão / Mesas Diggy Bot…" at bounding box center [74, 320] width 139 height 142
click at [85, 353] on link "Diggy Bot novo" at bounding box center [74, 356] width 139 height 21
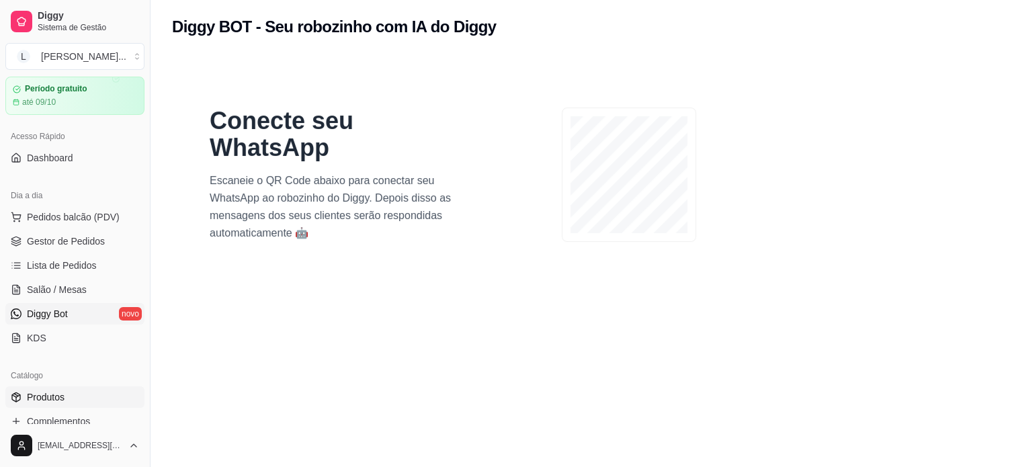
scroll to position [134, 0]
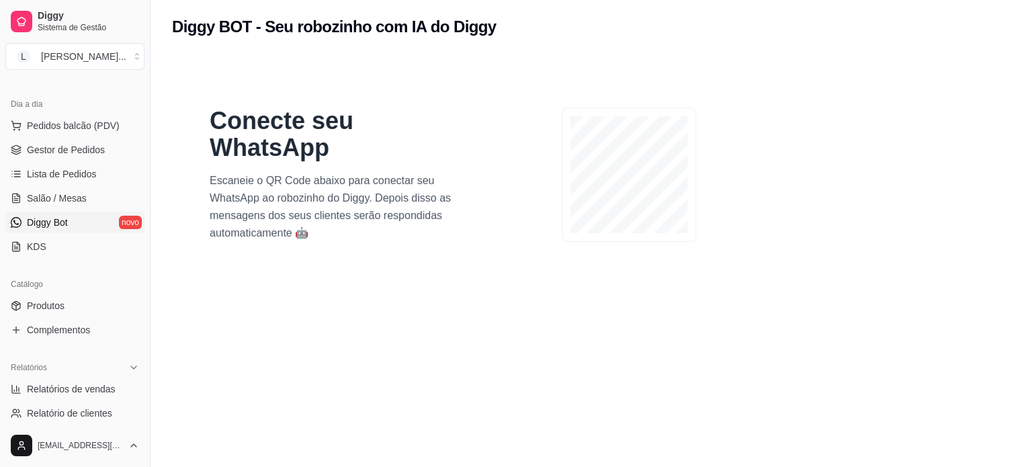
drag, startPoint x: 54, startPoint y: 298, endPoint x: 100, endPoint y: 293, distance: 46.6
click at [54, 298] on link "Produtos" at bounding box center [74, 305] width 139 height 21
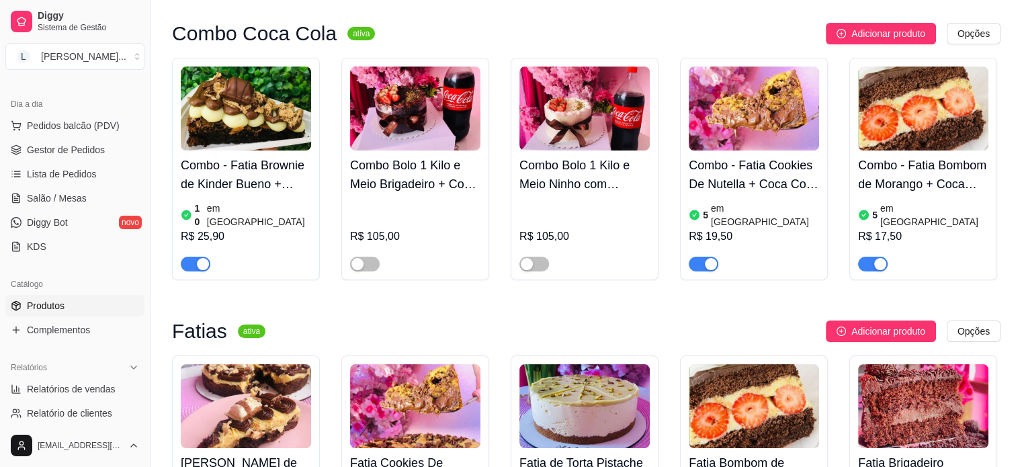
scroll to position [201, 0]
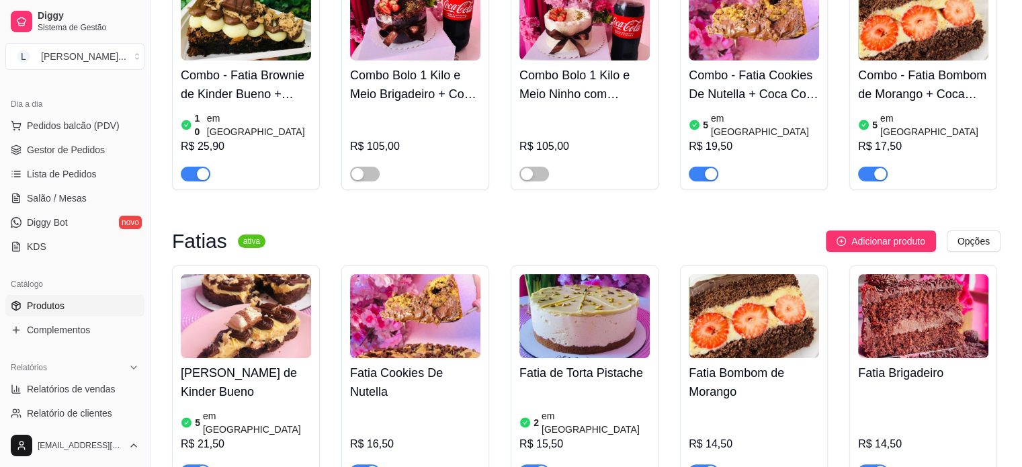
click at [226, 409] on article "em [GEOGRAPHIC_DATA]" at bounding box center [257, 422] width 108 height 27
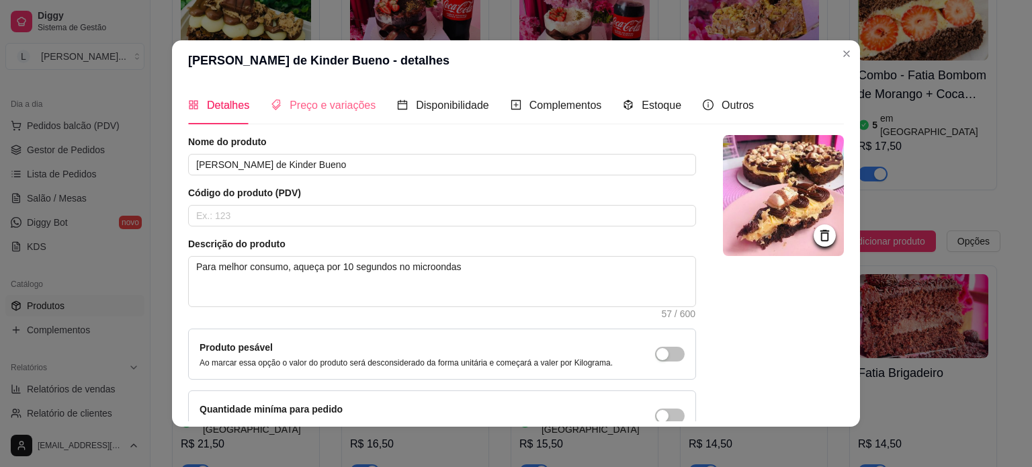
click at [298, 114] on div "Preço e variações" at bounding box center [323, 105] width 105 height 38
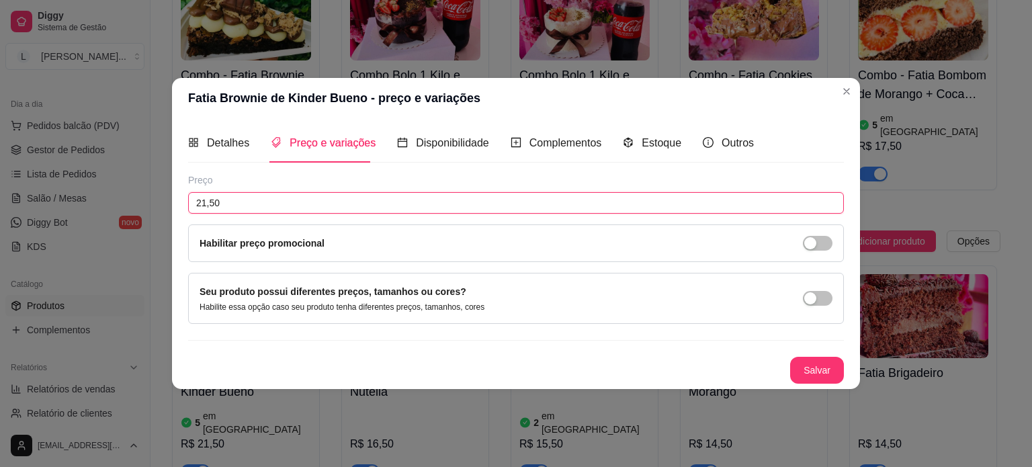
drag, startPoint x: 233, startPoint y: 201, endPoint x: 148, endPoint y: 198, distance: 85.3
click at [148, 198] on div "Fatia Brownie de Kinder Bueno - preço e variações Detalhes Preço e variações Di…" at bounding box center [516, 233] width 1032 height 467
type input "18,00"
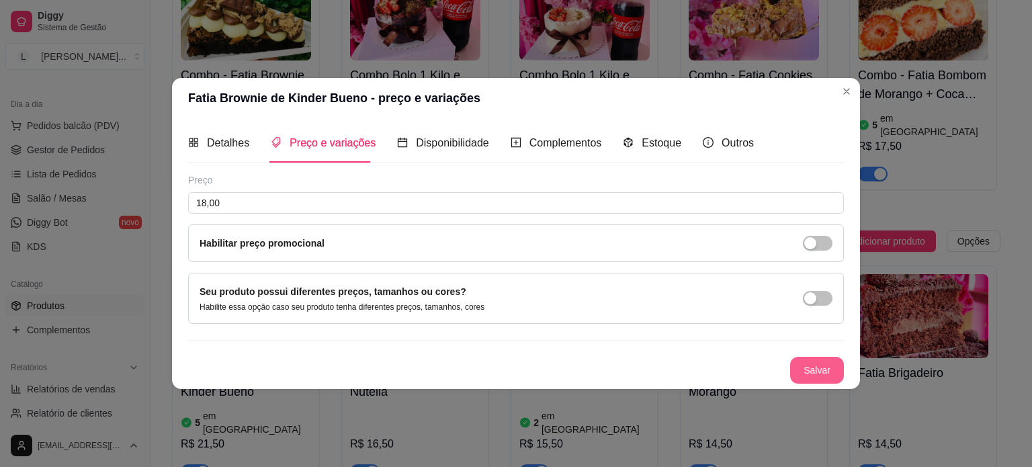
click at [833, 372] on button "Salvar" at bounding box center [817, 370] width 54 height 27
click at [817, 380] on button "Salvar" at bounding box center [817, 370] width 54 height 27
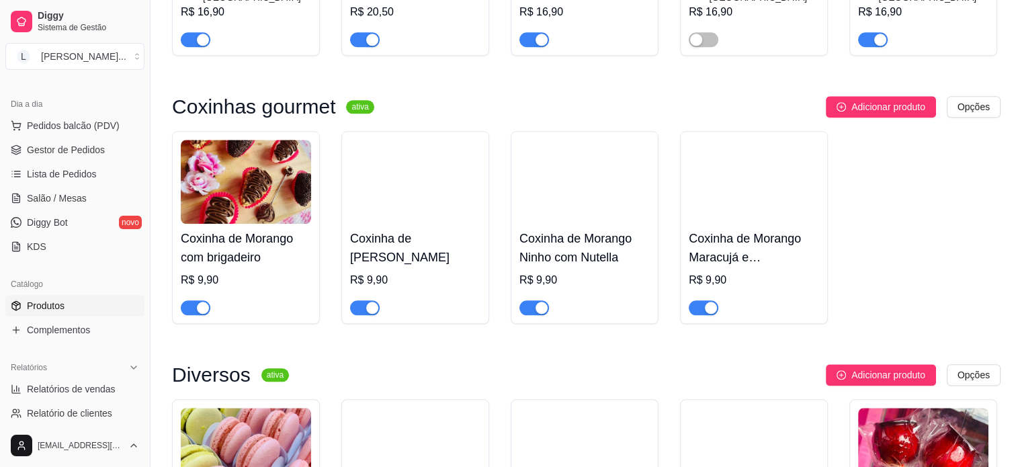
scroll to position [1545, 0]
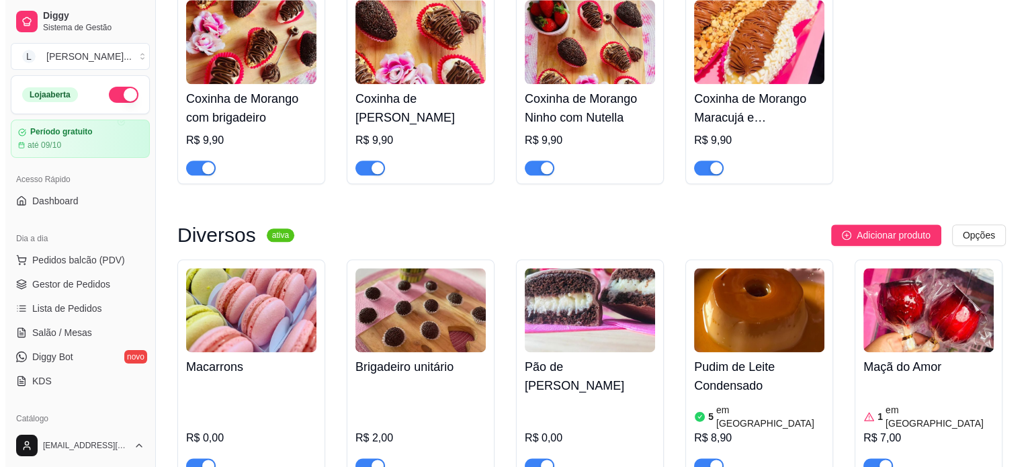
scroll to position [1410, 0]
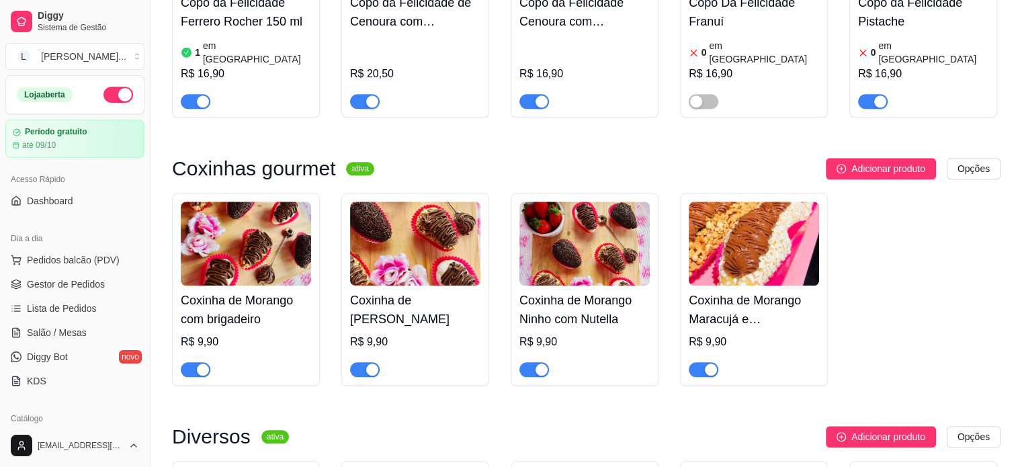
click at [203, 201] on img at bounding box center [246, 243] width 130 height 84
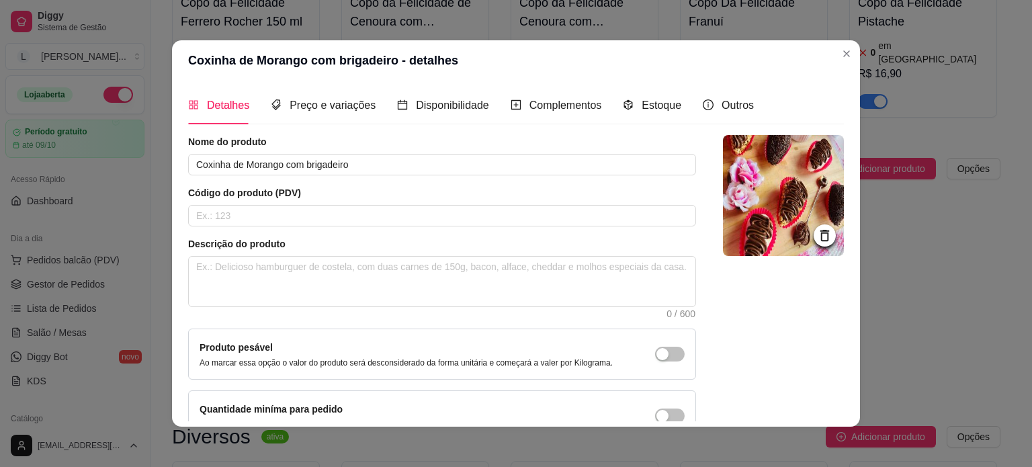
click at [798, 220] on img at bounding box center [783, 195] width 121 height 121
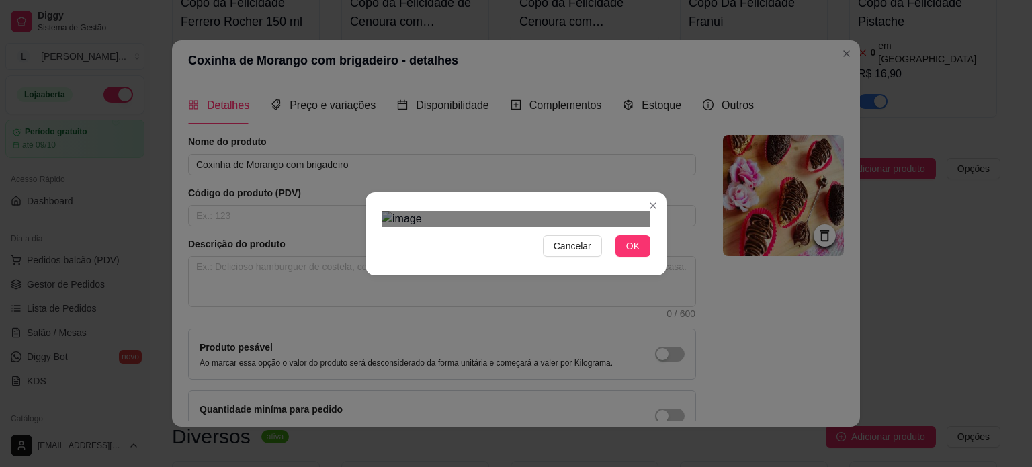
click at [570, 319] on div "Use the arrow keys to move the crop selection area" at bounding box center [517, 426] width 242 height 242
click at [626, 253] on span "OK" at bounding box center [632, 245] width 13 height 15
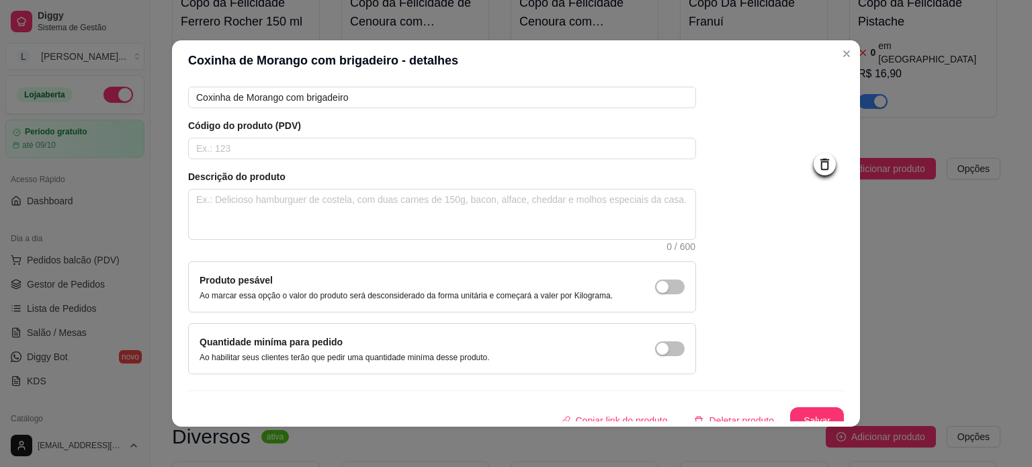
scroll to position [78, 0]
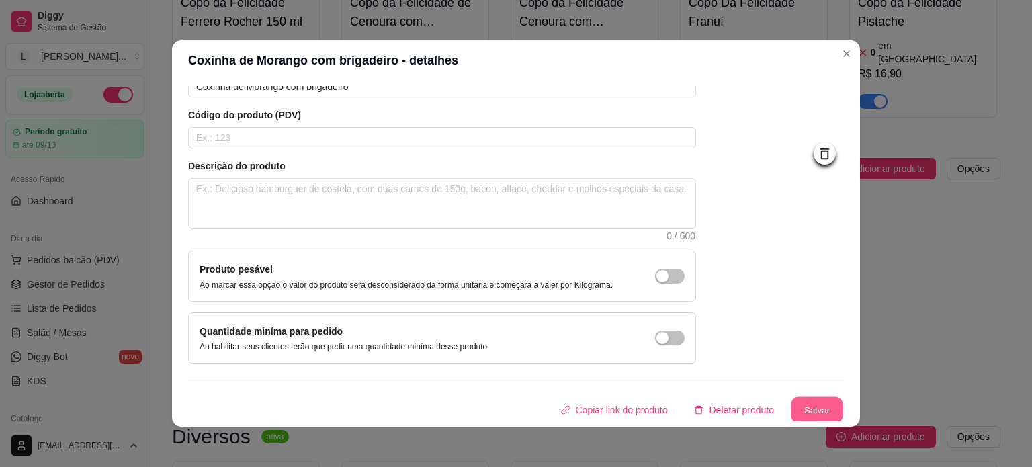
click at [792, 416] on button "Salvar" at bounding box center [816, 410] width 52 height 26
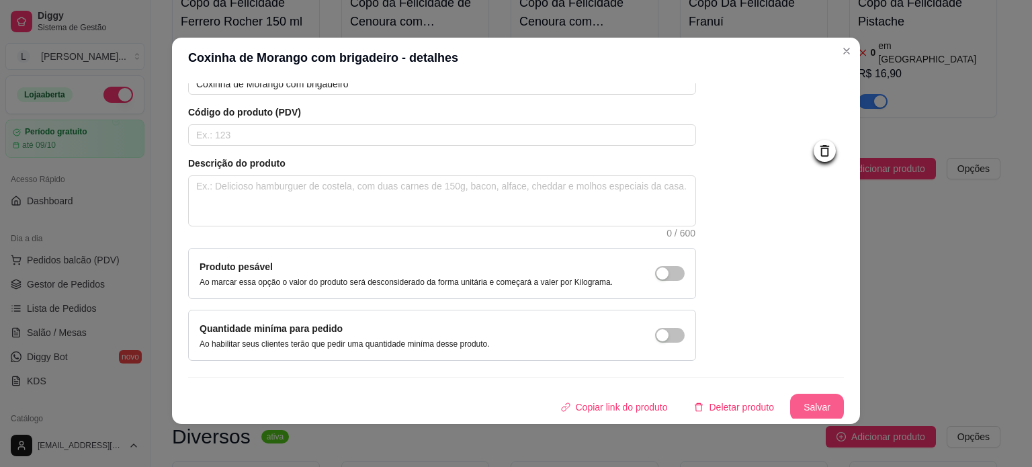
click at [807, 400] on button "Salvar" at bounding box center [817, 407] width 54 height 27
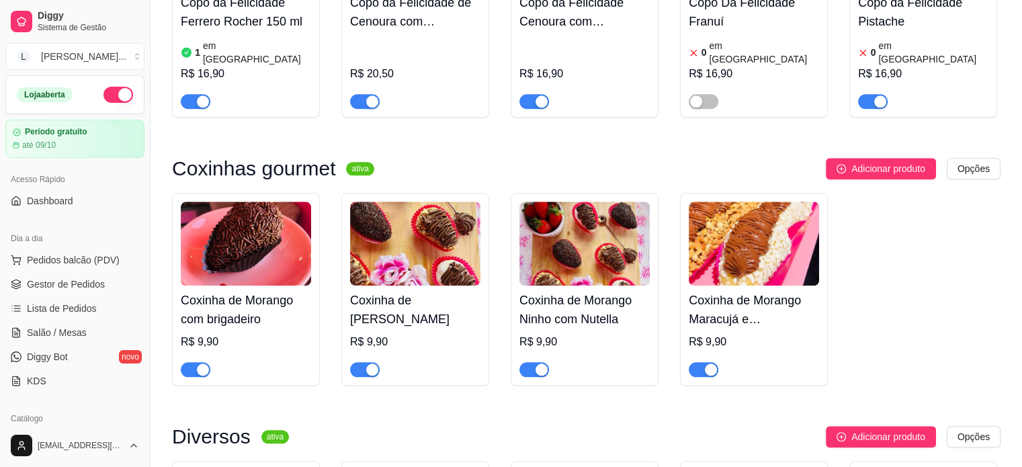
click at [397, 291] on h4 "Coxinha de Morango Ferrero Rocher" at bounding box center [415, 310] width 130 height 38
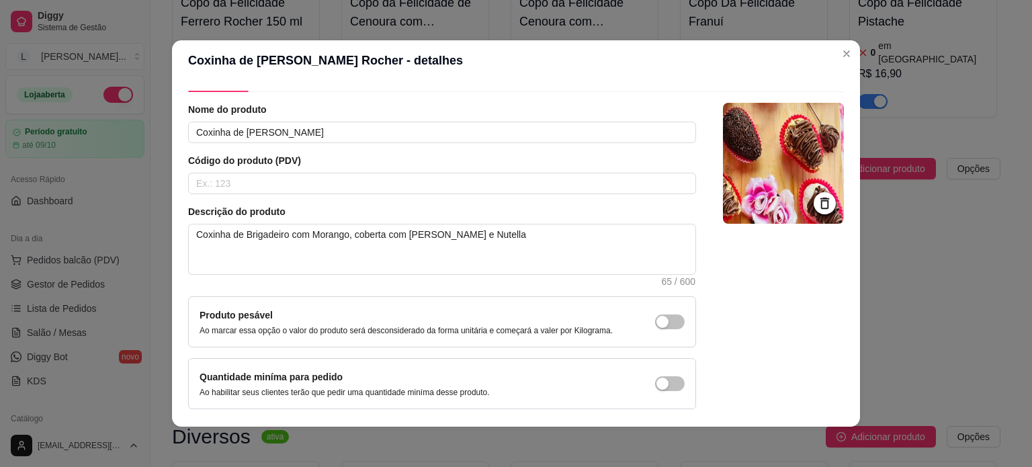
scroll to position [0, 0]
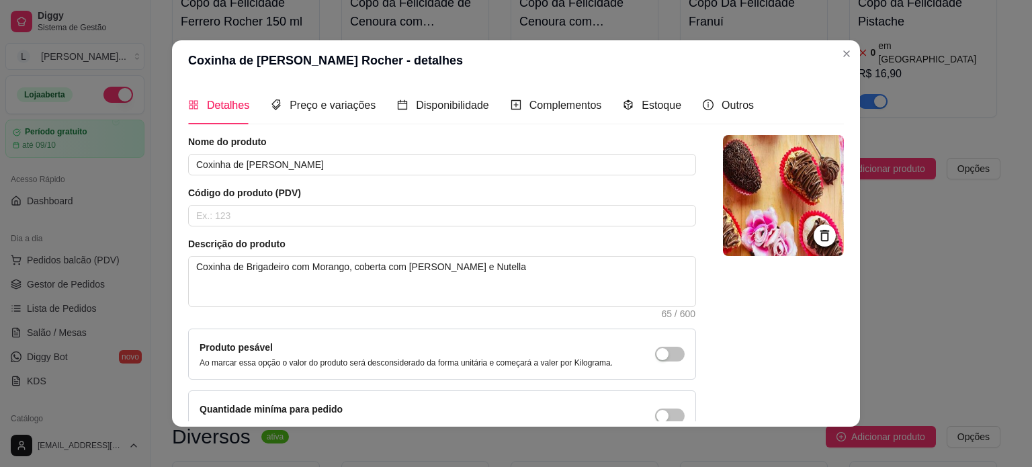
click at [797, 212] on img at bounding box center [783, 195] width 121 height 121
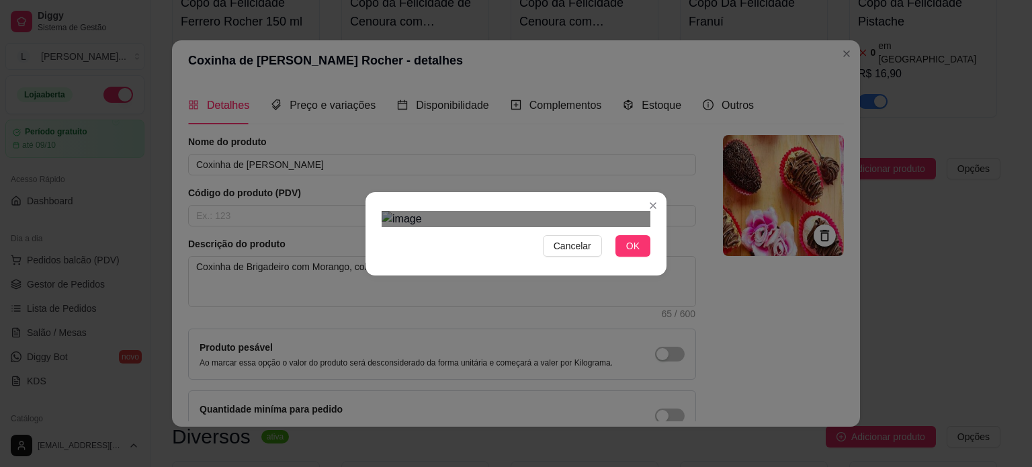
click at [543, 316] on div "Use the arrow keys to move the crop selection area" at bounding box center [502, 411] width 242 height 242
click at [618, 257] on button "OK" at bounding box center [632, 245] width 35 height 21
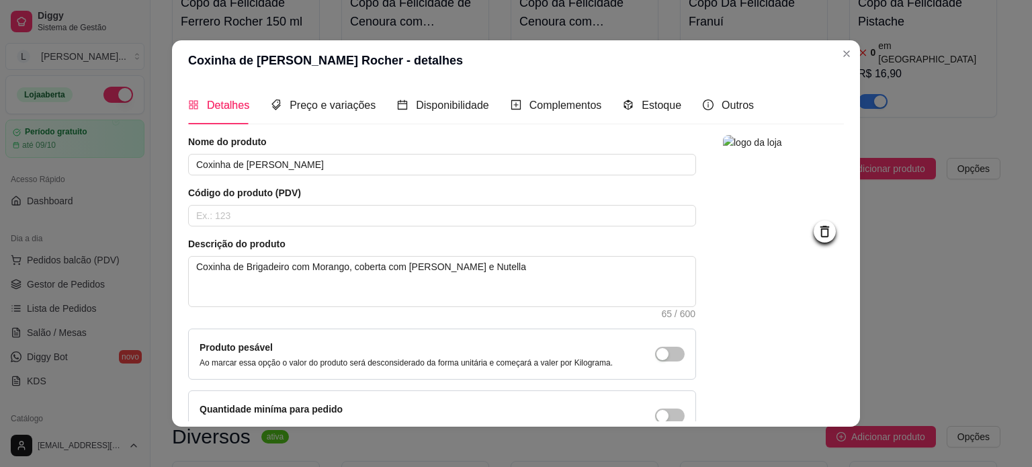
scroll to position [78, 0]
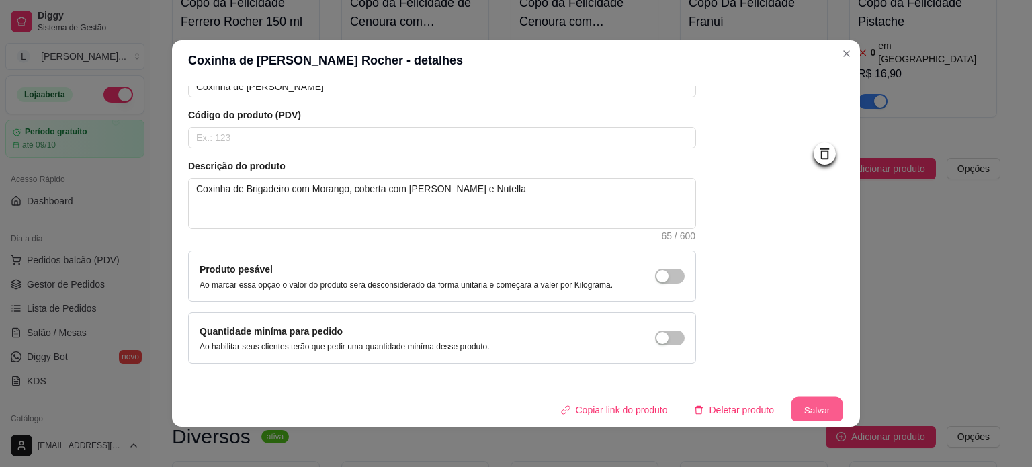
click at [790, 406] on button "Salvar" at bounding box center [816, 410] width 52 height 26
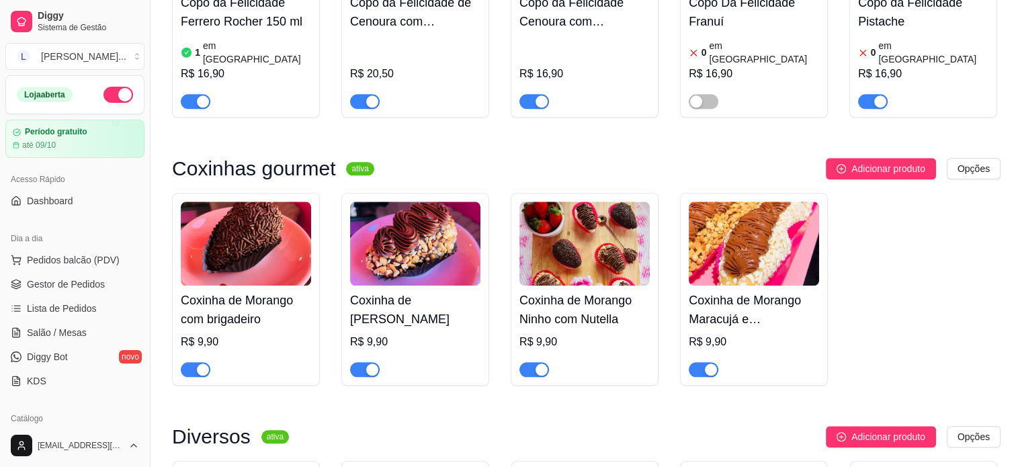
click at [564, 203] on img at bounding box center [584, 243] width 130 height 84
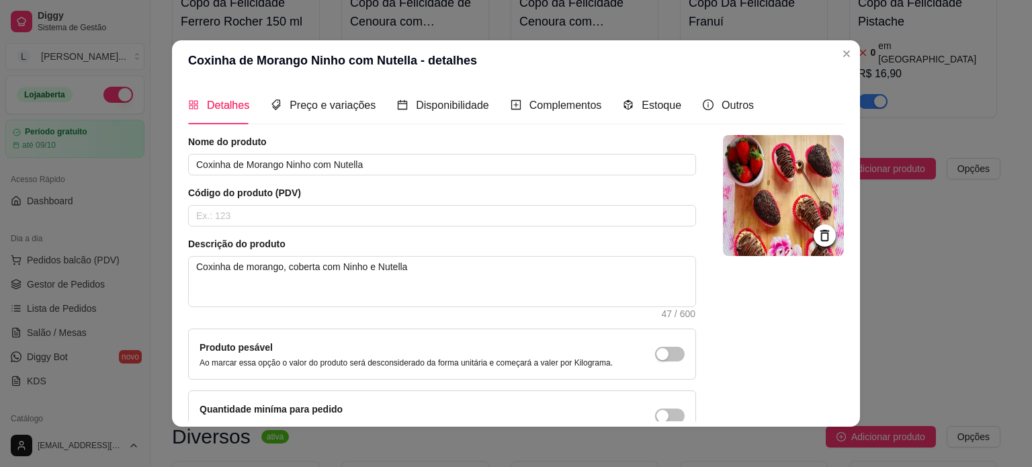
click at [817, 230] on icon at bounding box center [824, 235] width 15 height 15
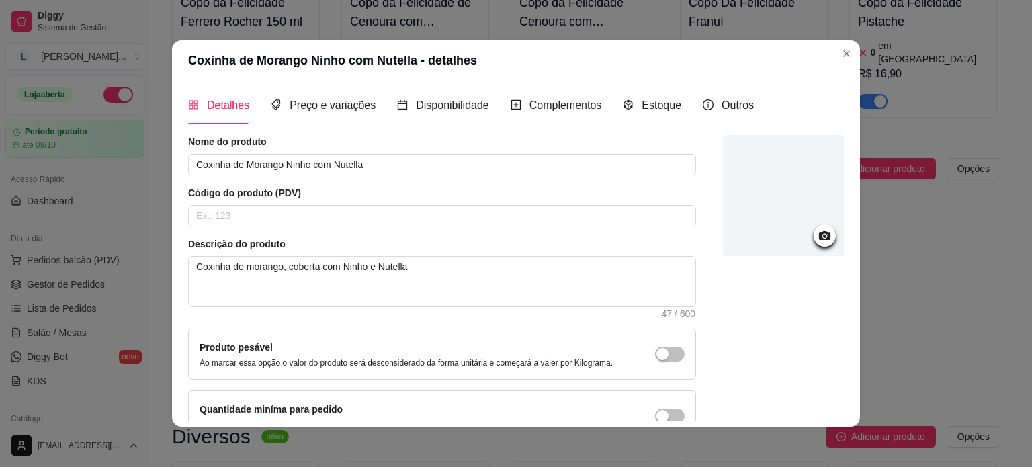
click at [767, 191] on div at bounding box center [783, 195] width 121 height 121
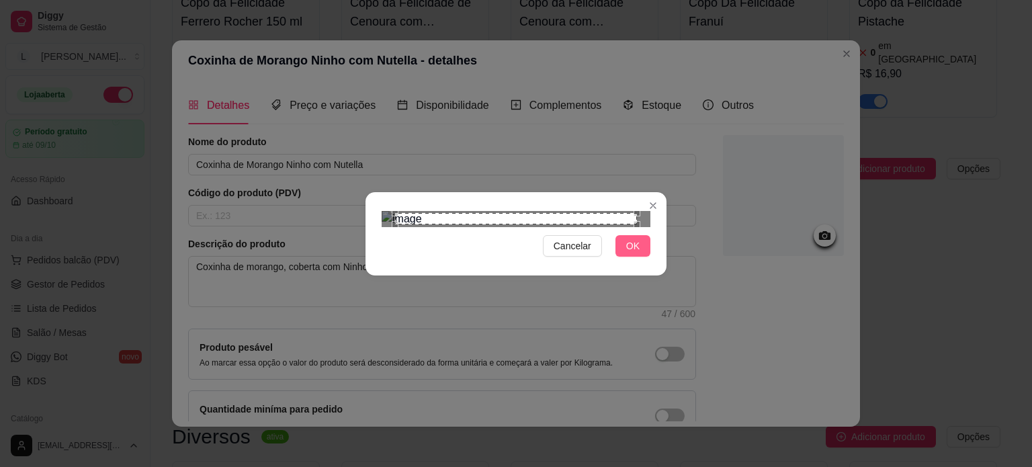
click at [626, 253] on span "OK" at bounding box center [632, 245] width 13 height 15
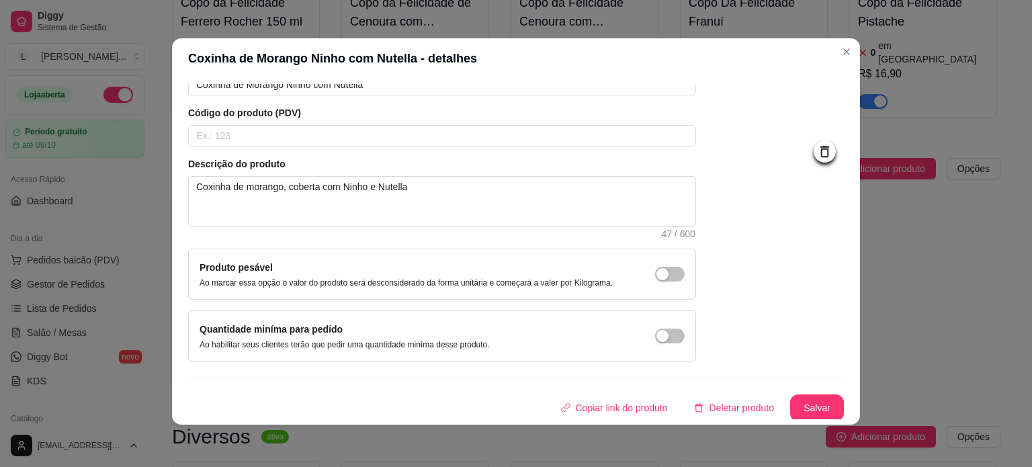
scroll to position [3, 0]
click at [792, 402] on button "Salvar" at bounding box center [816, 407] width 52 height 26
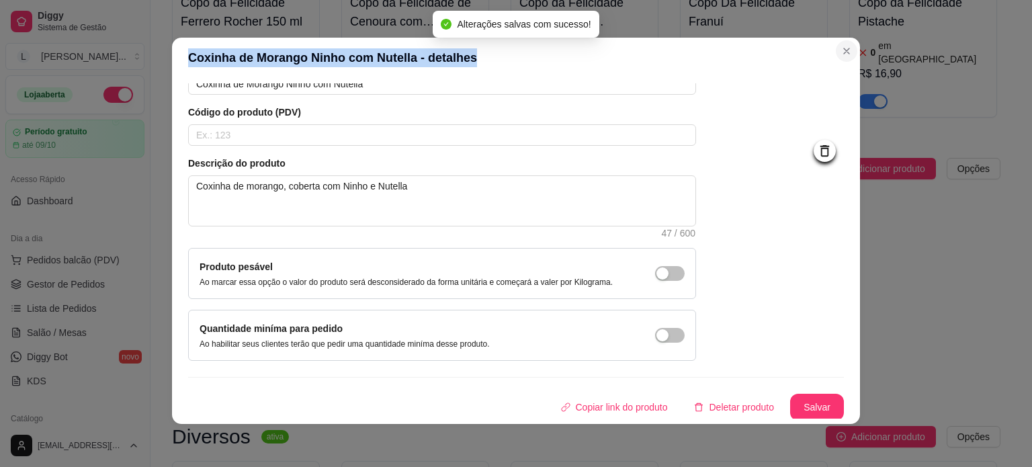
drag, startPoint x: 828, startPoint y: 53, endPoint x: 842, endPoint y: 53, distance: 14.1
click at [834, 53] on section "Coxinha de Morango Ninho com Nutella - detalhes Detalhes Preço e variações Disp…" at bounding box center [516, 231] width 688 height 386
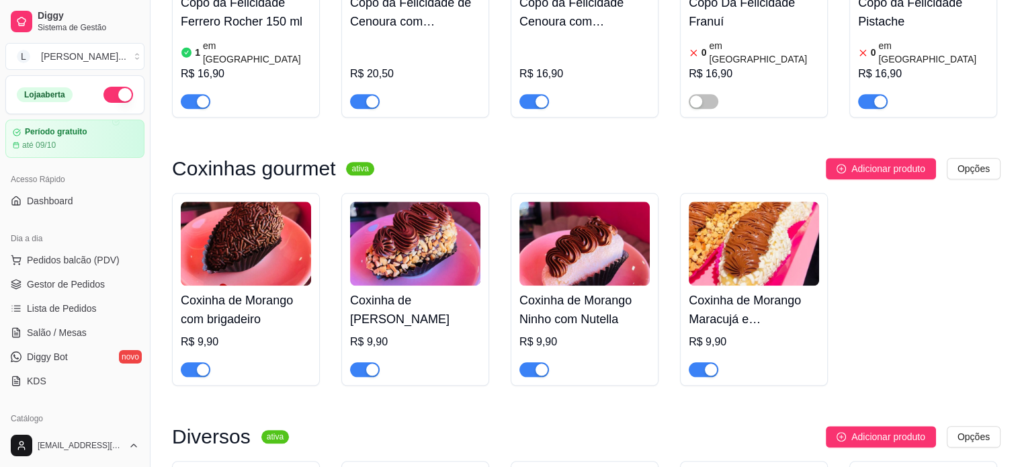
click at [774, 285] on div "Coxinha de Morango Maracujá e Nutella R$ 9,90" at bounding box center [753, 330] width 130 height 91
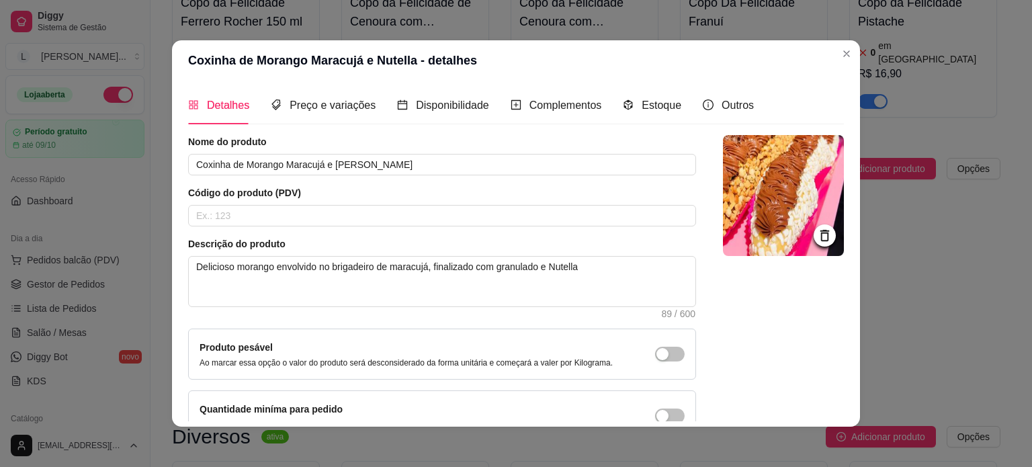
click at [817, 236] on icon at bounding box center [824, 235] width 15 height 15
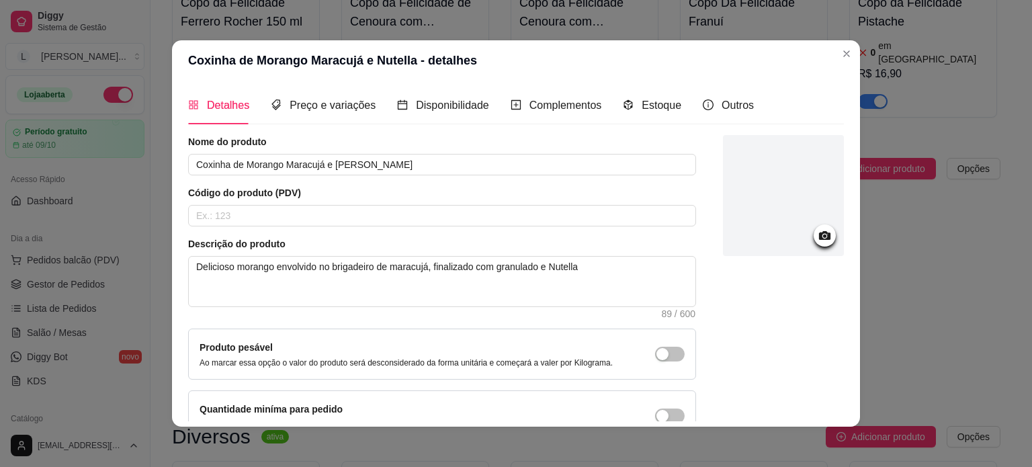
click at [760, 195] on div at bounding box center [783, 195] width 121 height 121
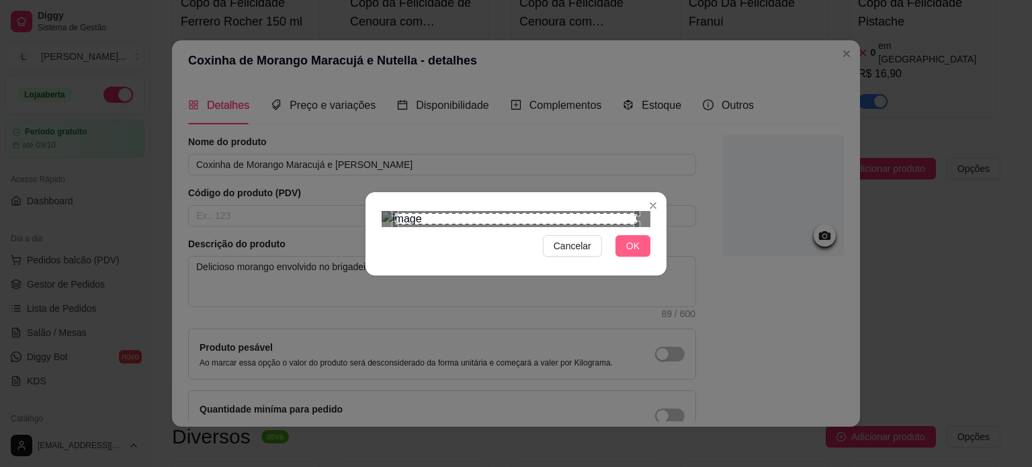
click at [626, 253] on span "OK" at bounding box center [632, 245] width 13 height 15
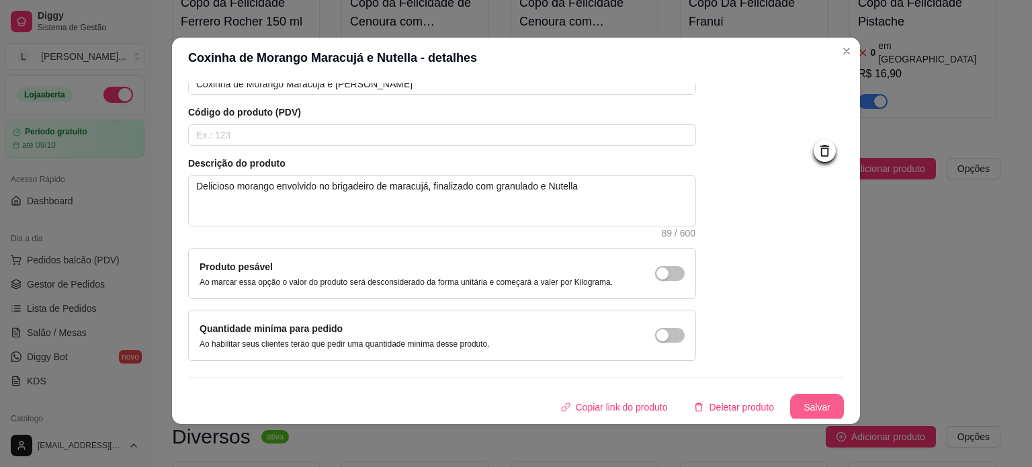
click at [820, 412] on button "Salvar" at bounding box center [817, 407] width 54 height 27
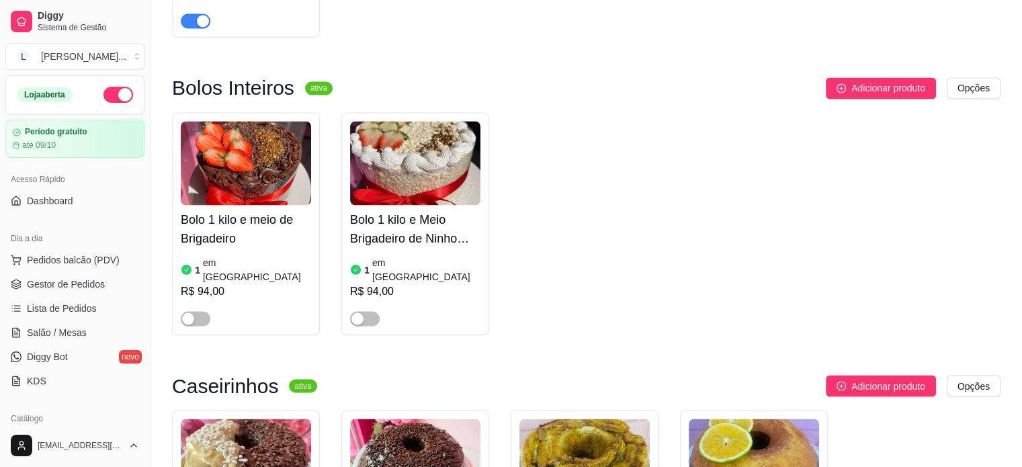
scroll to position [2283, 0]
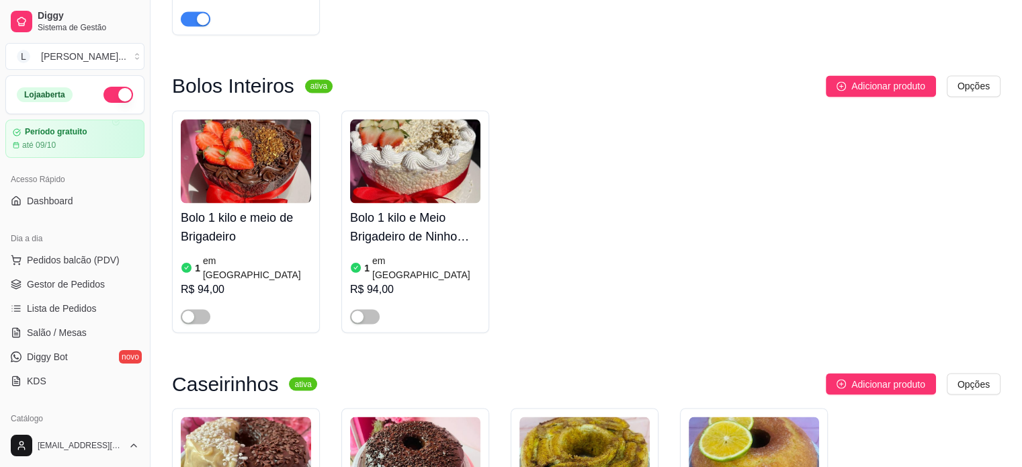
click at [200, 308] on div at bounding box center [196, 316] width 30 height 16
click at [195, 309] on span "button" at bounding box center [196, 316] width 30 height 15
click at [375, 309] on span "button" at bounding box center [365, 316] width 30 height 15
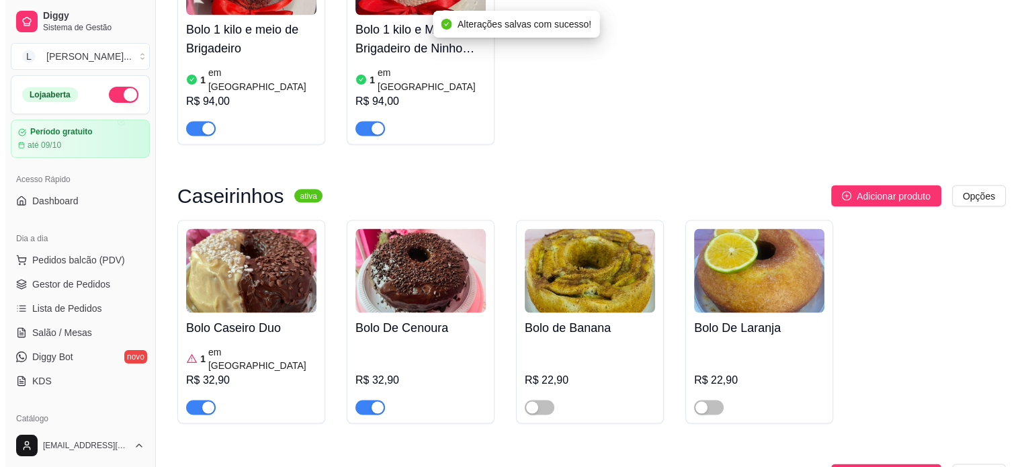
scroll to position [2485, 0]
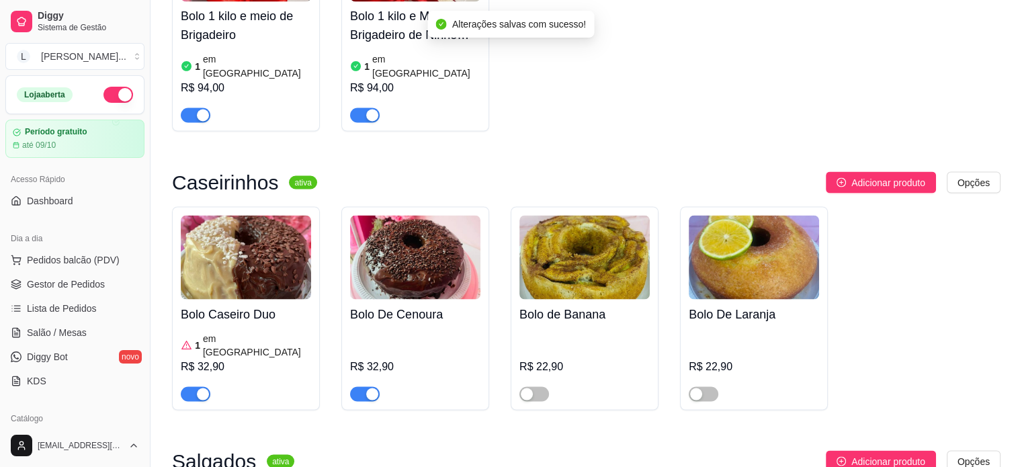
click at [191, 386] on span "button" at bounding box center [196, 393] width 30 height 15
click at [899, 171] on button "Adicionar produto" at bounding box center [880, 181] width 110 height 21
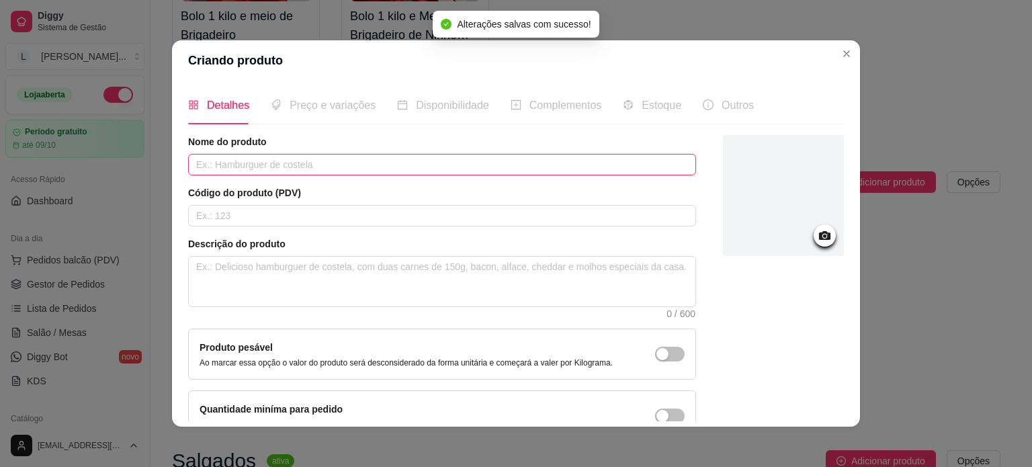
click at [300, 174] on input "text" at bounding box center [442, 164] width 508 height 21
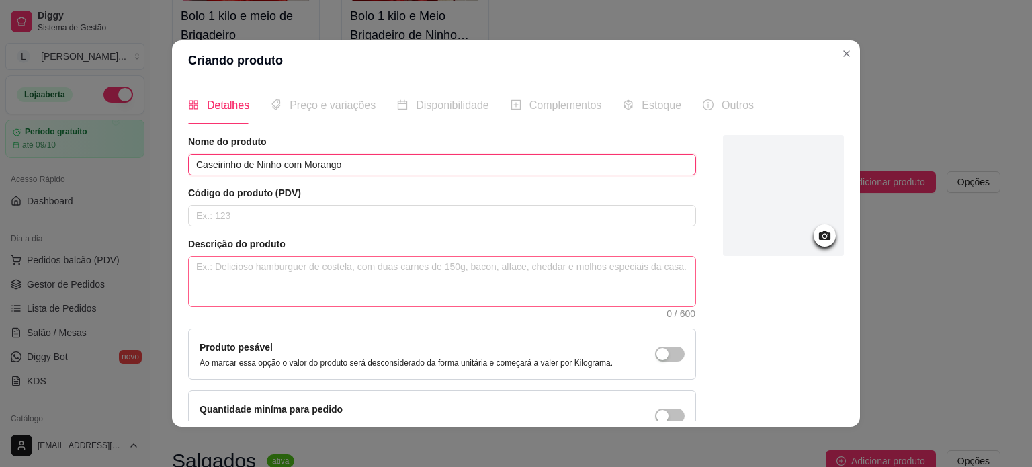
type input "Caseirinho de Ninho com Morango"
click at [280, 262] on textarea at bounding box center [442, 282] width 506 height 50
type textarea "M"
type textarea "Ma"
type textarea "Mas"
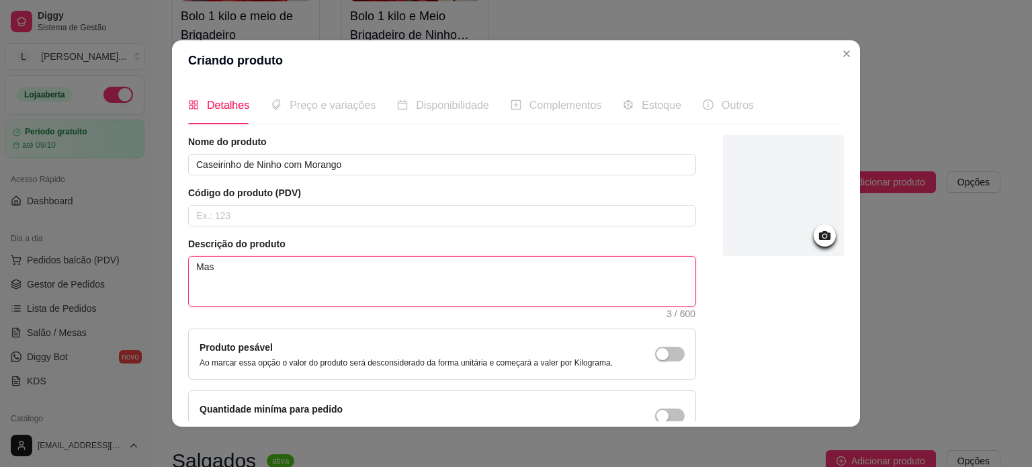
type textarea "Mass"
type textarea "Massa"
type textarea "Massa de"
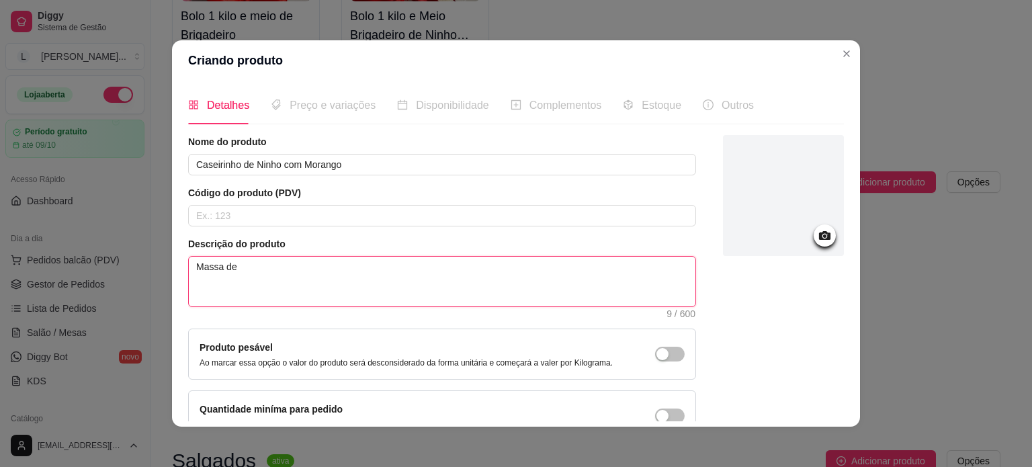
type textarea "Massa de C"
type textarea "Massa de Ch"
type textarea "Massa de C"
type textarea "Massa de"
type textarea "Massa de NI"
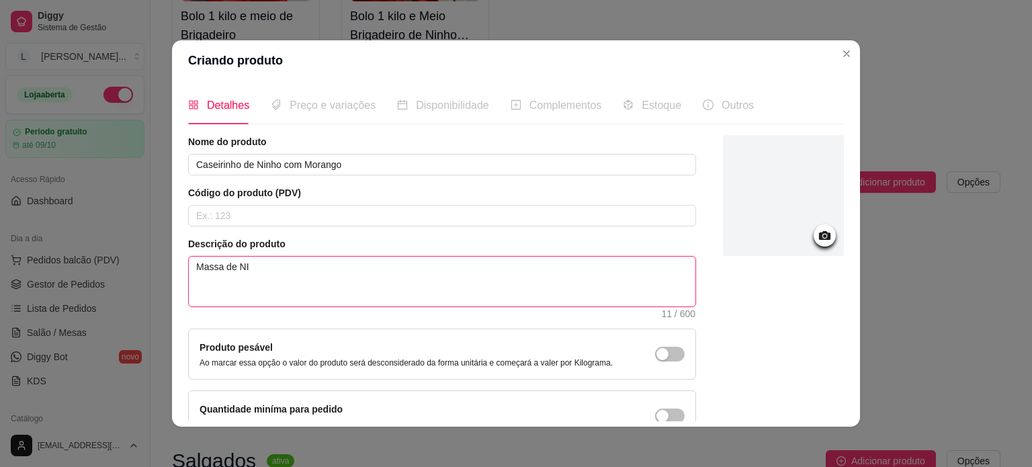
type textarea "Massa de NIn"
type textarea "Massa de NInh"
type textarea "Massa de NIn"
type textarea "Massa de NI"
type textarea "Massa de N"
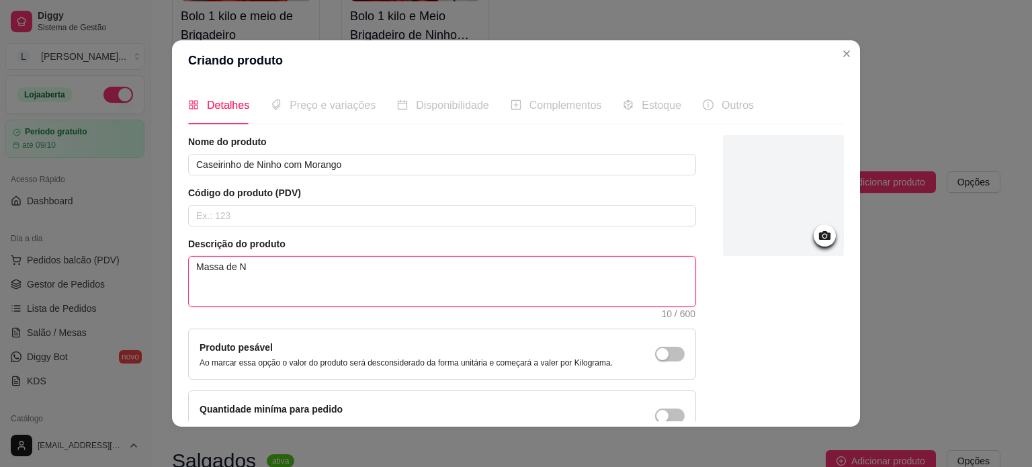
type textarea "Massa de Ni"
type textarea "Massa de Nin"
type textarea "Massa de Ninh"
type textarea "Massa de Nin"
type textarea "Massa de Ninh"
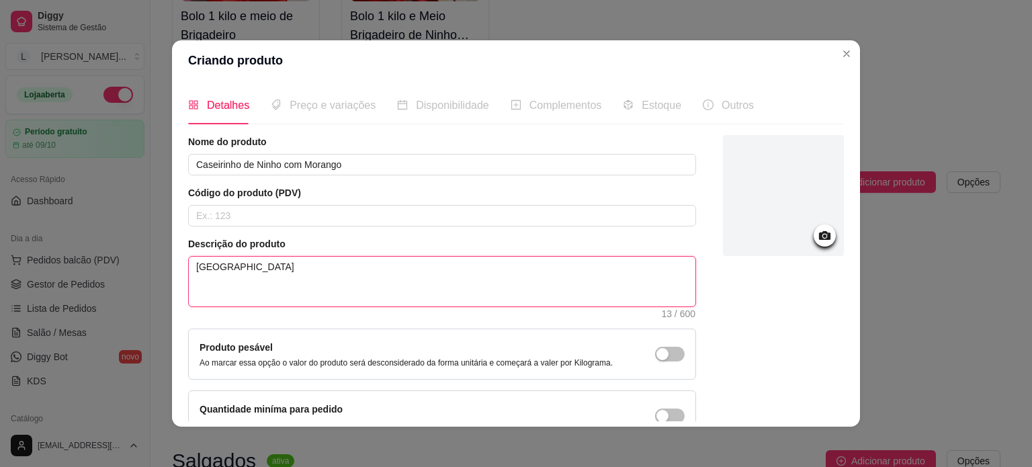
type textarea "Massa de Ninho"
type textarea "Massa de Ninho c"
type textarea "Massa de Ninho co"
type textarea "Massa de Ninho cob"
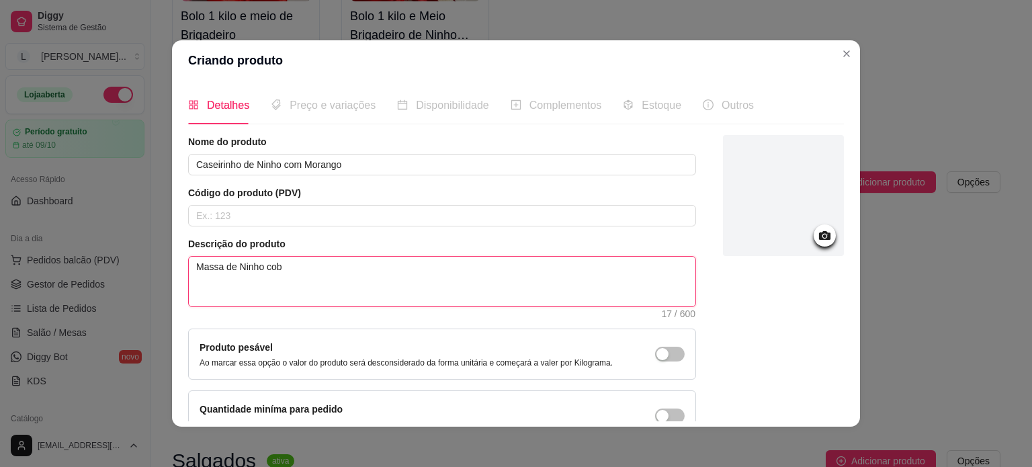
type textarea "Massa de Ninho cobe"
type textarea "Massa de Ninho cober"
type textarea "Massa de Ninho cobert"
type textarea "Massa de Ninho cober"
type textarea "Massa de Ninho cobe"
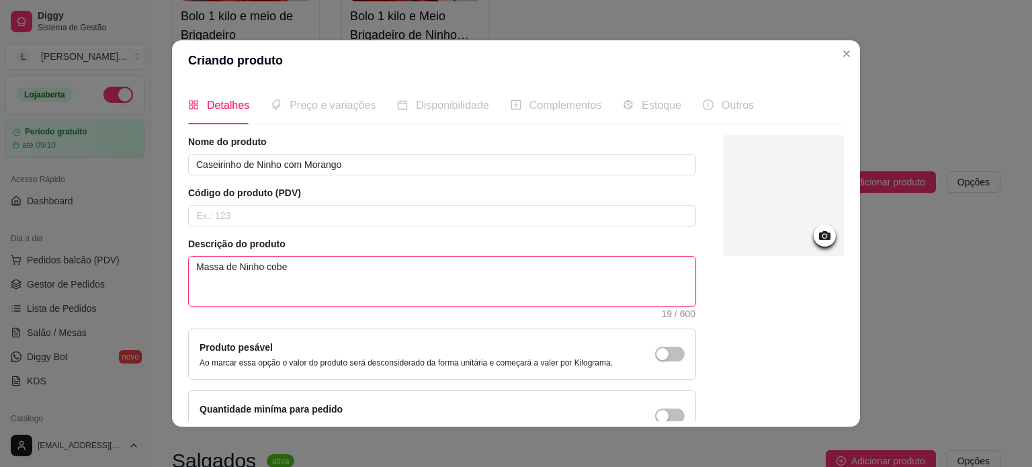
type textarea "Massa de Ninho cob"
type textarea "Massa de Ninho co"
type textarea "Massa de Ninho com"
type textarea "Massa de Ninho com c"
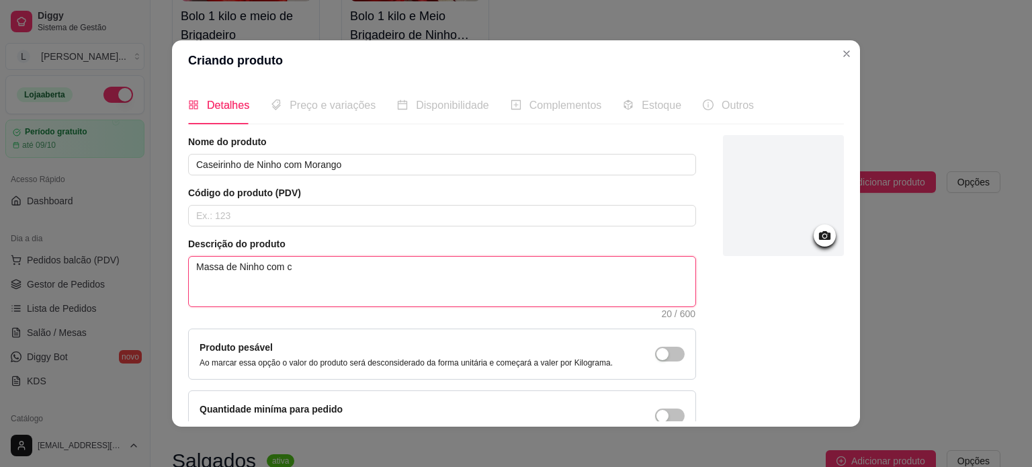
type textarea "Massa de Ninho com co"
type textarea "Massa de Ninho com cob"
type textarea "Massa de Ninho com cobe"
type textarea "Massa de Ninho com cober"
type textarea "Massa de Ninho com cobert"
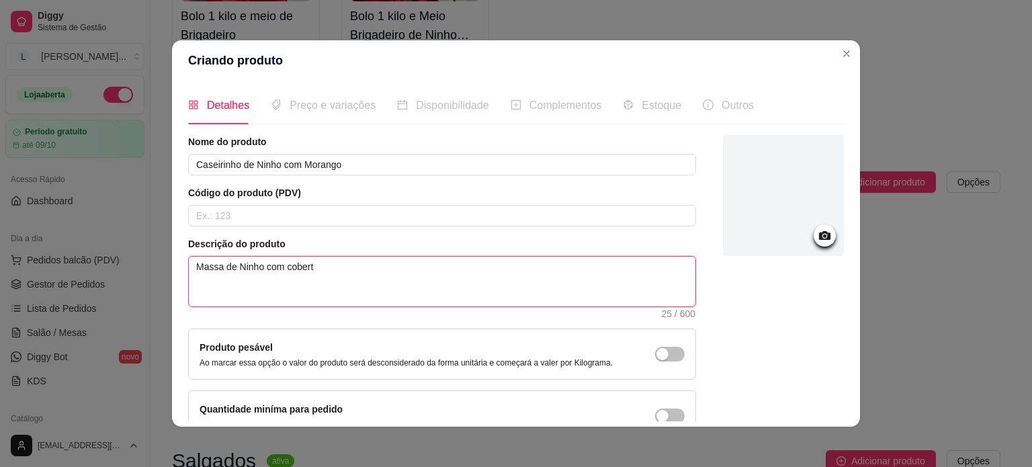
type textarea "Massa de Ninho com coberti"
type textarea "Massa de Ninho com cobertir"
type textarea "Massa de Ninho com coberti"
type textarea "Massa de Ninho com cobert"
type textarea "Massa de Ninho com cobertu"
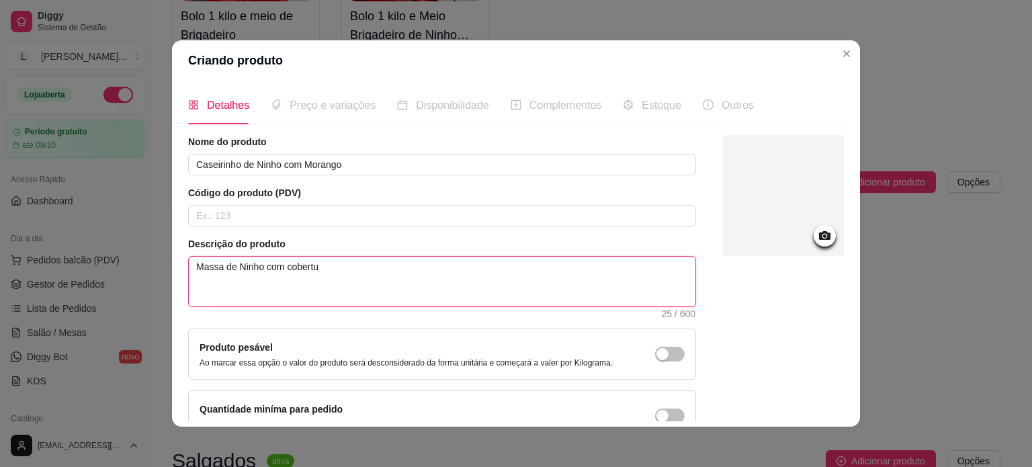
type textarea "Massa de Ninho com cobertur"
type textarea "Massa de Ninho com cobertura"
type textarea "Massa de Ninho com cobertura d"
type textarea "Massa de Ninho com cobertura de"
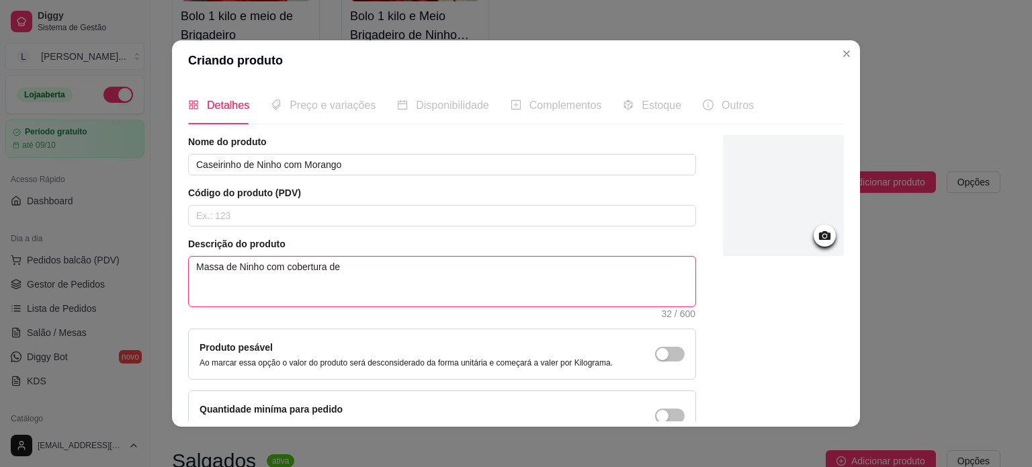
type textarea "Massa de Ninho com cobertura de N"
type textarea "Massa de Ninho com cobertura de Ni"
type textarea "Massa de Ninho com cobertura de Nin"
type textarea "Massa de Ninho com cobertura de Ninh"
type textarea "Massa de Ninho com cobertura de Ninho"
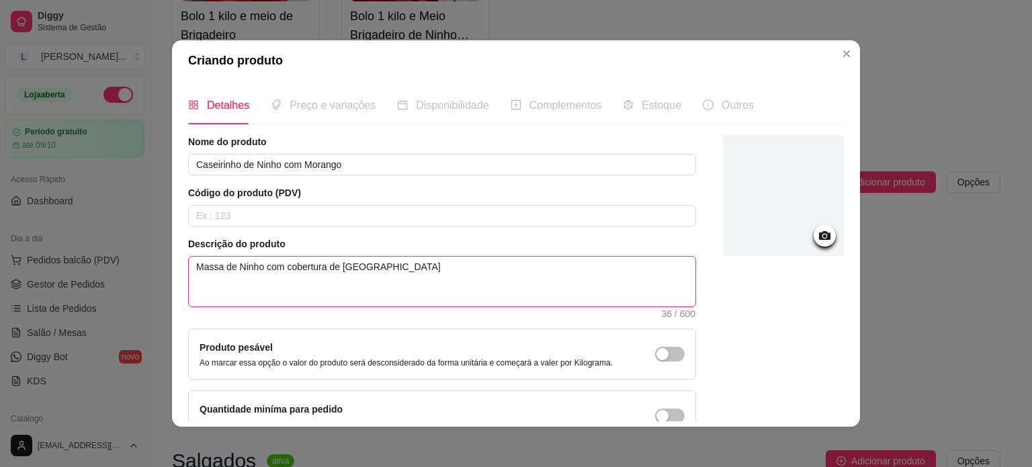
type textarea "Massa de Ninho com cobertura de Ninho"
type textarea "Massa de Ninho com cobertura de Ninho c"
type textarea "Massa de Ninho com cobertura de Ninho co"
type textarea "Massa de Ninho com cobertura de Ninho com"
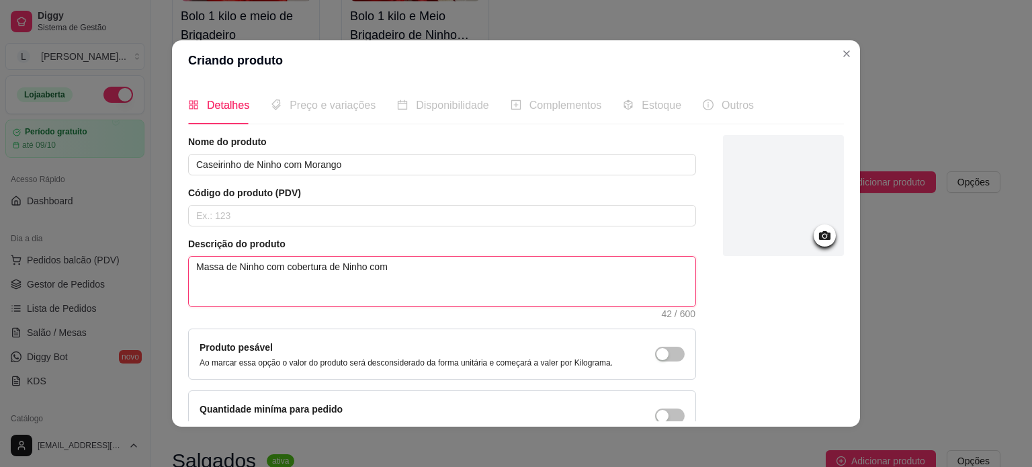
type textarea "Massa de Ninho com cobertura de Ninho com G"
type textarea "Massa de Ninho com cobertura de Ninho com Gl"
type textarea "Massa de Ninho com cobertura de Ninho com Gle"
type textarea "Massa de Ninho com cobertura de Ninho com Gl"
type textarea "Massa de Ninho com cobertura de Ninho com G"
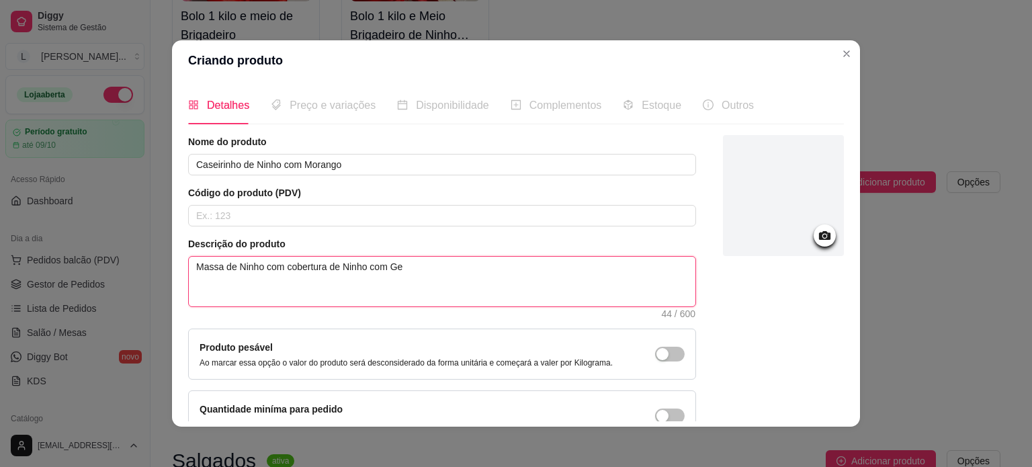
type textarea "Massa de Ninho com cobertura de Ninho com Gel"
type textarea "Massa de Ninho com cobertura de Ninho com Gele"
type textarea "Massa de Ninho com cobertura de Ninho com Gelei"
type textarea "Massa de Ninho com cobertura de Ninho com Geleia"
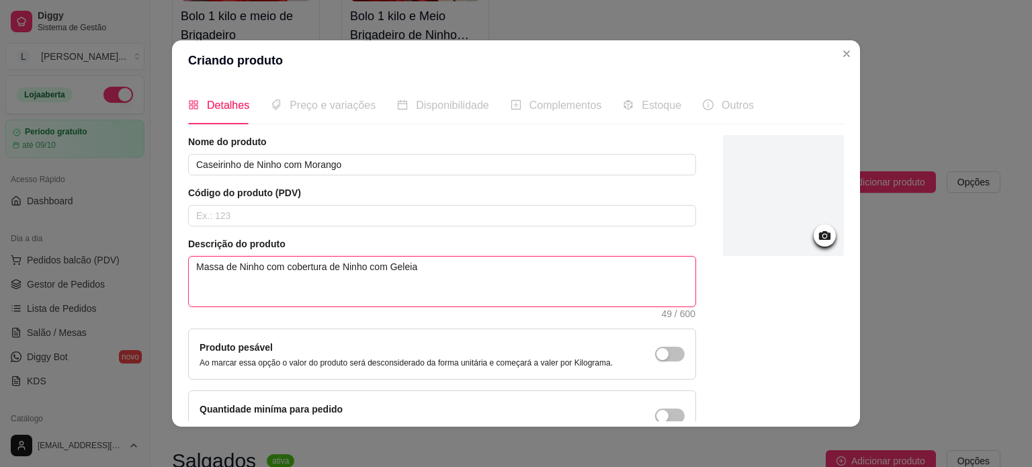
type textarea "Massa de Ninho com cobertura de Ninho com Geleia d"
type textarea "Massa de Ninho com cobertura de Ninho com Geleia de"
type textarea "Massa de Ninho com cobertura de Ninho com Geleia de M"
type textarea "Massa de Ninho com cobertura de Ninho com Geleia de Mo"
type textarea "Massa de Ninho com cobertura de Ninho com Geleia de Moa"
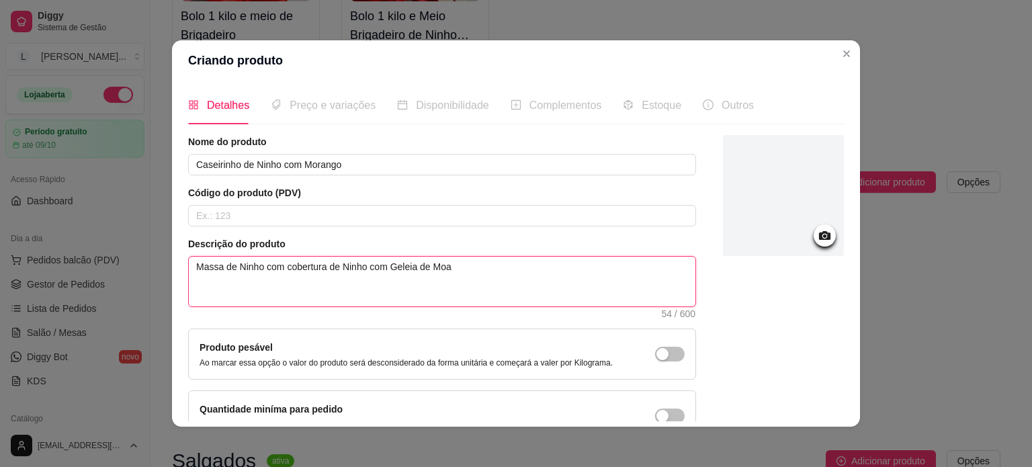
type textarea "Massa de Ninho com cobertura de Ninho com Geleia de Moan"
type textarea "Massa de Ninho com cobertura de Ninho com Geleia de Moa"
type textarea "Massa de Ninho com cobertura de Ninho com Geleia de Mo"
type textarea "Massa de Ninho com cobertura de Ninho com Geleia de Mor"
type textarea "Massa de Ninho com cobertura de Ninho com Geleia de Mora"
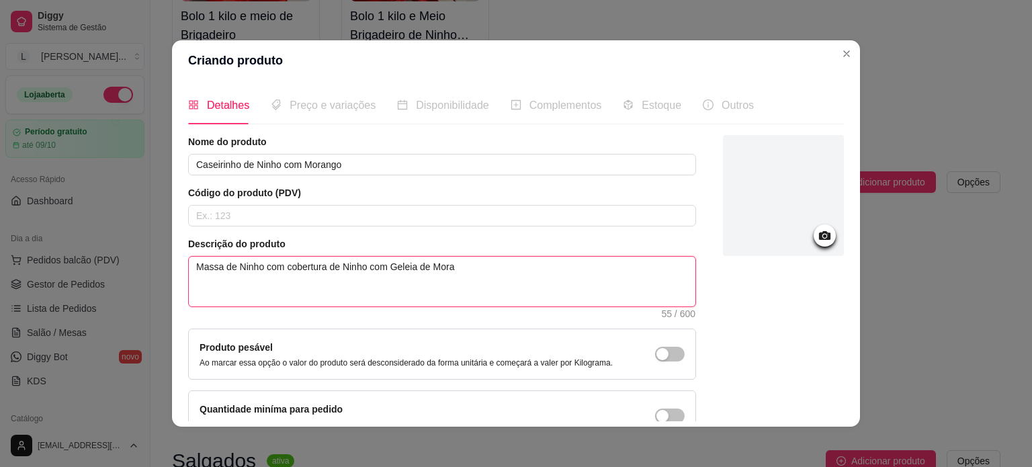
type textarea "Massa de Ninho com cobertura de Ninho com Geleia de Moran"
type textarea "Massa de Ninho com cobertura de Ninho com Geleia de Morang"
type textarea "Massa de Ninho com cobertura de Ninho com Geleia de Morango"
click at [312, 264] on textarea "Massa de Ninho com cobertura de Ninho com Geleia de Morango" at bounding box center [442, 282] width 506 height 50
click at [265, 265] on textarea "Massa de Ninho com cobertura de Ninho com Geleia de Morango" at bounding box center [442, 282] width 506 height 50
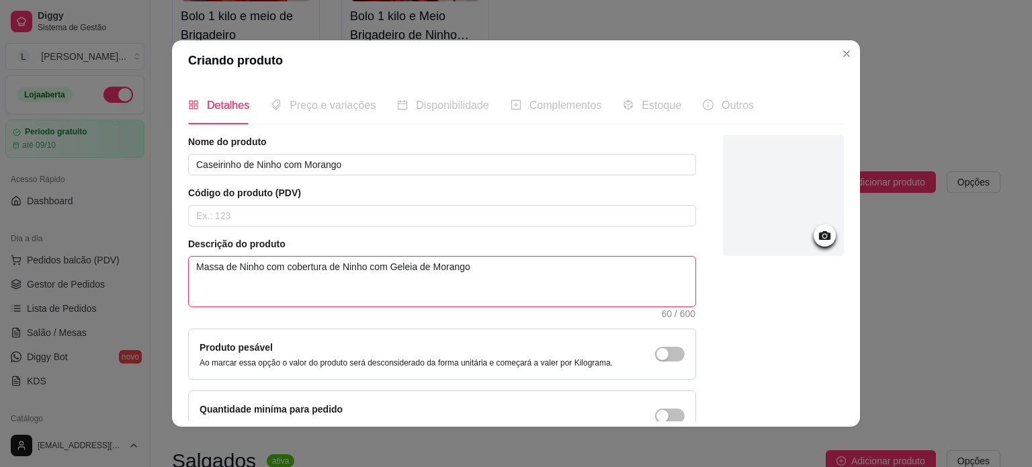
click at [259, 264] on textarea "Massa de Ninho com cobertura de Ninho com Geleia de Morango" at bounding box center [442, 282] width 506 height 50
type textarea "Massa de Ninho com cobertura de Ninho com Geleia de Morango"
type textarea "Massa de Ninho e com cobertura de Ninho com Geleia de Morango"
type textarea "Massa de Ninho e f com cobertura de Ninho com Geleia de Morango"
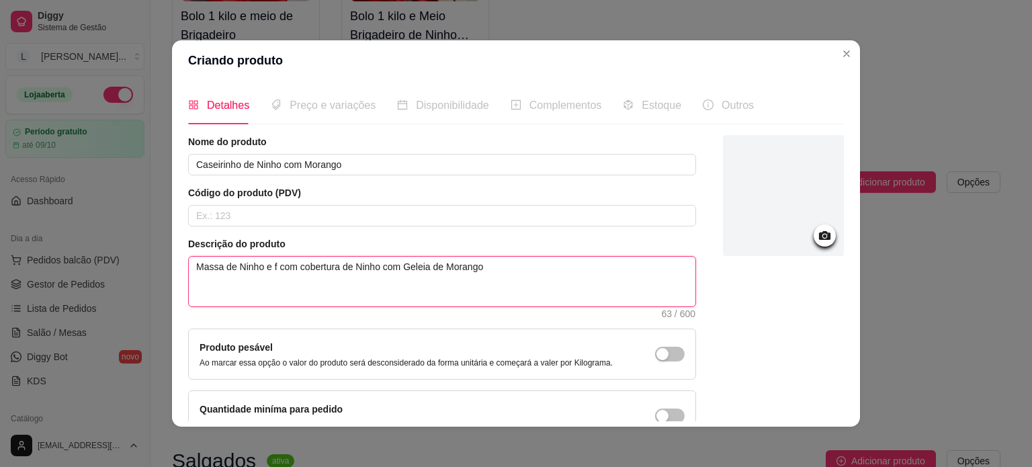
type textarea "Massa de Ninho e fe com cobertura de Ninho com Geleia de Morango"
type textarea "Massa de Ninho e fel com cobertura de Ninho com Geleia de Morango"
type textarea "Massa de Ninho e fe com cobertura de Ninho com Geleia de Morango"
type textarea "Massa de Ninho e f com cobertura de Ninho com Geleia de Morango"
type textarea "Massa de Ninho e fg com cobertura de Ninho com Geleia de Morango"
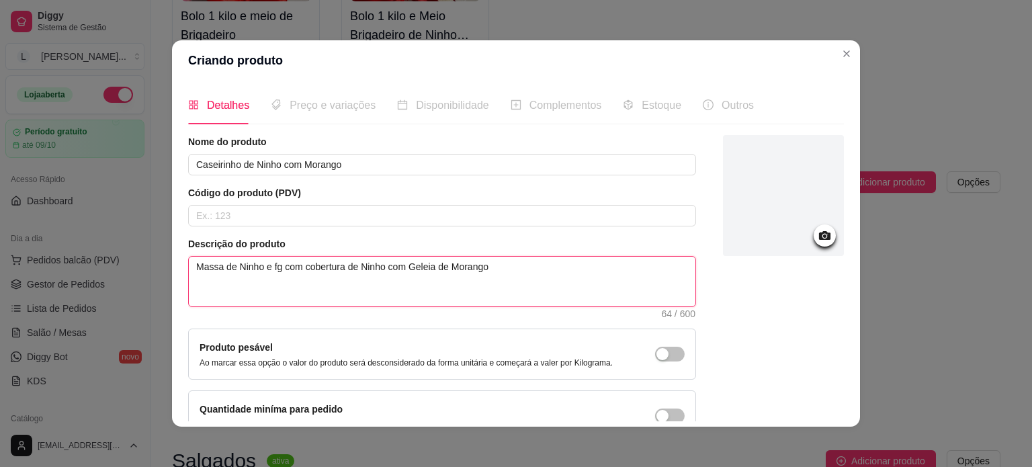
type textarea "Massa de Ninho e fge com cobertura de Ninho com Geleia de Morango"
type textarea "Massa de Ninho e fgel com cobertura de Ninho com Geleia de Morango"
type textarea "Massa de Ninho e fge com cobertura de Ninho com Geleia de Morango"
type textarea "Massa de Ninho e fg com cobertura de Ninho com Geleia de Morango"
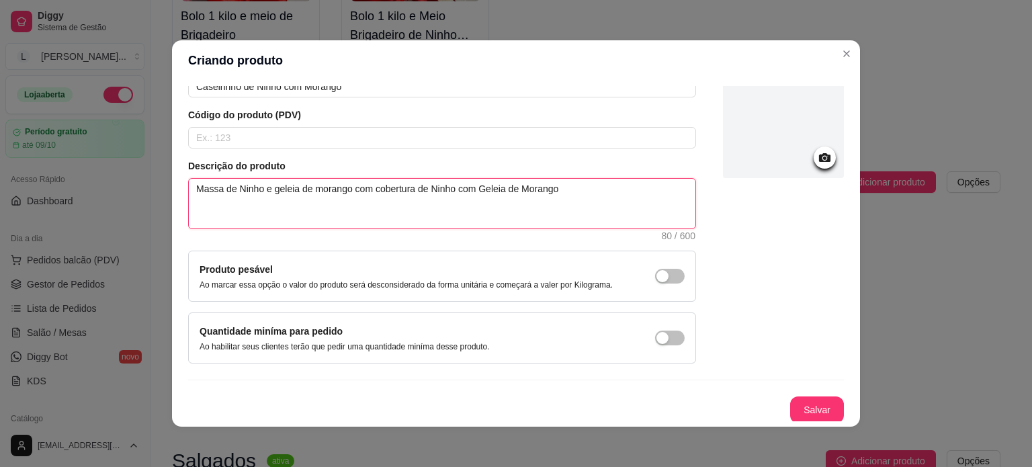
scroll to position [3, 0]
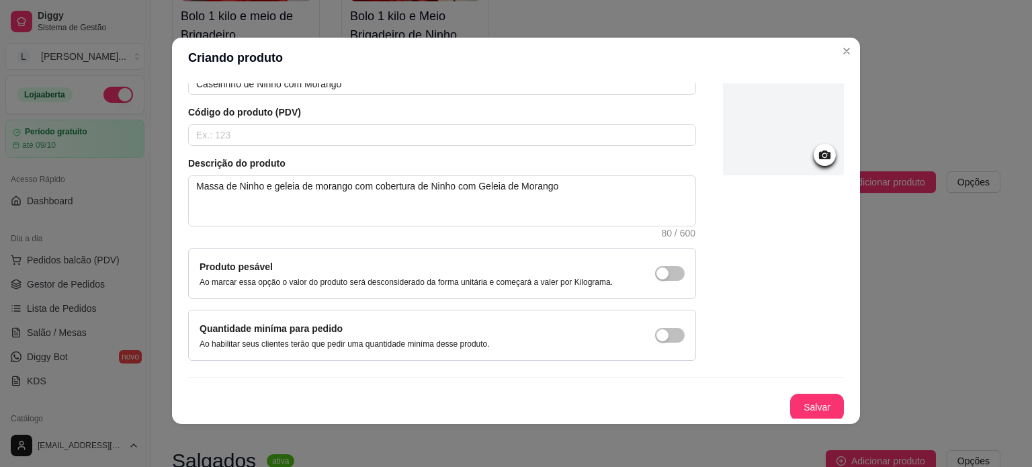
click at [822, 145] on div at bounding box center [783, 114] width 121 height 121
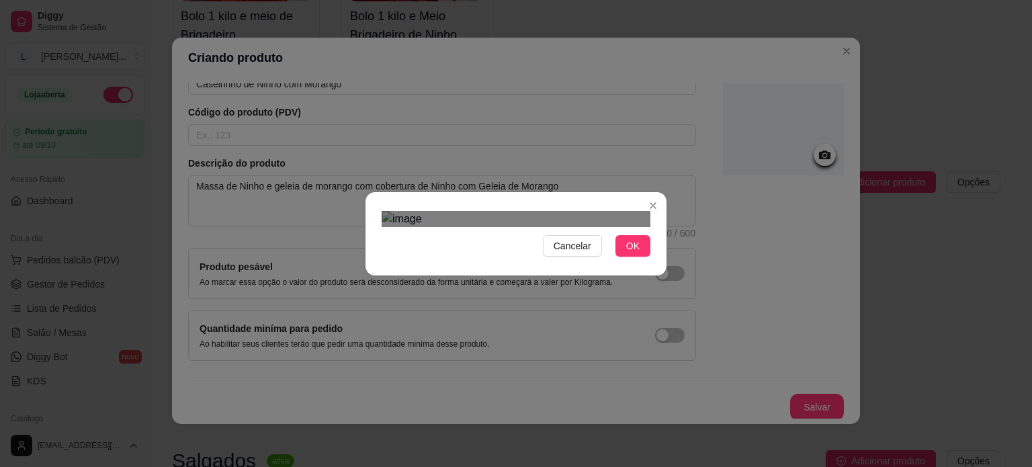
click at [590, 326] on div "Use the arrow keys to move the crop selection area" at bounding box center [517, 427] width 242 height 242
click at [633, 253] on span "OK" at bounding box center [632, 245] width 13 height 15
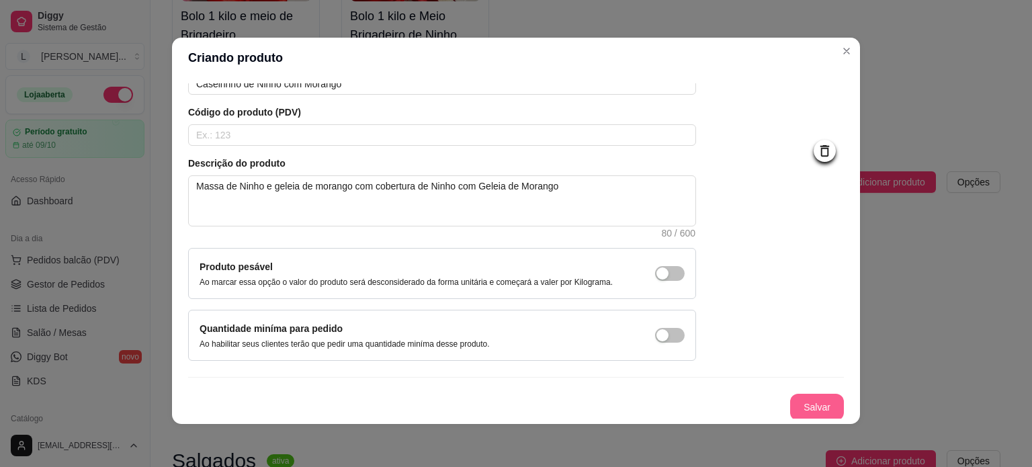
click at [793, 410] on button "Salvar" at bounding box center [817, 407] width 54 height 27
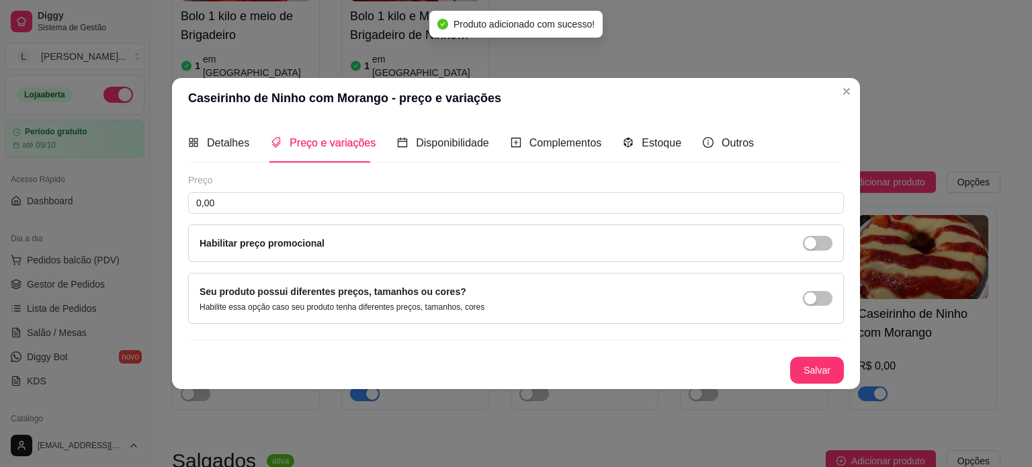
scroll to position [0, 0]
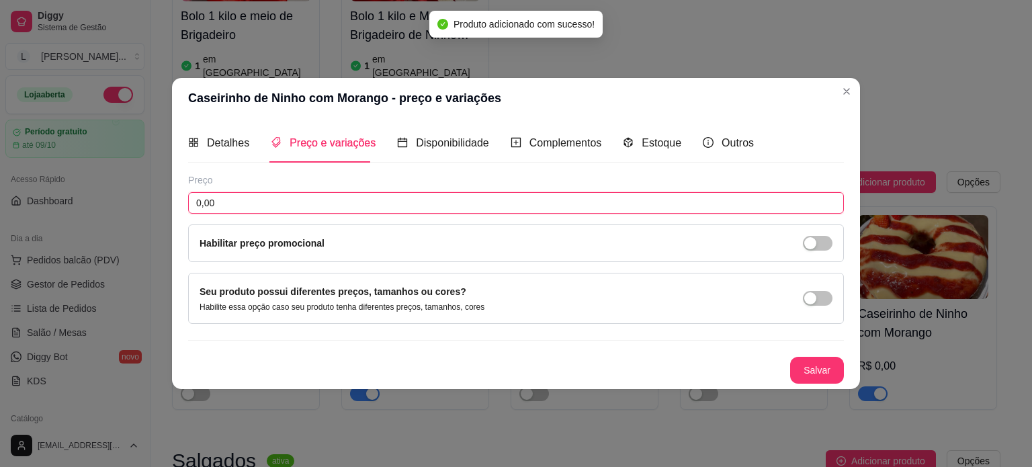
click at [334, 203] on input "0,00" at bounding box center [515, 202] width 655 height 21
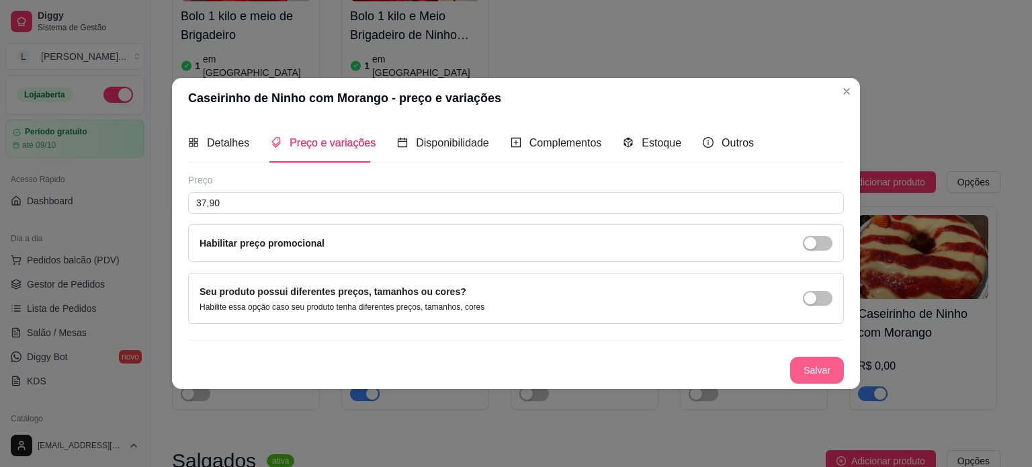
click at [809, 362] on button "Salvar" at bounding box center [817, 370] width 54 height 27
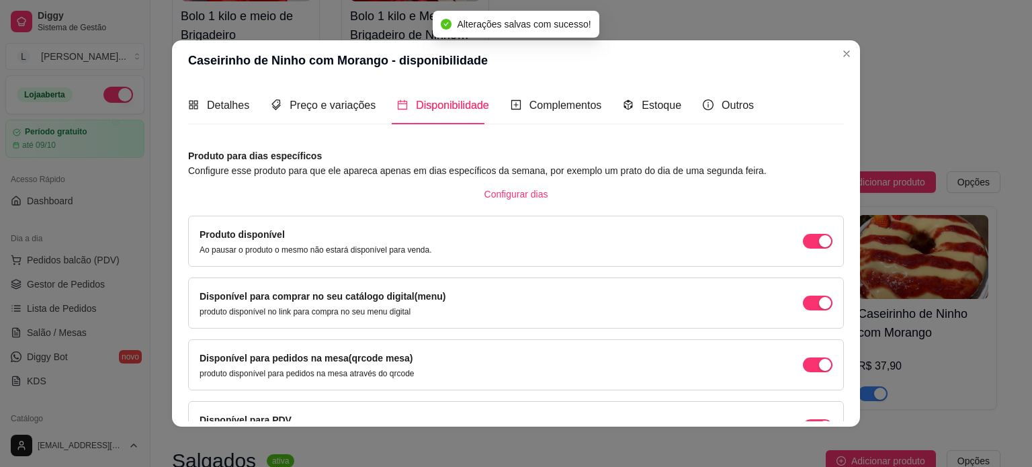
scroll to position [83, 0]
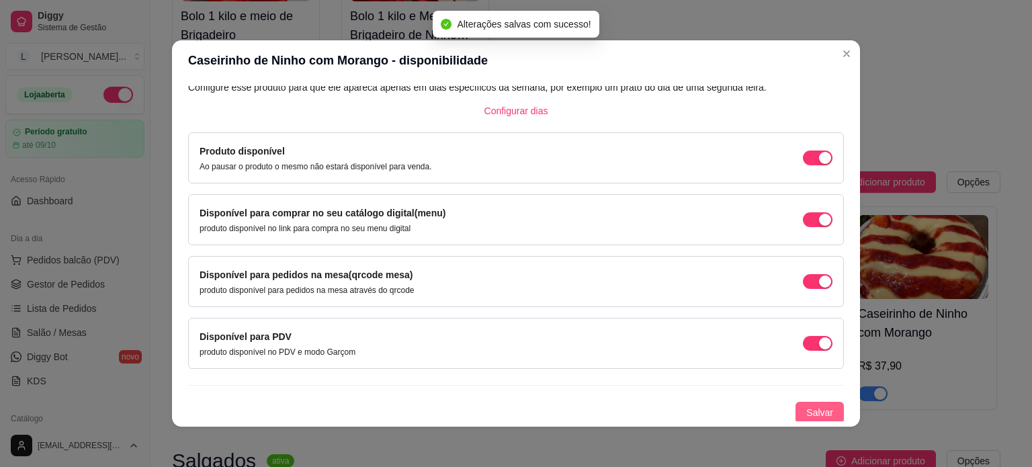
click at [806, 406] on span "Salvar" at bounding box center [819, 412] width 27 height 15
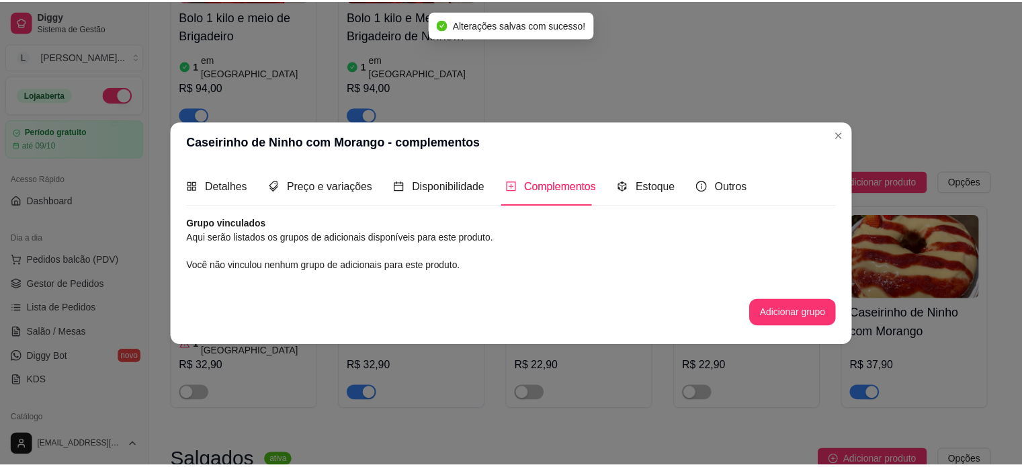
scroll to position [0, 0]
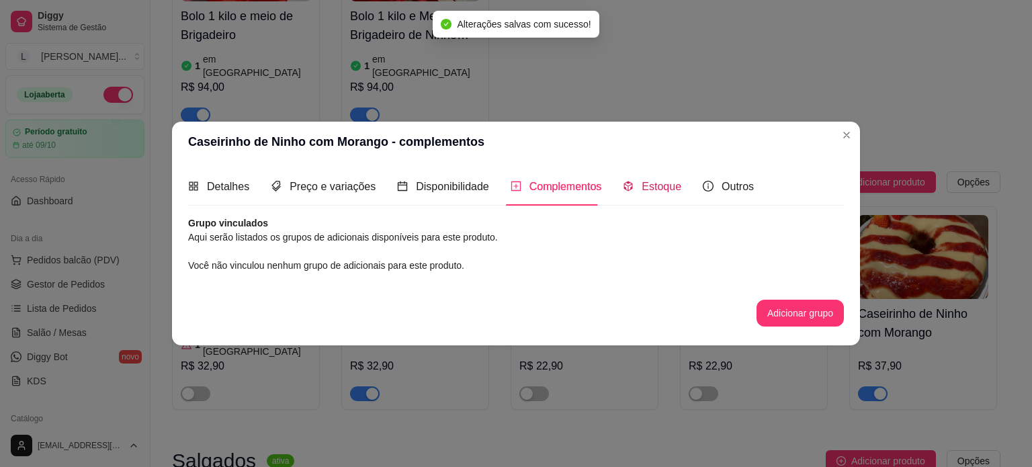
click at [651, 183] on span "Estoque" at bounding box center [661, 186] width 40 height 11
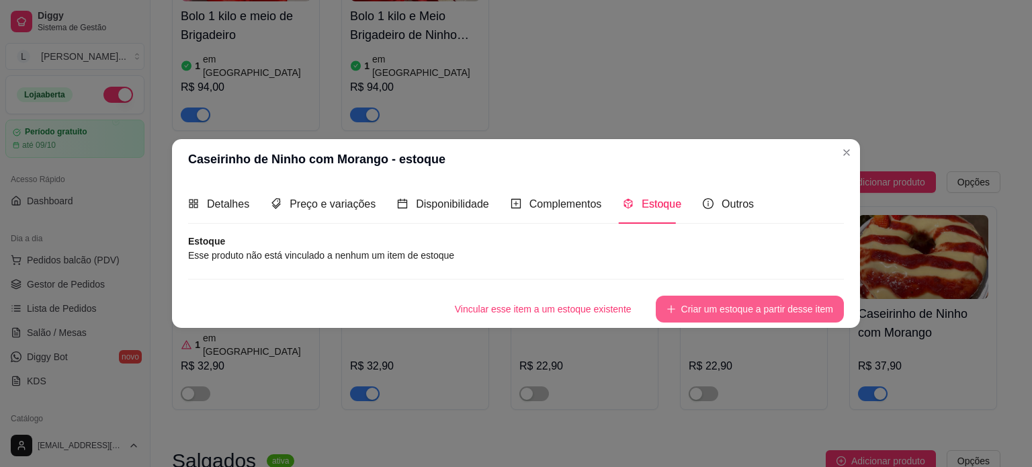
click at [704, 305] on button "Criar um estoque a partir desse item" at bounding box center [749, 309] width 188 height 27
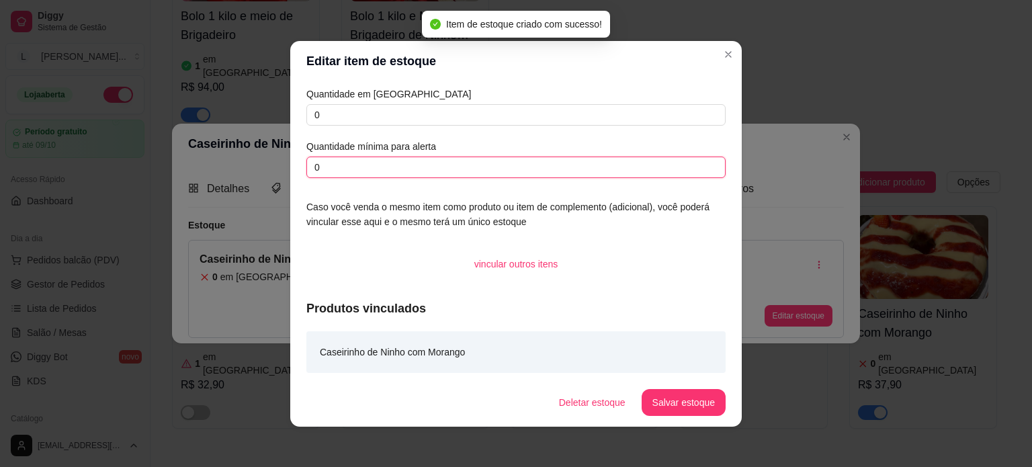
click at [406, 163] on input "0" at bounding box center [515, 166] width 419 height 21
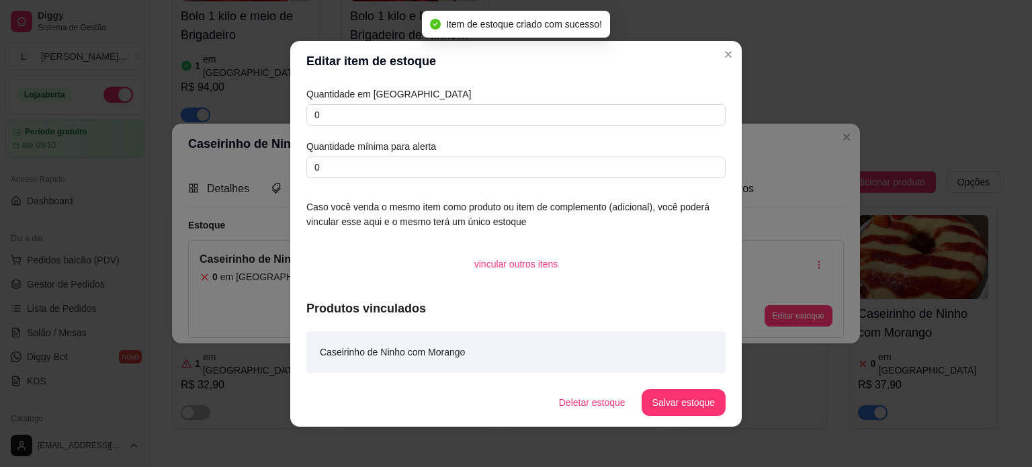
click at [390, 126] on div "Quantidade em estoque 0 Quantidade mínima para alerta 0" at bounding box center [515, 132] width 419 height 91
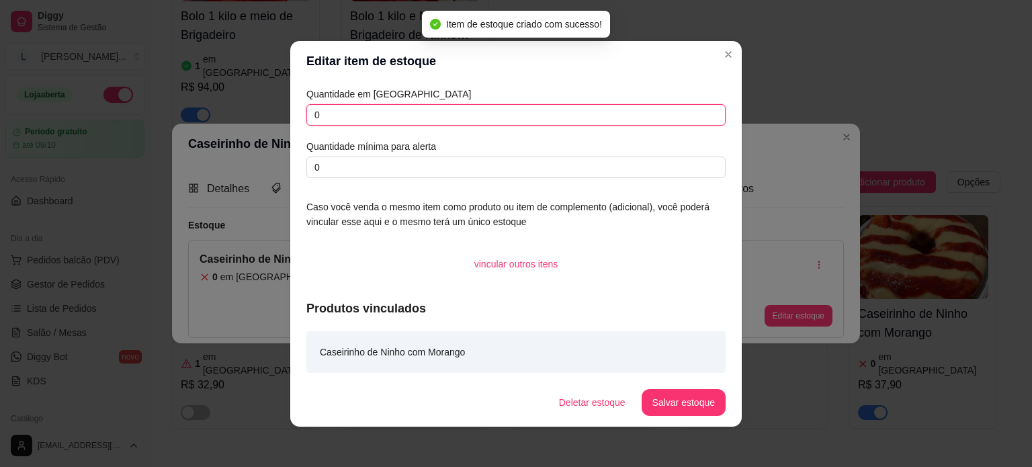
drag, startPoint x: 385, startPoint y: 112, endPoint x: 305, endPoint y: 113, distance: 79.9
click at [306, 113] on input "0" at bounding box center [515, 114] width 419 height 21
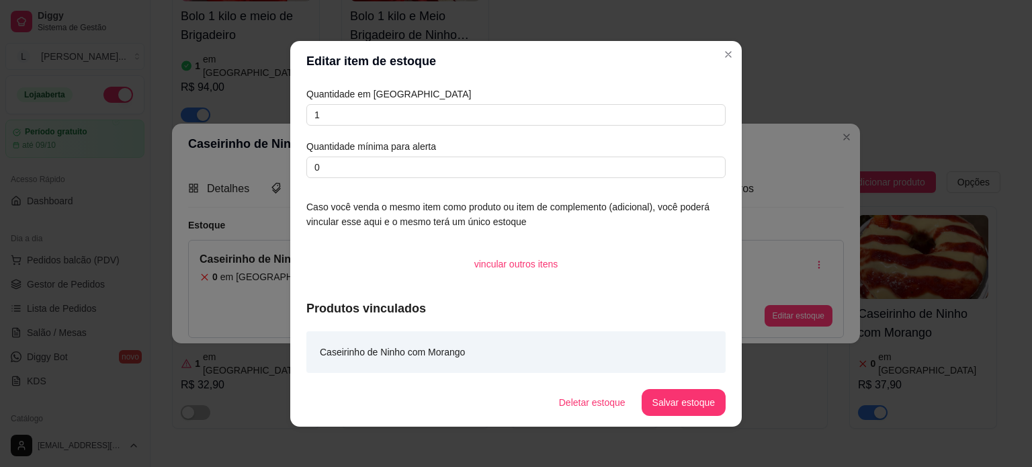
click at [621, 415] on footer "Deletar estoque Salvar estoque" at bounding box center [515, 402] width 451 height 48
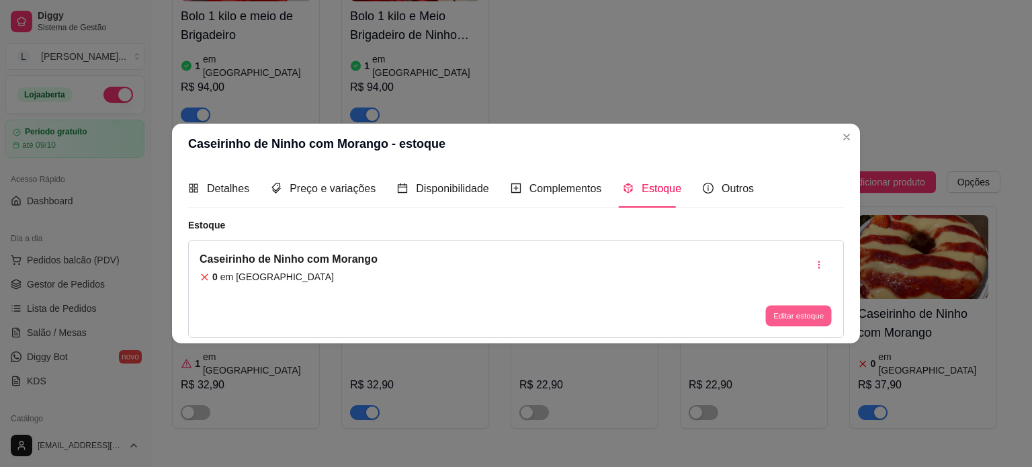
click at [777, 312] on button "Editar estoque" at bounding box center [798, 316] width 66 height 21
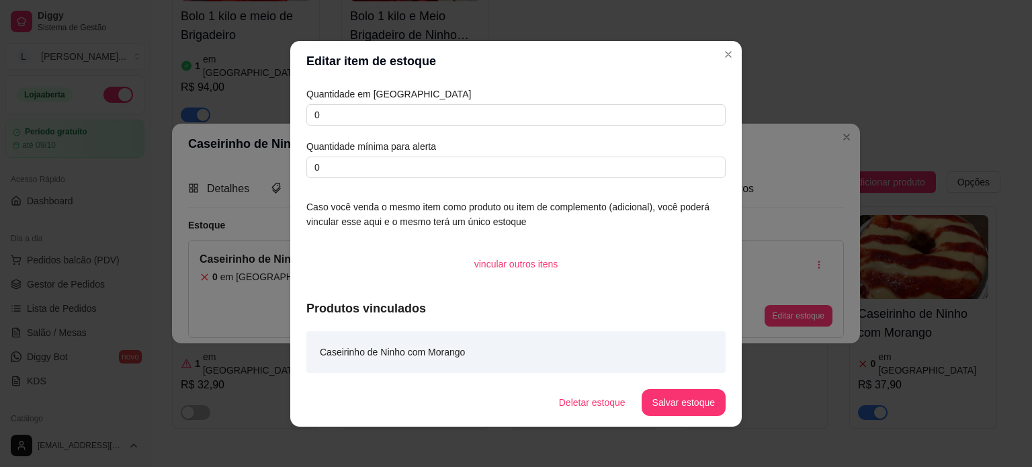
drag, startPoint x: 314, startPoint y: 103, endPoint x: 259, endPoint y: 103, distance: 55.1
click at [259, 103] on div "Editar item de estoque Quantidade em estoque 0 Quantidade mínima para alerta 0 …" at bounding box center [516, 233] width 1032 height 467
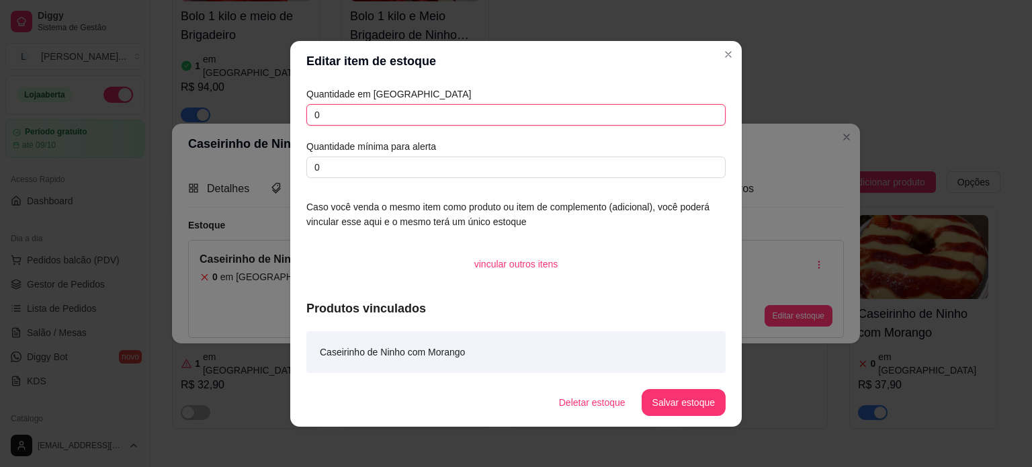
drag, startPoint x: 325, startPoint y: 116, endPoint x: 292, endPoint y: 115, distance: 32.9
click at [292, 115] on div "Quantidade em estoque 0 Quantidade mínima para alerta 0 Caso você venda o mesmo…" at bounding box center [515, 229] width 451 height 297
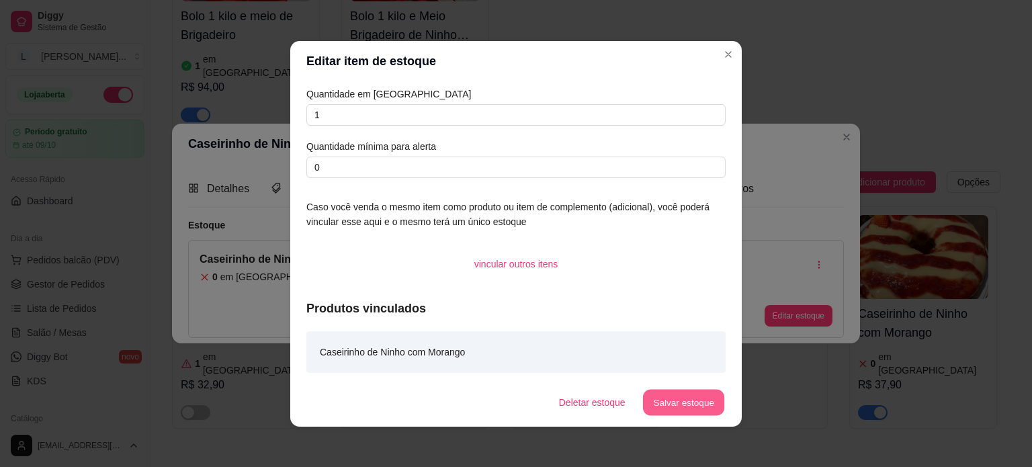
click at [691, 404] on button "Salvar estoque" at bounding box center [683, 402] width 82 height 26
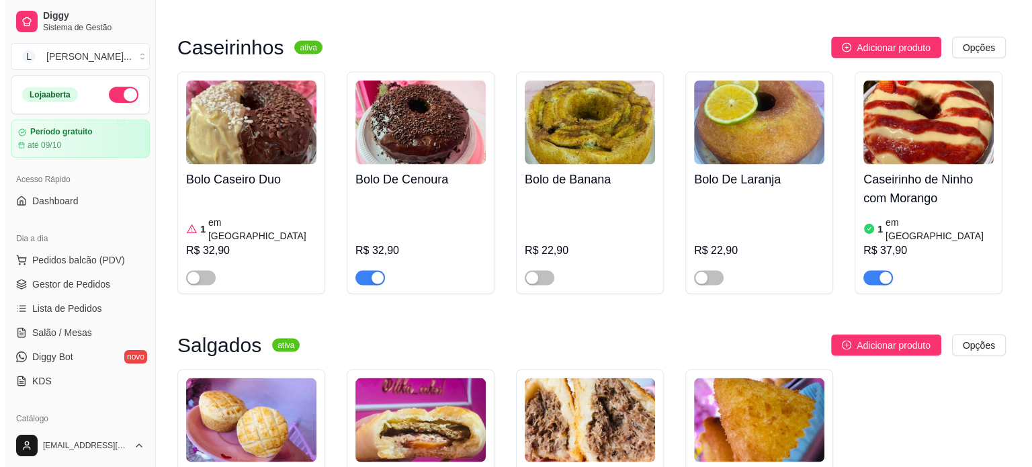
scroll to position [2485, 0]
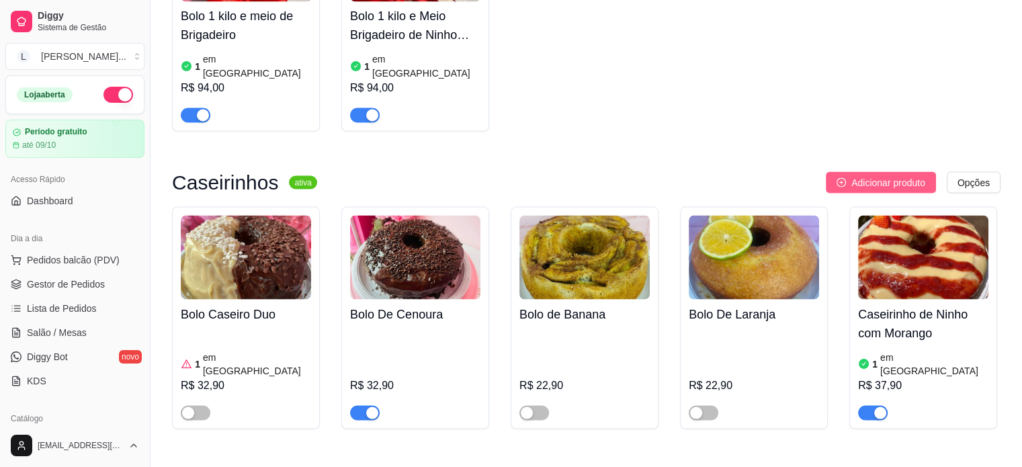
click at [912, 175] on span "Adicionar produto" at bounding box center [888, 182] width 74 height 15
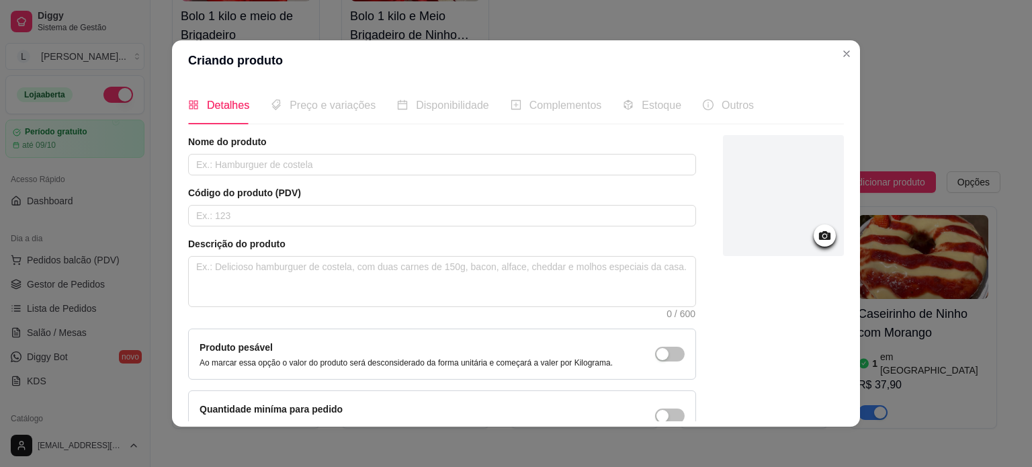
click at [296, 181] on div "Nome do produto Código do produto (PDV) Descrição do produto 0 / 600 Produto pe…" at bounding box center [442, 288] width 508 height 306
click at [293, 174] on input "text" at bounding box center [442, 164] width 508 height 21
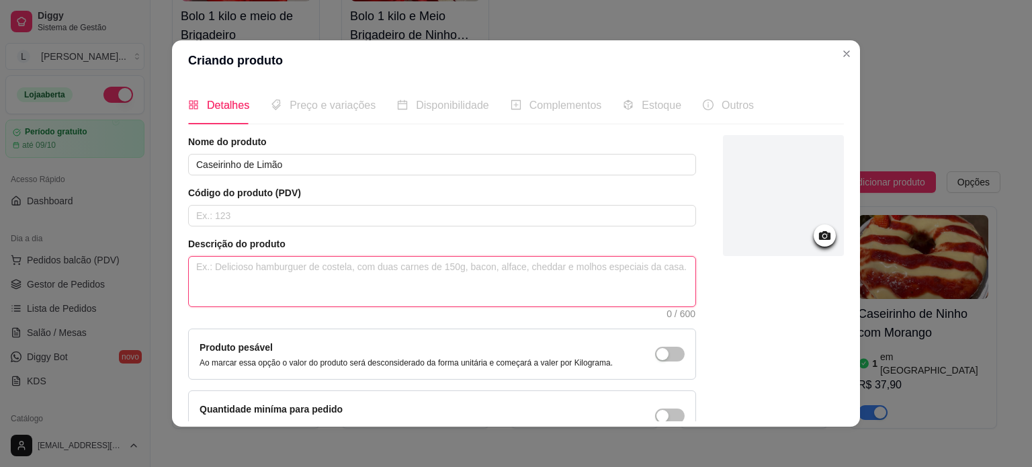
click at [276, 274] on textarea at bounding box center [442, 282] width 506 height 50
drag, startPoint x: 296, startPoint y: 263, endPoint x: 258, endPoint y: 263, distance: 37.6
click at [258, 263] on textarea "Massa de Limão, coberto com Creme de Limão" at bounding box center [442, 282] width 506 height 50
click at [277, 267] on textarea "Massa de Limão com Creme de Limão" at bounding box center [442, 282] width 506 height 50
paste textarea ", coberto"
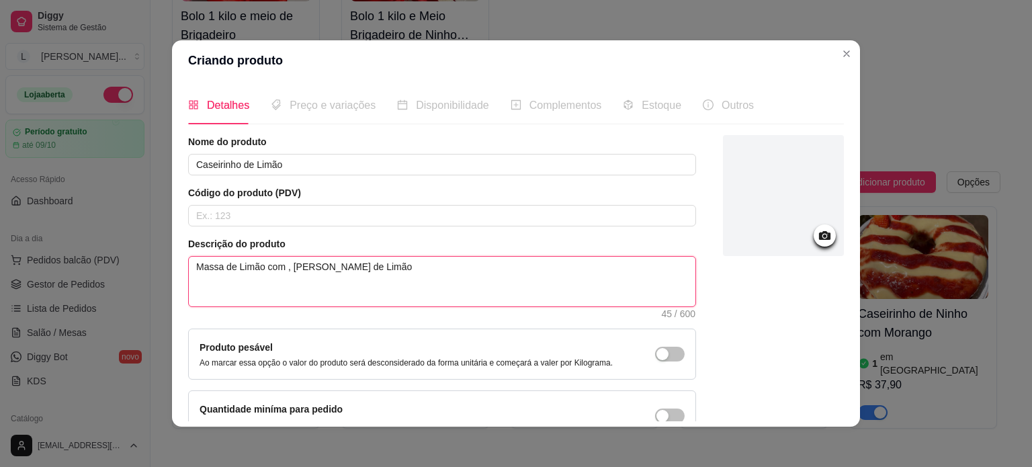
click at [277, 263] on textarea "Massa de Limão com , coberto Creme de Limão" at bounding box center [442, 282] width 506 height 50
click at [314, 267] on textarea "Massa de Limão com coberto Creme de Limão" at bounding box center [442, 282] width 506 height 50
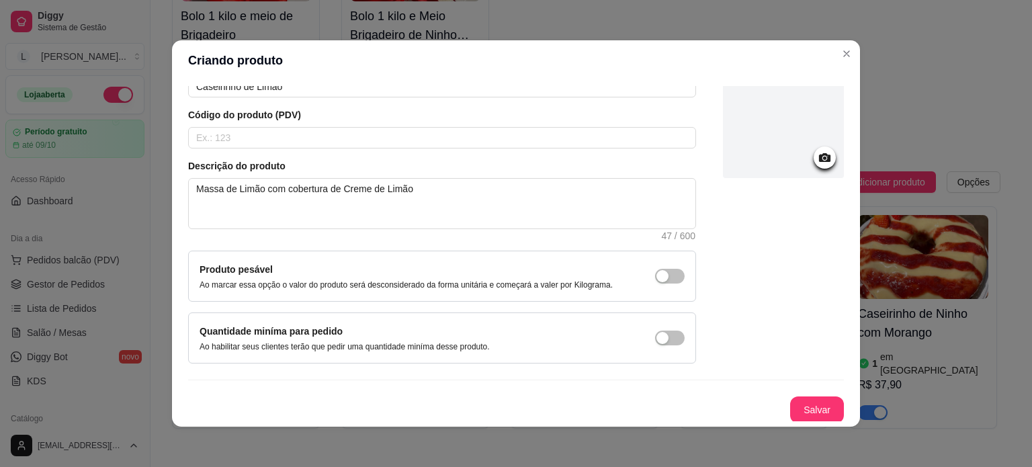
click at [819, 160] on icon at bounding box center [824, 157] width 11 height 9
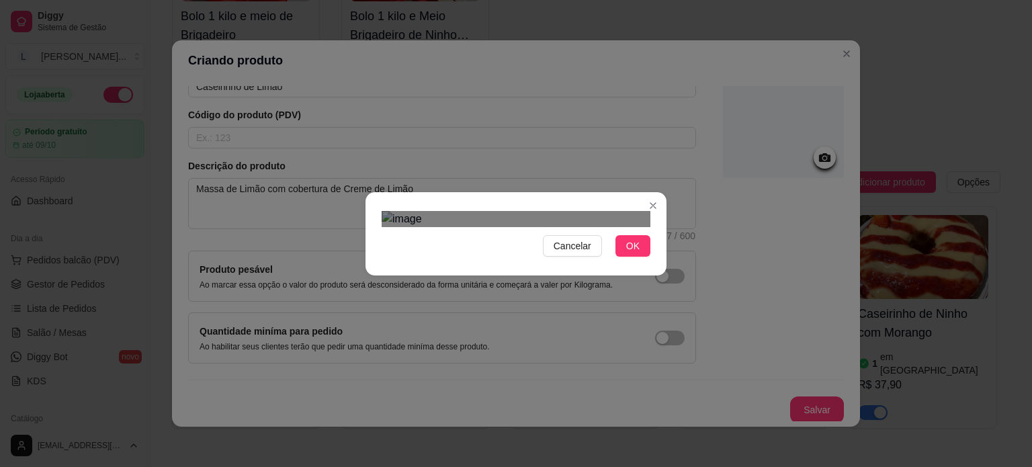
click at [534, 318] on div "Use the arrow keys to move the crop selection area" at bounding box center [518, 439] width 242 height 242
click at [631, 257] on button "OK" at bounding box center [632, 245] width 35 height 21
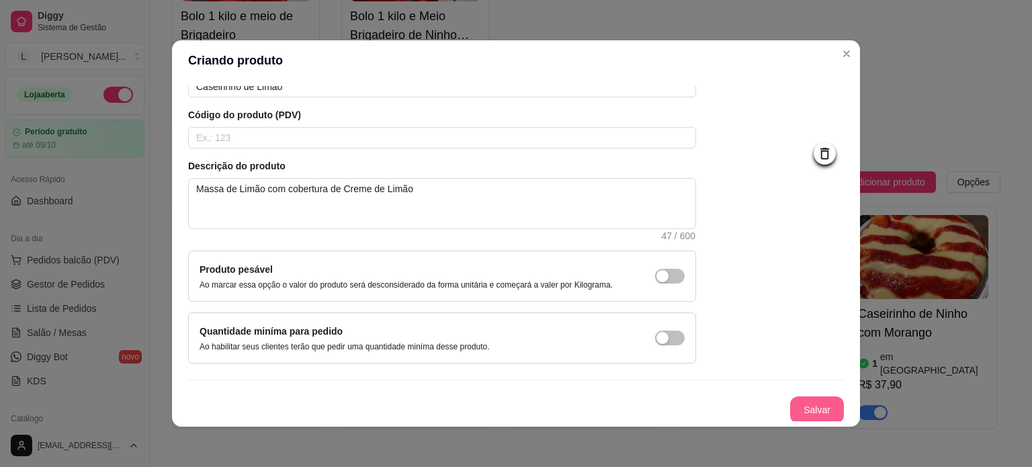
click at [816, 406] on button "Salvar" at bounding box center [817, 409] width 54 height 27
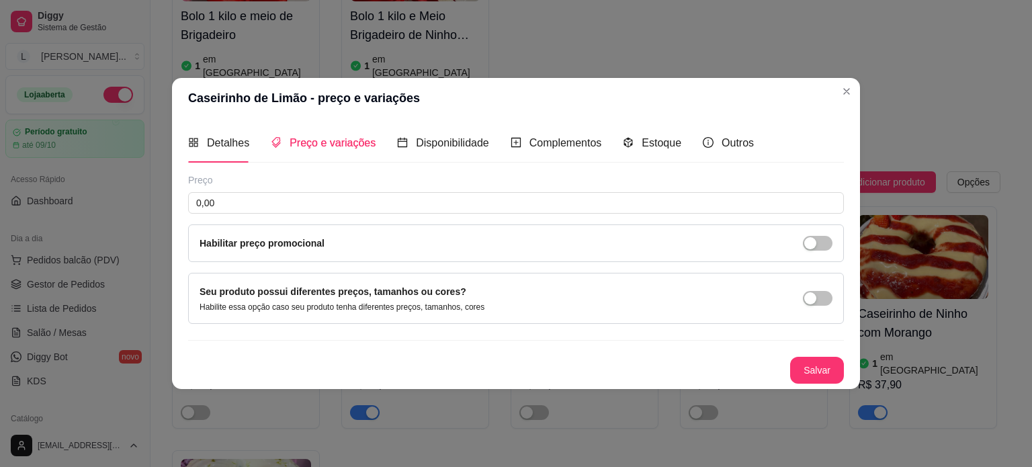
scroll to position [0, 0]
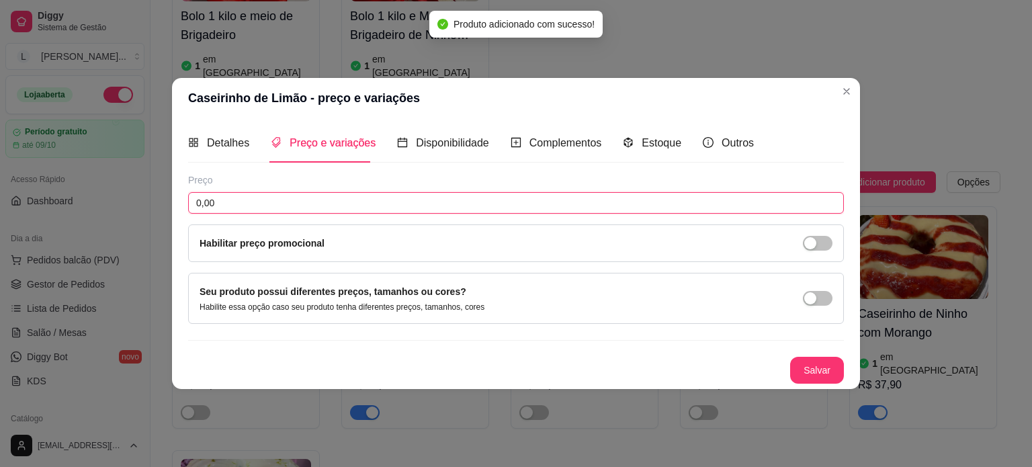
click at [325, 200] on input "0,00" at bounding box center [515, 202] width 655 height 21
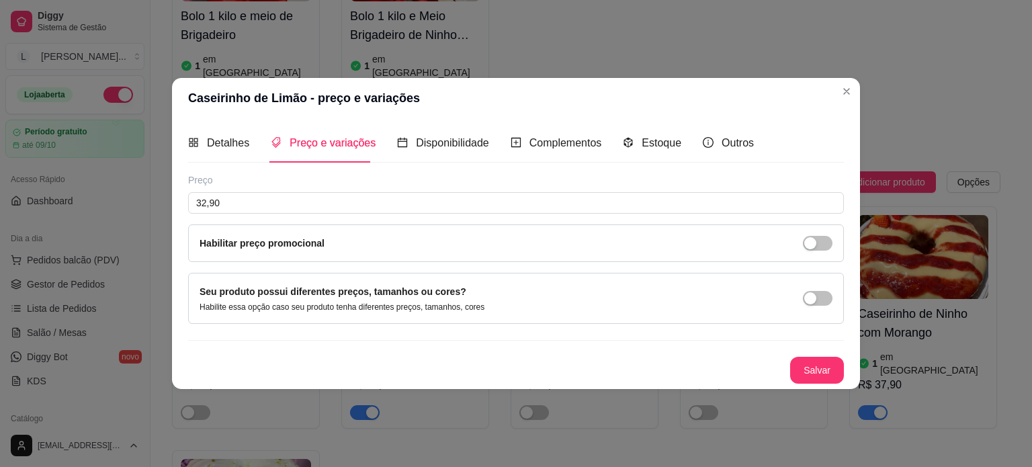
click at [825, 383] on div "Detalhes Preço e variações Disponibilidade Complementos Estoque Outros Nome do …" at bounding box center [516, 253] width 688 height 270
click at [817, 375] on button "Salvar" at bounding box center [817, 370] width 54 height 27
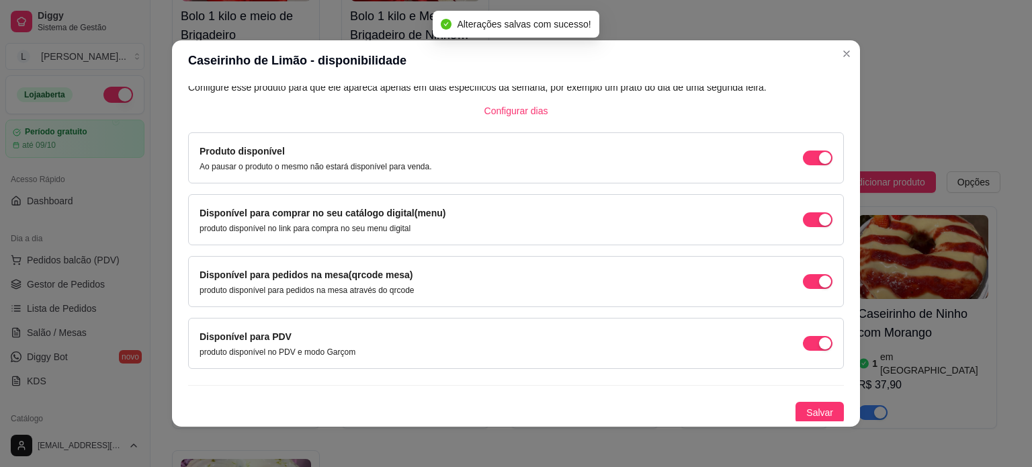
scroll to position [83, 0]
click at [806, 408] on span "Salvar" at bounding box center [819, 412] width 27 height 15
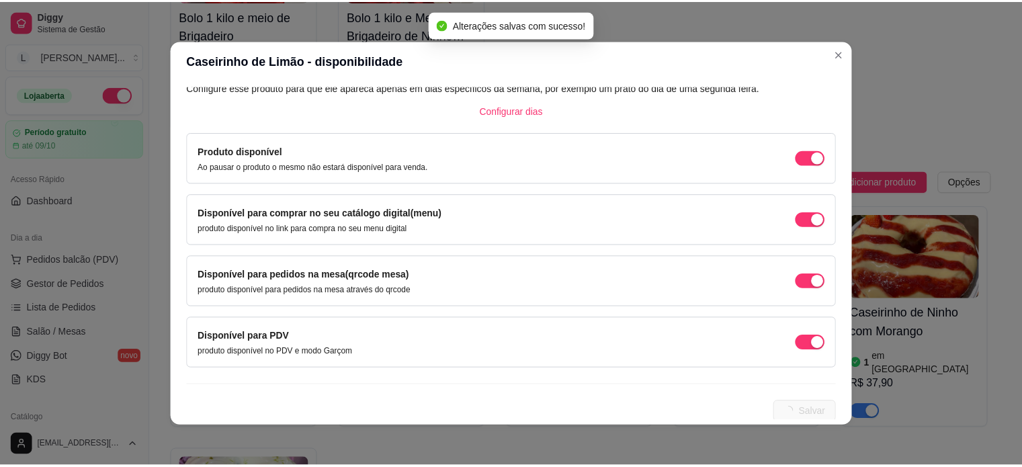
scroll to position [0, 0]
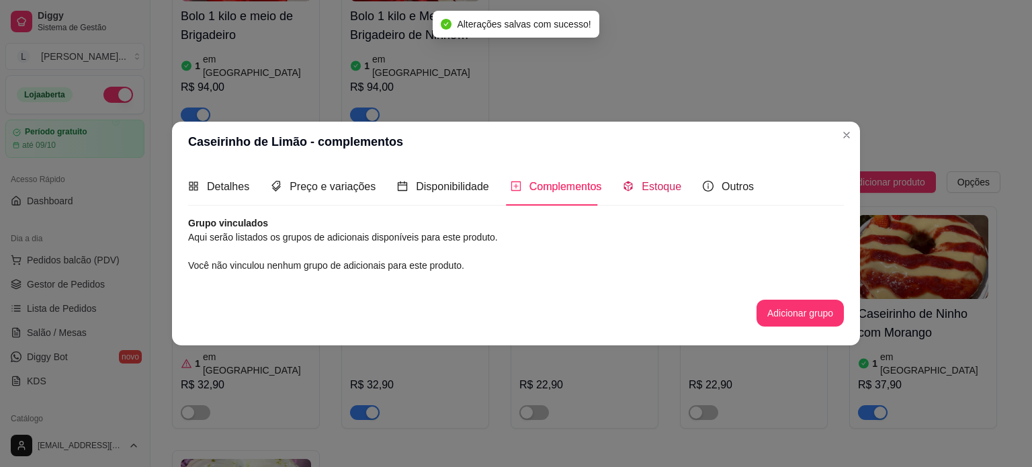
click at [667, 186] on span "Estoque" at bounding box center [661, 186] width 40 height 11
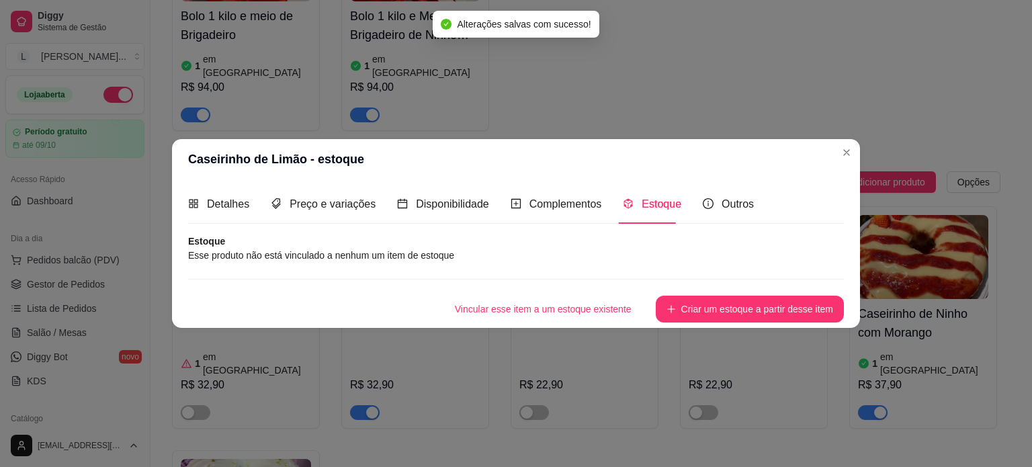
click at [363, 244] on article "Estoque" at bounding box center [515, 240] width 655 height 13
click at [701, 311] on button "Criar um estoque a partir desse item" at bounding box center [749, 309] width 188 height 27
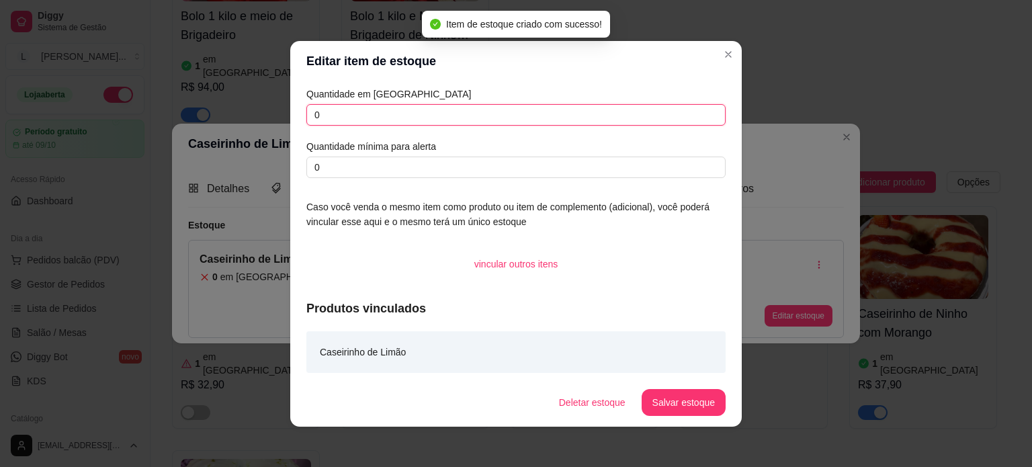
click at [306, 111] on input "0" at bounding box center [515, 114] width 419 height 21
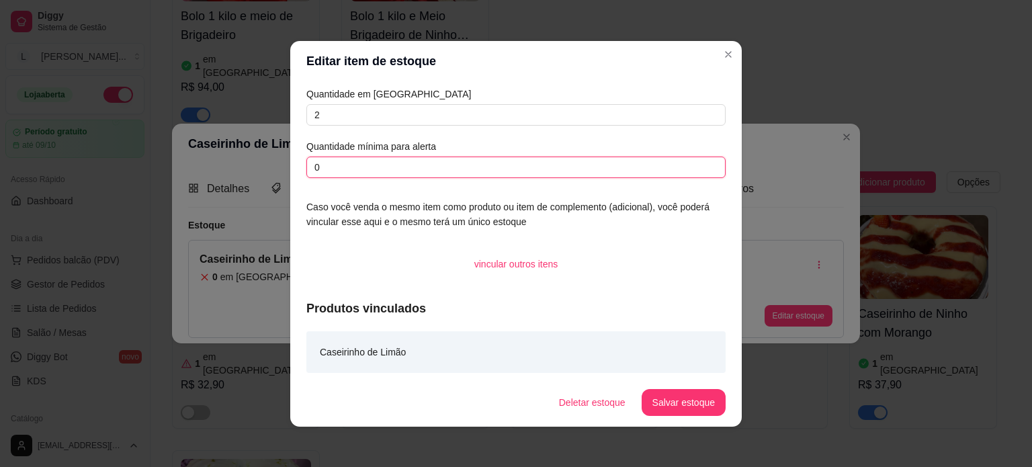
click at [355, 164] on input "0" at bounding box center [515, 166] width 419 height 21
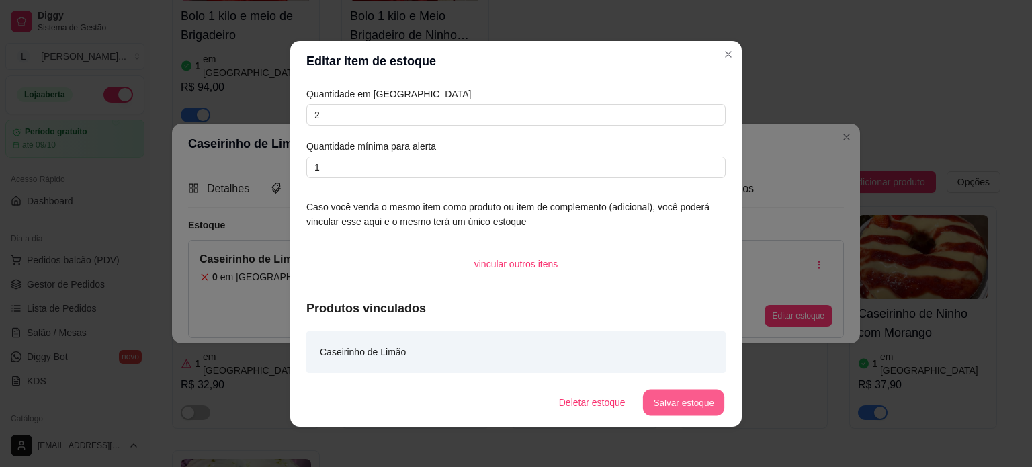
click at [672, 400] on button "Salvar estoque" at bounding box center [683, 402] width 82 height 26
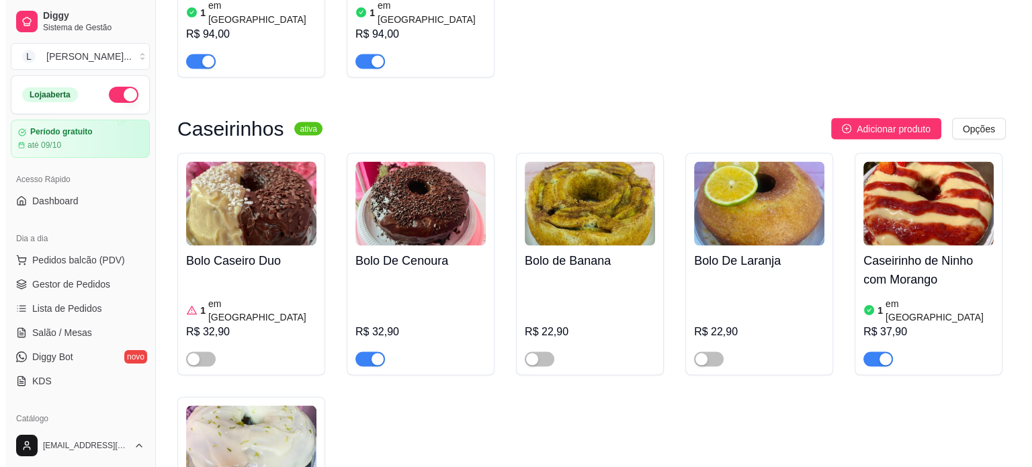
scroll to position [2418, 0]
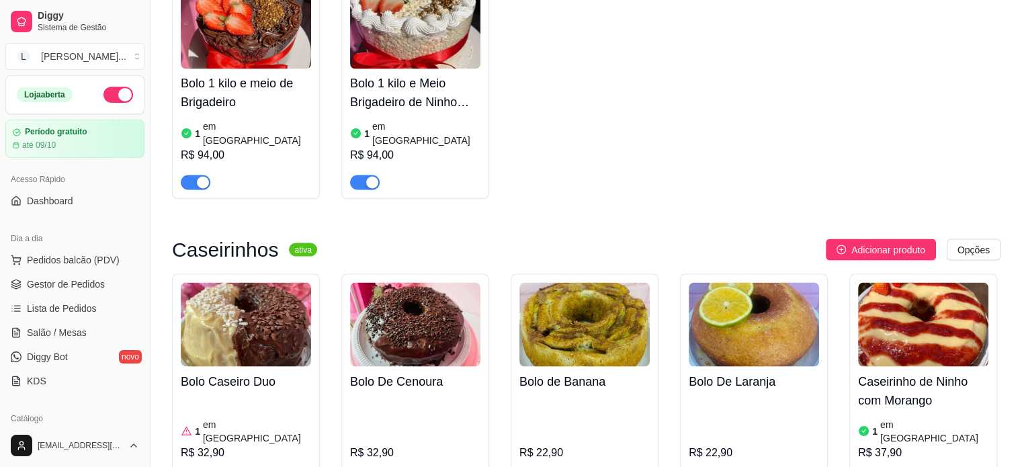
click at [882, 371] on h4 "Caseirinho de Ninho com Morango" at bounding box center [923, 390] width 130 height 38
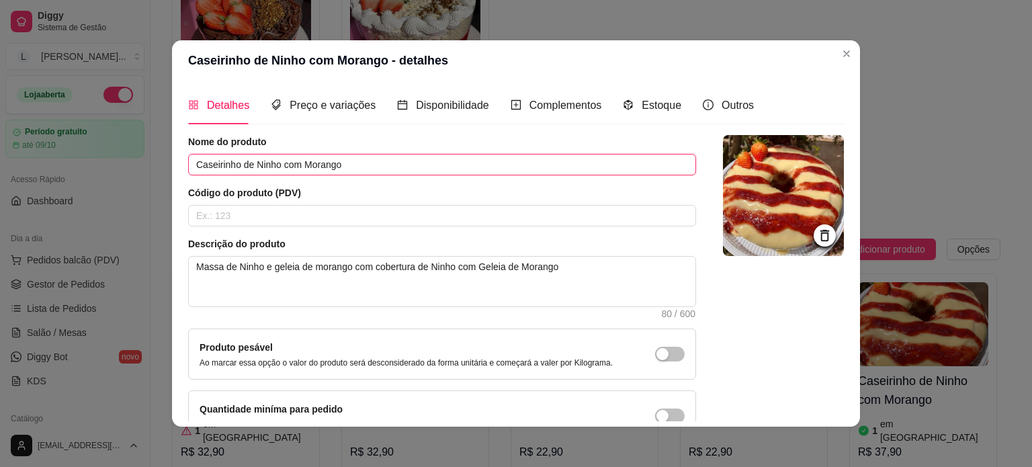
click at [192, 158] on input "Caseirinho de Ninho com Morango" at bounding box center [442, 164] width 508 height 21
drag, startPoint x: 255, startPoint y: 166, endPoint x: 179, endPoint y: 166, distance: 75.2
click at [179, 166] on div "Detalhes Preço e variações Disponibilidade Complementos Estoque Outros Nome do …" at bounding box center [516, 254] width 688 height 346
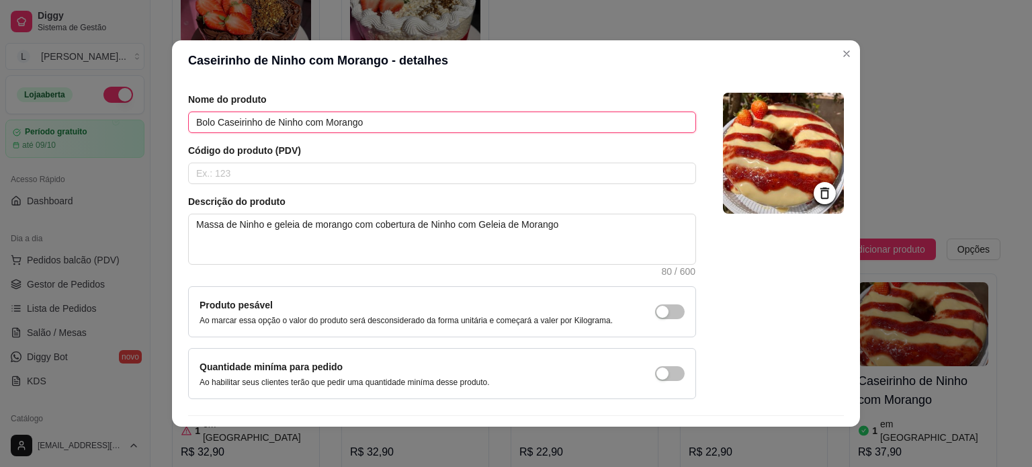
scroll to position [78, 0]
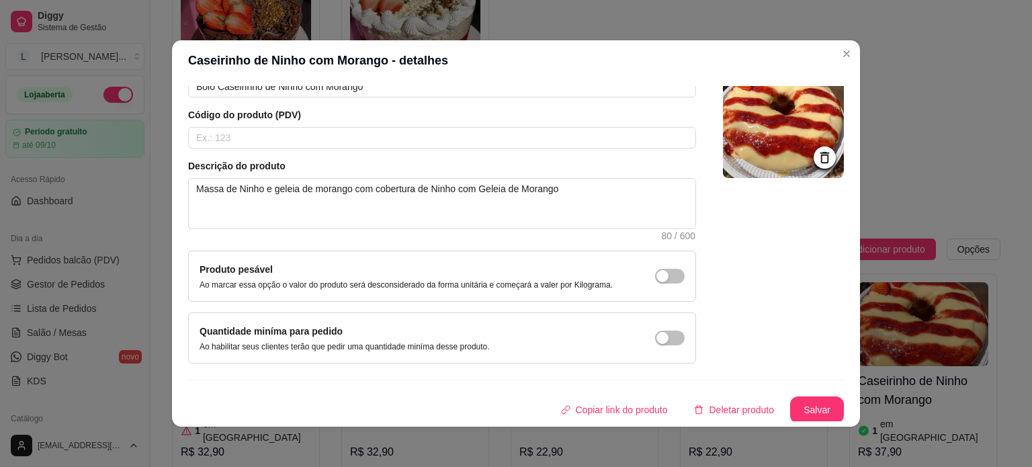
click at [804, 416] on button "Salvar" at bounding box center [817, 409] width 54 height 27
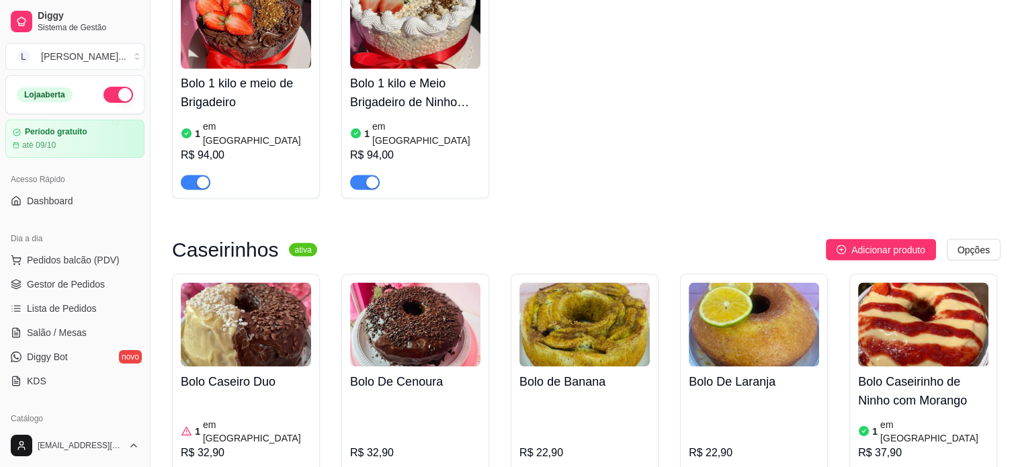
click at [698, 371] on h4 "Bolo De Laranja" at bounding box center [753, 380] width 130 height 19
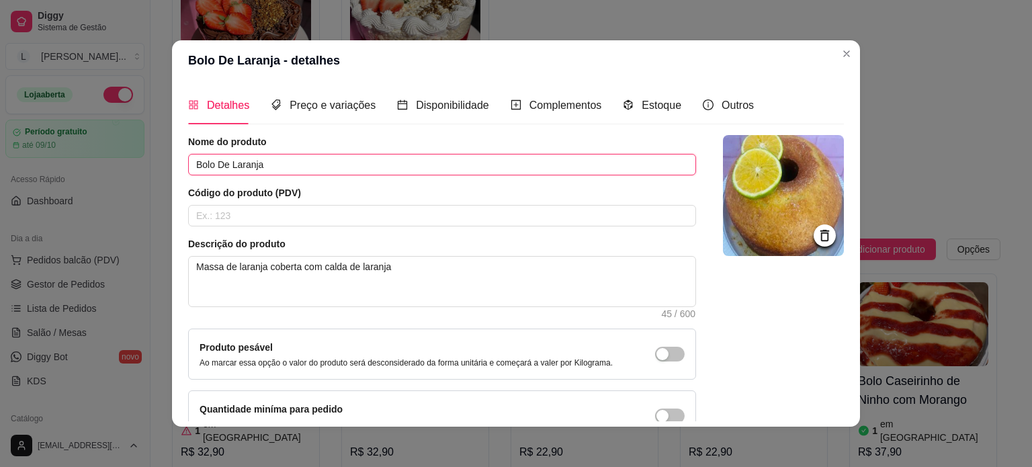
click at [207, 166] on input "Bolo De Laranja" at bounding box center [442, 164] width 508 height 21
paste input "Bolo Caseirinho"
drag, startPoint x: 234, startPoint y: 158, endPoint x: 213, endPoint y: 155, distance: 21.0
click at [213, 155] on input "Bolo Bolo Caseirinho De Laranja" at bounding box center [442, 164] width 508 height 21
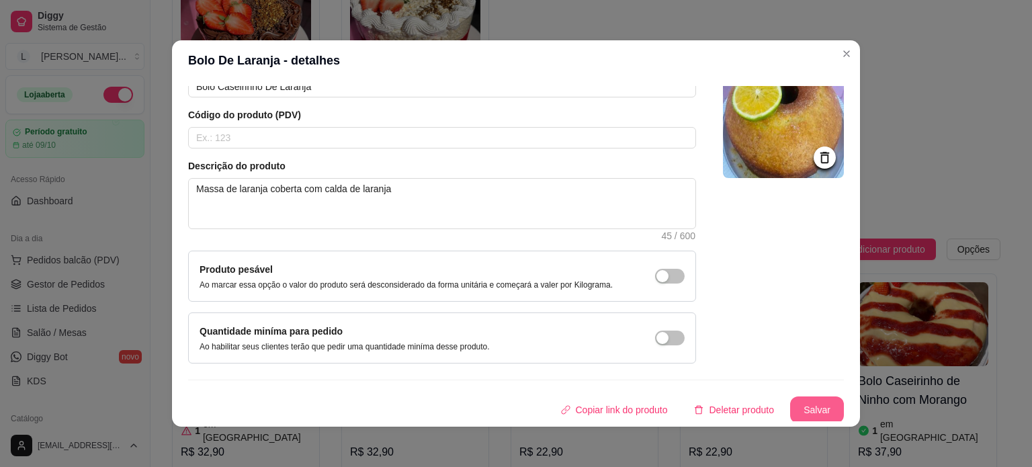
click at [797, 399] on button "Salvar" at bounding box center [817, 409] width 54 height 27
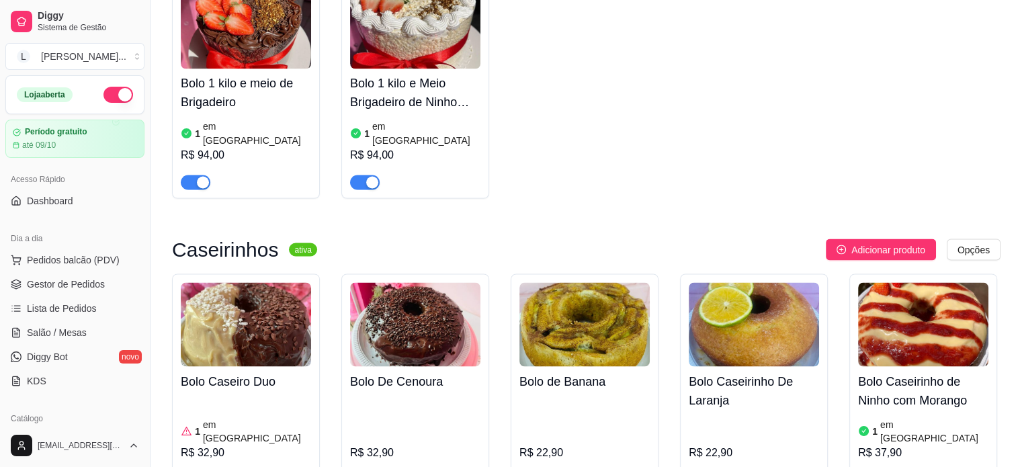
click at [539, 366] on div "Bolo de Banana R$ 22,90" at bounding box center [584, 426] width 130 height 121
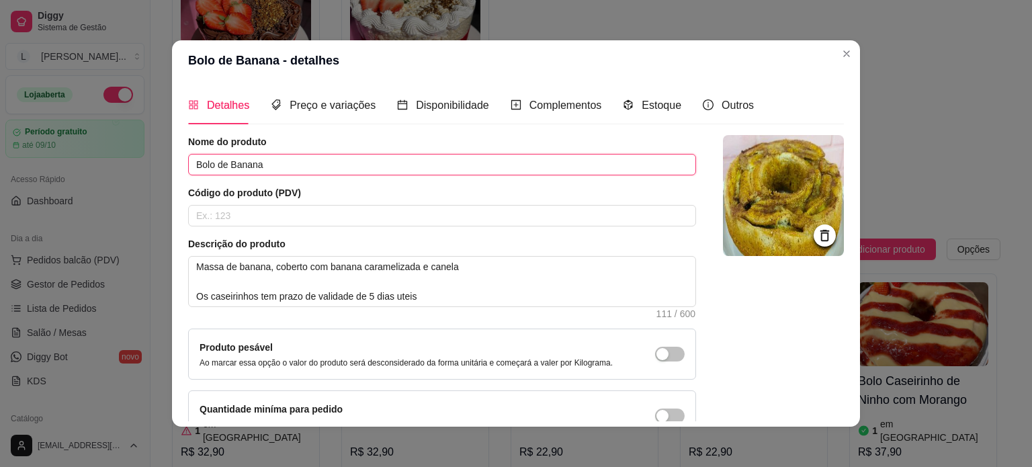
click at [210, 160] on input "Bolo de Banana" at bounding box center [442, 164] width 508 height 21
paste input "Bolo Caseirinho"
drag, startPoint x: 236, startPoint y: 165, endPoint x: 216, endPoint y: 158, distance: 21.9
click at [216, 158] on input "Bolo Bolo Caseirinho de Banana" at bounding box center [442, 164] width 508 height 21
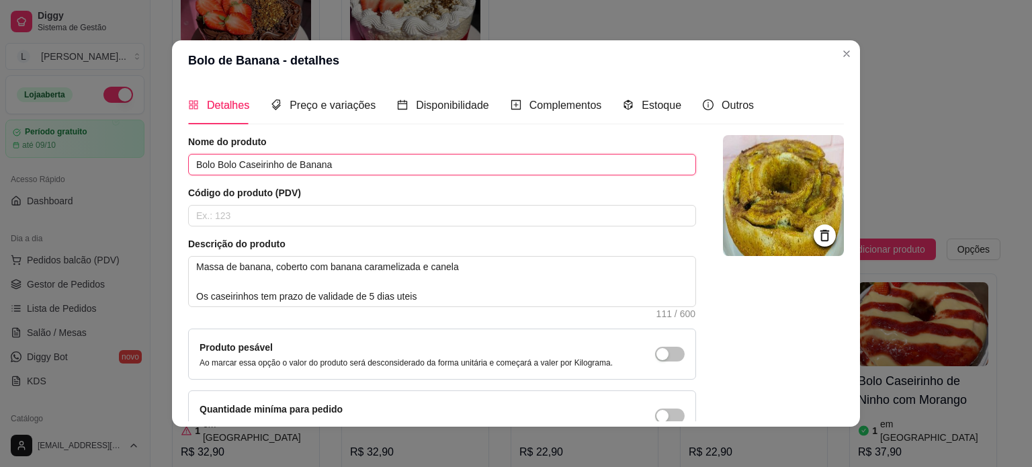
drag, startPoint x: 204, startPoint y: 160, endPoint x: 226, endPoint y: 161, distance: 21.5
click at [226, 161] on input "Bolo Bolo Caseirinho de Banana" at bounding box center [442, 164] width 508 height 21
click at [228, 163] on input "Bolo Bolo Caseirinho de Banana" at bounding box center [442, 164] width 508 height 21
drag, startPoint x: 233, startPoint y: 164, endPoint x: 211, endPoint y: 163, distance: 22.2
click at [211, 163] on input "Bolo Bolo Caseirinho de Banana" at bounding box center [442, 164] width 508 height 21
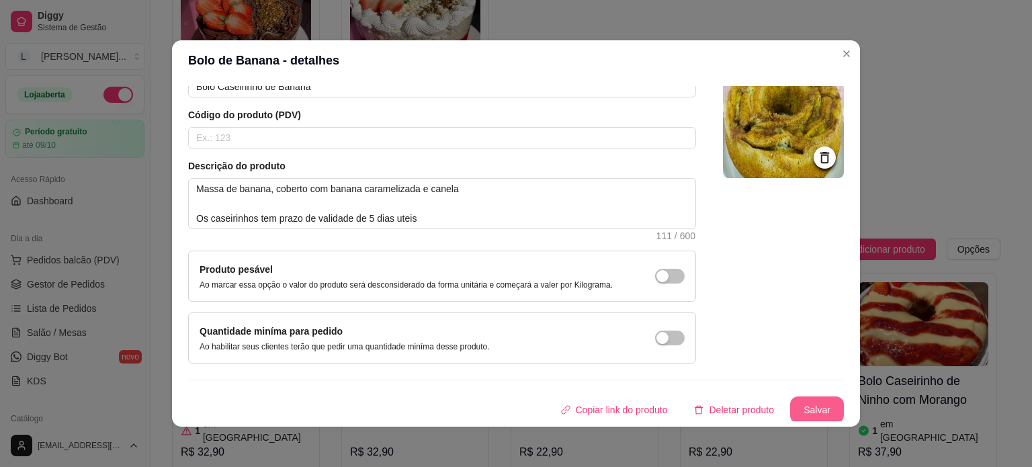
click at [809, 410] on button "Salvar" at bounding box center [817, 409] width 54 height 27
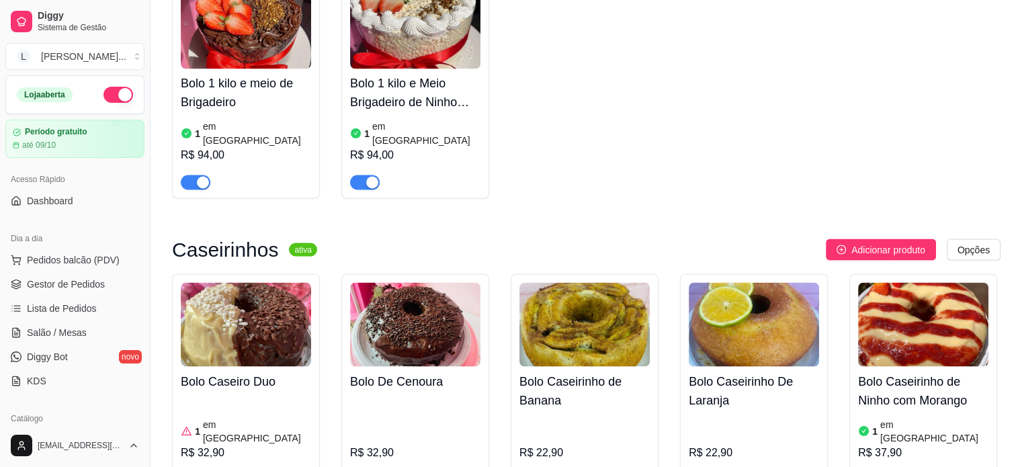
click at [381, 371] on h4 "Bolo De Cenoura" at bounding box center [415, 380] width 130 height 19
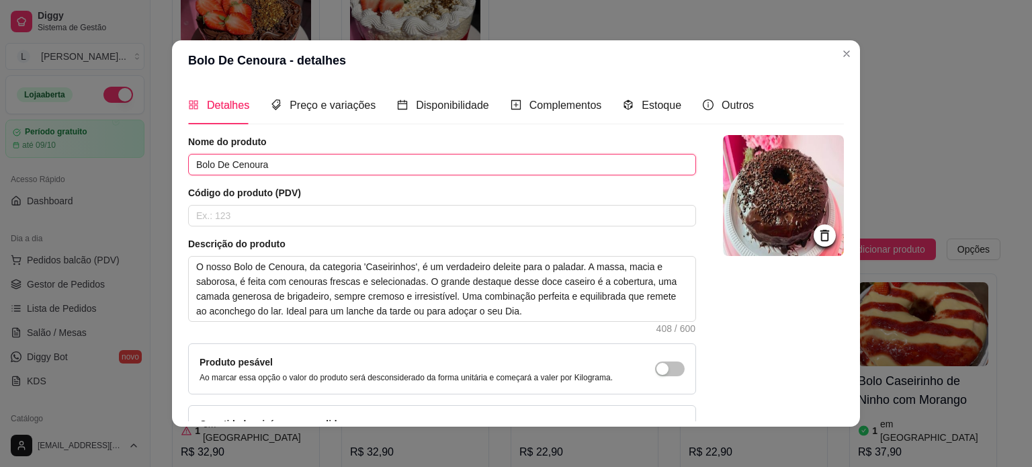
click at [224, 161] on input "Bolo De Cenoura" at bounding box center [442, 164] width 508 height 21
click at [212, 162] on input "Bolo De Cenoura" at bounding box center [442, 164] width 508 height 21
paste input "Bolo Caseirinho"
drag, startPoint x: 227, startPoint y: 167, endPoint x: 218, endPoint y: 163, distance: 10.2
click at [218, 163] on input "Bolo Bolo CaseirinhoDe Cenoura" at bounding box center [442, 164] width 508 height 21
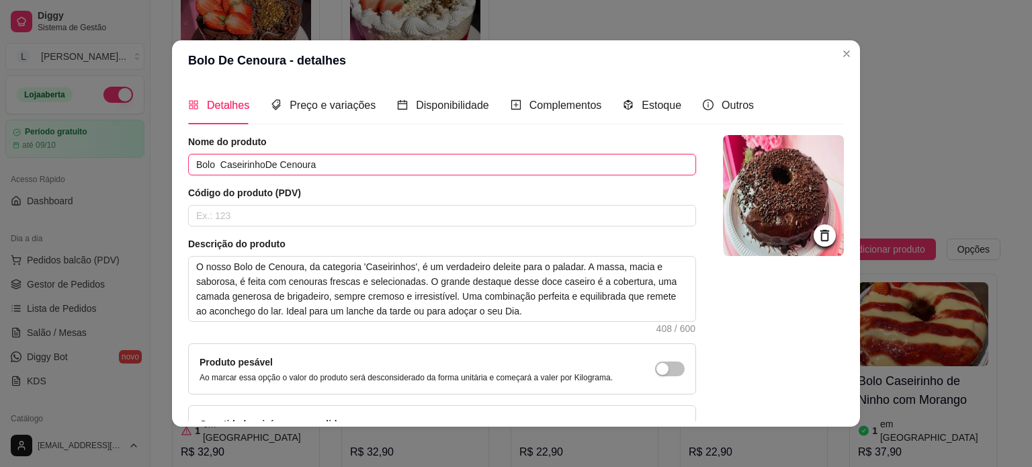
click at [261, 163] on input "Bolo CaseirinhoDe Cenoura" at bounding box center [442, 164] width 508 height 21
click at [211, 161] on input "Bolo Caseirinho De Cenoura" at bounding box center [442, 164] width 508 height 21
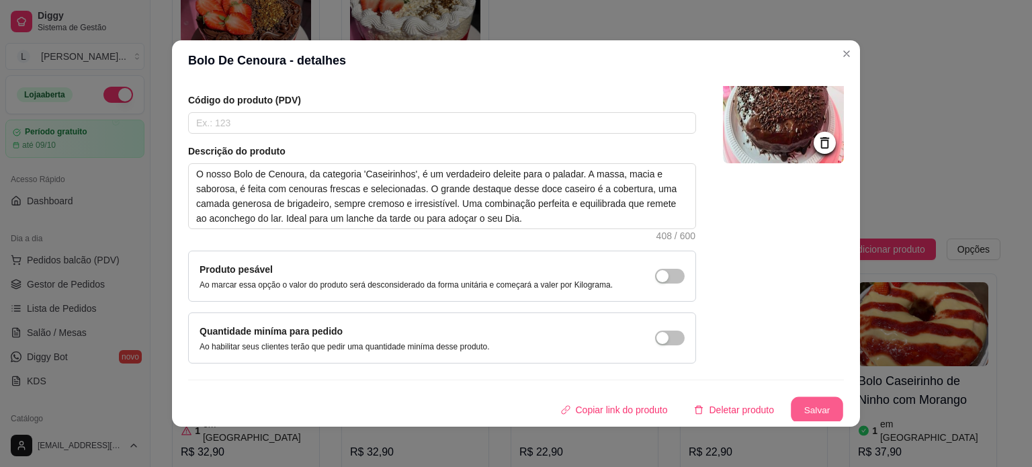
click at [791, 400] on button "Salvar" at bounding box center [816, 410] width 52 height 26
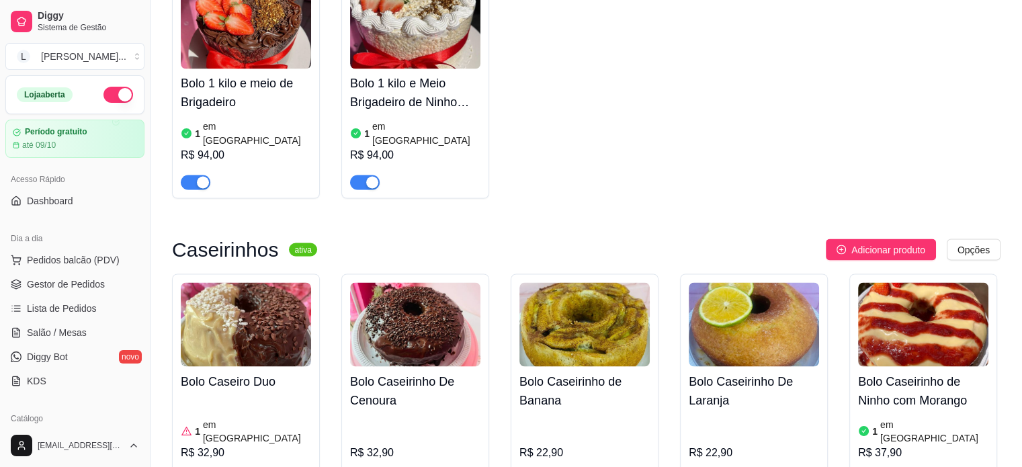
click at [230, 371] on h4 "Bolo Caseiro Duo" at bounding box center [246, 380] width 130 height 19
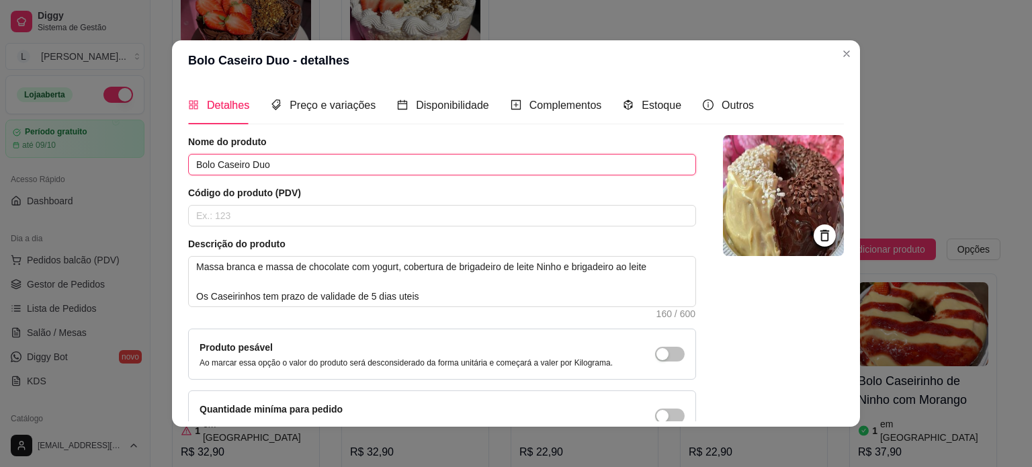
click at [210, 166] on input "Bolo Caseiro Duo" at bounding box center [442, 164] width 508 height 21
drag, startPoint x: 212, startPoint y: 165, endPoint x: 227, endPoint y: 165, distance: 14.8
click at [226, 165] on input "Bolo Caseiro Duo" at bounding box center [442, 164] width 508 height 21
drag, startPoint x: 242, startPoint y: 163, endPoint x: 180, endPoint y: 155, distance: 62.2
click at [180, 155] on div "Detalhes Preço e variações Disponibilidade Complementos Estoque Outros Nome do …" at bounding box center [516, 254] width 688 height 346
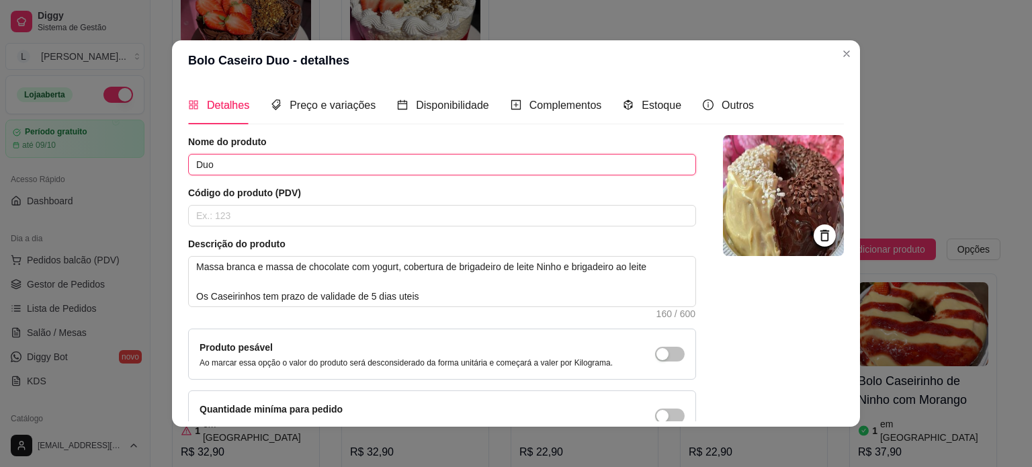
paste input "Bolo Caseirinho"
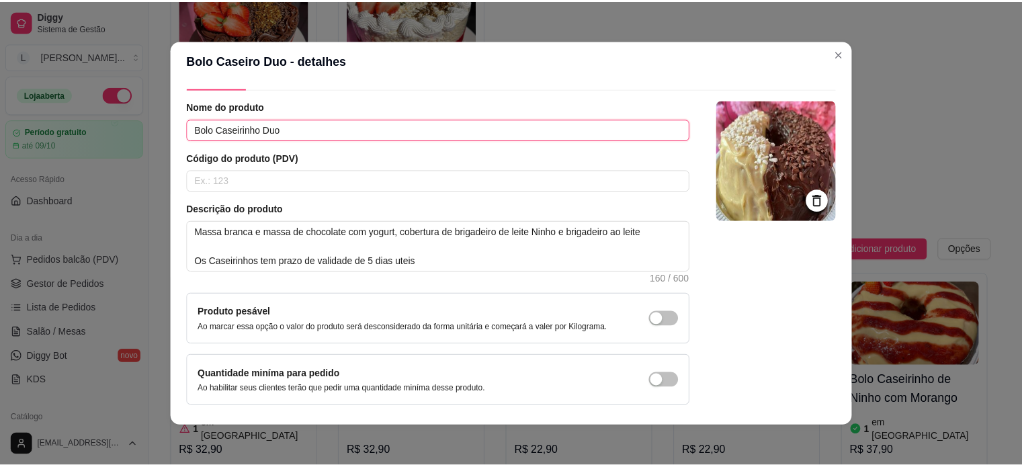
scroll to position [78, 0]
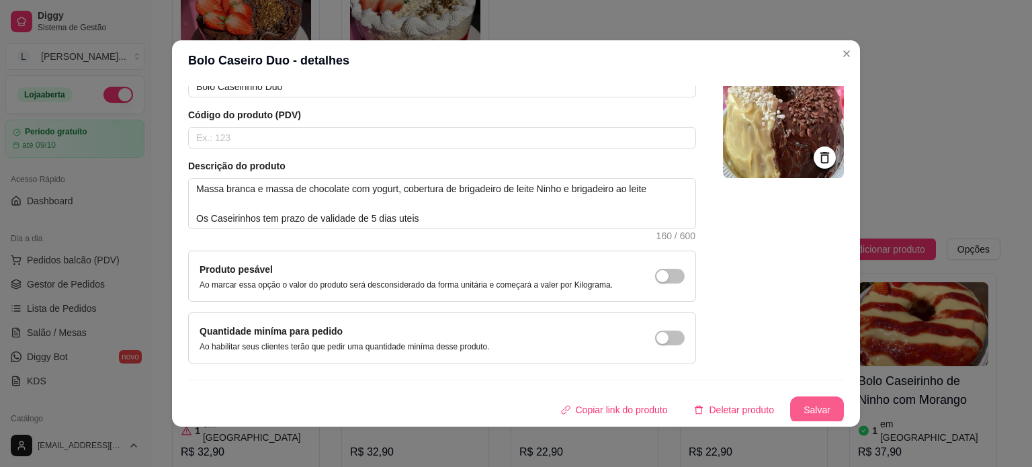
click at [811, 410] on button "Salvar" at bounding box center [817, 409] width 54 height 27
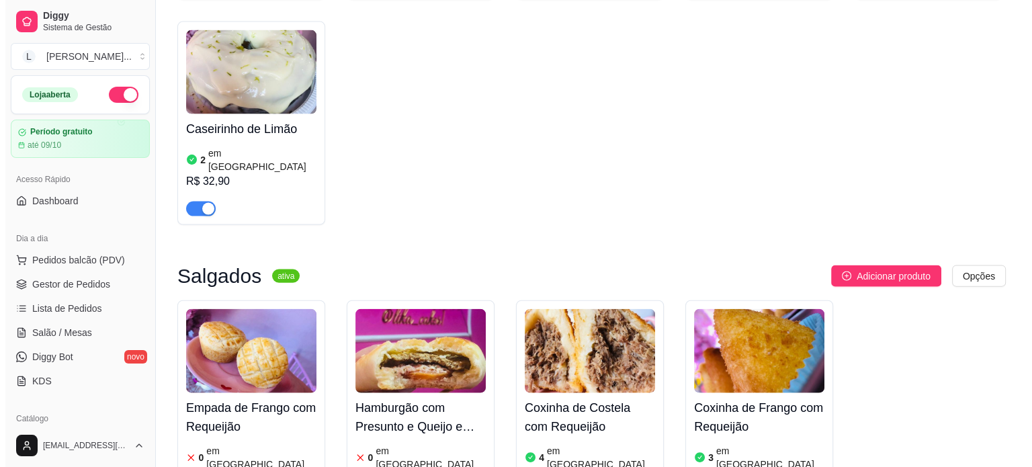
scroll to position [2955, 0]
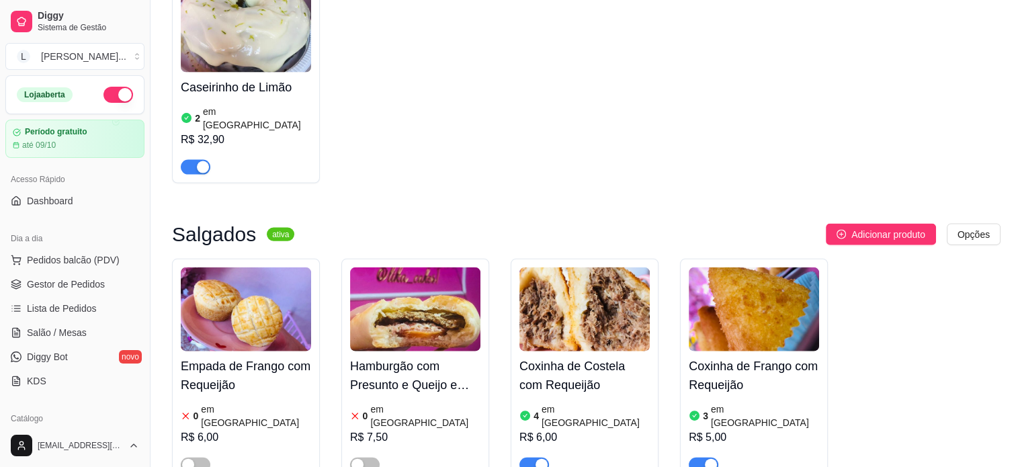
click at [779, 267] on img at bounding box center [753, 309] width 130 height 84
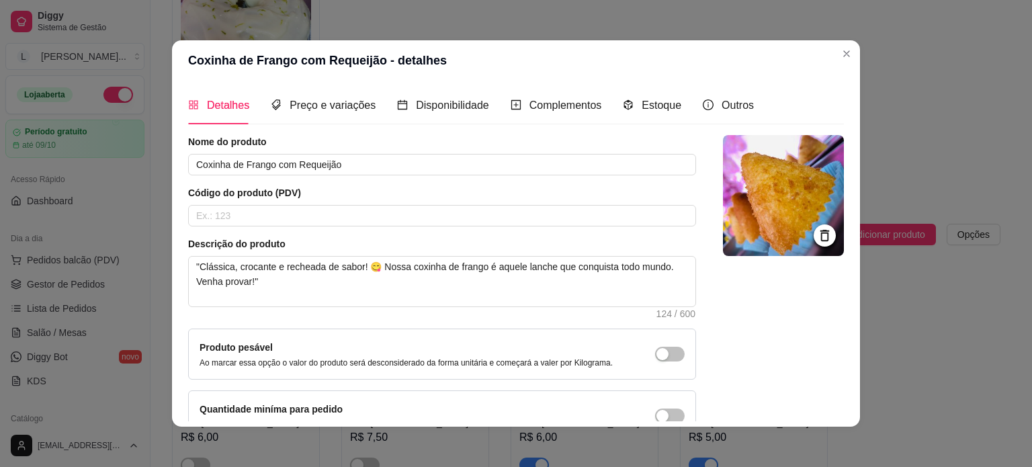
click at [749, 179] on img at bounding box center [783, 195] width 121 height 121
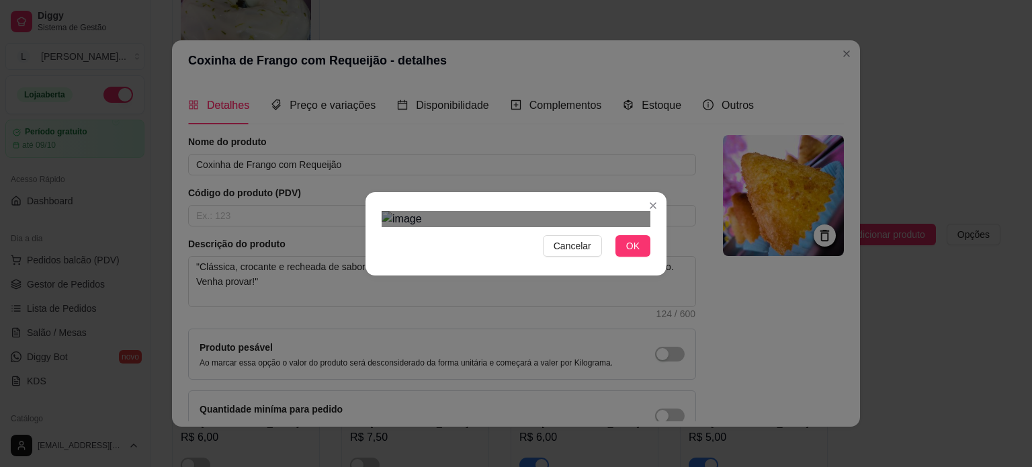
click at [567, 314] on div "Use the arrow keys to move the crop selection area" at bounding box center [515, 435] width 242 height 242
click at [615, 257] on button "OK" at bounding box center [632, 245] width 35 height 21
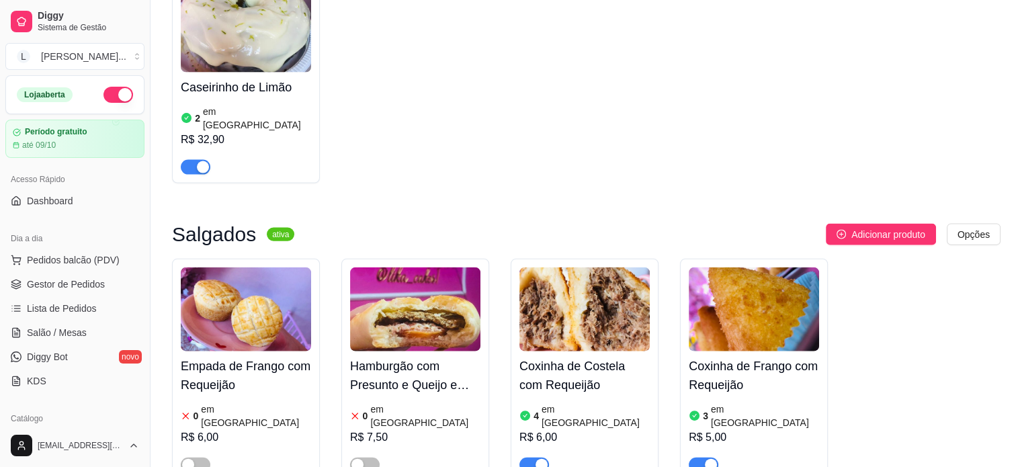
click at [760, 267] on img at bounding box center [753, 309] width 130 height 84
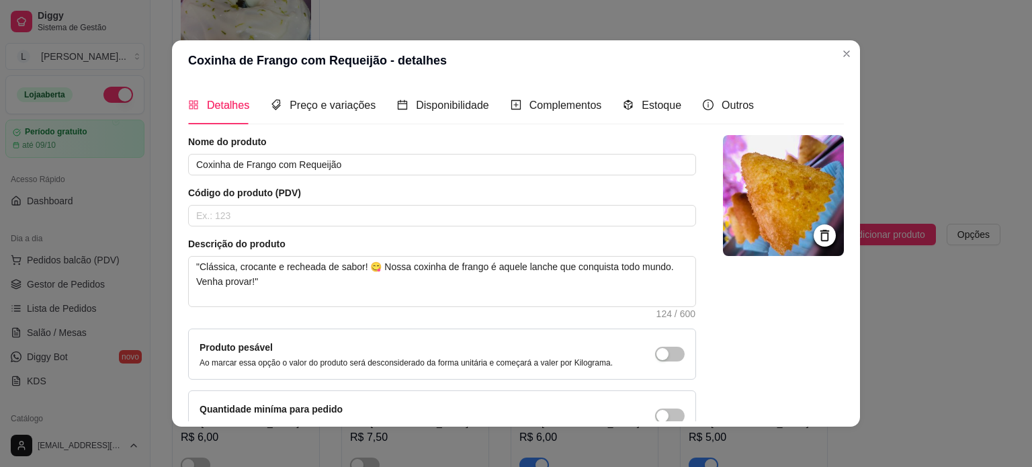
click at [787, 242] on img at bounding box center [783, 195] width 121 height 121
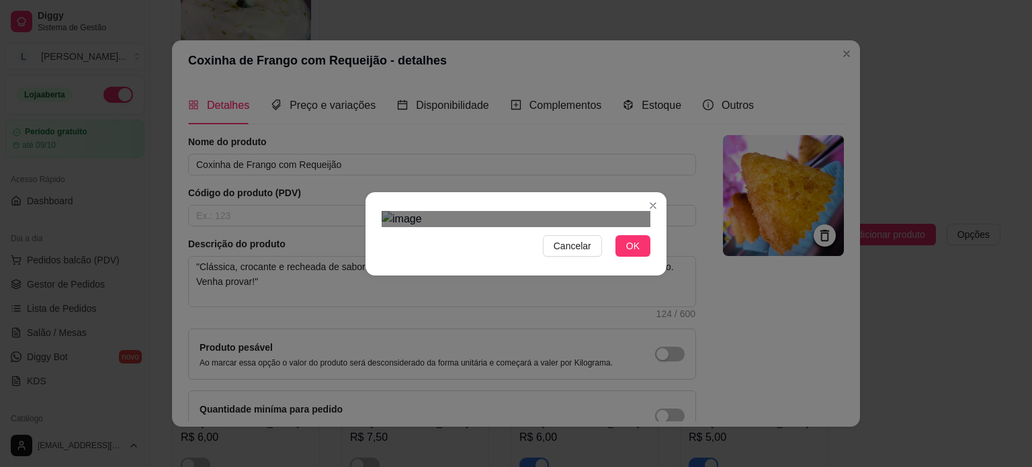
click at [556, 359] on div "Use the arrow keys to move the crop selection area" at bounding box center [515, 438] width 242 height 242
click at [626, 253] on span "OK" at bounding box center [632, 245] width 13 height 15
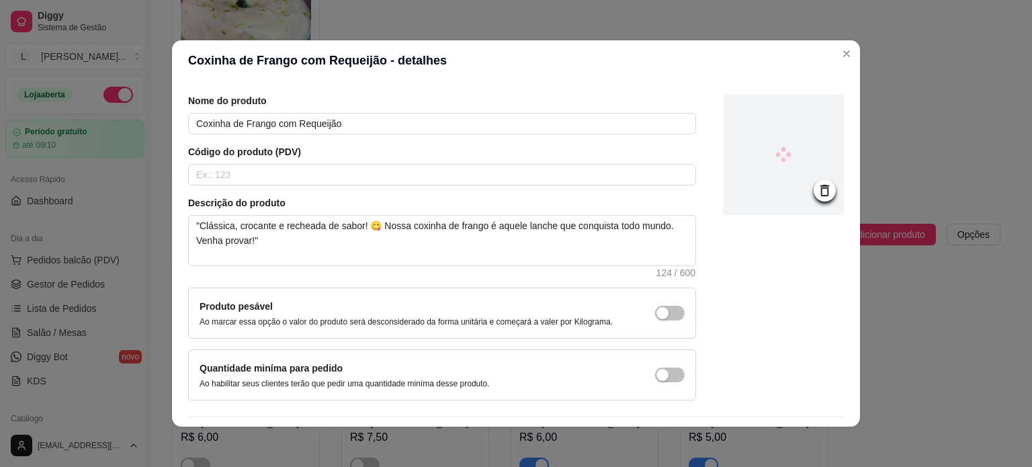
scroll to position [78, 0]
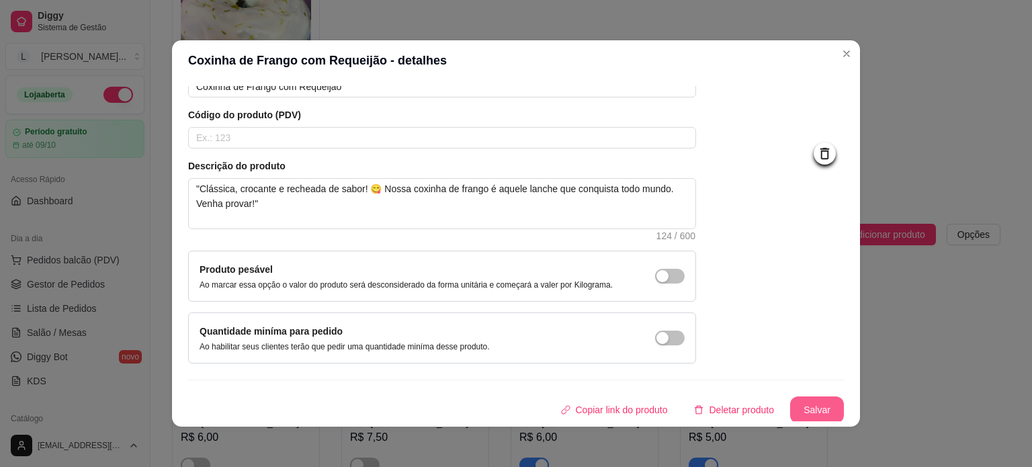
click at [813, 400] on button "Salvar" at bounding box center [817, 409] width 54 height 27
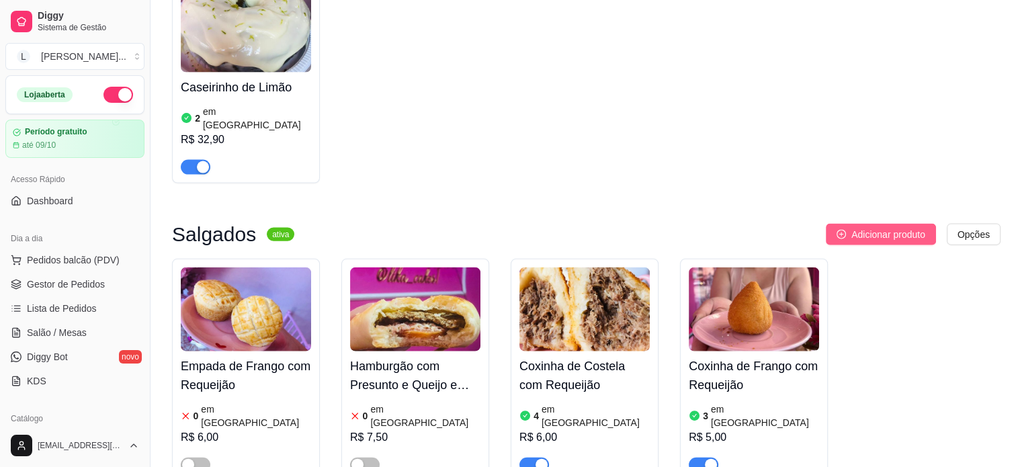
click at [873, 227] on span "Adicionar produto" at bounding box center [888, 234] width 74 height 15
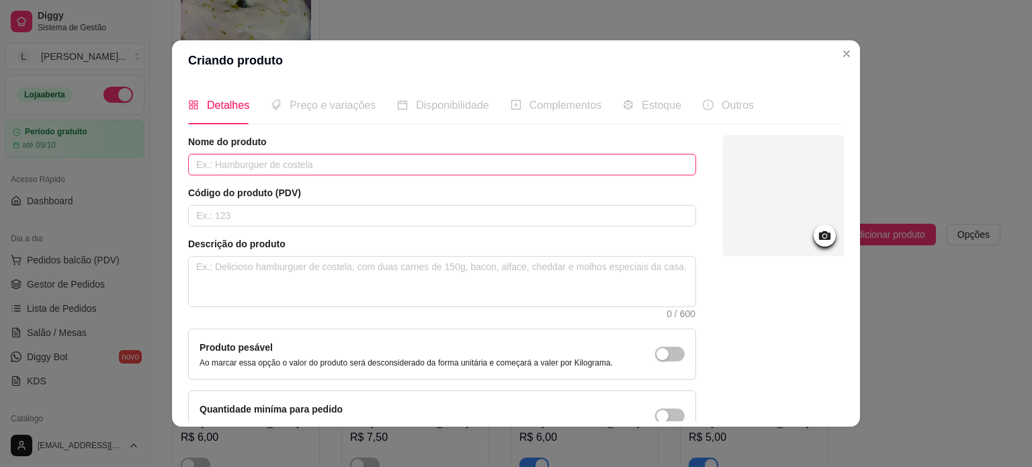
click at [333, 168] on input "text" at bounding box center [442, 164] width 508 height 21
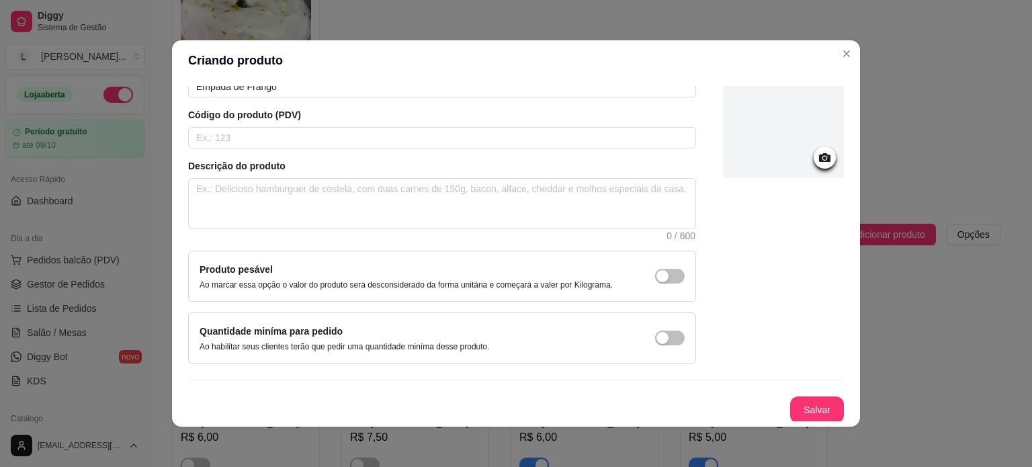
click at [806, 167] on div at bounding box center [783, 117] width 121 height 121
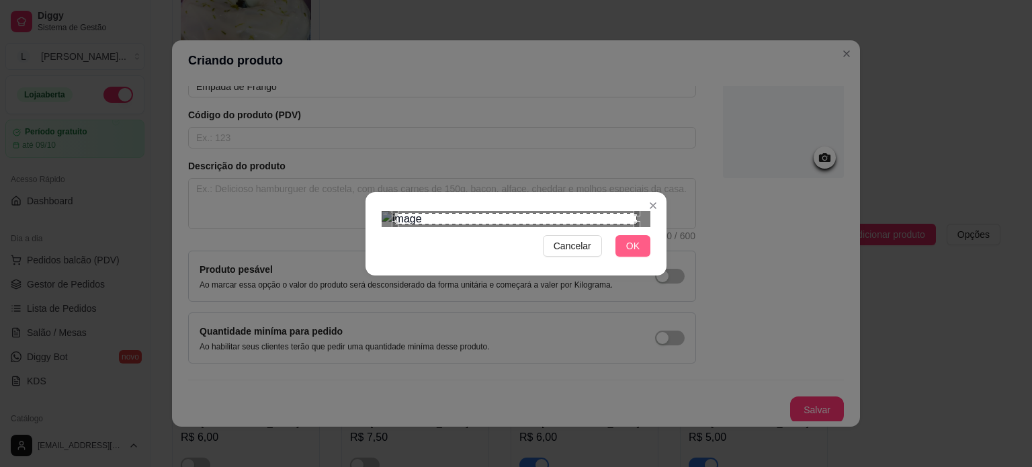
click at [639, 257] on button "OK" at bounding box center [632, 245] width 35 height 21
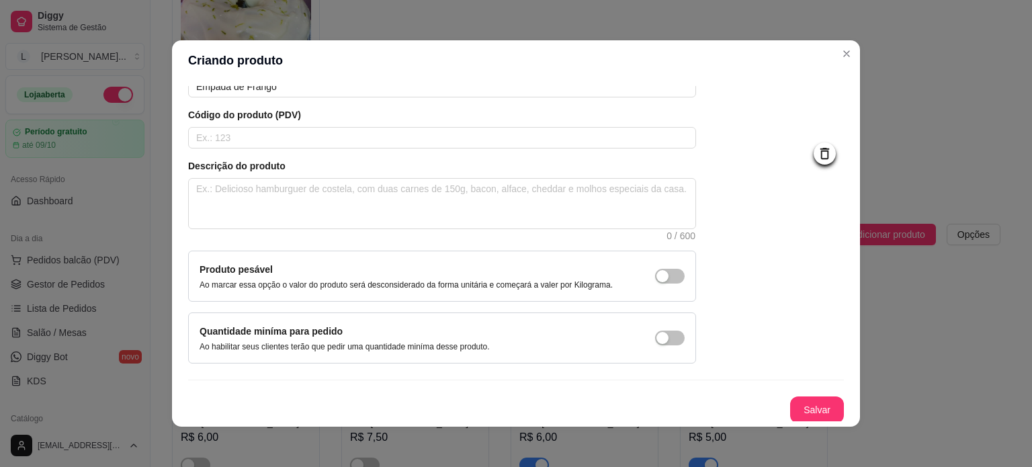
click at [817, 152] on icon at bounding box center [824, 153] width 15 height 15
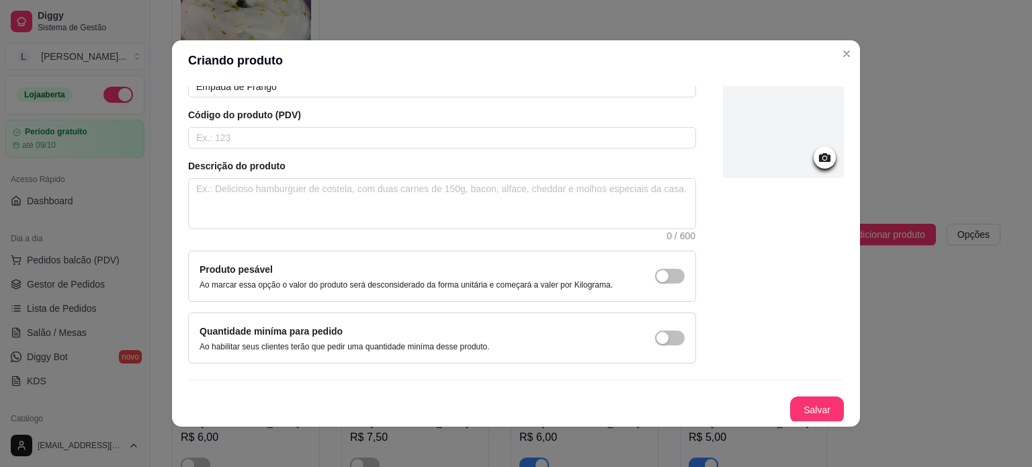
click at [772, 150] on div at bounding box center [783, 117] width 121 height 121
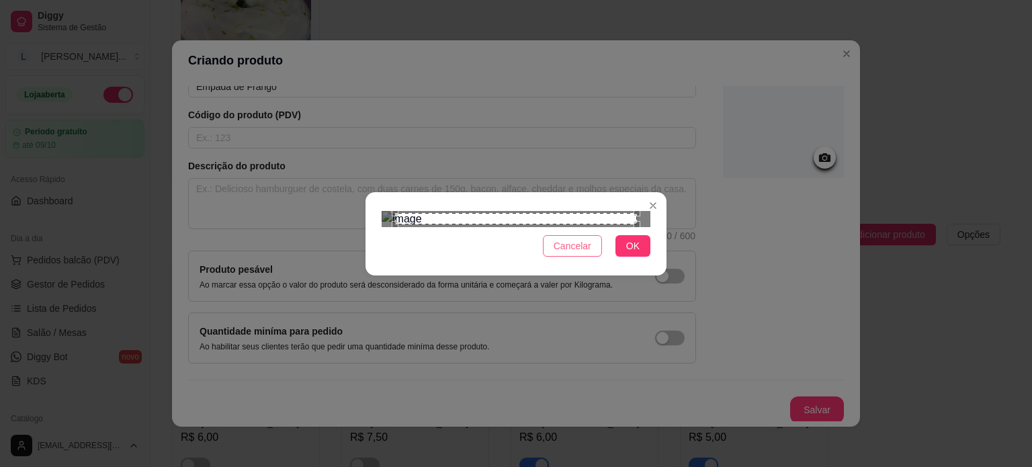
click at [572, 253] on span "Cancelar" at bounding box center [572, 245] width 38 height 15
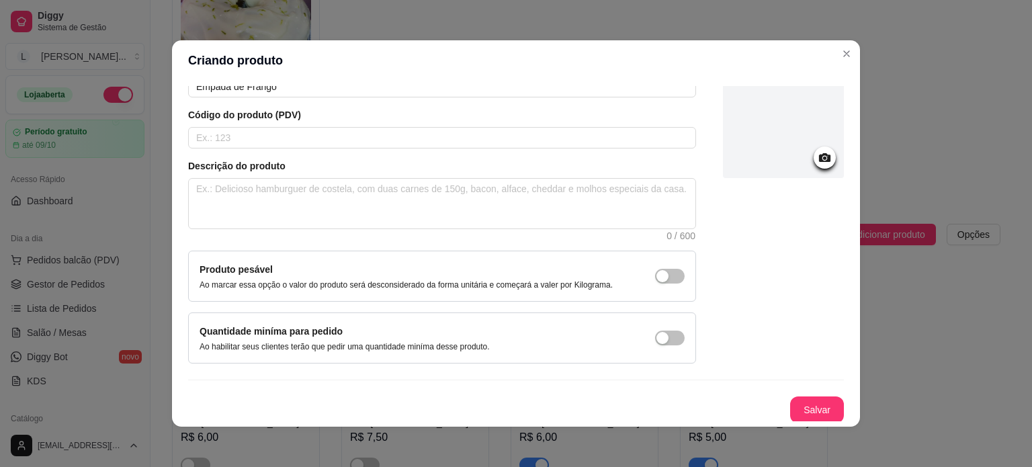
click at [776, 147] on div at bounding box center [783, 117] width 121 height 121
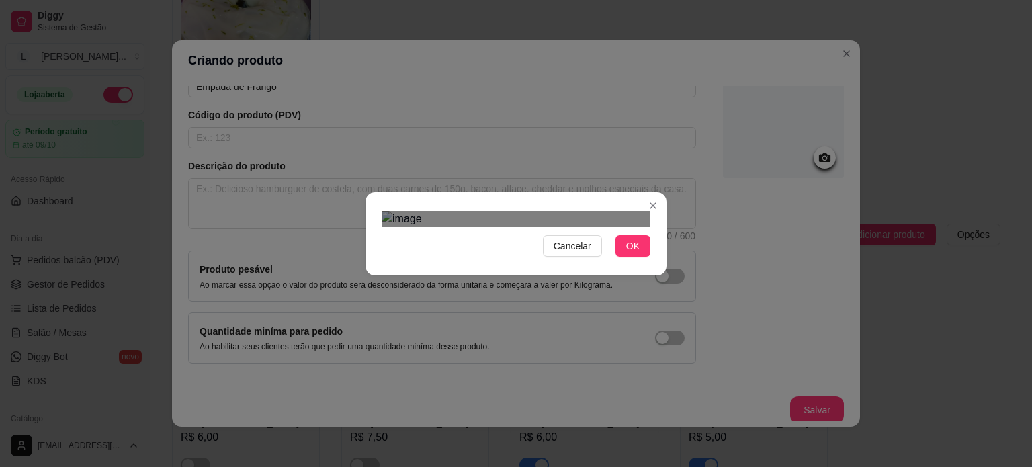
click at [489, 261] on div "Use the arrow keys to move the crop selection area" at bounding box center [502, 382] width 242 height 242
click at [631, 253] on span "OK" at bounding box center [632, 245] width 13 height 15
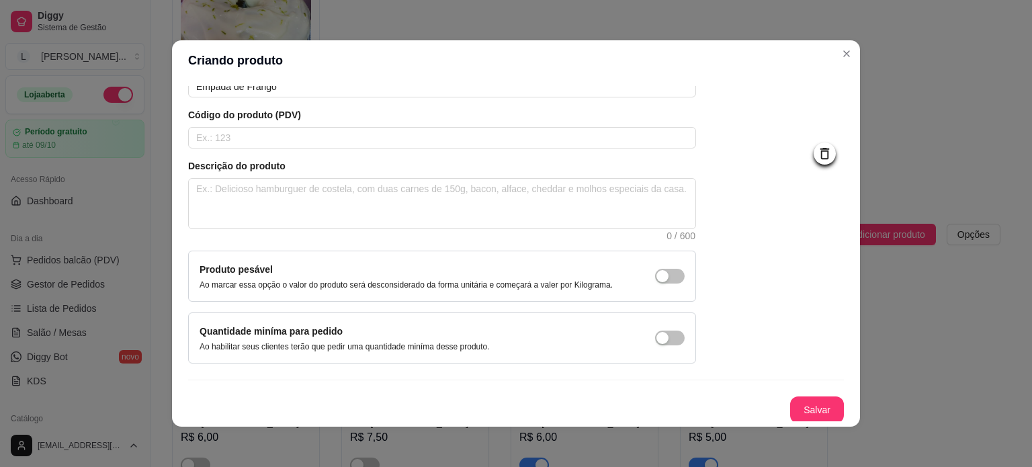
scroll to position [3, 0]
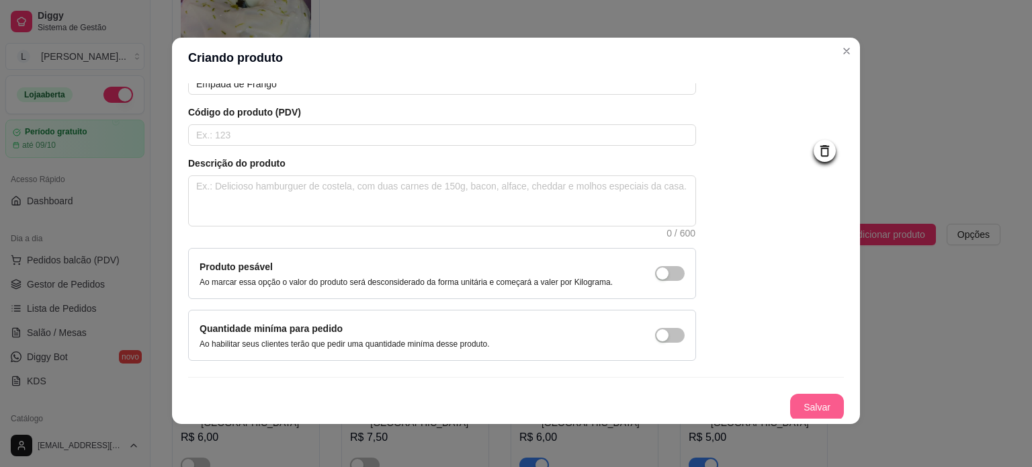
click at [815, 404] on button "Salvar" at bounding box center [817, 407] width 54 height 27
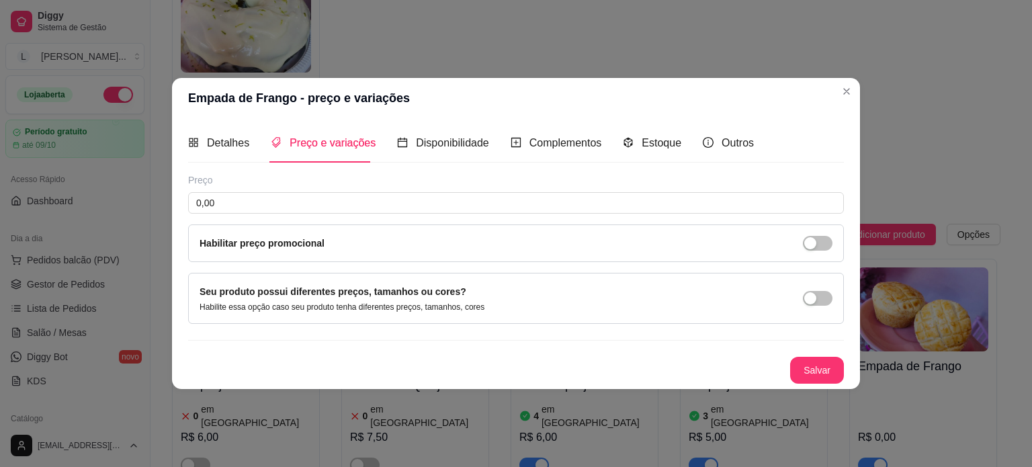
scroll to position [0, 0]
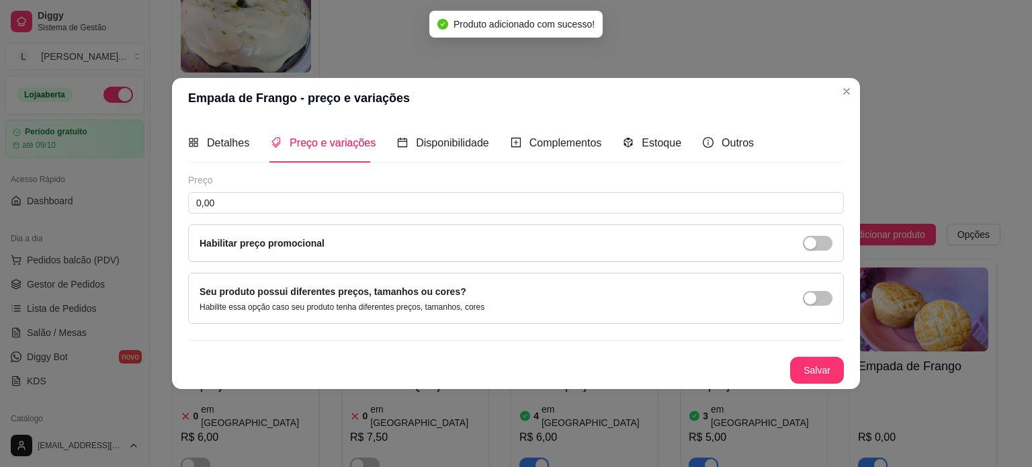
click at [260, 190] on div "Preço 0,00 Habilitar preço promocional" at bounding box center [515, 217] width 655 height 89
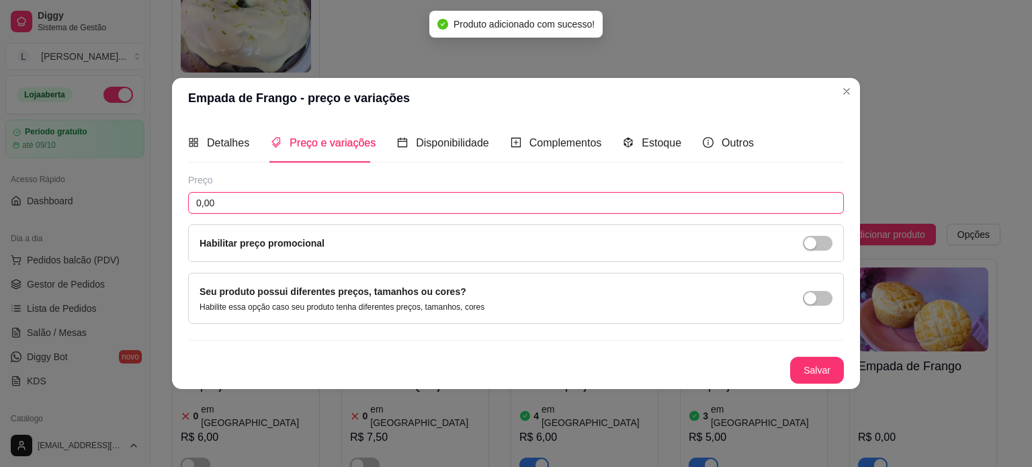
click at [260, 193] on input "0,00" at bounding box center [515, 202] width 655 height 21
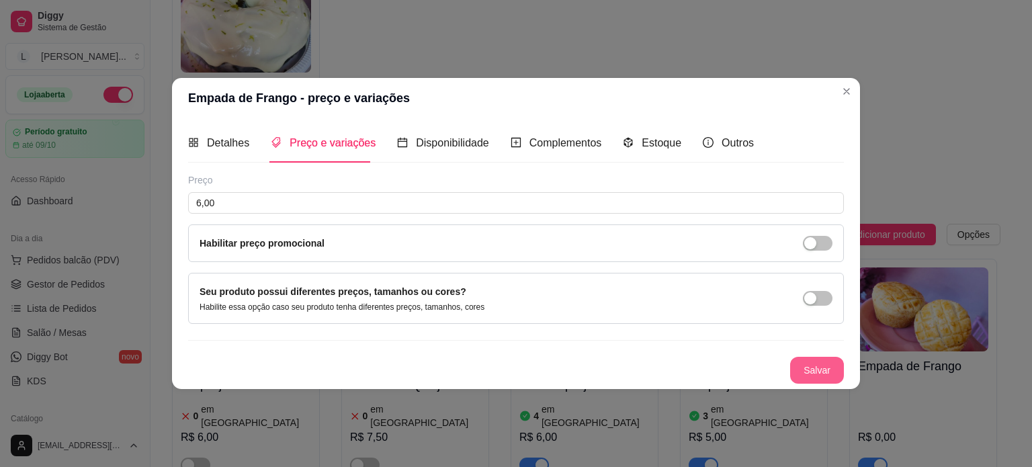
click at [808, 370] on button "Salvar" at bounding box center [817, 370] width 54 height 27
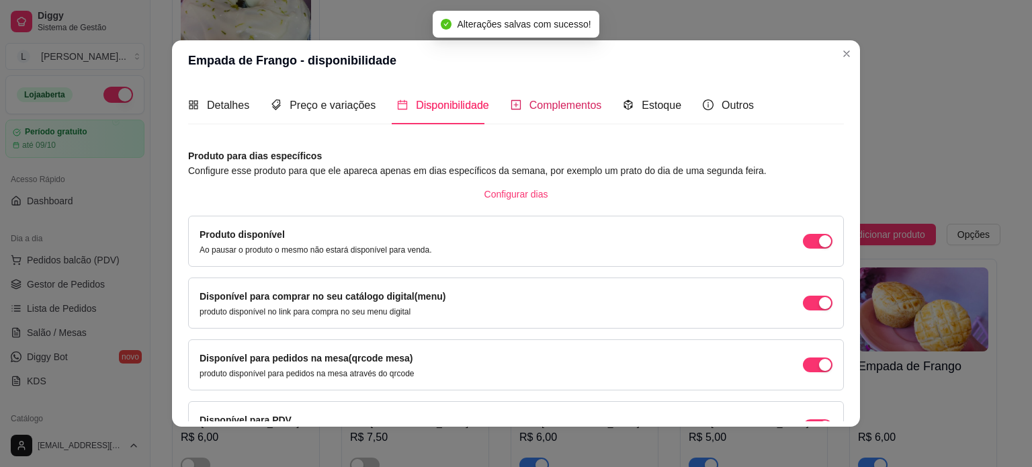
click at [570, 107] on span "Complementos" at bounding box center [565, 104] width 73 height 11
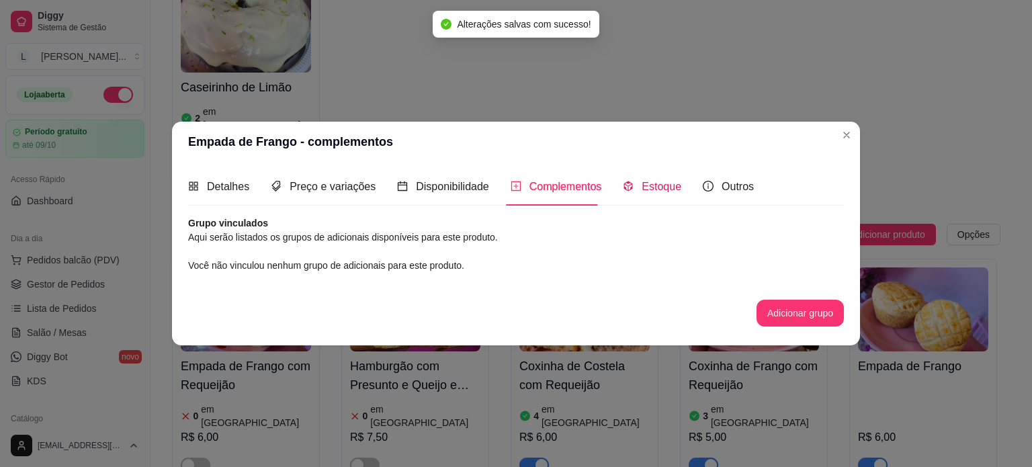
click at [641, 183] on span "Estoque" at bounding box center [661, 186] width 40 height 11
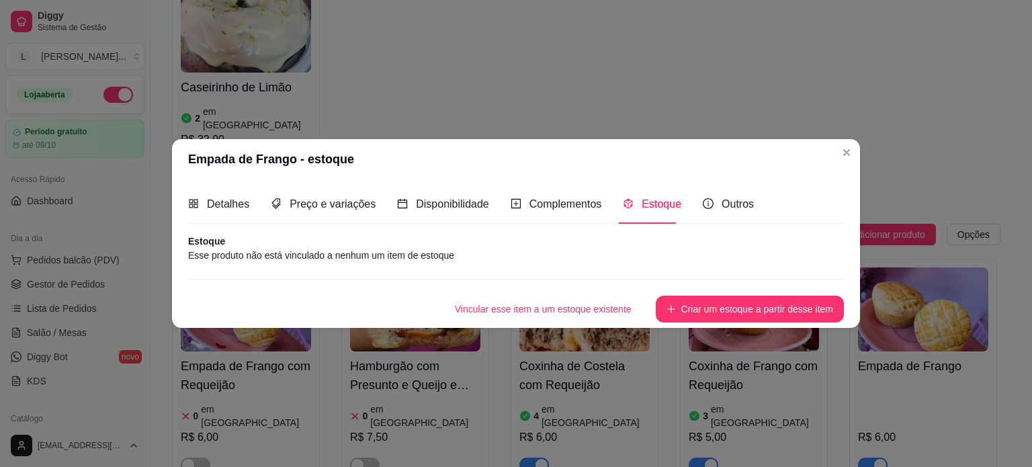
click at [744, 306] on button "Criar um estoque a partir desse item" at bounding box center [749, 309] width 188 height 27
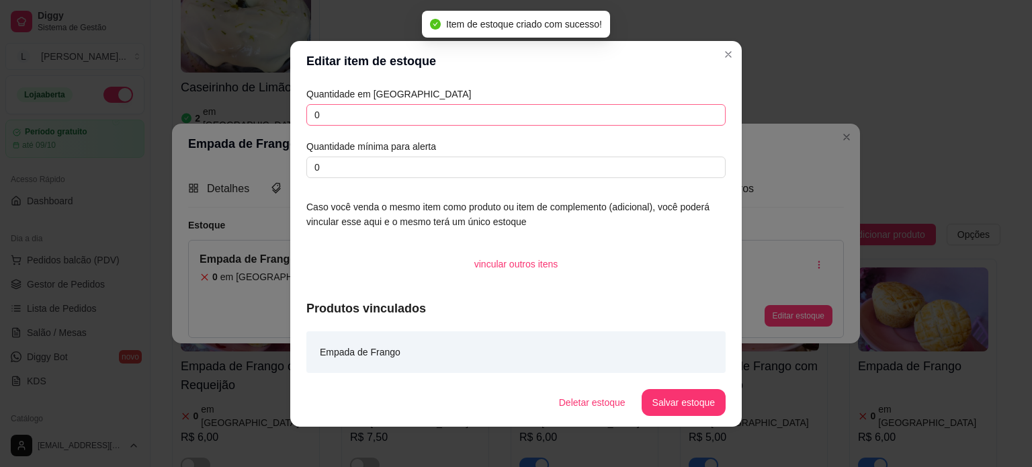
drag, startPoint x: 361, startPoint y: 132, endPoint x: 352, endPoint y: 120, distance: 15.5
click at [360, 133] on div "Quantidade em estoque 0 Quantidade mínima para alerta 0" at bounding box center [515, 132] width 419 height 91
click at [352, 120] on input "0" at bounding box center [515, 114] width 419 height 21
drag, startPoint x: 352, startPoint y: 120, endPoint x: 306, endPoint y: 108, distance: 47.7
click at [306, 108] on input "0" at bounding box center [515, 114] width 419 height 21
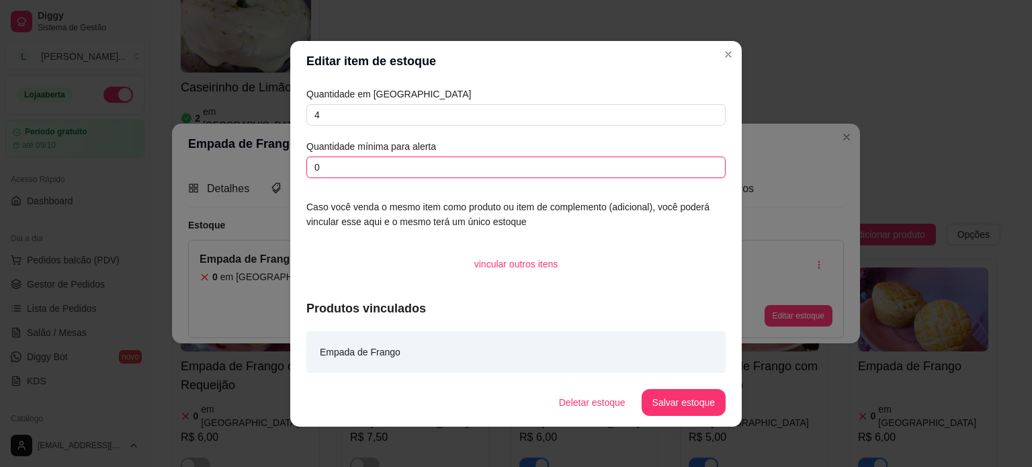
drag, startPoint x: 330, startPoint y: 161, endPoint x: 290, endPoint y: 163, distance: 39.7
click at [290, 163] on div "Quantidade em estoque 4 Quantidade mínima para alerta 0 Caso você venda o mesmo…" at bounding box center [515, 229] width 451 height 297
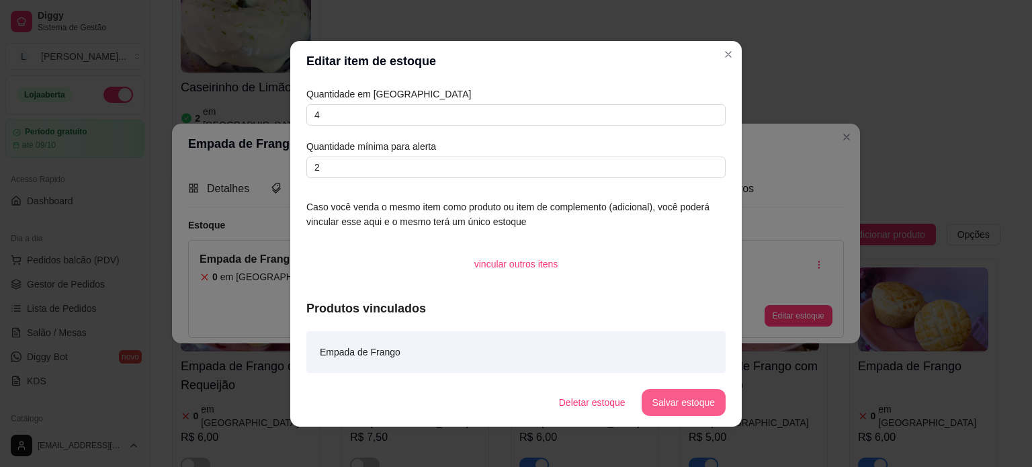
click at [664, 397] on button "Salvar estoque" at bounding box center [683, 402] width 84 height 27
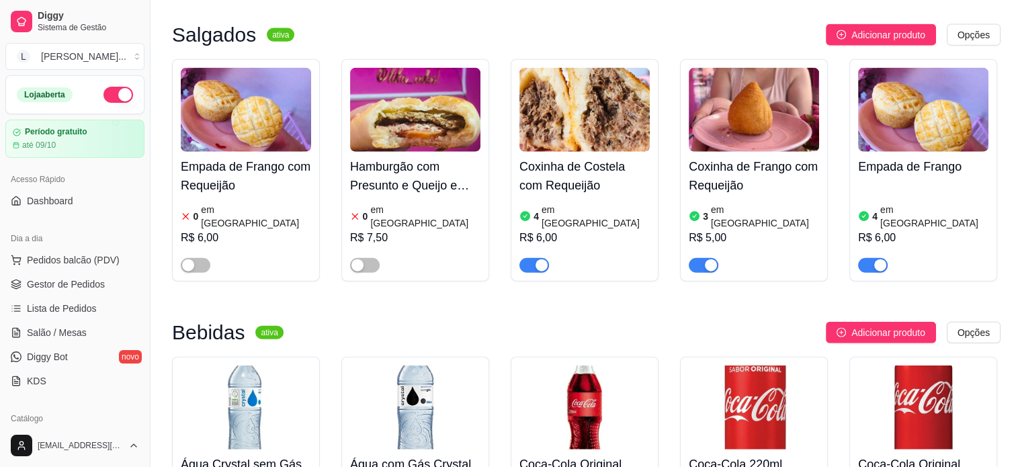
scroll to position [3157, 0]
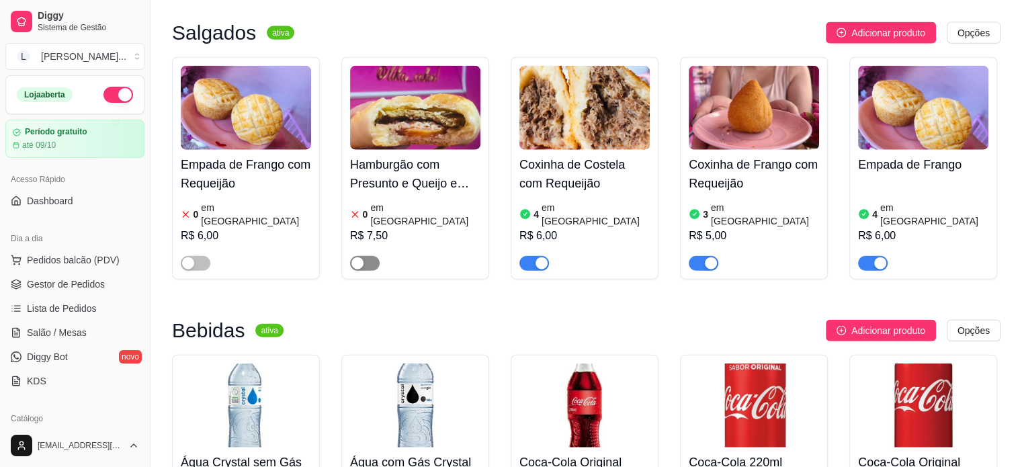
click at [361, 257] on div "button" at bounding box center [357, 263] width 12 height 12
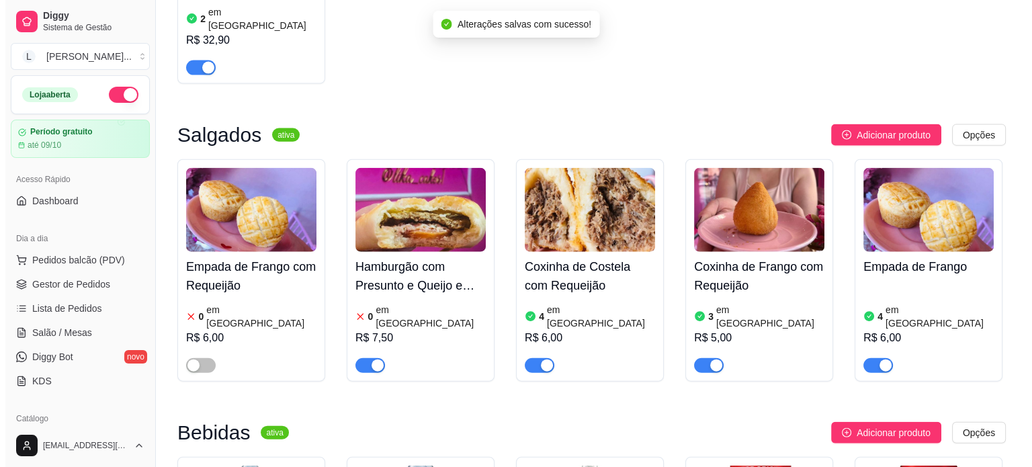
scroll to position [3022, 0]
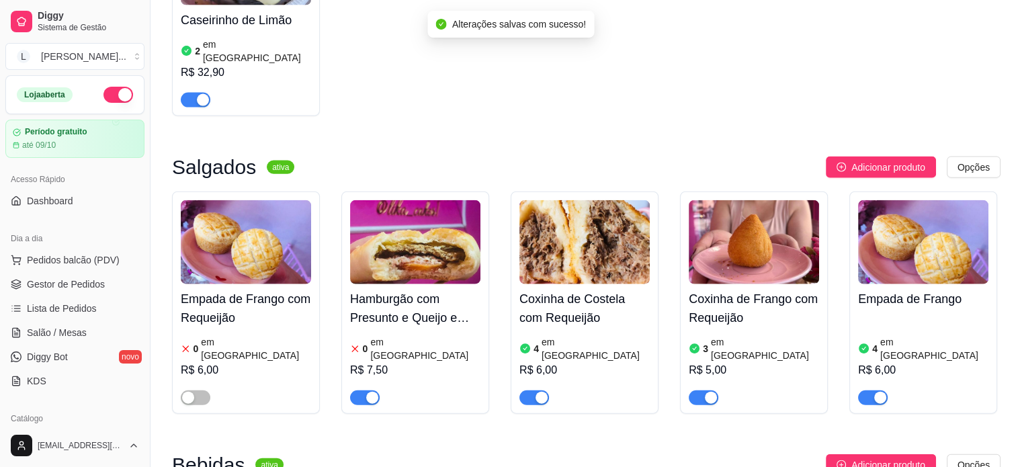
click at [913, 289] on h4 "Empada de Frango" at bounding box center [923, 298] width 130 height 19
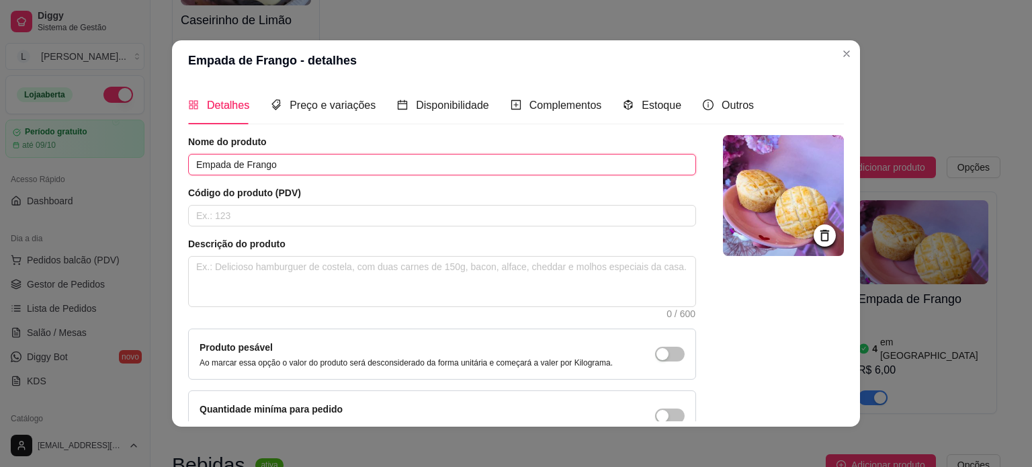
drag, startPoint x: 238, startPoint y: 161, endPoint x: 277, endPoint y: 161, distance: 39.0
click at [277, 161] on input "Empada de Frango" at bounding box center [442, 164] width 508 height 21
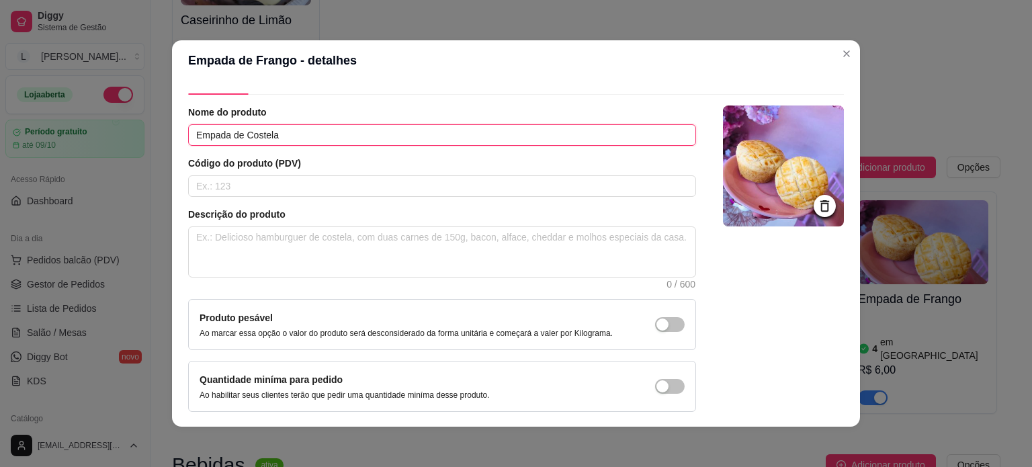
scroll to position [0, 0]
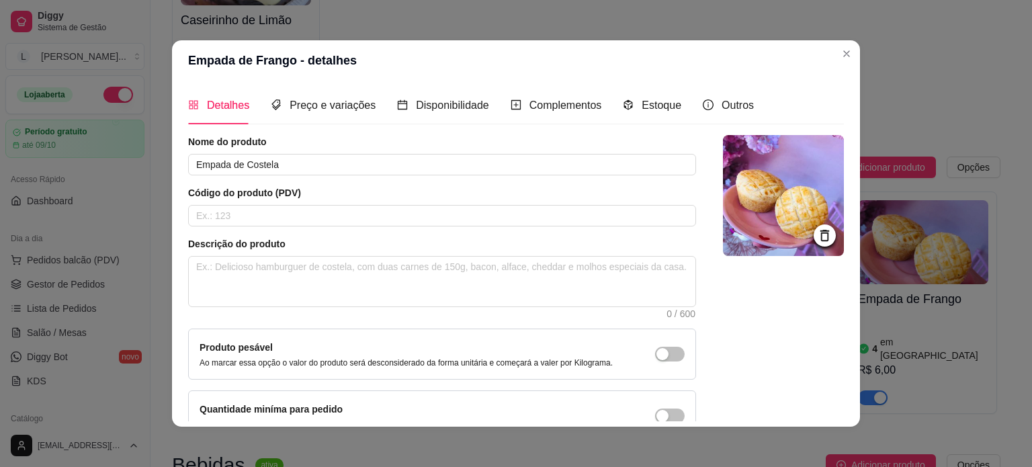
click at [777, 246] on img at bounding box center [783, 195] width 121 height 121
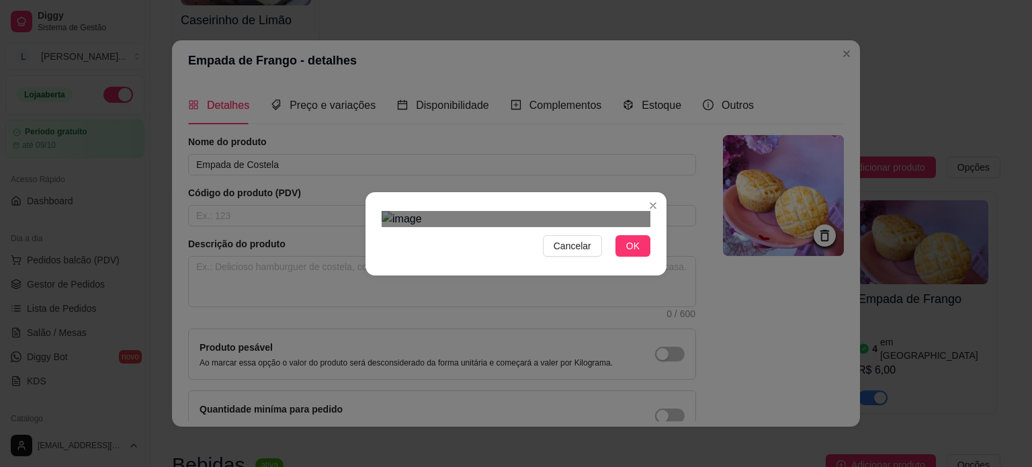
click at [570, 265] on div "Use the arrow keys to move the crop selection area" at bounding box center [523, 386] width 242 height 242
click at [518, 286] on div "Use the arrow keys to move the crop selection area" at bounding box center [502, 407] width 242 height 242
click at [626, 253] on span "OK" at bounding box center [632, 245] width 13 height 15
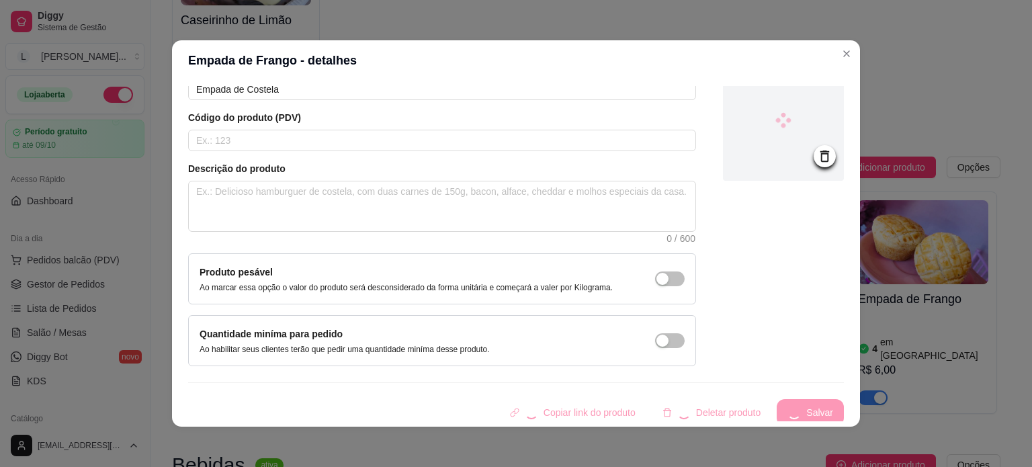
scroll to position [78, 0]
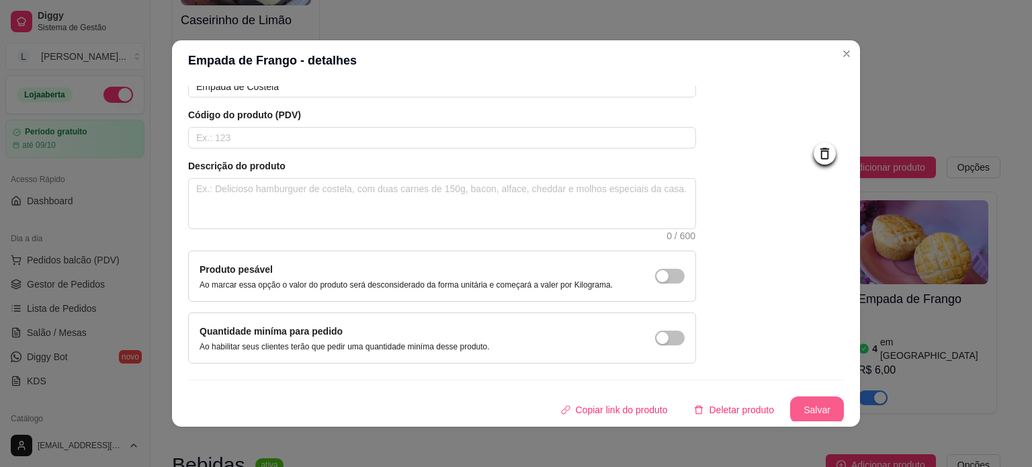
click at [790, 401] on button "Salvar" at bounding box center [817, 409] width 54 height 27
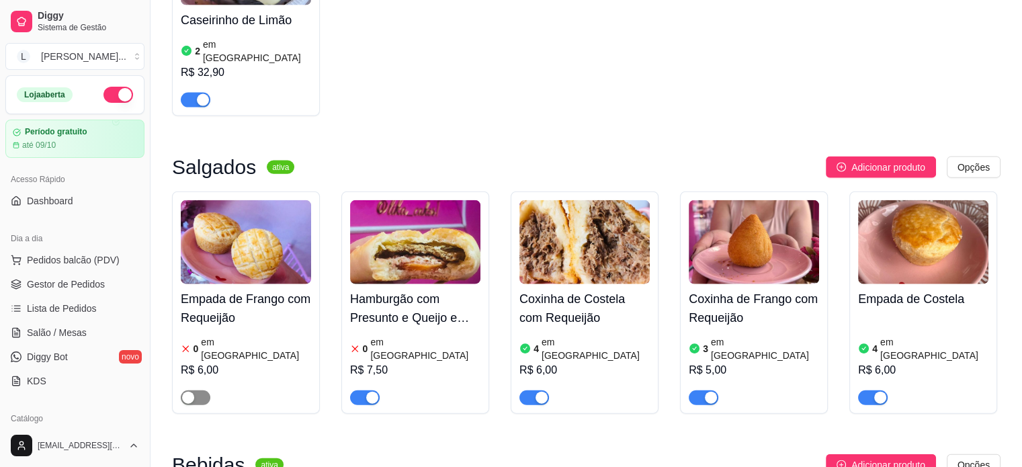
click at [193, 392] on div "button" at bounding box center [188, 398] width 12 height 12
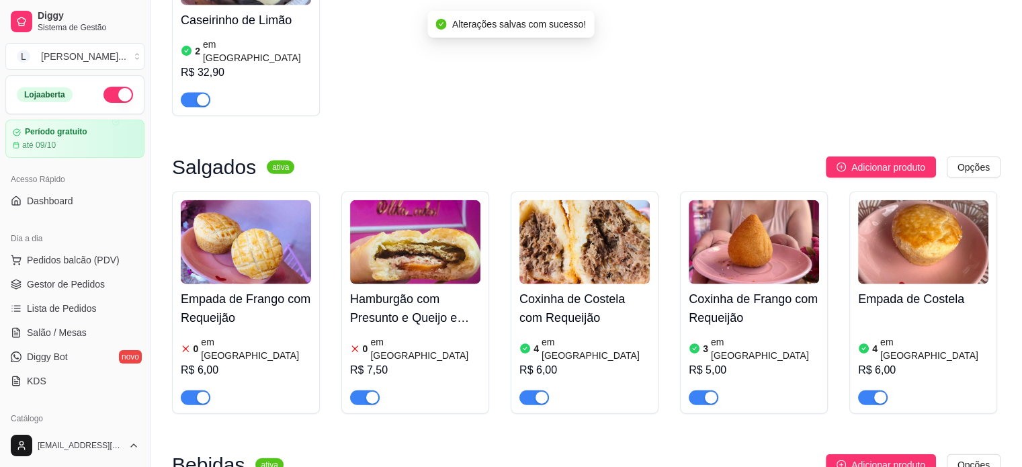
click at [242, 289] on h4 "Empada de Frango com Requeijão" at bounding box center [246, 308] width 130 height 38
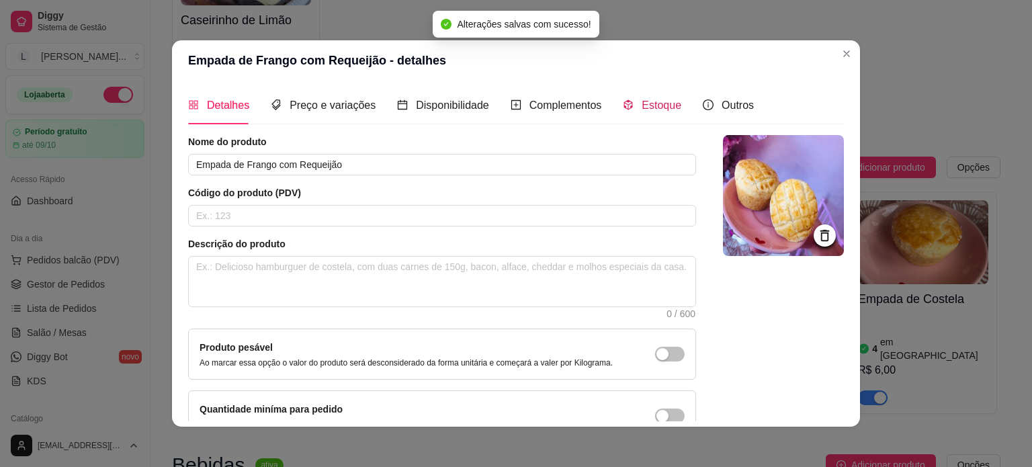
click at [641, 99] on span "Estoque" at bounding box center [661, 104] width 40 height 11
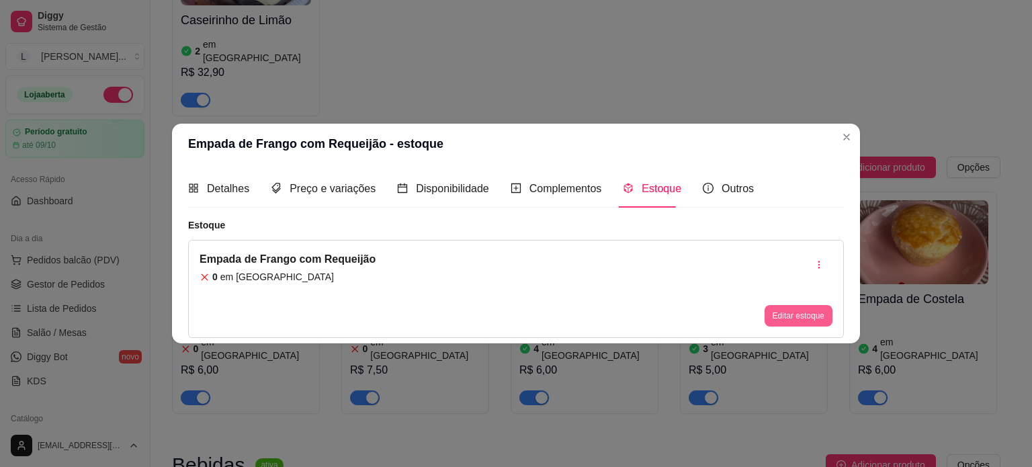
click at [784, 314] on button "Editar estoque" at bounding box center [798, 315] width 68 height 21
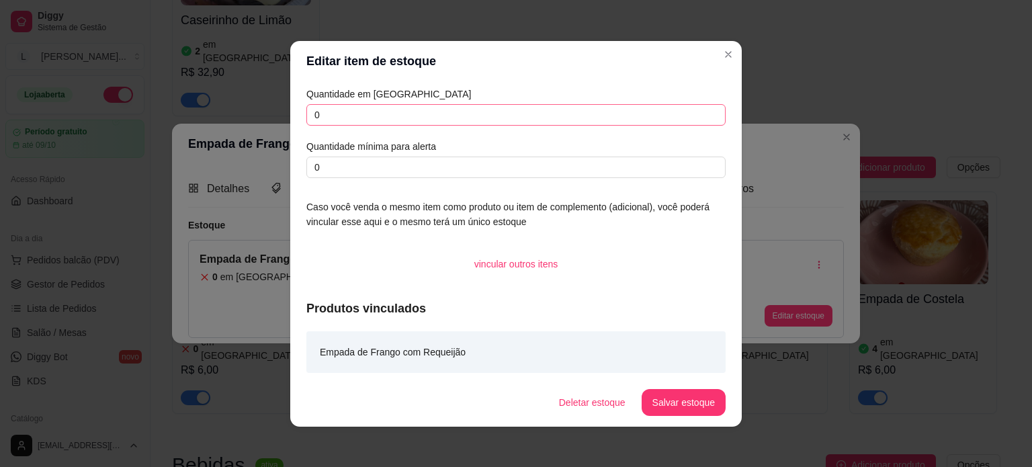
drag, startPoint x: 341, startPoint y: 127, endPoint x: 327, endPoint y: 120, distance: 15.0
click at [327, 123] on div "Quantidade em estoque 0 Quantidade mínima para alerta 0" at bounding box center [515, 132] width 419 height 91
drag, startPoint x: 327, startPoint y: 120, endPoint x: 298, endPoint y: 120, distance: 28.9
click at [306, 120] on input "0" at bounding box center [515, 114] width 419 height 21
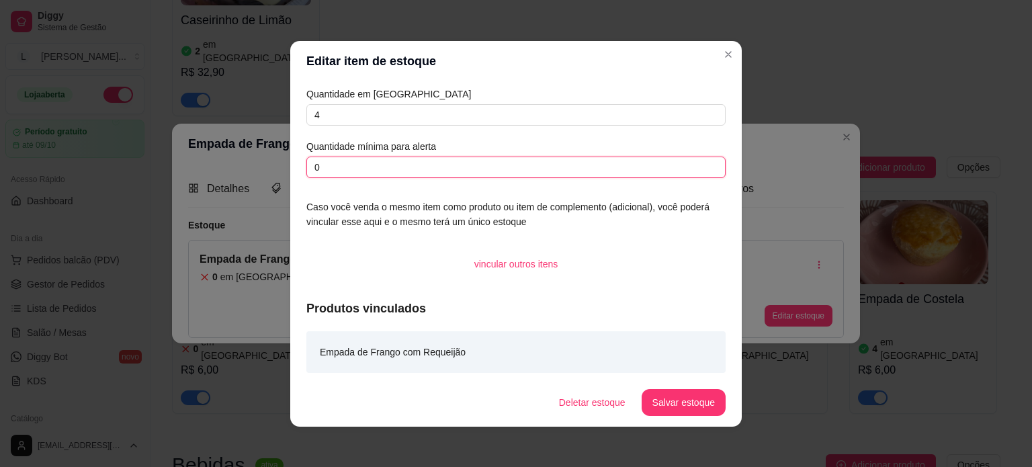
drag, startPoint x: 322, startPoint y: 163, endPoint x: 285, endPoint y: 177, distance: 39.3
click at [290, 177] on div "Quantidade em estoque 4 Quantidade mínima para alerta 0 Caso você venda o mesmo…" at bounding box center [515, 229] width 451 height 297
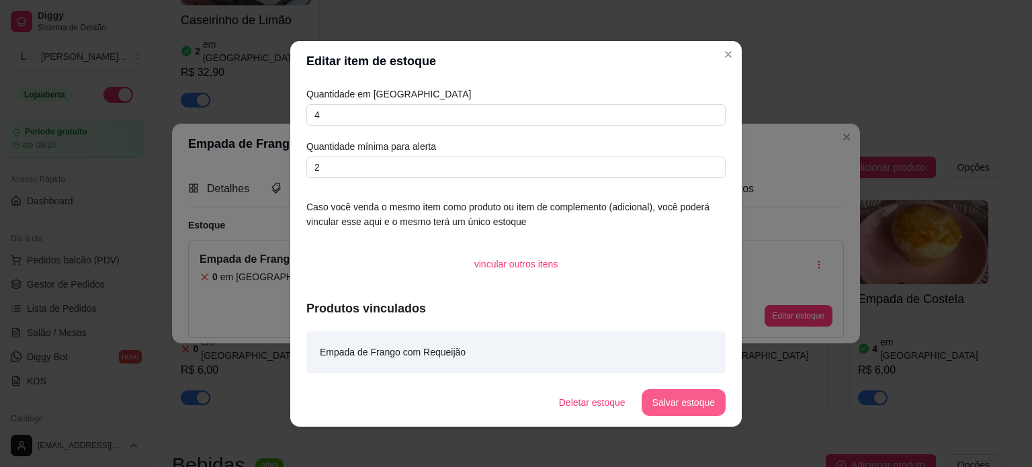
click at [669, 390] on button "Salvar estoque" at bounding box center [683, 402] width 84 height 27
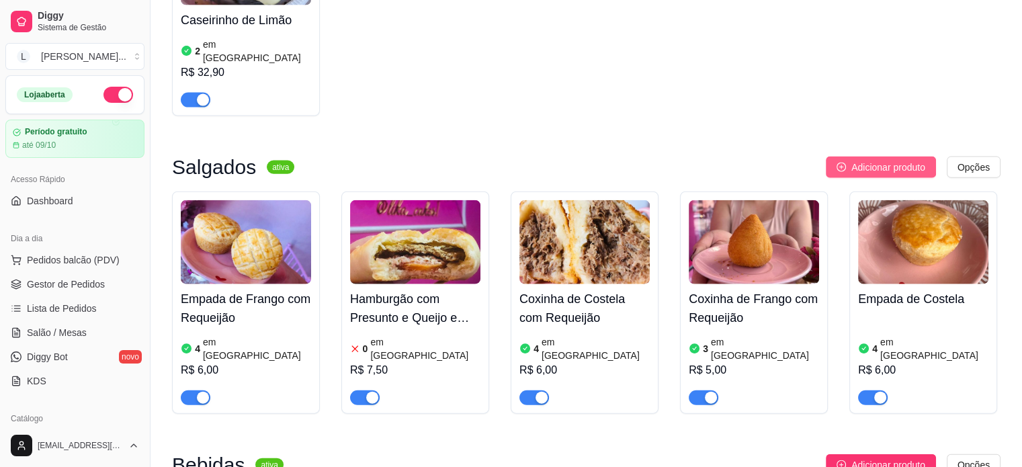
click at [883, 160] on span "Adicionar produto" at bounding box center [888, 167] width 74 height 15
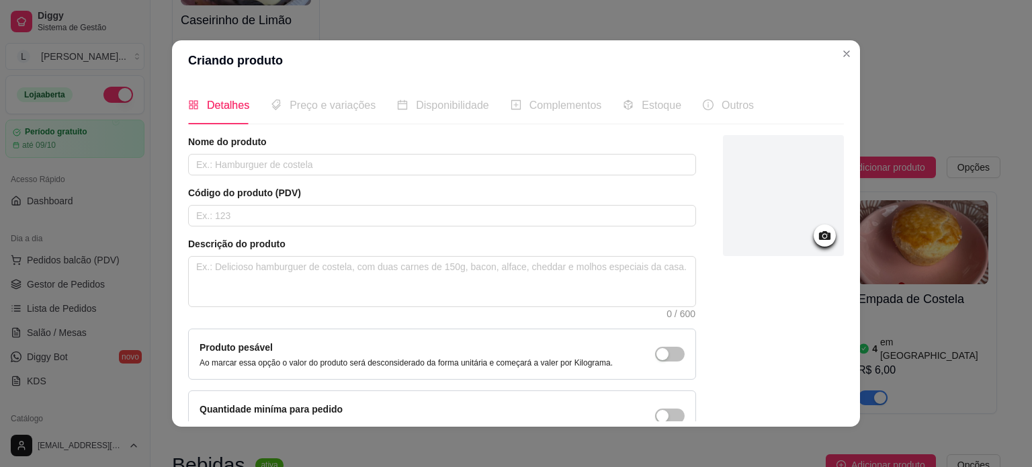
click at [322, 176] on div "Nome do produto Código do produto (PDV) Descrição do produto 0 / 600 Produto pe…" at bounding box center [442, 288] width 508 height 306
click at [318, 171] on input "text" at bounding box center [442, 164] width 508 height 21
click at [279, 103] on div "Preço e variações" at bounding box center [323, 105] width 105 height 17
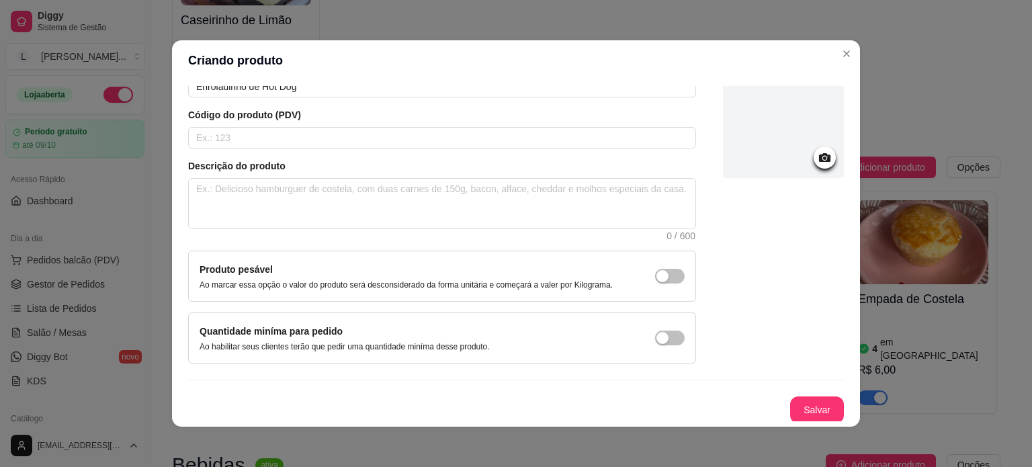
click at [813, 164] on div at bounding box center [824, 157] width 22 height 22
click at [817, 158] on icon at bounding box center [824, 157] width 15 height 15
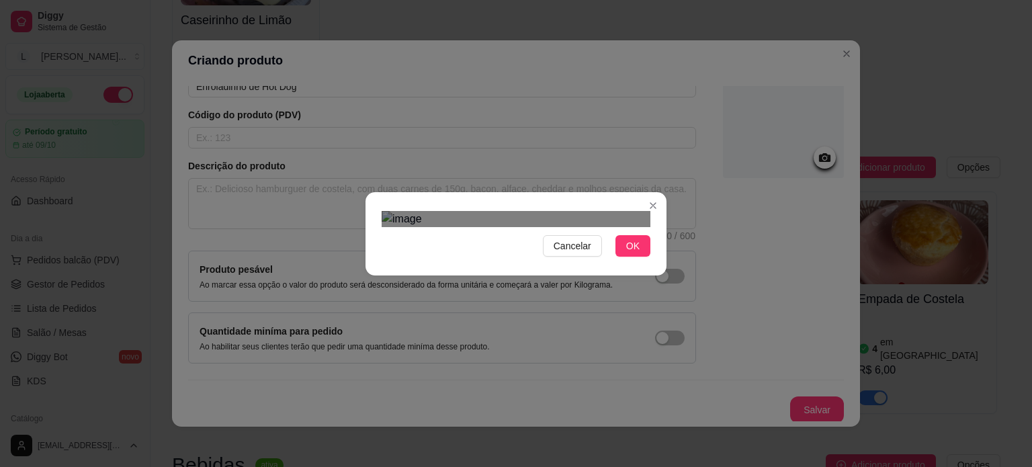
click at [507, 296] on div "Use the arrow keys to move the crop selection area" at bounding box center [502, 417] width 242 height 242
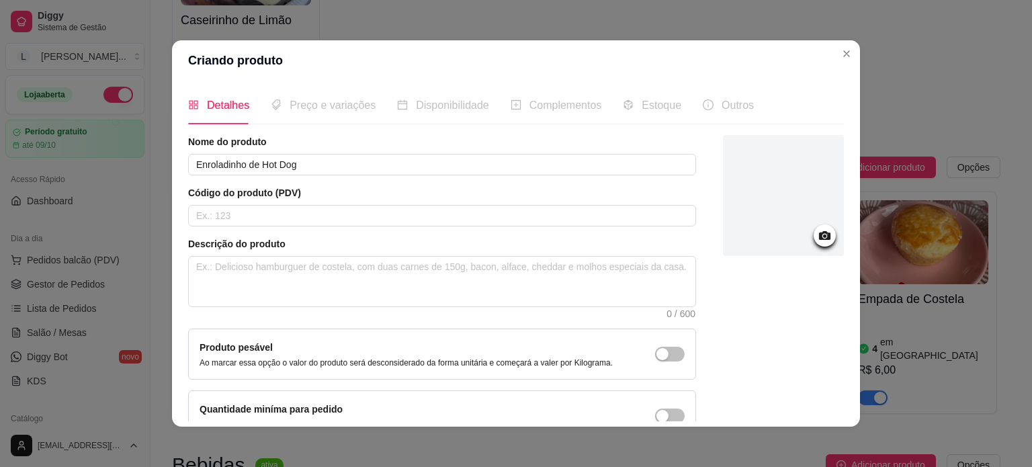
scroll to position [0, 0]
click at [759, 216] on div at bounding box center [783, 195] width 121 height 121
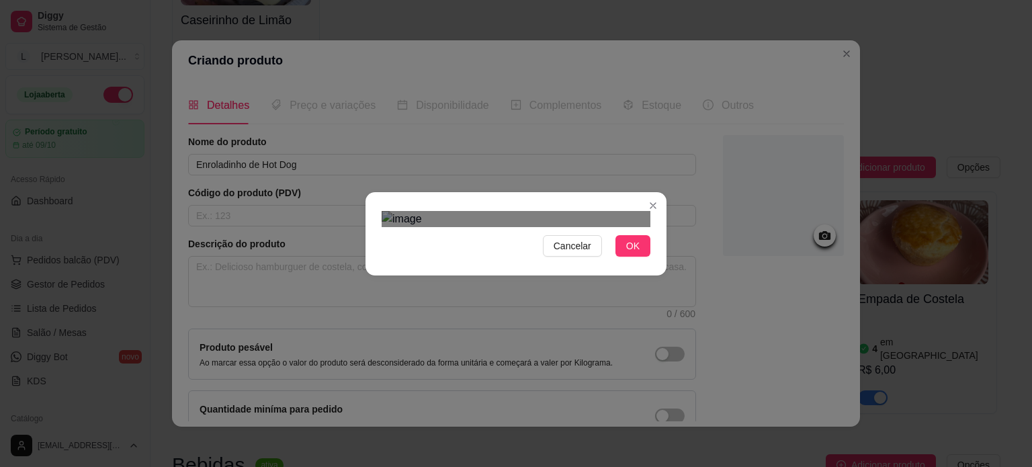
click at [502, 250] on div "Use the arrow keys to move the crop selection area" at bounding box center [502, 371] width 242 height 242
click at [503, 227] on img at bounding box center [515, 219] width 269 height 16
click at [373, 206] on div "Cancelar OK" at bounding box center [515, 234] width 301 height 56
click at [637, 227] on img at bounding box center [515, 219] width 269 height 16
click at [652, 262] on div "Cancelar OK" at bounding box center [515, 234] width 301 height 56
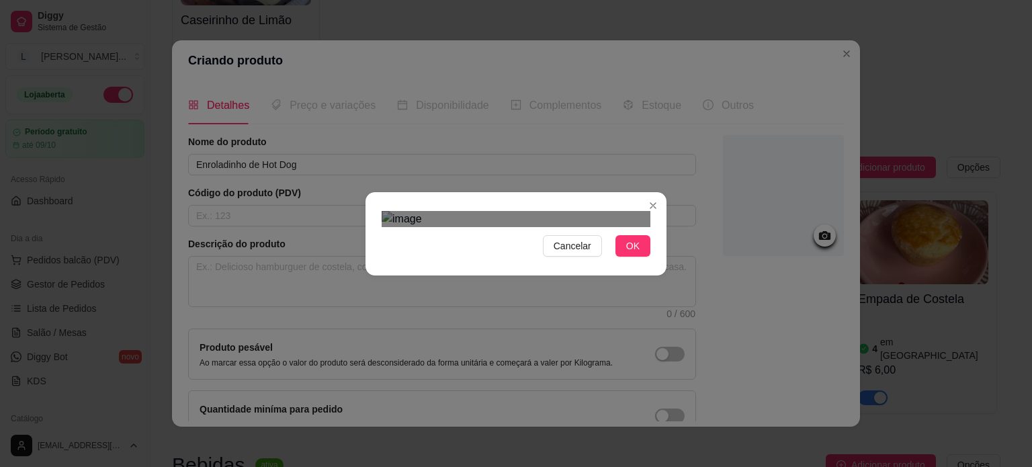
click at [657, 206] on div "Cancelar OK" at bounding box center [515, 234] width 301 height 56
click at [535, 303] on div "Use the arrow keys to move the crop selection area" at bounding box center [512, 434] width 263 height 263
click at [638, 257] on button "OK" at bounding box center [632, 245] width 35 height 21
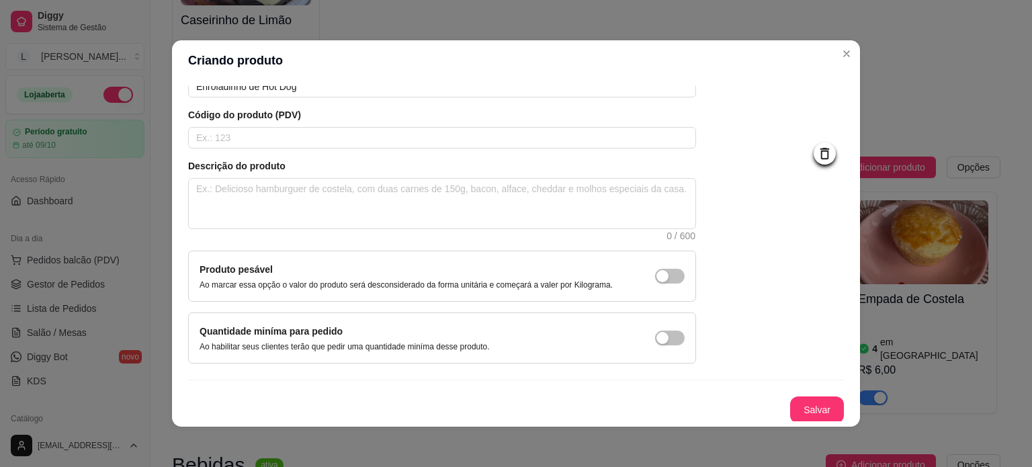
scroll to position [78, 0]
click at [336, 190] on textarea at bounding box center [442, 204] width 506 height 50
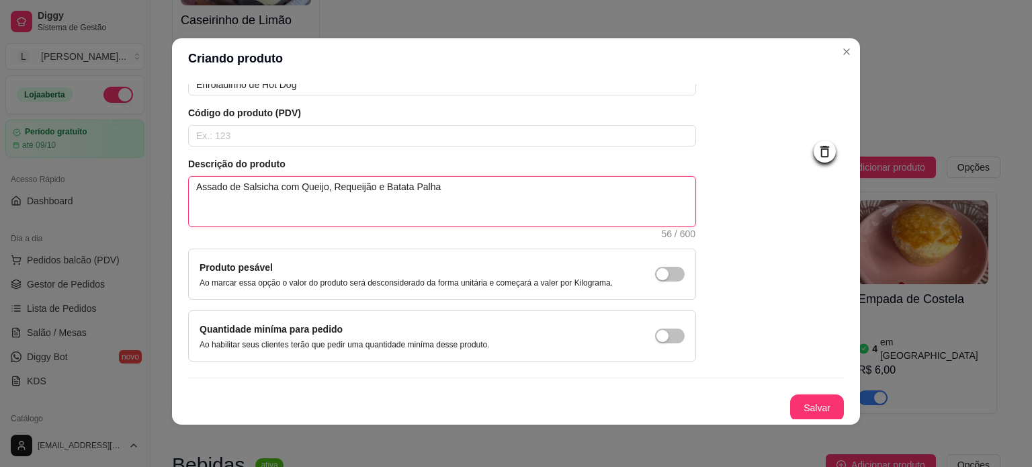
scroll to position [3, 0]
click at [801, 404] on button "Salvar" at bounding box center [816, 407] width 52 height 26
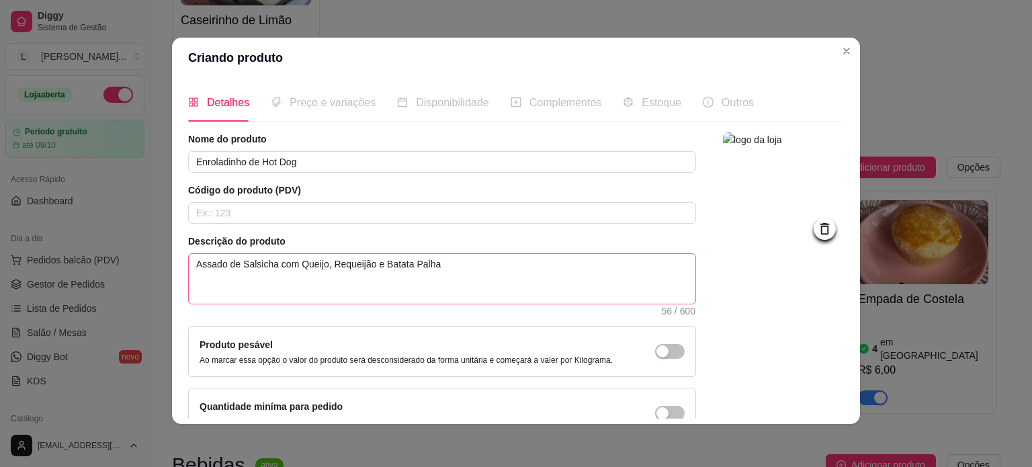
scroll to position [0, 0]
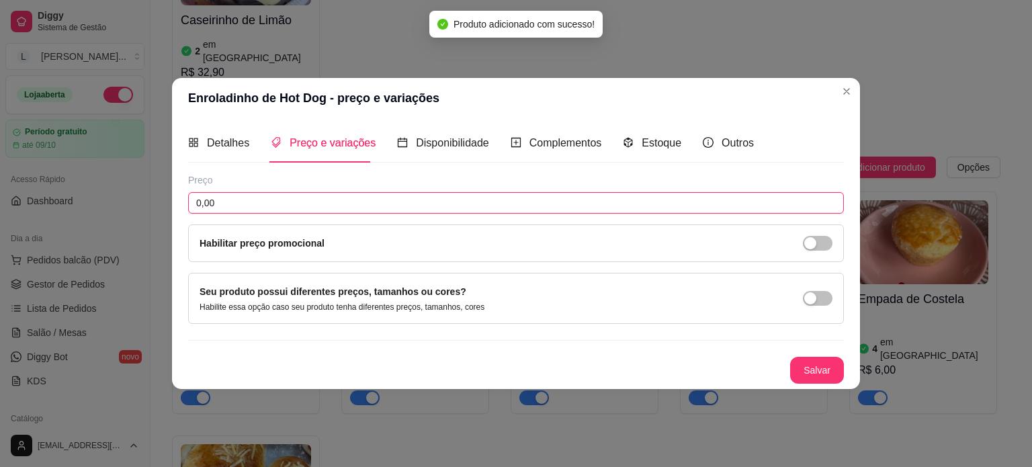
click at [317, 203] on input "0,00" at bounding box center [515, 202] width 655 height 21
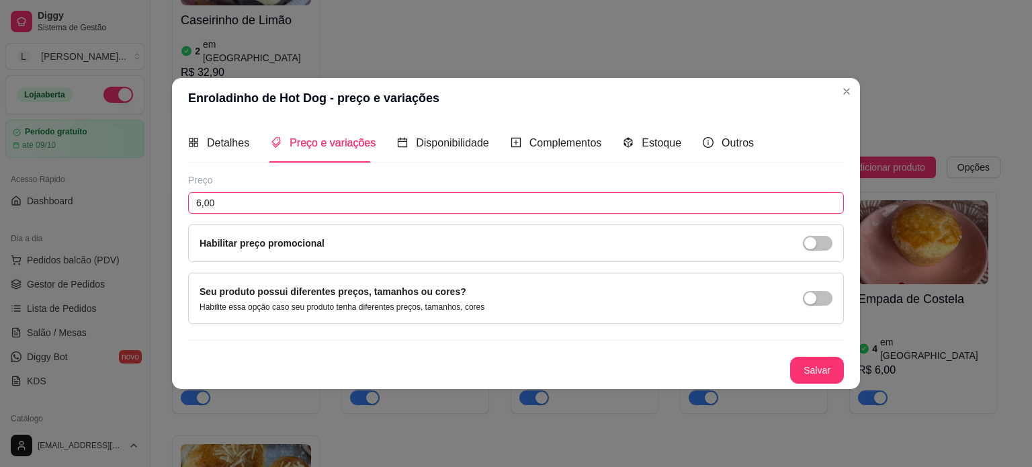
drag, startPoint x: 248, startPoint y: 209, endPoint x: 177, endPoint y: 212, distance: 71.2
click at [177, 212] on div "Detalhes Preço e variações Disponibilidade Complementos Estoque Outros Nome do …" at bounding box center [516, 253] width 688 height 270
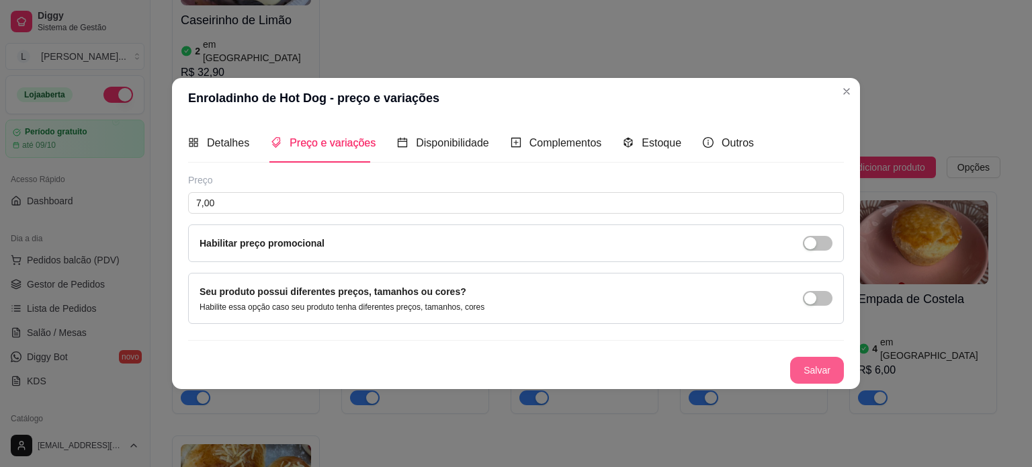
click at [818, 373] on button "Salvar" at bounding box center [817, 370] width 54 height 27
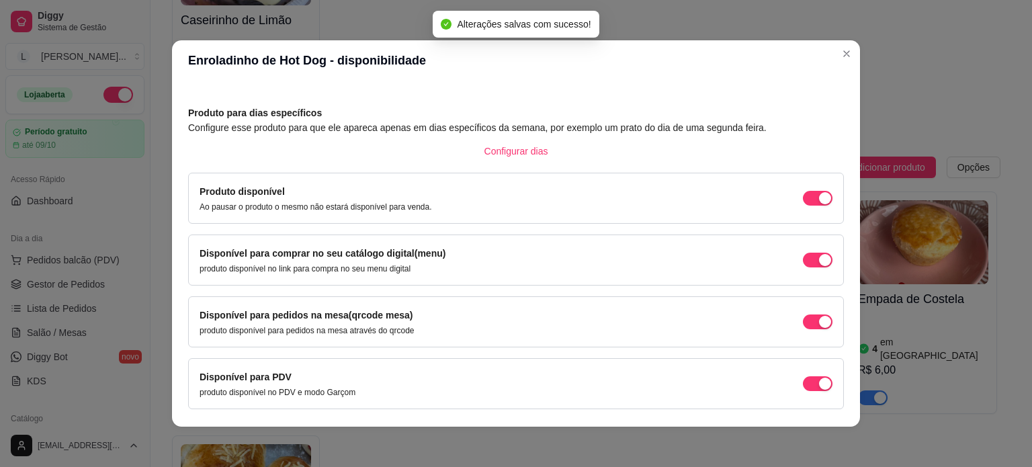
scroll to position [83, 0]
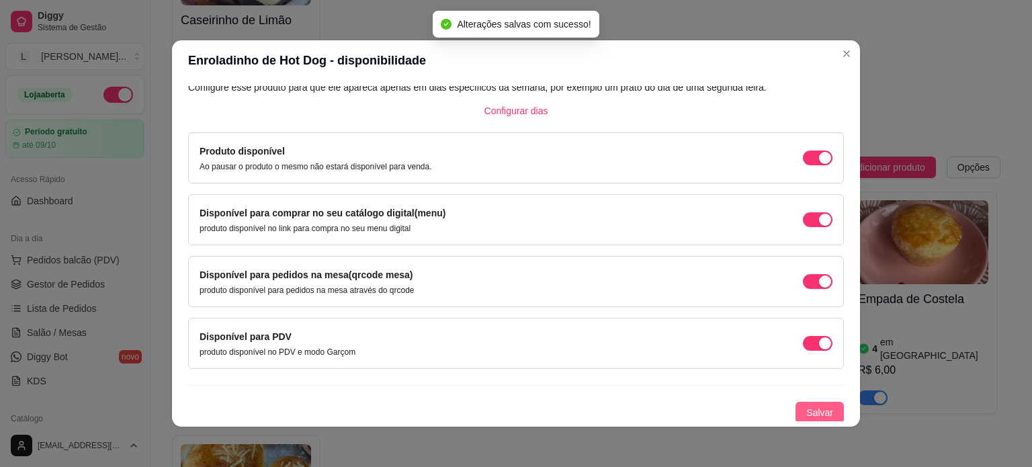
click at [809, 418] on button "Salvar" at bounding box center [819, 412] width 48 height 21
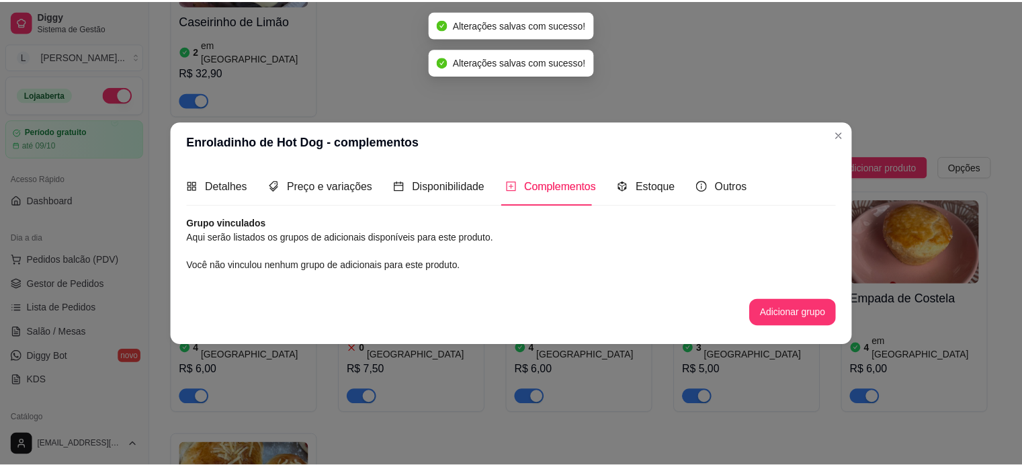
scroll to position [0, 0]
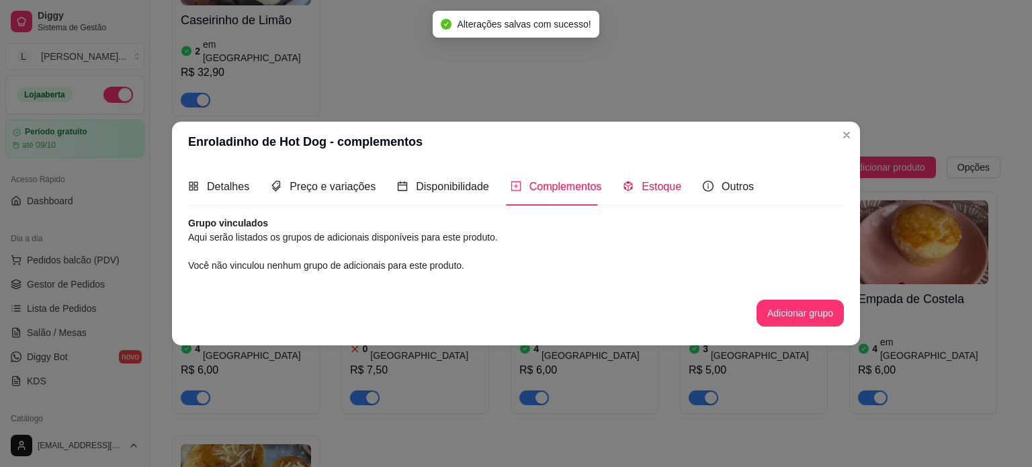
click at [641, 185] on span "Estoque" at bounding box center [661, 186] width 40 height 11
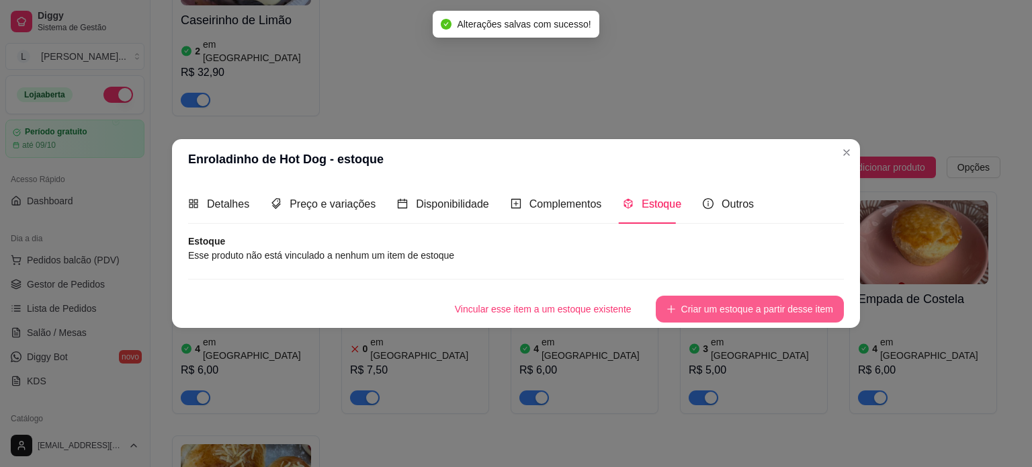
click at [688, 311] on button "Criar um estoque a partir desse item" at bounding box center [749, 309] width 188 height 27
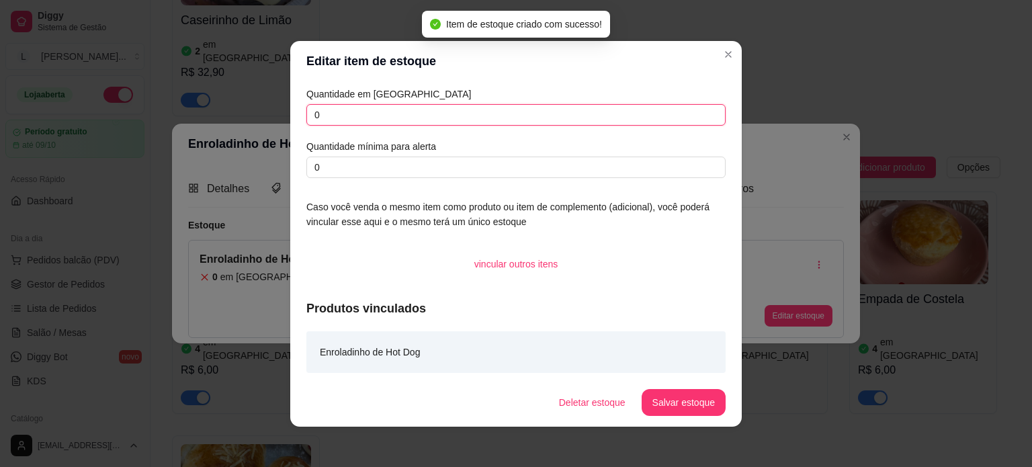
click at [310, 109] on input "0" at bounding box center [515, 114] width 419 height 21
drag, startPoint x: 326, startPoint y: 111, endPoint x: 282, endPoint y: 112, distance: 44.3
click at [282, 112] on div "Editar item de estoque Quantidade em estoque 0 Quantidade mínima para alerta 0 …" at bounding box center [516, 233] width 1032 height 467
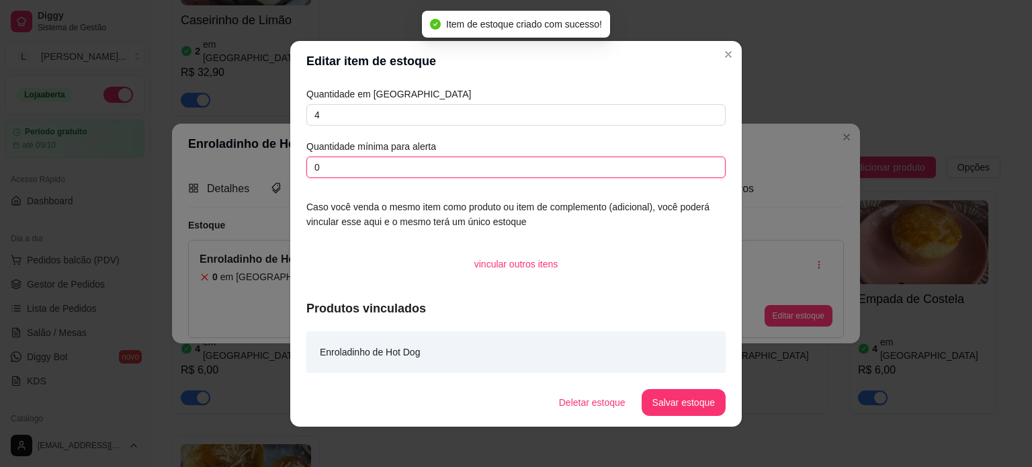
click at [361, 172] on input "0" at bounding box center [515, 166] width 419 height 21
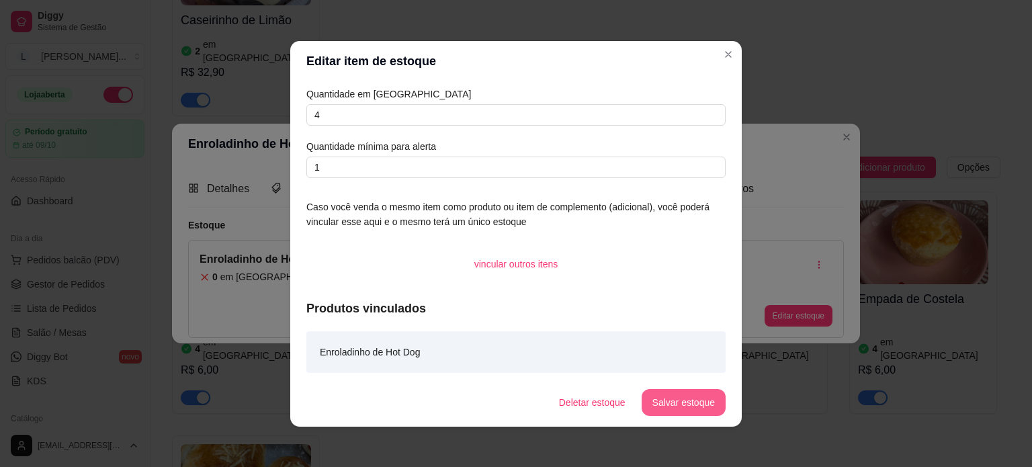
click at [654, 390] on button "Salvar estoque" at bounding box center [683, 402] width 84 height 27
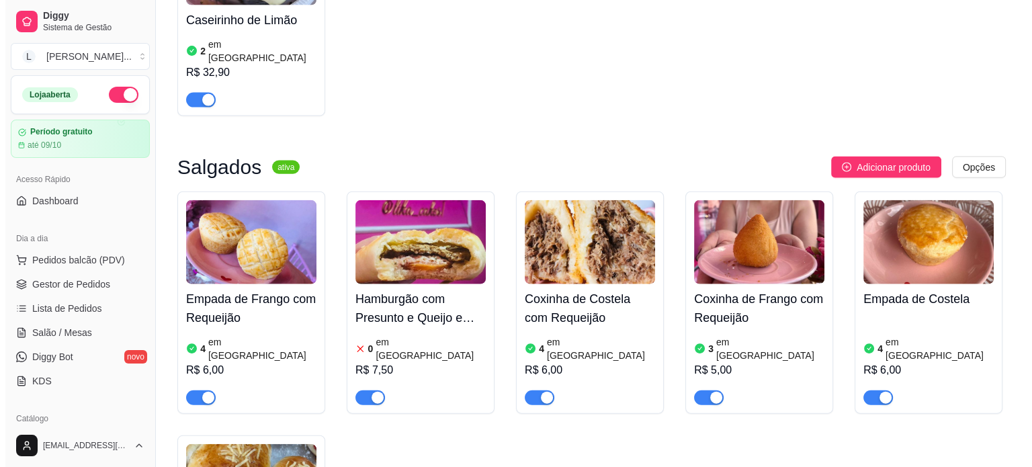
scroll to position [2955, 0]
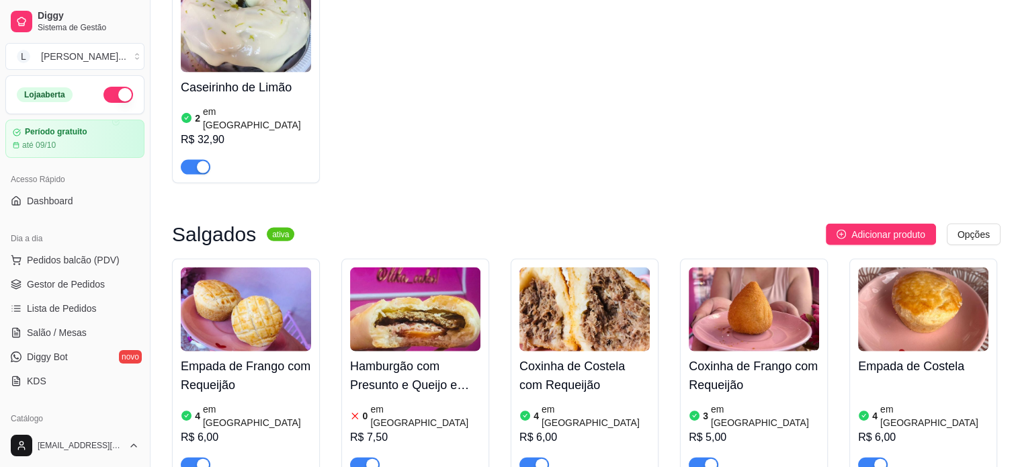
drag, startPoint x: 867, startPoint y: 94, endPoint x: 864, endPoint y: 109, distance: 15.2
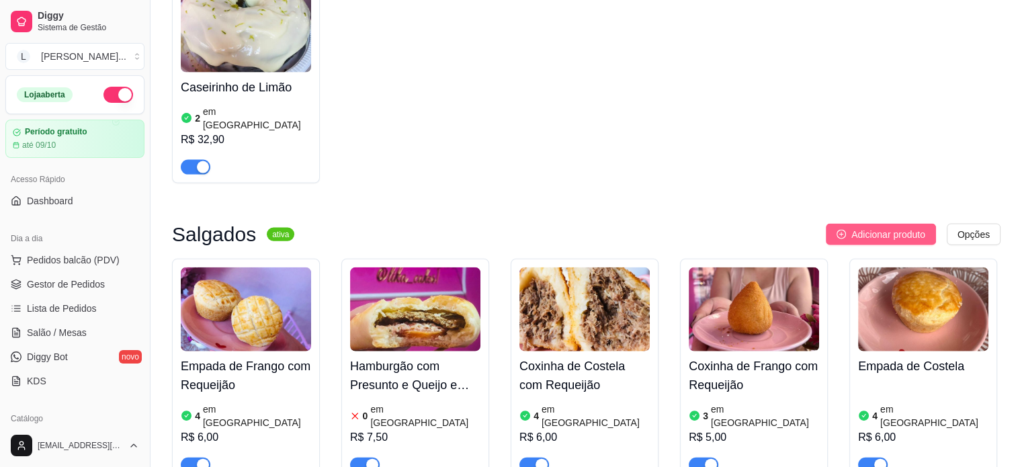
click at [864, 227] on span "Adicionar produto" at bounding box center [888, 234] width 74 height 15
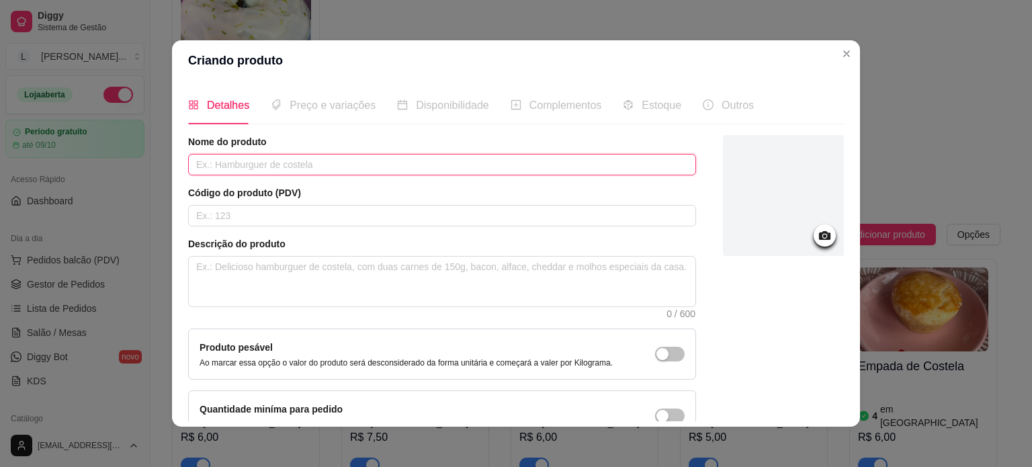
click at [255, 166] on input "text" at bounding box center [442, 164] width 508 height 21
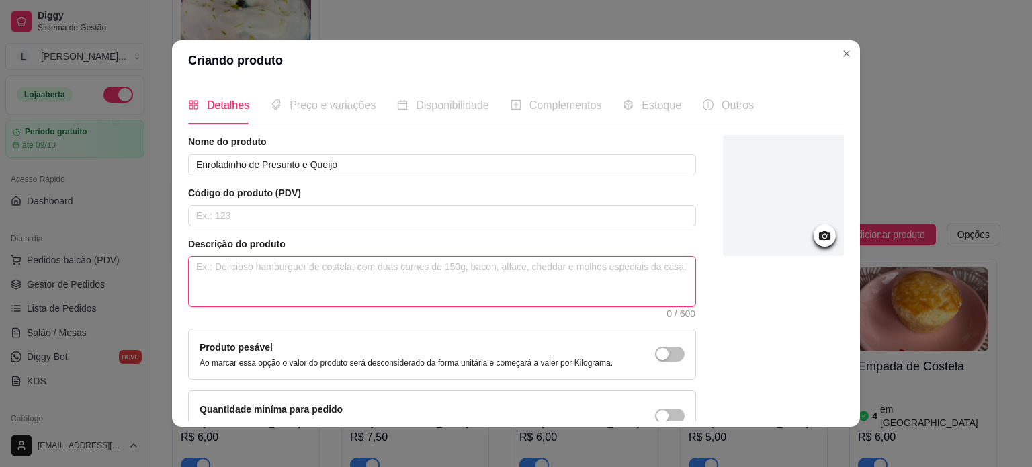
click at [263, 279] on textarea at bounding box center [442, 282] width 506 height 50
click at [287, 276] on textarea at bounding box center [442, 282] width 506 height 50
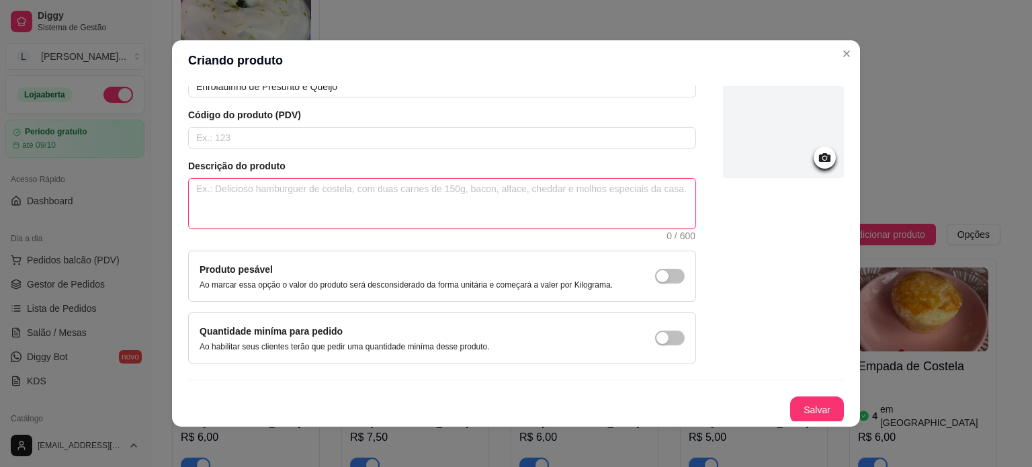
scroll to position [78, 0]
click at [746, 152] on div at bounding box center [783, 117] width 121 height 121
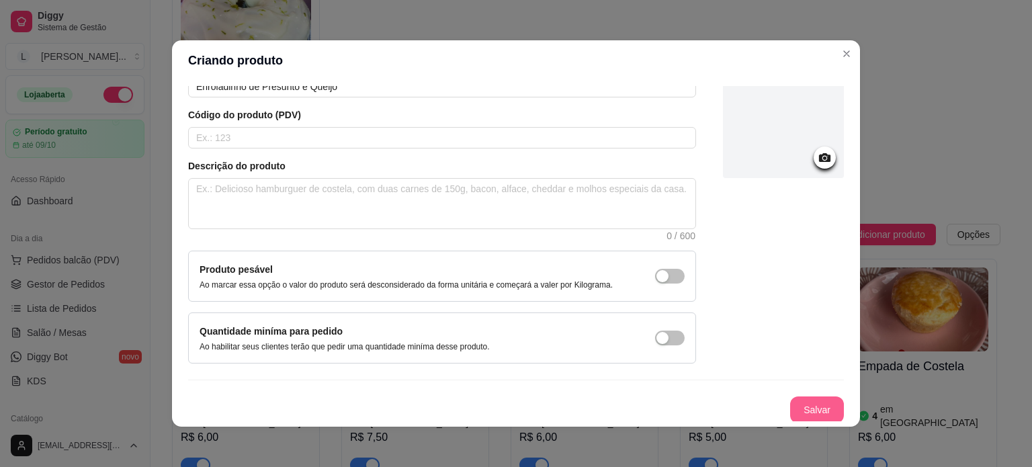
click at [799, 403] on button "Salvar" at bounding box center [817, 409] width 54 height 27
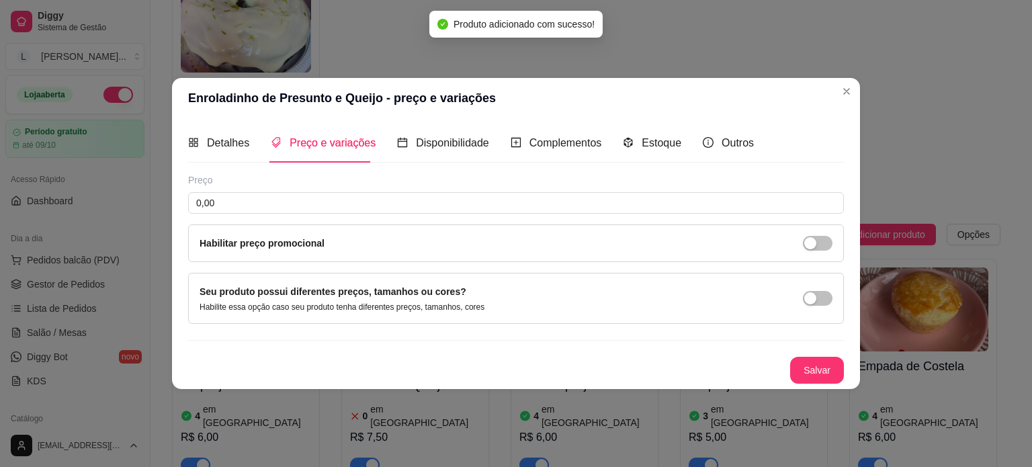
click at [281, 214] on div "Preço 0,00 Habilitar preço promocional" at bounding box center [515, 217] width 655 height 89
drag, startPoint x: 325, startPoint y: 238, endPoint x: 318, endPoint y: 209, distance: 30.5
click at [324, 228] on div "Habilitar preço promocional" at bounding box center [515, 243] width 655 height 38
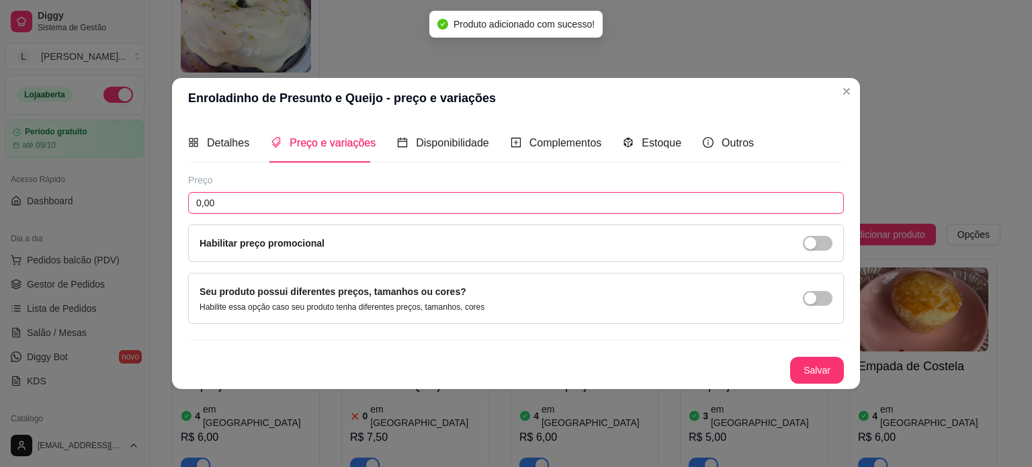
click at [318, 209] on input "0,00" at bounding box center [515, 202] width 655 height 21
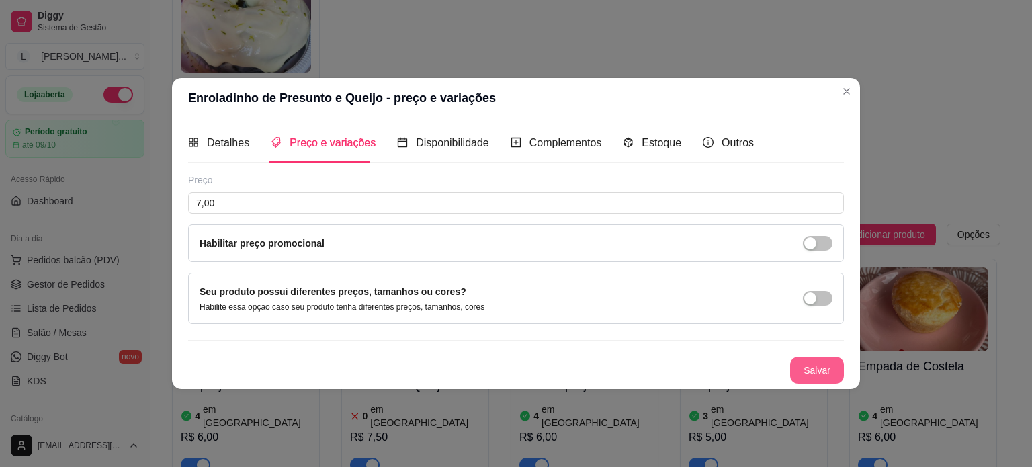
click at [803, 378] on button "Salvar" at bounding box center [817, 370] width 54 height 27
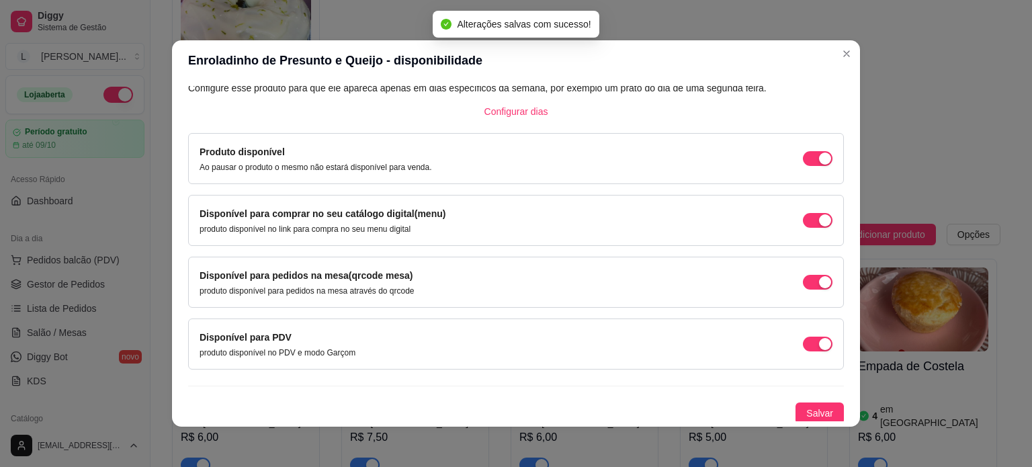
scroll to position [83, 0]
click at [807, 402] on button "Salvar" at bounding box center [819, 412] width 48 height 21
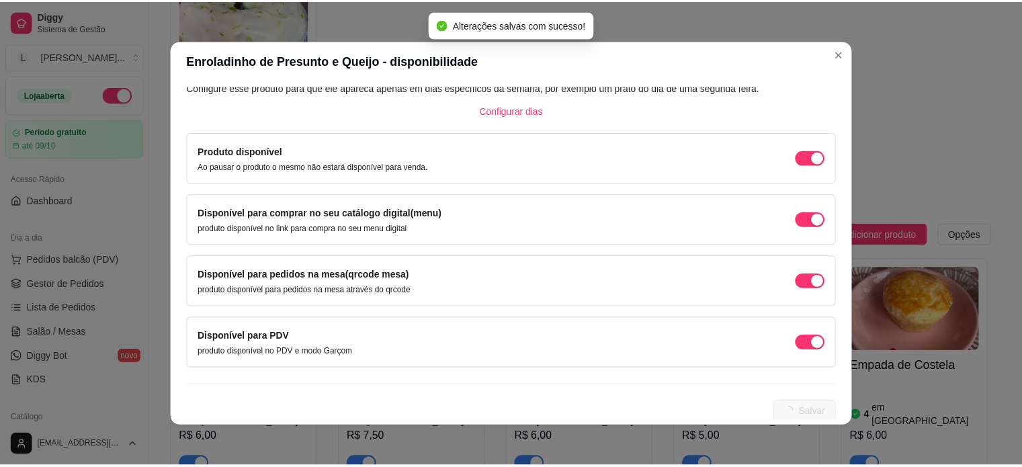
scroll to position [0, 0]
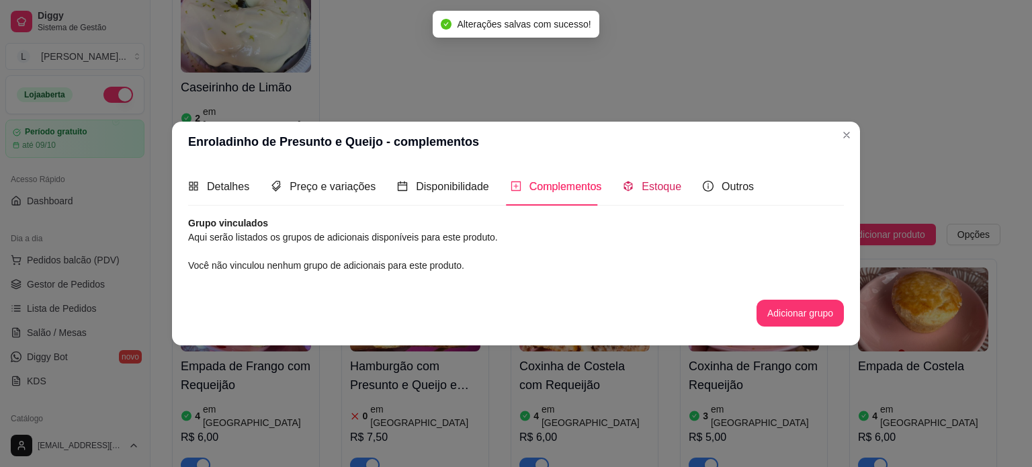
click at [633, 187] on div "Estoque" at bounding box center [652, 186] width 58 height 17
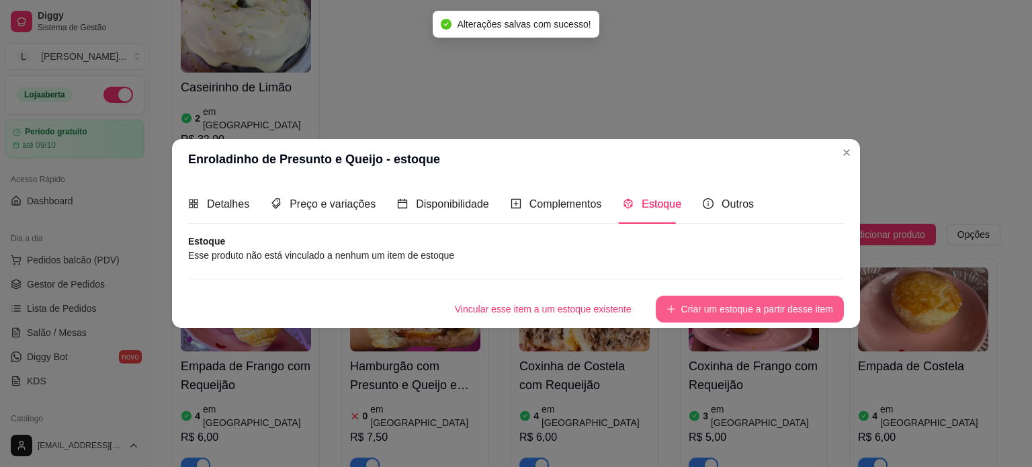
click at [742, 308] on button "Criar um estoque a partir desse item" at bounding box center [749, 309] width 188 height 27
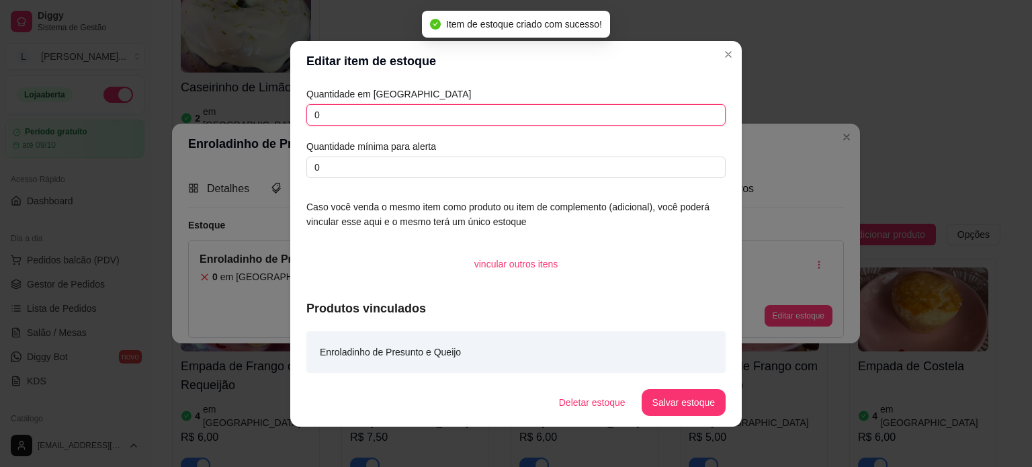
drag, startPoint x: 330, startPoint y: 120, endPoint x: 295, endPoint y: 111, distance: 36.0
click at [296, 111] on div "Quantidade em estoque 0 Quantidade mínima para alerta 0 Caso você venda o mesmo…" at bounding box center [515, 229] width 451 height 297
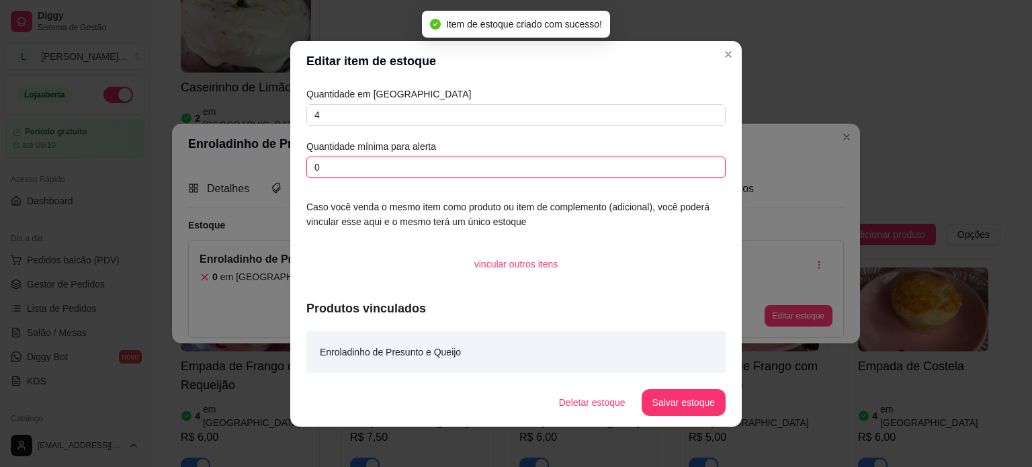
drag, startPoint x: 359, startPoint y: 173, endPoint x: 254, endPoint y: 163, distance: 105.9
click at [269, 161] on div "Editar item de estoque Quantidade em estoque 4 Quantidade mínima para alerta 0 …" at bounding box center [516, 233] width 1032 height 467
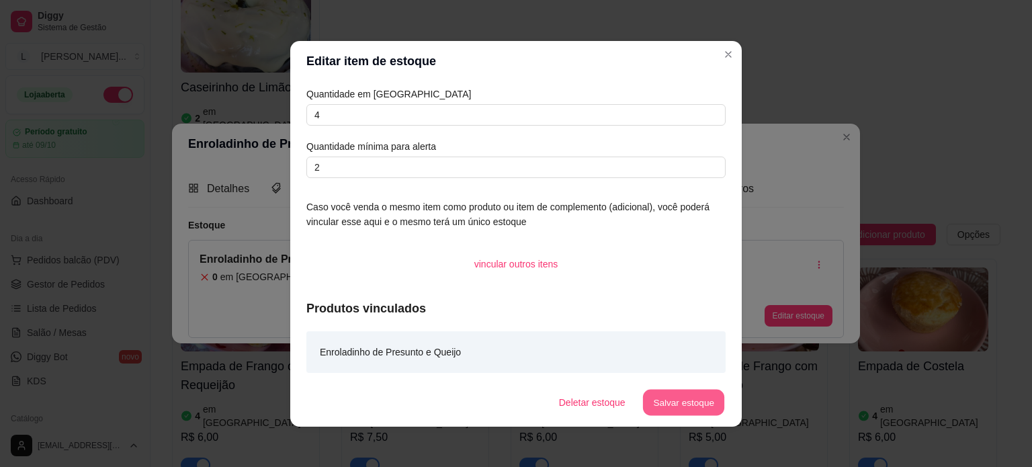
click at [658, 409] on button "Salvar estoque" at bounding box center [683, 402] width 82 height 26
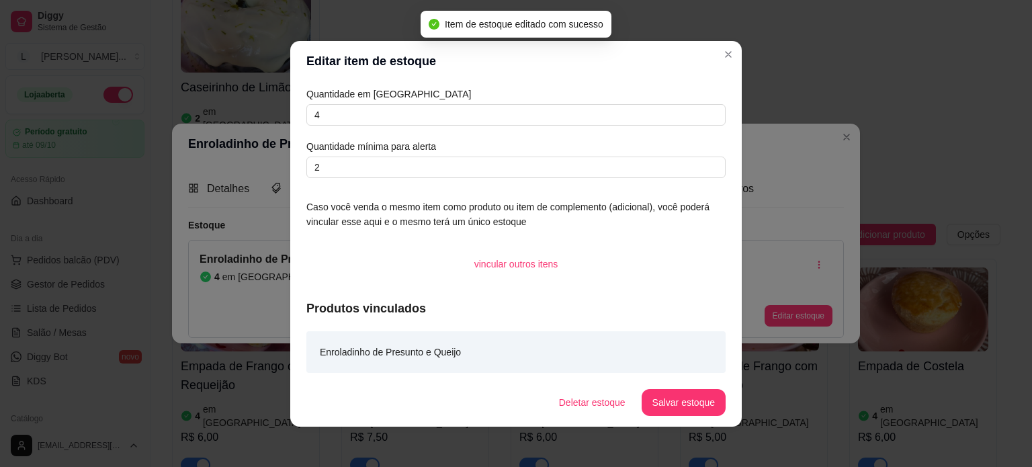
click at [717, 66] on header "Editar item de estoque" at bounding box center [515, 61] width 451 height 40
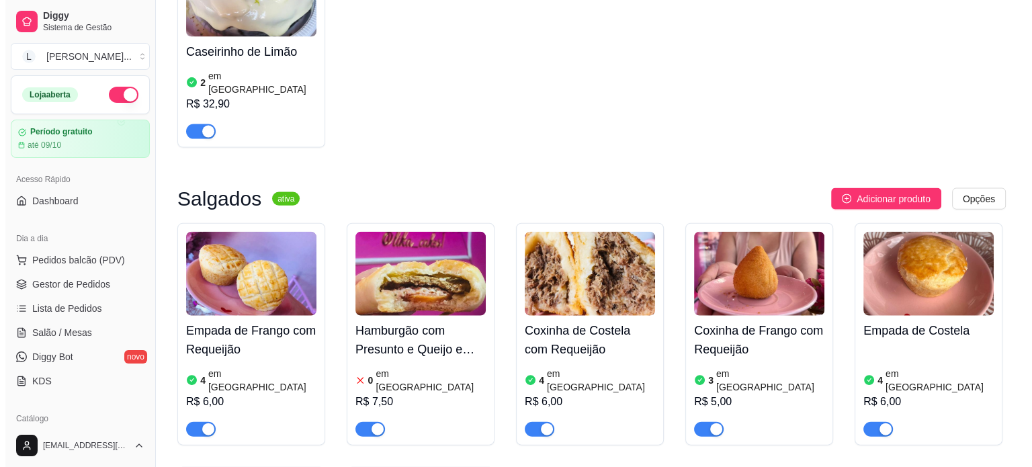
scroll to position [2888, 0]
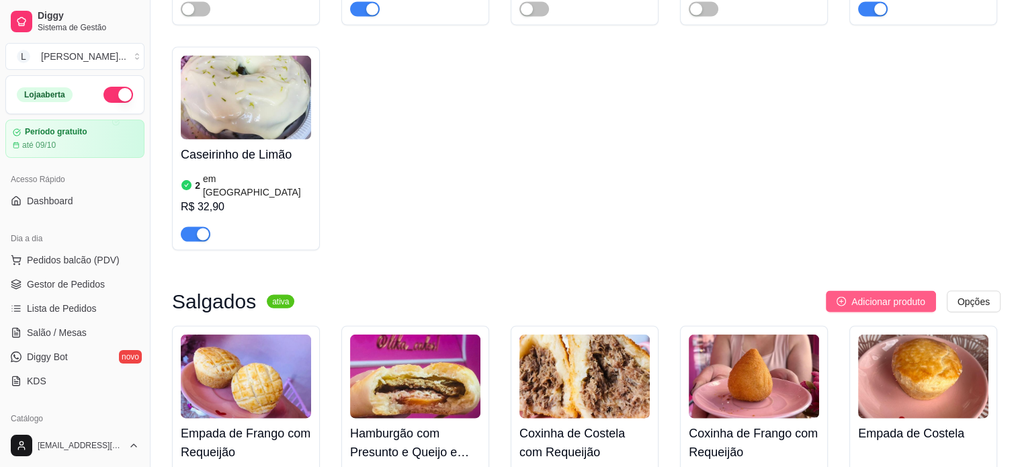
click at [879, 294] on span "Adicionar produto" at bounding box center [888, 301] width 74 height 15
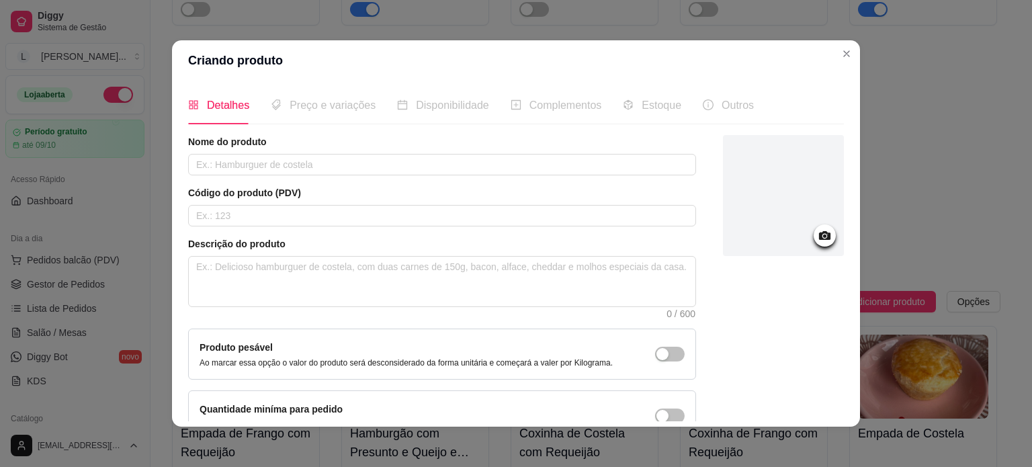
click at [252, 152] on div "Nome do produto" at bounding box center [442, 155] width 508 height 40
click at [251, 165] on input "text" at bounding box center [442, 164] width 508 height 21
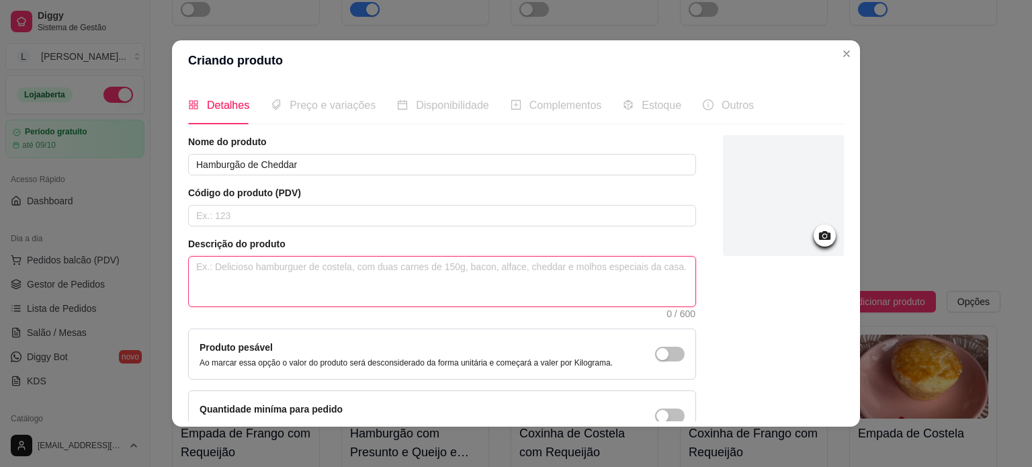
click at [277, 275] on textarea at bounding box center [442, 282] width 506 height 50
click at [301, 271] on textarea "Hamburgão com Tomate e presunto" at bounding box center [442, 282] width 506 height 50
click at [290, 267] on textarea "Hamburgão com Tomate e presunto" at bounding box center [442, 282] width 506 height 50
click at [263, 263] on textarea "Hamburgão com Tomate e presunto" at bounding box center [442, 282] width 506 height 50
click at [404, 279] on textarea "Hamburgão com Cheddar Tomate e presunto" at bounding box center [442, 282] width 506 height 50
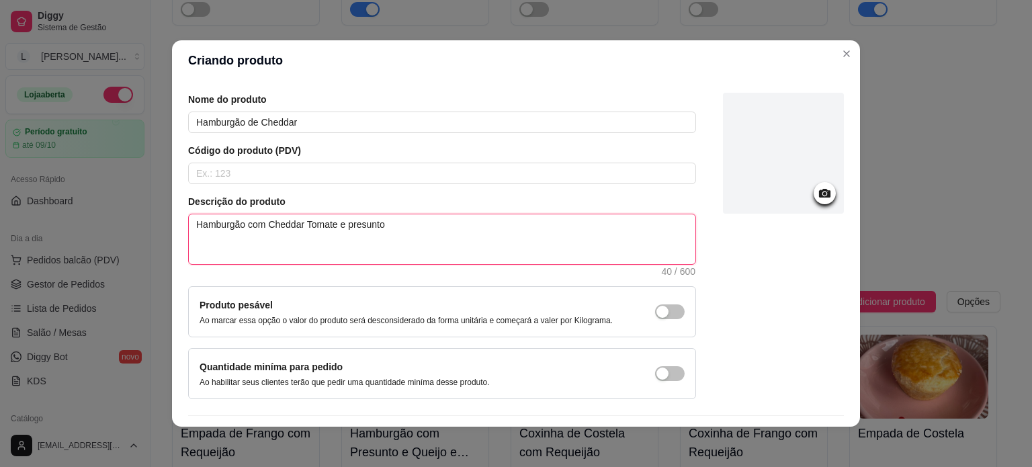
scroll to position [78, 0]
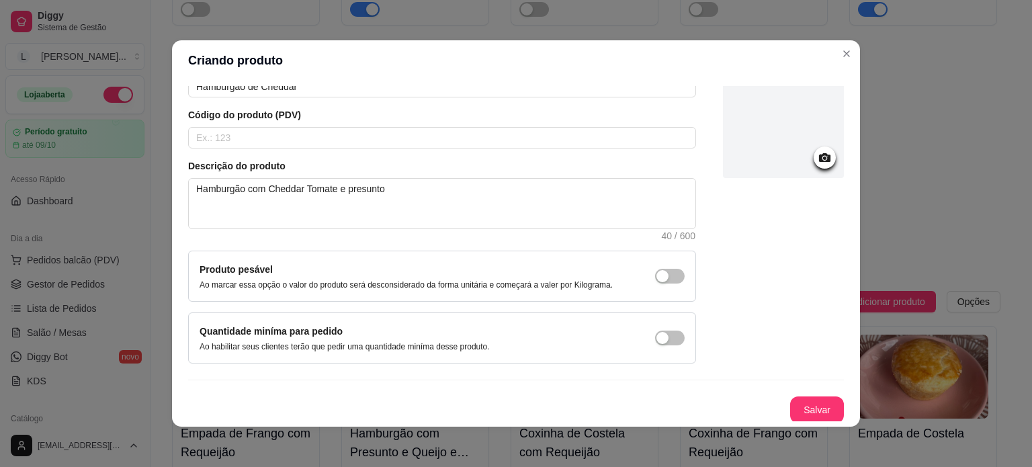
click at [778, 158] on div at bounding box center [783, 117] width 121 height 121
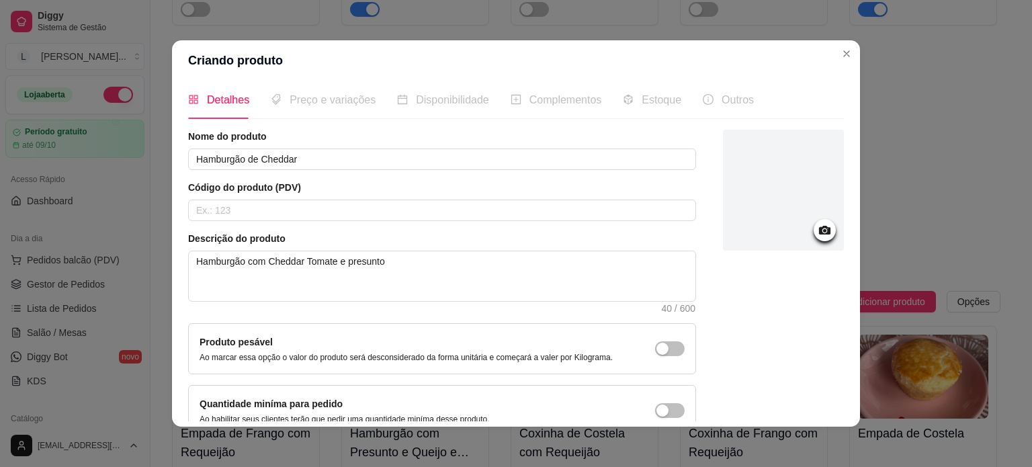
scroll to position [0, 0]
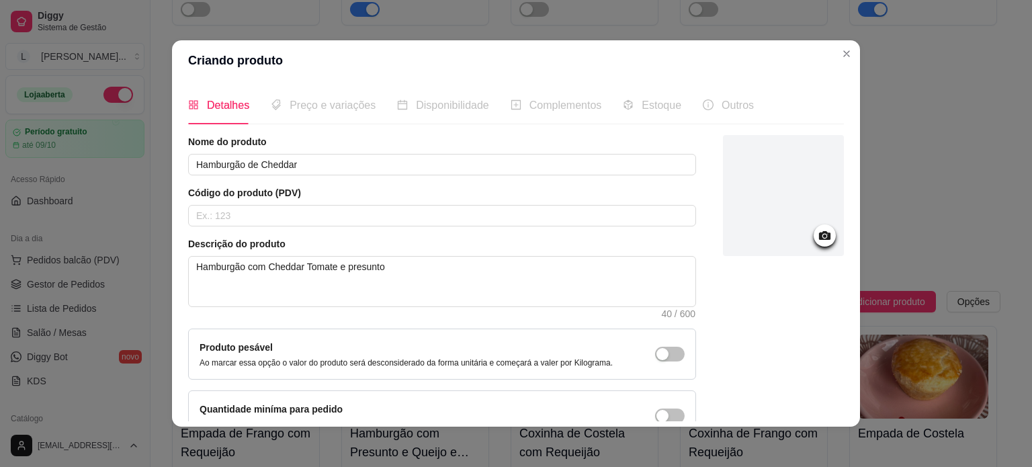
click at [771, 236] on div at bounding box center [783, 195] width 121 height 121
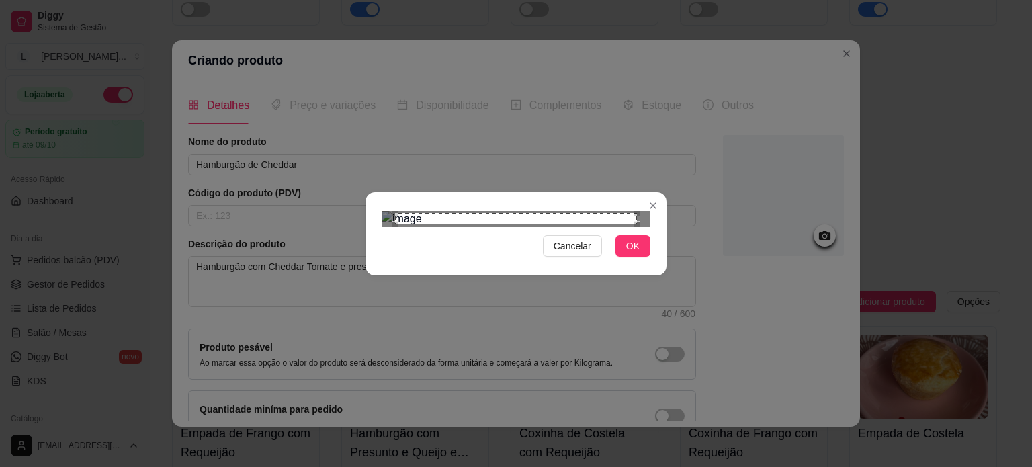
click at [579, 262] on div "Cancelar OK" at bounding box center [515, 234] width 301 height 56
click at [573, 253] on span "Cancelar" at bounding box center [572, 245] width 38 height 15
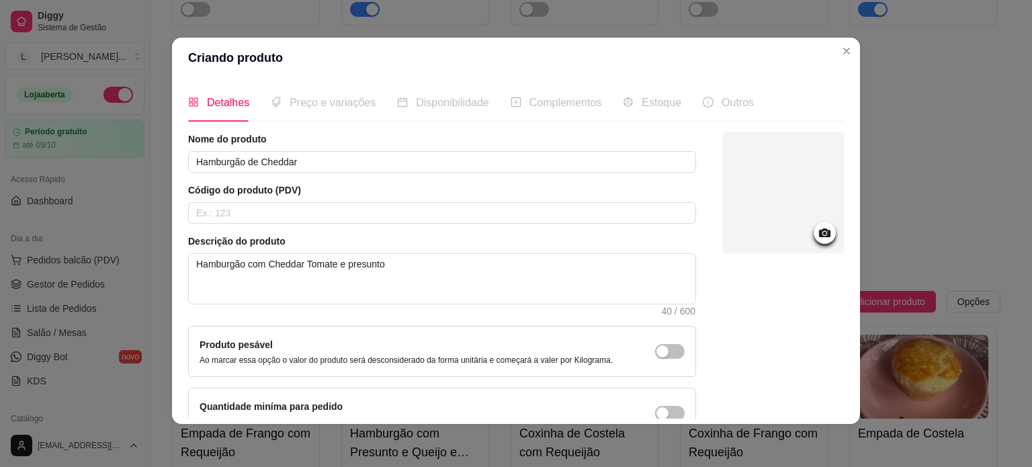
click at [775, 255] on div at bounding box center [783, 194] width 121 height 125
click at [748, 217] on div at bounding box center [783, 192] width 121 height 121
click at [766, 193] on div at bounding box center [783, 192] width 121 height 121
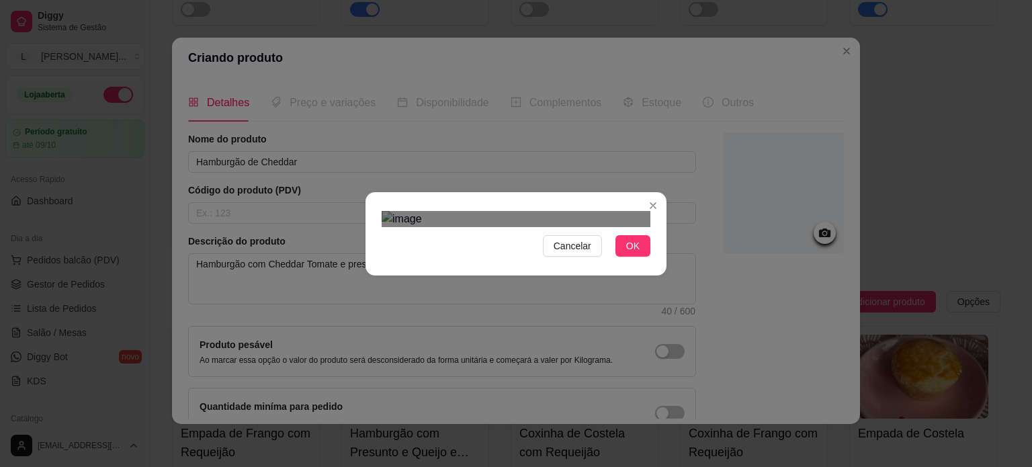
click at [365, 192] on section "Cancelar OK" at bounding box center [515, 233] width 301 height 83
click at [657, 262] on div "Cancelar OK" at bounding box center [515, 234] width 301 height 56
click at [171, 105] on div "Cancelar OK" at bounding box center [516, 233] width 1032 height 467
click at [478, 300] on div "Use the arrow keys to move the crop selection area" at bounding box center [515, 434] width 269 height 269
click at [619, 257] on button "OK" at bounding box center [632, 245] width 35 height 21
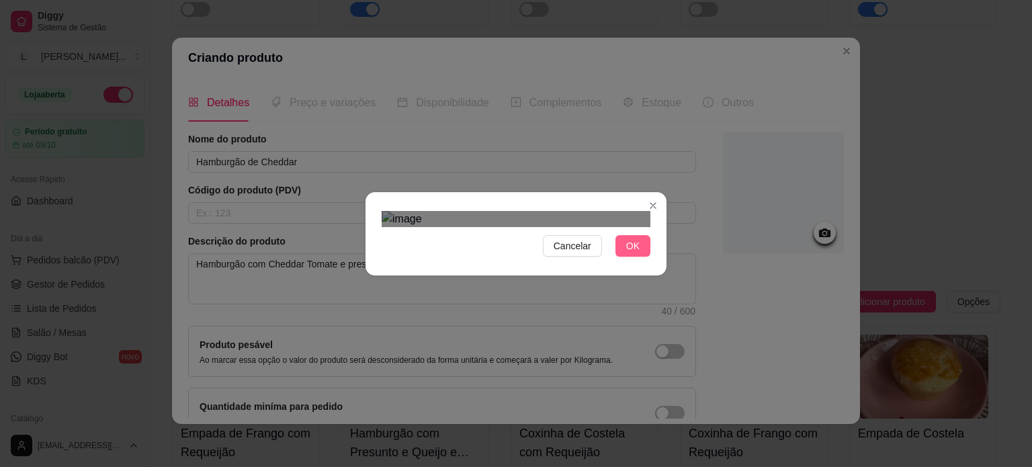
click at [615, 257] on button "OK" at bounding box center [632, 245] width 35 height 21
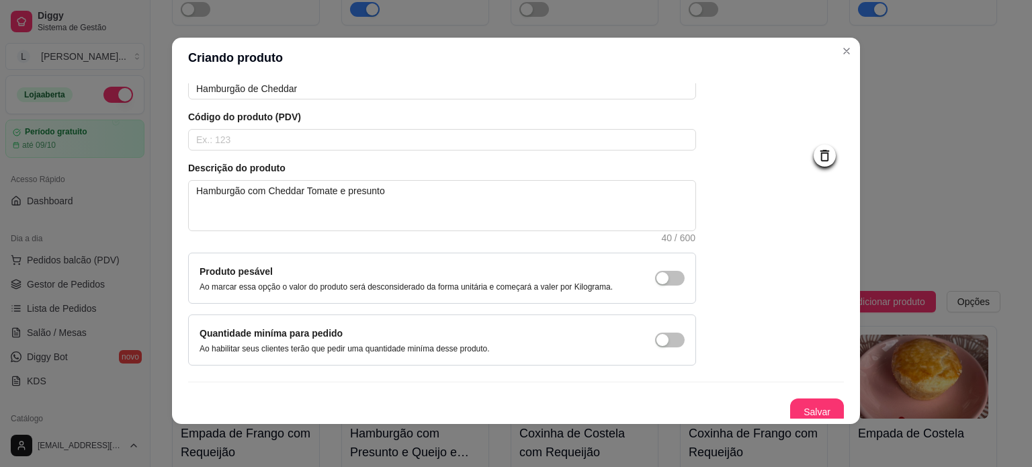
scroll to position [78, 0]
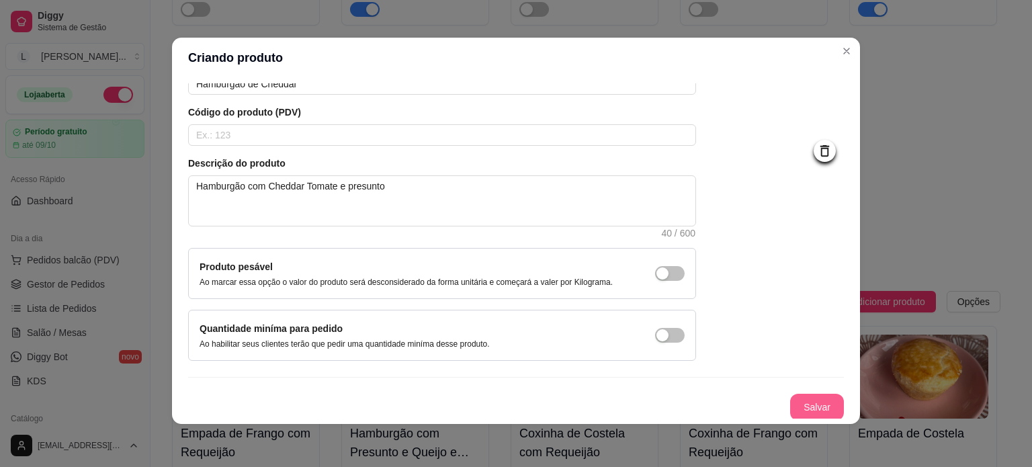
click at [806, 404] on button "Salvar" at bounding box center [817, 407] width 54 height 27
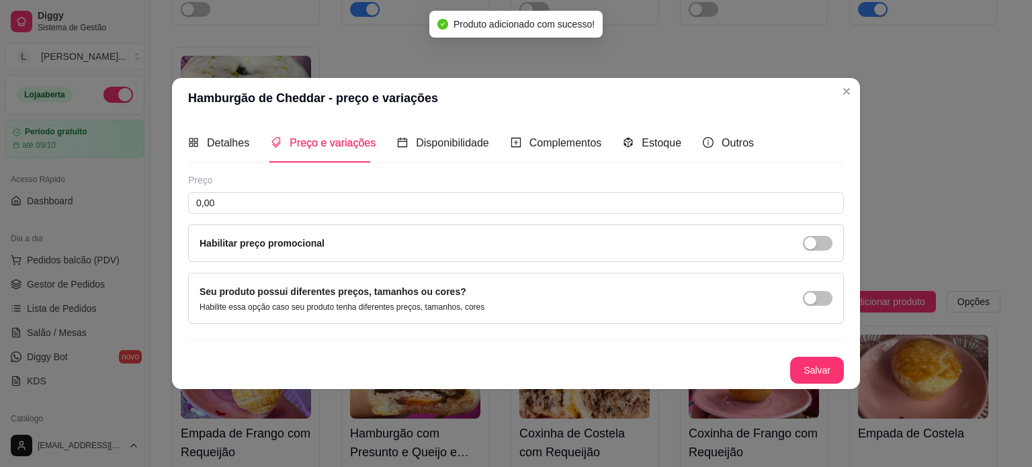
scroll to position [0, 0]
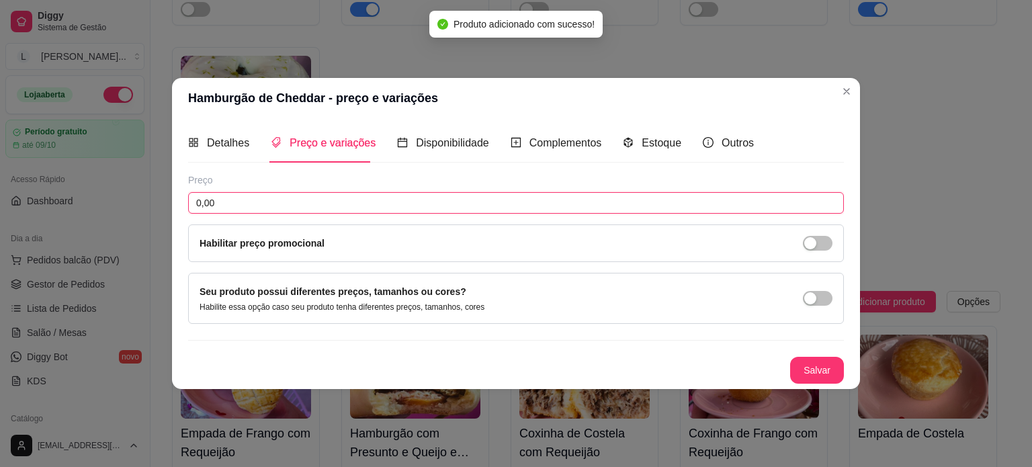
click at [274, 200] on input "0,00" at bounding box center [515, 202] width 655 height 21
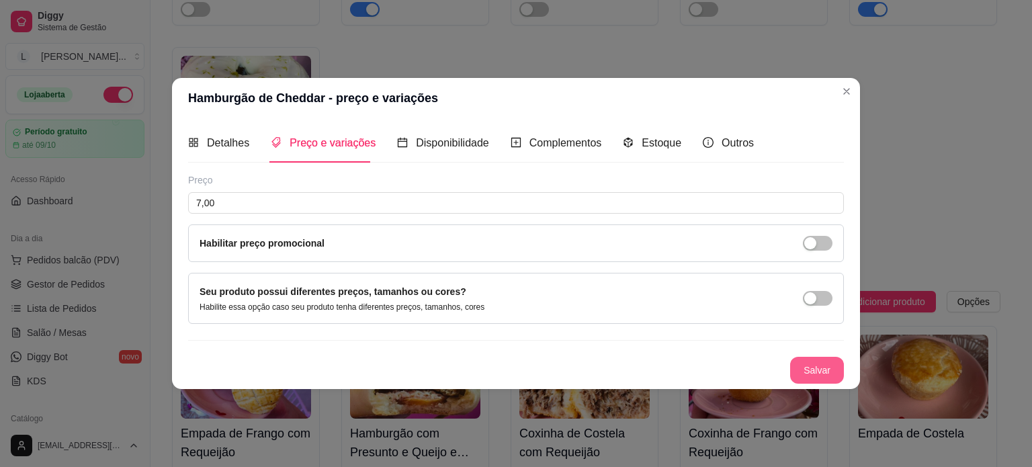
click at [817, 358] on button "Salvar" at bounding box center [817, 370] width 54 height 27
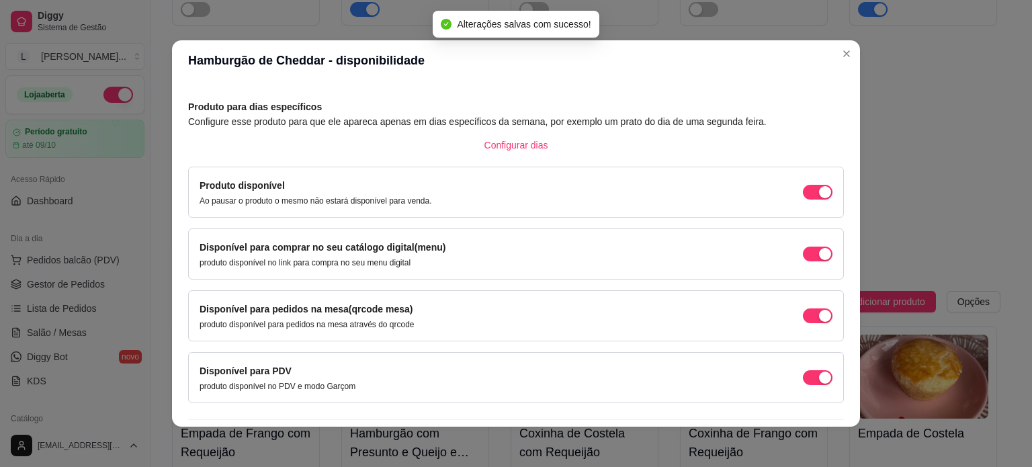
scroll to position [83, 0]
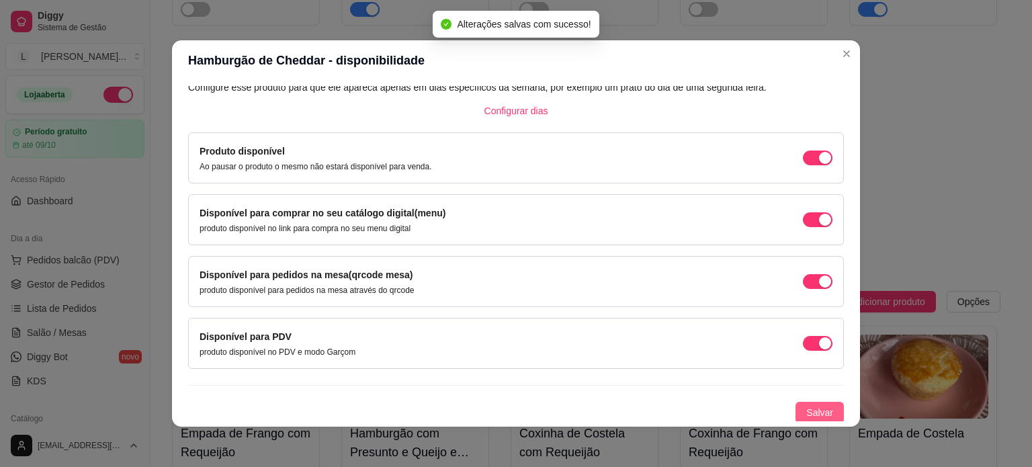
click at [796, 402] on button "Salvar" at bounding box center [819, 412] width 48 height 21
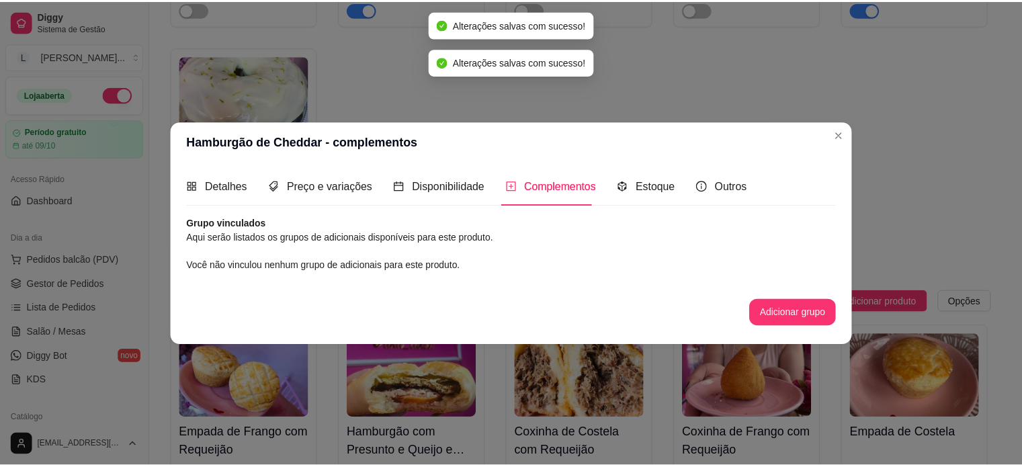
scroll to position [0, 0]
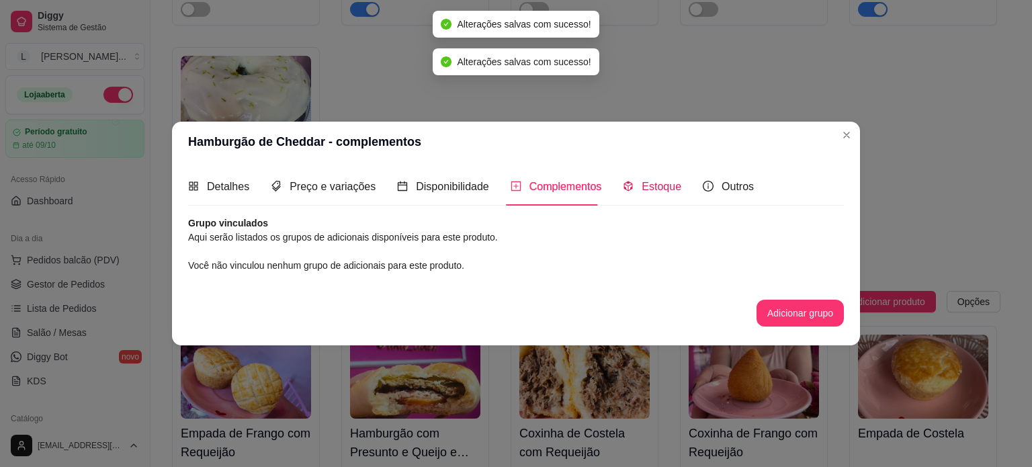
click at [649, 183] on span "Estoque" at bounding box center [661, 186] width 40 height 11
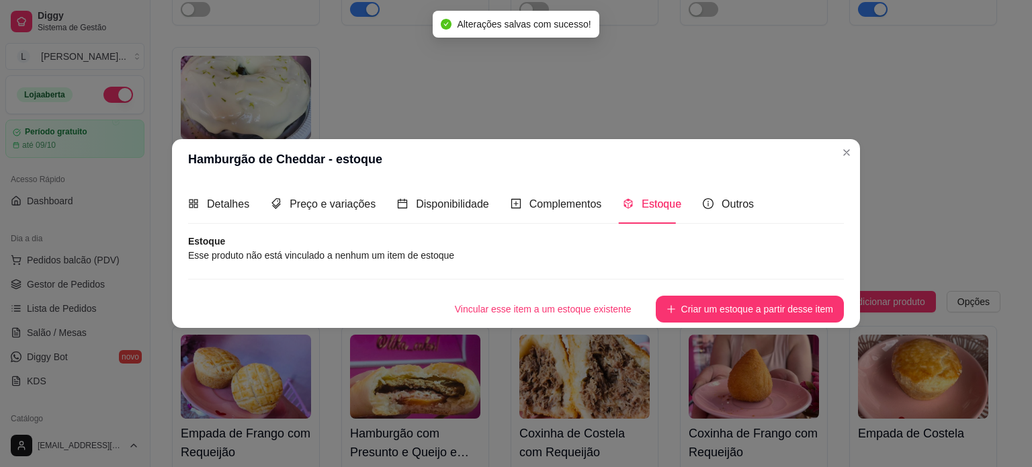
click at [696, 300] on button "Criar um estoque a partir desse item" at bounding box center [749, 309] width 188 height 27
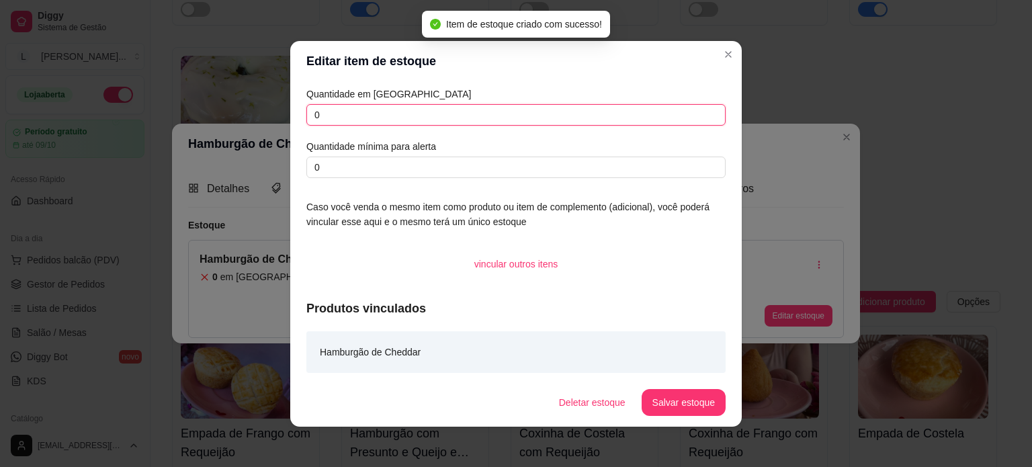
drag, startPoint x: 281, startPoint y: 102, endPoint x: 273, endPoint y: 103, distance: 7.5
click at [273, 103] on div "Editar item de estoque Quantidade em estoque 0 Quantidade mínima para alerta 0 …" at bounding box center [516, 233] width 1032 height 467
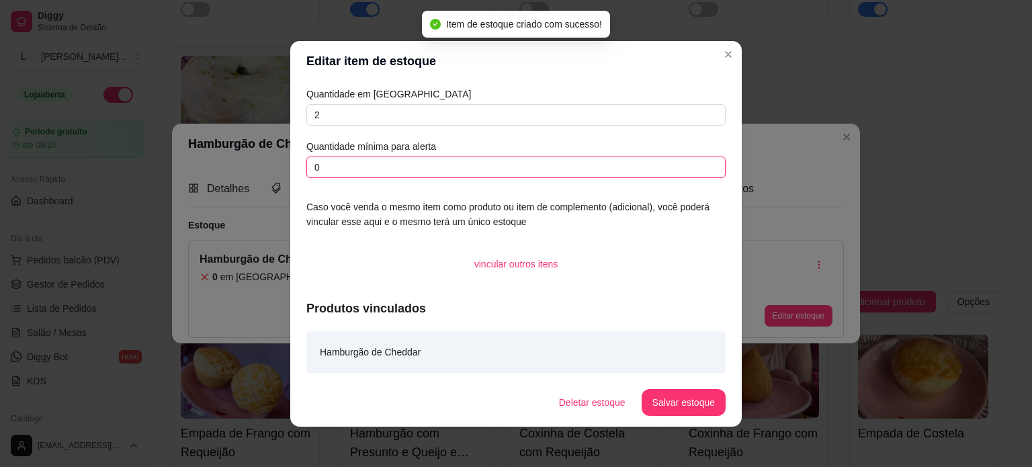
drag, startPoint x: 347, startPoint y: 169, endPoint x: 261, endPoint y: 169, distance: 86.6
click at [271, 169] on div "Editar item de estoque Quantidade em estoque 2 Quantidade mínima para alerta 0 …" at bounding box center [516, 233] width 1032 height 467
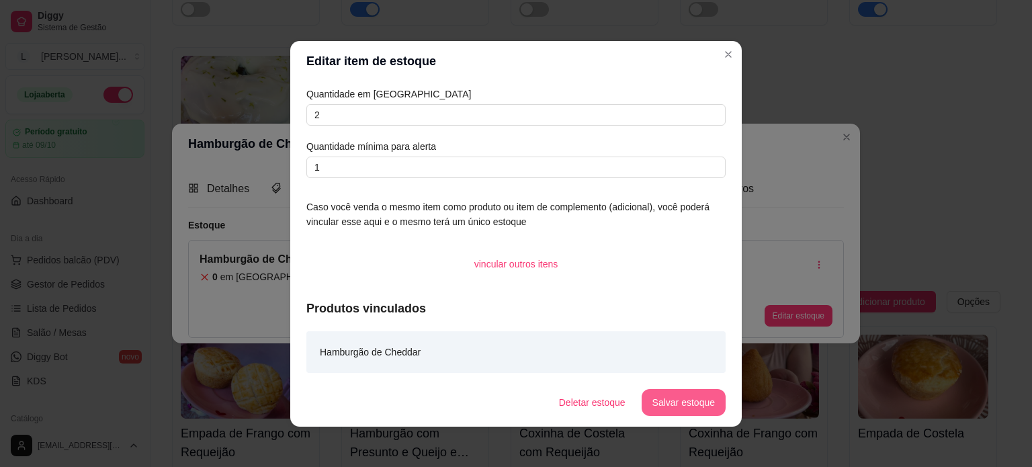
click at [647, 402] on button "Salvar estoque" at bounding box center [683, 402] width 84 height 27
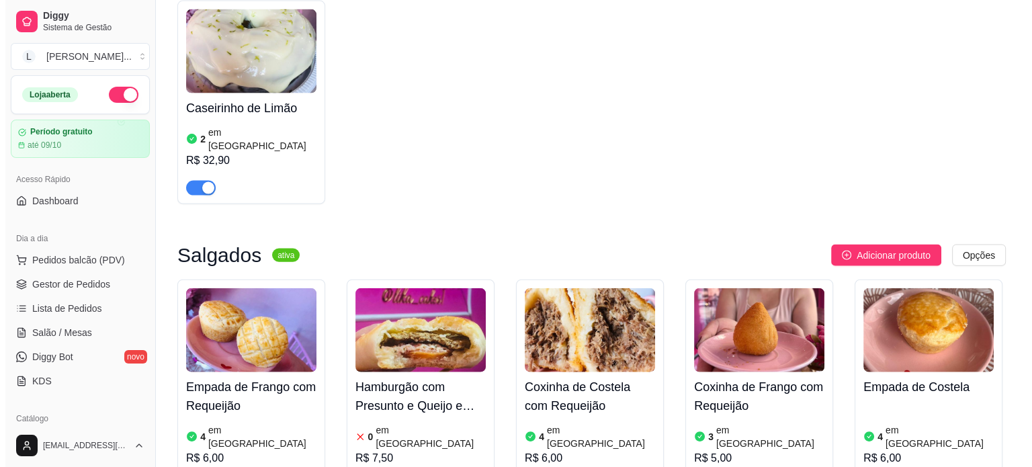
scroll to position [3022, 0]
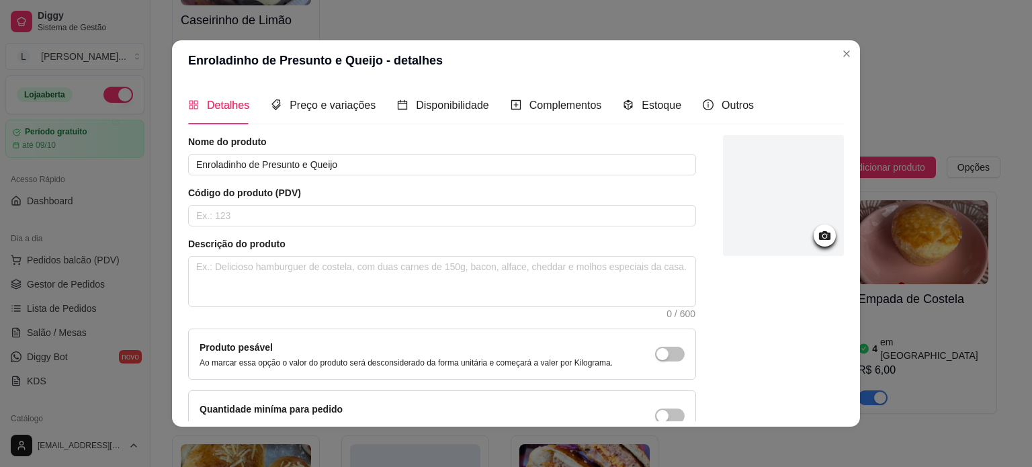
click at [762, 218] on div at bounding box center [783, 195] width 121 height 121
click at [750, 155] on div at bounding box center [783, 195] width 121 height 121
click at [737, 177] on div at bounding box center [783, 195] width 121 height 121
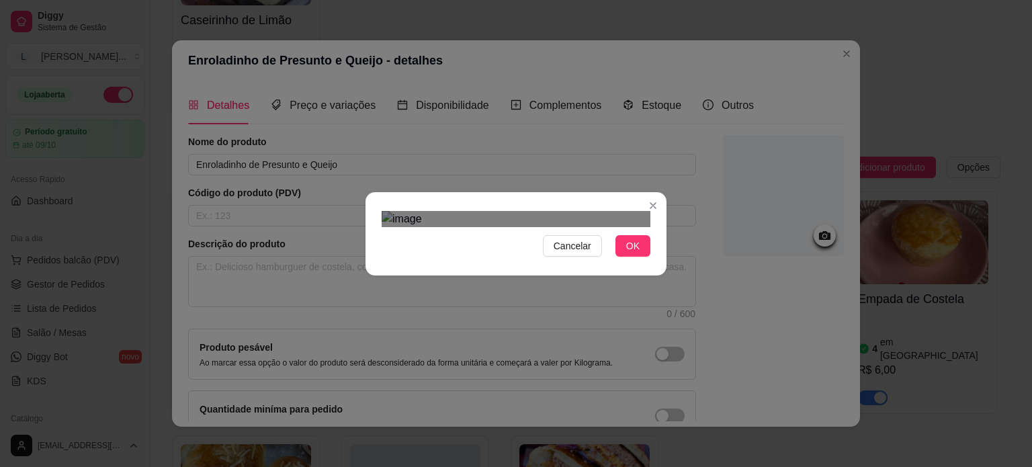
click at [559, 294] on div "Use the arrow keys to move the crop selection area" at bounding box center [525, 412] width 242 height 242
click at [635, 257] on button "OK" at bounding box center [632, 245] width 35 height 21
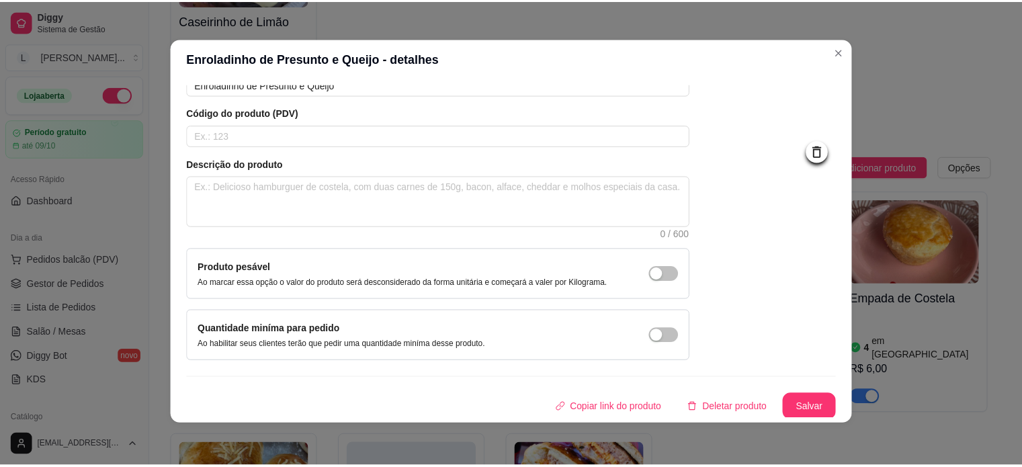
scroll to position [3, 0]
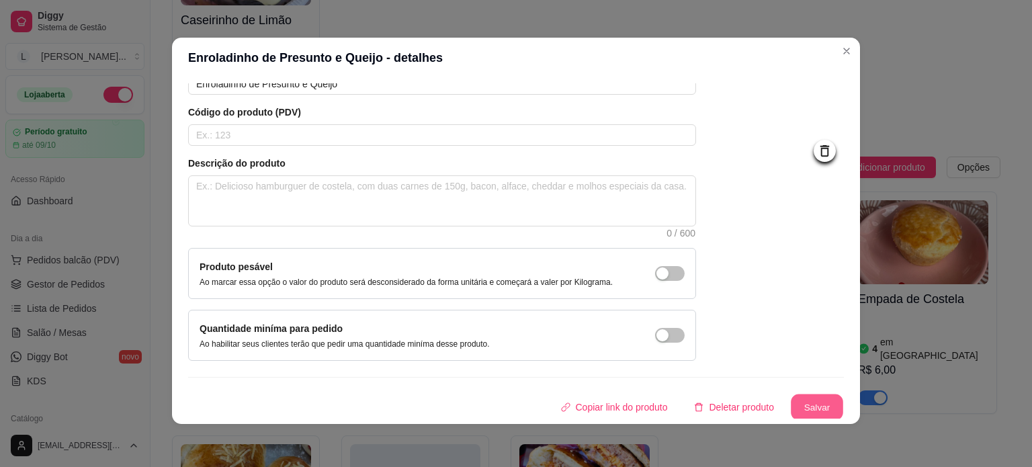
click at [815, 408] on button "Salvar" at bounding box center [816, 407] width 52 height 26
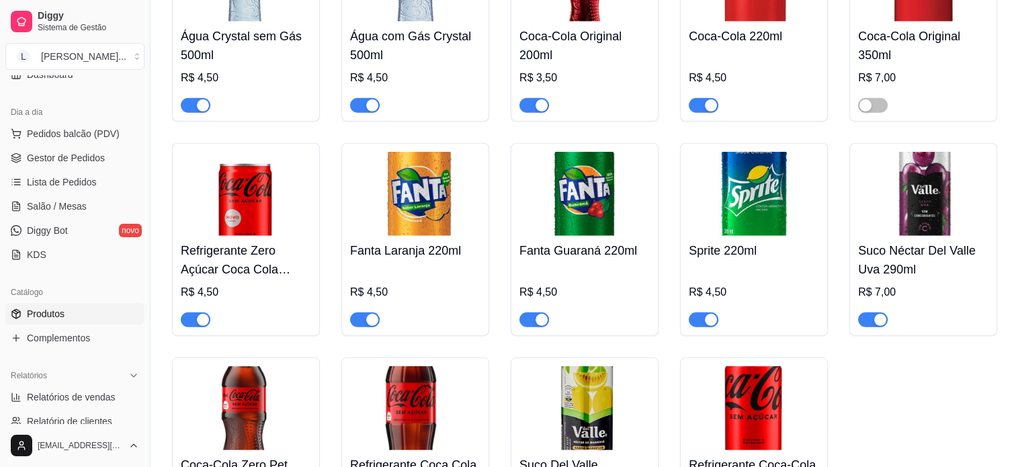
scroll to position [134, 0]
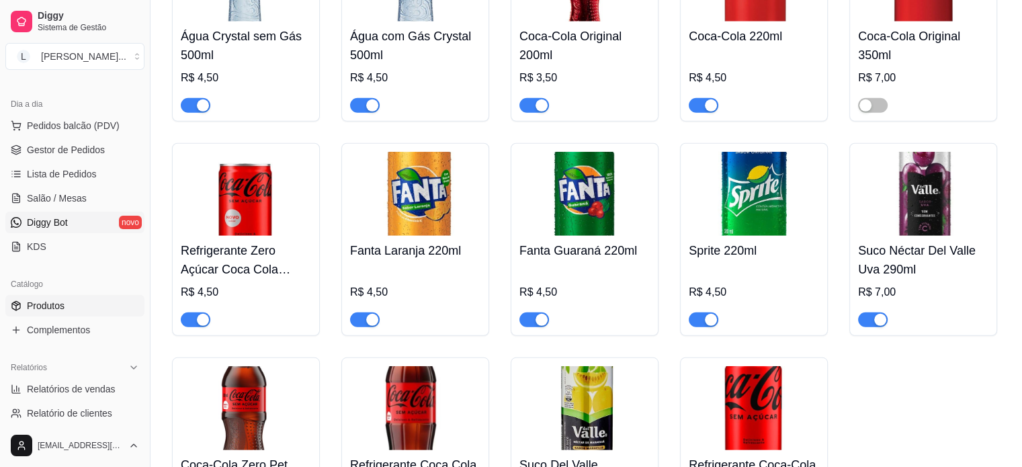
click at [84, 220] on link "Diggy Bot novo" at bounding box center [74, 222] width 139 height 21
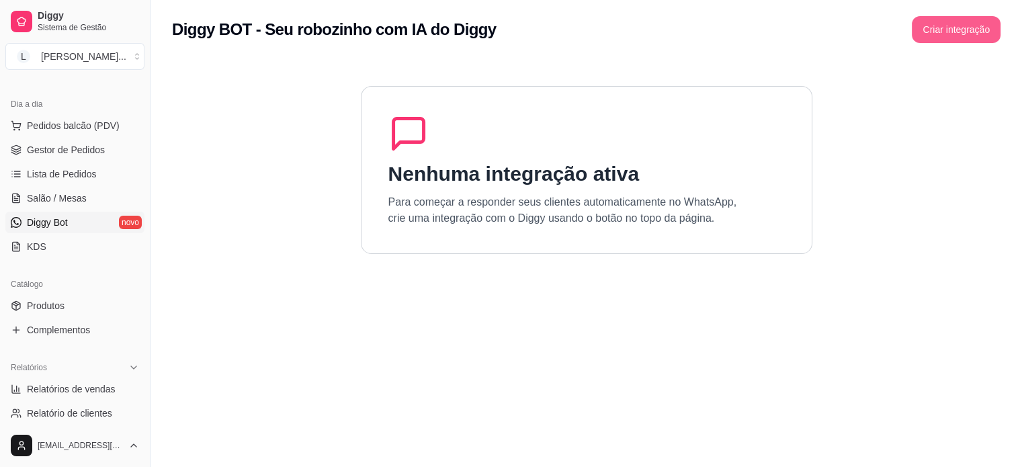
click at [953, 39] on button "Criar integração" at bounding box center [955, 29] width 89 height 27
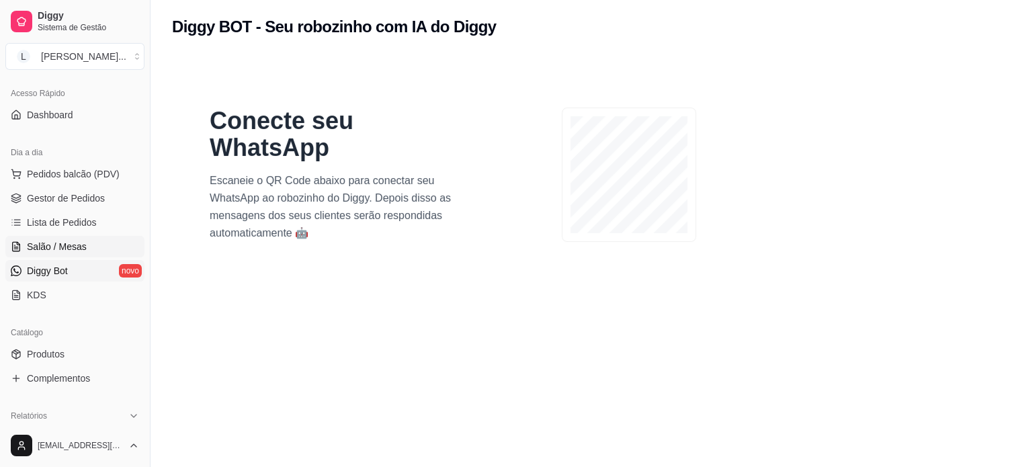
scroll to position [67, 0]
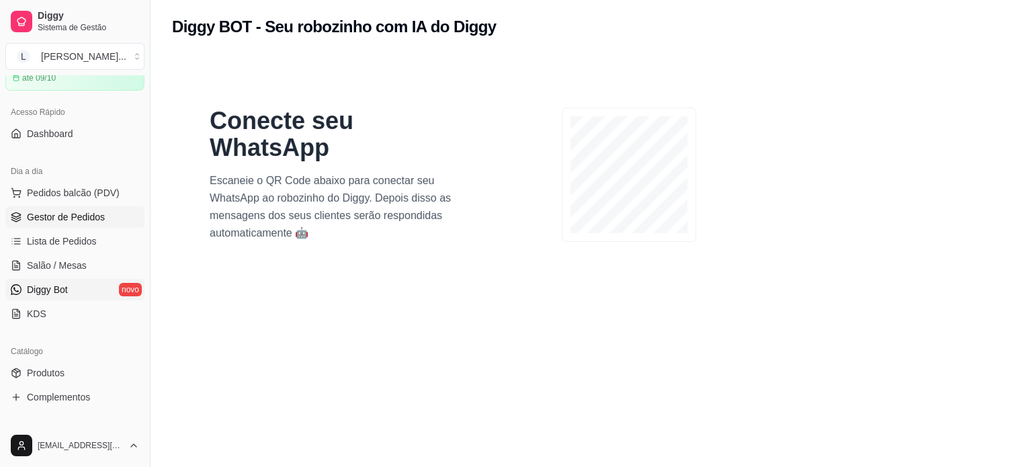
click at [66, 216] on span "Gestor de Pedidos" at bounding box center [66, 216] width 78 height 13
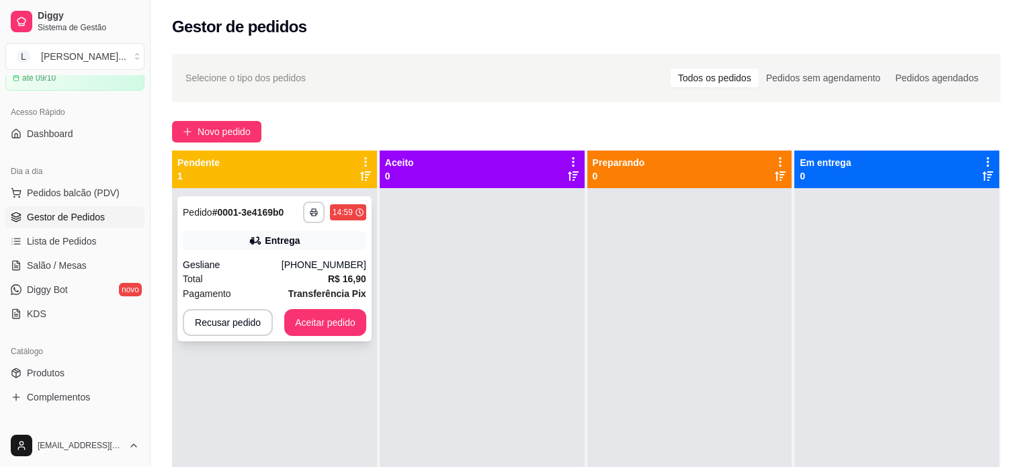
scroll to position [38, 0]
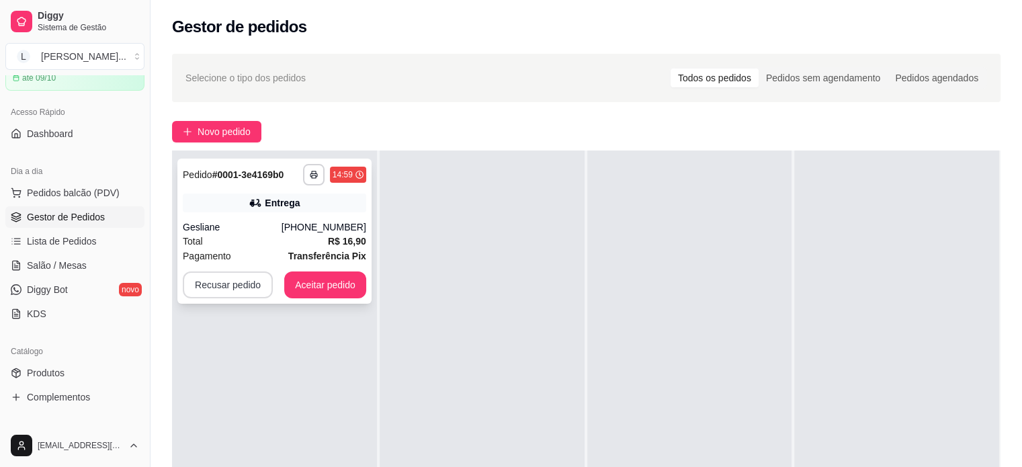
click at [246, 291] on button "Recusar pedido" at bounding box center [228, 284] width 90 height 27
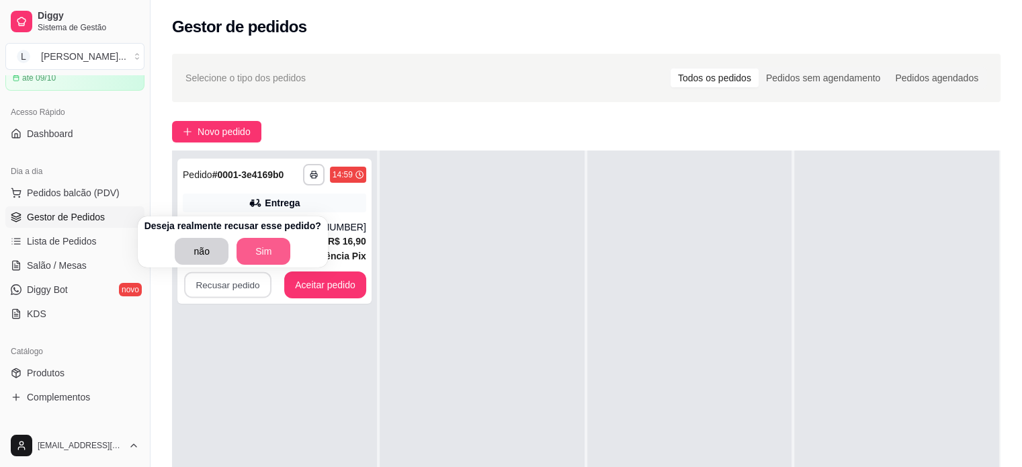
click at [253, 244] on button "Sim" at bounding box center [263, 251] width 54 height 27
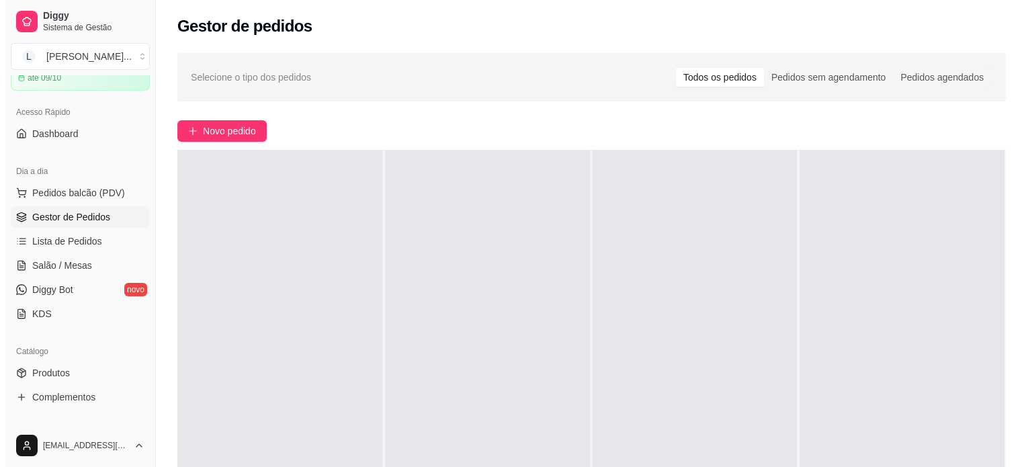
scroll to position [0, 0]
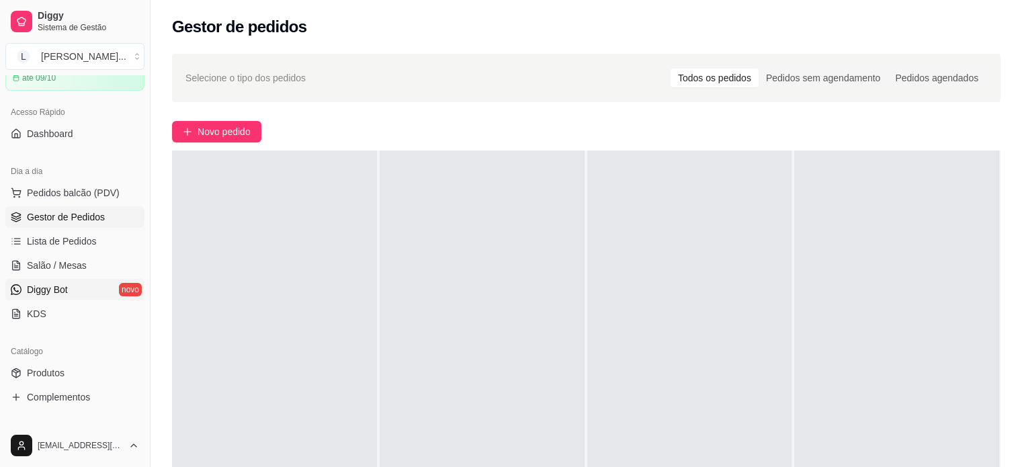
click at [77, 298] on link "Diggy Bot novo" at bounding box center [74, 289] width 139 height 21
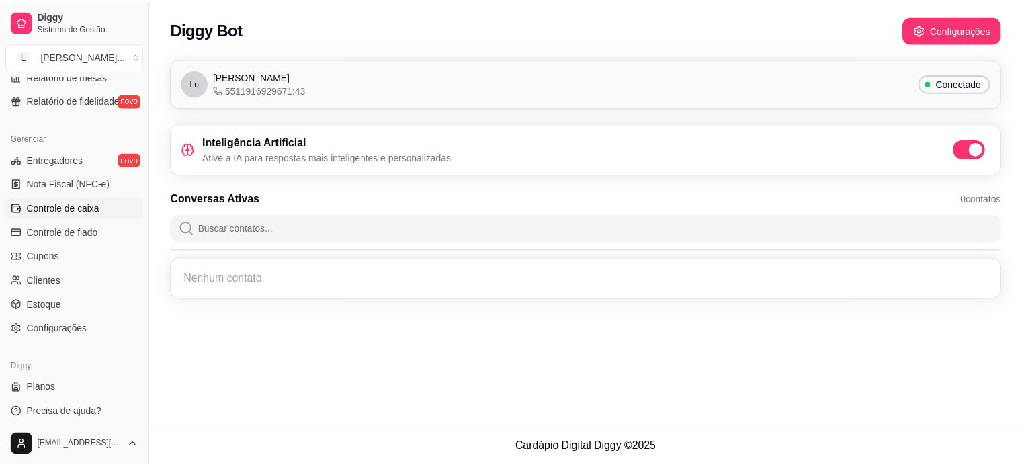
scroll to position [499, 0]
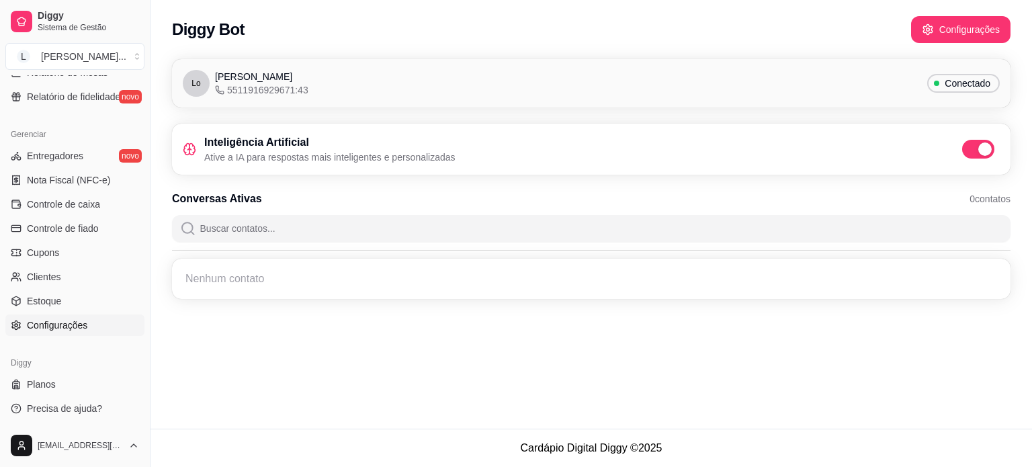
click at [66, 325] on span "Configurações" at bounding box center [57, 324] width 60 height 13
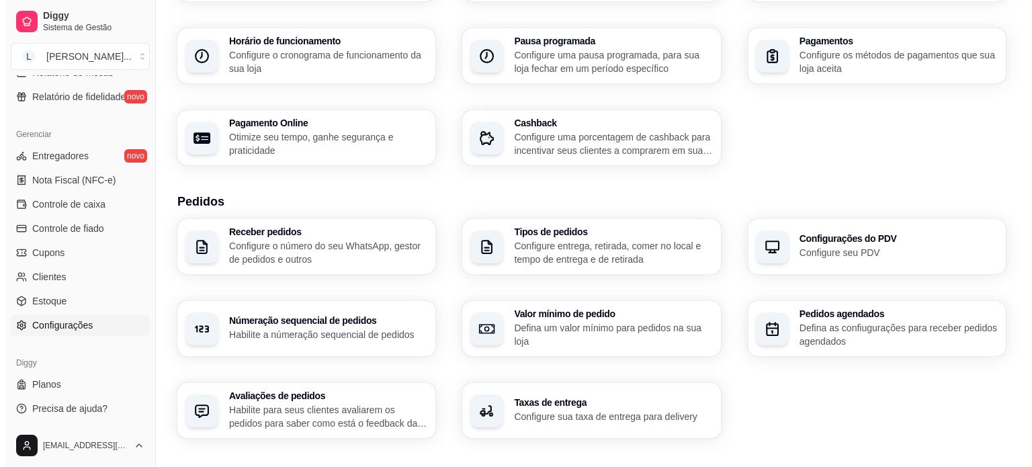
scroll to position [67, 0]
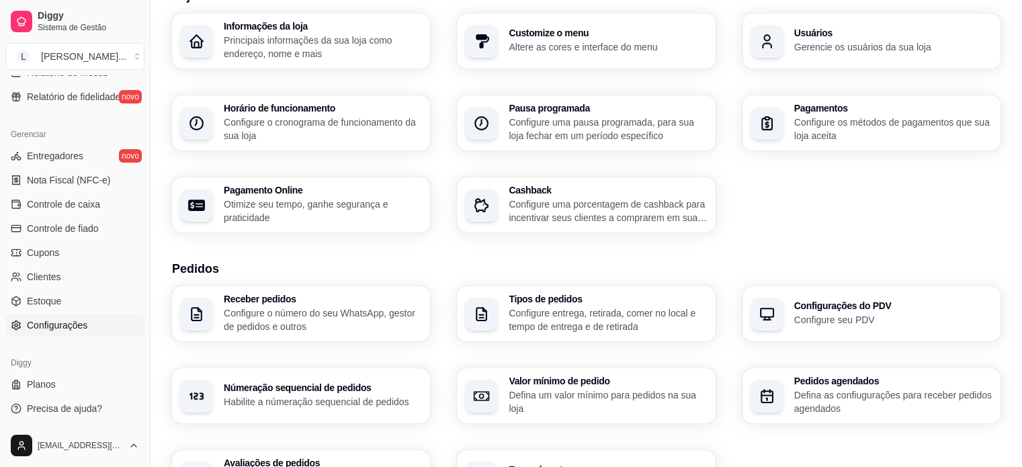
click at [811, 136] on p "Configure os métodos de pagamentos que sua loja aceita" at bounding box center [893, 129] width 198 height 27
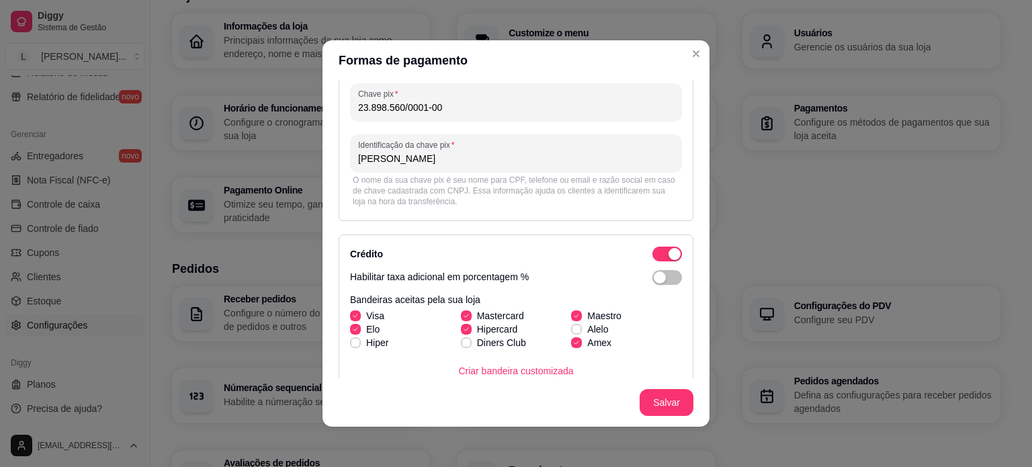
scroll to position [0, 0]
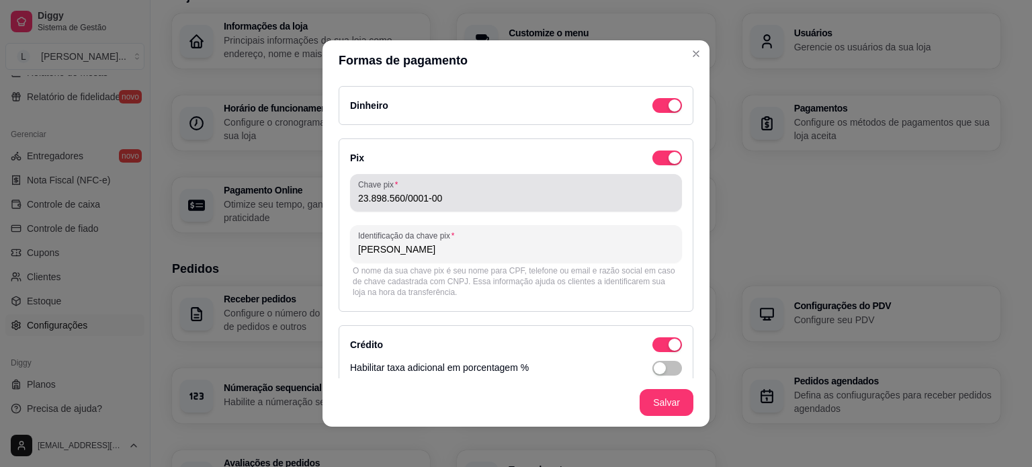
click at [541, 195] on input "23.898.560/0001-00" at bounding box center [516, 197] width 316 height 13
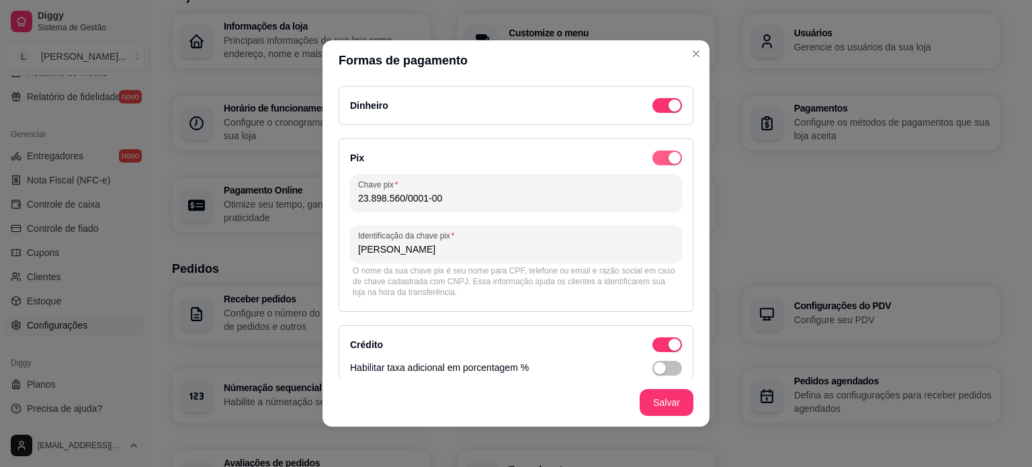
click at [652, 151] on span "button" at bounding box center [667, 157] width 30 height 15
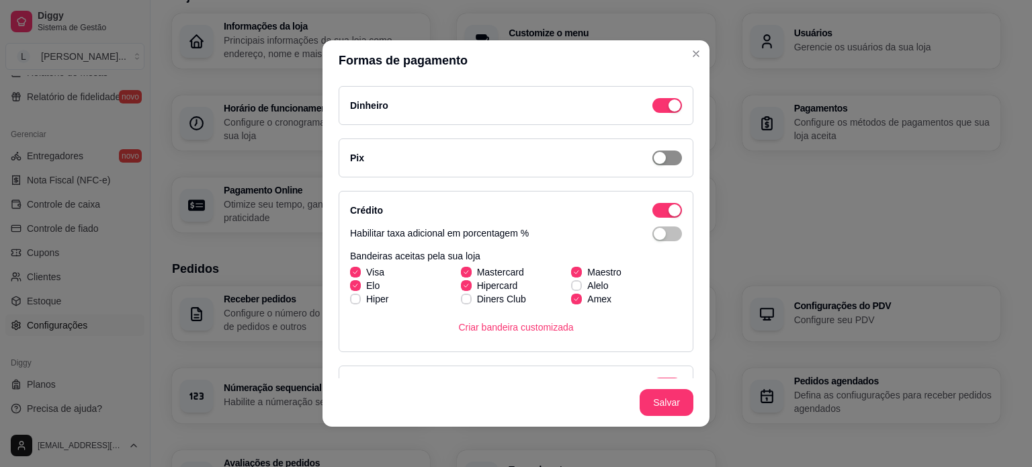
click at [653, 152] on div "button" at bounding box center [659, 158] width 12 height 12
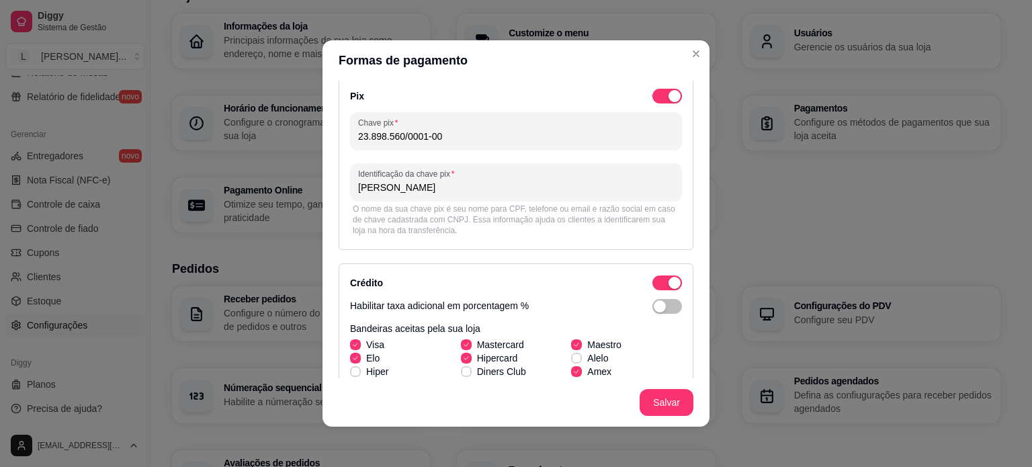
scroll to position [134, 0]
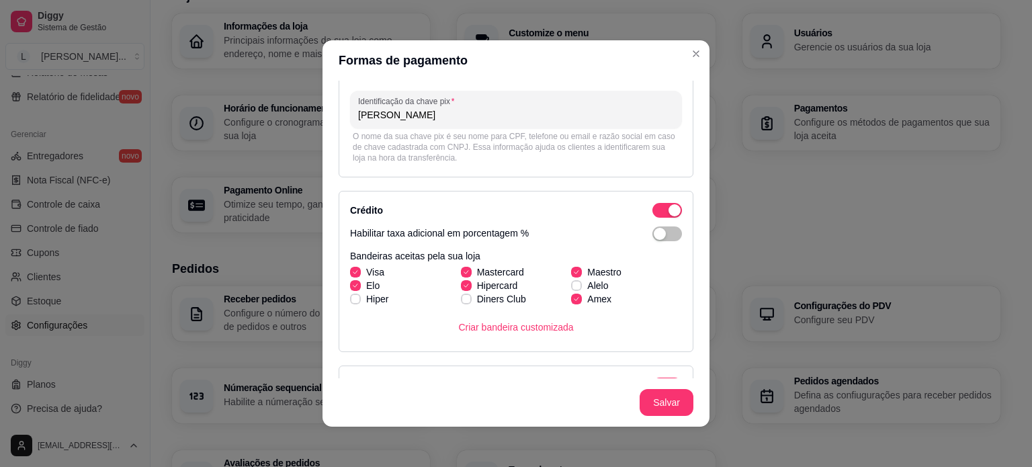
click at [494, 156] on div "O nome da sua chave pix é seu nome para CPF, telefone ou email e razão social e…" at bounding box center [516, 147] width 326 height 32
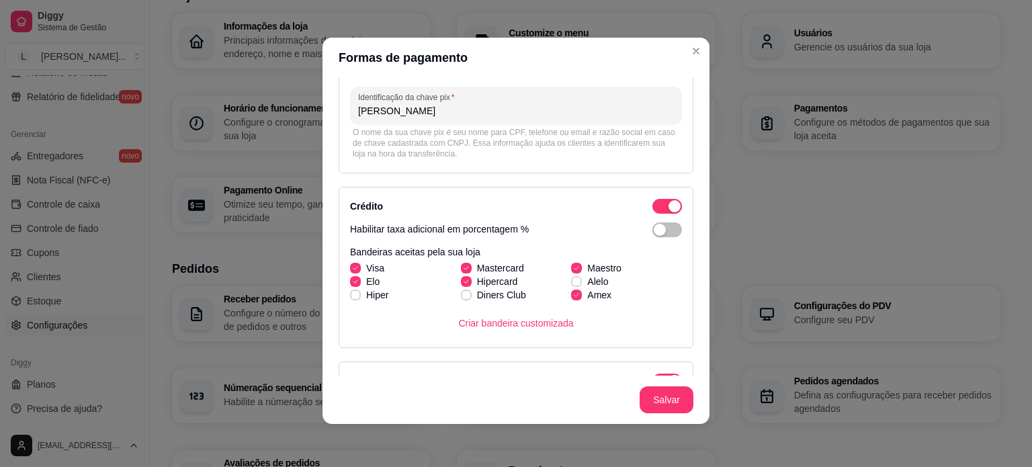
scroll to position [0, 0]
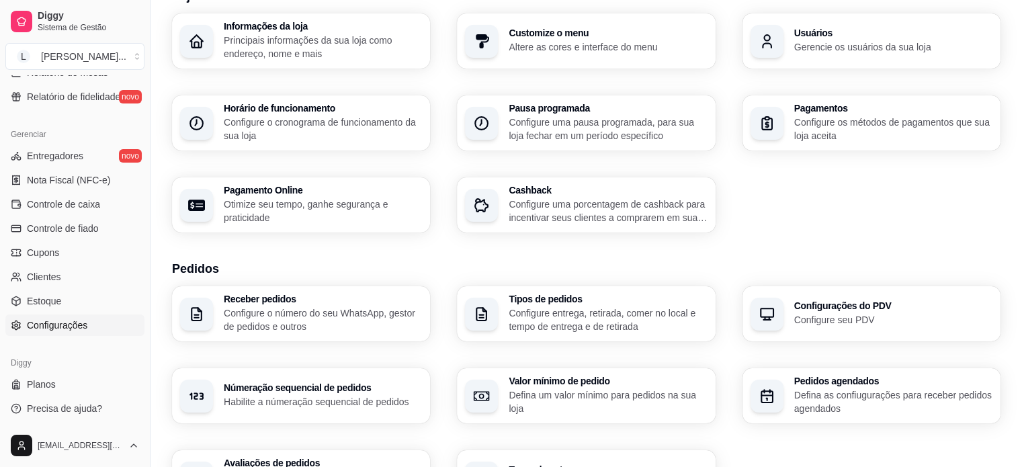
click at [348, 204] on p "Otimize seu tempo, ganhe segurança e praticidade" at bounding box center [323, 210] width 198 height 27
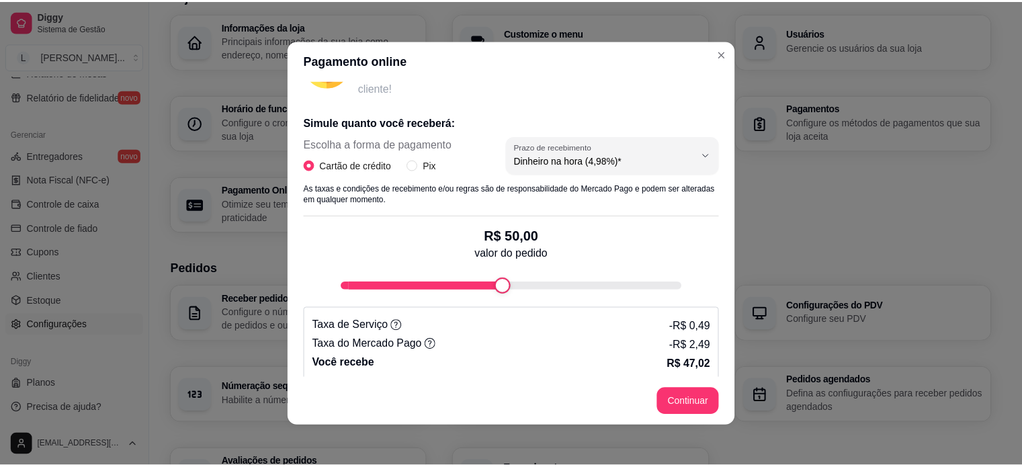
scroll to position [242, 0]
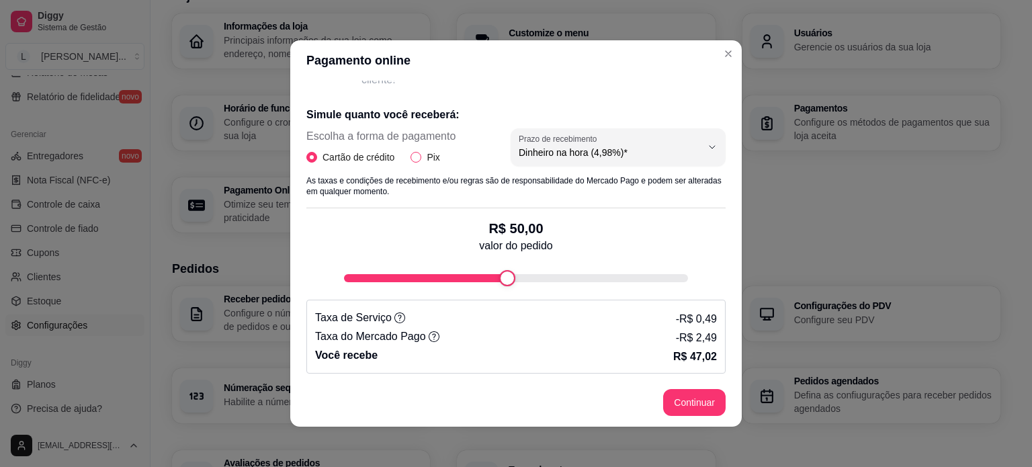
click at [432, 152] on span "Pix" at bounding box center [433, 157] width 24 height 15
click at [421, 152] on input "Pix" at bounding box center [415, 157] width 11 height 11
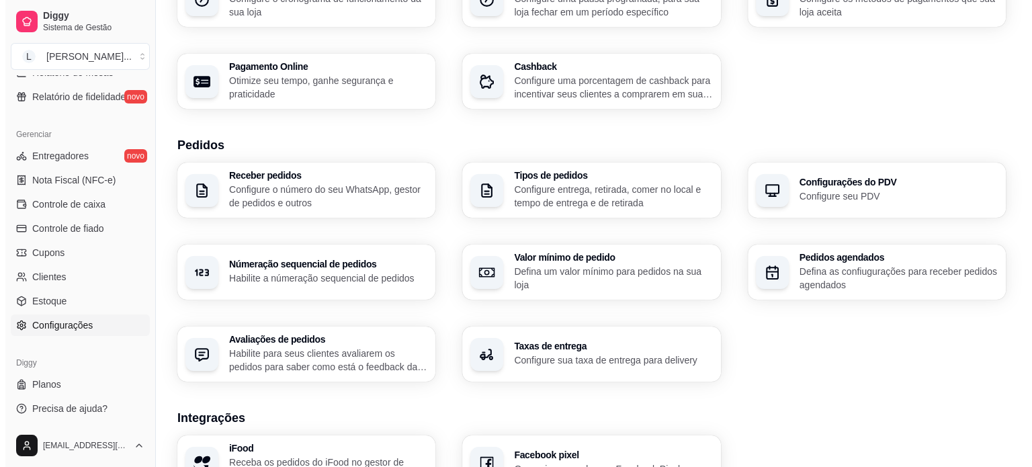
scroll to position [201, 0]
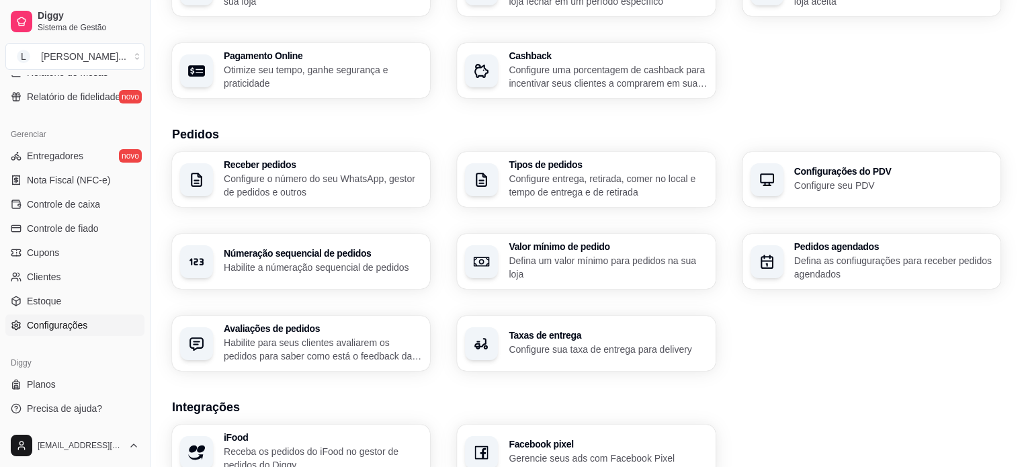
click at [258, 195] on p "Configure o número do seu WhatsApp, gestor de pedidos e outros" at bounding box center [323, 185] width 198 height 27
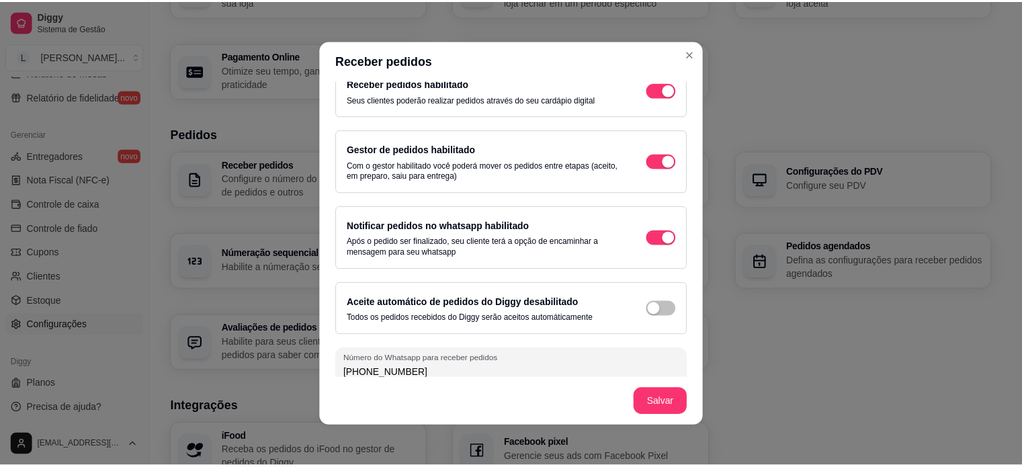
scroll to position [34, 0]
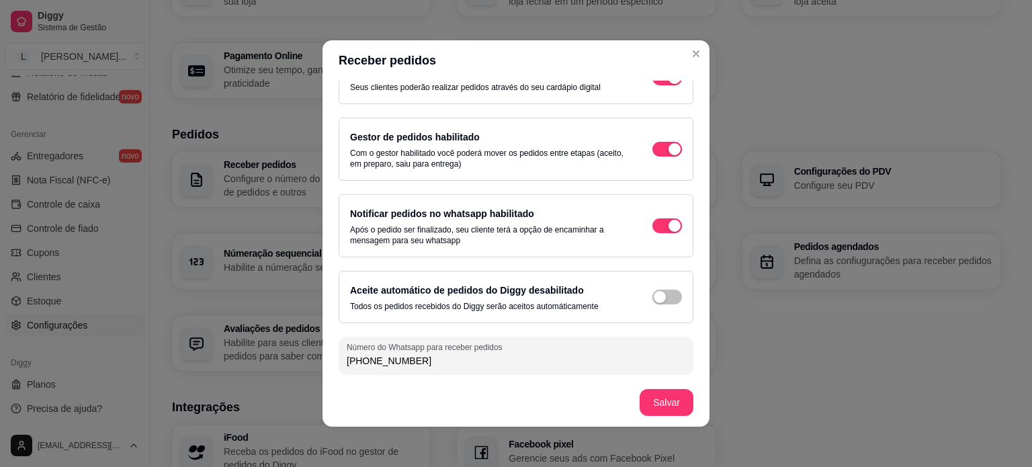
click at [677, 55] on header "Receber pedidos" at bounding box center [515, 60] width 387 height 40
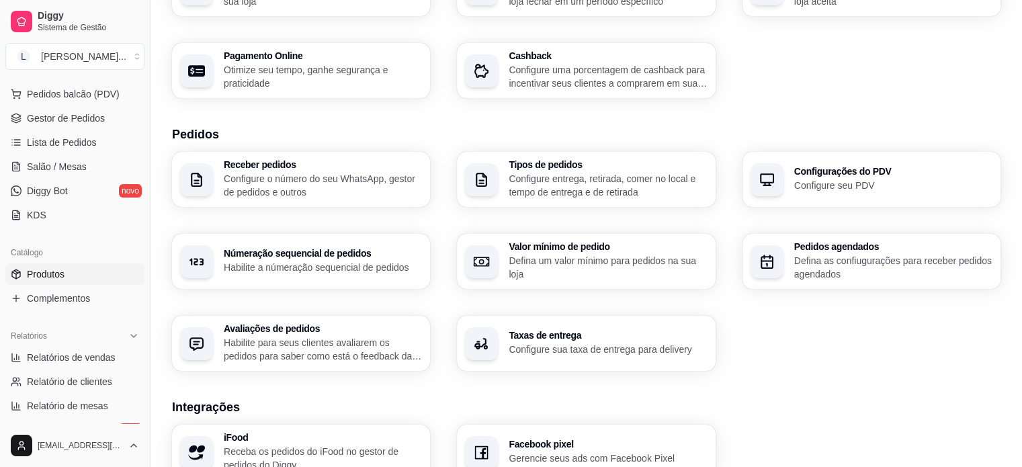
scroll to position [163, 0]
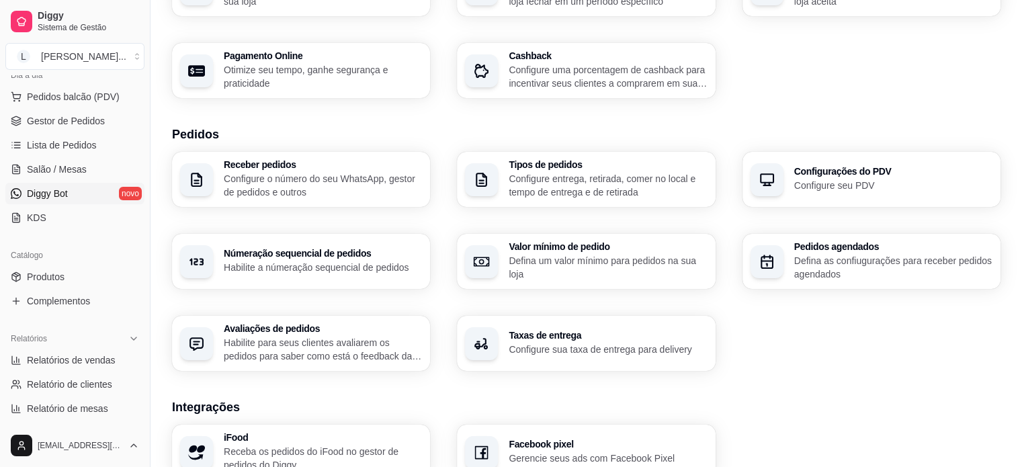
click at [81, 189] on link "Diggy Bot novo" at bounding box center [74, 193] width 139 height 21
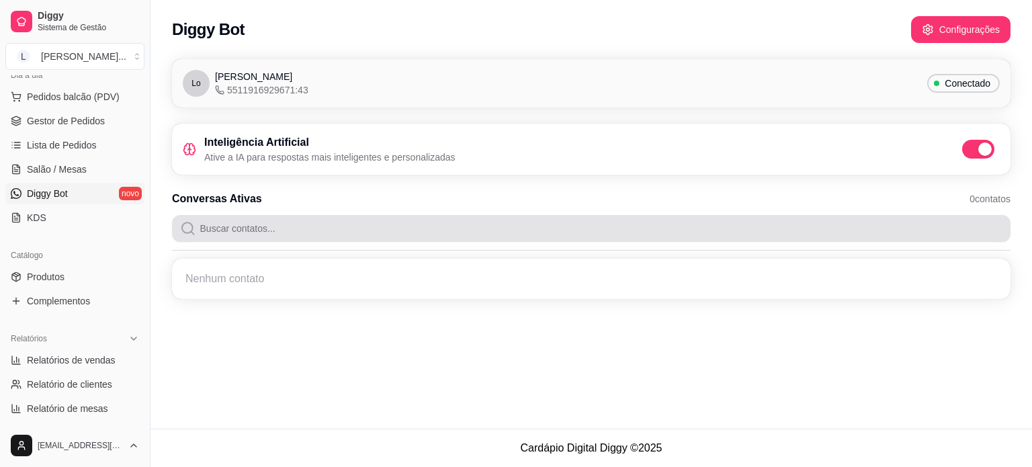
click at [267, 234] on input "Buscar contatos..." at bounding box center [599, 228] width 806 height 27
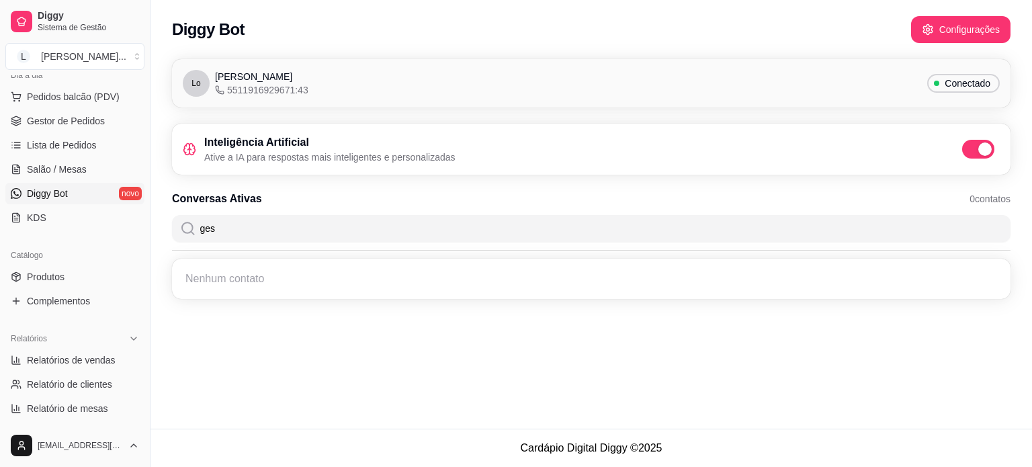
click at [284, 230] on input "ges" at bounding box center [599, 228] width 806 height 27
click at [124, 220] on div "Diggy Sistema de Gestão L Lika Cakes ... Loja aberta Período gratuito até 09/10…" at bounding box center [516, 233] width 1032 height 467
click at [68, 161] on link "Salão / Mesas" at bounding box center [74, 168] width 139 height 21
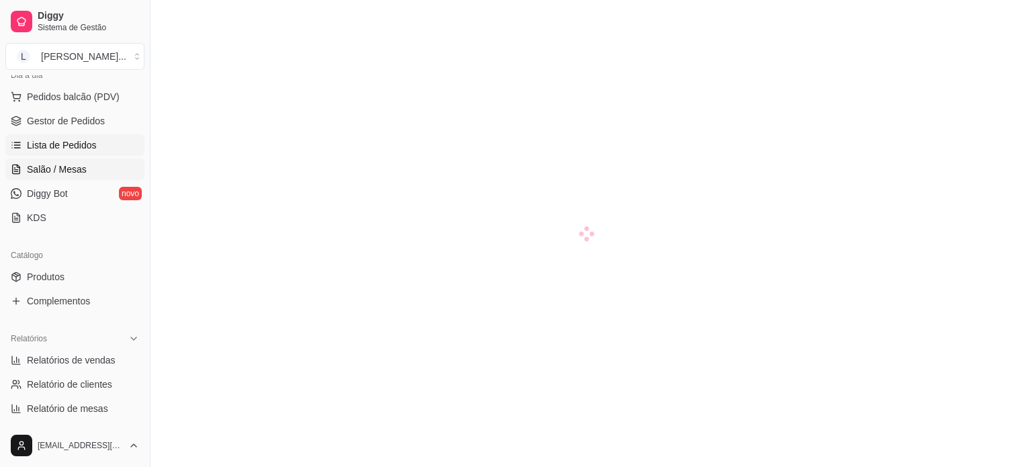
click at [64, 148] on span "Lista de Pedidos" at bounding box center [62, 144] width 70 height 13
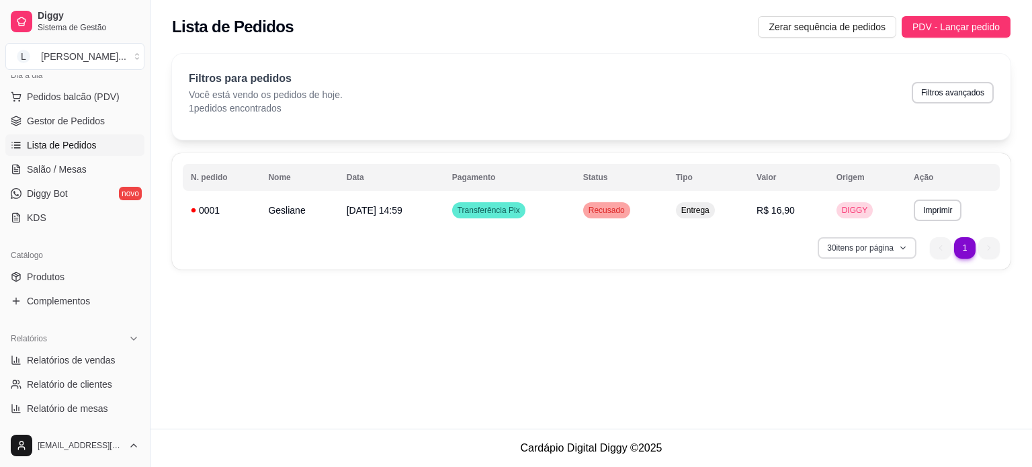
click at [902, 249] on icon "button" at bounding box center [903, 248] width 8 height 8
click at [902, 249] on icon "button" at bounding box center [902, 248] width 8 height 8
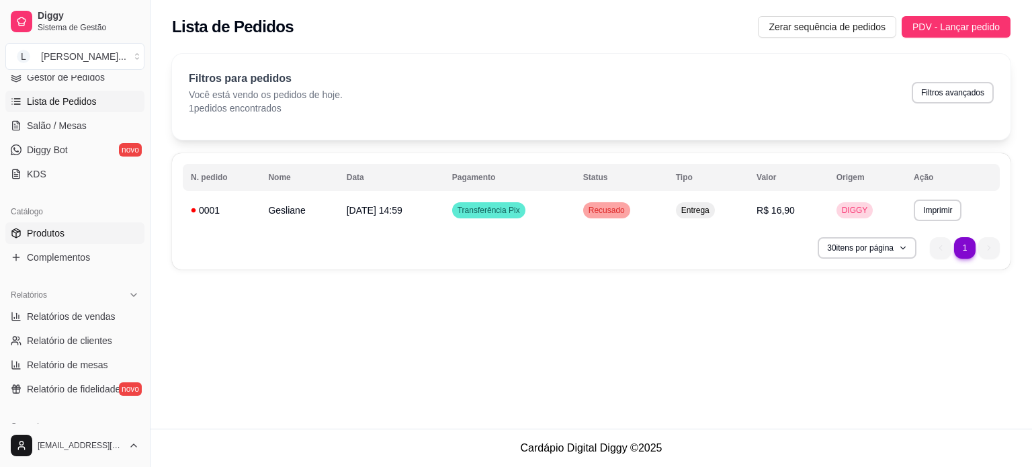
scroll to position [230, 0]
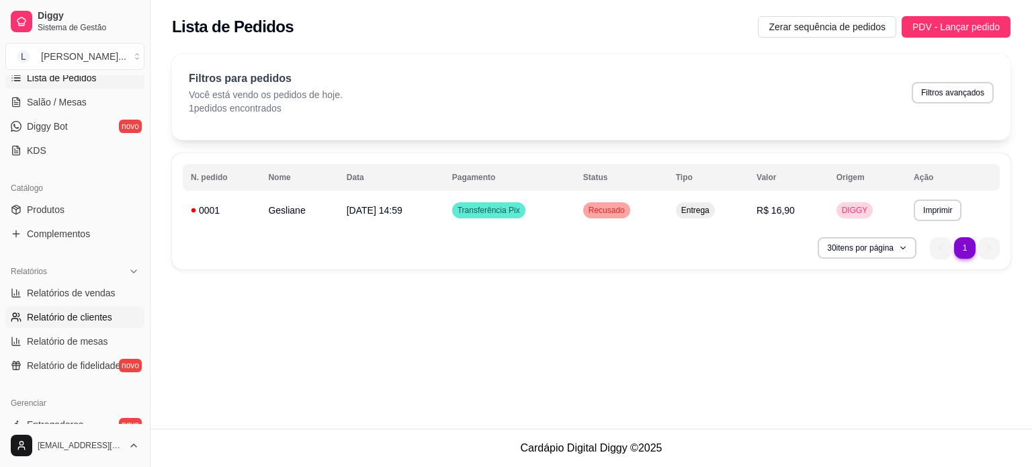
click at [110, 320] on span "Relatório de clientes" at bounding box center [69, 316] width 85 height 13
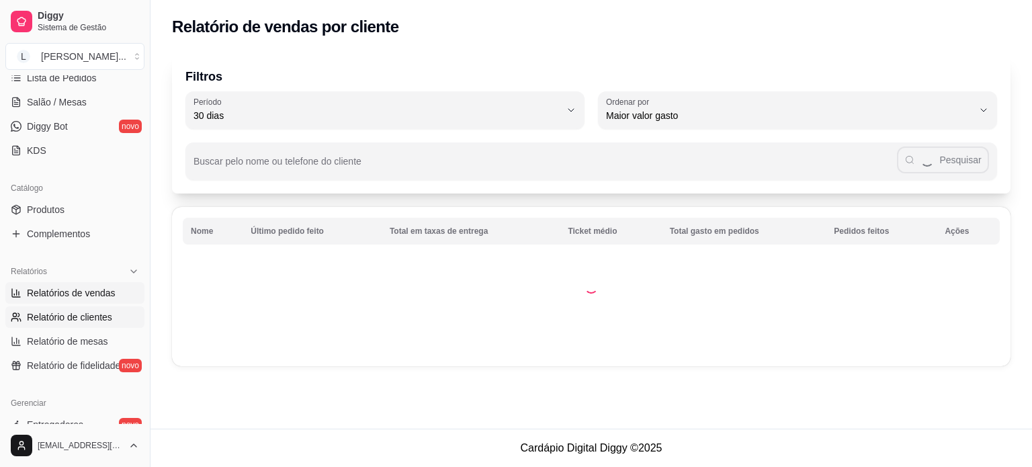
click at [89, 297] on span "Relatórios de vendas" at bounding box center [71, 292] width 89 height 13
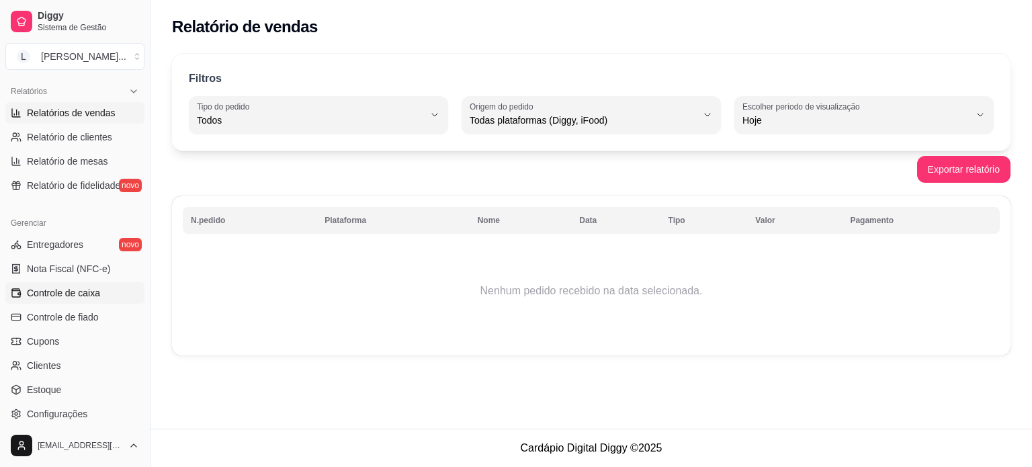
scroll to position [432, 0]
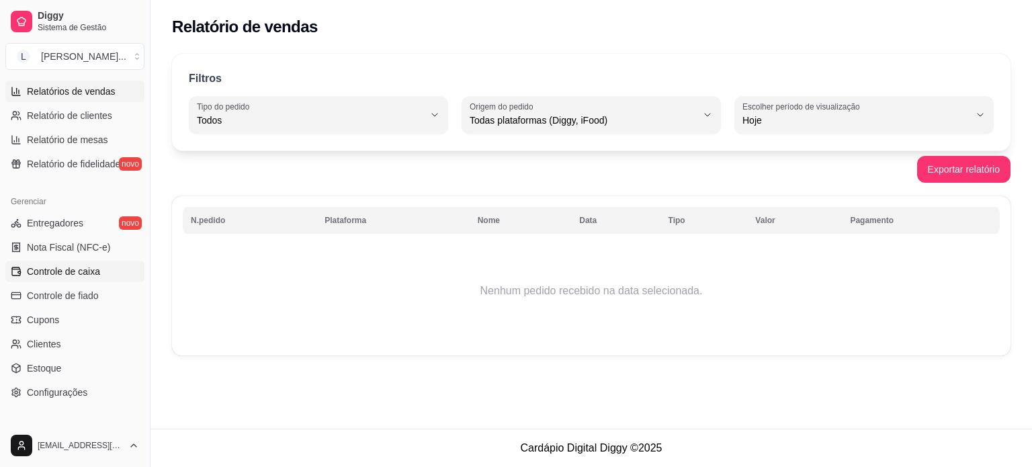
drag, startPoint x: 85, startPoint y: 221, endPoint x: 95, endPoint y: 263, distance: 42.8
click at [85, 222] on link "Entregadores novo" at bounding box center [74, 222] width 139 height 21
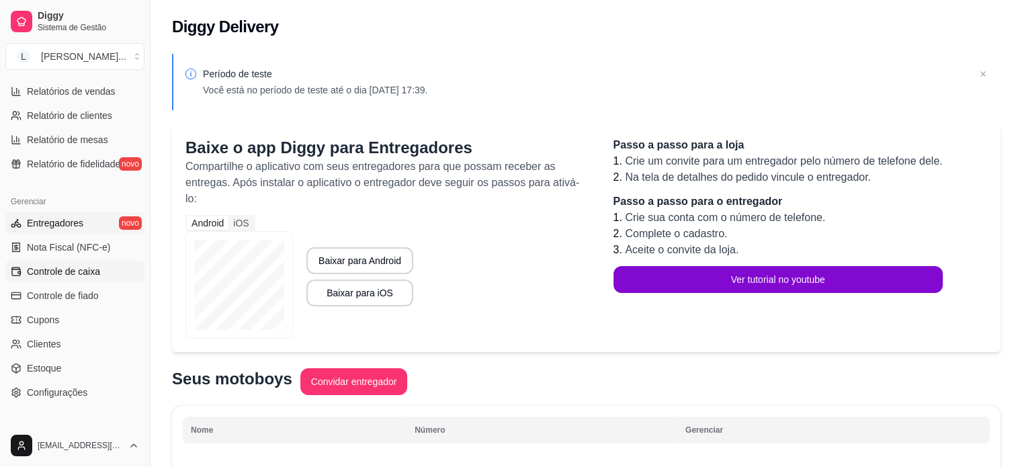
click at [95, 263] on link "Controle de caixa" at bounding box center [74, 271] width 139 height 21
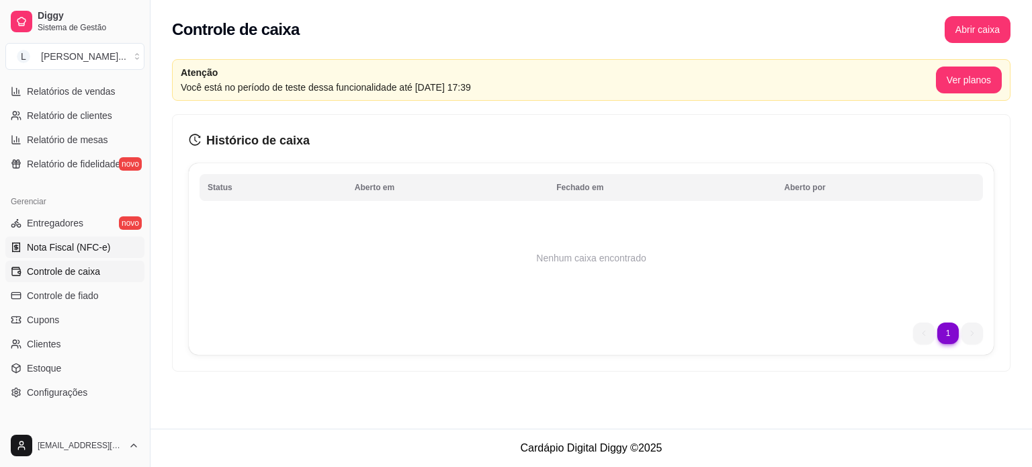
click at [90, 250] on span "Nota Fiscal (NFC-e)" at bounding box center [68, 246] width 83 height 13
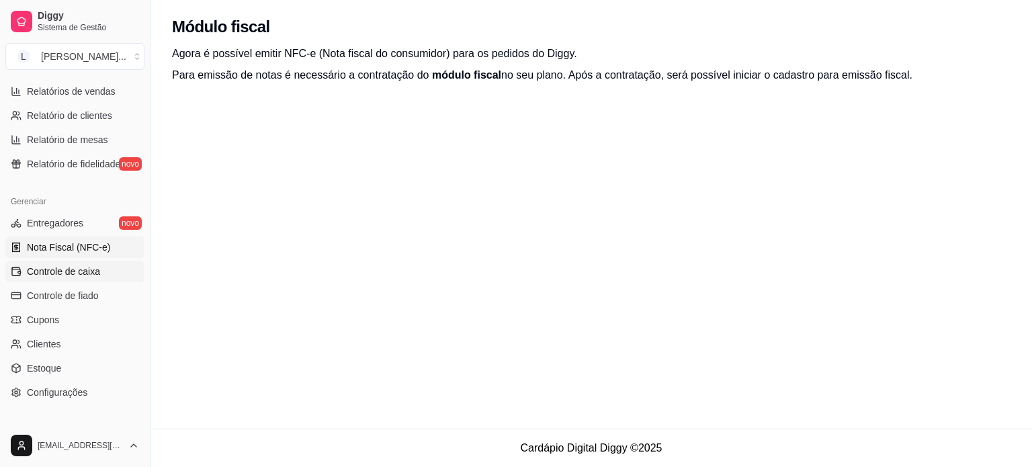
click at [83, 273] on span "Controle de caixa" at bounding box center [63, 271] width 73 height 13
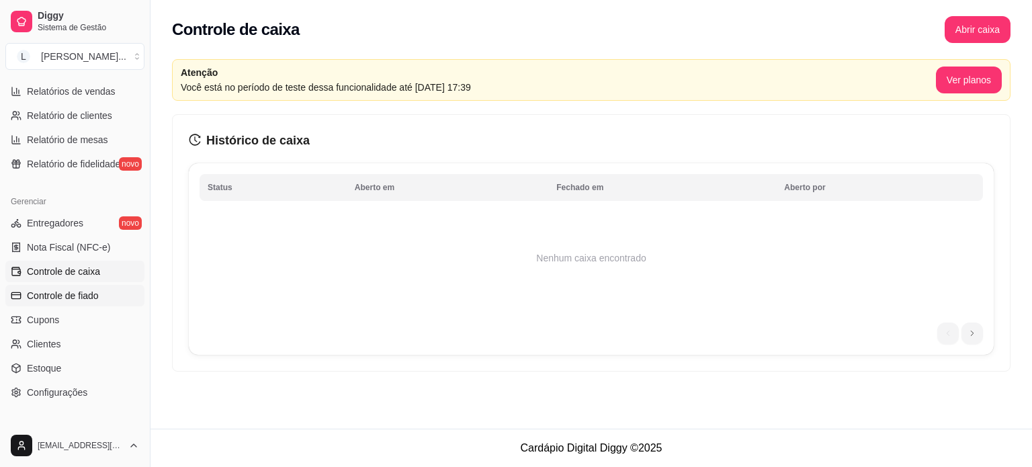
click at [88, 291] on span "Controle de fiado" at bounding box center [63, 295] width 72 height 13
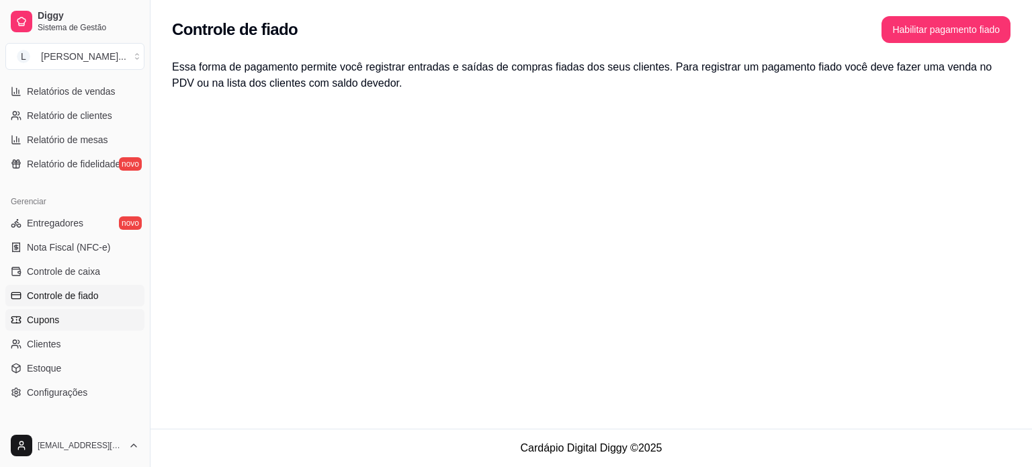
click at [89, 324] on link "Cupons" at bounding box center [74, 319] width 139 height 21
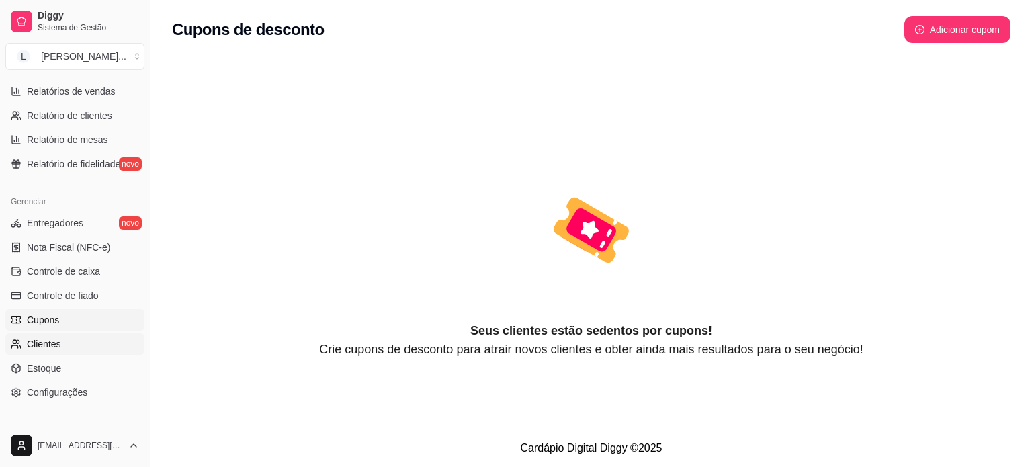
click at [87, 351] on link "Clientes" at bounding box center [74, 343] width 139 height 21
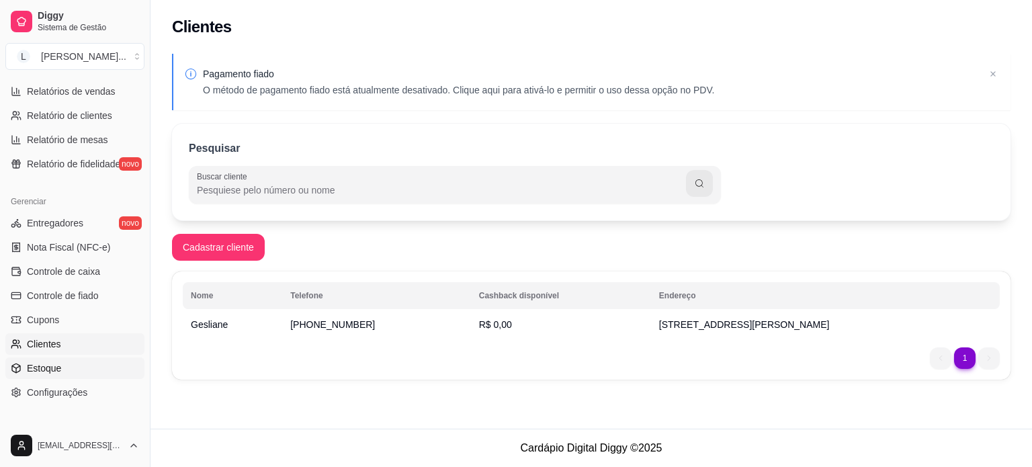
click at [62, 362] on link "Estoque" at bounding box center [74, 367] width 139 height 21
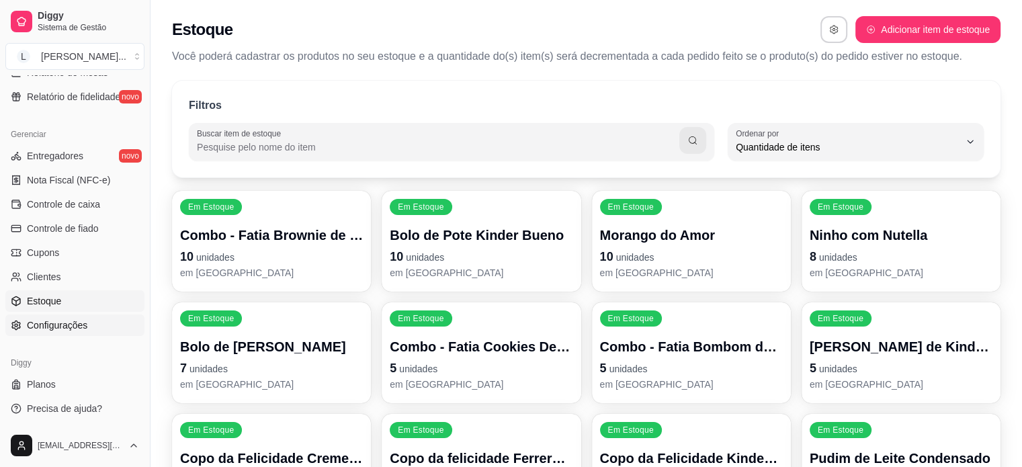
scroll to position [13, 0]
click at [68, 320] on span "Configurações" at bounding box center [57, 324] width 60 height 13
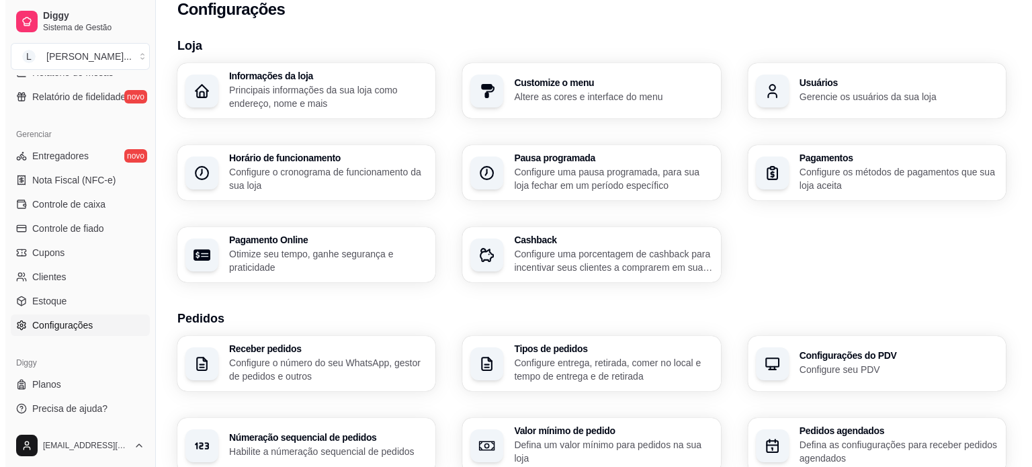
scroll to position [67, 0]
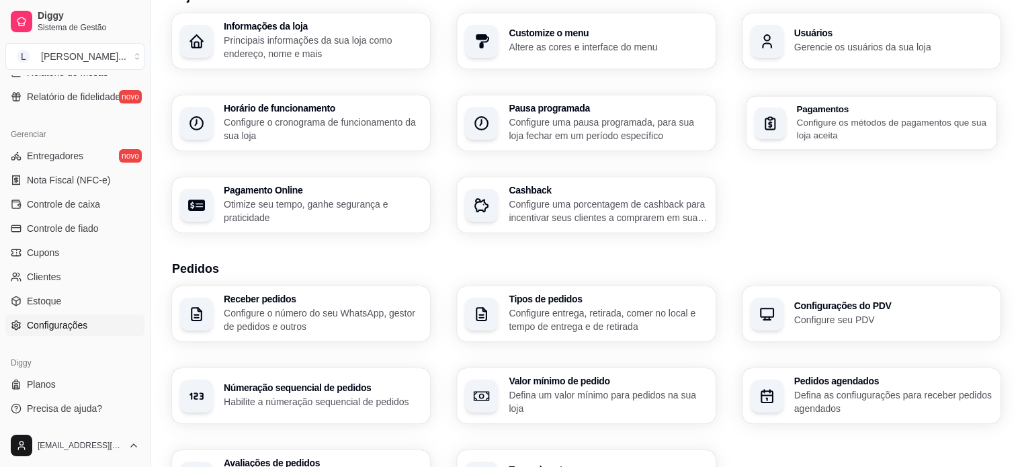
click at [811, 120] on p "Configure os métodos de pagamentos que sua loja aceita" at bounding box center [892, 129] width 192 height 26
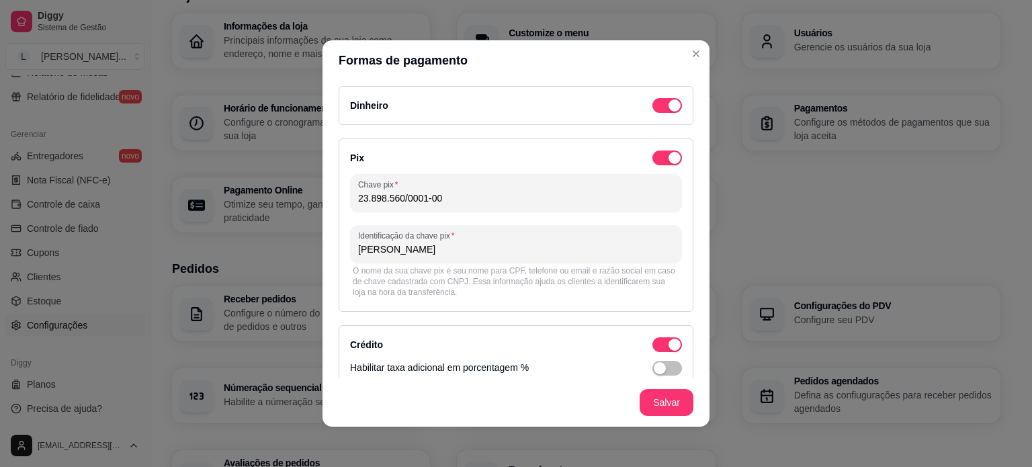
click at [540, 172] on div "Pix Chave pix 23.898.560/0001-00 Identificação da chave pix Lilian Neves Da Sil…" at bounding box center [515, 224] width 355 height 173
click at [553, 194] on input "23.898.560/0001-00" at bounding box center [516, 197] width 316 height 13
drag, startPoint x: 480, startPoint y: 202, endPoint x: 326, endPoint y: 193, distance: 154.1
click at [326, 193] on div "Dinheiro Pix Chave pix 23.898.560/0001-00 Identificação da chave pix Lilian Nev…" at bounding box center [515, 230] width 387 height 298
drag, startPoint x: 486, startPoint y: 206, endPoint x: 446, endPoint y: 255, distance: 63.5
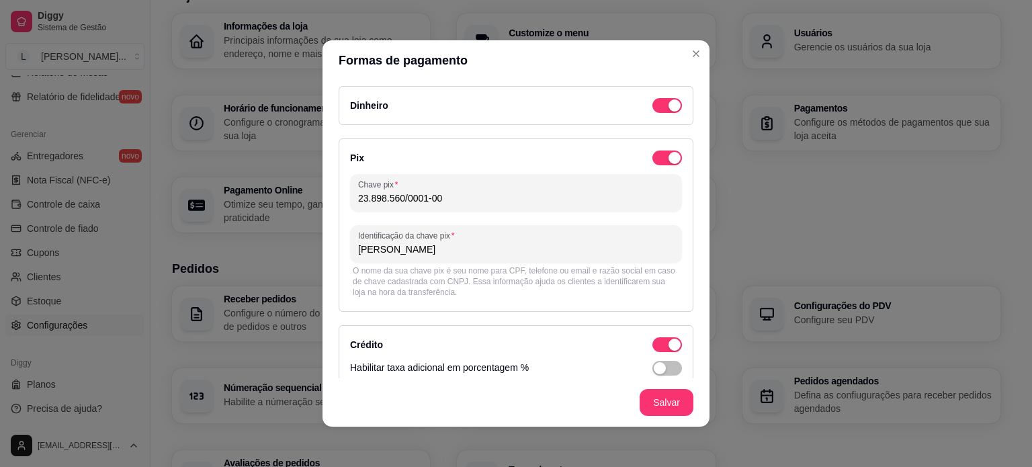
click at [446, 255] on input "Lilian Neves Da Silva" at bounding box center [516, 248] width 316 height 13
click at [532, 265] on div "O nome da sua chave pix é seu nome para CPF, telefone ou email e razão social e…" at bounding box center [516, 281] width 326 height 32
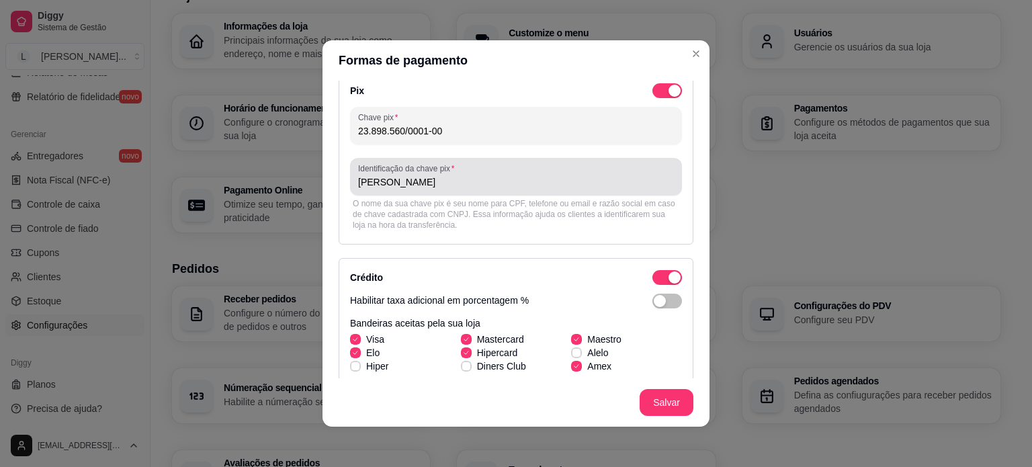
click at [459, 165] on div "Lilian Neves Da Silva" at bounding box center [516, 176] width 316 height 27
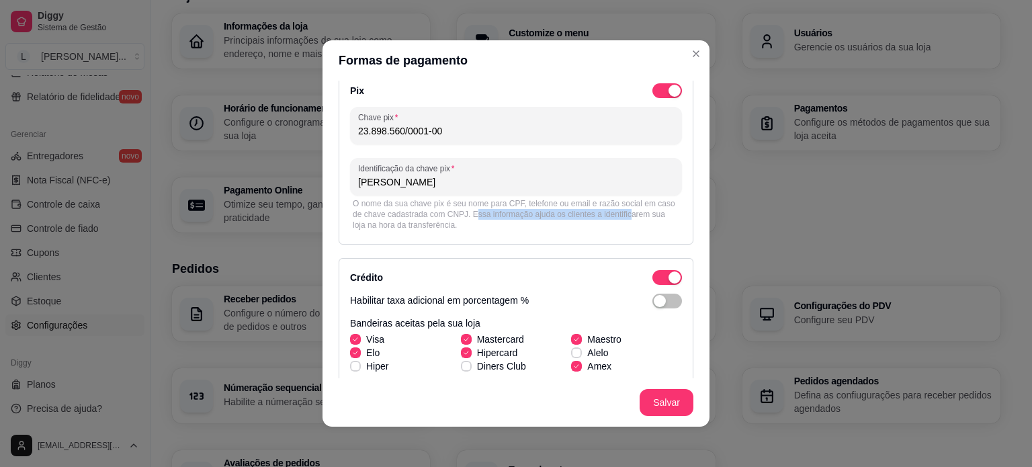
drag, startPoint x: 467, startPoint y: 214, endPoint x: 618, endPoint y: 211, distance: 151.1
click at [618, 211] on div "O nome da sua chave pix é seu nome para CPF, telefone ou email e razão social e…" at bounding box center [516, 214] width 326 height 32
drag, startPoint x: 515, startPoint y: 229, endPoint x: 480, endPoint y: 225, distance: 35.8
click at [513, 230] on div "O nome da sua chave pix é seu nome para CPF, telefone ou email e razão social e…" at bounding box center [516, 214] width 332 height 38
click at [441, 222] on div "O nome da sua chave pix é seu nome para CPF, telefone ou email e razão social e…" at bounding box center [516, 214] width 326 height 32
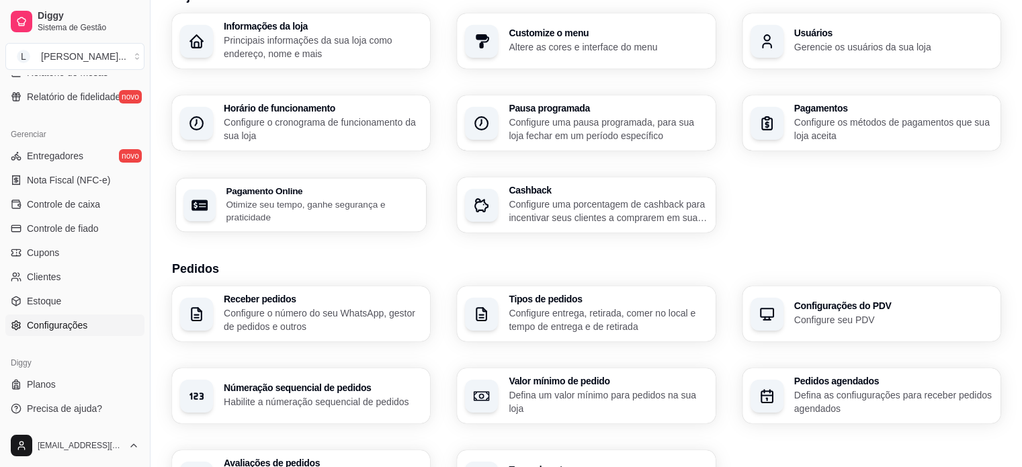
click at [282, 201] on p "Otimize seu tempo, ganhe segurança e praticidade" at bounding box center [322, 210] width 192 height 26
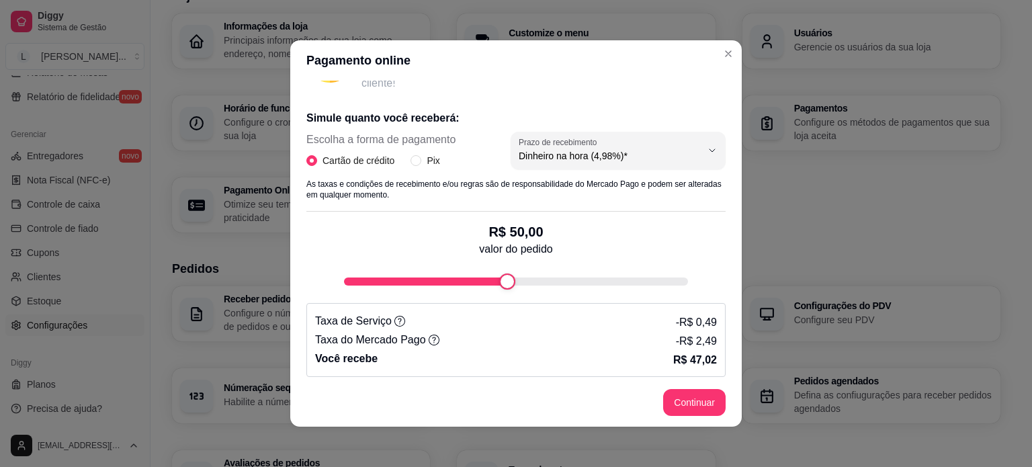
scroll to position [242, 0]
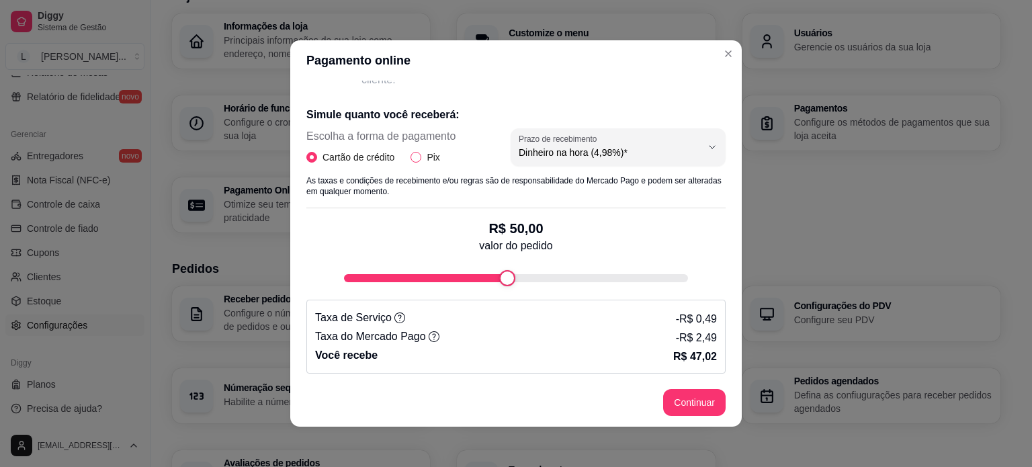
click at [426, 163] on span "Pix" at bounding box center [433, 157] width 24 height 15
click at [421, 163] on input "Pix" at bounding box center [415, 157] width 11 height 11
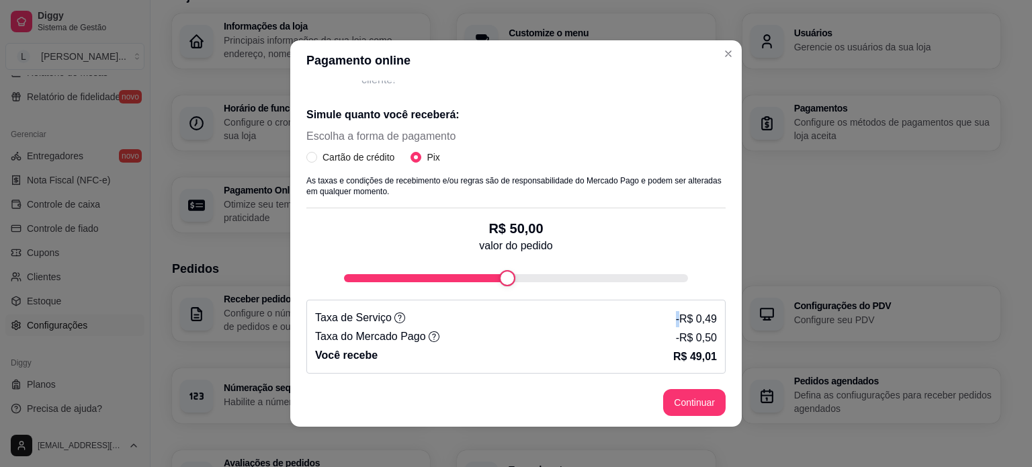
drag, startPoint x: 600, startPoint y: 289, endPoint x: 664, endPoint y: 293, distance: 63.9
click at [664, 293] on div "Simule quanto você receberá: Escolha a forma de pagamento Cartão de crédito Pix…" at bounding box center [515, 234] width 419 height 277
click at [675, 284] on div "fee-calculator" at bounding box center [516, 278] width 344 height 16
click at [662, 280] on div "fee-calculator" at bounding box center [516, 278] width 344 height 8
click at [686, 282] on div "R$ 100,00 valor do pedido" at bounding box center [515, 247] width 419 height 78
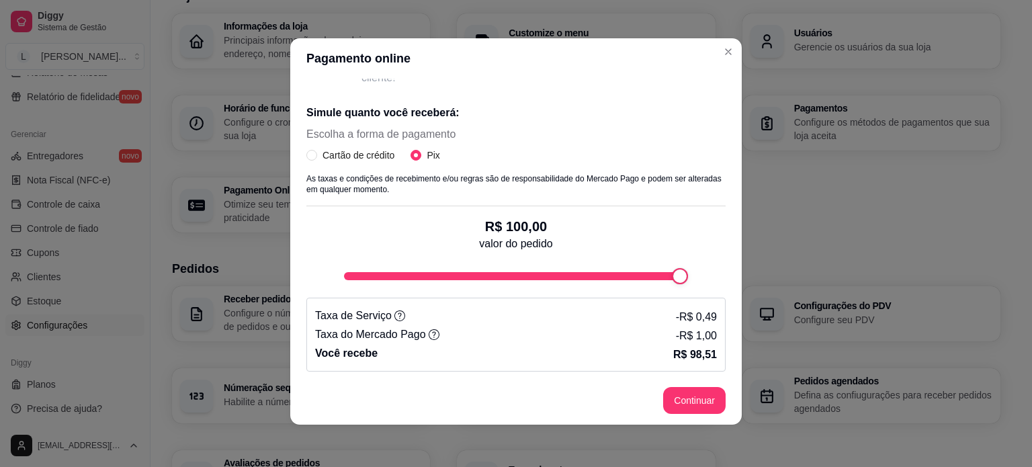
scroll to position [3, 0]
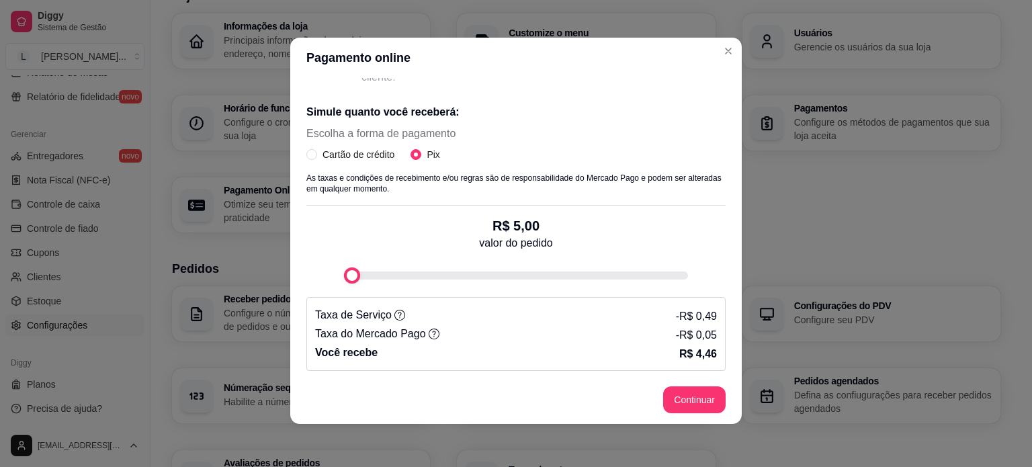
click at [290, 271] on div "Receba na hora em sua conta do Mercado Pago! Agora você poderá receber pagament…" at bounding box center [515, 227] width 451 height 298
click at [426, 292] on div "Simule quanto você receberá: Escolha a forma de pagamento Cartão de crédito Pix…" at bounding box center [515, 231] width 419 height 277
click at [312, 273] on div "R$ 5,00 valor do pedido" at bounding box center [515, 245] width 419 height 78
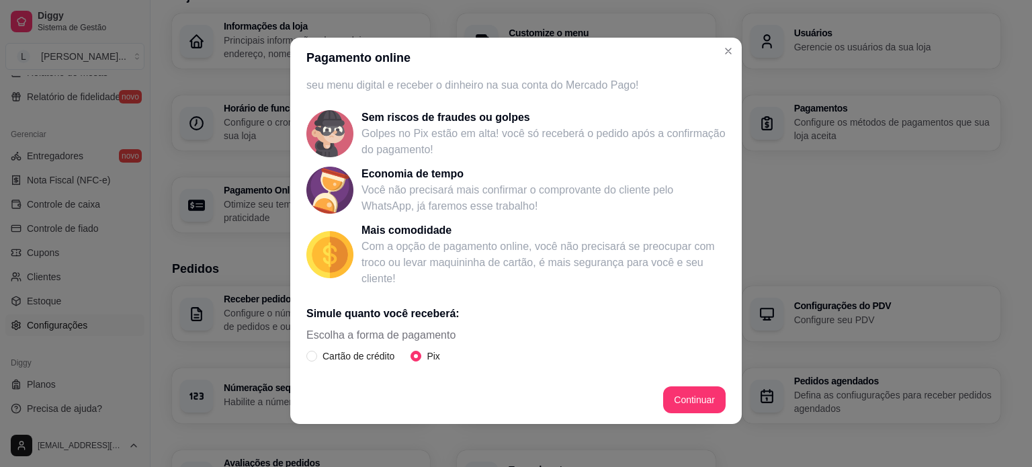
scroll to position [0, 0]
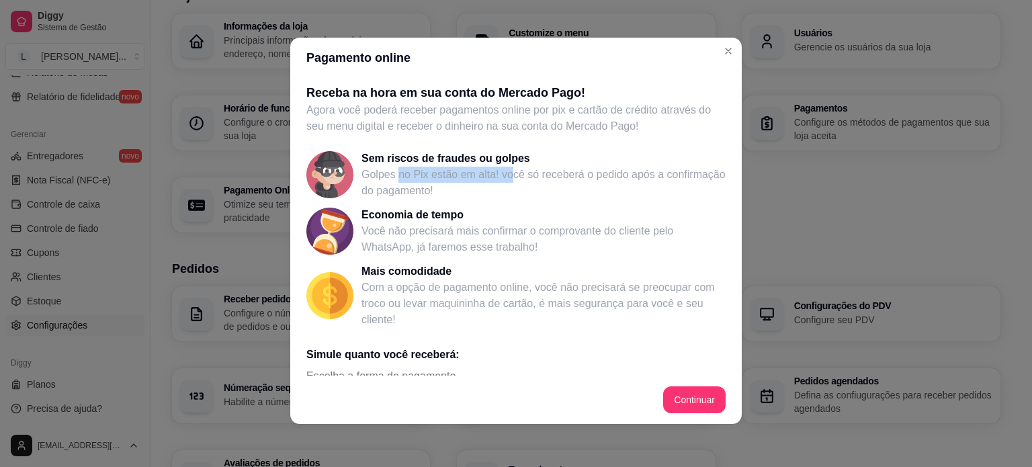
drag, startPoint x: 424, startPoint y: 169, endPoint x: 505, endPoint y: 173, distance: 80.7
click at [505, 173] on p "Golpes no Pix estão em alta! você só receberá o pedido após a confirmação do pa…" at bounding box center [543, 183] width 364 height 32
click at [451, 201] on div "Sem riscos de fraudes ou golpes Golpes no Pix estão em alta! você só receberá o…" at bounding box center [515, 234] width 419 height 185
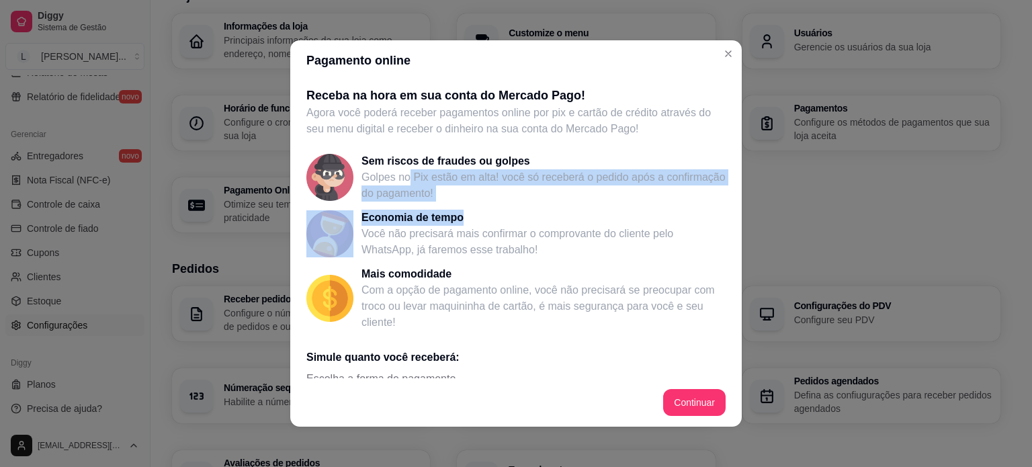
drag, startPoint x: 402, startPoint y: 169, endPoint x: 498, endPoint y: 218, distance: 107.8
click at [498, 218] on div "Sem riscos de fraudes ou golpes Golpes no Pix estão em alta! você só receberá o…" at bounding box center [515, 237] width 419 height 185
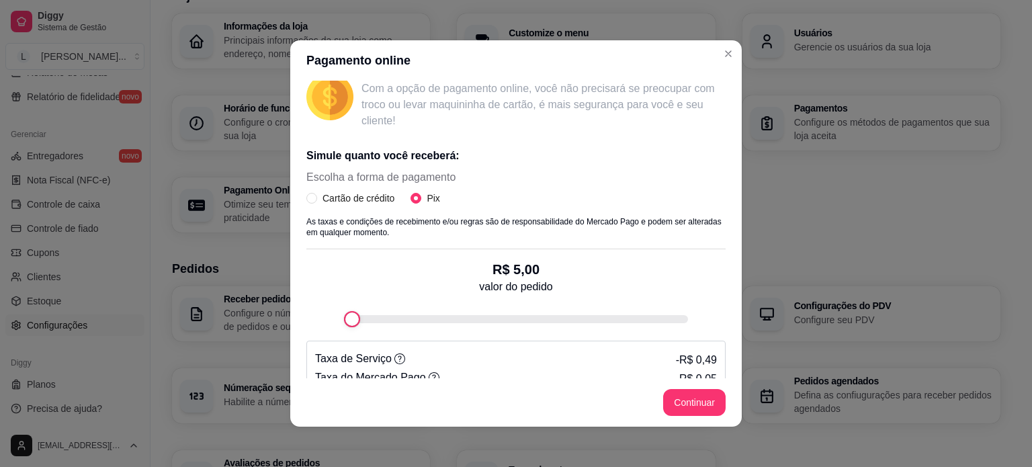
click at [470, 155] on p "Simule quanto você receberá:" at bounding box center [515, 156] width 419 height 16
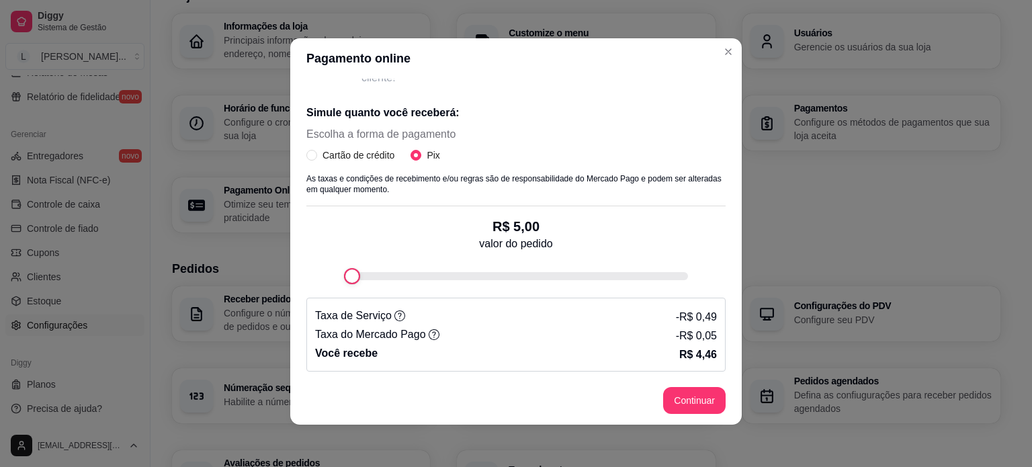
scroll to position [3, 0]
drag, startPoint x: 351, startPoint y: 184, endPoint x: 448, endPoint y: 191, distance: 96.9
click at [448, 191] on p "As taxas e condições de recebimento e/ou regras são de responsabilidade do Merc…" at bounding box center [515, 183] width 419 height 21
click at [455, 189] on p "As taxas e condições de recebimento e/ou regras são de responsabilidade do Merc…" at bounding box center [515, 183] width 419 height 21
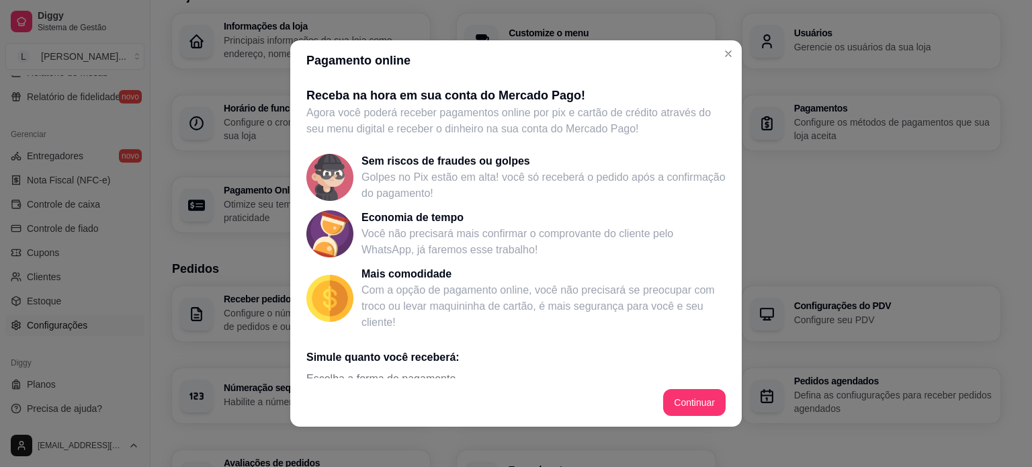
scroll to position [0, 0]
drag, startPoint x: 323, startPoint y: 93, endPoint x: 543, endPoint y: 97, distance: 219.6
click at [527, 101] on p "Receba na hora em sua conta do Mercado Pago!" at bounding box center [515, 95] width 419 height 19
click at [567, 96] on p "Receba na hora em sua conta do Mercado Pago!" at bounding box center [515, 95] width 419 height 19
drag, startPoint x: 330, startPoint y: 116, endPoint x: 513, endPoint y: 112, distance: 182.7
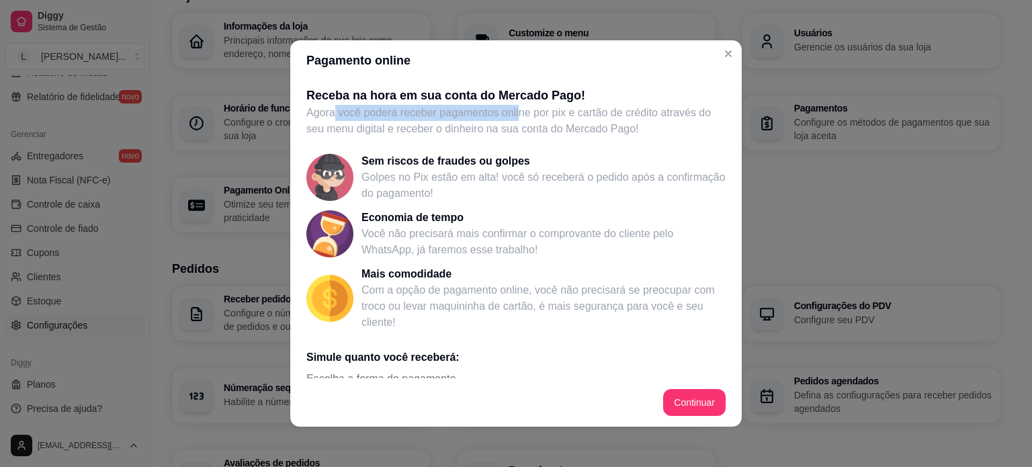
click at [513, 112] on p "Agora você poderá receber pagamentos online por pix e cartão de crédito através…" at bounding box center [515, 121] width 419 height 32
click at [536, 116] on p "Agora você poderá receber pagamentos online por pix e cartão de crédito através…" at bounding box center [515, 121] width 419 height 32
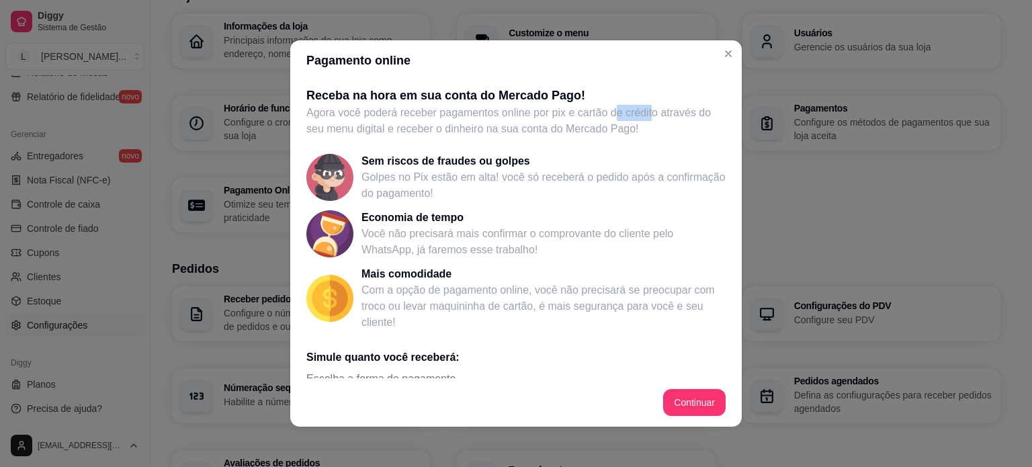
drag, startPoint x: 612, startPoint y: 116, endPoint x: 647, endPoint y: 116, distance: 34.9
click at [647, 116] on p "Agora você poderá receber pagamentos online por pix e cartão de crédito através…" at bounding box center [515, 121] width 419 height 32
click at [428, 132] on p "Agora você poderá receber pagamentos online por pix e cartão de crédito através…" at bounding box center [515, 121] width 419 height 32
drag, startPoint x: 379, startPoint y: 133, endPoint x: 629, endPoint y: 132, distance: 249.8
click at [629, 132] on p "Agora você poderá receber pagamentos online por pix e cartão de crédito através…" at bounding box center [515, 121] width 419 height 32
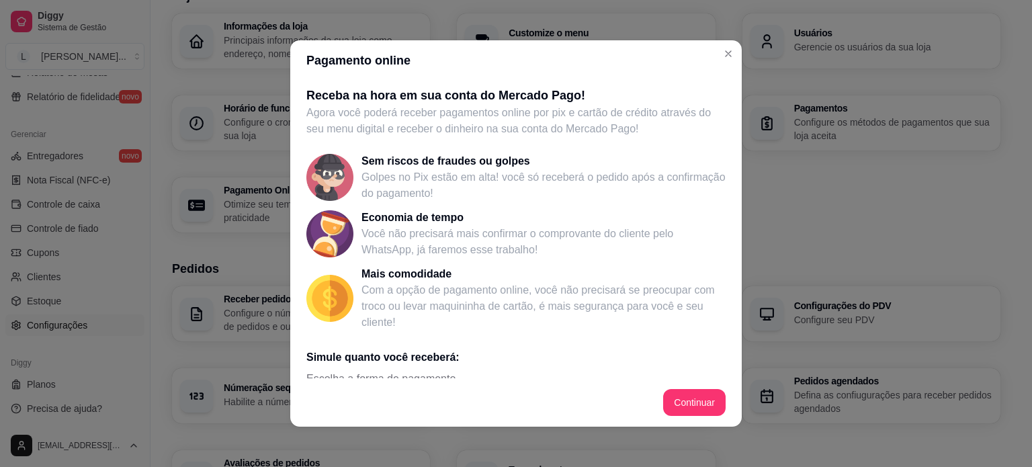
click at [632, 132] on p "Agora você poderá receber pagamentos online por pix e cartão de crédito através…" at bounding box center [515, 121] width 419 height 32
drag, startPoint x: 371, startPoint y: 168, endPoint x: 446, endPoint y: 165, distance: 75.3
click at [446, 165] on p "Sem riscos de fraudes ou golpes" at bounding box center [543, 161] width 364 height 16
click at [538, 187] on p "Golpes no Pix estão em alta! você só receberá o pedido após a confirmação do pa…" at bounding box center [543, 185] width 364 height 32
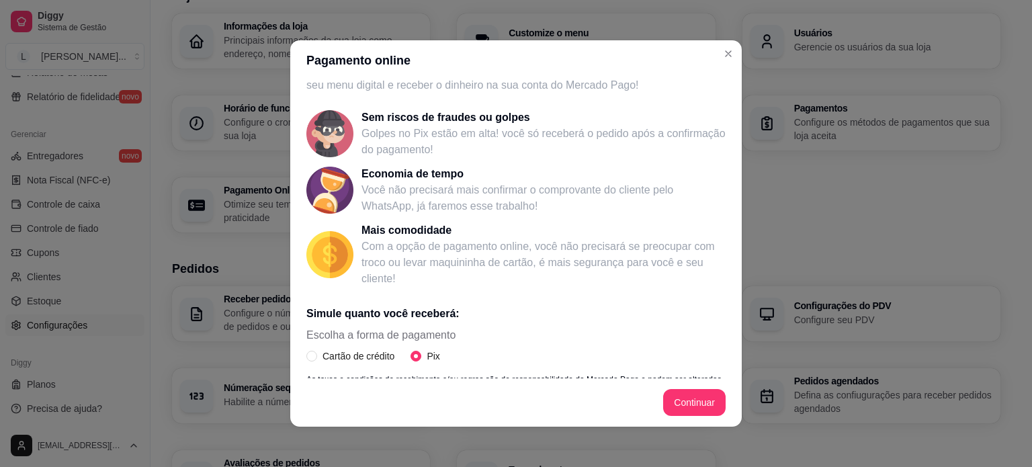
scroll to position [67, 0]
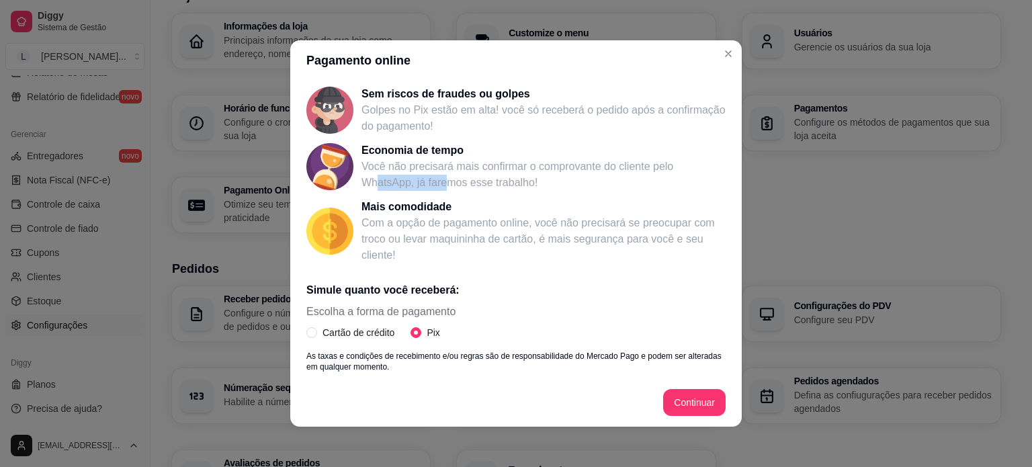
drag, startPoint x: 372, startPoint y: 185, endPoint x: 435, endPoint y: 185, distance: 63.1
click at [437, 182] on p "Você não precisará mais confirmar o comprovante do cliente pelo WhatsApp, já fa…" at bounding box center [543, 174] width 364 height 32
drag, startPoint x: 404, startPoint y: 222, endPoint x: 505, endPoint y: 218, distance: 101.5
click at [505, 218] on p "Com a opção de pagamento online, você não precisará se preocupar com troco ou l…" at bounding box center [543, 239] width 364 height 48
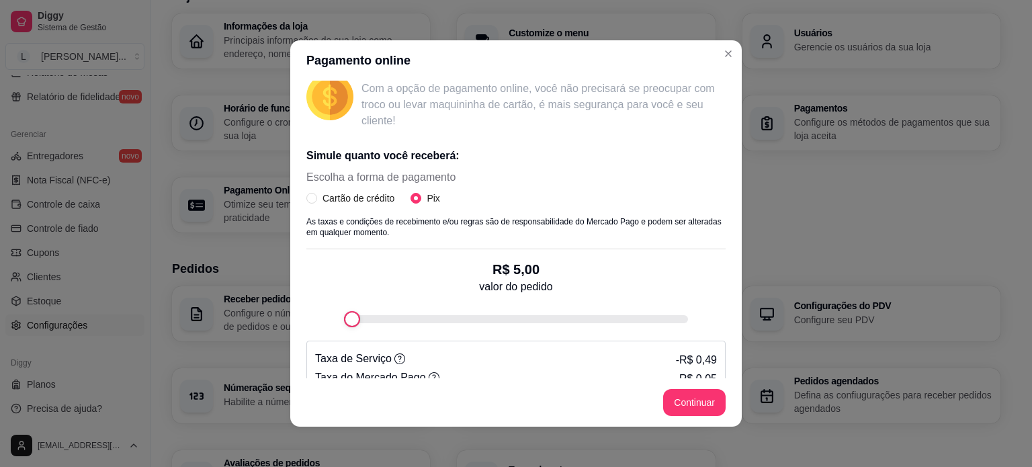
click at [343, 152] on p "Simule quanto você receberá:" at bounding box center [515, 156] width 419 height 16
drag, startPoint x: 329, startPoint y: 178, endPoint x: 420, endPoint y: 185, distance: 91.6
click at [420, 185] on span "Escolha a forma de pagamento" at bounding box center [380, 177] width 149 height 16
click at [460, 177] on div "Escolha a forma de pagamento Cartão de crédito Pix" at bounding box center [515, 192] width 419 height 47
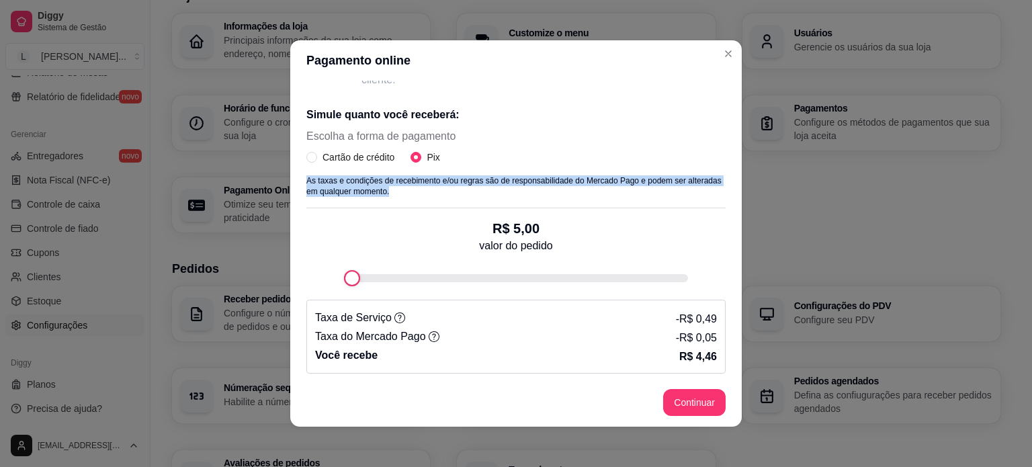
drag, startPoint x: 302, startPoint y: 177, endPoint x: 492, endPoint y: 185, distance: 190.2
click at [490, 185] on p "As taxas e condições de recebimento e/ou regras são de responsabilidade do Merc…" at bounding box center [515, 185] width 419 height 21
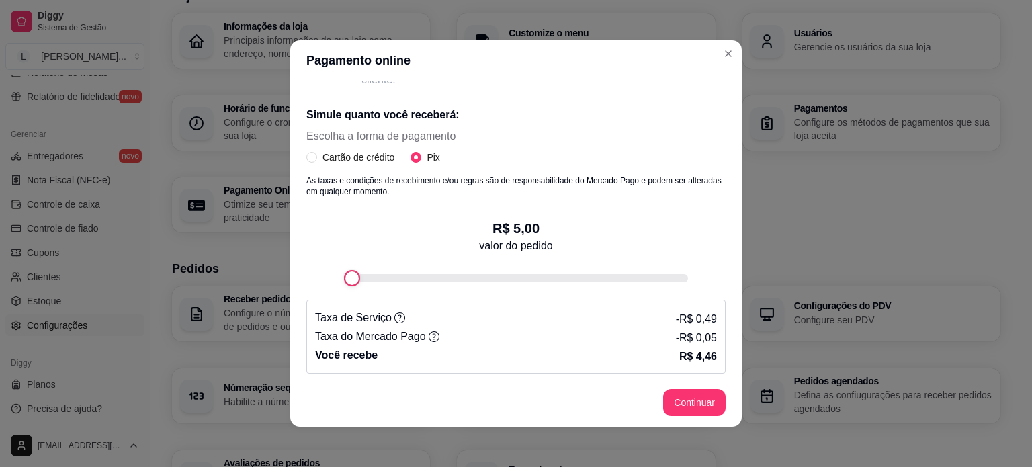
click at [548, 171] on div "Escolha a forma de pagamento Cartão de crédito Pix" at bounding box center [515, 151] width 419 height 47
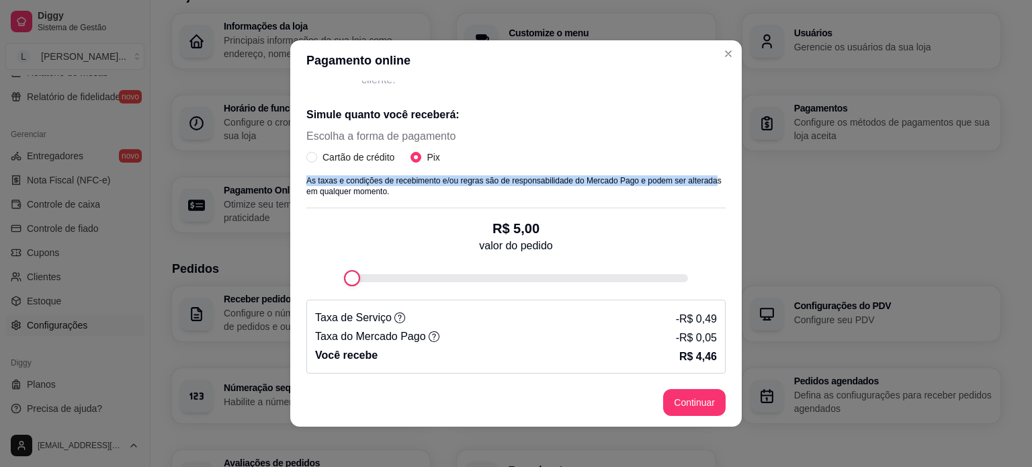
drag, startPoint x: 329, startPoint y: 195, endPoint x: 427, endPoint y: 198, distance: 98.1
click at [427, 198] on div "Simule quanto você receberá: Escolha a forma de pagamento Cartão de crédito Pix…" at bounding box center [515, 234] width 419 height 277
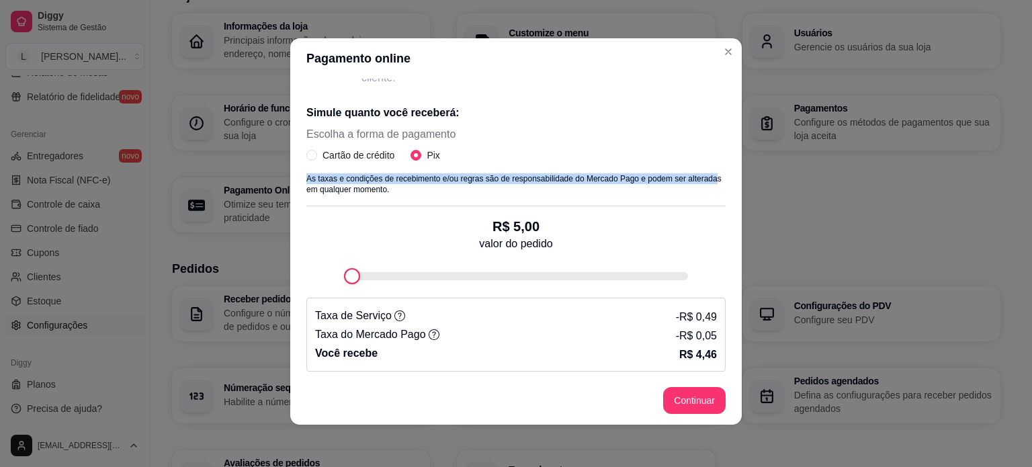
scroll to position [3, 0]
drag, startPoint x: 667, startPoint y: 316, endPoint x: 702, endPoint y: 316, distance: 35.6
click at [702, 316] on div "Taxa de Serviço - R$ 0,49 Taxa do Mercado Pago - R$ 0,05 Você recebe R$ 4,46" at bounding box center [515, 334] width 419 height 74
drag, startPoint x: 674, startPoint y: 338, endPoint x: 707, endPoint y: 334, distance: 33.2
click at [707, 334] on div "Taxa de Serviço - R$ 0,49 Taxa do Mercado Pago - R$ 0,05 Você recebe R$ 4,46" at bounding box center [515, 334] width 419 height 74
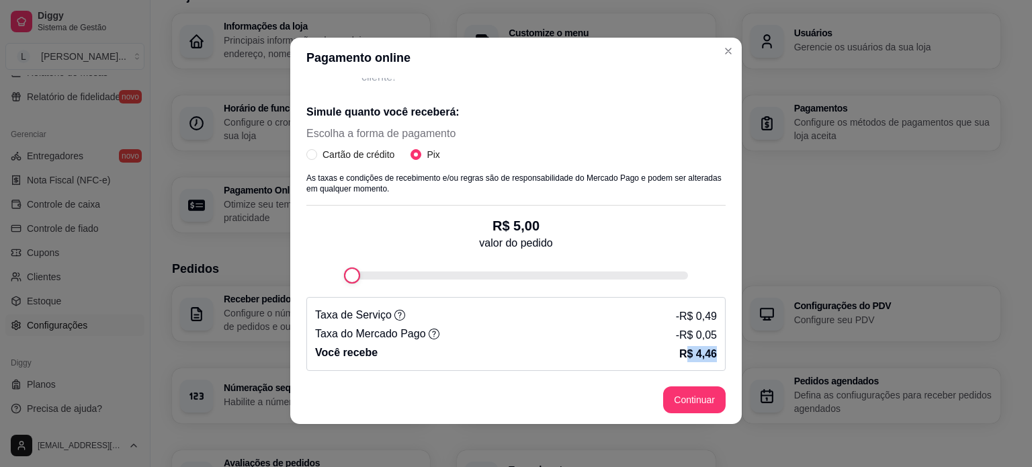
drag, startPoint x: 669, startPoint y: 359, endPoint x: 704, endPoint y: 359, distance: 34.9
click at [704, 359] on div "Taxa de Serviço - R$ 0,49 Taxa do Mercado Pago - R$ 0,05 Você recebe R$ 4,46" at bounding box center [515, 334] width 419 height 74
click at [580, 320] on div "Taxa de Serviço - R$ 0,49" at bounding box center [516, 315] width 402 height 19
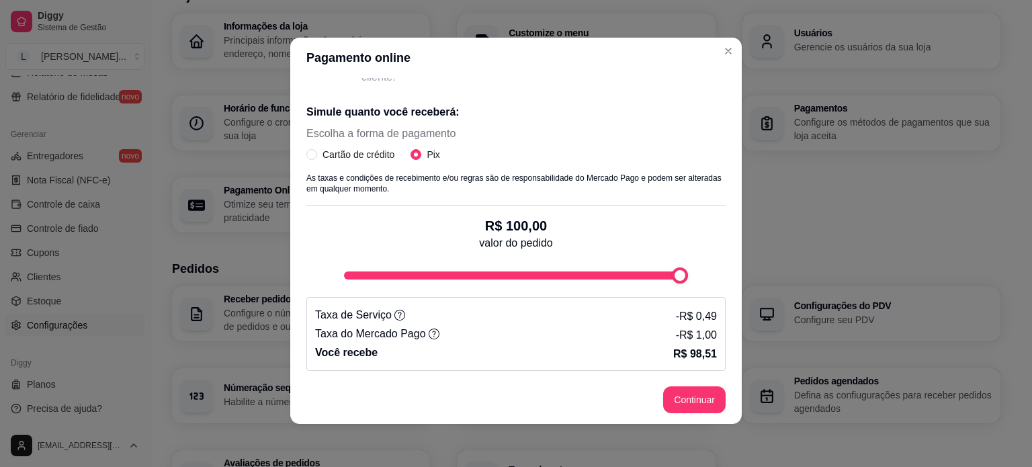
click at [711, 252] on div "Receba na hora em sua conta do Mercado Pago! Agora você poderá receber pagament…" at bounding box center [515, 227] width 451 height 298
click at [676, 339] on p "- R$ 1,00" at bounding box center [696, 335] width 41 height 16
drag, startPoint x: 664, startPoint y: 351, endPoint x: 704, endPoint y: 346, distance: 40.7
click at [704, 346] on div "Taxa de Serviço - R$ 0,49 Taxa do Mercado Pago - R$ 1,00 Você recebe R$ 98,51" at bounding box center [515, 334] width 419 height 74
click at [705, 346] on div "Taxa de Serviço - R$ 0,49 Taxa do Mercado Pago - R$ 1,00 Você recebe R$ 98,51" at bounding box center [515, 334] width 419 height 74
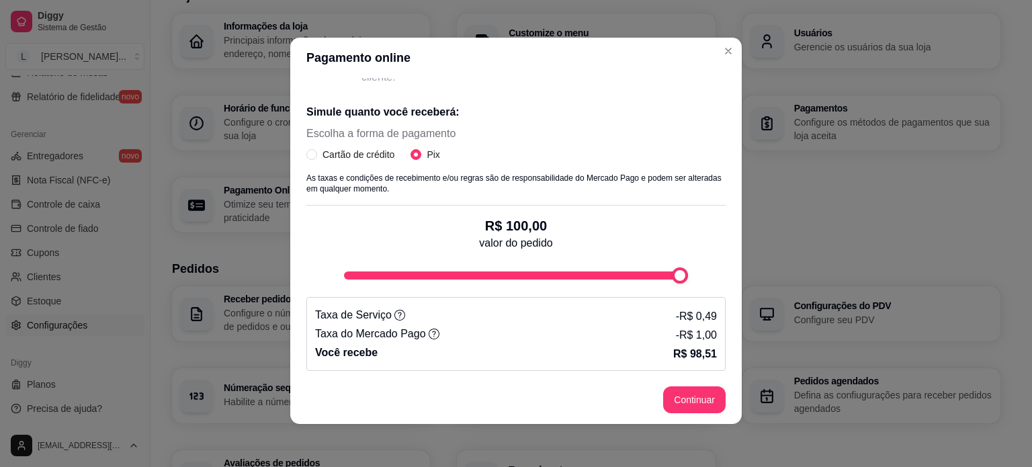
click at [730, 283] on div "Receba na hora em sua conta do Mercado Pago! Agora você poderá receber pagament…" at bounding box center [515, 227] width 451 height 298
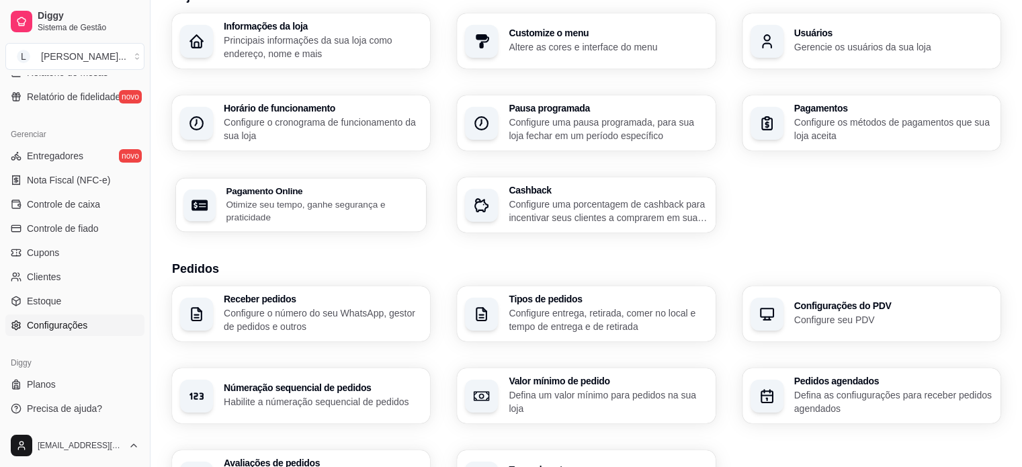
click at [246, 209] on p "Otimize seu tempo, ganhe segurança e praticidade" at bounding box center [322, 210] width 192 height 26
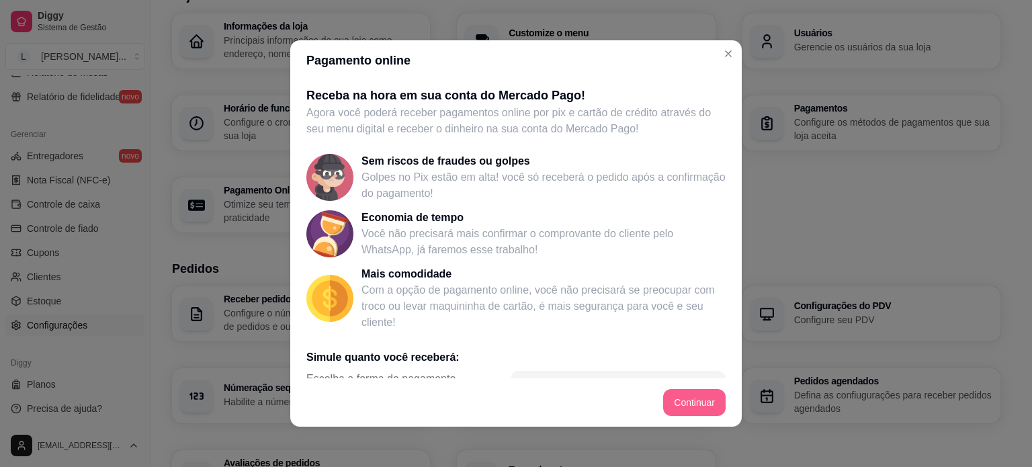
click at [684, 426] on footer "Continuar" at bounding box center [515, 402] width 451 height 48
click at [673, 413] on button "Continuar" at bounding box center [694, 402] width 62 height 27
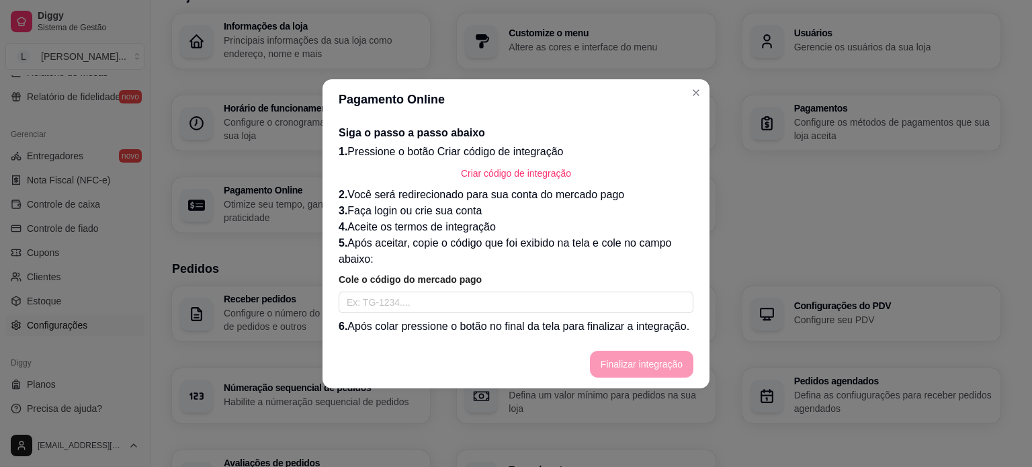
click at [461, 203] on p "3. Faça login ou crie sua conta" at bounding box center [515, 211] width 355 height 16
click at [604, 210] on div "Siga o passo a passo abaixo 1. Pressione o botão Criar código de integração Cri…" at bounding box center [515, 230] width 355 height 210
drag, startPoint x: 380, startPoint y: 209, endPoint x: 444, endPoint y: 212, distance: 63.9
click at [444, 212] on p "3. Faça login ou crie sua conta" at bounding box center [515, 211] width 355 height 16
drag, startPoint x: 351, startPoint y: 228, endPoint x: 500, endPoint y: 234, distance: 149.2
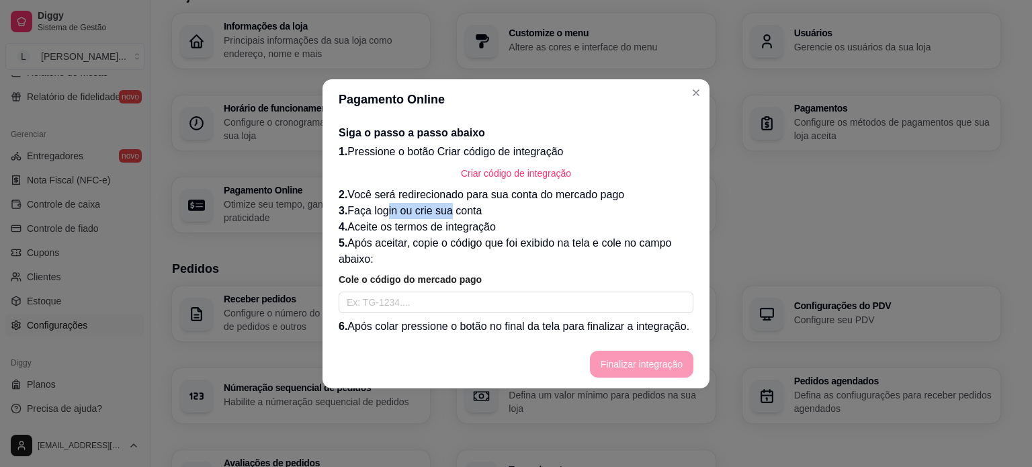
click at [500, 234] on p "4. Aceite os termos de integração" at bounding box center [515, 227] width 355 height 16
drag, startPoint x: 439, startPoint y: 241, endPoint x: 414, endPoint y: 243, distance: 24.9
click at [420, 243] on p "5. Após aceitar, copie o código que foi exibido na tela e cole no campo abaixo:" at bounding box center [515, 251] width 355 height 32
drag, startPoint x: 379, startPoint y: 246, endPoint x: 518, endPoint y: 244, distance: 139.0
click at [518, 244] on p "5. Após aceitar, copie o código que foi exibido na tela e cole no campo abaixo:" at bounding box center [515, 251] width 355 height 32
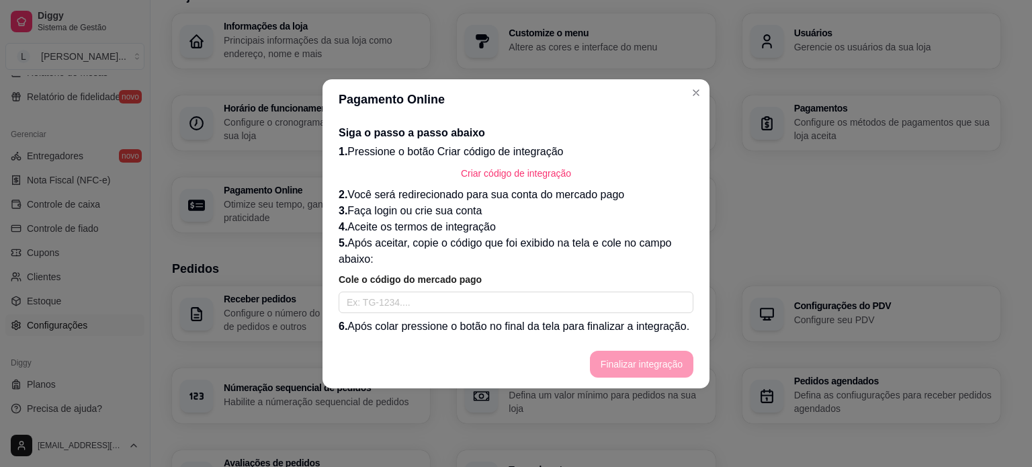
drag, startPoint x: 565, startPoint y: 284, endPoint x: 554, endPoint y: 287, distance: 11.3
click at [561, 284] on article "Cole o código do mercado pago" at bounding box center [515, 279] width 355 height 13
drag, startPoint x: 416, startPoint y: 324, endPoint x: 677, endPoint y: 329, distance: 260.6
click at [677, 329] on p "6. Após colar pressione o botão no final da tela para finalizar a integração." at bounding box center [515, 326] width 355 height 16
click at [664, 176] on link "Criar código de integração" at bounding box center [515, 173] width 355 height 27
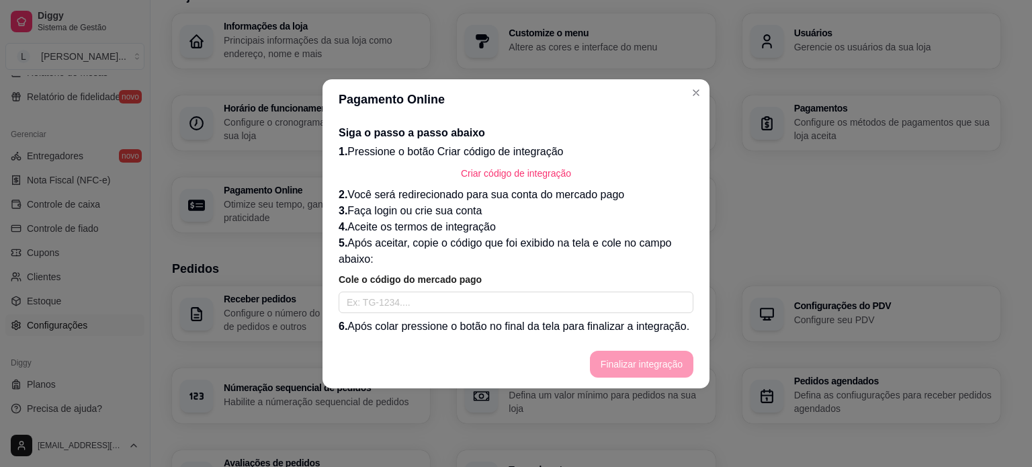
click at [692, 104] on header "Pagamento Online" at bounding box center [515, 99] width 387 height 40
click at [693, 80] on header "Pagamento Online" at bounding box center [515, 99] width 387 height 40
click at [707, 91] on header "Pagamento Online" at bounding box center [515, 99] width 387 height 40
click at [674, 99] on header "Pagamento Online" at bounding box center [515, 99] width 387 height 40
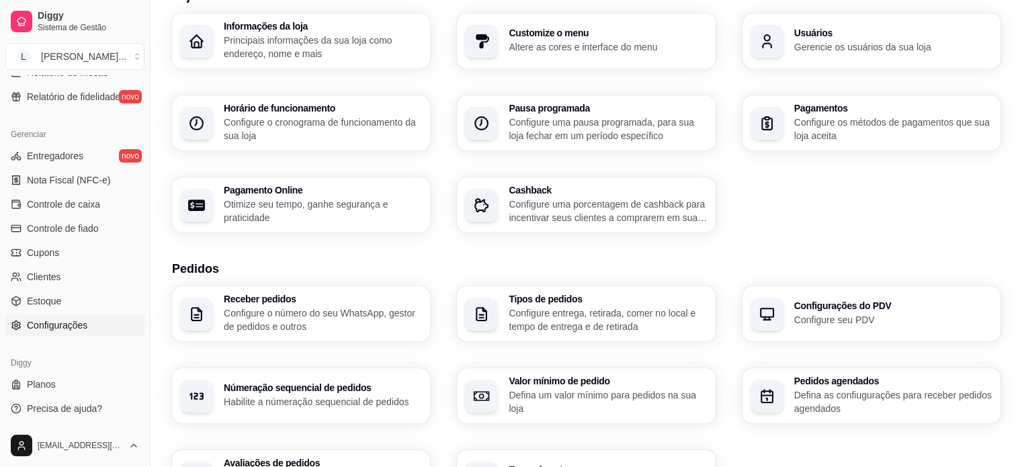
click at [854, 127] on p "Configure os métodos de pagamentos que sua loja aceita" at bounding box center [893, 129] width 198 height 27
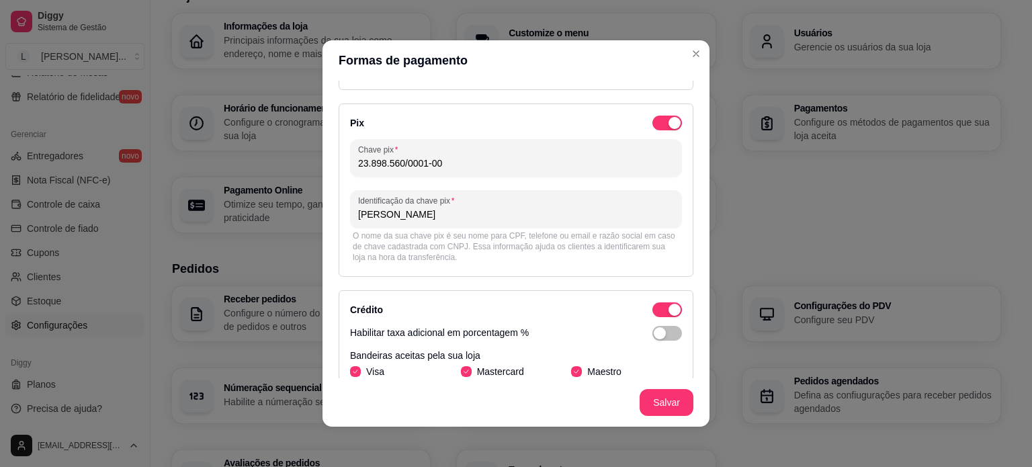
scroll to position [0, 0]
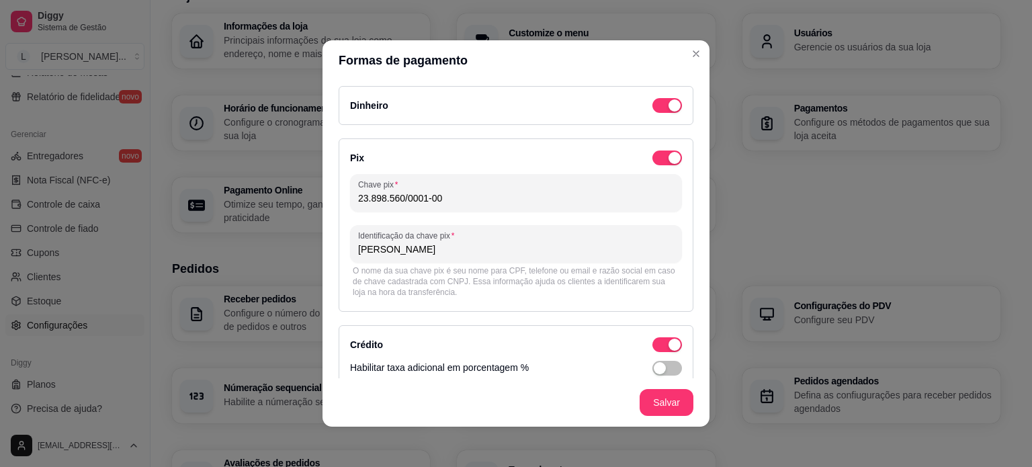
click at [660, 148] on div "Pix Chave pix 23.898.560/0001-00 Identificação da chave pix Lilian Neves Da Sil…" at bounding box center [515, 224] width 355 height 173
click at [668, 159] on div "button" at bounding box center [674, 158] width 12 height 12
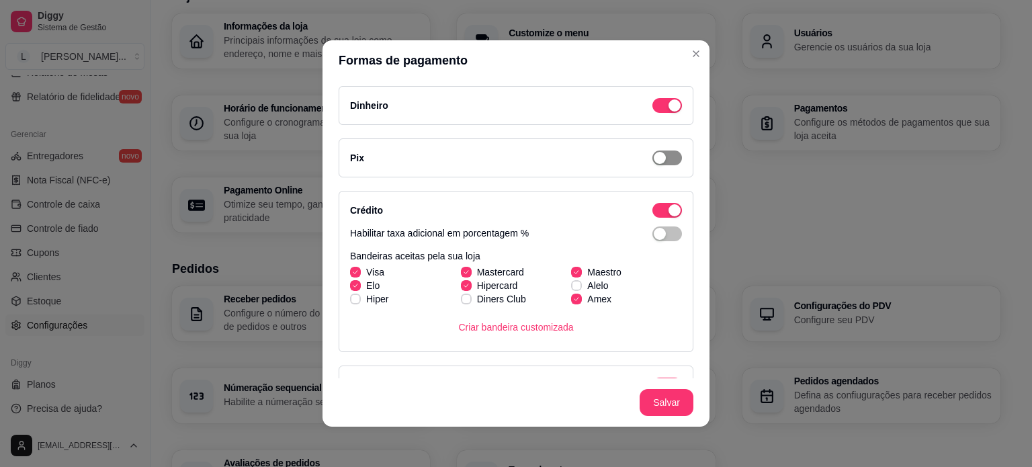
click at [655, 159] on span "button" at bounding box center [667, 157] width 30 height 15
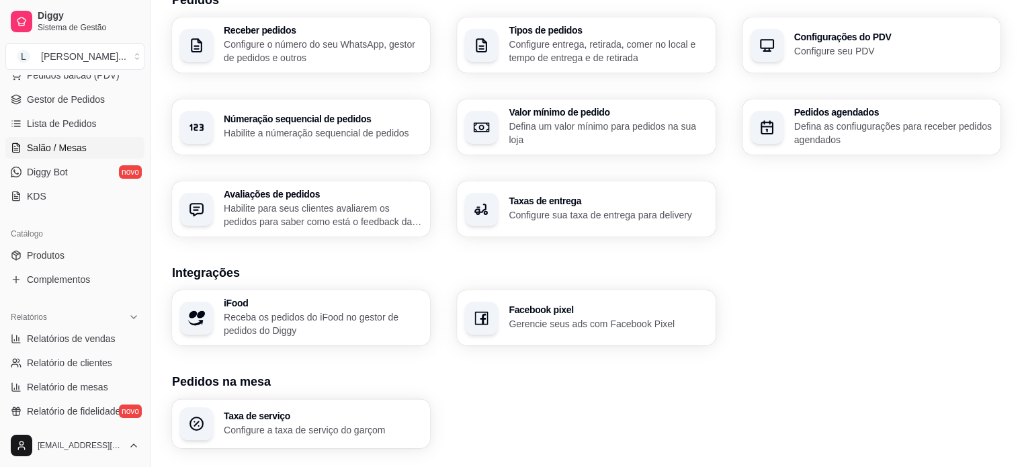
scroll to position [163, 0]
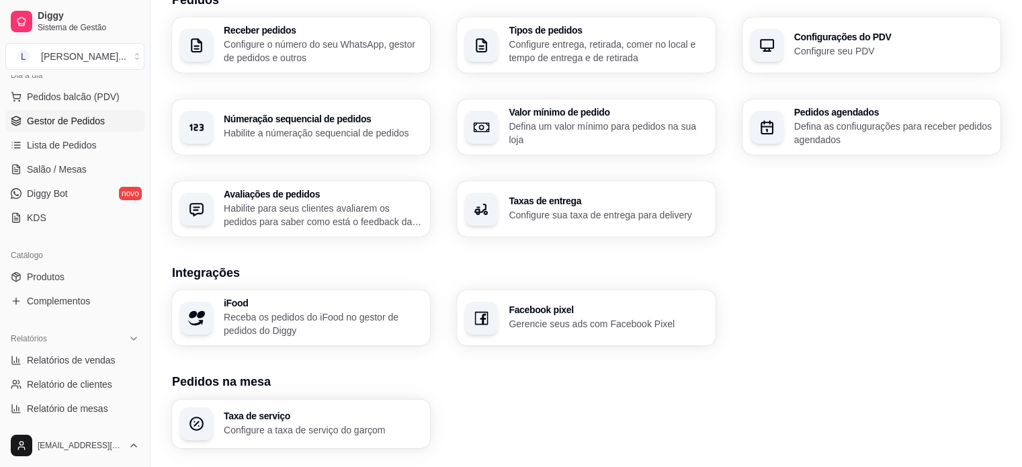
click at [56, 115] on span "Gestor de Pedidos" at bounding box center [66, 120] width 78 height 13
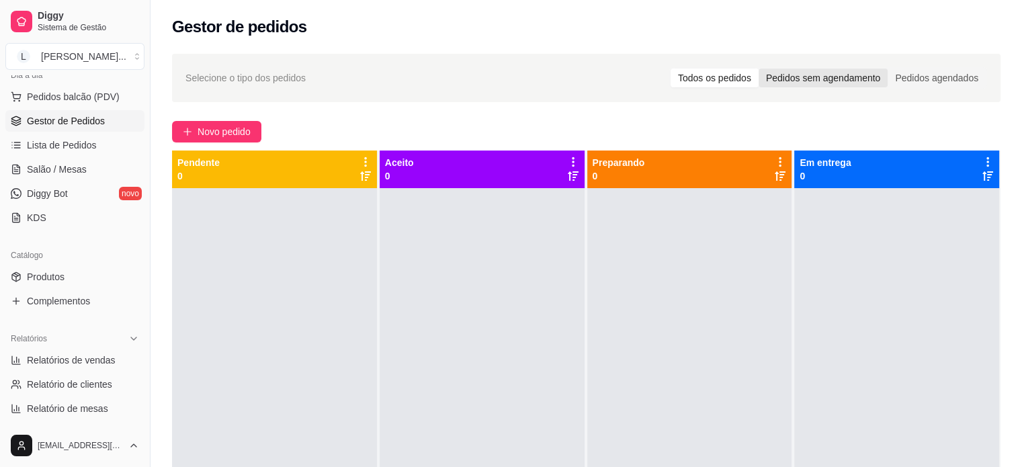
click at [822, 84] on div "Pedidos sem agendamento" at bounding box center [822, 78] width 129 height 19
click at [758, 69] on input "Pedidos sem agendamento" at bounding box center [758, 69] width 0 height 0
click at [938, 82] on div "Pedidos agendados" at bounding box center [936, 78] width 98 height 19
click at [887, 69] on input "Pedidos agendados" at bounding box center [887, 69] width 0 height 0
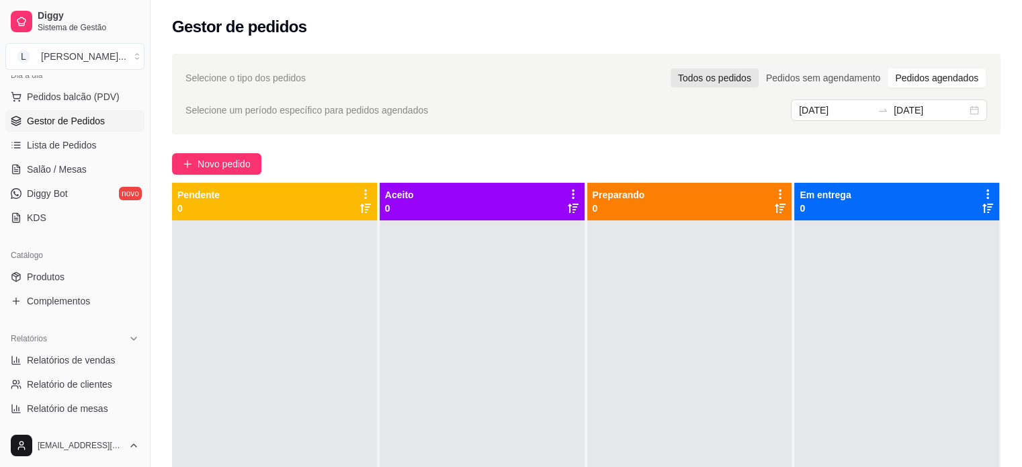
drag, startPoint x: 719, startPoint y: 73, endPoint x: 702, endPoint y: 76, distance: 16.3
click at [718, 73] on div "Todos os pedidos" at bounding box center [714, 78] width 88 height 19
click at [670, 69] on input "Todos os pedidos" at bounding box center [670, 69] width 0 height 0
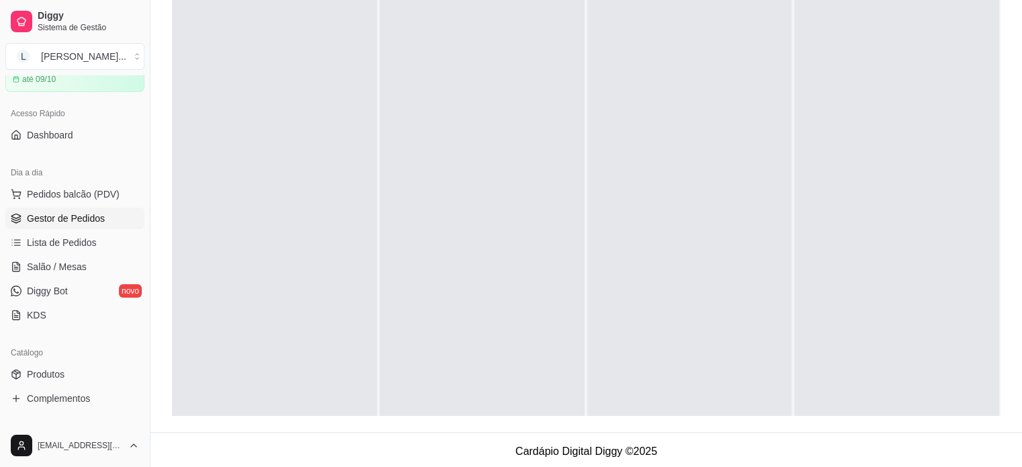
scroll to position [29, 0]
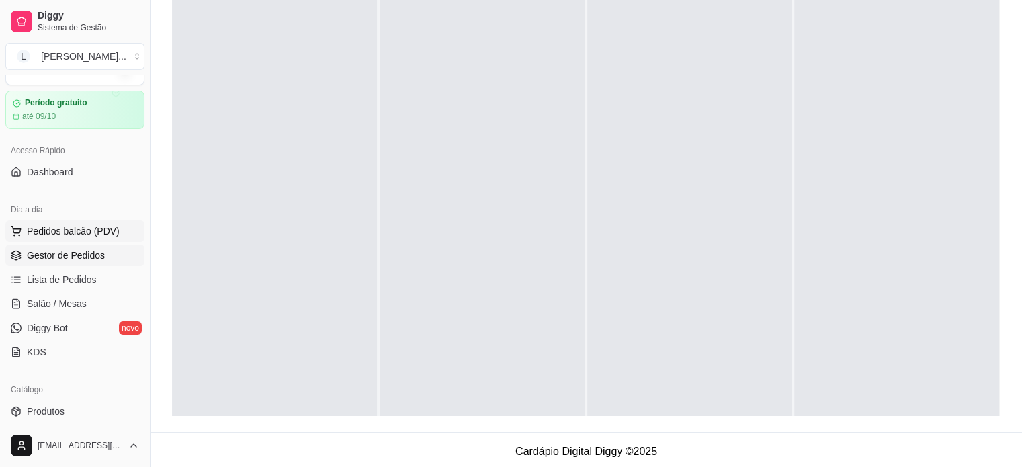
drag, startPoint x: 76, startPoint y: 224, endPoint x: 78, endPoint y: 232, distance: 9.0
click at [76, 224] on span "Pedidos balcão (PDV)" at bounding box center [73, 230] width 93 height 13
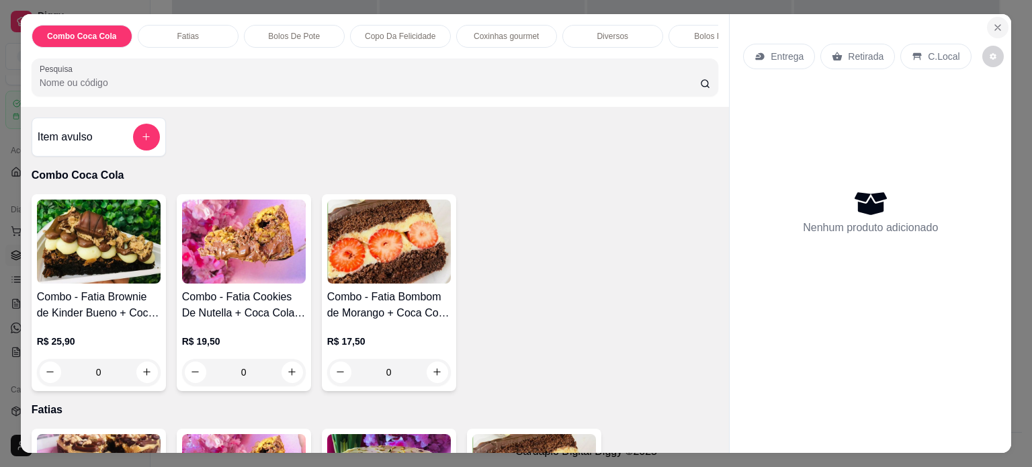
click at [994, 22] on icon "Close" at bounding box center [997, 27] width 11 height 11
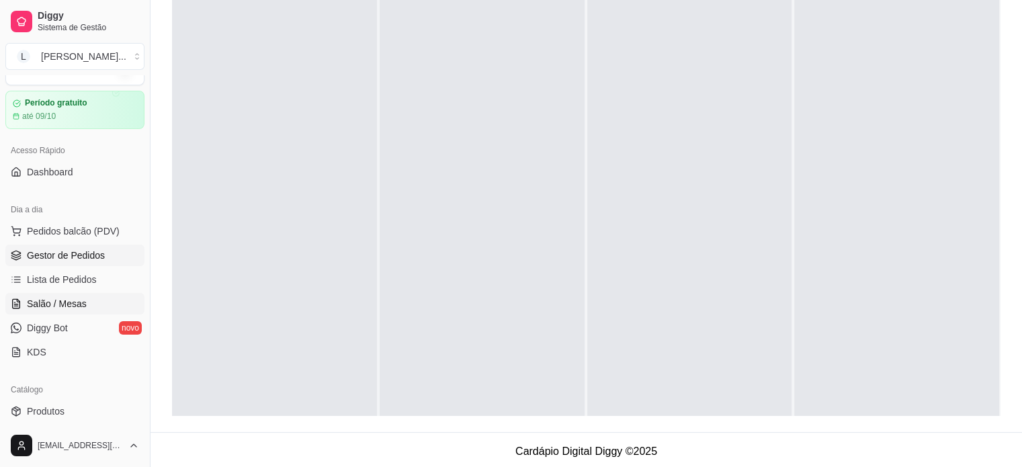
scroll to position [96, 0]
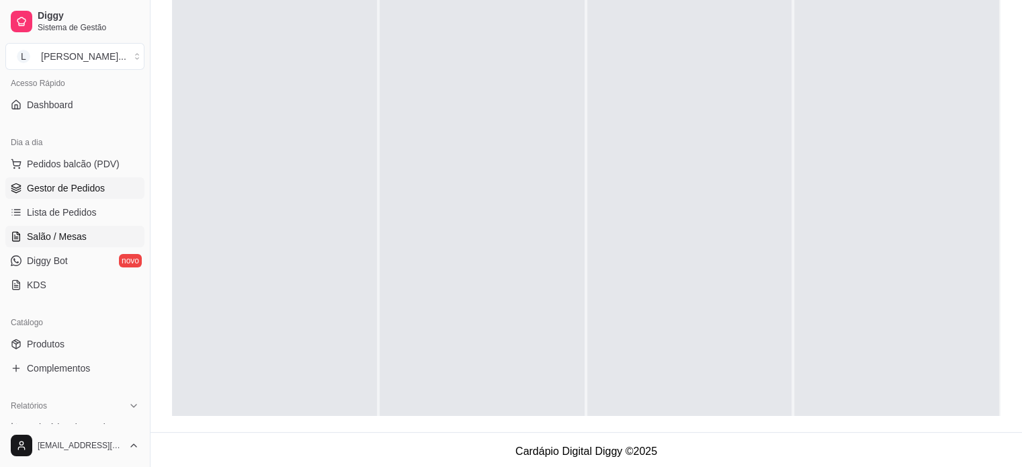
click at [56, 236] on span "Salão / Mesas" at bounding box center [57, 236] width 60 height 13
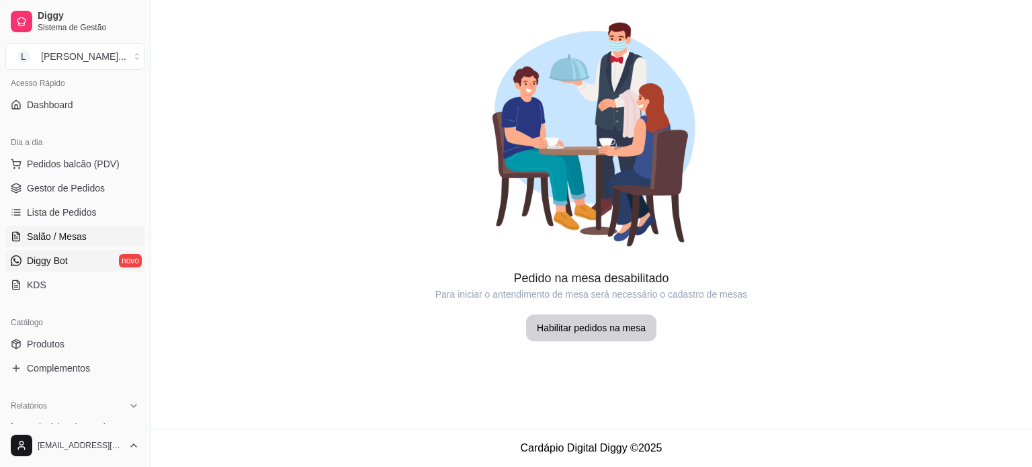
click at [68, 263] on link "Diggy Bot novo" at bounding box center [74, 260] width 139 height 21
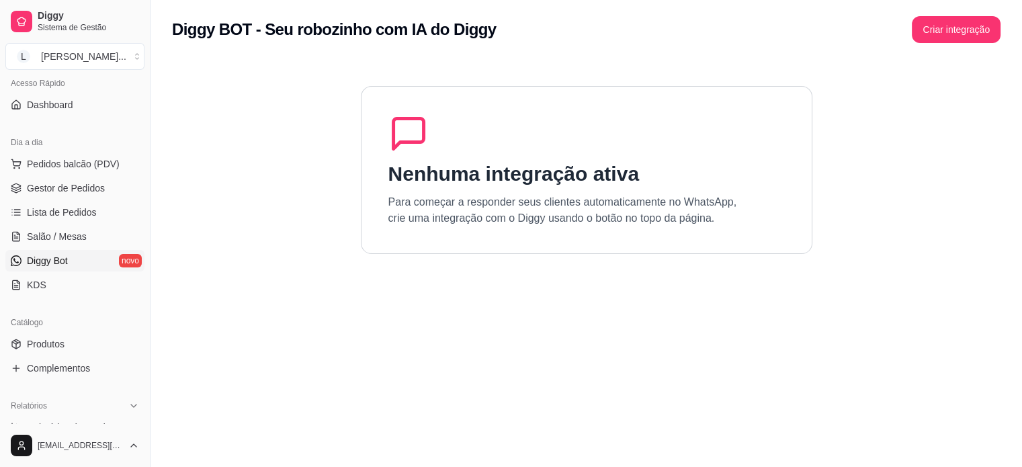
click at [54, 300] on div "Dia a dia Pedidos balcão (PDV) Gestor de Pedidos Lista de Pedidos Salão / Mesas…" at bounding box center [75, 213] width 150 height 175
click at [54, 288] on link "KDS" at bounding box center [74, 284] width 139 height 21
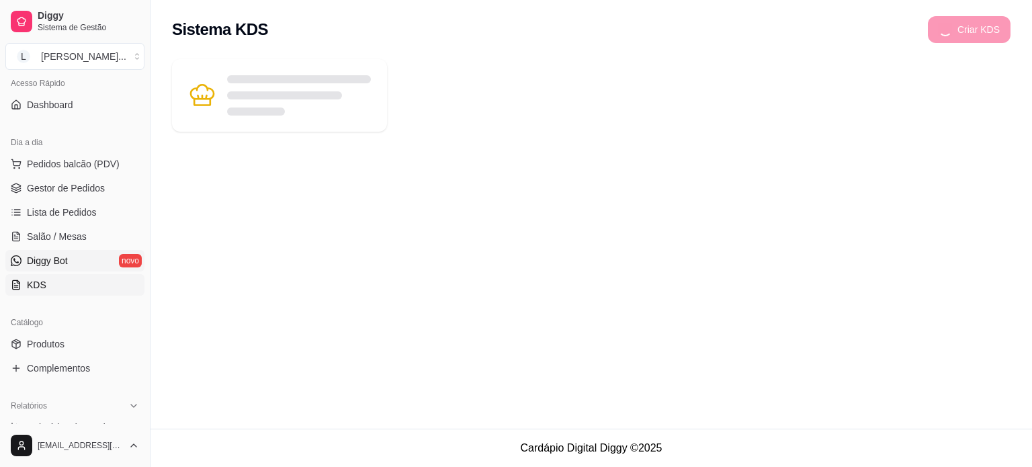
click at [44, 268] on link "Diggy Bot novo" at bounding box center [74, 260] width 139 height 21
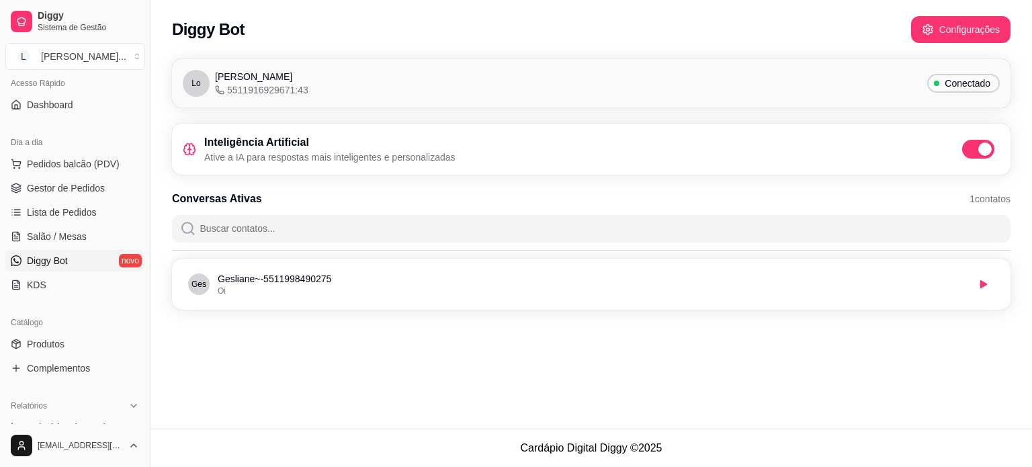
click at [48, 318] on div "Catálogo" at bounding box center [74, 322] width 139 height 21
click at [58, 277] on link "KDS" at bounding box center [74, 284] width 139 height 21
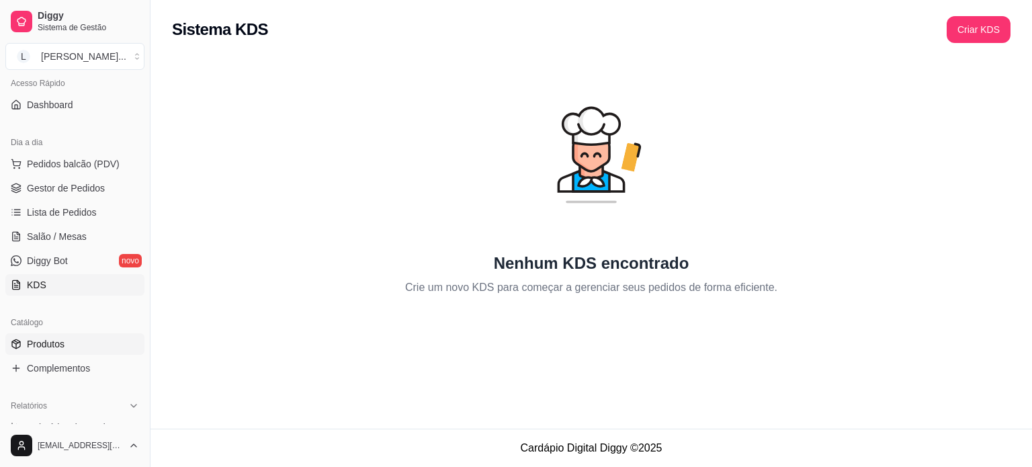
click at [83, 346] on link "Produtos" at bounding box center [74, 343] width 139 height 21
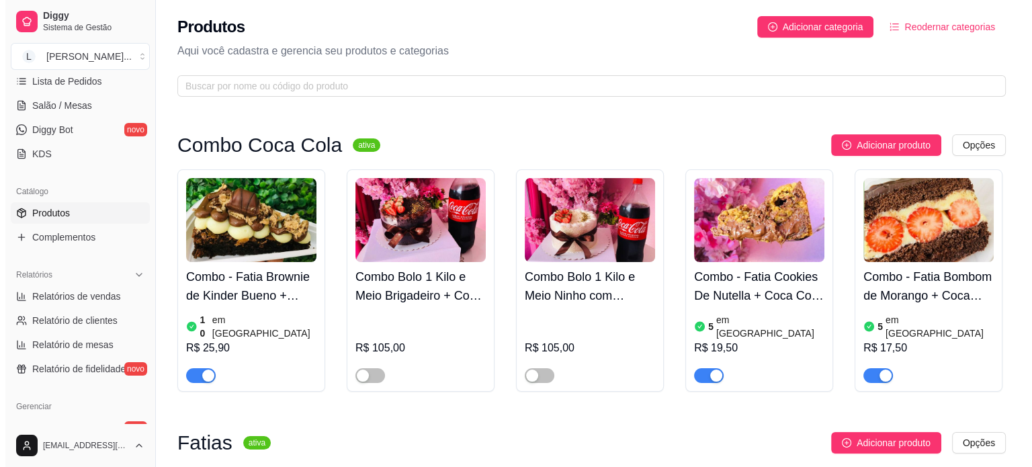
scroll to position [230, 0]
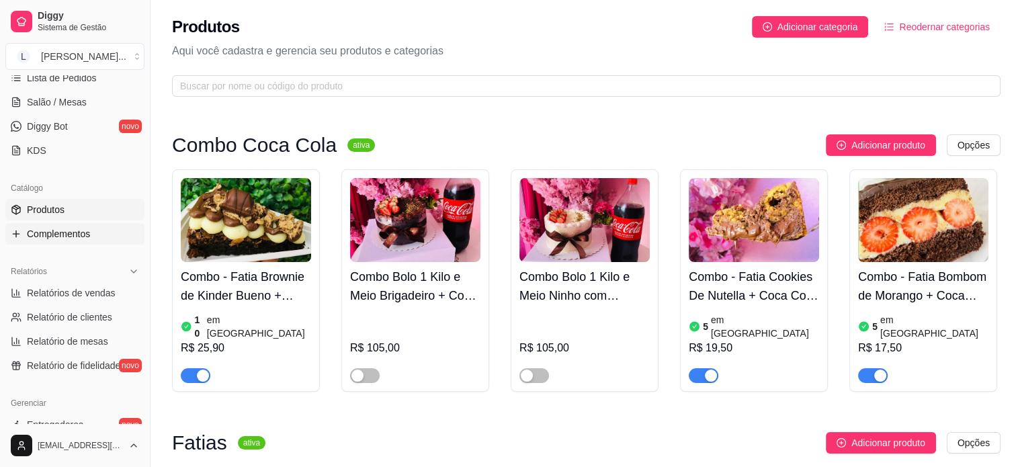
click at [60, 238] on span "Complementos" at bounding box center [58, 233] width 63 height 13
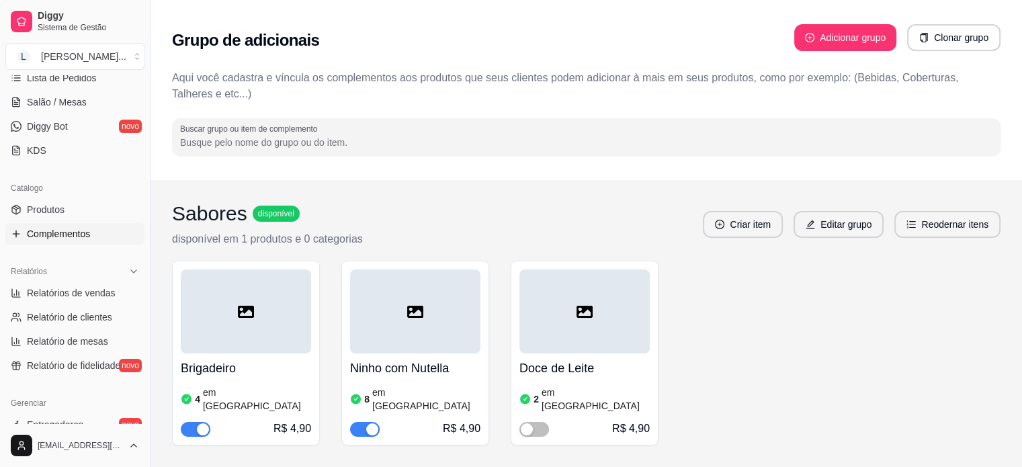
drag, startPoint x: 58, startPoint y: 206, endPoint x: 70, endPoint y: 238, distance: 34.2
click at [58, 205] on span "Produtos" at bounding box center [46, 209] width 38 height 13
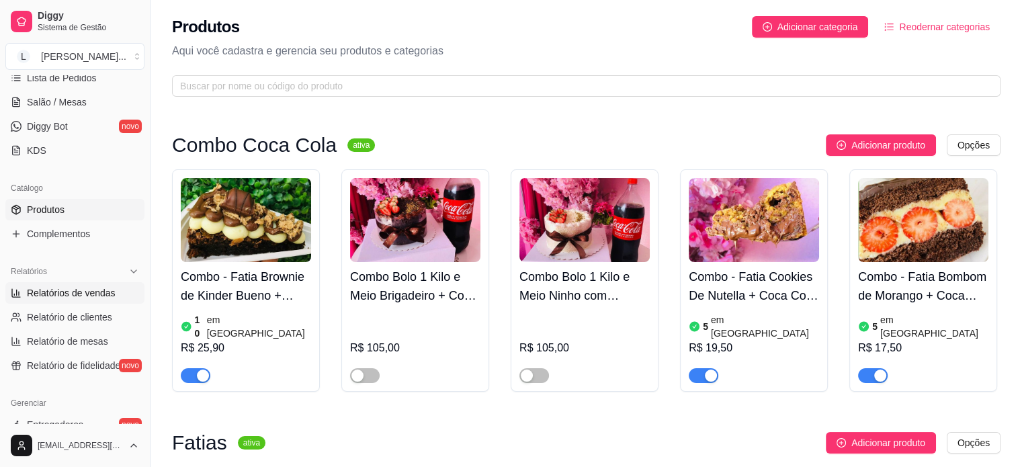
click at [89, 289] on span "Relatórios de vendas" at bounding box center [71, 292] width 89 height 13
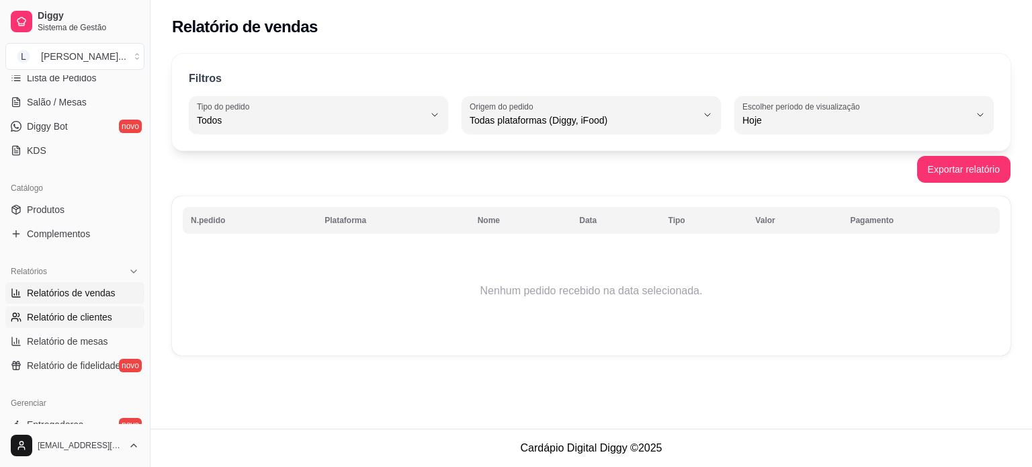
scroll to position [365, 0]
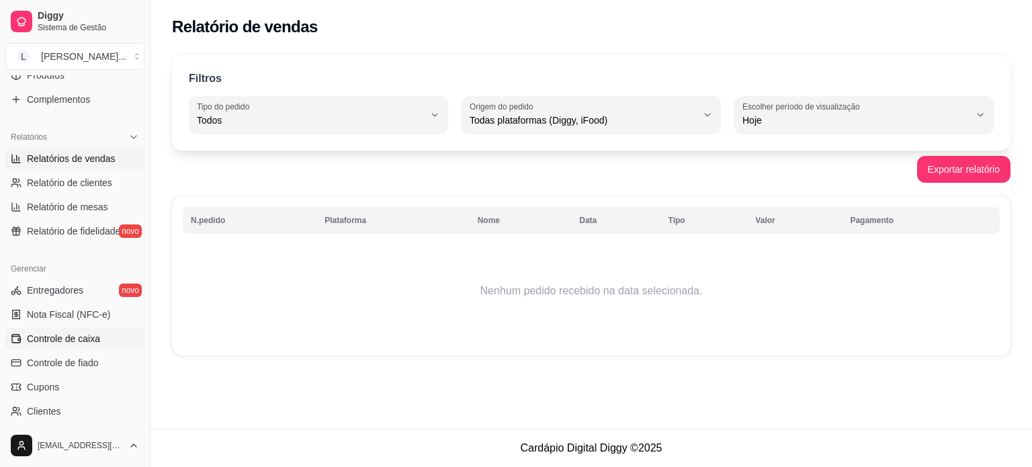
click at [89, 336] on span "Controle de caixa" at bounding box center [63, 338] width 73 height 13
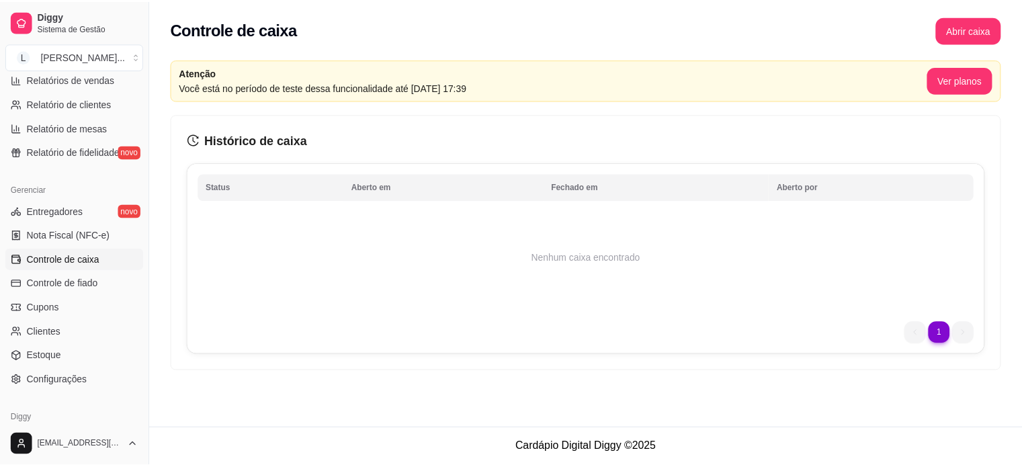
scroll to position [499, 0]
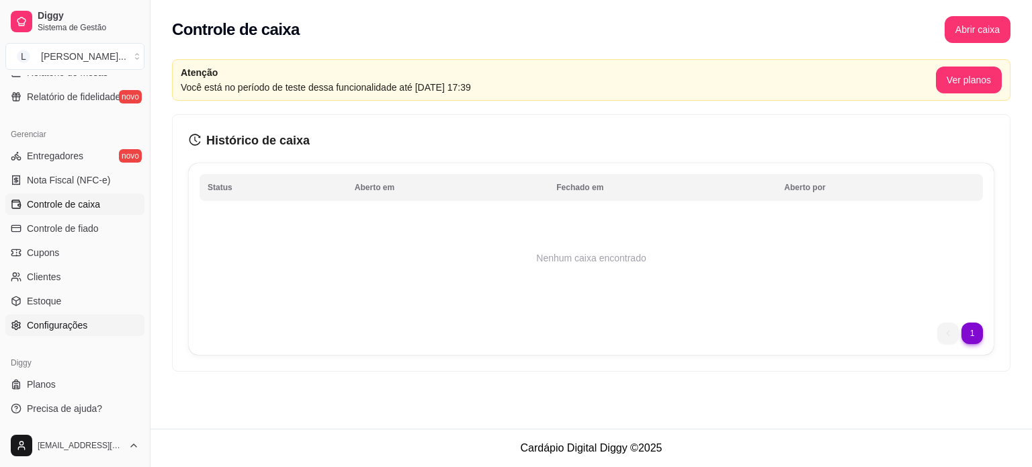
click at [86, 327] on link "Configurações" at bounding box center [74, 324] width 139 height 21
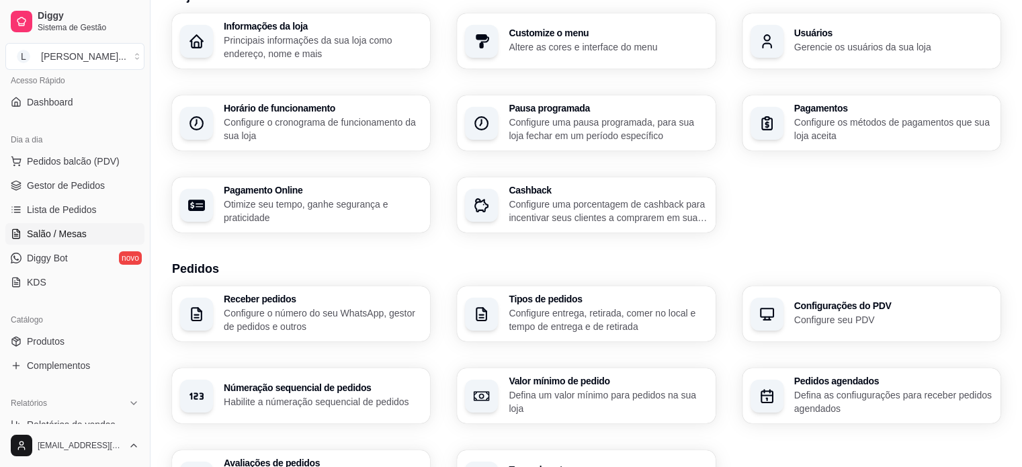
scroll to position [96, 0]
click at [67, 195] on link "Gestor de Pedidos" at bounding box center [74, 187] width 139 height 21
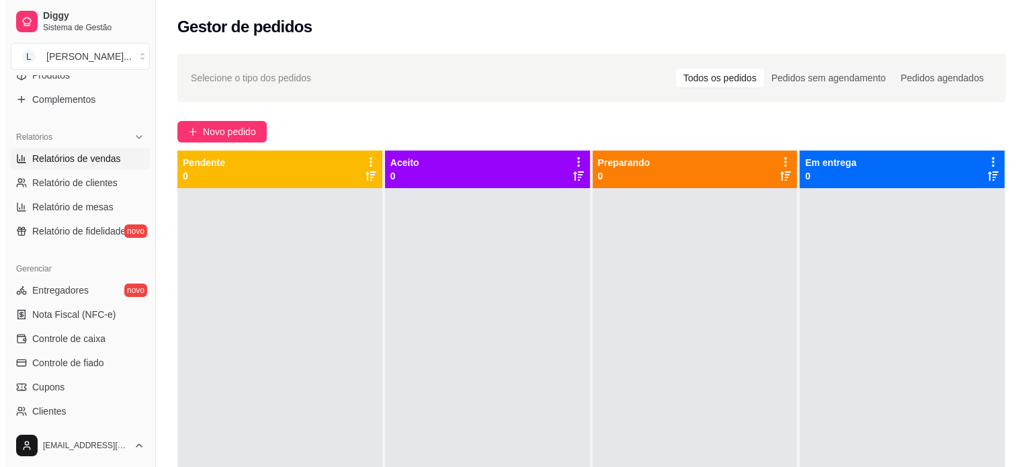
scroll to position [499, 0]
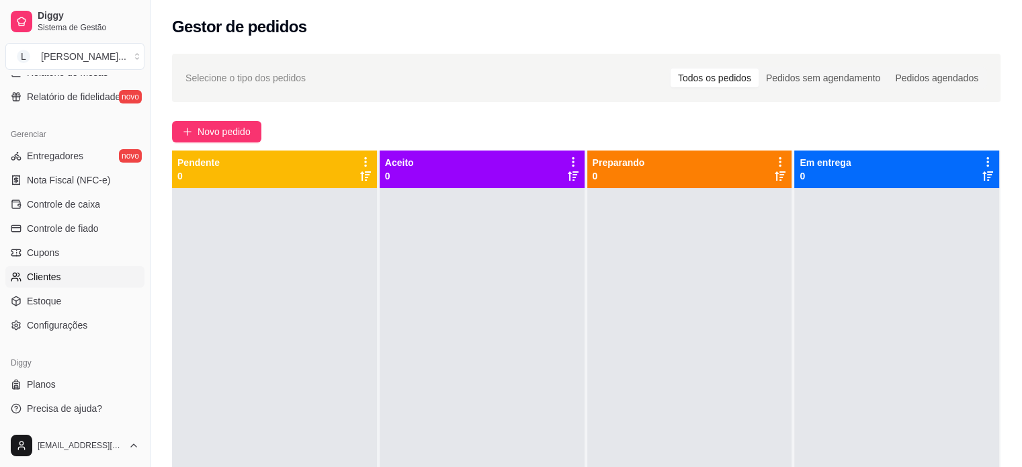
click at [51, 273] on span "Clientes" at bounding box center [44, 276] width 34 height 13
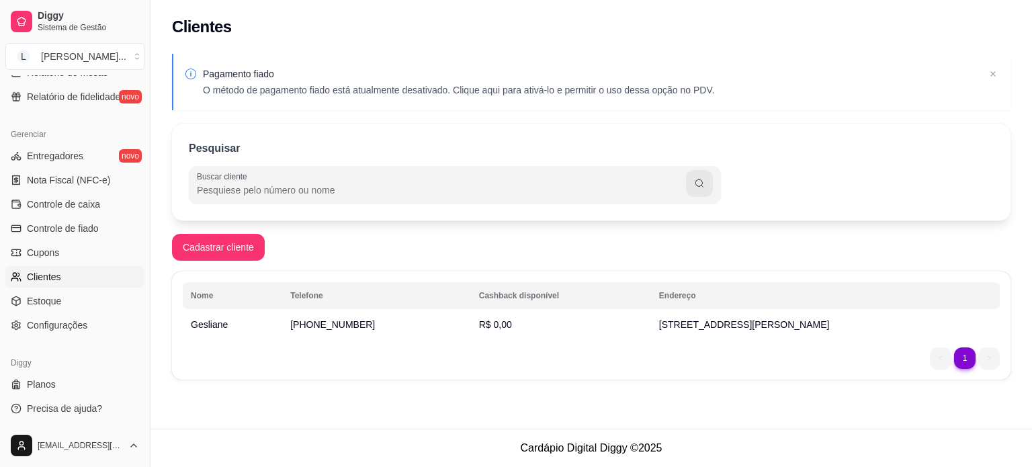
click at [342, 327] on td "(11) 9 9849-0275" at bounding box center [376, 324] width 189 height 24
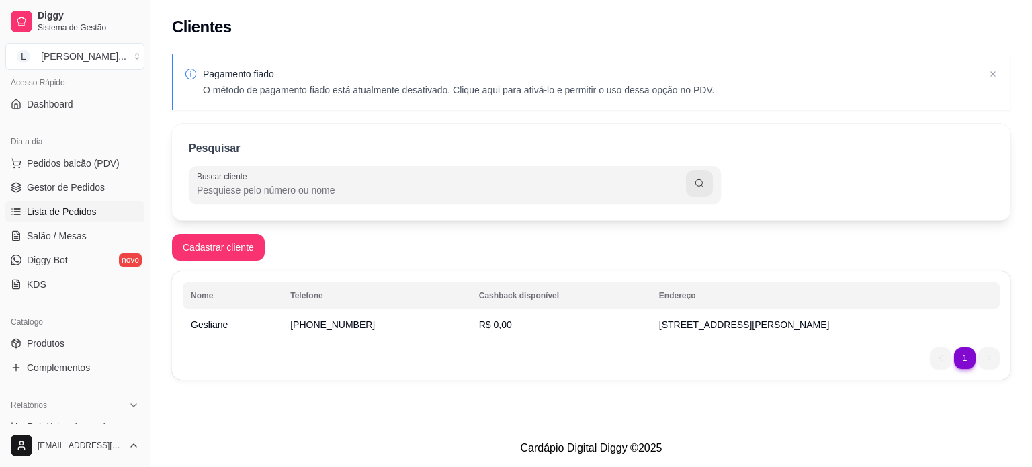
scroll to position [96, 0]
click at [75, 260] on link "Diggy Bot novo" at bounding box center [74, 260] width 139 height 21
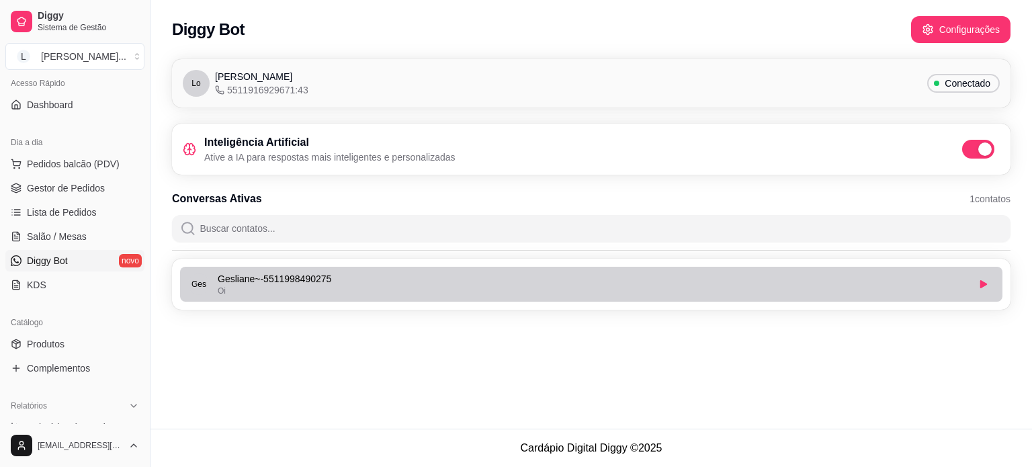
click at [312, 286] on div "Oi" at bounding box center [593, 290] width 750 height 11
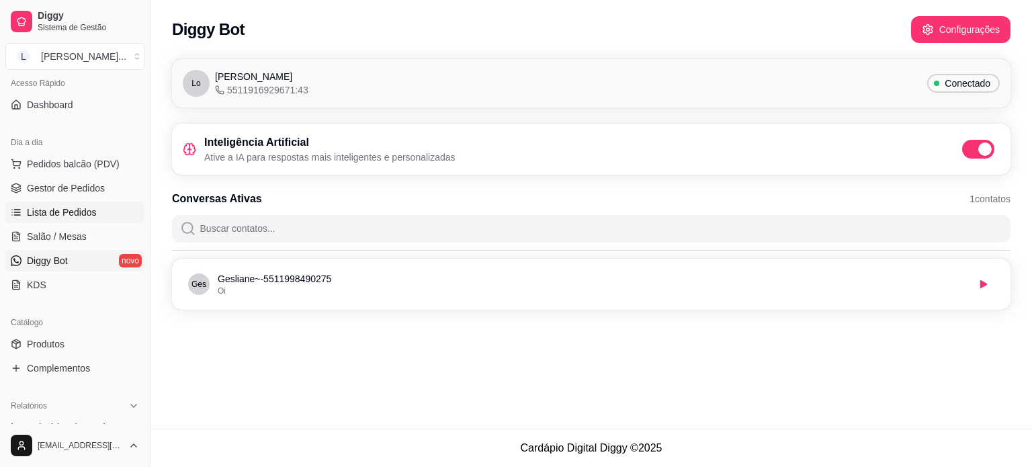
click at [73, 214] on span "Lista de Pedidos" at bounding box center [62, 212] width 70 height 13
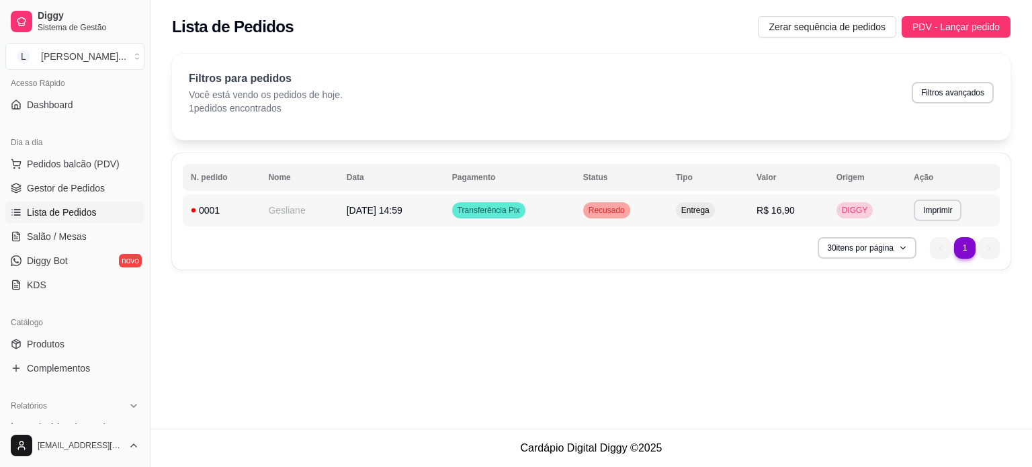
click at [627, 211] on span "Recusado" at bounding box center [607, 210] width 42 height 11
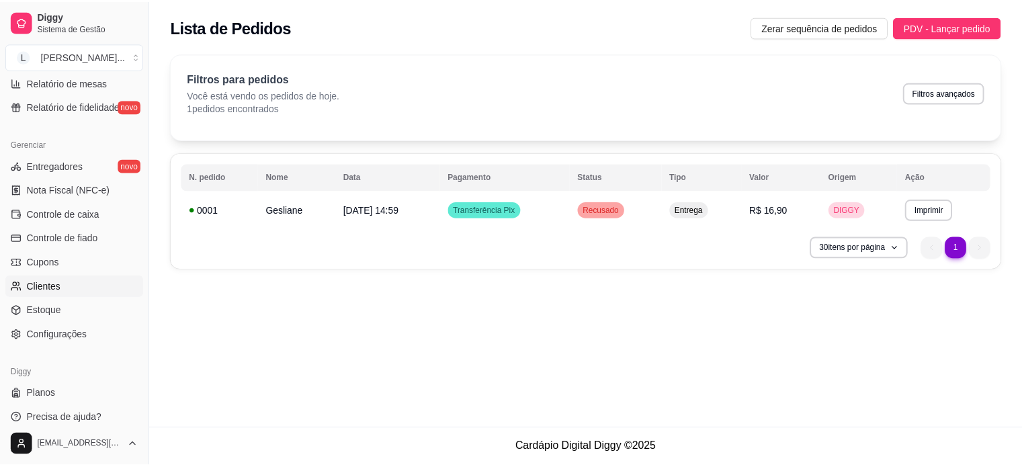
scroll to position [499, 0]
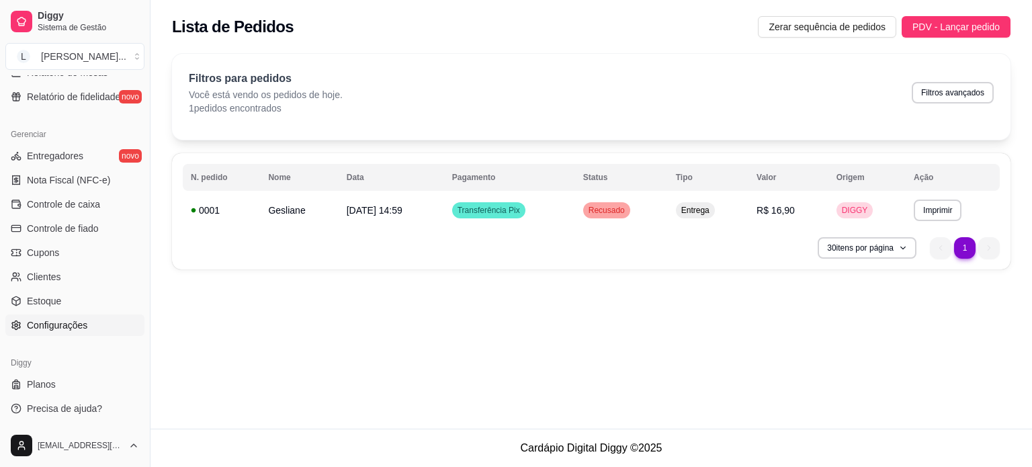
click at [67, 326] on span "Configurações" at bounding box center [57, 324] width 60 height 13
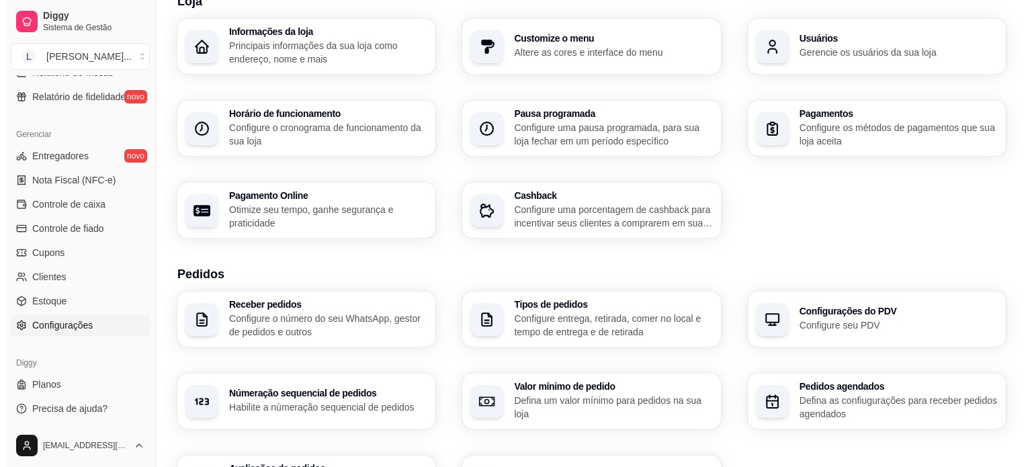
scroll to position [134, 0]
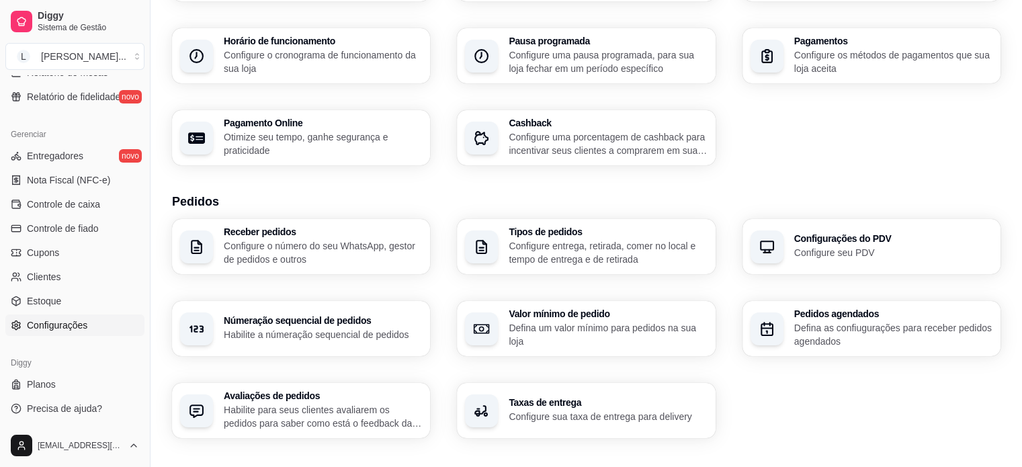
click at [548, 409] on div "Taxas de entrega Configure sua taxa de entrega para delivery" at bounding box center [607, 411] width 198 height 26
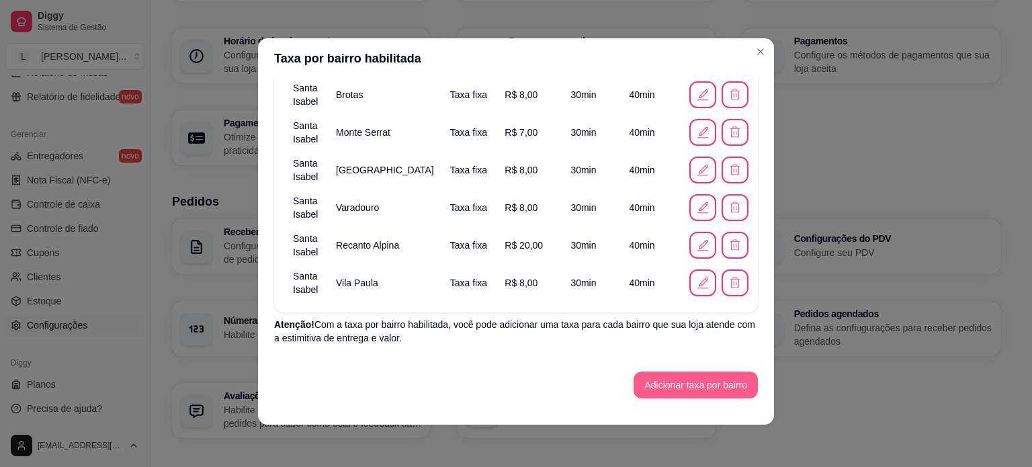
scroll to position [3, 0]
click at [665, 383] on button "Adicionar taxa por bairro" at bounding box center [695, 384] width 120 height 26
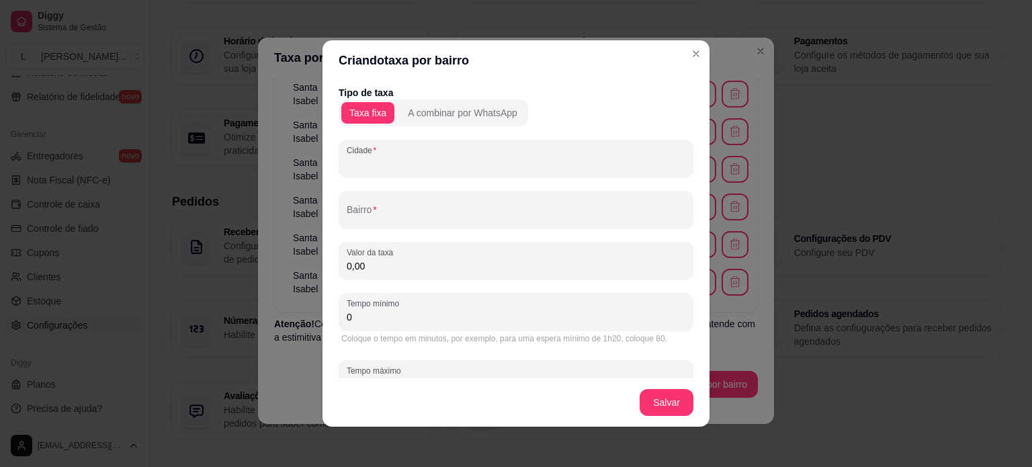
click at [357, 163] on input "Cidade" at bounding box center [516, 163] width 338 height 13
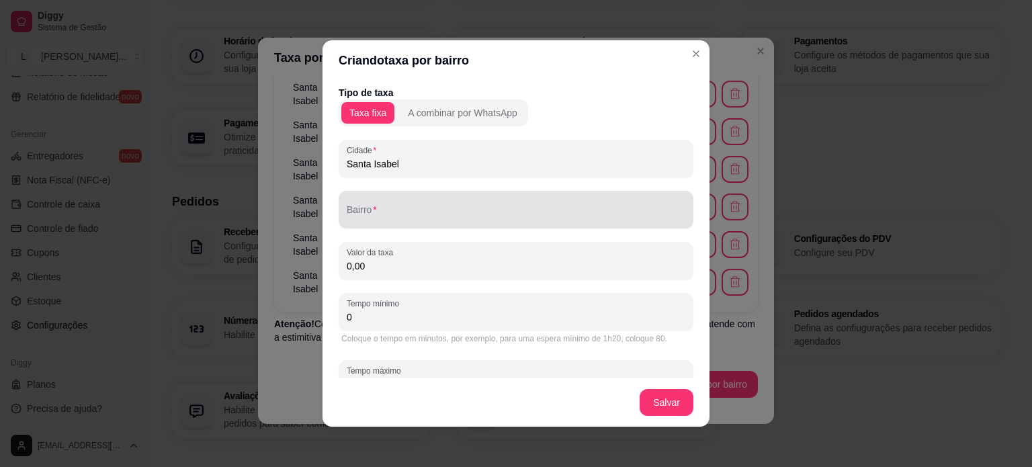
click at [375, 218] on input "Bairro" at bounding box center [516, 214] width 338 height 13
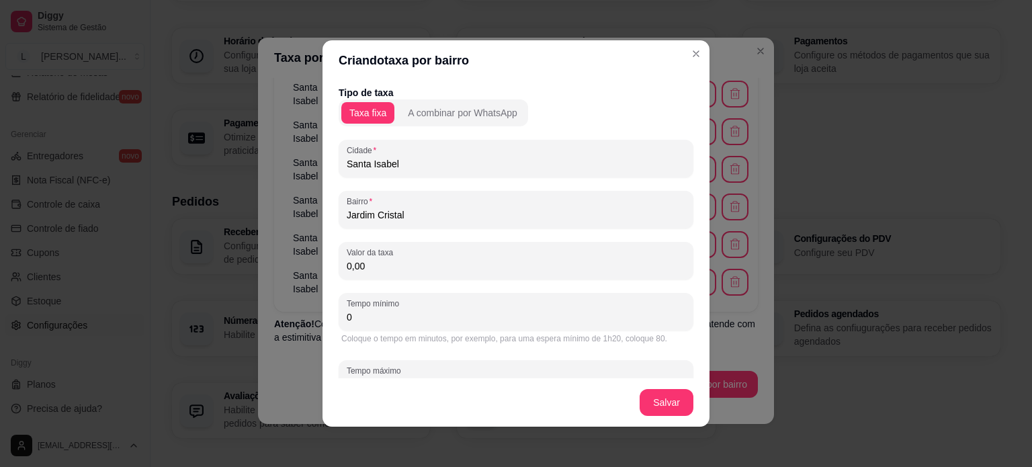
drag, startPoint x: 405, startPoint y: 216, endPoint x: 390, endPoint y: 214, distance: 15.6
click at [390, 214] on input "Jardim Cristal" at bounding box center [516, 214] width 338 height 13
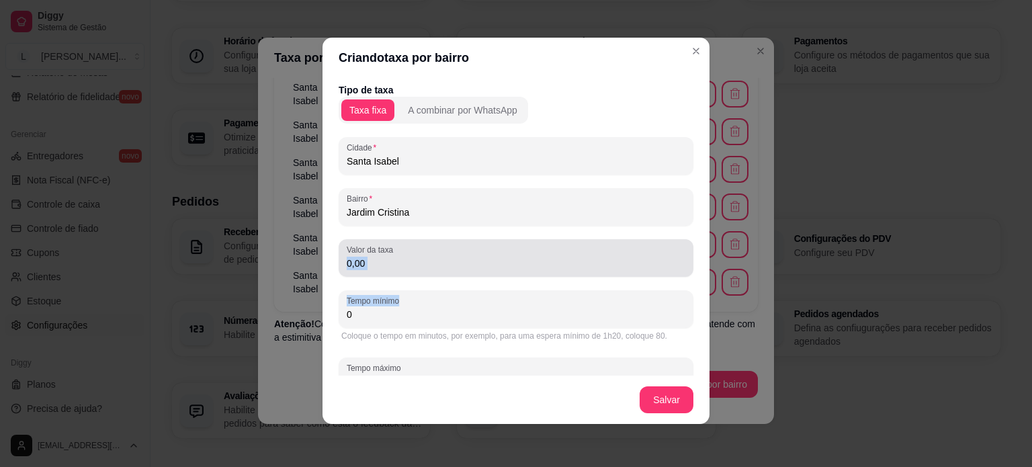
drag, startPoint x: 420, startPoint y: 277, endPoint x: 342, endPoint y: 274, distance: 78.6
click at [342, 274] on div "Tipo de taxa Taxa fixa A combinar por WhatsApp Cidade Santa Isabel Bairro Jardi…" at bounding box center [515, 247] width 355 height 328
click at [370, 257] on input "0,00" at bounding box center [516, 263] width 338 height 13
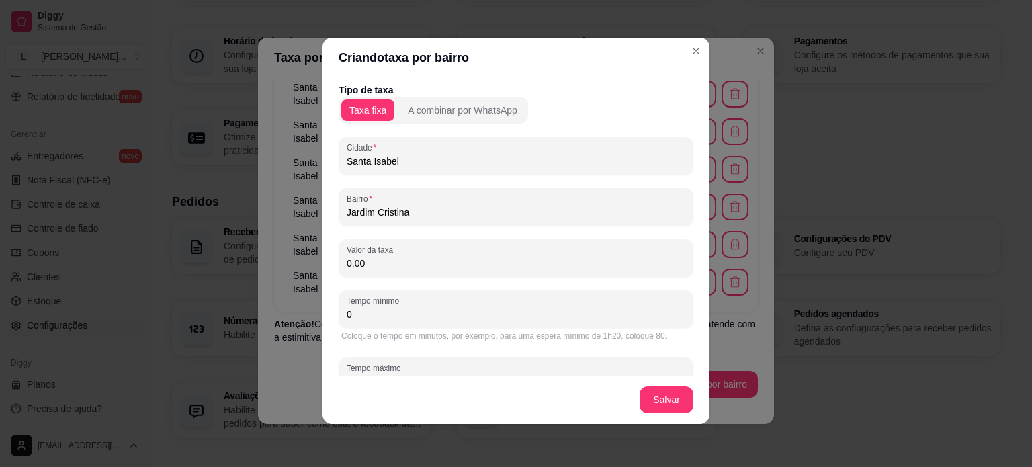
drag, startPoint x: 370, startPoint y: 257, endPoint x: 334, endPoint y: 256, distance: 36.3
click at [338, 256] on div "Valor da taxa 0,00" at bounding box center [515, 258] width 355 height 38
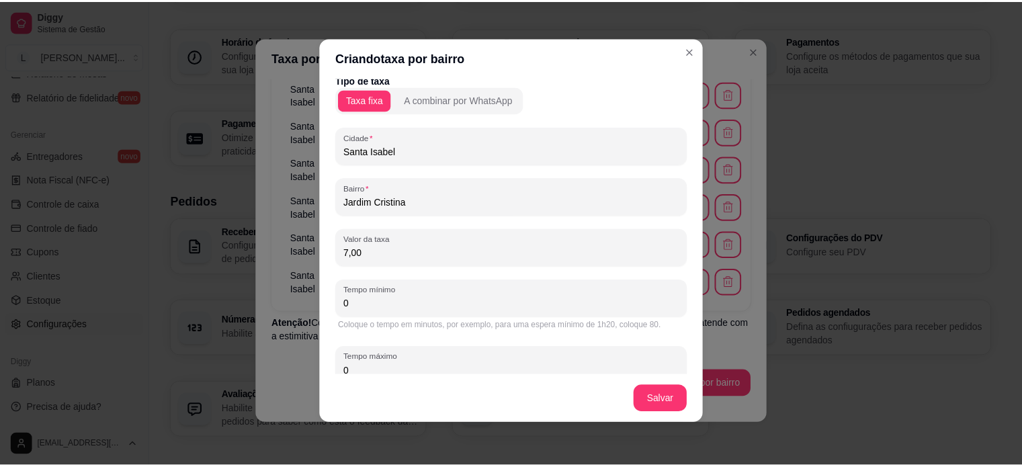
scroll to position [40, 0]
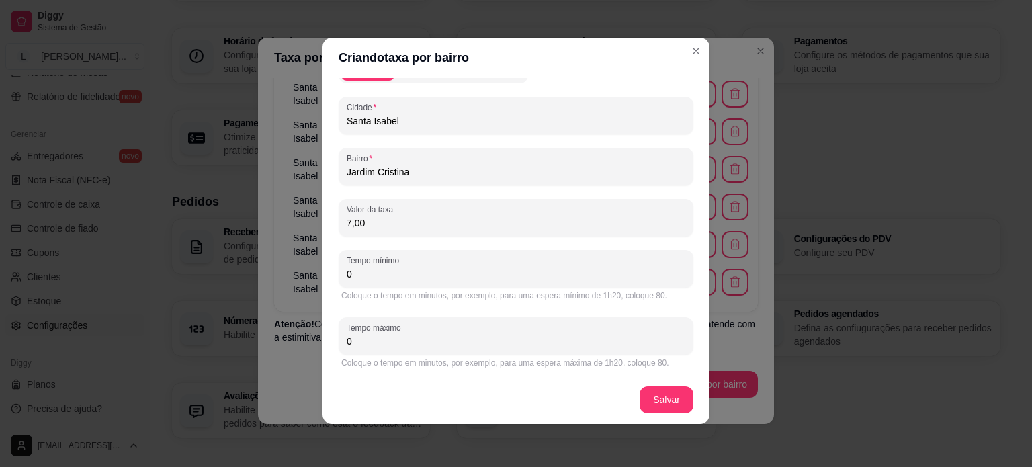
drag, startPoint x: 382, startPoint y: 275, endPoint x: 333, endPoint y: 275, distance: 49.0
click at [347, 275] on input "0" at bounding box center [516, 273] width 338 height 13
click at [322, 344] on div "Tipo de taxa Taxa fixa A combinar por WhatsApp Cidade Santa Isabel Bairro Jardi…" at bounding box center [515, 227] width 387 height 298
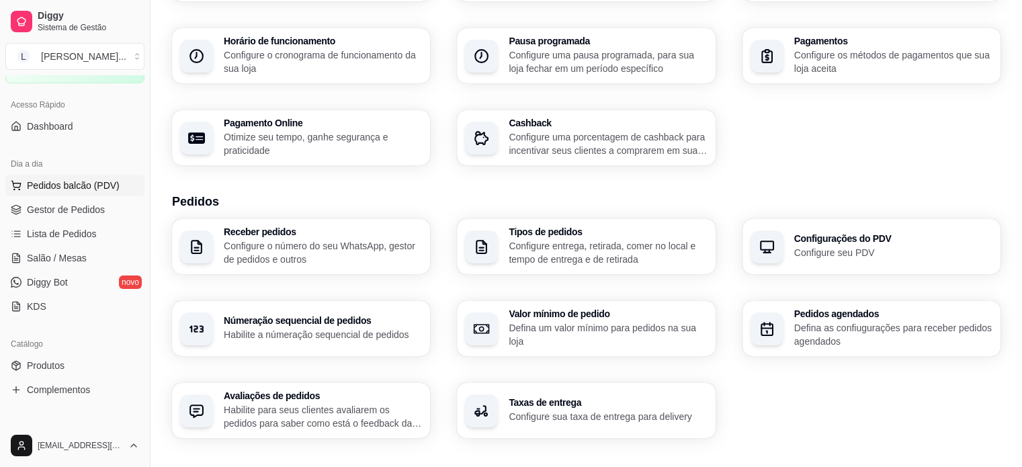
scroll to position [0, 0]
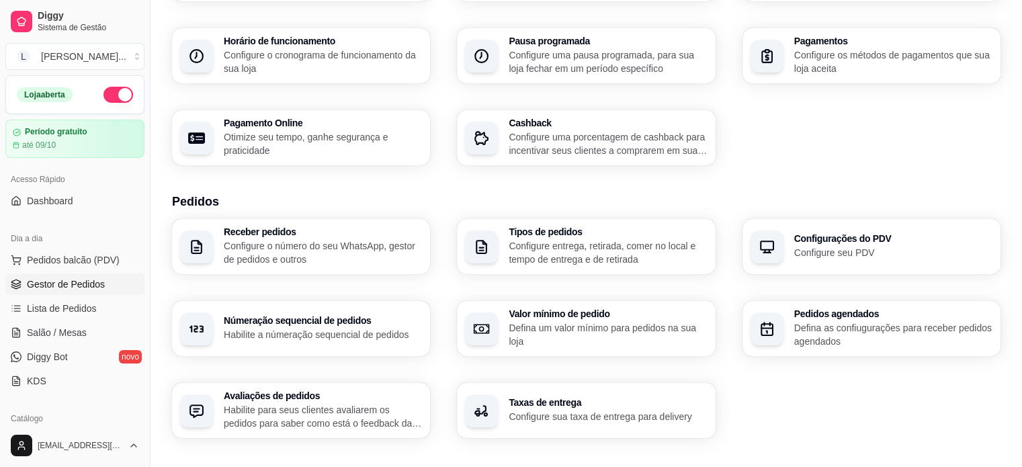
click at [89, 282] on span "Gestor de Pedidos" at bounding box center [66, 283] width 78 height 13
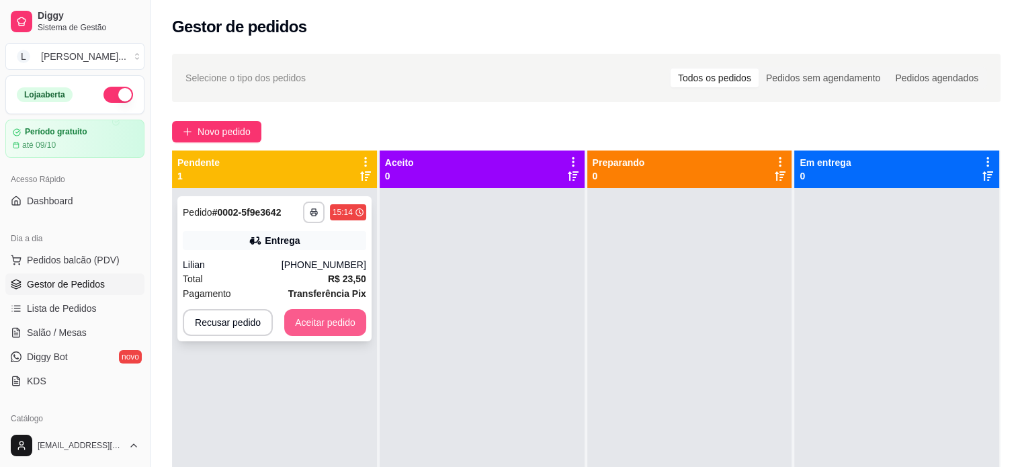
click at [312, 317] on button "Aceitar pedido" at bounding box center [325, 322] width 82 height 27
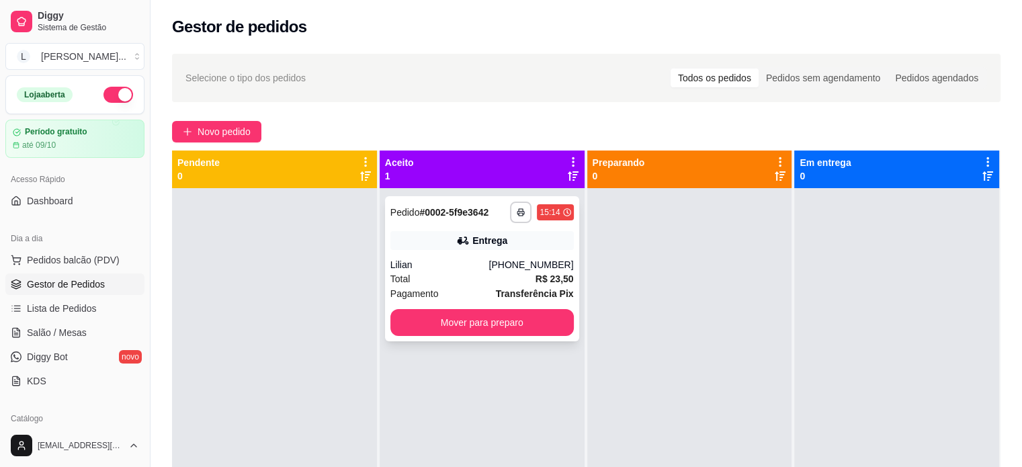
click at [497, 280] on div "Total R$ 23,50" at bounding box center [481, 278] width 183 height 15
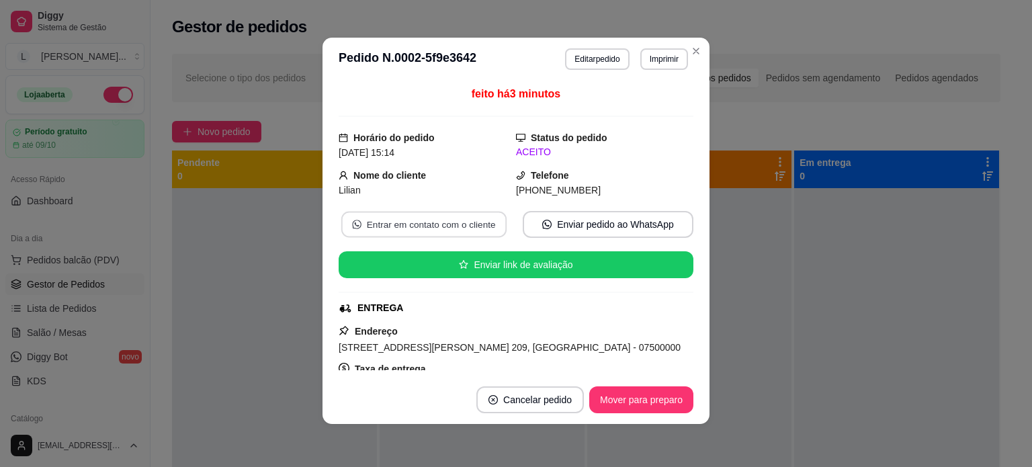
click at [443, 229] on button "Entrar em contato com o cliente" at bounding box center [423, 225] width 165 height 26
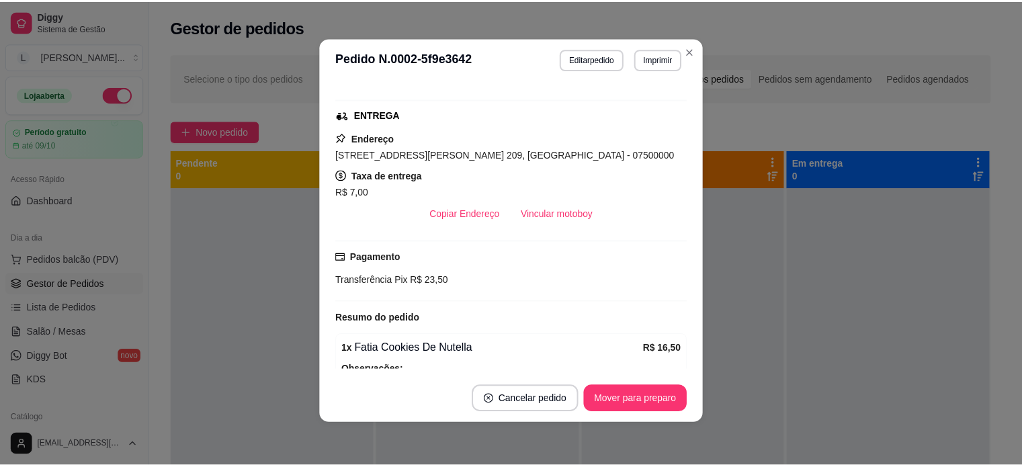
scroll to position [201, 0]
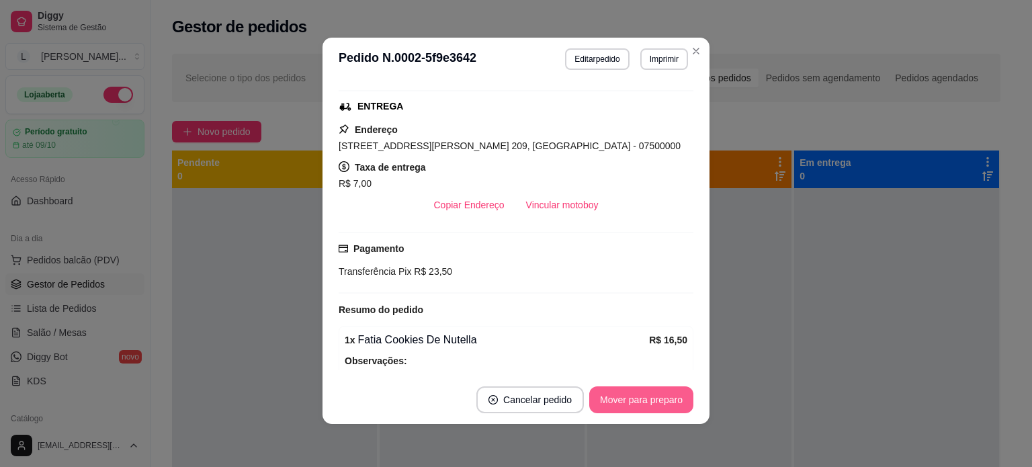
click at [641, 398] on button "Mover para preparo" at bounding box center [641, 399] width 104 height 27
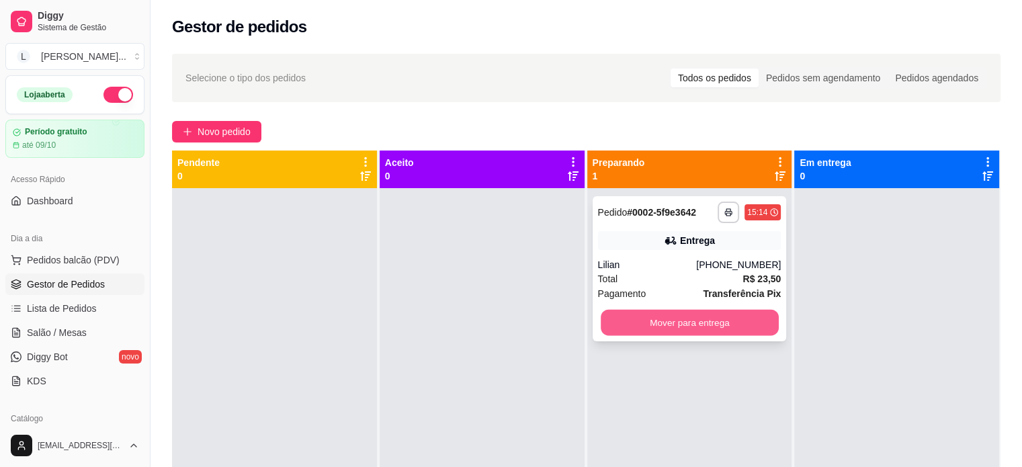
click at [682, 322] on button "Mover para entrega" at bounding box center [689, 323] width 178 height 26
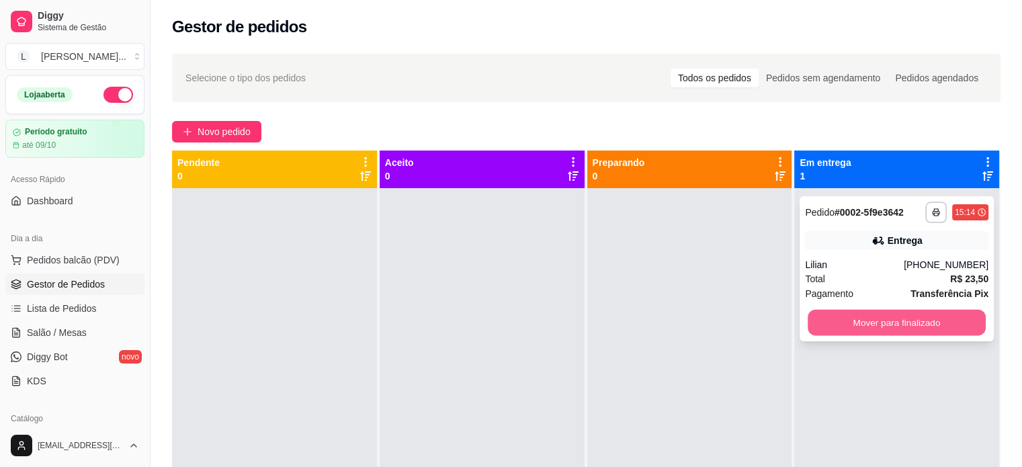
click at [903, 326] on button "Mover para finalizado" at bounding box center [896, 323] width 178 height 26
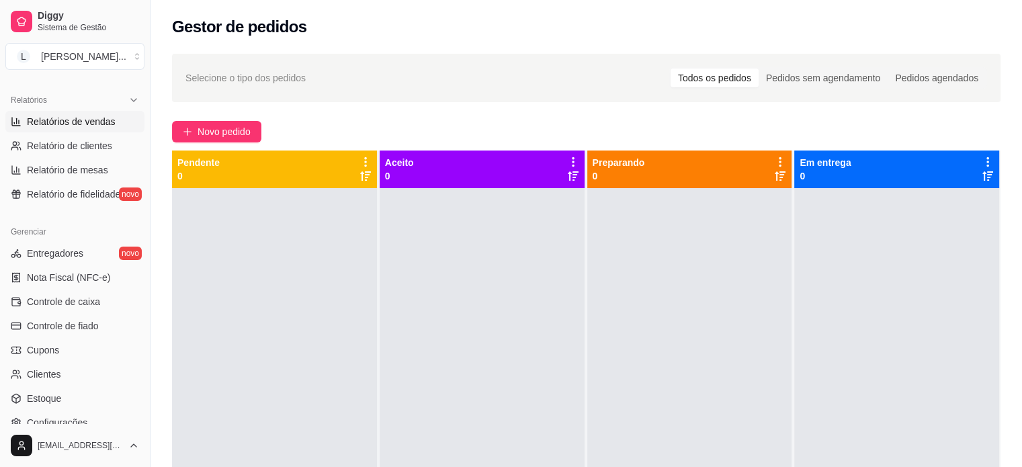
scroll to position [470, 0]
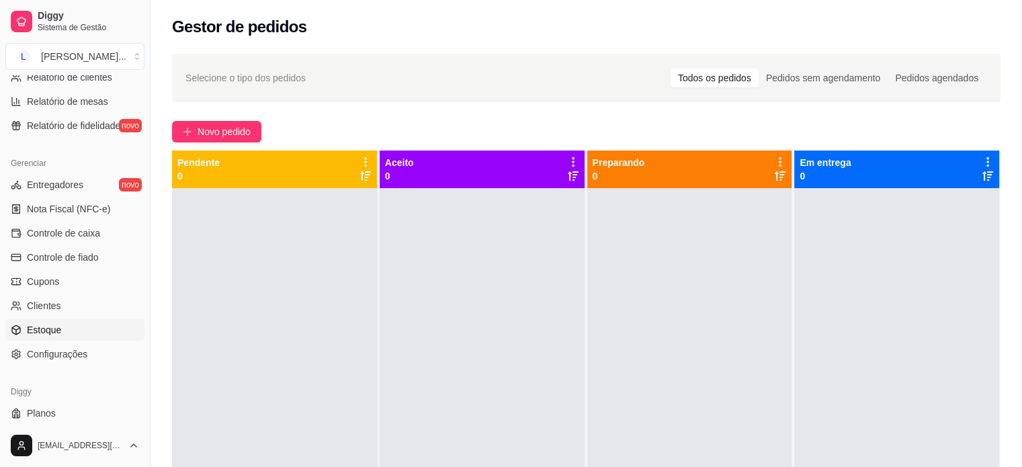
click at [58, 330] on span "Estoque" at bounding box center [44, 329] width 34 height 13
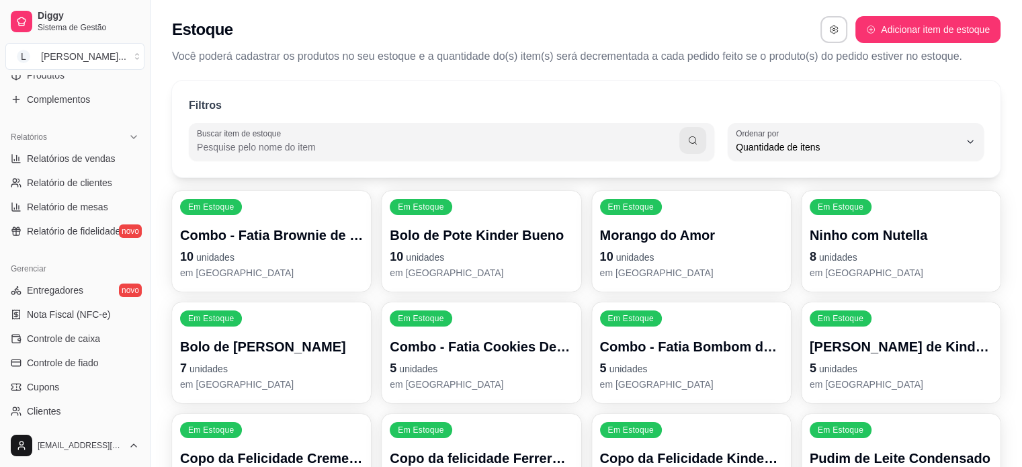
scroll to position [230, 0]
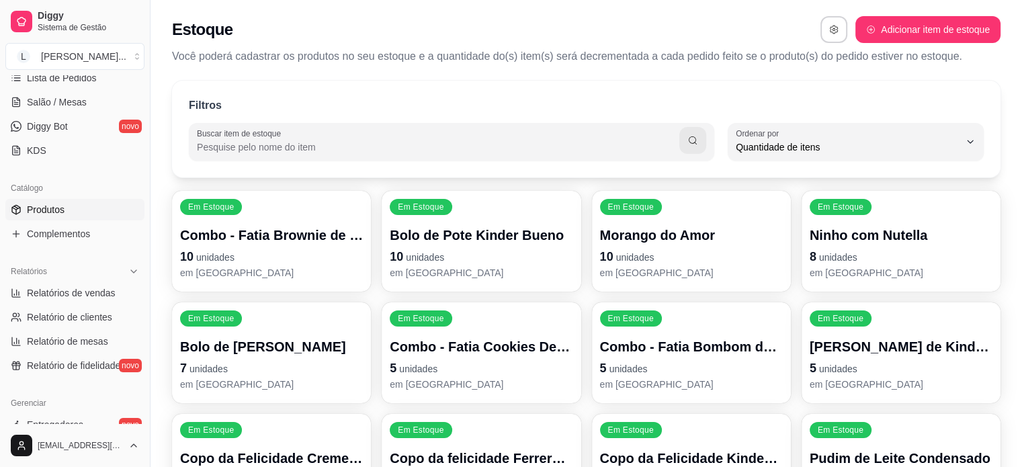
click at [56, 203] on span "Produtos" at bounding box center [46, 209] width 38 height 13
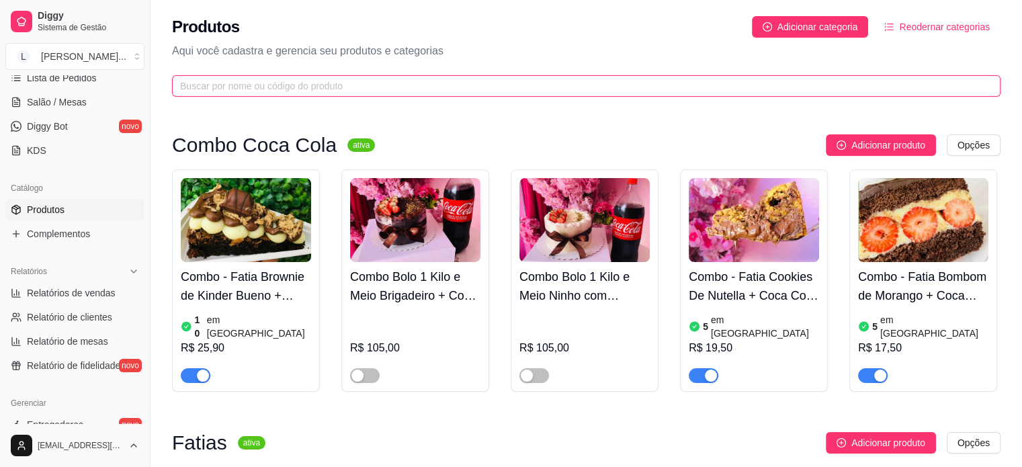
click at [374, 89] on input "text" at bounding box center [580, 86] width 801 height 15
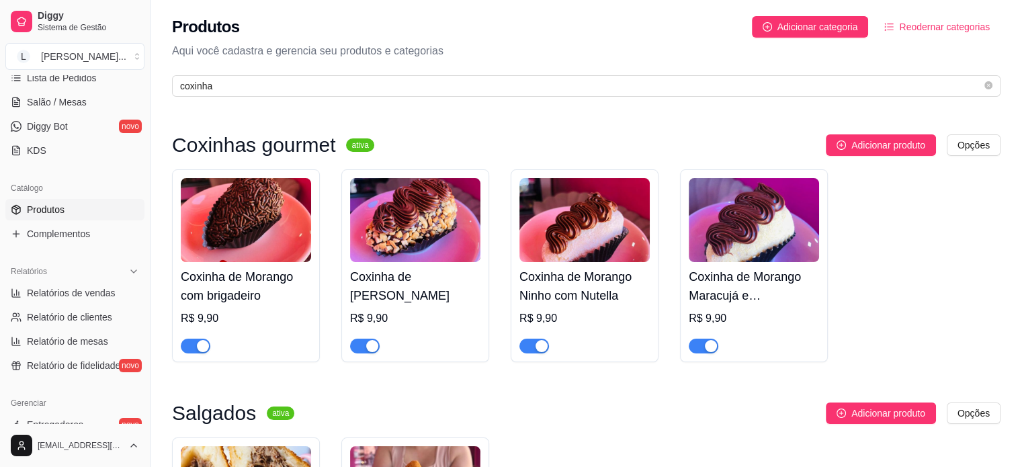
click at [252, 235] on img at bounding box center [246, 220] width 130 height 84
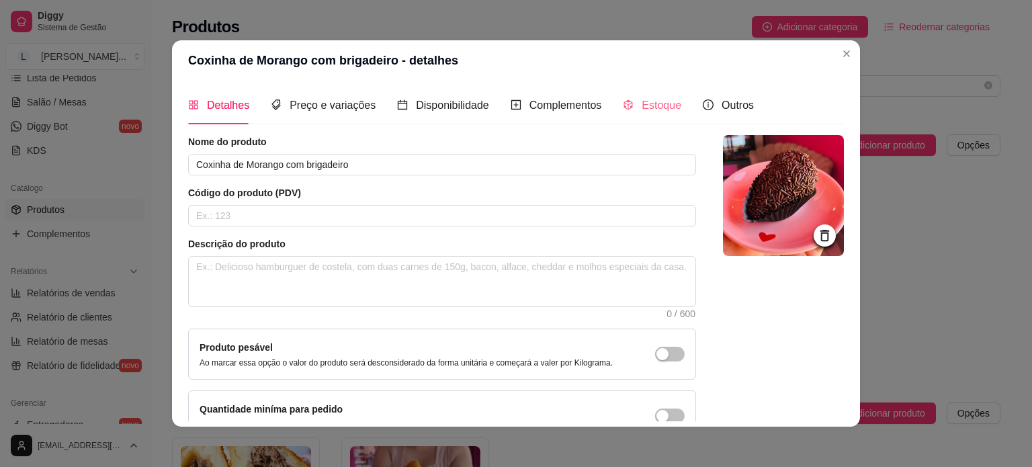
click at [636, 94] on div "Estoque" at bounding box center [652, 105] width 58 height 38
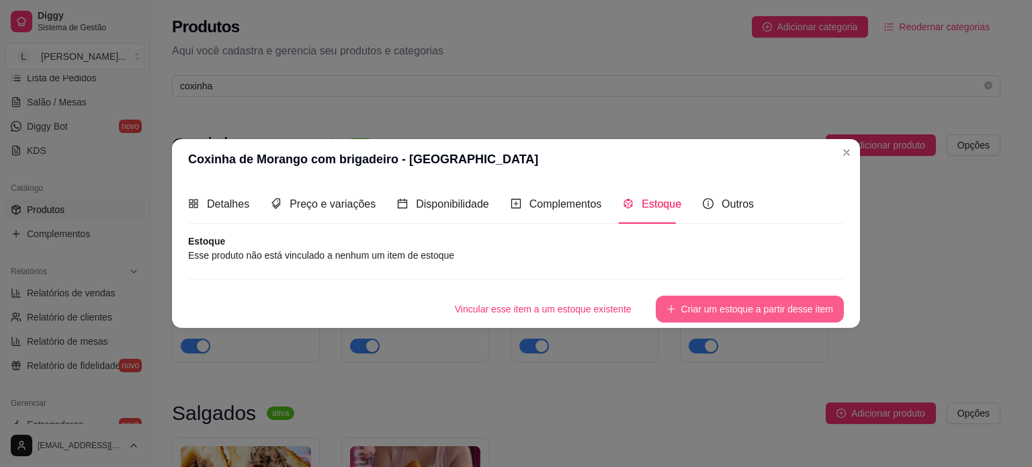
click at [704, 304] on button "Criar um estoque a partir desse item" at bounding box center [749, 309] width 188 height 27
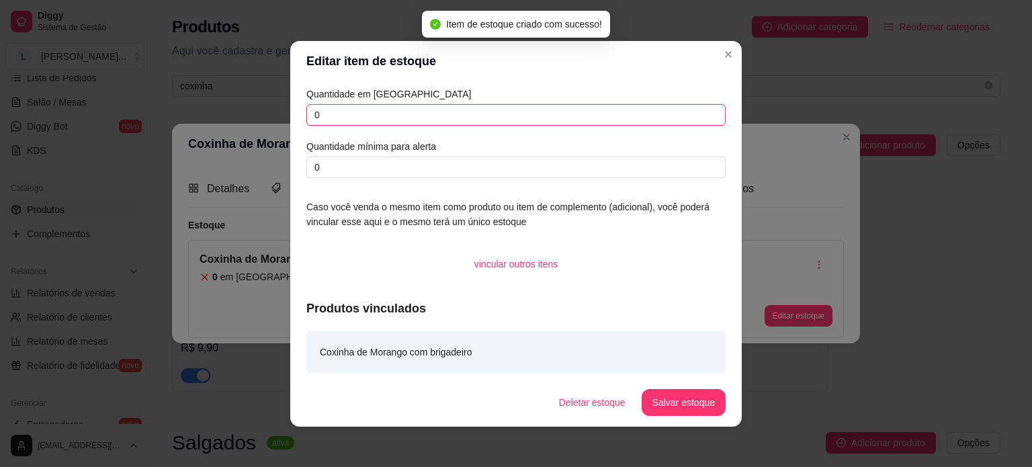
drag, startPoint x: 330, startPoint y: 114, endPoint x: 271, endPoint y: 113, distance: 58.4
click at [271, 113] on div "Editar item de estoque Quantidade em estoque 0 Quantidade mínima para alerta 0 …" at bounding box center [516, 233] width 1032 height 467
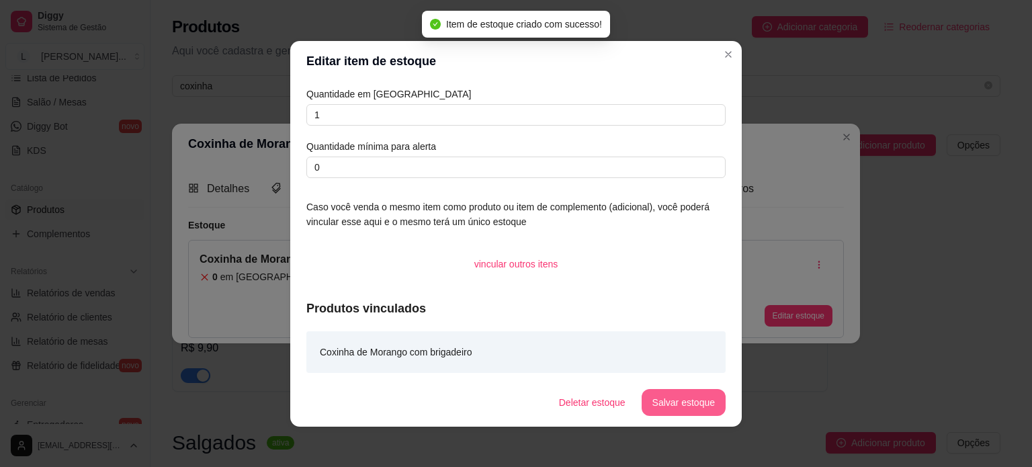
click at [686, 402] on button "Salvar estoque" at bounding box center [683, 402] width 84 height 27
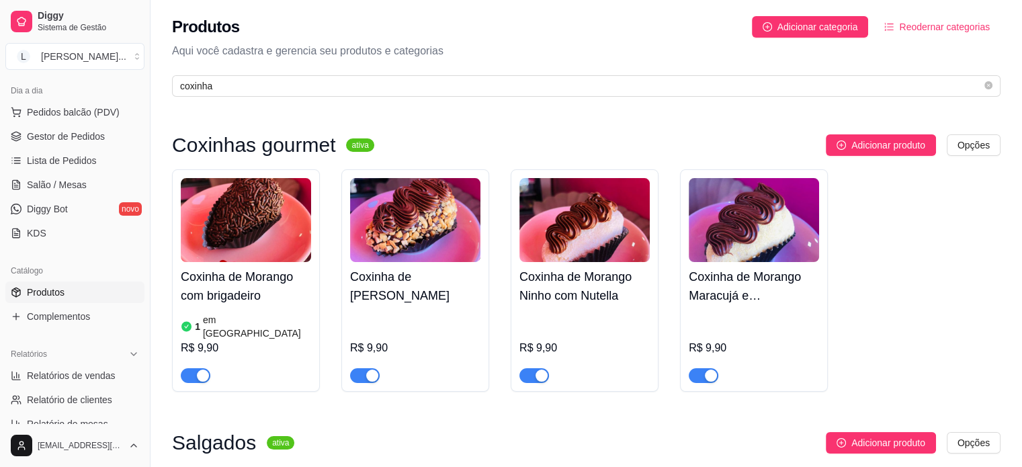
scroll to position [29, 0]
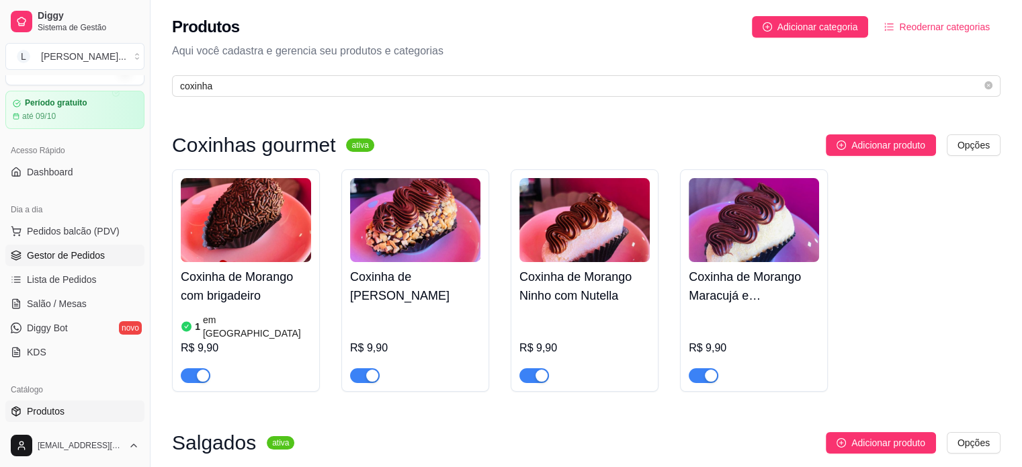
click at [46, 259] on span "Gestor de Pedidos" at bounding box center [66, 254] width 78 height 13
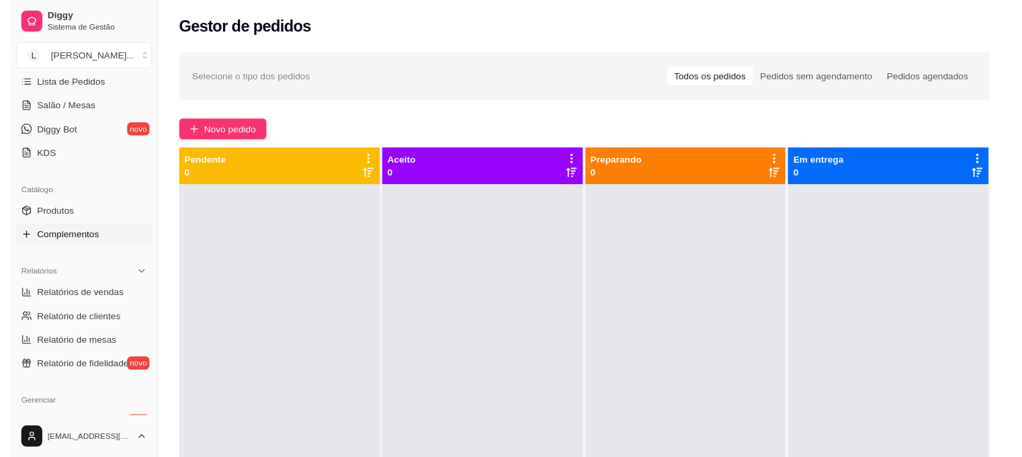
scroll to position [230, 0]
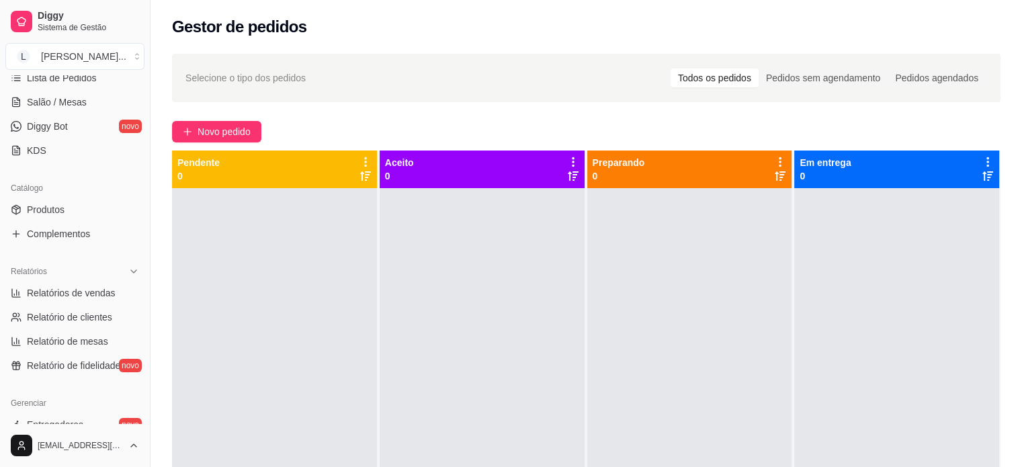
click at [52, 136] on ul "Pedidos balcão (PDV) Gestor de Pedidos Lista de Pedidos Salão / Mesas Diggy Bot…" at bounding box center [74, 90] width 139 height 142
click at [53, 135] on link "Diggy Bot novo" at bounding box center [74, 126] width 139 height 21
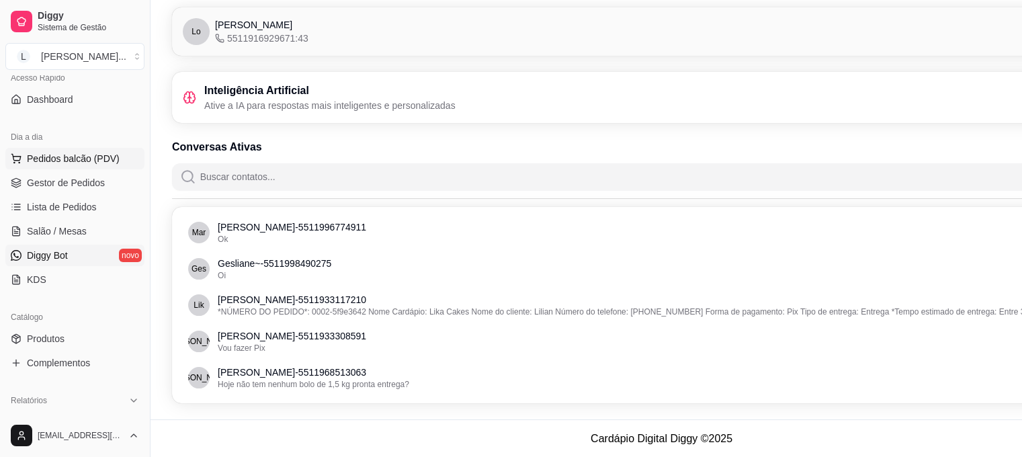
scroll to position [96, 0]
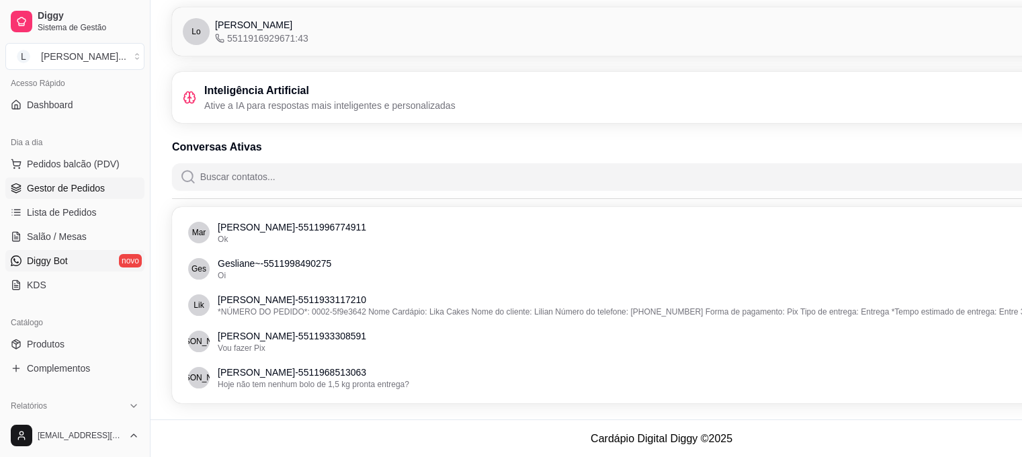
click at [77, 192] on span "Gestor de Pedidos" at bounding box center [66, 187] width 78 height 13
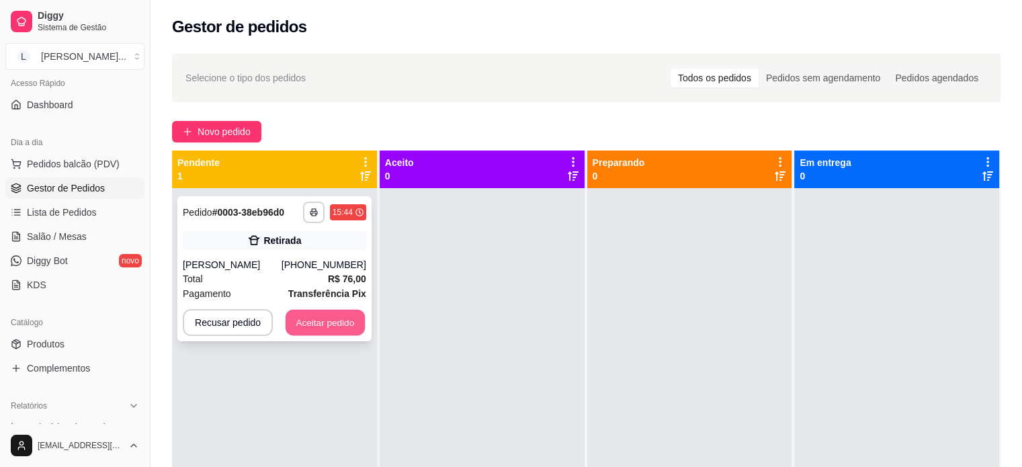
click at [331, 322] on button "Aceitar pedido" at bounding box center [324, 323] width 79 height 26
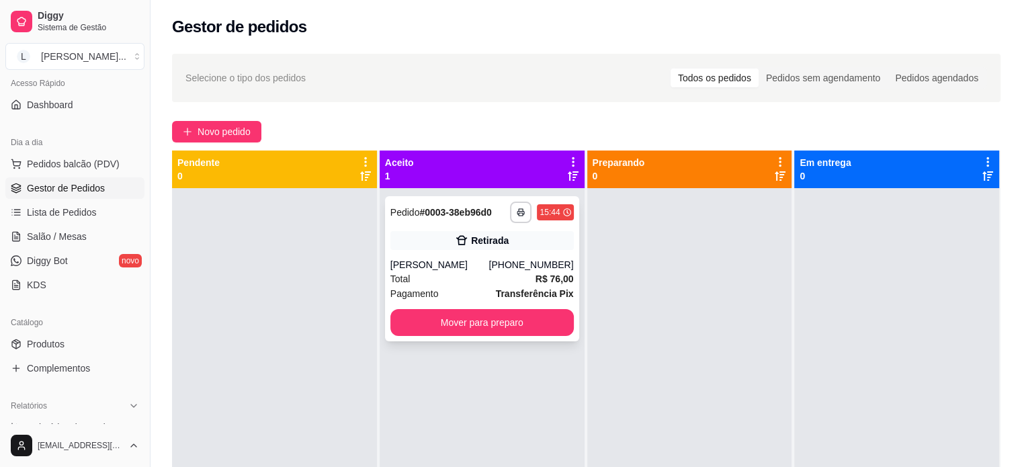
click at [489, 274] on div "Total R$ 76,00" at bounding box center [481, 278] width 183 height 15
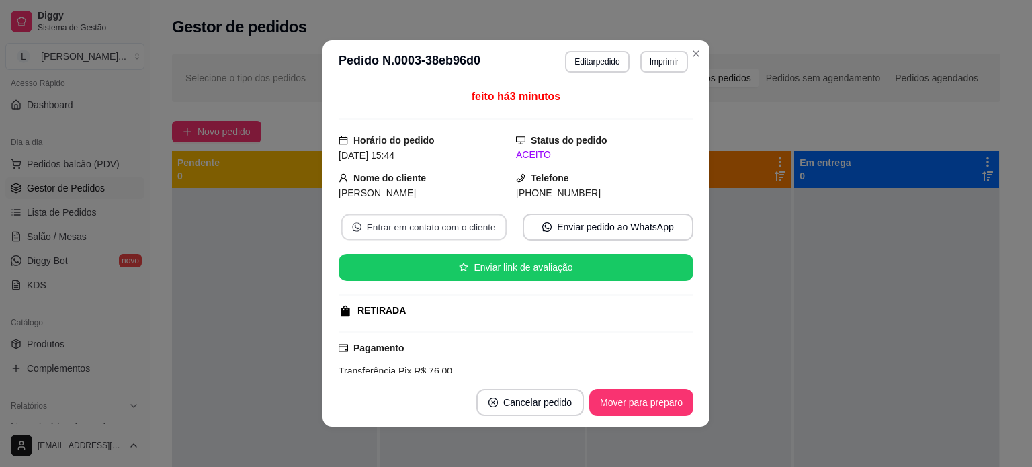
click at [429, 227] on button "Entrar em contato com o cliente" at bounding box center [423, 227] width 165 height 26
click at [621, 401] on button "Mover para preparo" at bounding box center [640, 403] width 101 height 26
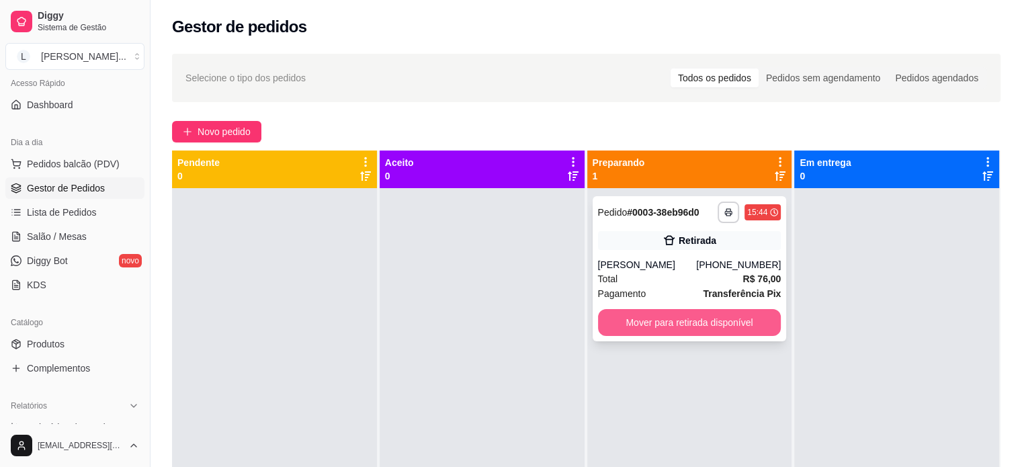
click at [696, 322] on button "Mover para retirada disponível" at bounding box center [689, 322] width 183 height 27
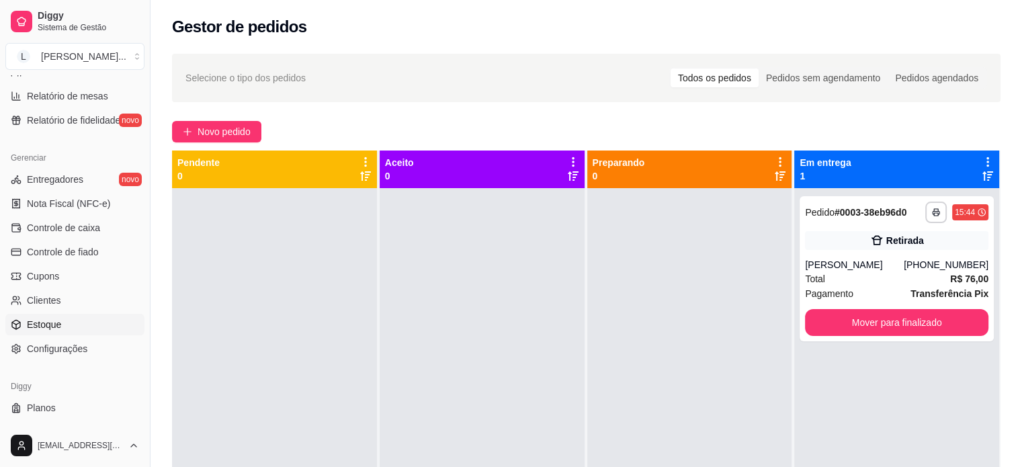
scroll to position [499, 0]
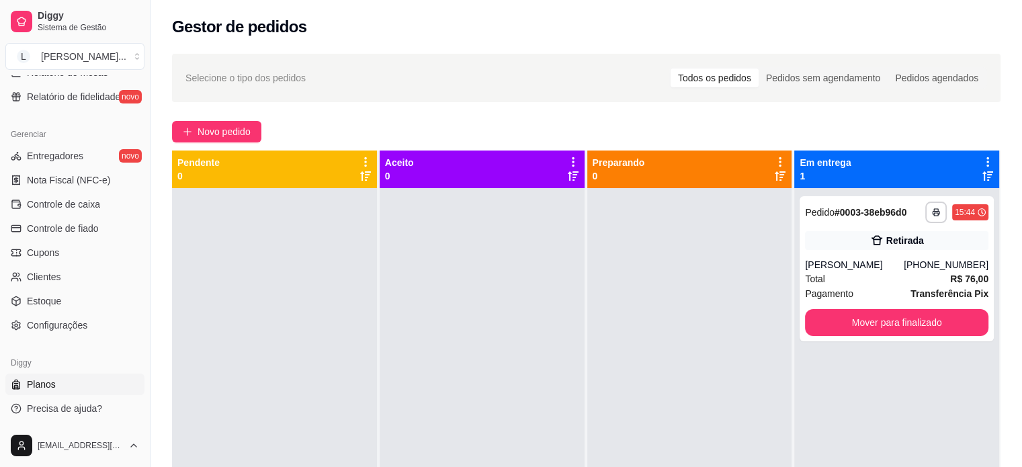
click at [78, 381] on link "Planos" at bounding box center [74, 383] width 139 height 21
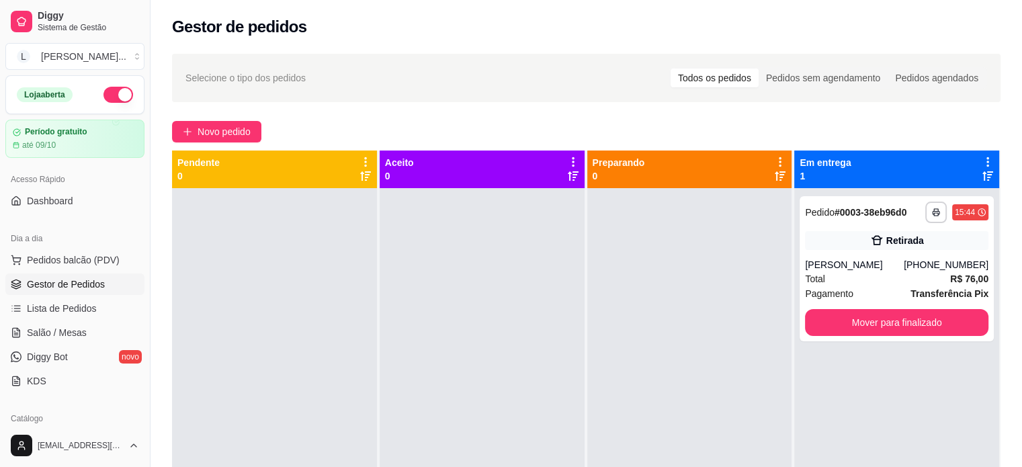
scroll to position [269, 0]
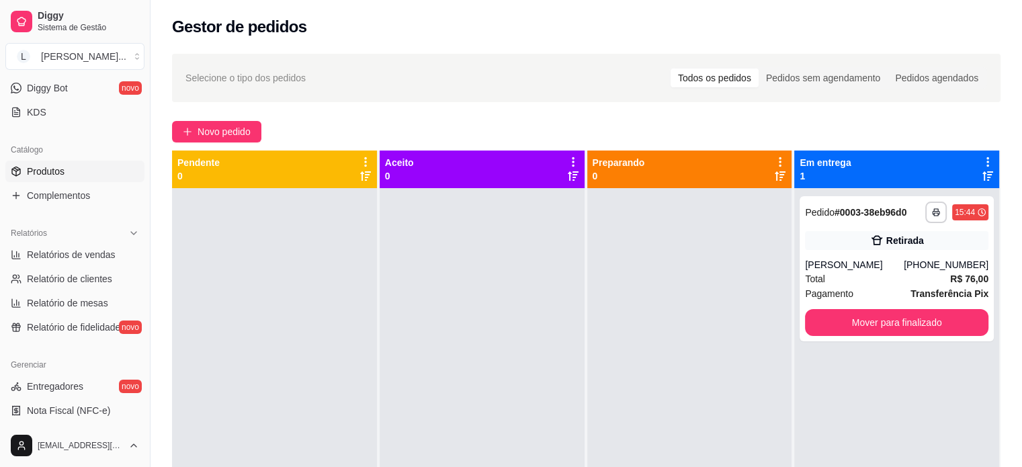
click at [60, 171] on span "Produtos" at bounding box center [46, 171] width 38 height 13
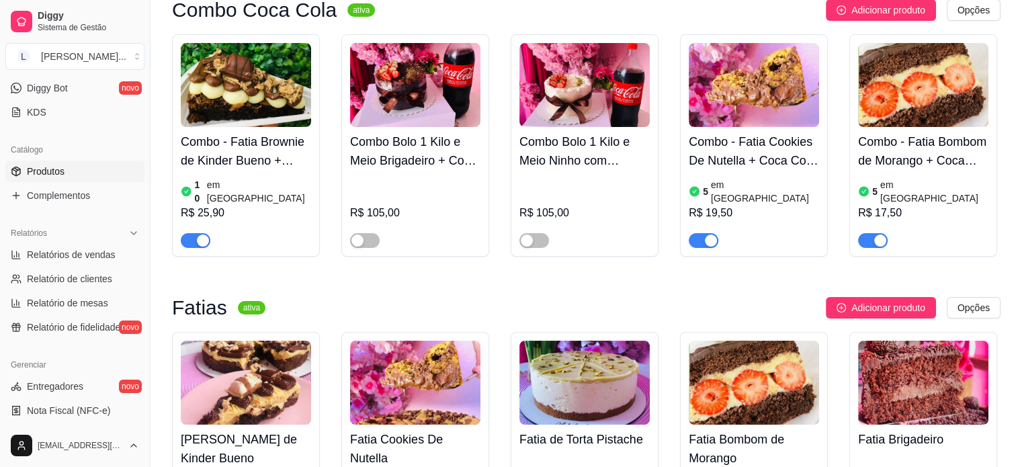
scroll to position [134, 0]
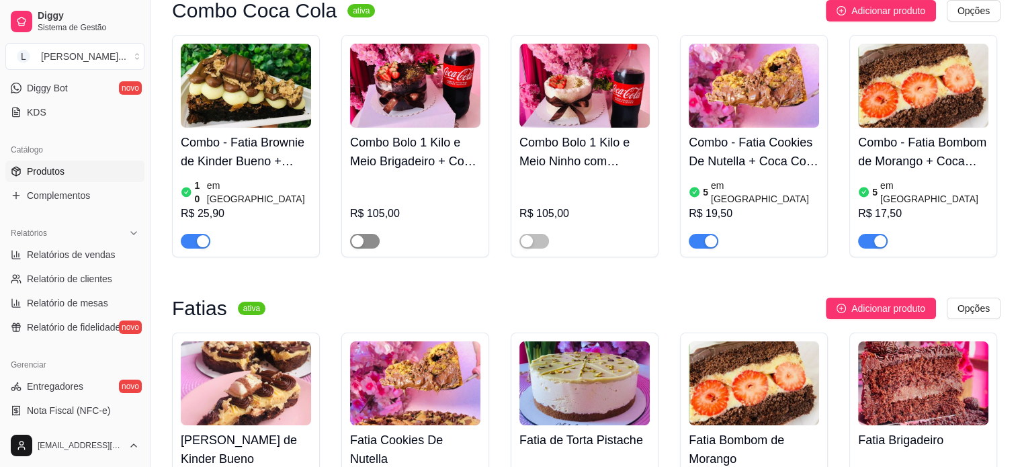
click at [361, 235] on div "button" at bounding box center [357, 241] width 12 height 12
click at [357, 234] on span "button" at bounding box center [365, 241] width 30 height 15
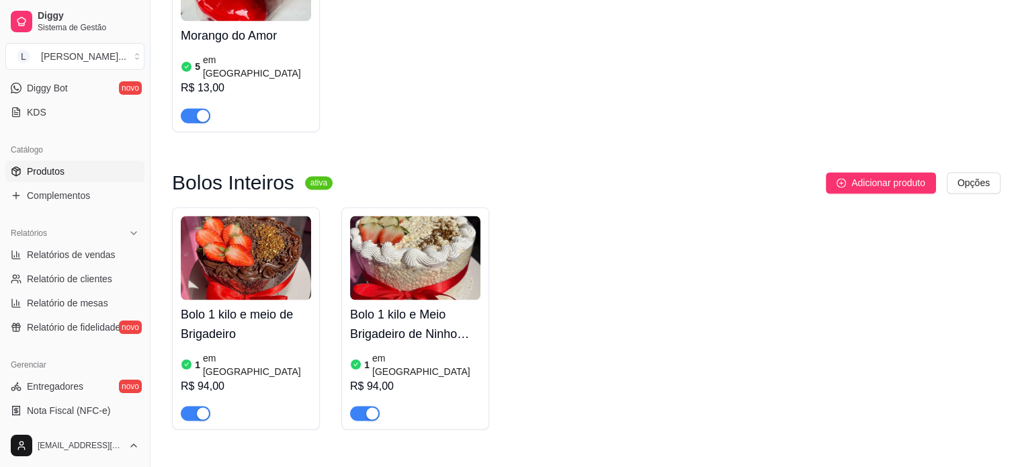
scroll to position [2485, 0]
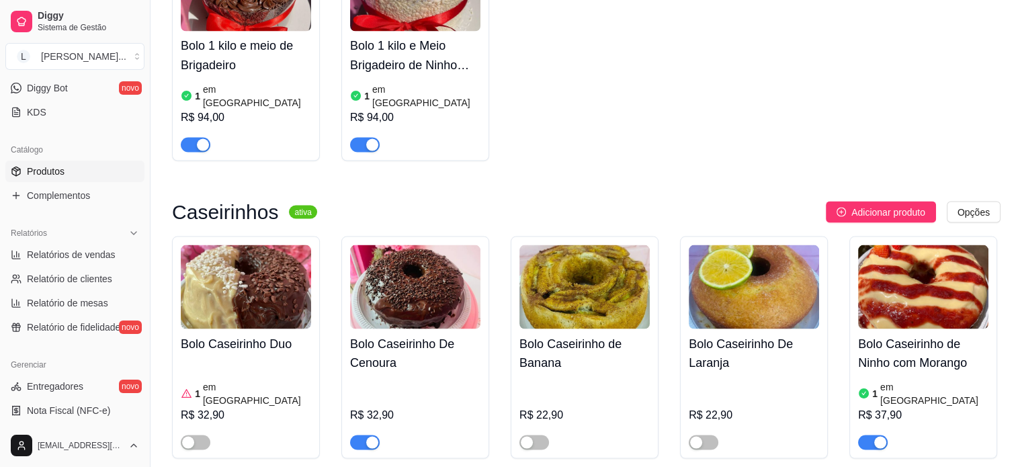
click at [868, 435] on span "button" at bounding box center [873, 442] width 30 height 15
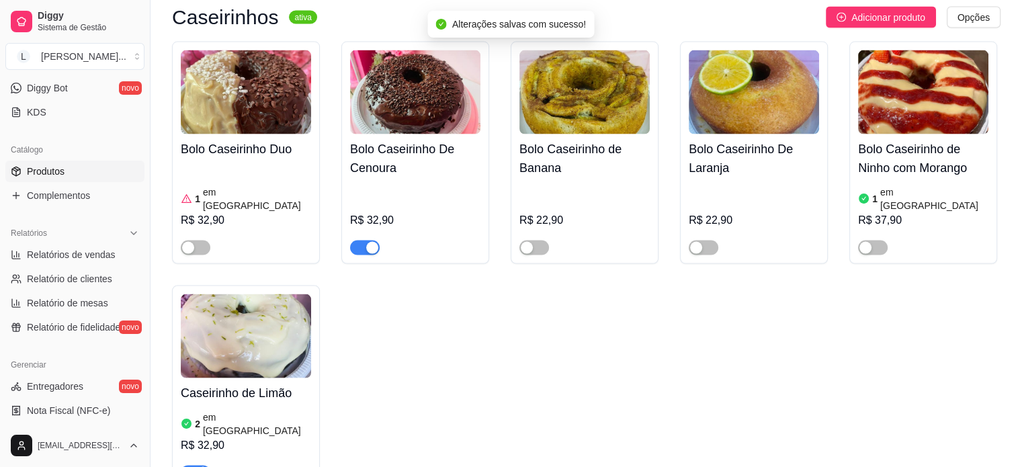
scroll to position [2686, 0]
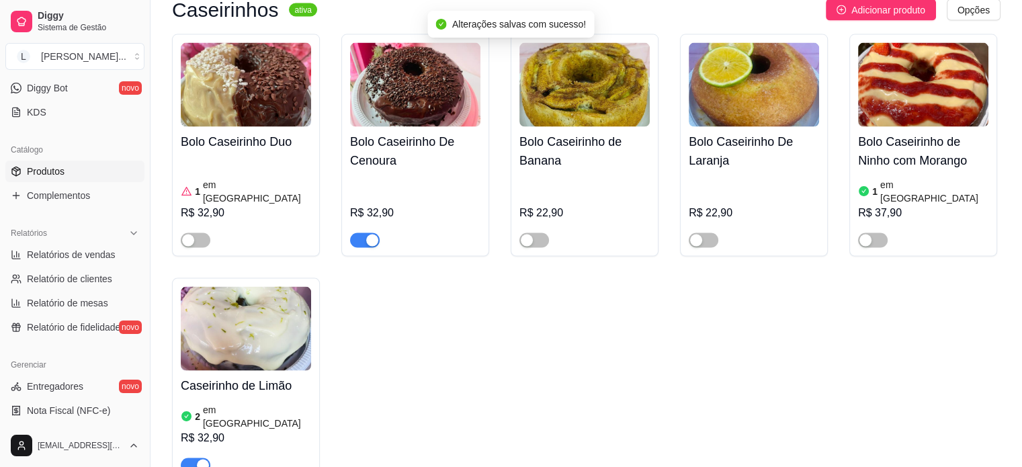
click at [365, 132] on h4 "Bolo Caseirinho De Cenoura" at bounding box center [415, 151] width 130 height 38
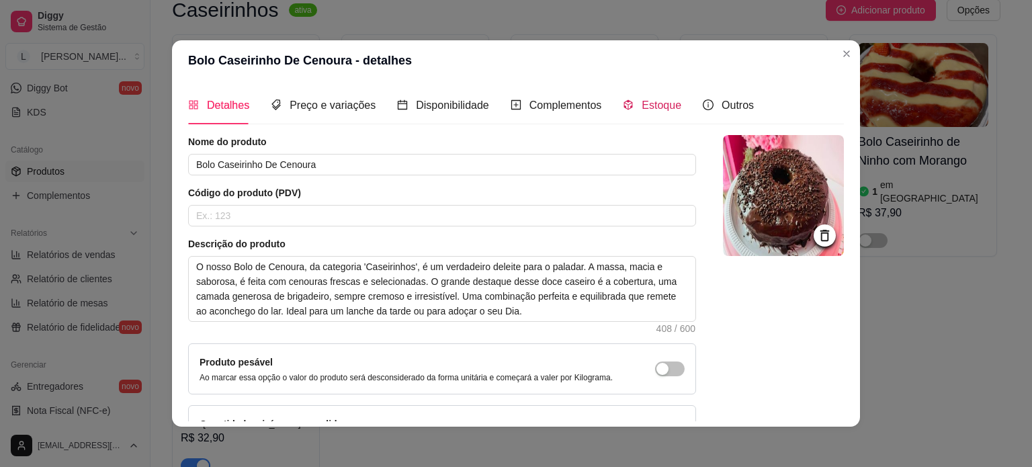
click at [650, 100] on span "Estoque" at bounding box center [661, 104] width 40 height 11
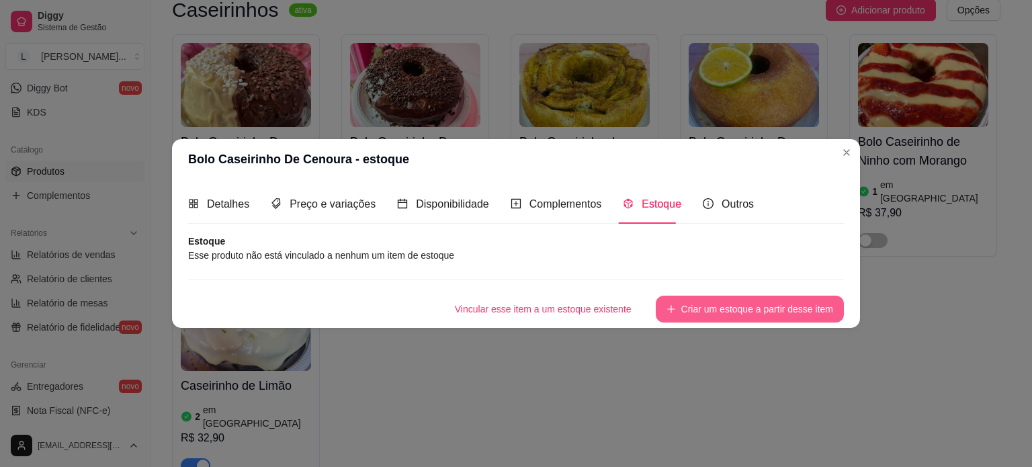
click at [743, 312] on button "Criar um estoque a partir desse item" at bounding box center [749, 309] width 188 height 27
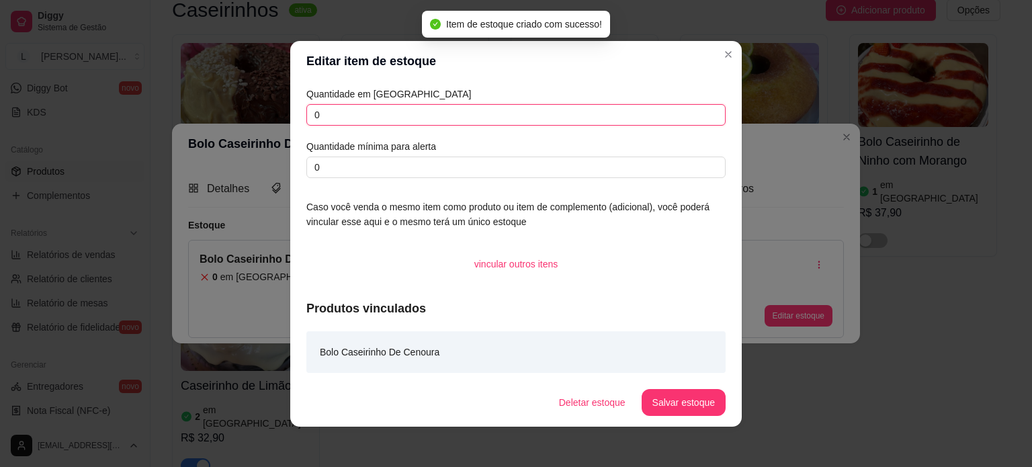
drag, startPoint x: 311, startPoint y: 109, endPoint x: 248, endPoint y: 103, distance: 62.8
click at [248, 103] on div "Editar item de estoque Quantidade em estoque 0 Quantidade mínima para alerta 0 …" at bounding box center [516, 233] width 1032 height 467
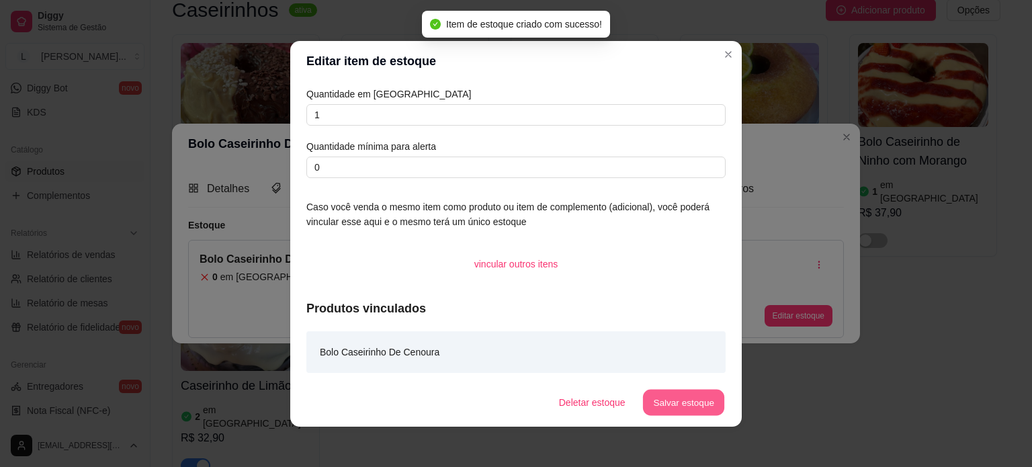
click at [707, 406] on button "Salvar estoque" at bounding box center [683, 402] width 82 height 26
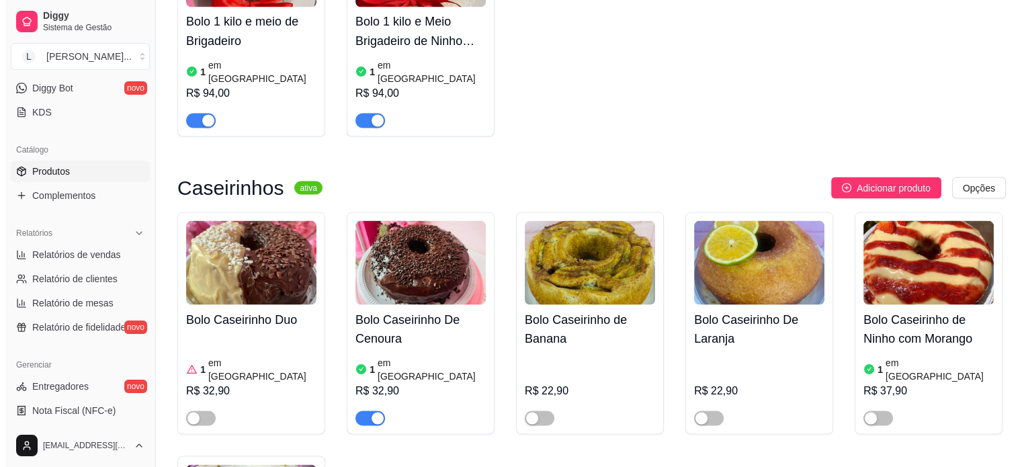
scroll to position [2566, 0]
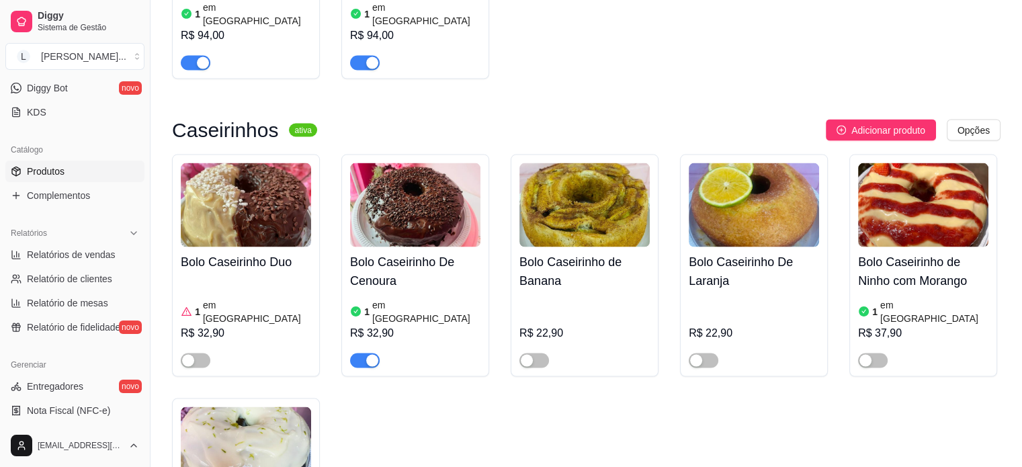
click at [406, 253] on h4 "Bolo Caseirinho De Cenoura" at bounding box center [415, 272] width 130 height 38
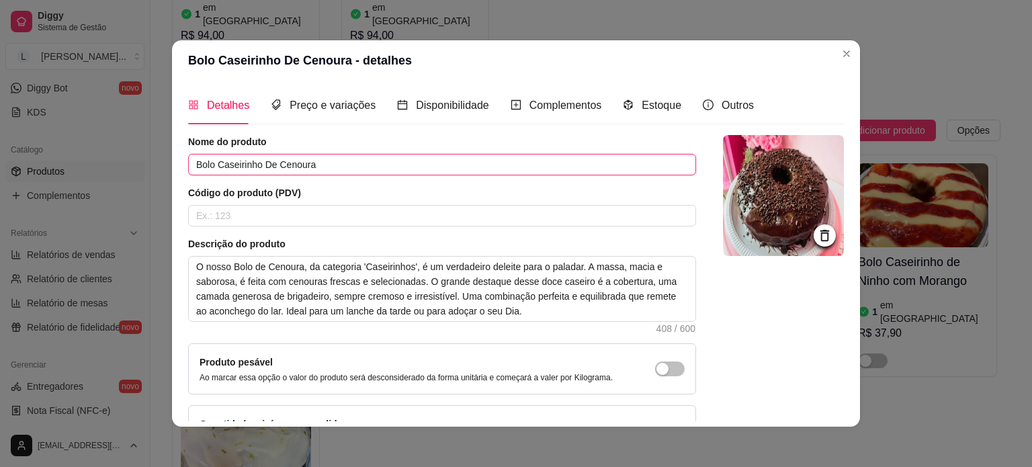
click at [324, 161] on input "Bolo Caseirinho De Cenoura" at bounding box center [442, 164] width 508 height 21
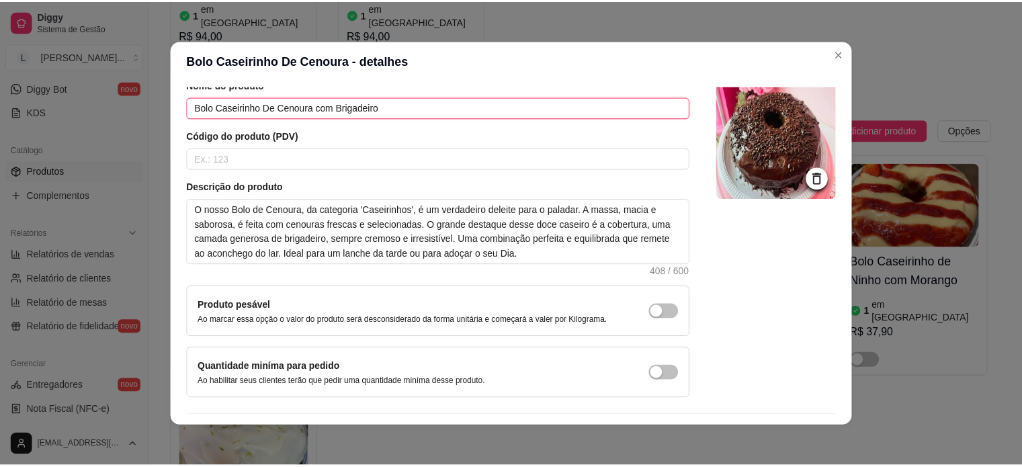
scroll to position [93, 0]
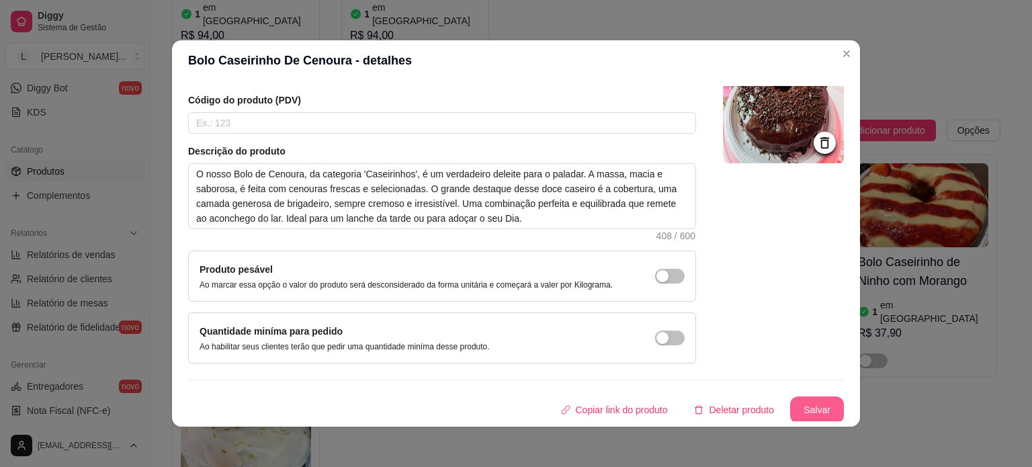
click at [798, 408] on button "Salvar" at bounding box center [817, 409] width 54 height 27
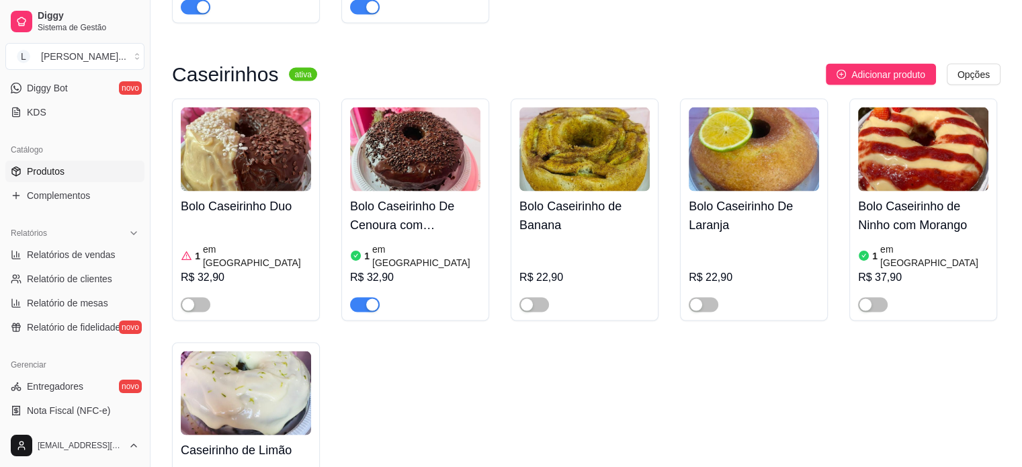
scroll to position [2768, 0]
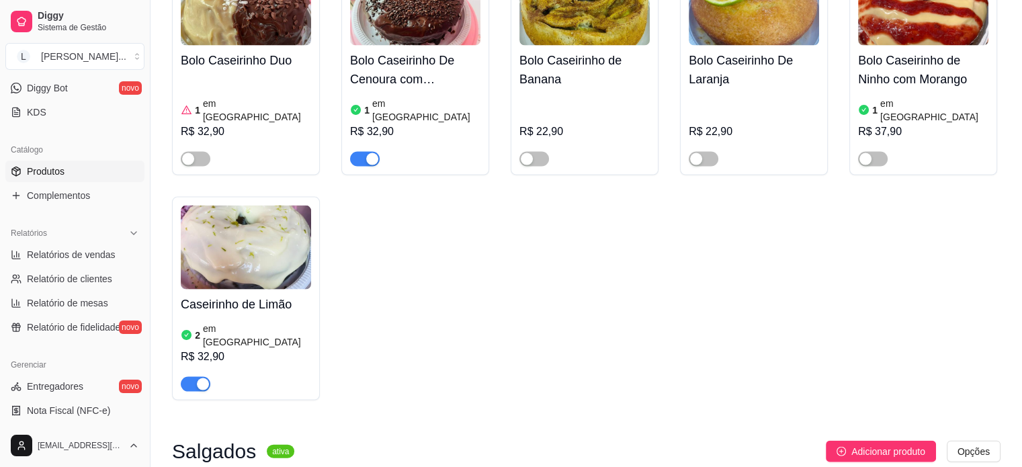
click at [238, 206] on img at bounding box center [246, 248] width 130 height 84
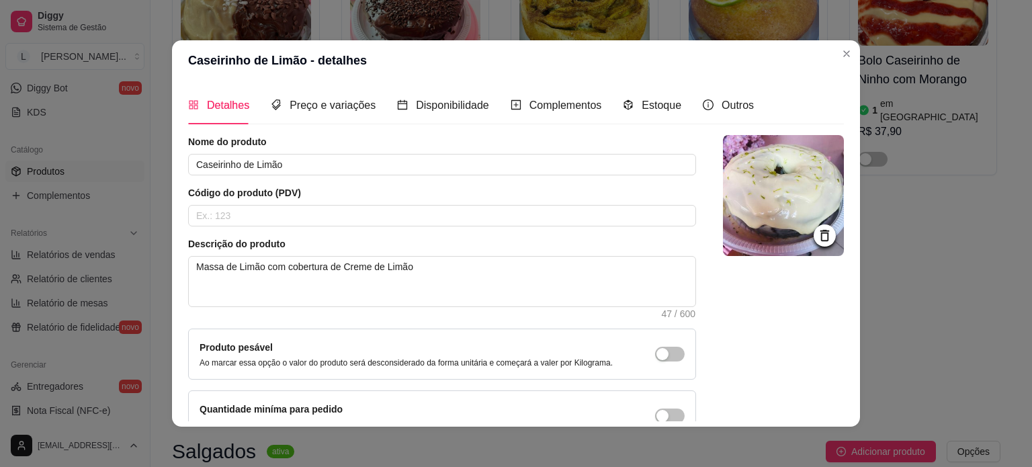
click at [670, 109] on div "Detalhes Preço e variações Disponibilidade Complementos Estoque Outros" at bounding box center [470, 105] width 565 height 38
click at [666, 107] on span "Estoque" at bounding box center [661, 104] width 40 height 11
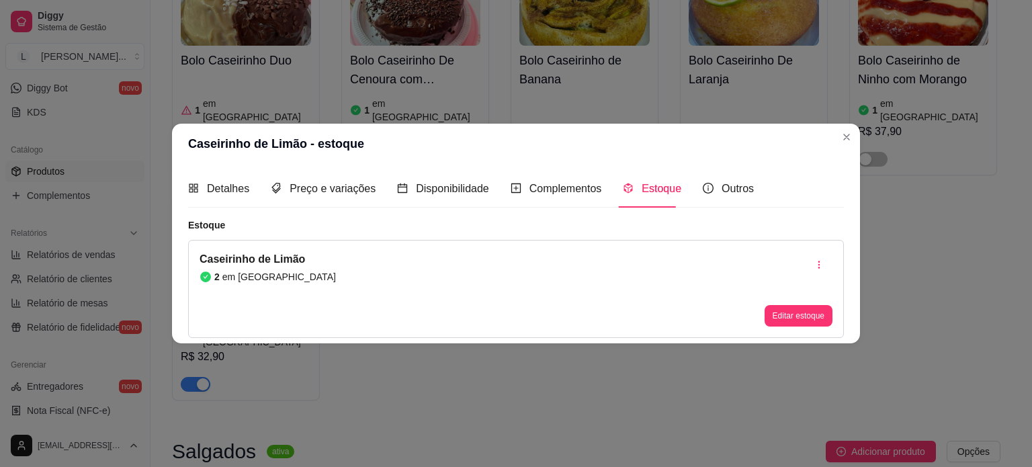
click at [454, 271] on div "Caseirinho de Limão 2 em estoque Editar estoque" at bounding box center [515, 289] width 655 height 98
click at [799, 311] on button "Editar estoque" at bounding box center [798, 316] width 66 height 21
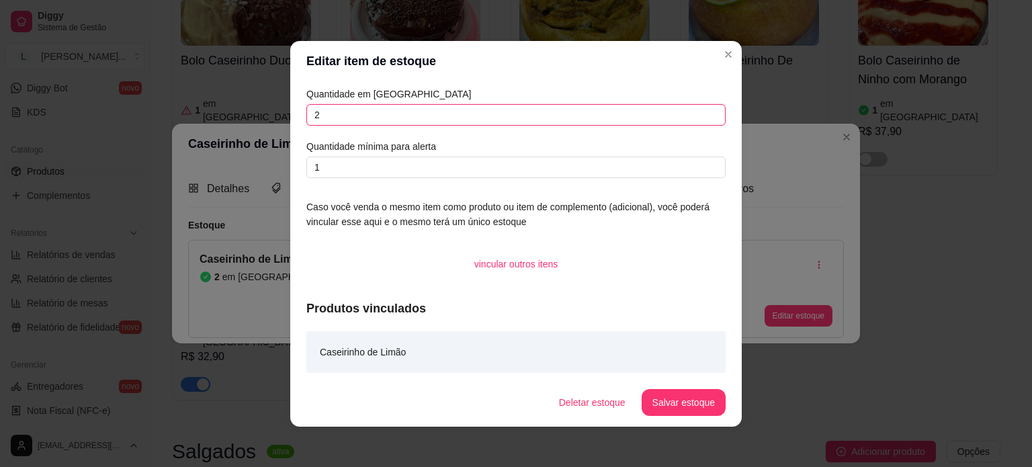
drag, startPoint x: 342, startPoint y: 116, endPoint x: 291, endPoint y: 119, distance: 51.1
click at [291, 119] on div "Quantidade em estoque 2 Quantidade mínima para alerta 1 Caso você venda o mesmo…" at bounding box center [515, 229] width 451 height 297
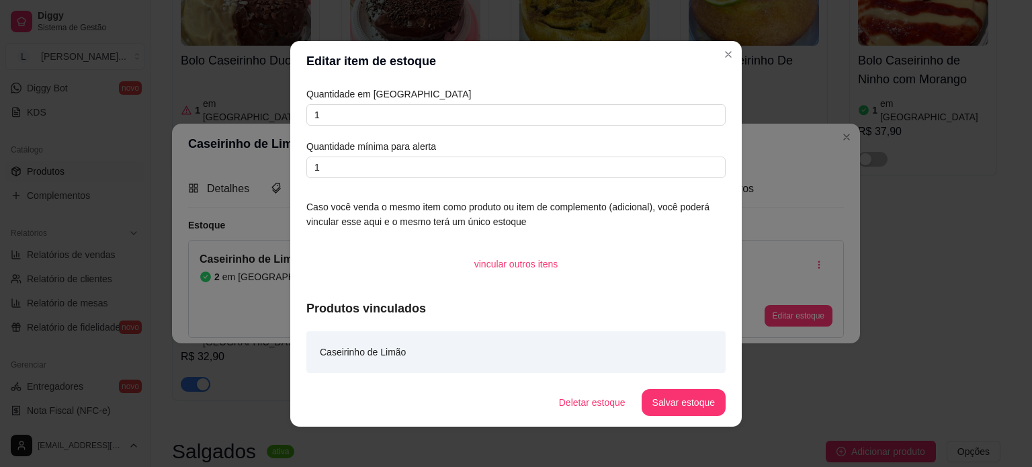
click at [666, 418] on footer "Deletar estoque Salvar estoque" at bounding box center [515, 402] width 451 height 48
click at [661, 405] on button "Salvar estoque" at bounding box center [683, 402] width 84 height 27
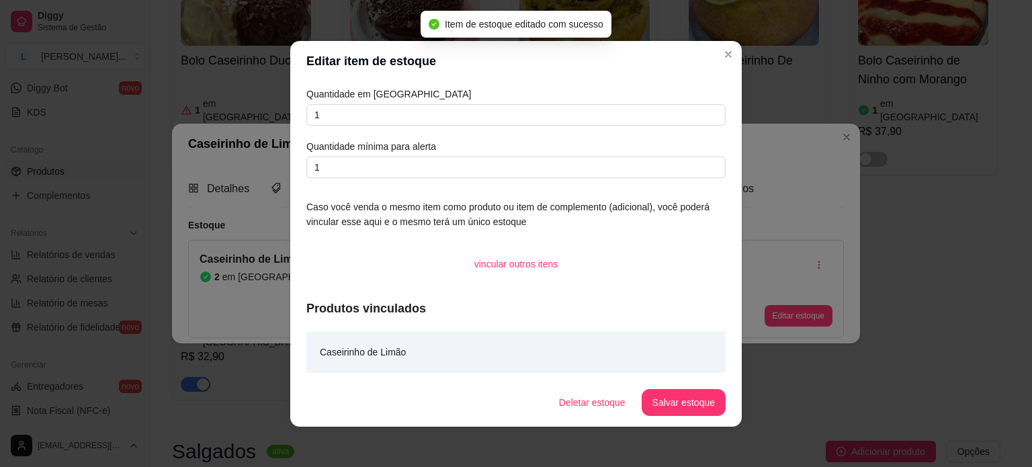
click at [725, 66] on header "Editar item de estoque" at bounding box center [515, 61] width 451 height 40
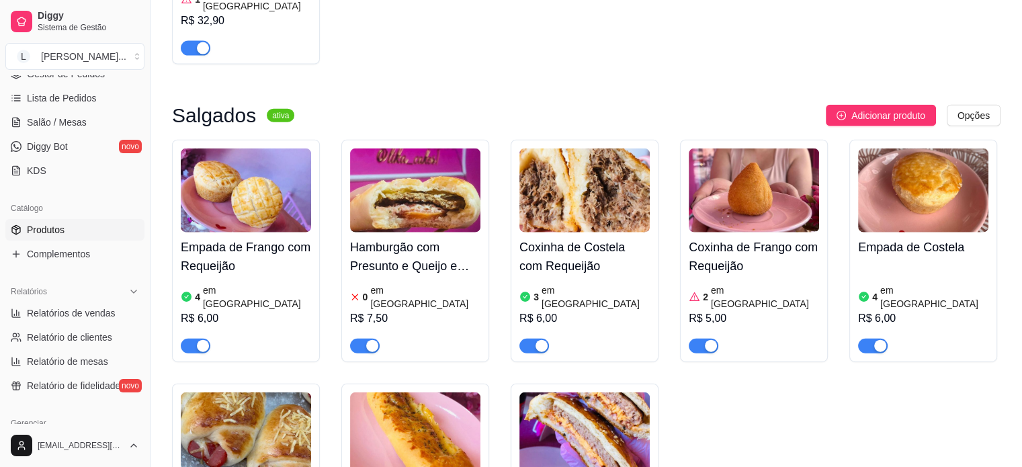
scroll to position [67, 0]
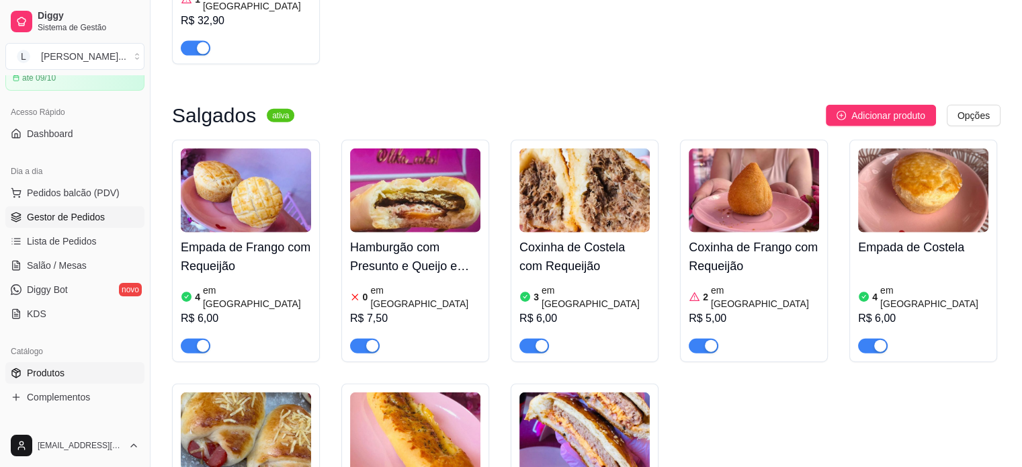
click at [66, 221] on span "Gestor de Pedidos" at bounding box center [66, 216] width 78 height 13
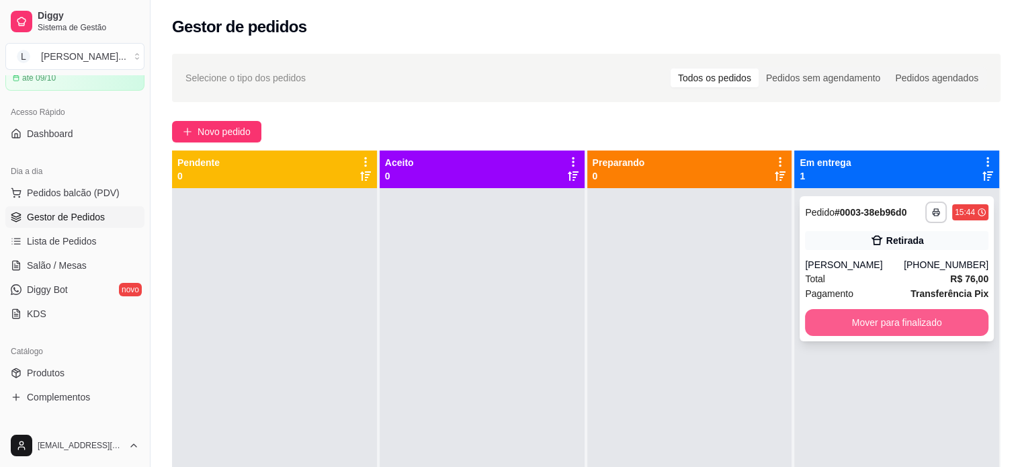
click at [907, 327] on button "Mover para finalizado" at bounding box center [896, 322] width 183 height 27
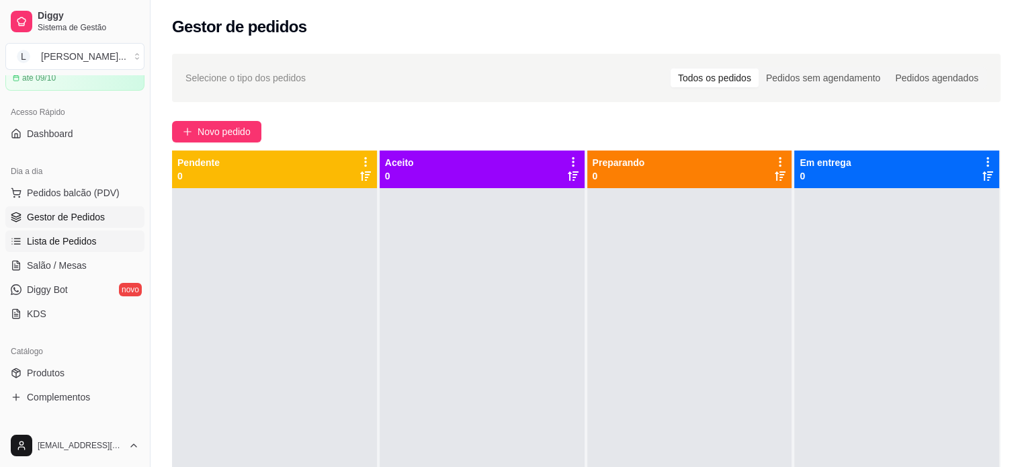
click at [95, 239] on link "Lista de Pedidos" at bounding box center [74, 240] width 139 height 21
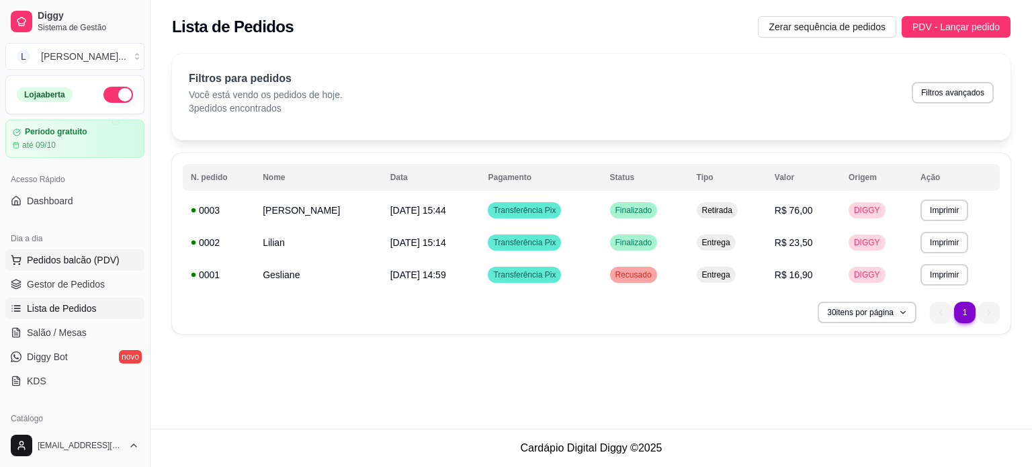
click at [70, 269] on button "Pedidos balcão (PDV)" at bounding box center [74, 259] width 139 height 21
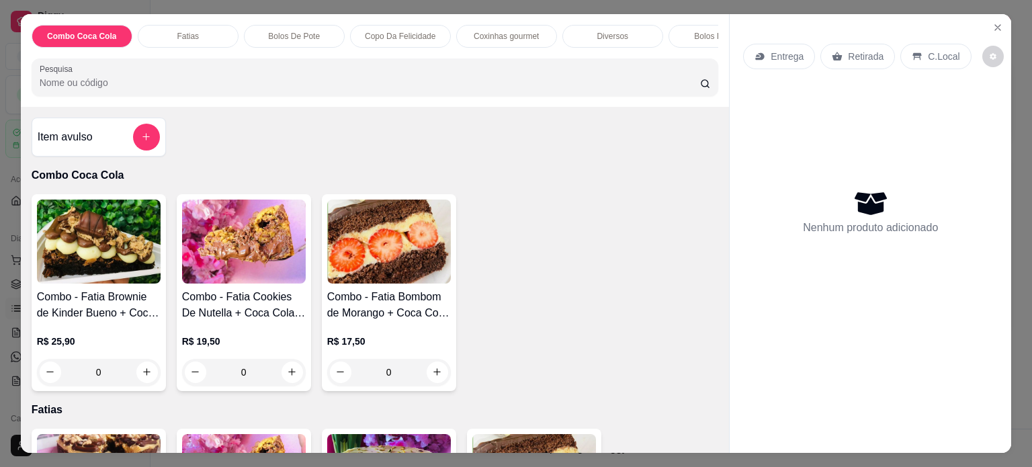
click at [975, 21] on div "Entrega Retirada C.Local Nenhum produto adicionado" at bounding box center [869, 222] width 281 height 417
click at [992, 22] on icon "Close" at bounding box center [997, 27] width 11 height 11
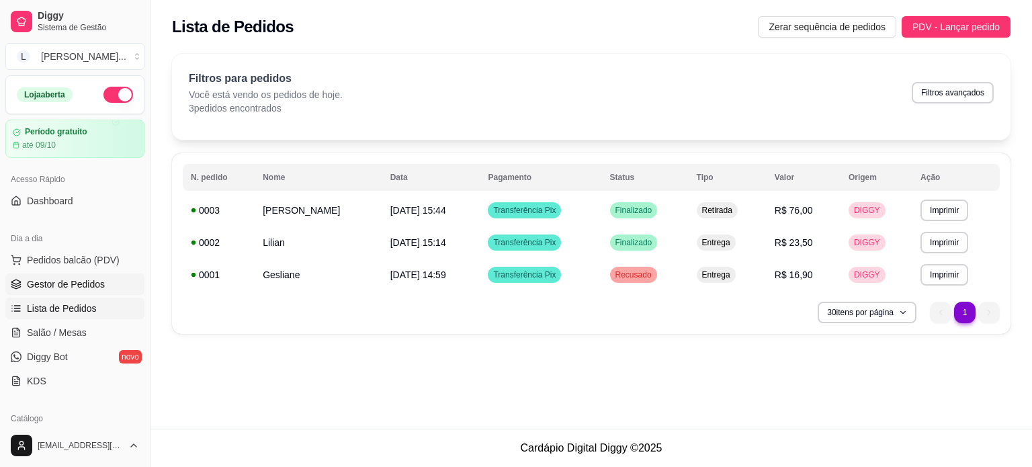
click at [62, 282] on span "Gestor de Pedidos" at bounding box center [66, 283] width 78 height 13
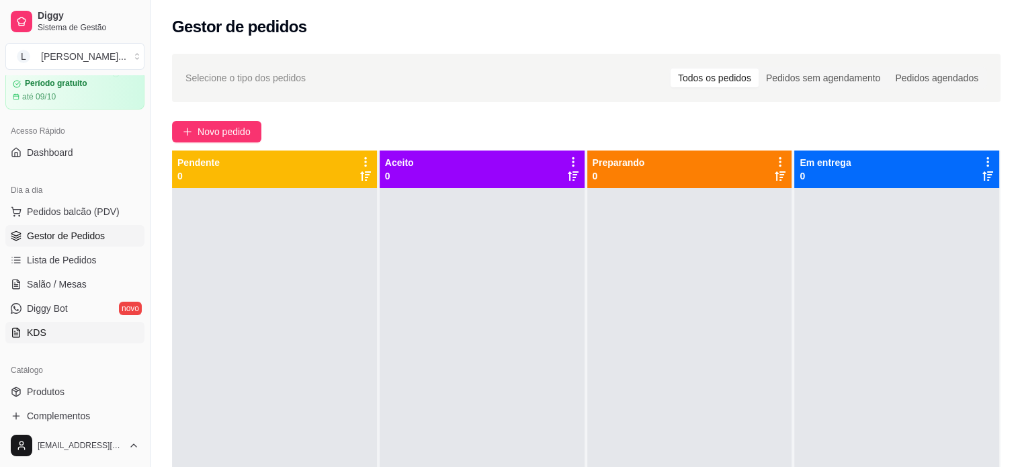
scroll to position [67, 0]
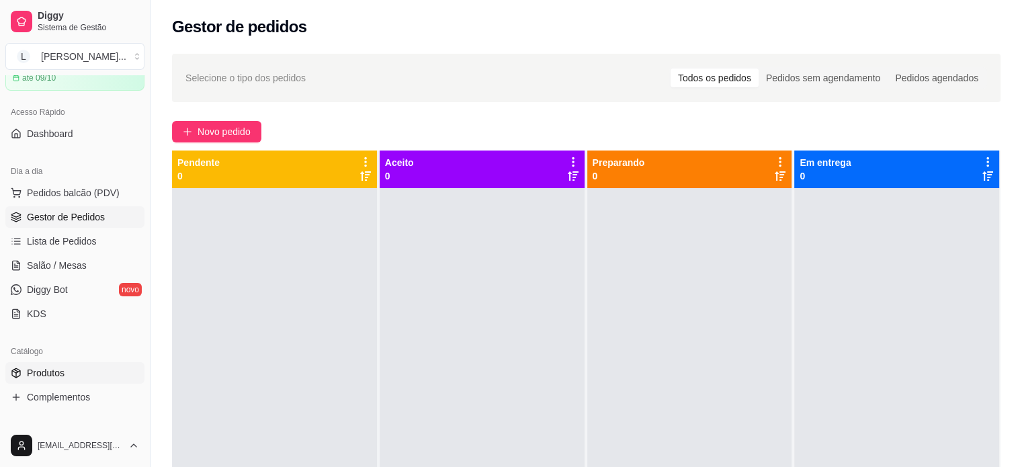
click at [51, 364] on link "Produtos" at bounding box center [74, 372] width 139 height 21
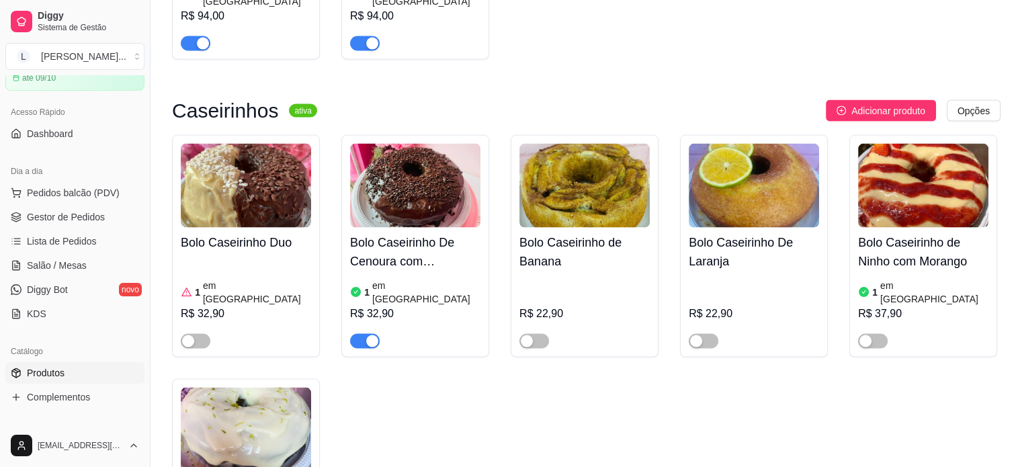
scroll to position [2582, 0]
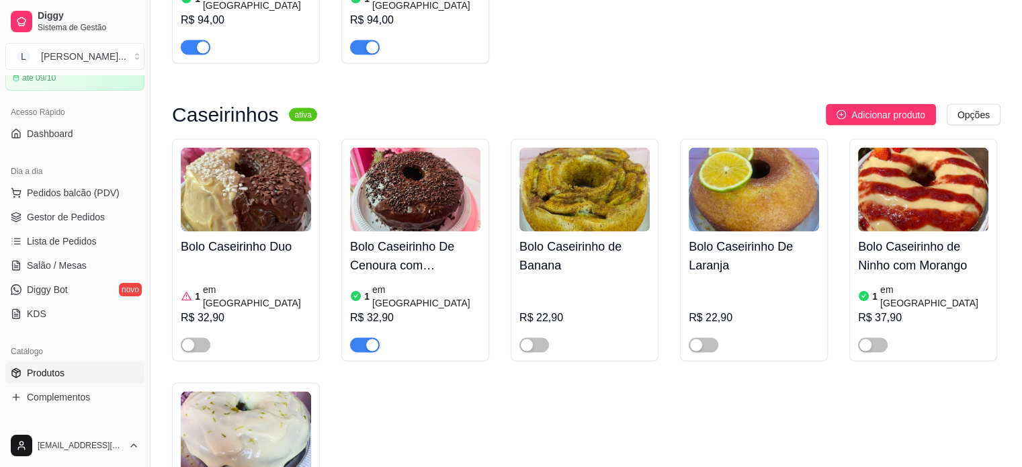
click at [371, 339] on div "button" at bounding box center [372, 345] width 12 height 12
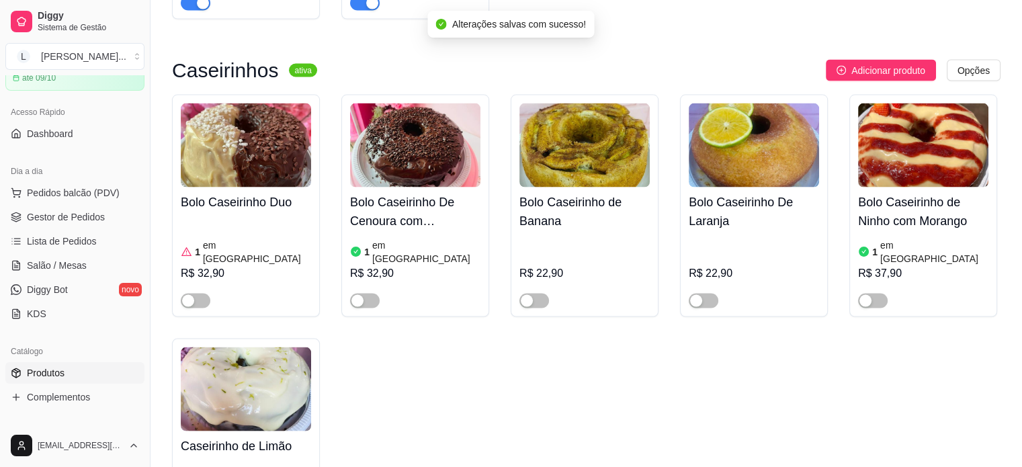
scroll to position [2649, 0]
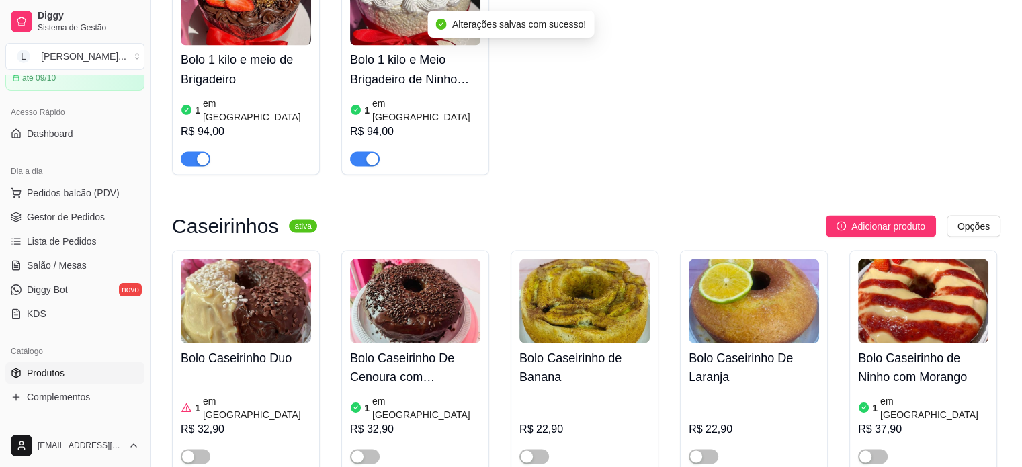
scroll to position [2447, 0]
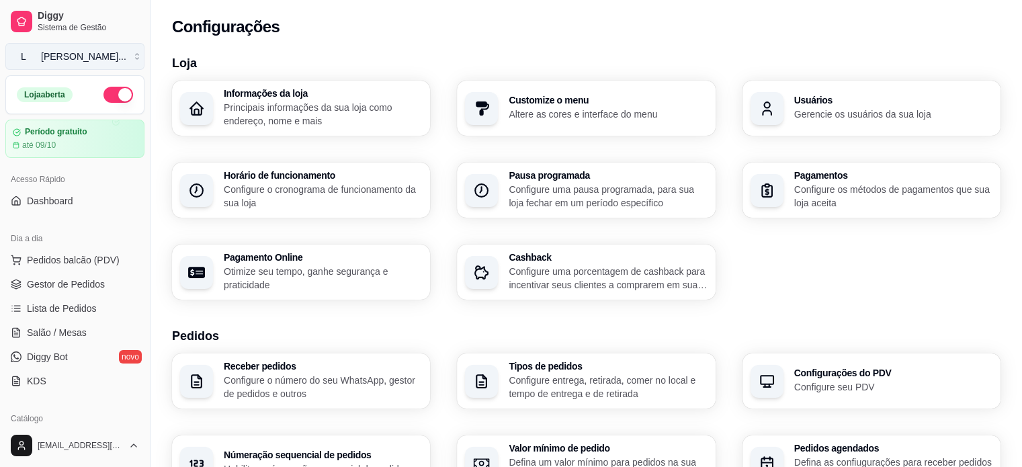
click at [80, 54] on div "[PERSON_NAME] ..." at bounding box center [83, 56] width 85 height 13
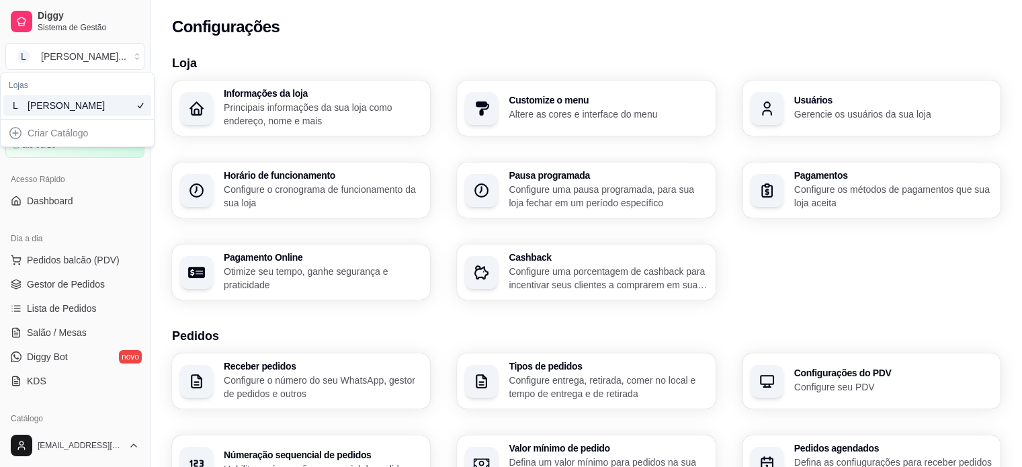
click at [67, 130] on div "Criar Catálogo" at bounding box center [77, 132] width 148 height 21
click at [14, 134] on div "Criar Catálogo" at bounding box center [77, 132] width 148 height 21
click at [36, 99] on div "[PERSON_NAME]" at bounding box center [58, 105] width 60 height 13
click at [58, 48] on button "L Lika Cakes ..." at bounding box center [74, 56] width 139 height 27
click at [55, 55] on div "[PERSON_NAME] ..." at bounding box center [83, 56] width 85 height 13
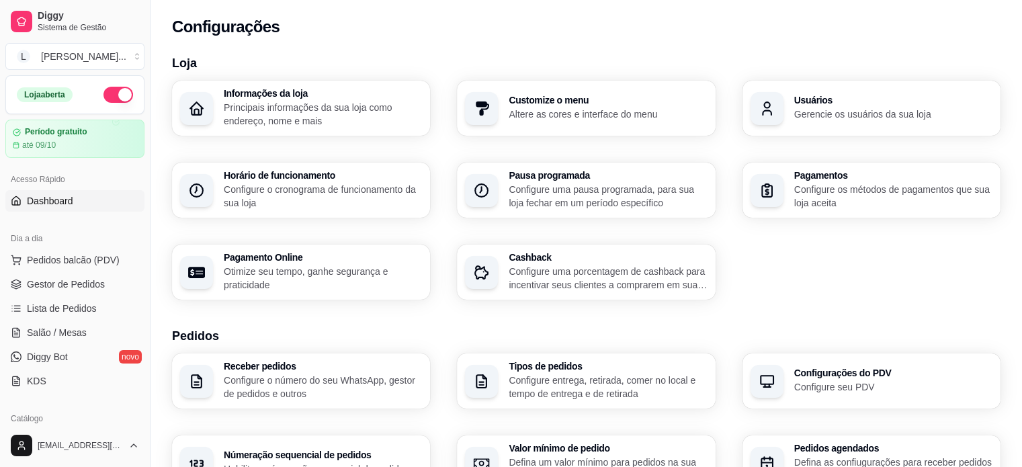
click at [50, 203] on span "Dashboard" at bounding box center [50, 200] width 46 height 13
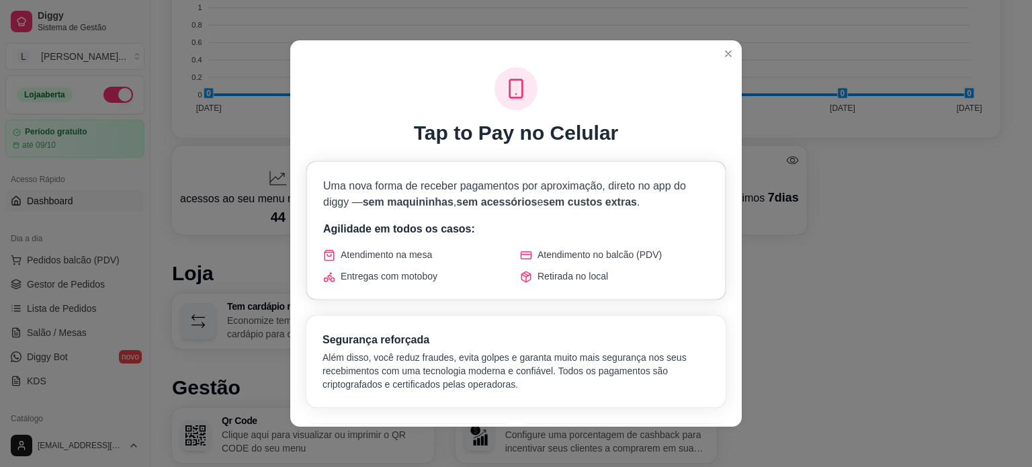
drag, startPoint x: 733, startPoint y: 41, endPoint x: 713, endPoint y: 58, distance: 26.7
click at [731, 41] on header at bounding box center [515, 50] width 451 height 21
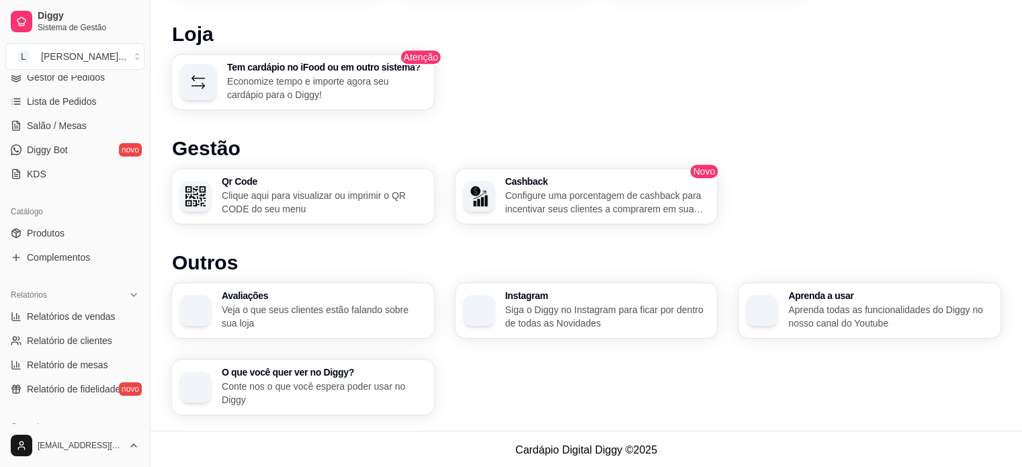
scroll to position [0, 0]
